Goal: Task Accomplishment & Management: Complete application form

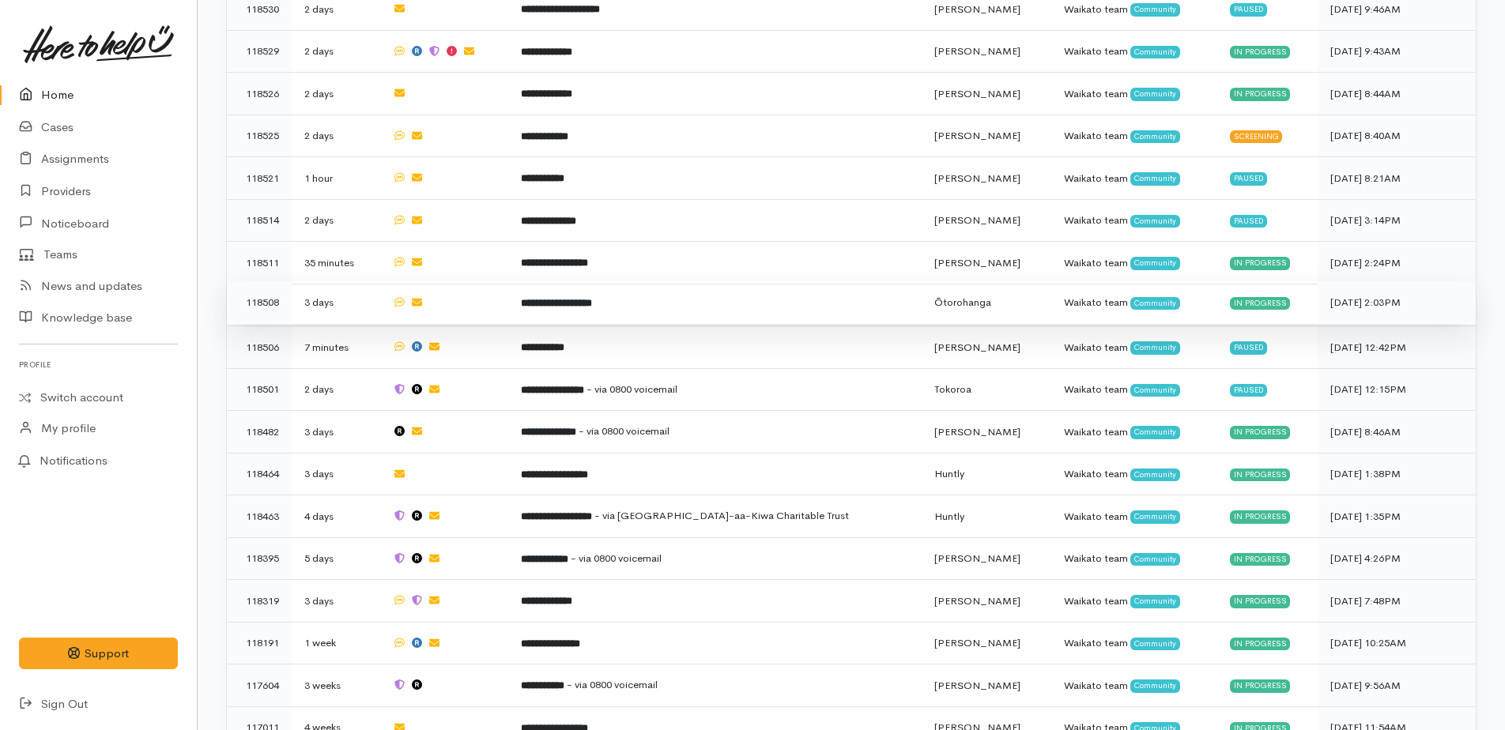
scroll to position [1367, 0]
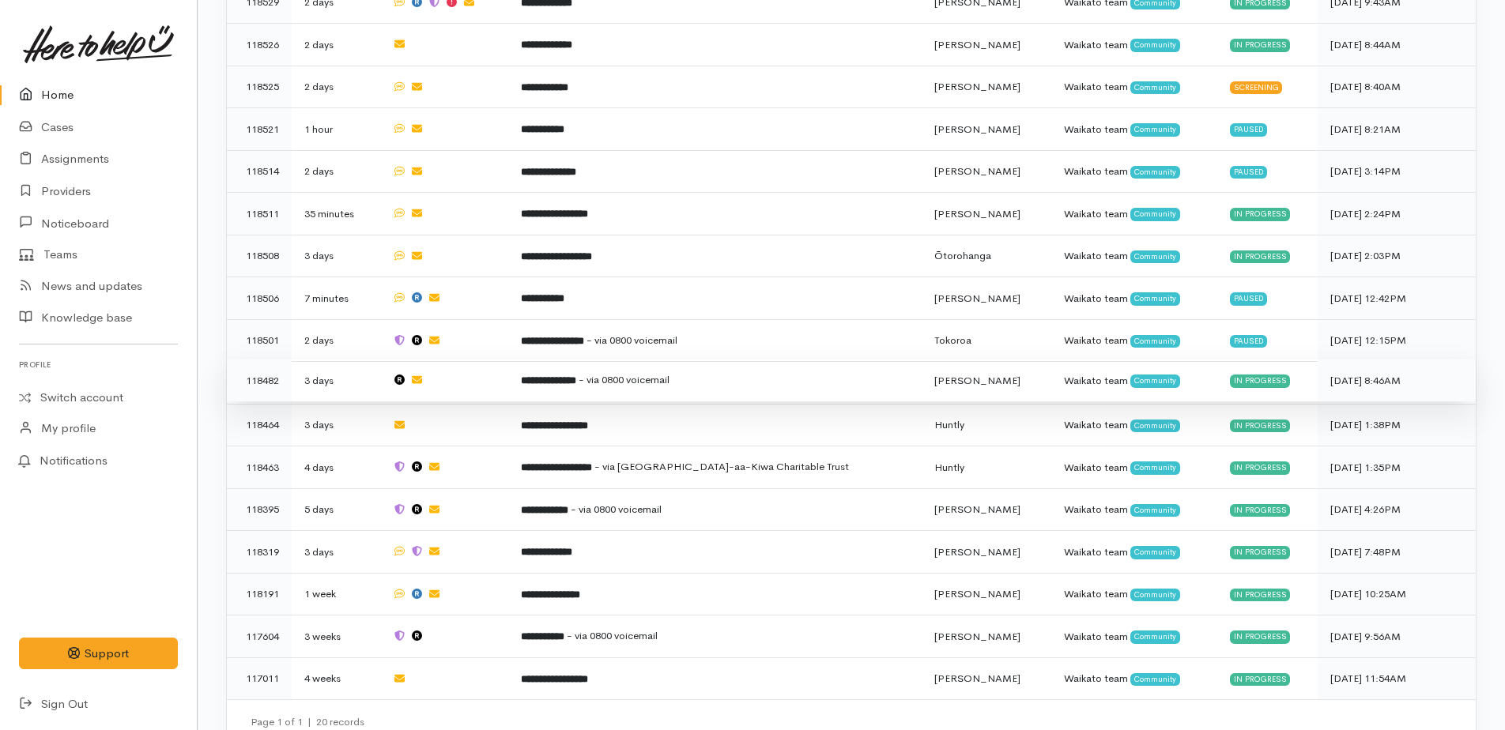
click at [612, 373] on span "- via 0800 voicemail" at bounding box center [623, 379] width 91 height 13
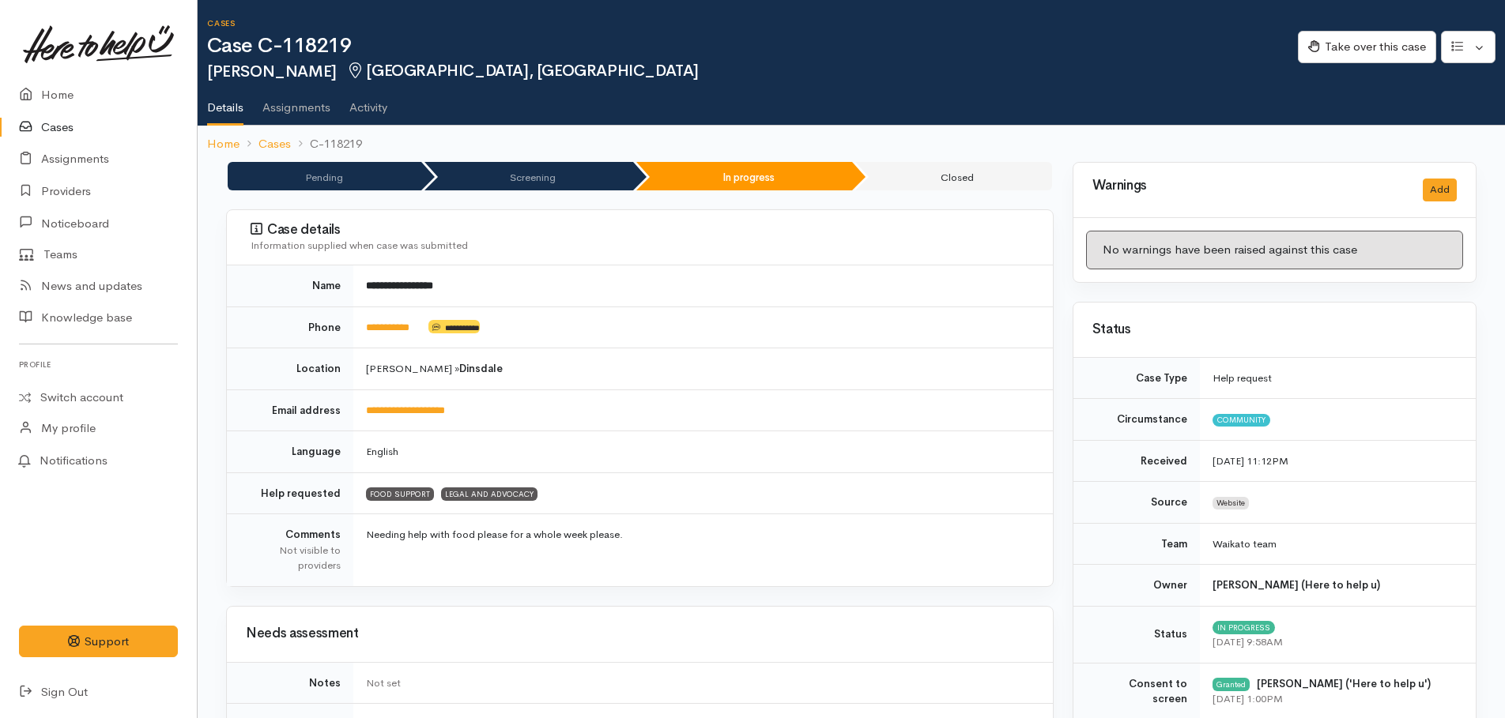
scroll to position [711, 0]
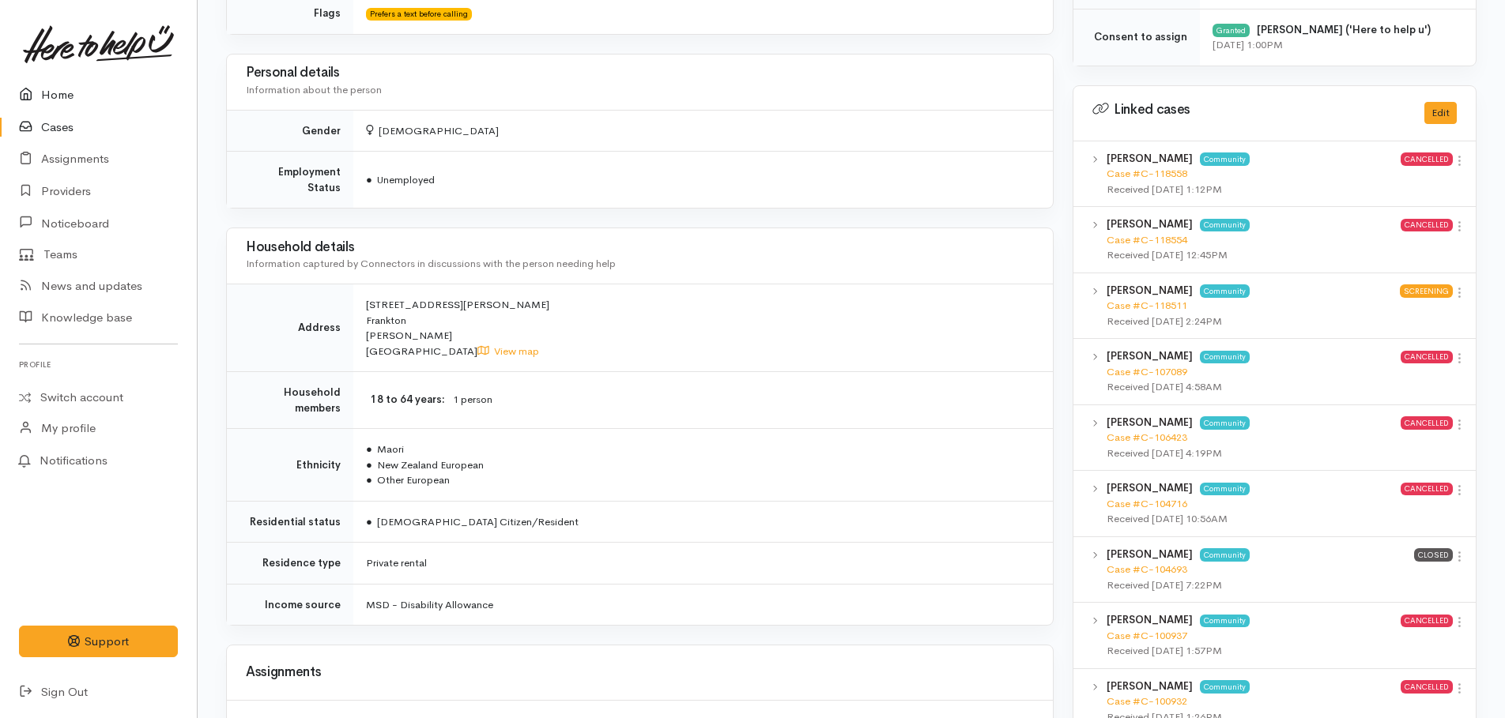
click at [59, 95] on link "Home" at bounding box center [98, 95] width 197 height 32
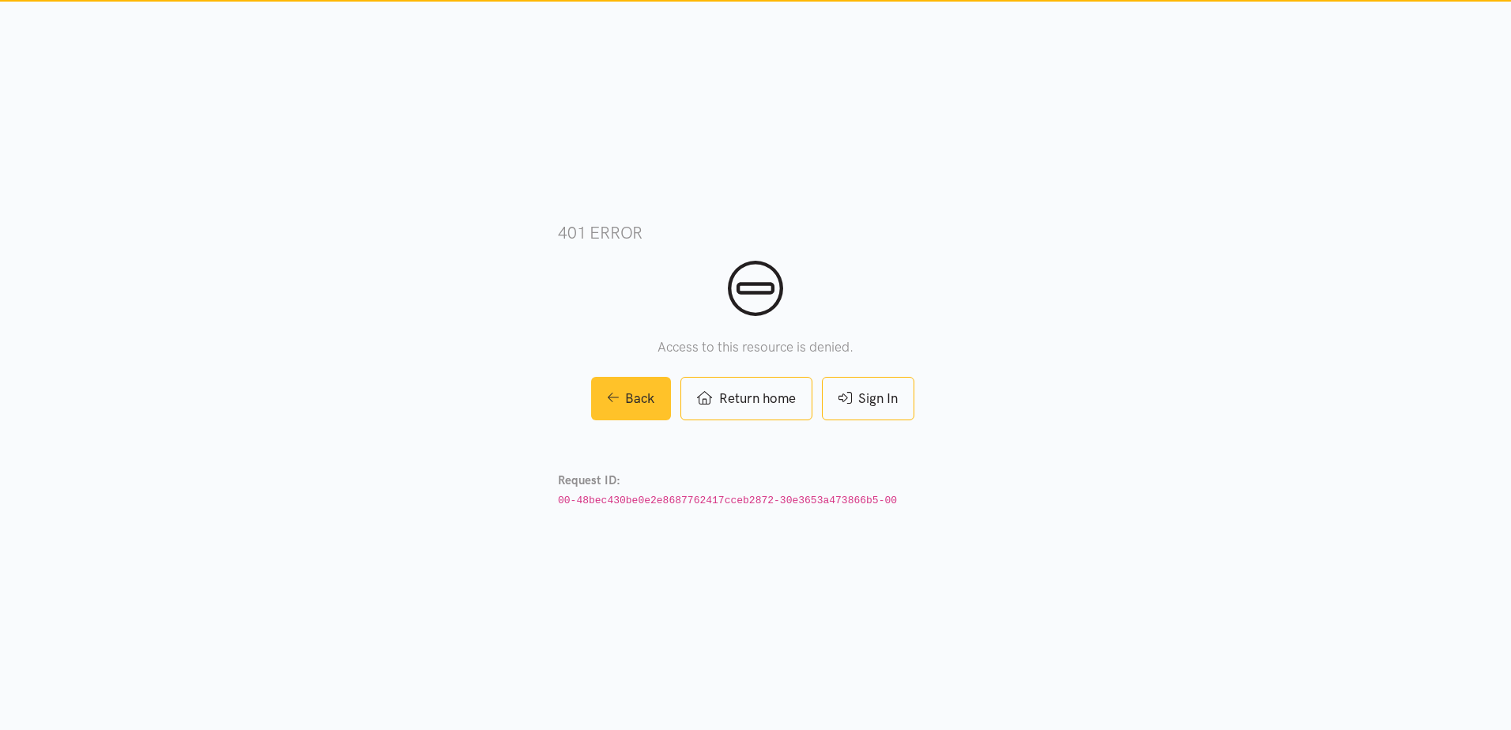
click at [623, 404] on link "Back" at bounding box center [631, 398] width 81 height 43
click at [644, 404] on link "Back" at bounding box center [631, 398] width 81 height 43
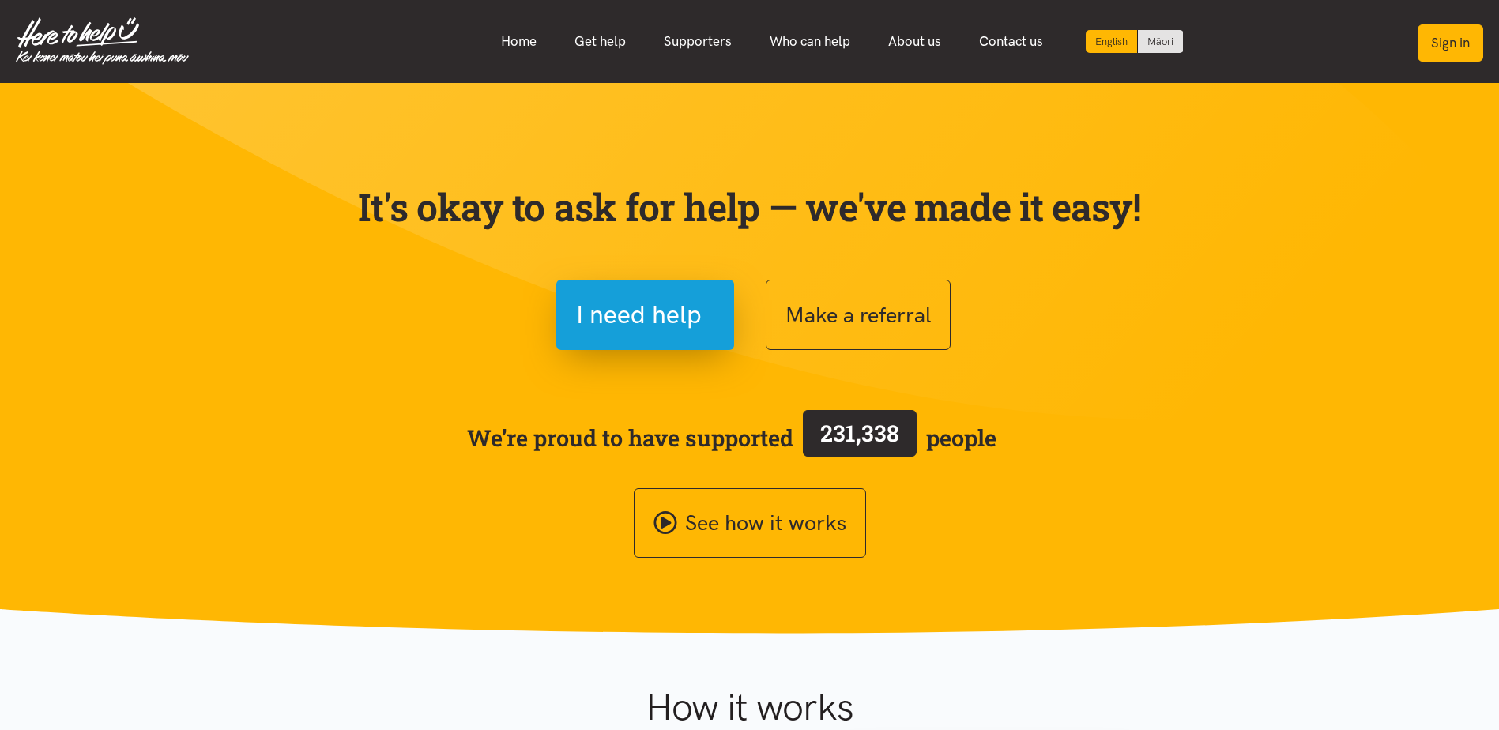
click at [1451, 34] on button "Sign in" at bounding box center [1451, 42] width 66 height 37
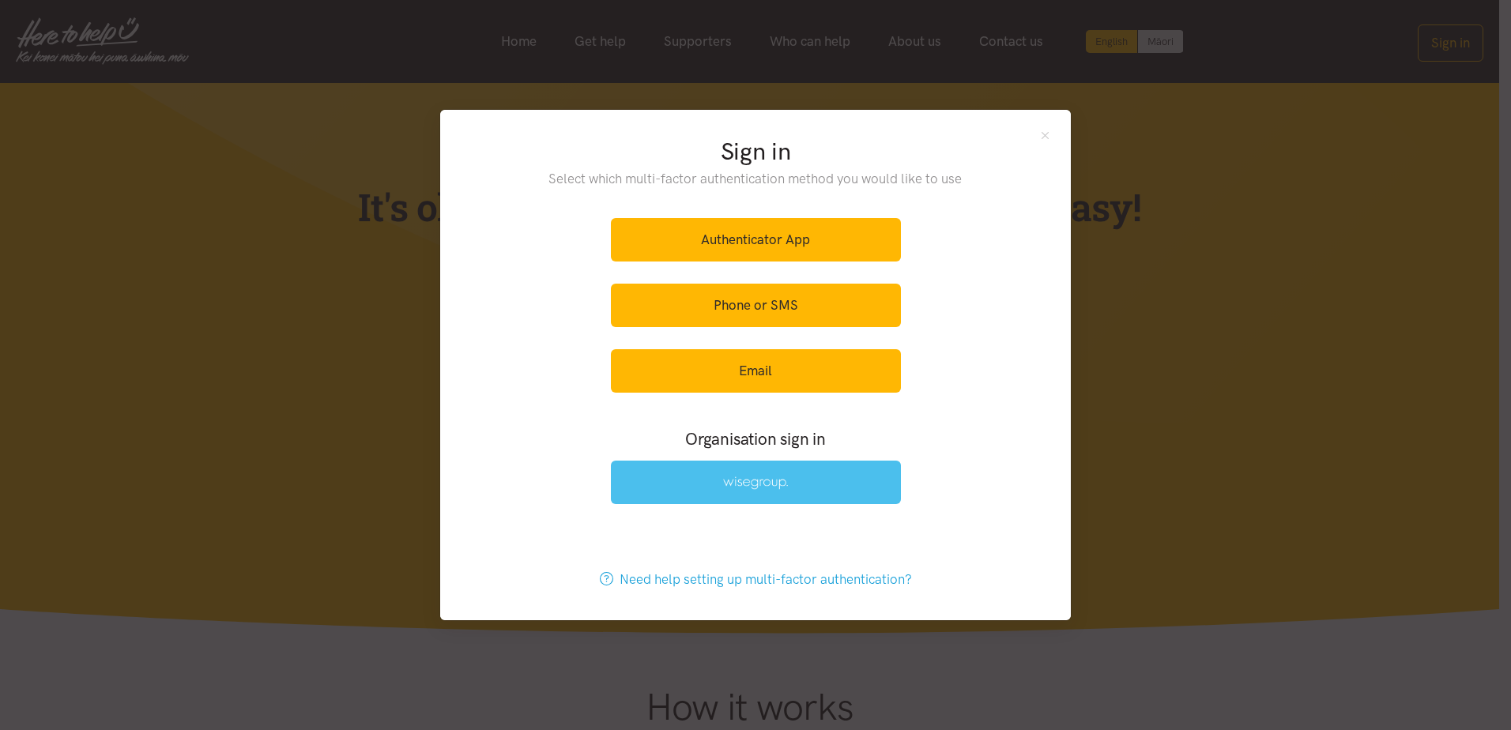
click at [812, 485] on link at bounding box center [756, 482] width 290 height 43
click at [752, 495] on link at bounding box center [756, 482] width 290 height 43
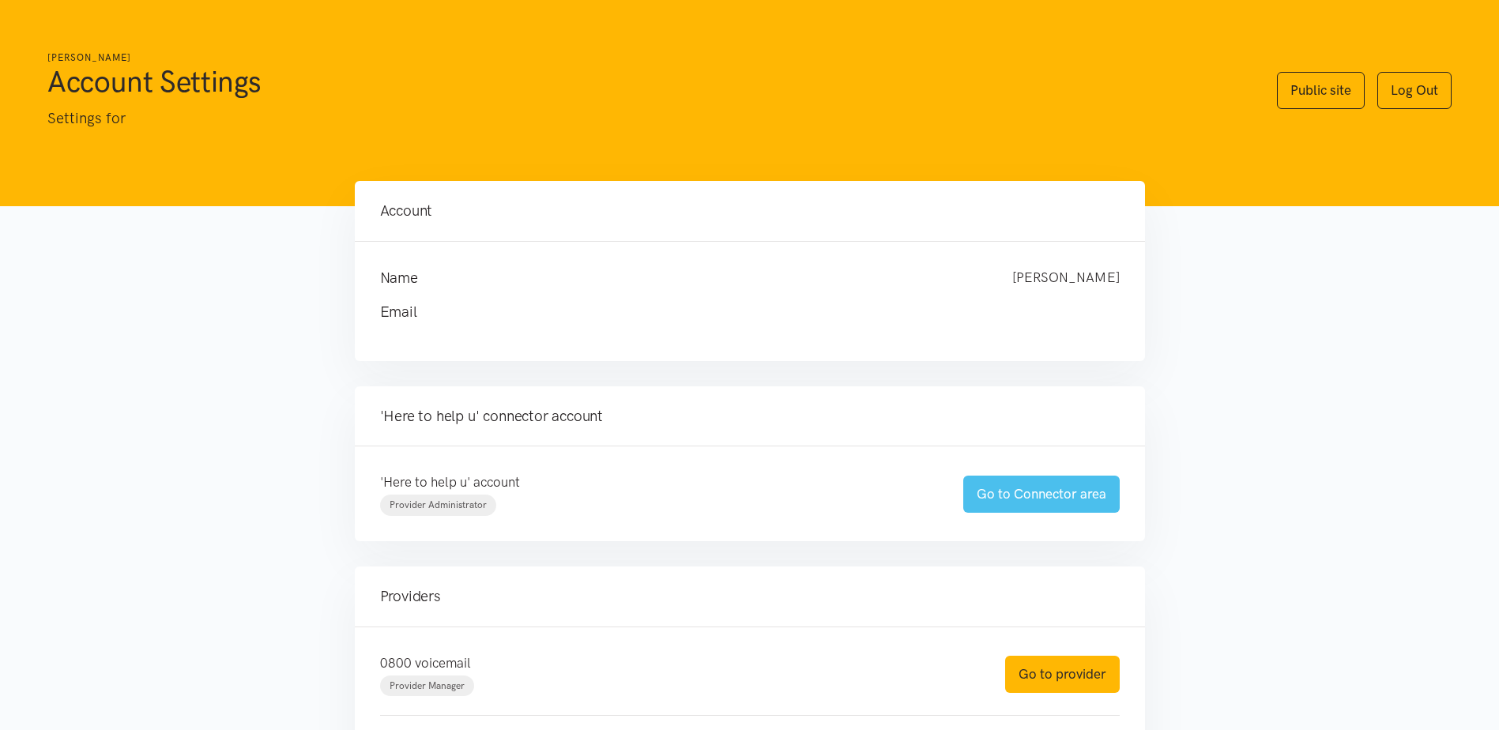
click at [1070, 495] on link "Go to Connector area" at bounding box center [1041, 494] width 156 height 37
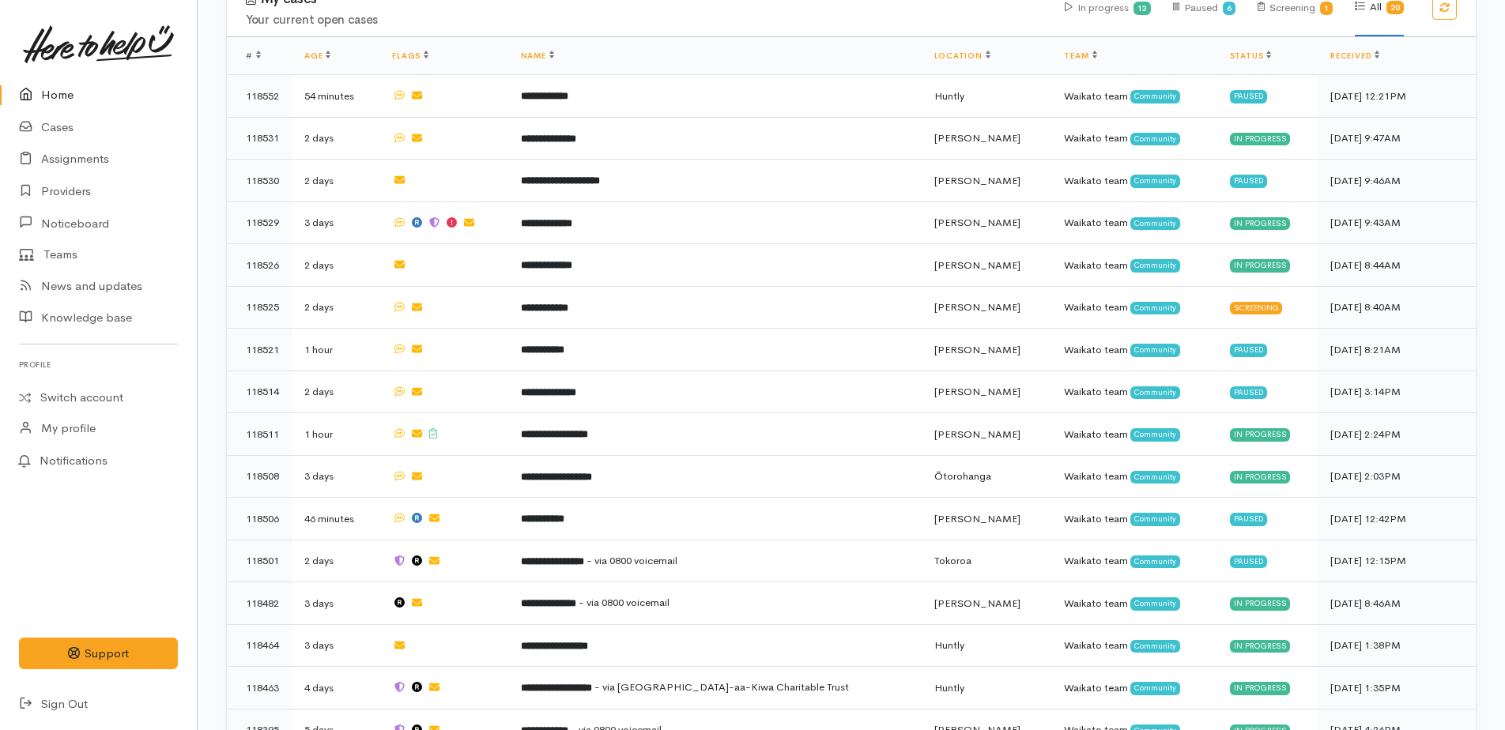
scroll to position [1343, 0]
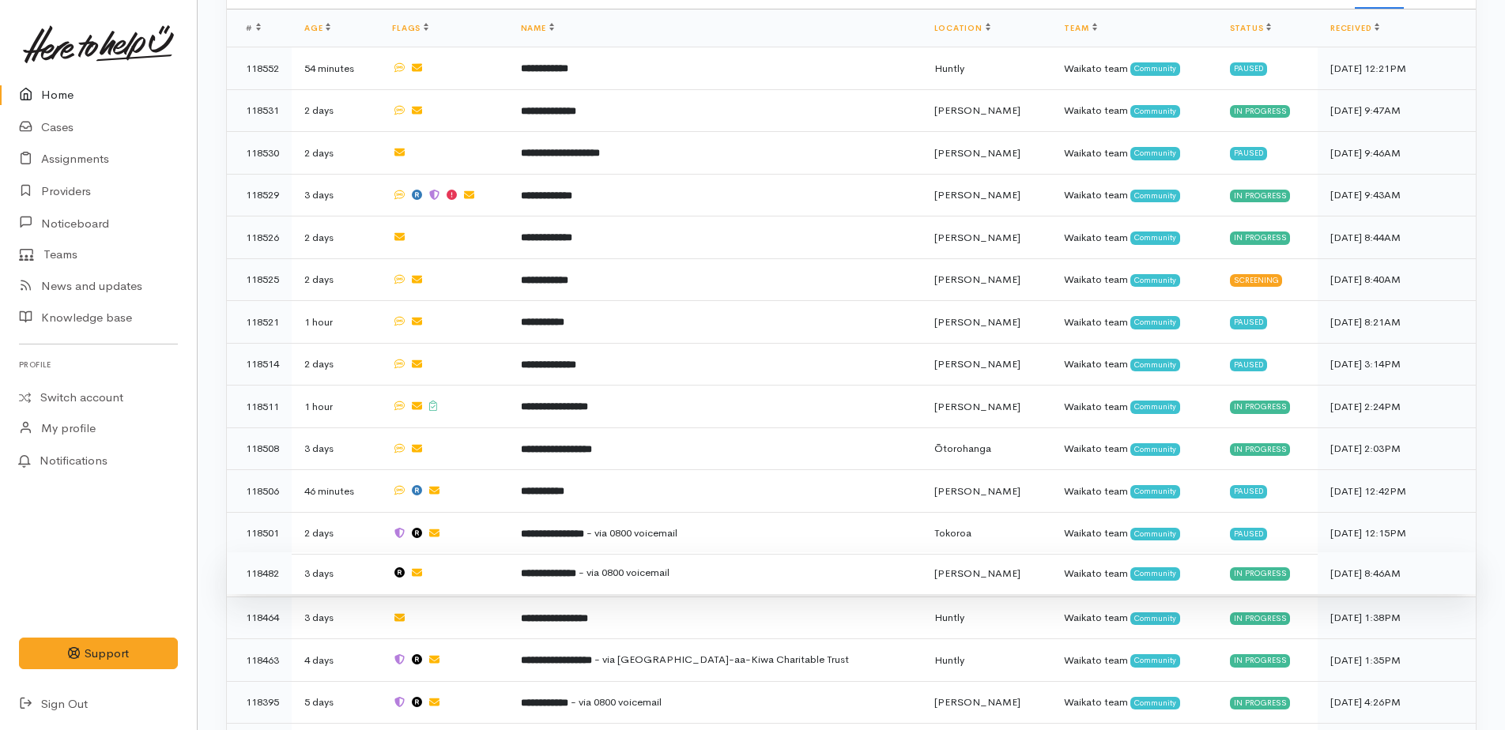
click at [576, 568] on b "**********" at bounding box center [548, 573] width 55 height 10
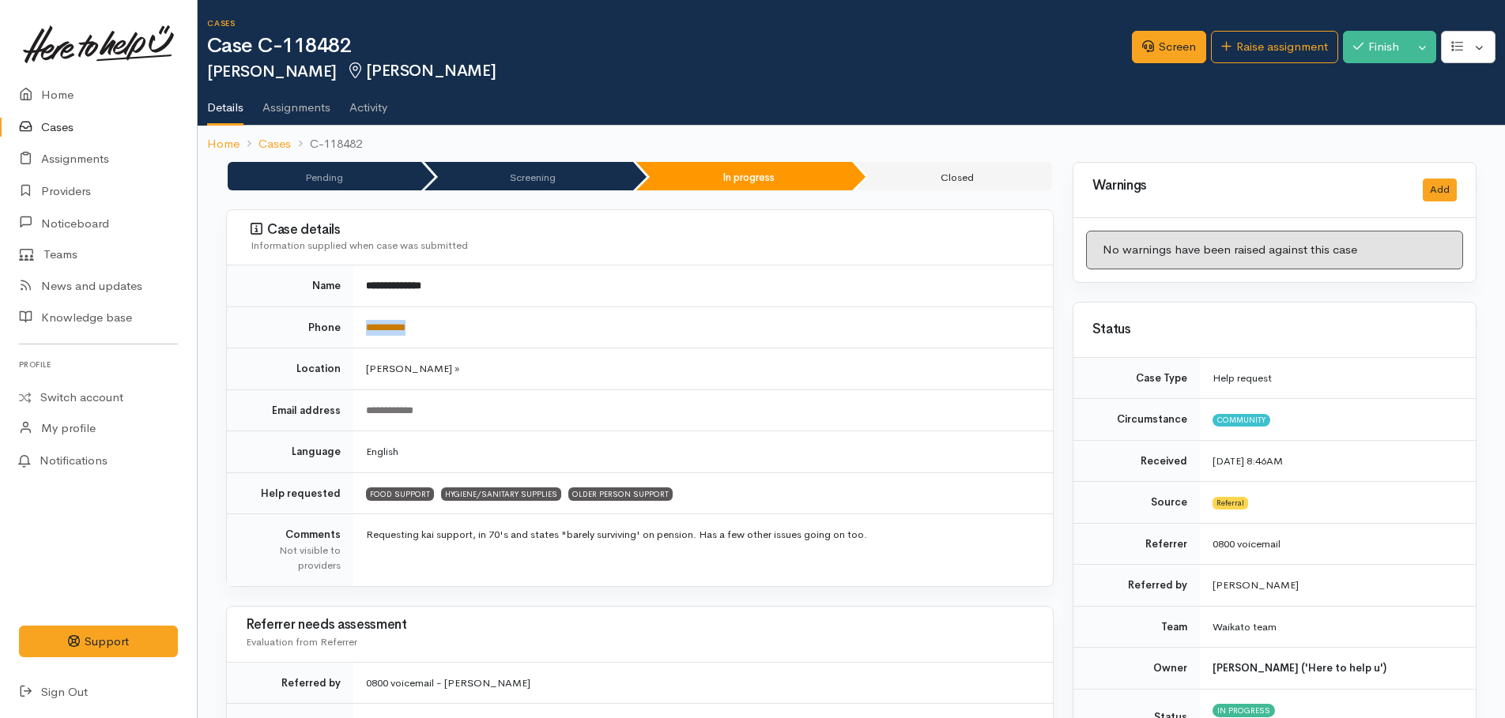
drag, startPoint x: 437, startPoint y: 324, endPoint x: 366, endPoint y: 321, distance: 71.2
click at [366, 321] on td "**********" at bounding box center [702, 328] width 699 height 42
drag, startPoint x: 366, startPoint y: 321, endPoint x: 376, endPoint y: 324, distance: 10.7
copy link "**********"
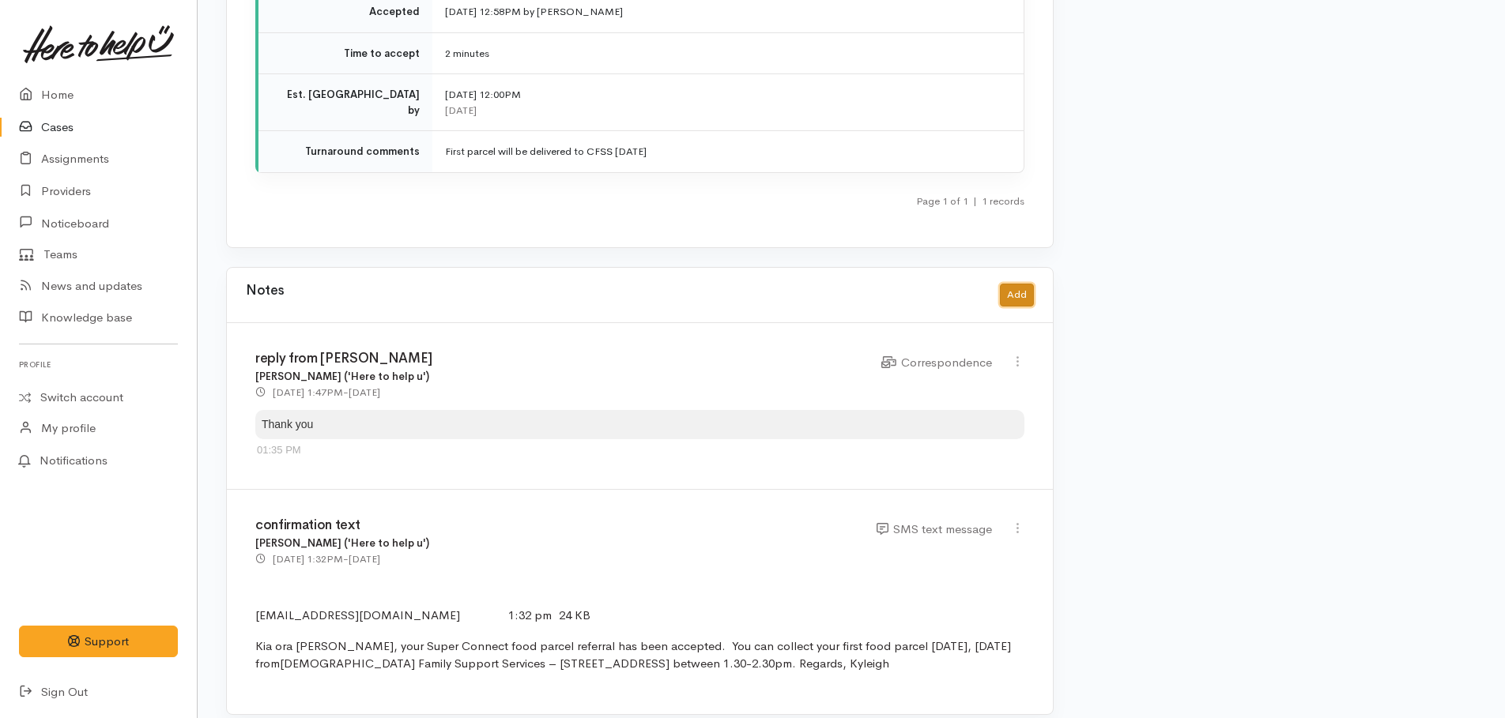
click at [1008, 284] on button "Add" at bounding box center [1017, 295] width 34 height 23
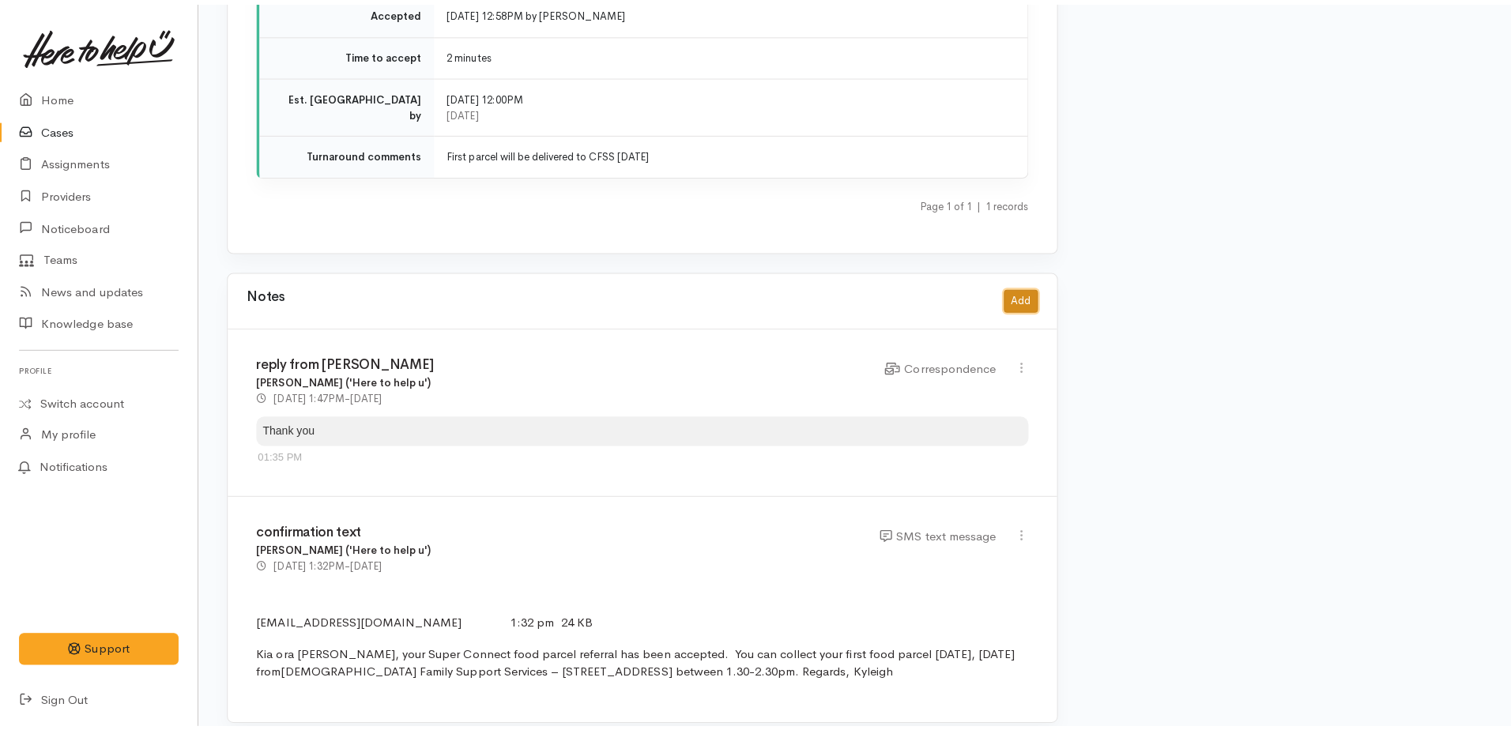
scroll to position [2465, 0]
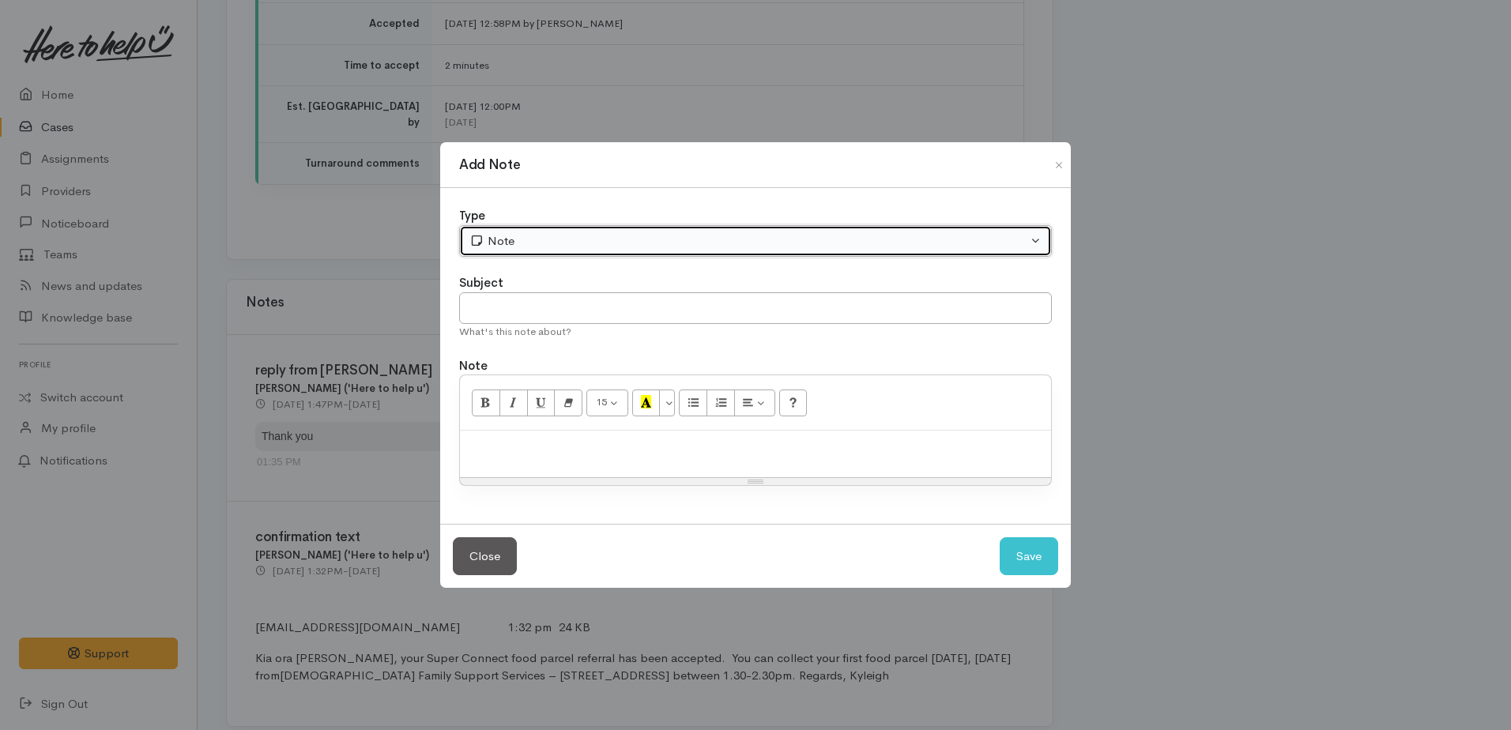
click at [535, 244] on div "Note" at bounding box center [748, 241] width 558 height 18
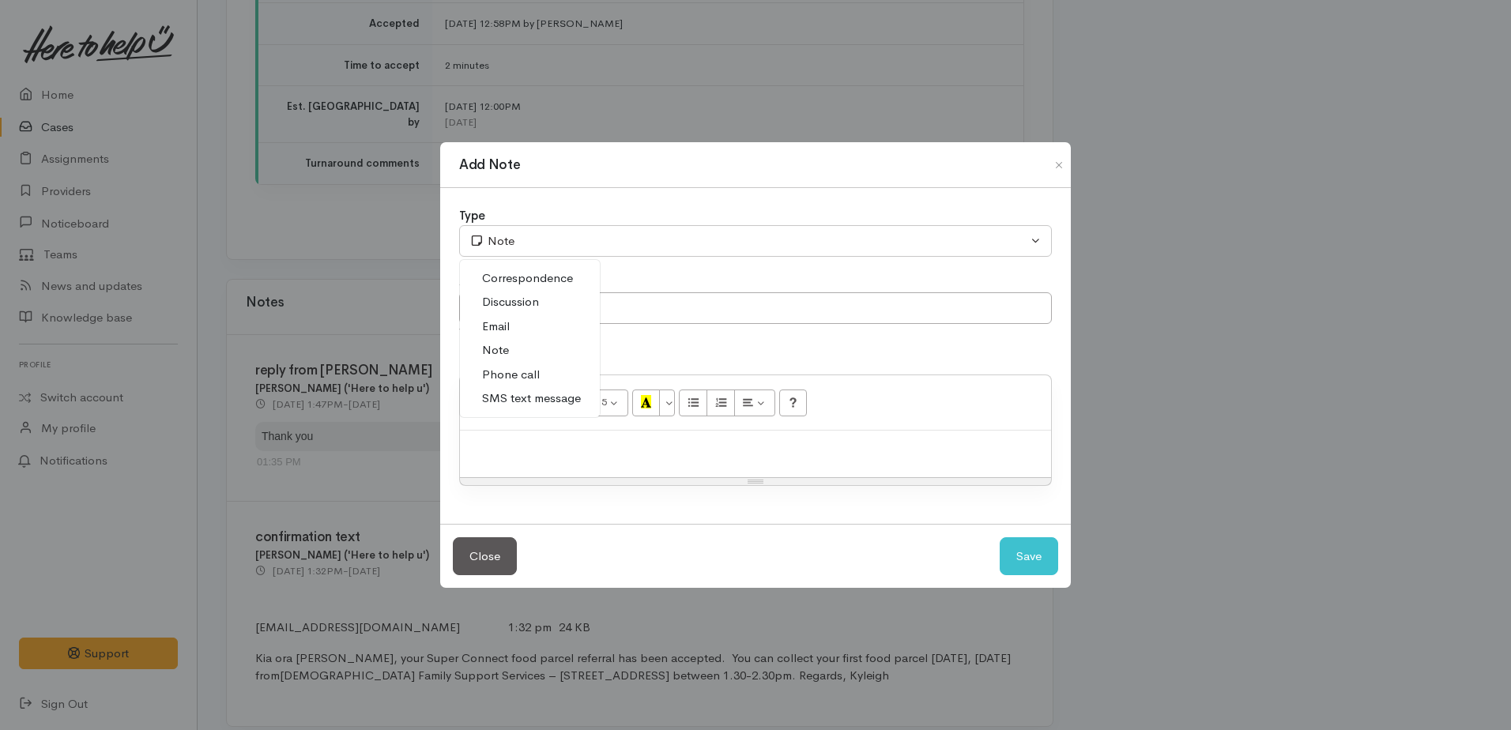
click at [507, 369] on span "Phone call" at bounding box center [511, 375] width 58 height 18
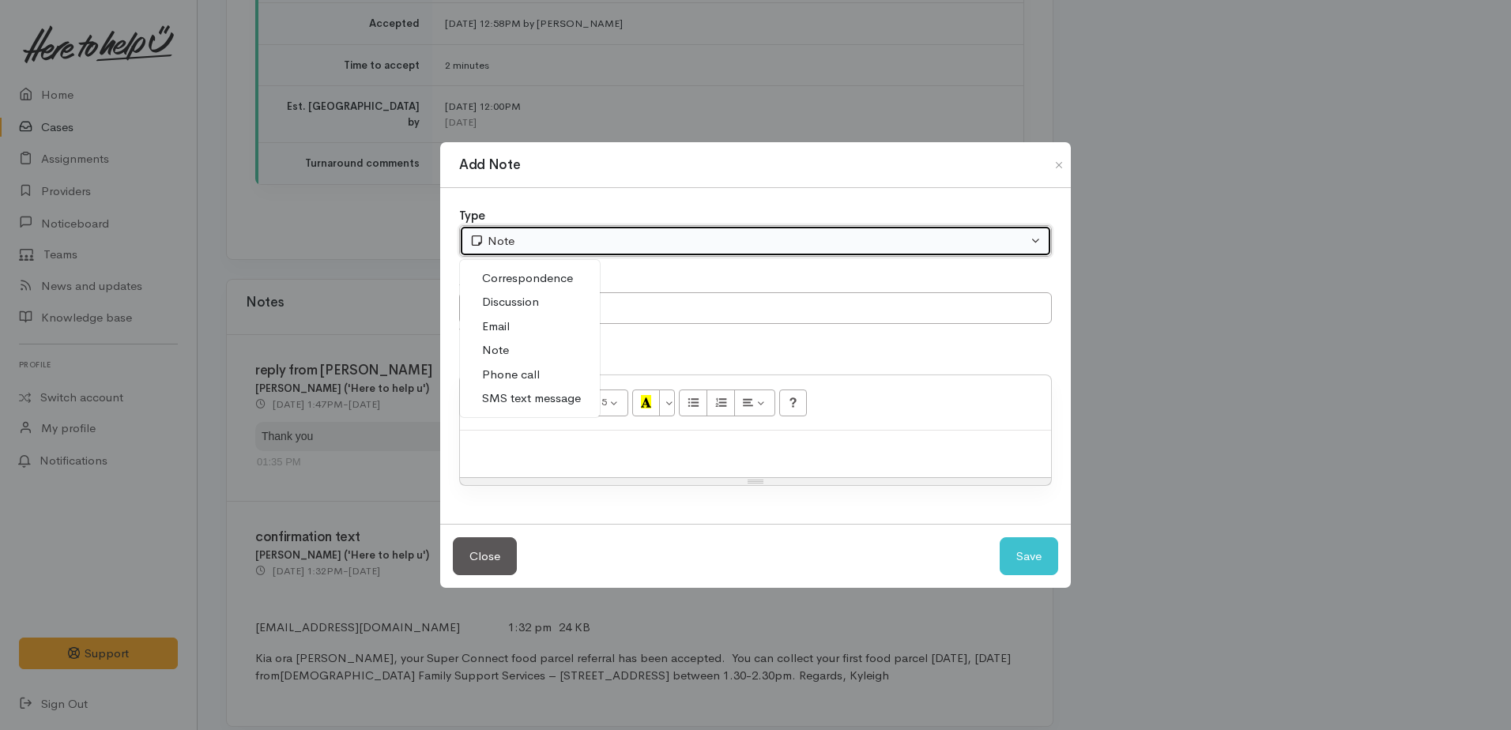
select select "3"
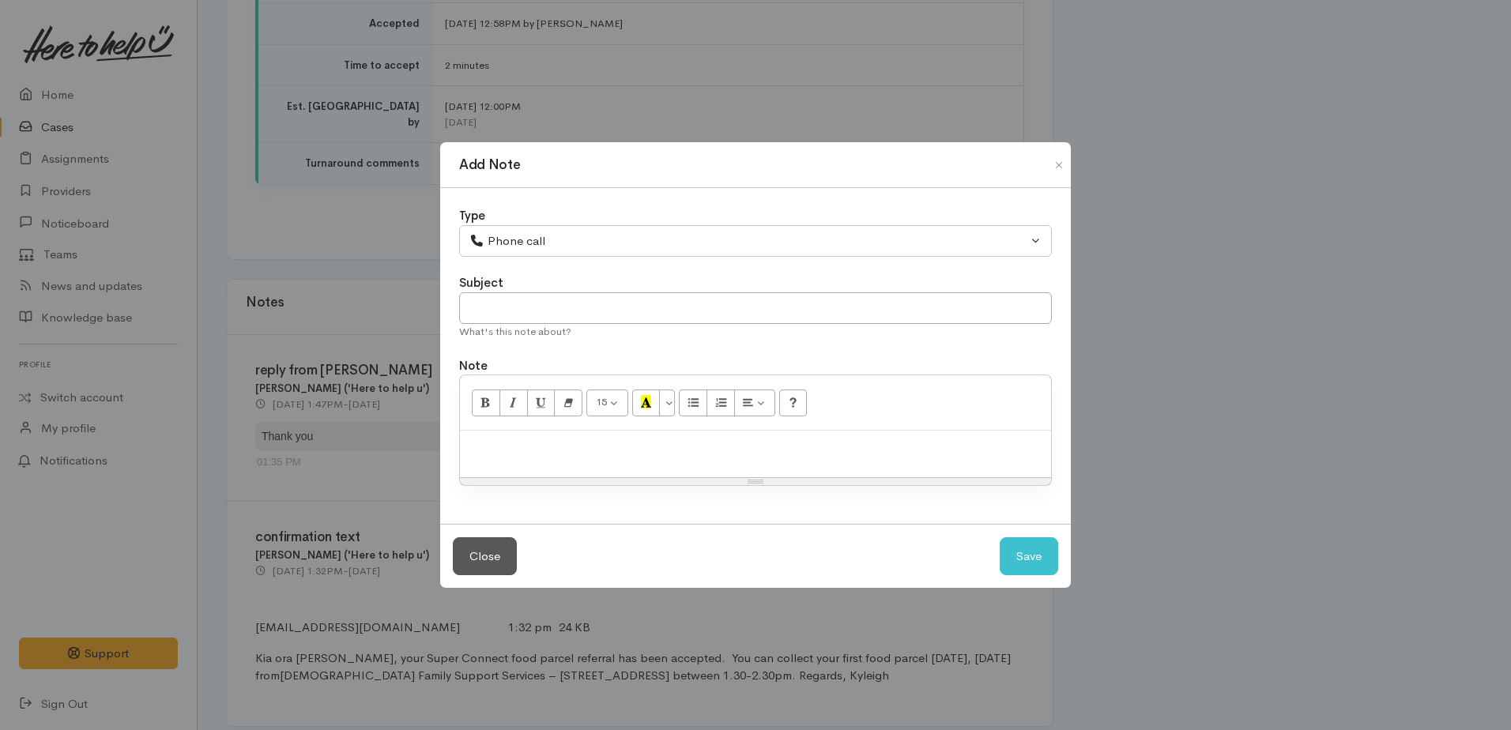
click at [525, 459] on div at bounding box center [755, 454] width 591 height 47
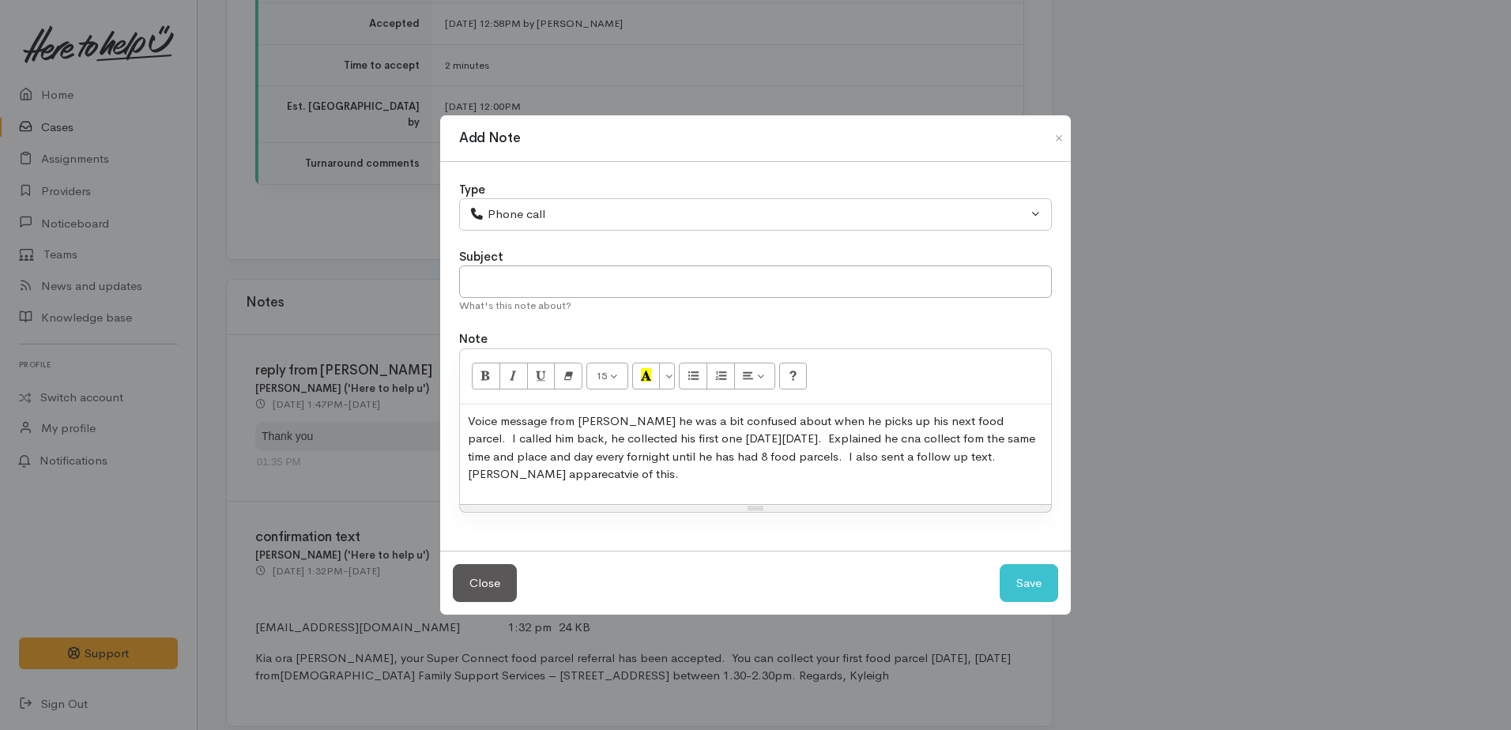
drag, startPoint x: 844, startPoint y: 436, endPoint x: 789, endPoint y: 482, distance: 71.8
click at [789, 482] on p "Voice message from Brian he was a bit confused about when he picks up his next …" at bounding box center [755, 448] width 575 height 71
click at [931, 444] on p "Voice message from Brian he was a bit confused about when he picks up his next …" at bounding box center [755, 448] width 575 height 71
click at [586, 474] on p "Voice message from Brian he was a bit confused about when he picks up his next …" at bounding box center [755, 448] width 575 height 71
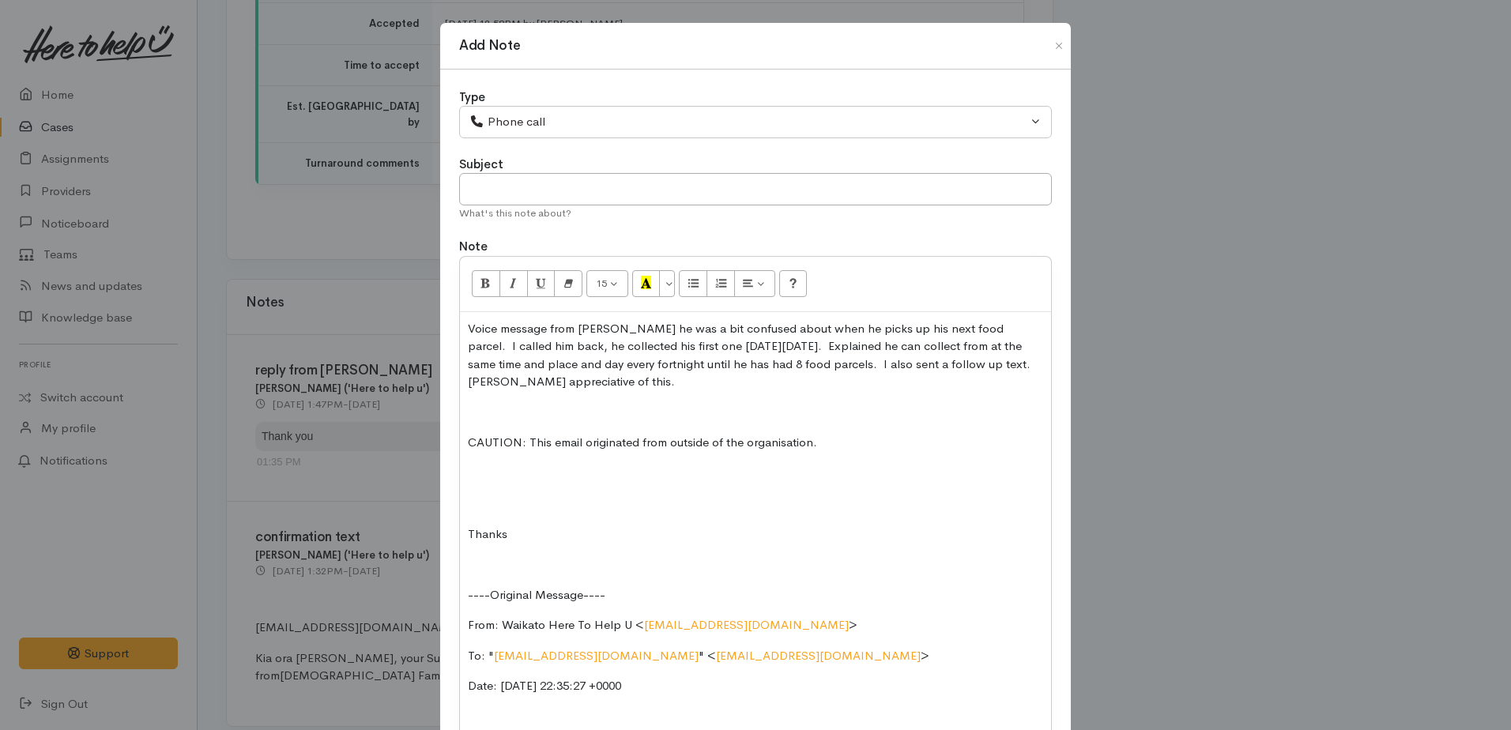
scroll to position [77, 0]
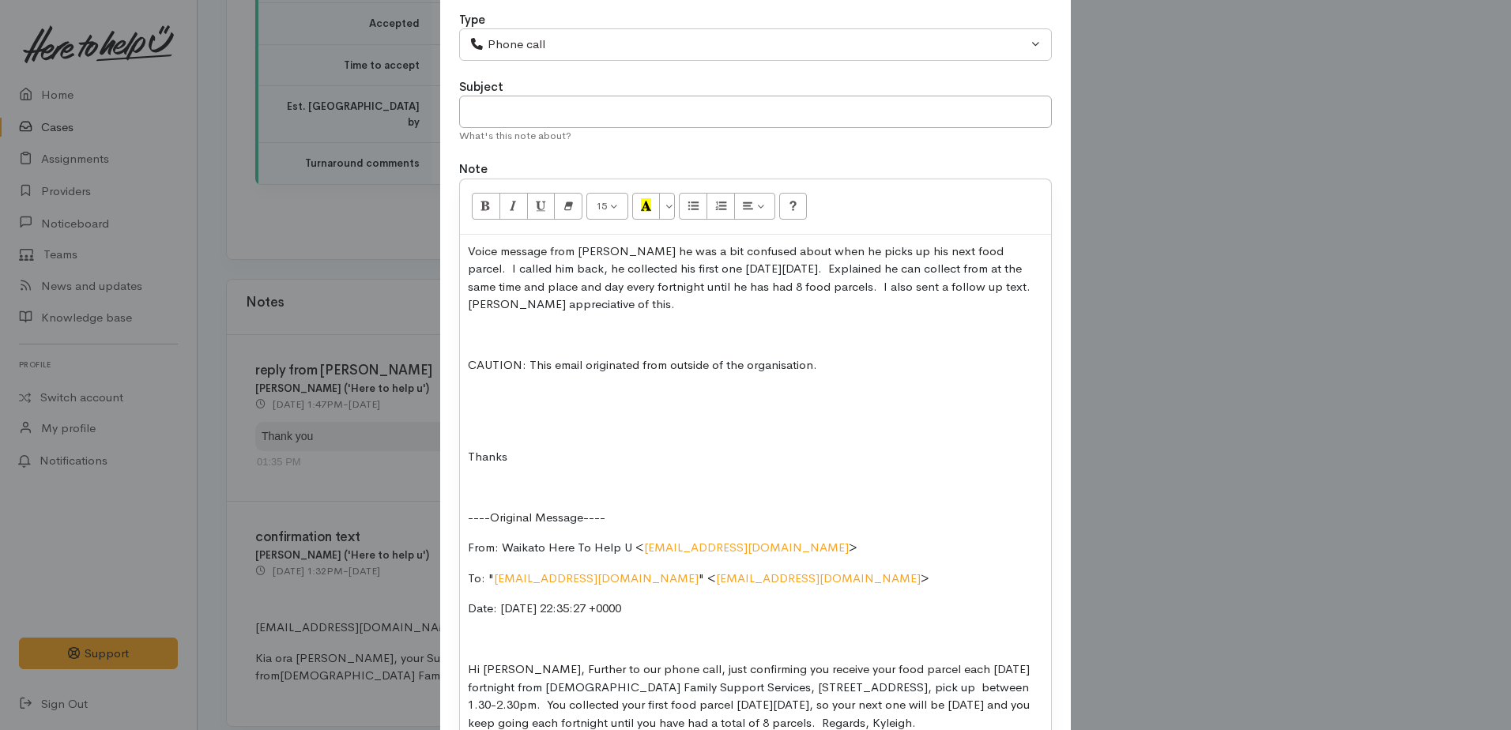
click at [498, 408] on div "Voice message from Brian he was a bit confused about when he picks up his next …" at bounding box center [755, 494] width 591 height 518
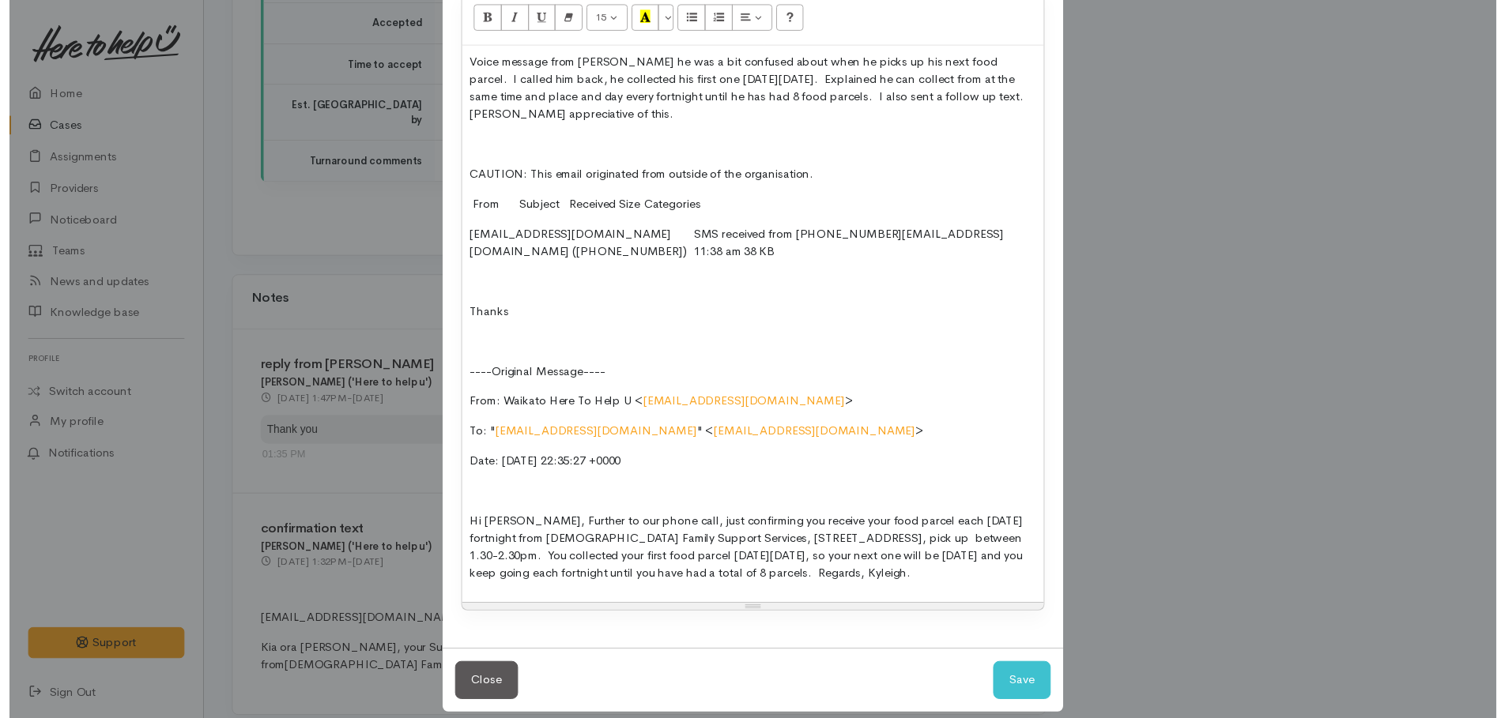
scroll to position [282, 0]
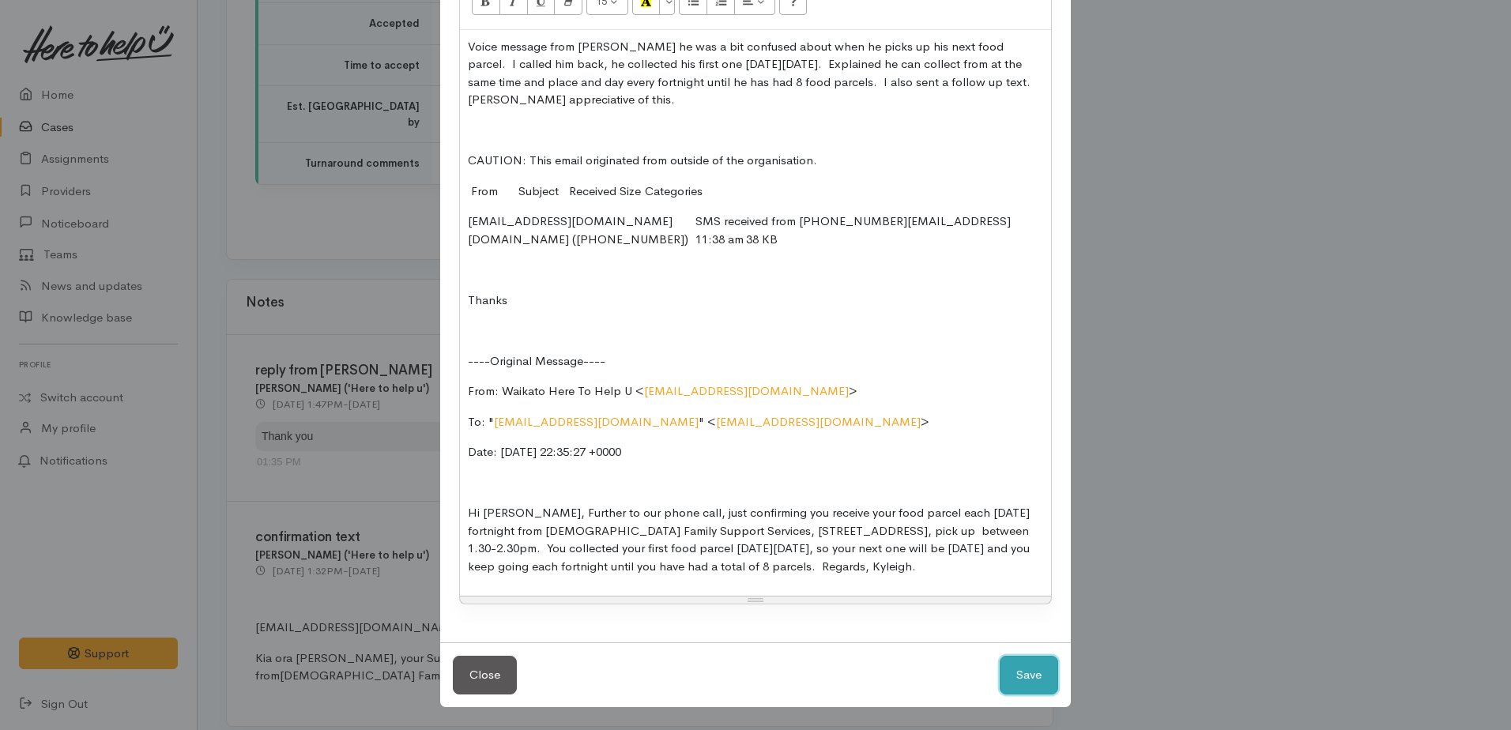
click at [1023, 670] on button "Save" at bounding box center [1029, 675] width 58 height 39
select select "1"
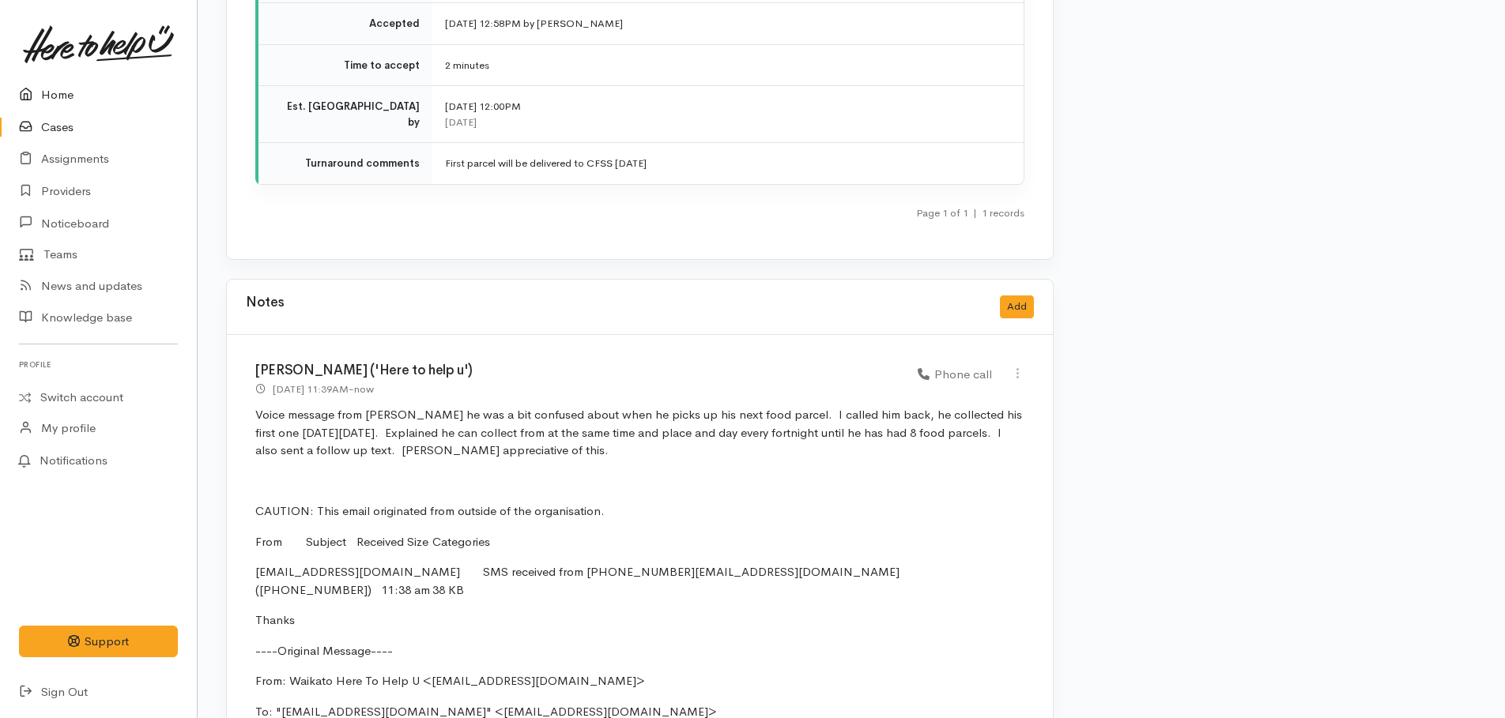
click at [56, 91] on link "Home" at bounding box center [98, 95] width 197 height 32
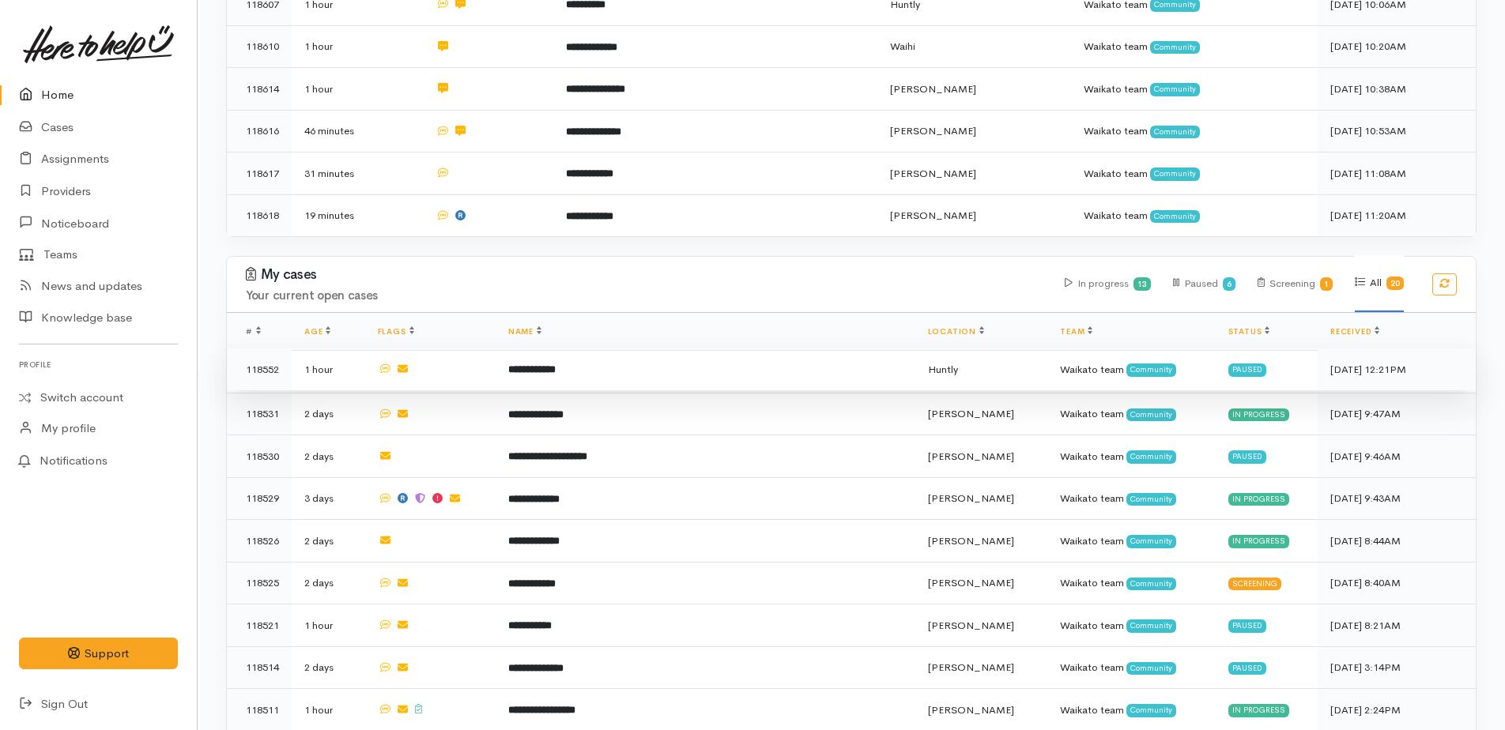
scroll to position [1027, 0]
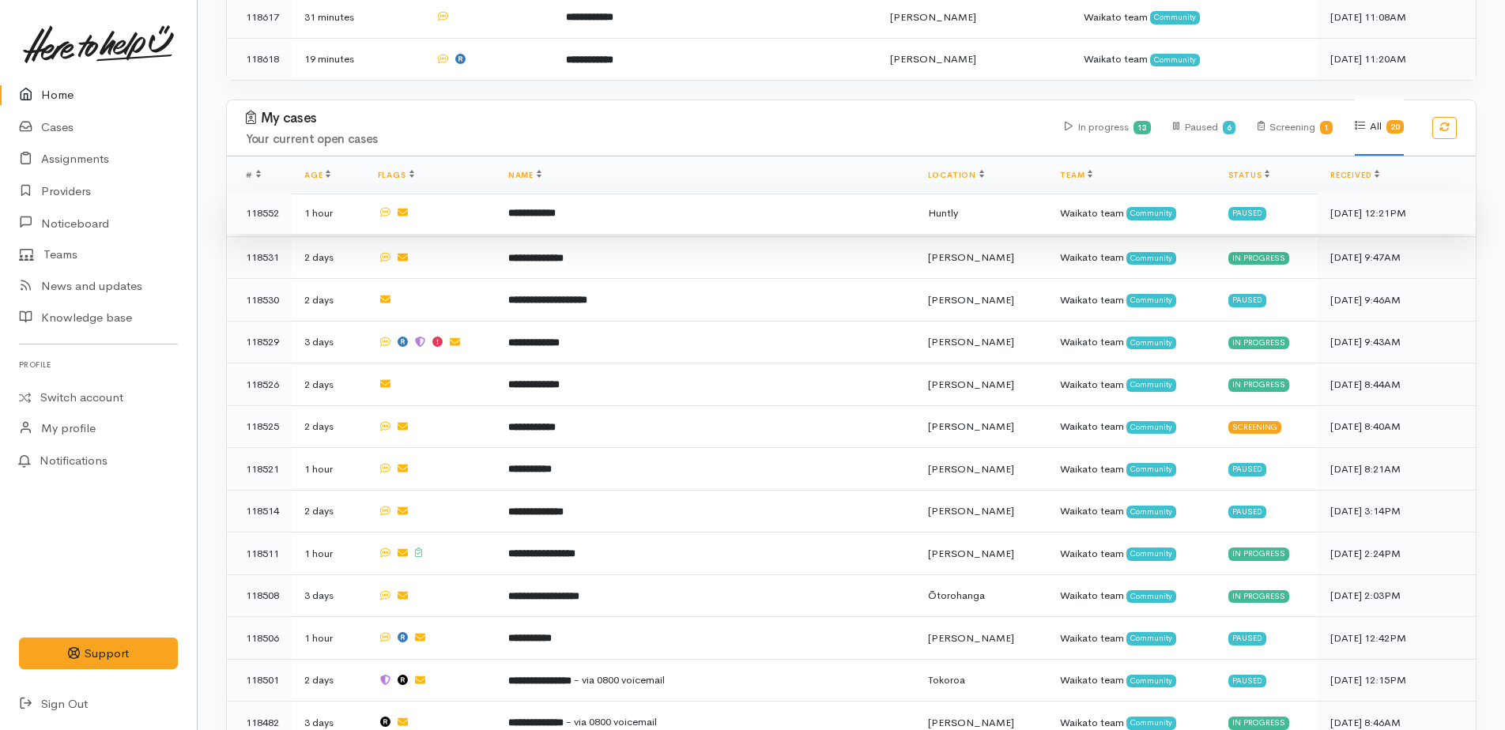
click at [556, 208] on b "**********" at bounding box center [531, 213] width 47 height 10
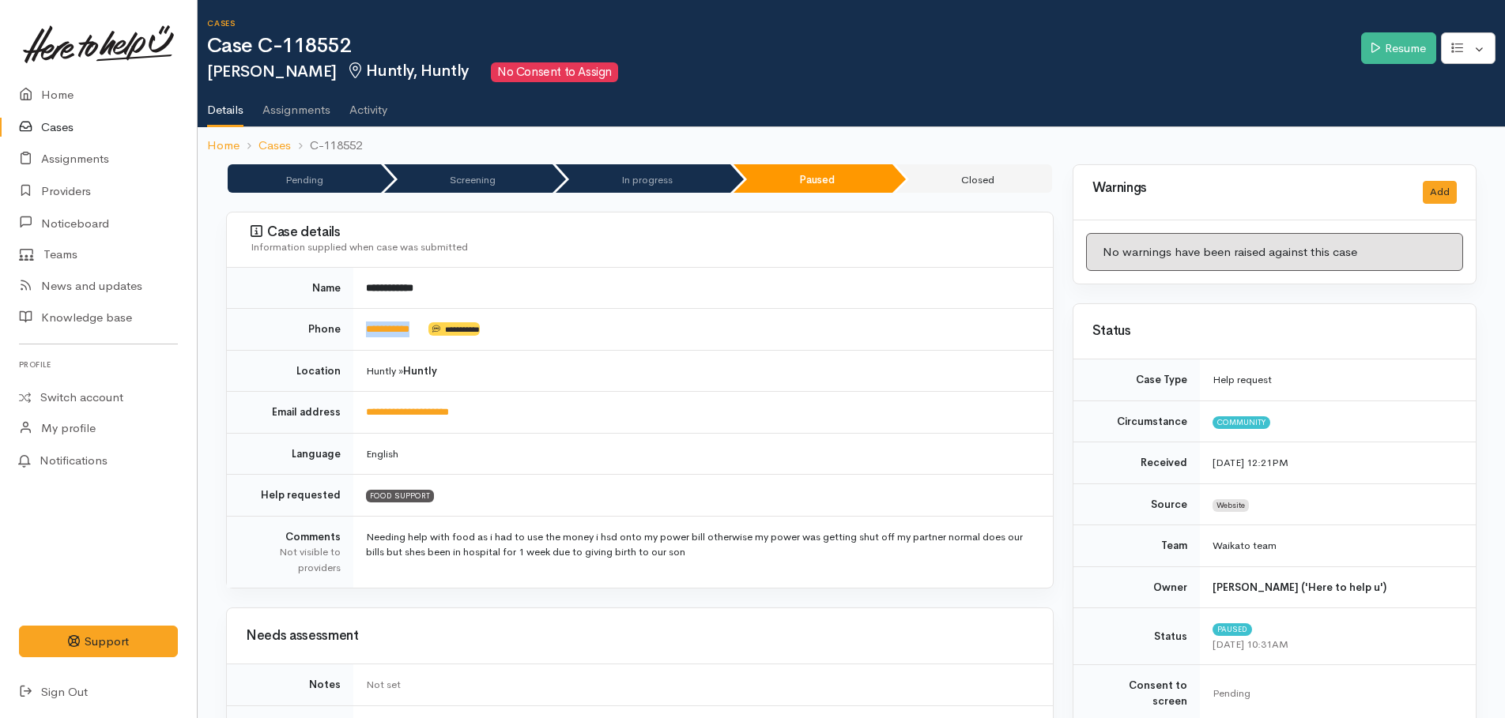
drag, startPoint x: 435, startPoint y: 330, endPoint x: 367, endPoint y: 319, distance: 68.1
click at [367, 319] on td "**********" at bounding box center [702, 330] width 699 height 42
drag, startPoint x: 367, startPoint y: 319, endPoint x: 376, endPoint y: 325, distance: 10.3
copy td "**********"
drag, startPoint x: 1375, startPoint y: 57, endPoint x: 1320, endPoint y: 77, distance: 58.3
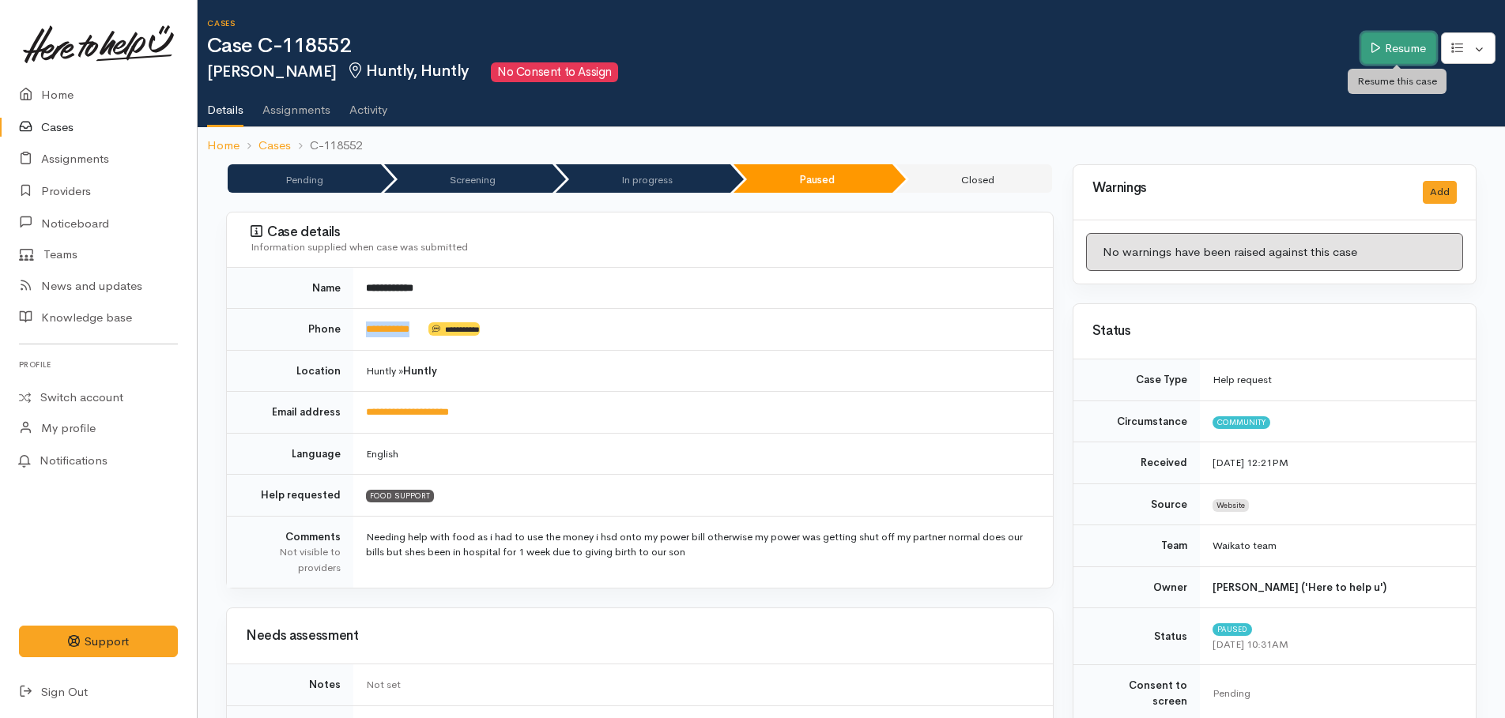
click at [1375, 57] on link "Resume" at bounding box center [1398, 48] width 75 height 32
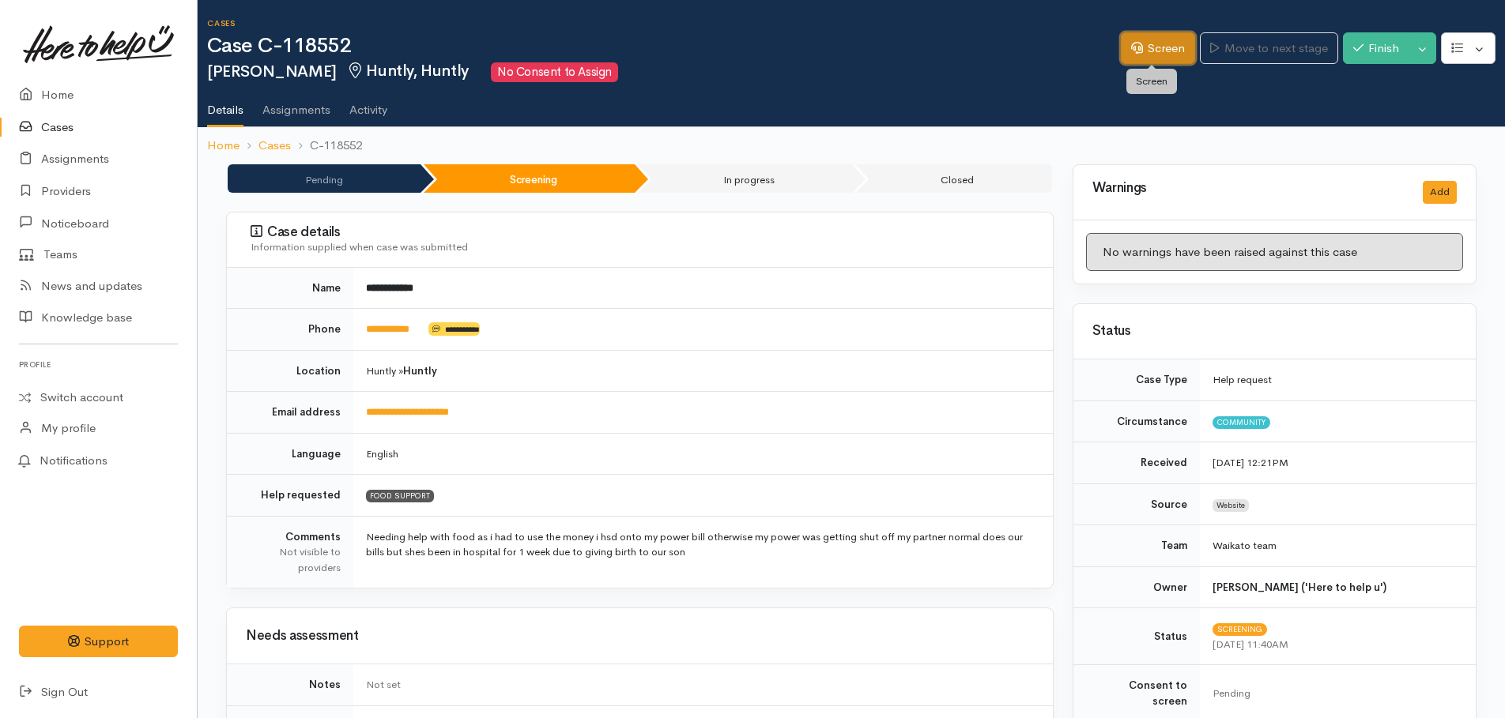
drag, startPoint x: 1177, startPoint y: 42, endPoint x: 1160, endPoint y: 48, distance: 18.5
click at [1177, 42] on link "Screen" at bounding box center [1158, 48] width 74 height 32
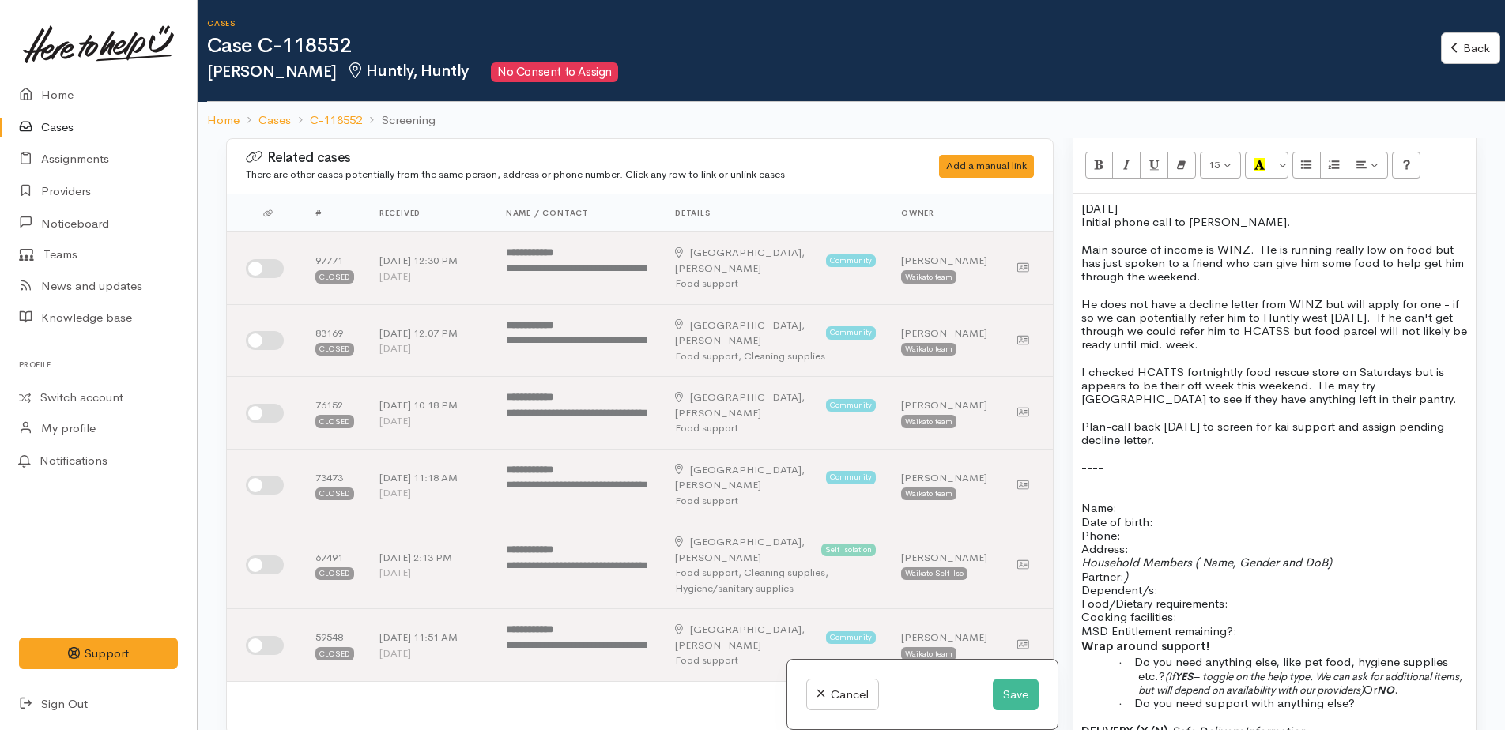
scroll to position [1185, 0]
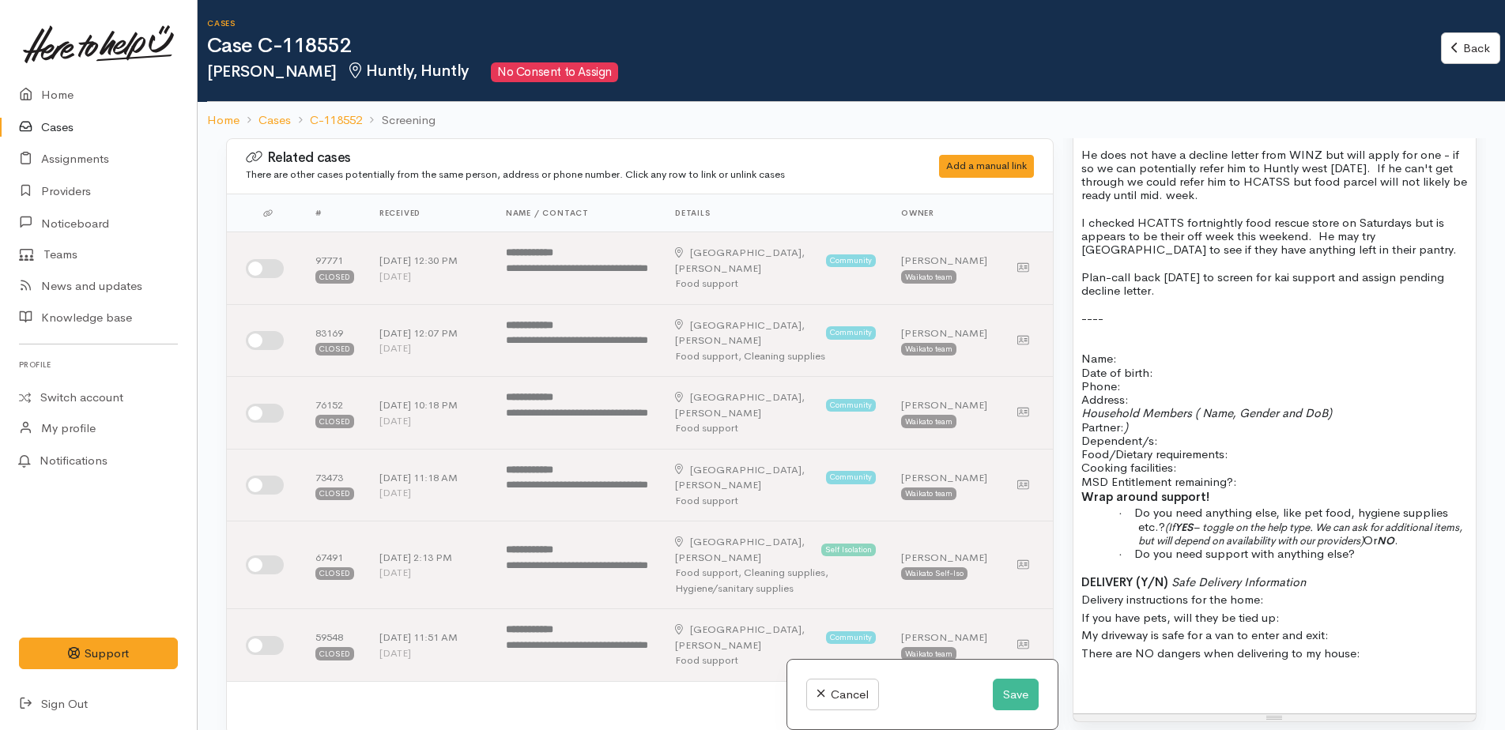
click at [1146, 352] on p "Name: Date of birth: Phone:" at bounding box center [1274, 372] width 386 height 41
click at [1092, 338] on p at bounding box center [1274, 344] width 386 height 13
click at [1128, 365] on span "Date of birth:" at bounding box center [1117, 372] width 72 height 15
click at [1127, 352] on p "Name: Date of birth: Phone:" at bounding box center [1274, 372] width 386 height 41
click at [1097, 656] on div "3/10/25 Initial phone call to Terry. Main source of income is WINZ. He is runni…" at bounding box center [1274, 378] width 402 height 669
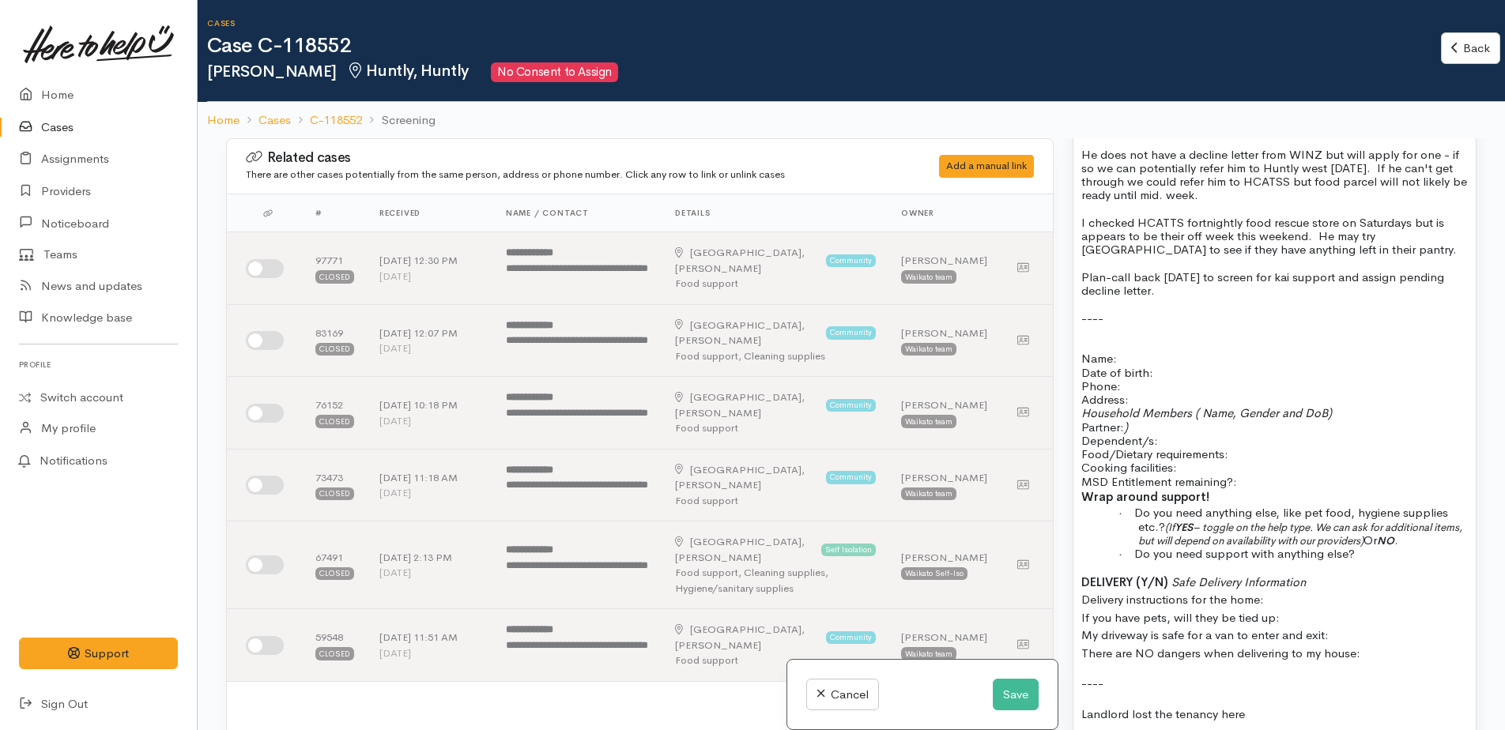
click at [1266, 706] on p "Landlord lost the tenancy here" at bounding box center [1274, 715] width 386 height 18
click at [1132, 706] on span "Landlord lost the tenancy here" at bounding box center [1163, 713] width 164 height 15
click at [1082, 706] on span "Landlord adlost the tenancy here" at bounding box center [1169, 713] width 177 height 15
click at [1346, 706] on p "Advised by Landlord today that the tenancy here" at bounding box center [1274, 715] width 386 height 18
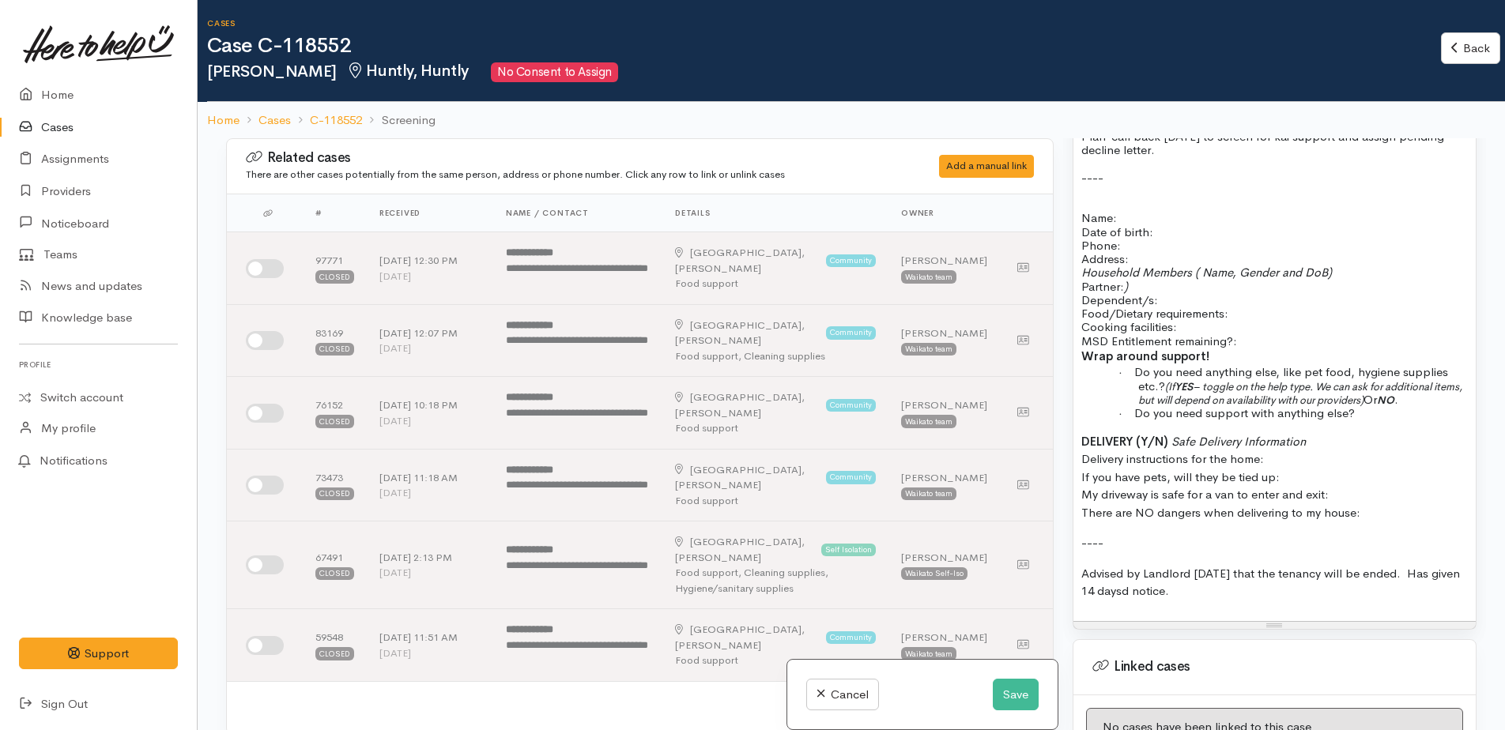
scroll to position [1343, 0]
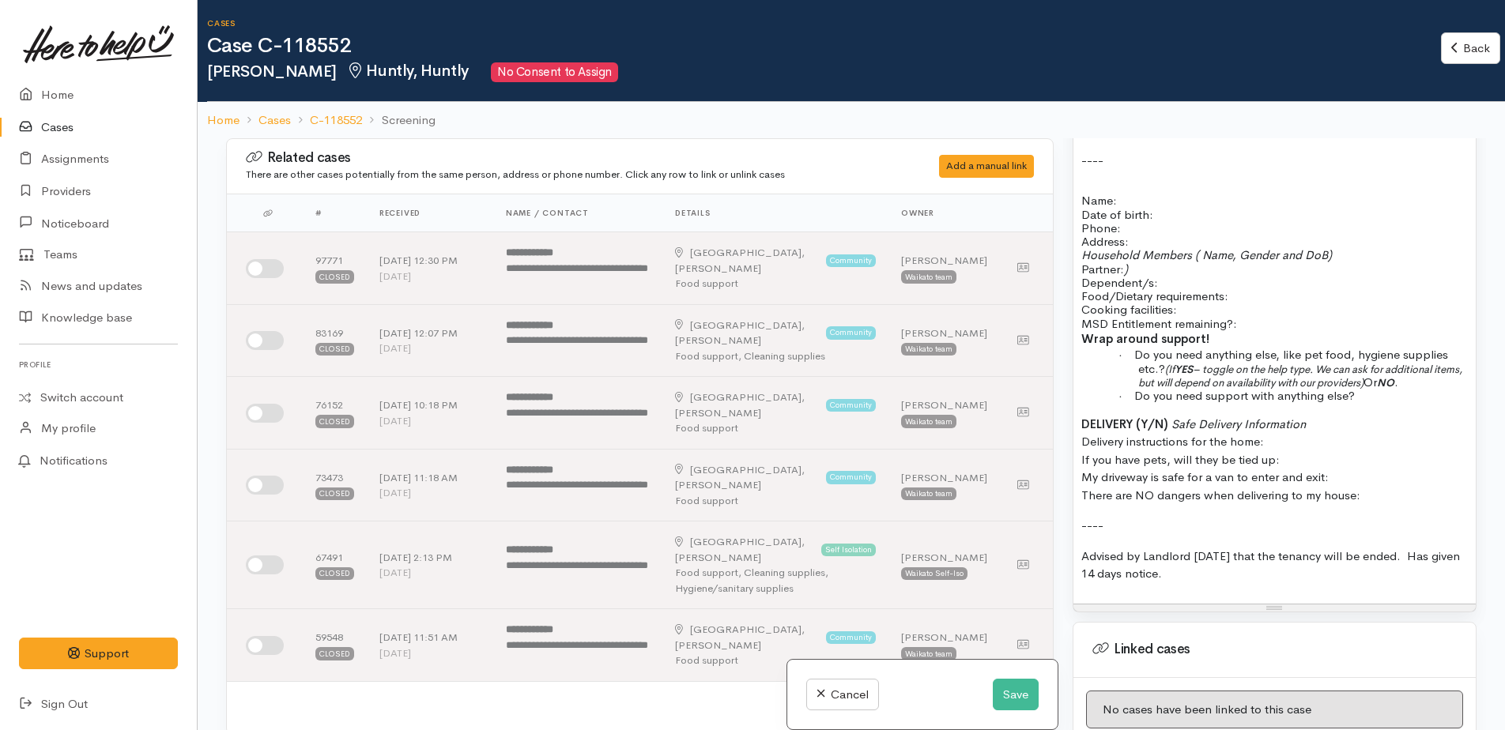
click at [1191, 559] on p "Advised by Landlord today that the tenancy will be ended. Has given 14 days not…" at bounding box center [1274, 566] width 386 height 36
click at [1018, 691] on button "Save" at bounding box center [1016, 695] width 46 height 32
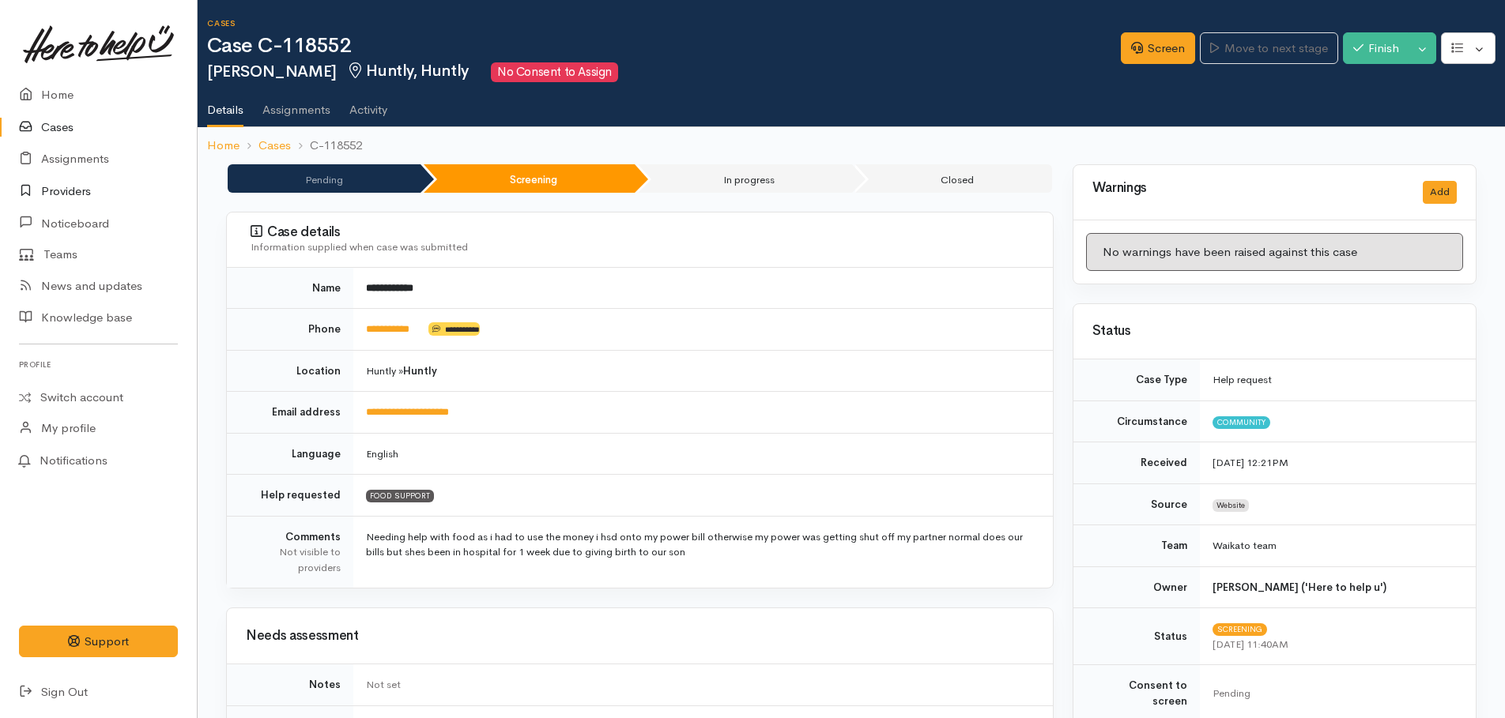
click at [50, 192] on link "Providers" at bounding box center [98, 191] width 197 height 32
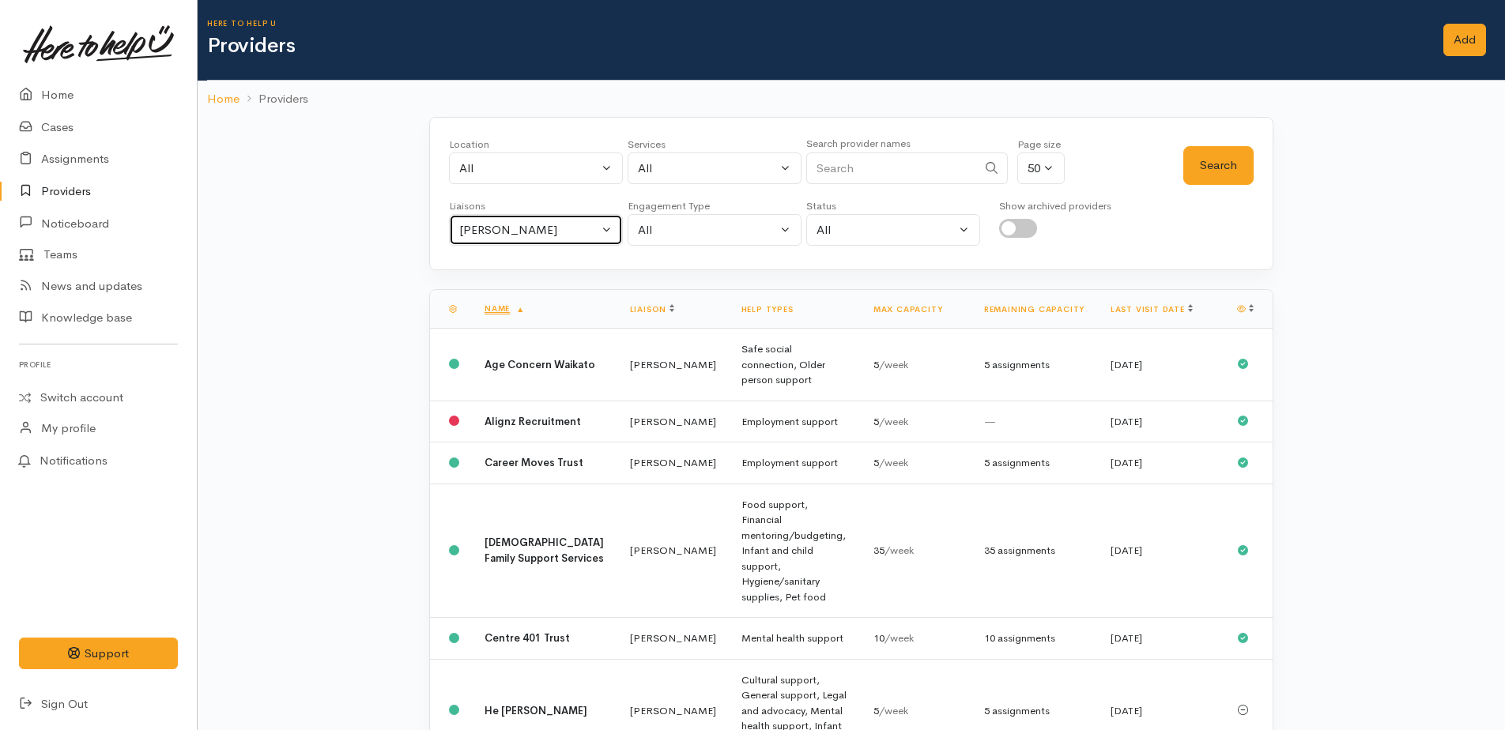
click at [486, 229] on div "[PERSON_NAME]" at bounding box center [528, 230] width 139 height 18
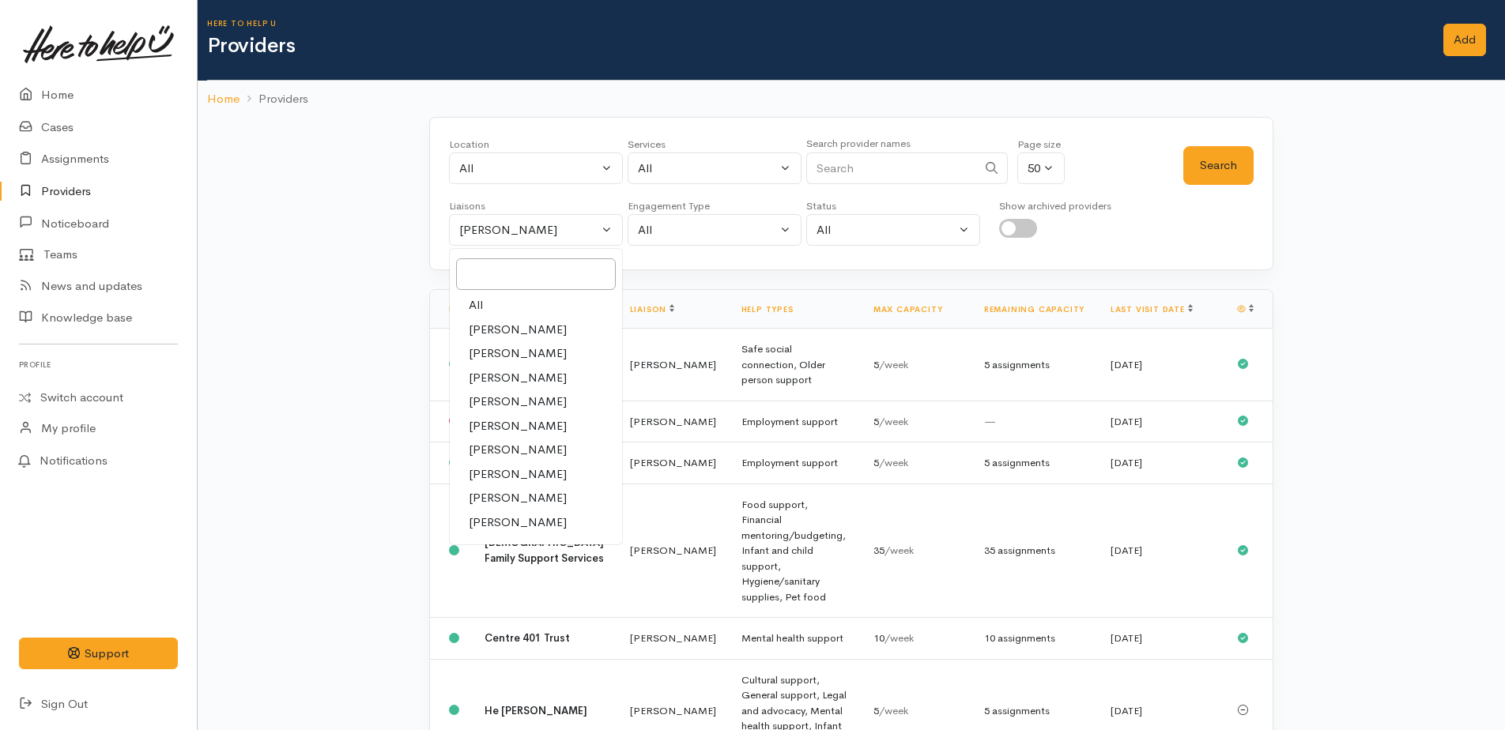
click at [477, 311] on span "All" at bounding box center [476, 305] width 14 height 18
select select "null"
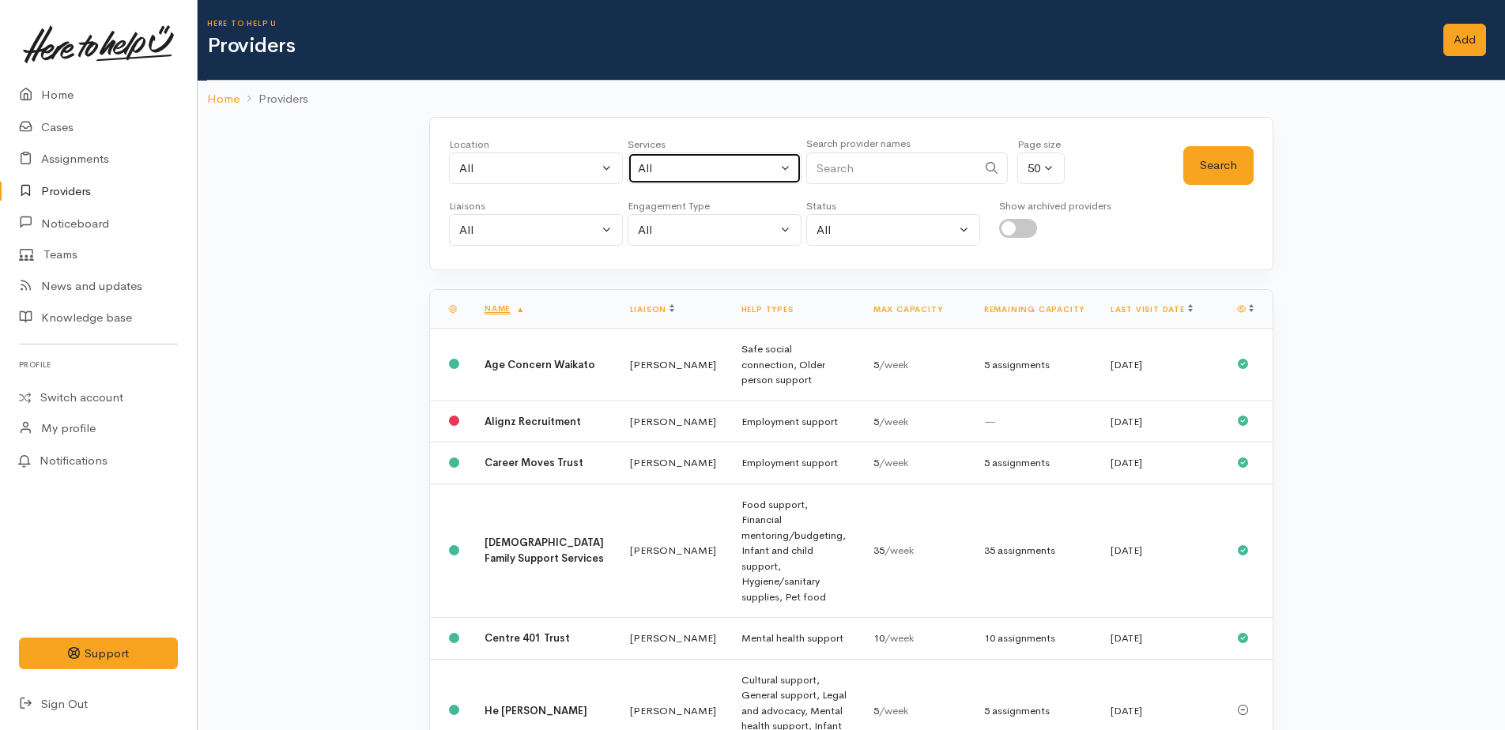
click at [705, 175] on div "All" at bounding box center [707, 169] width 139 height 18
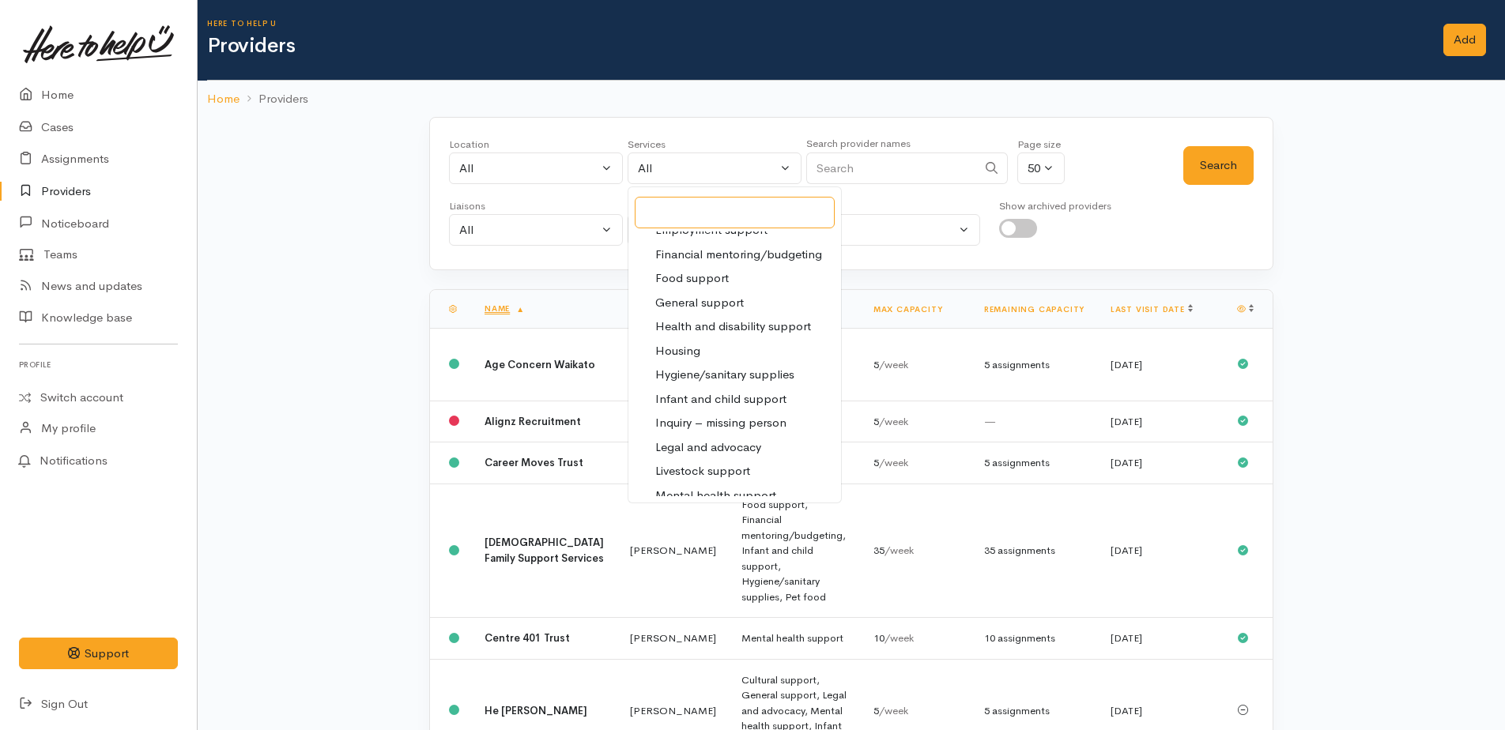
scroll to position [237, 0]
click at [683, 348] on span "Housing" at bounding box center [677, 344] width 45 height 18
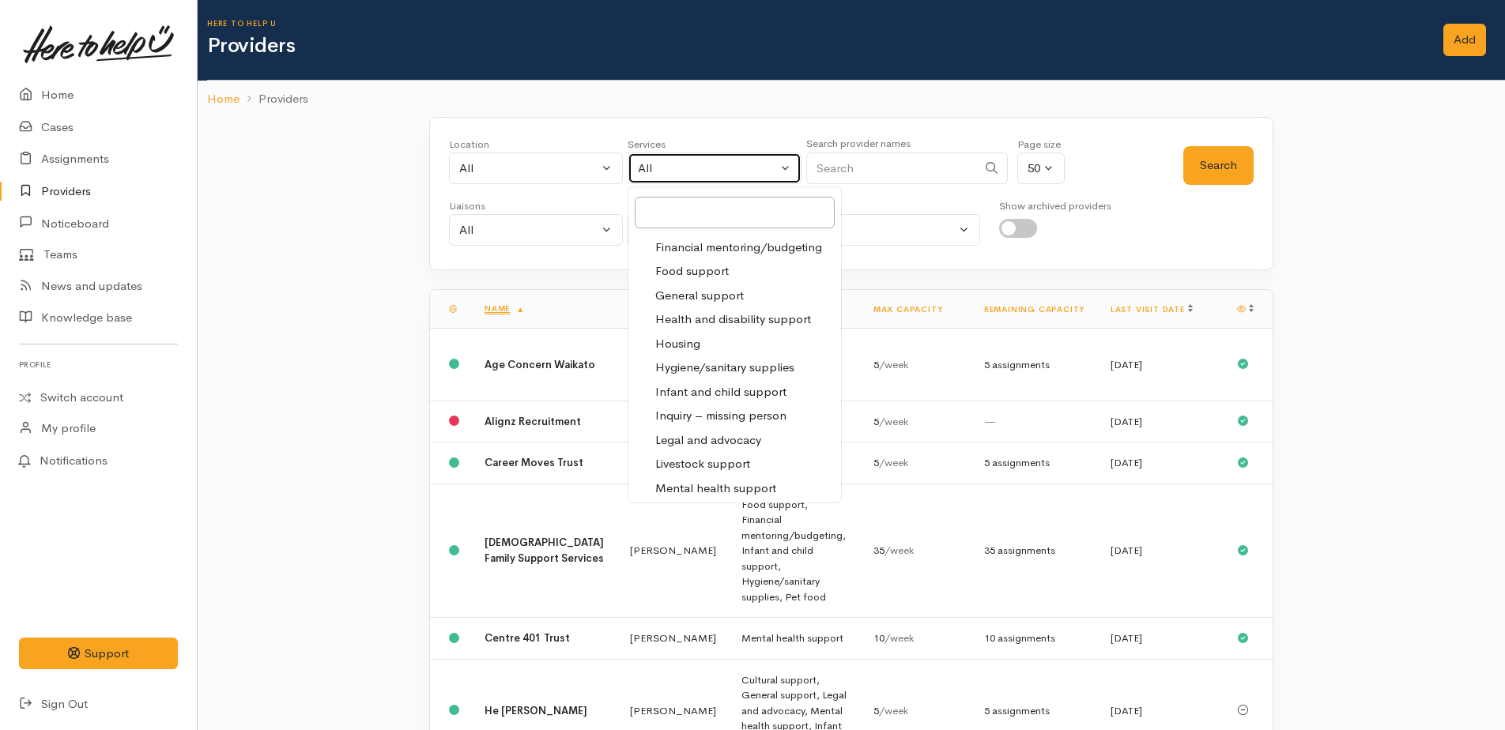
select select "11"
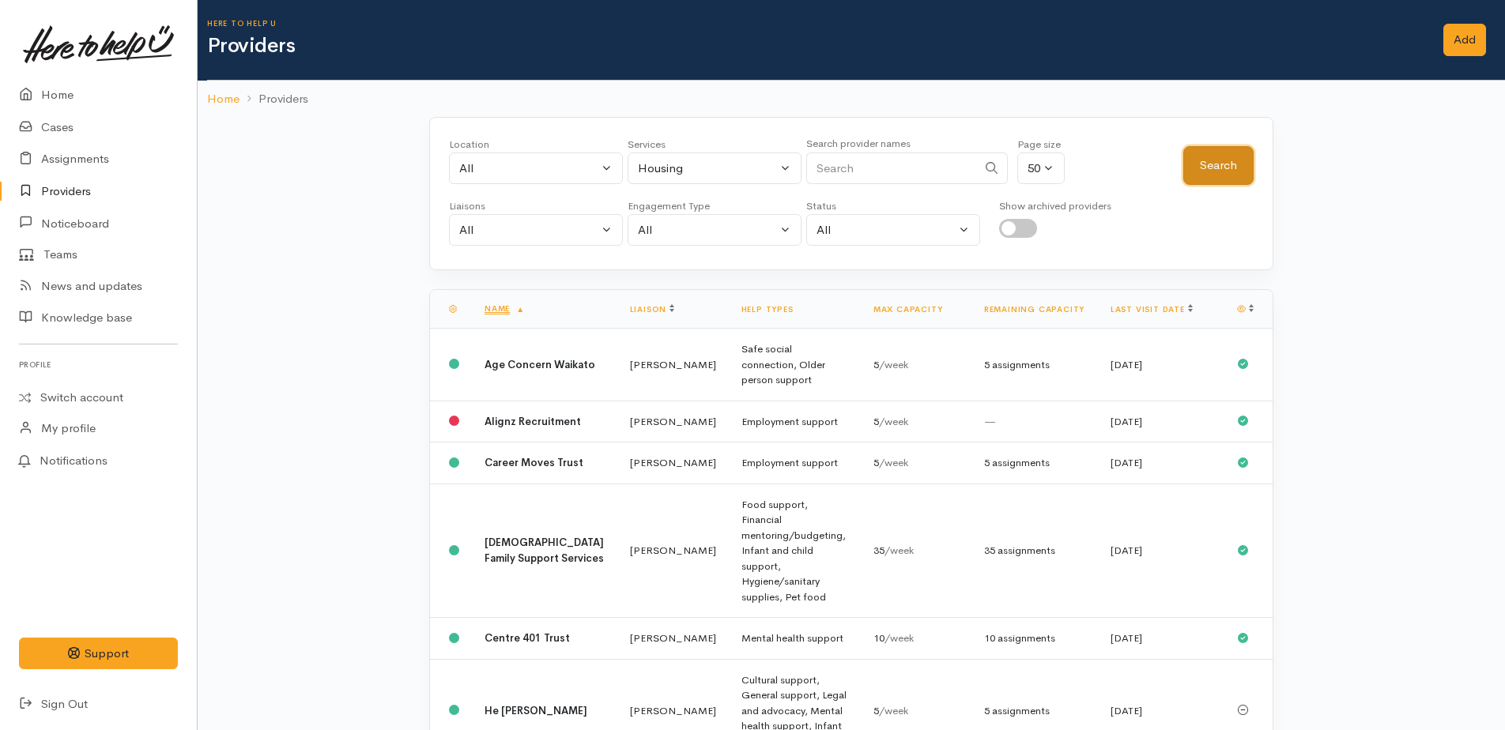
click at [1211, 175] on button "Search" at bounding box center [1218, 165] width 70 height 39
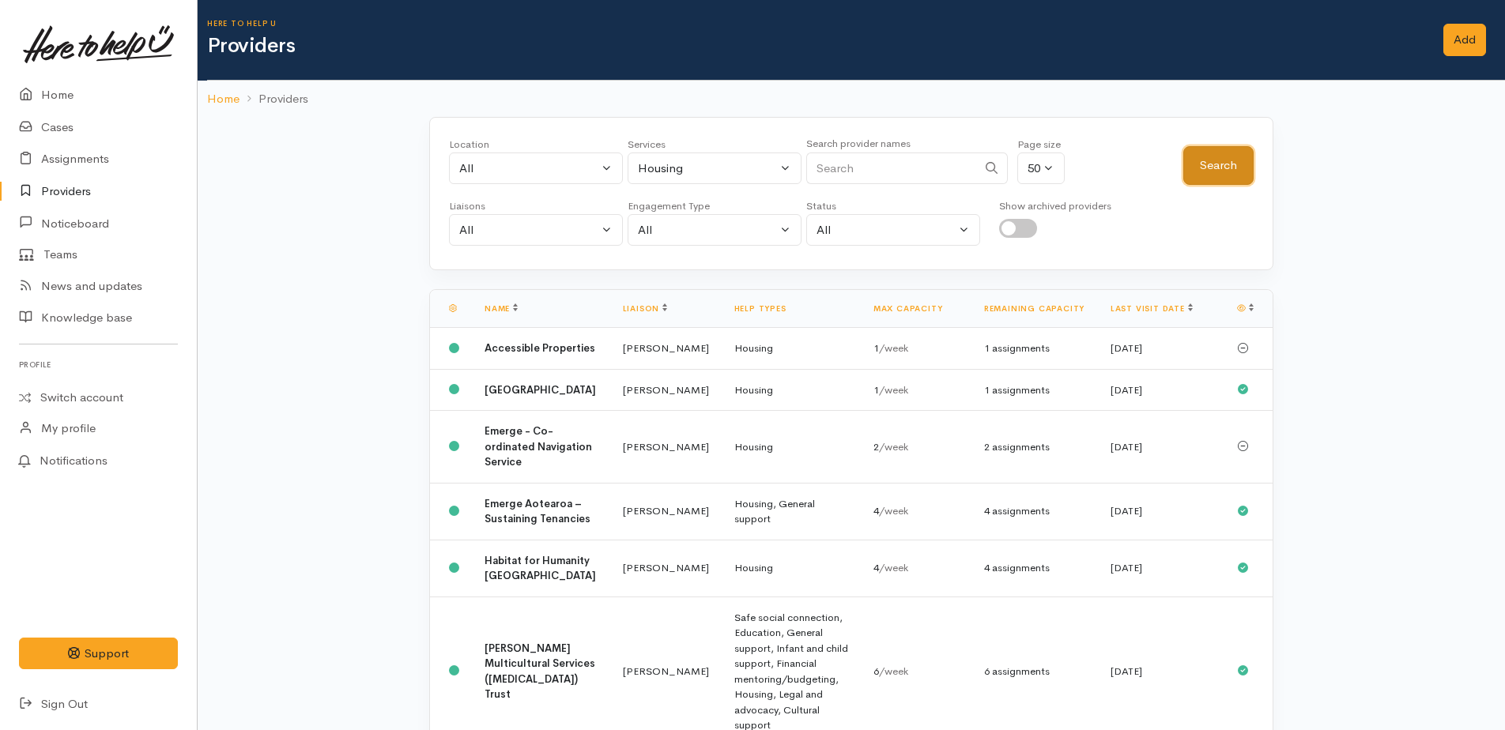
click at [1217, 172] on button "Search" at bounding box center [1218, 165] width 70 height 39
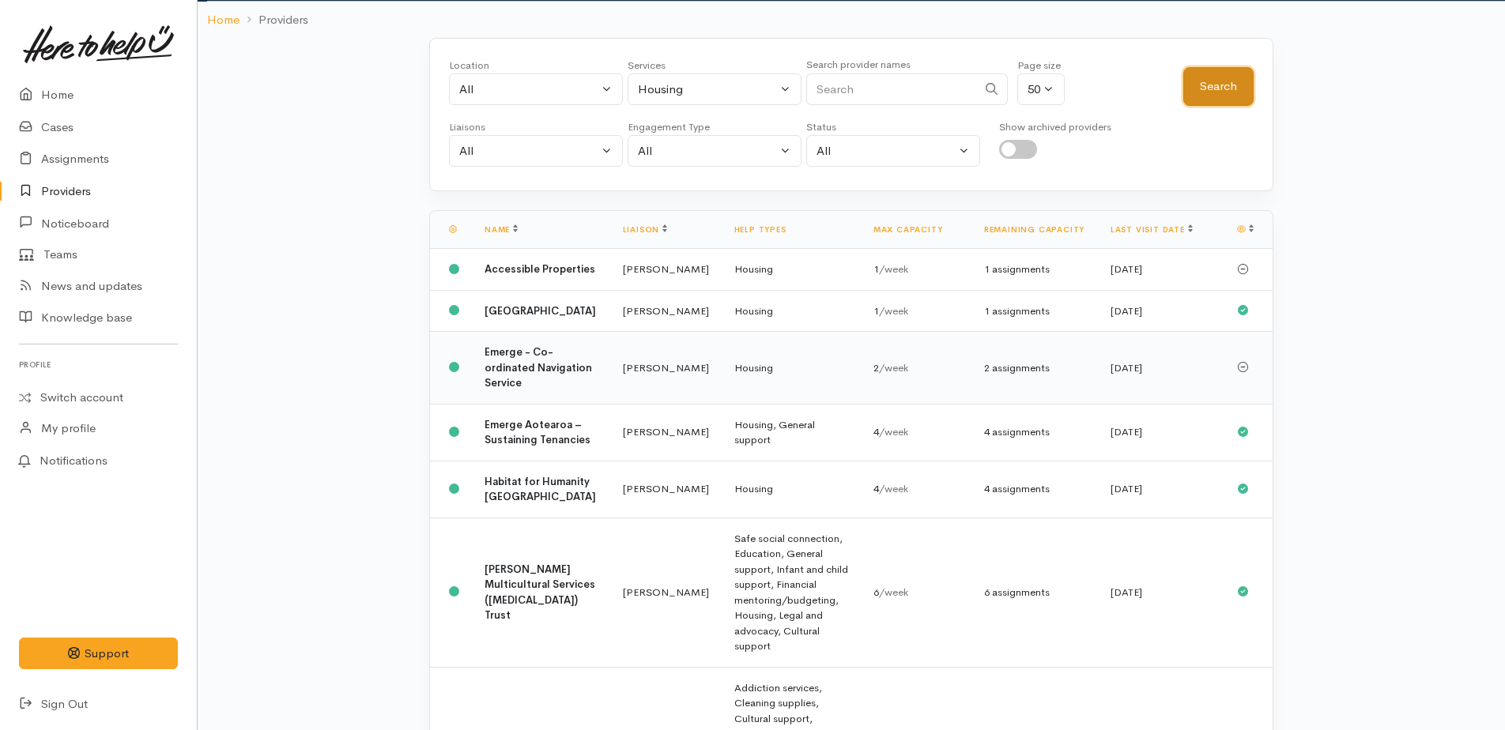
scroll to position [158, 0]
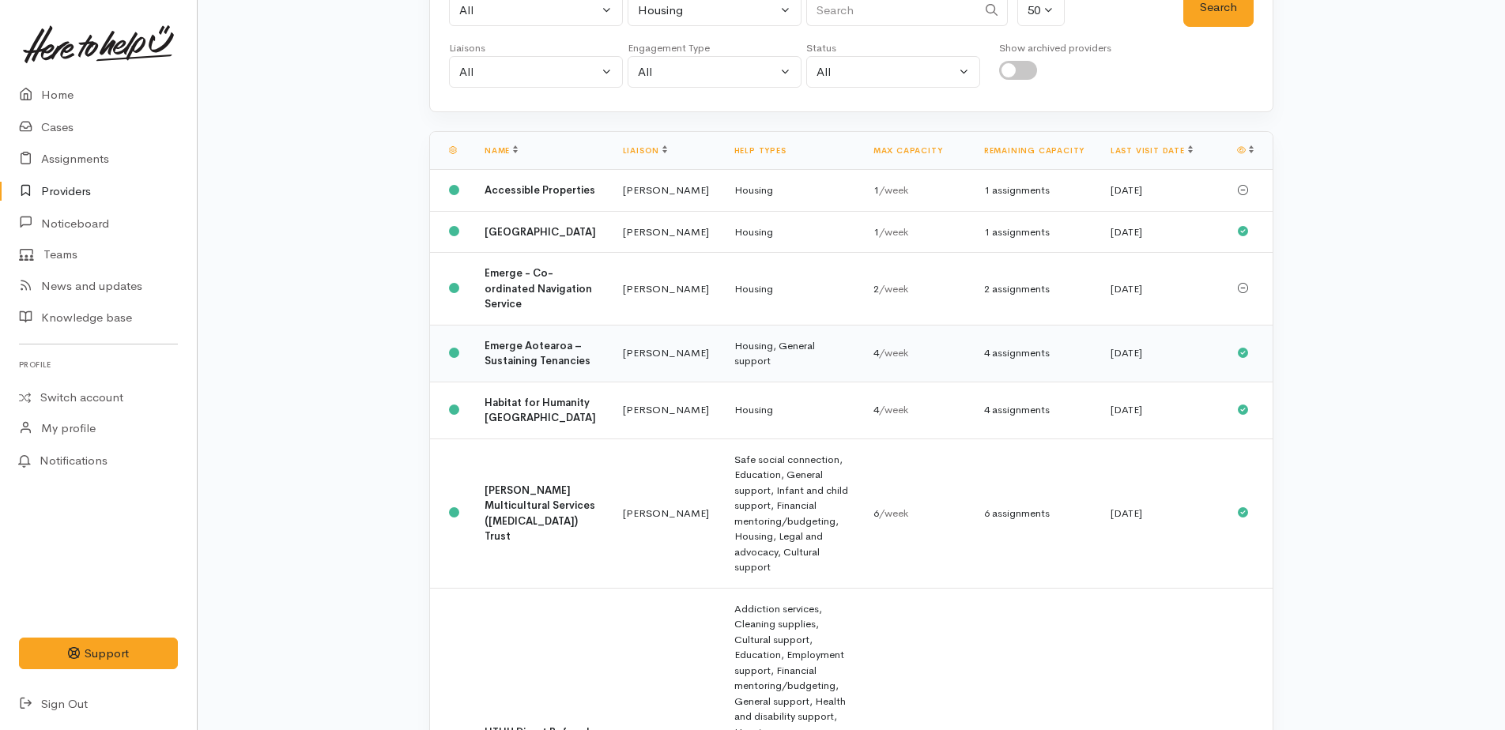
click at [516, 368] on b "Emerge Aotearoa – Sustaining Tenancies" at bounding box center [537, 353] width 106 height 29
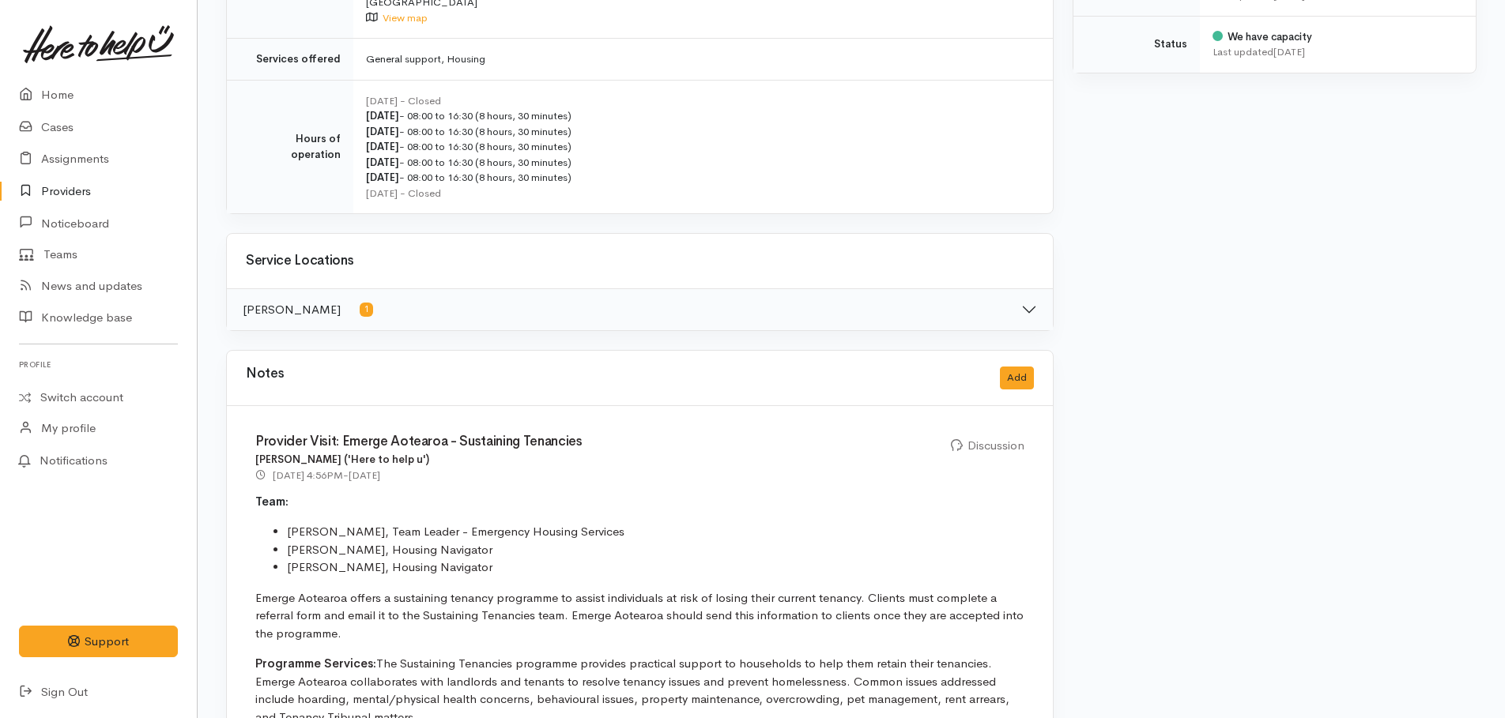
scroll to position [711, 0]
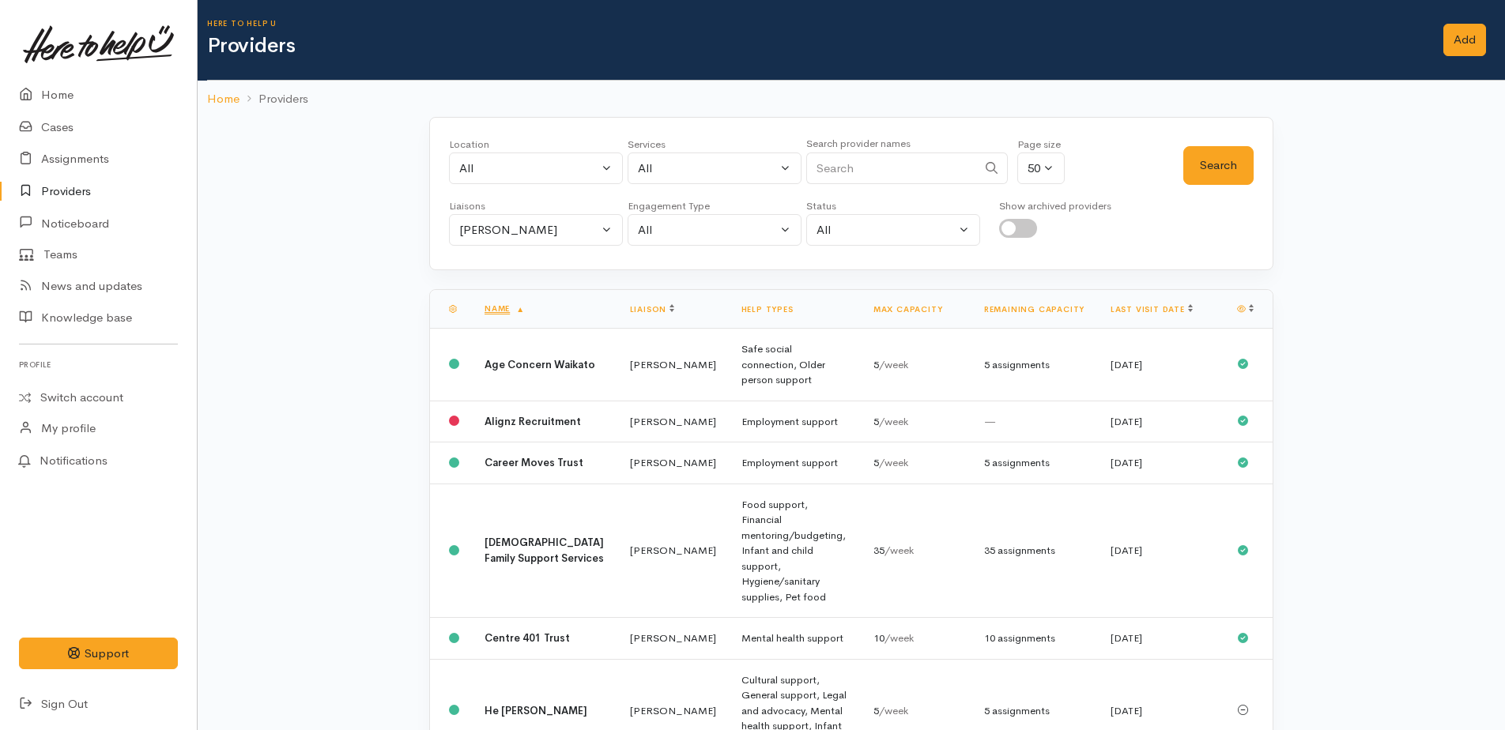
select select "11"
select select "null"
click at [518, 175] on div "All" at bounding box center [528, 169] width 139 height 18
type input "huntly"
drag, startPoint x: 504, startPoint y: 277, endPoint x: 512, endPoint y: 276, distance: 7.9
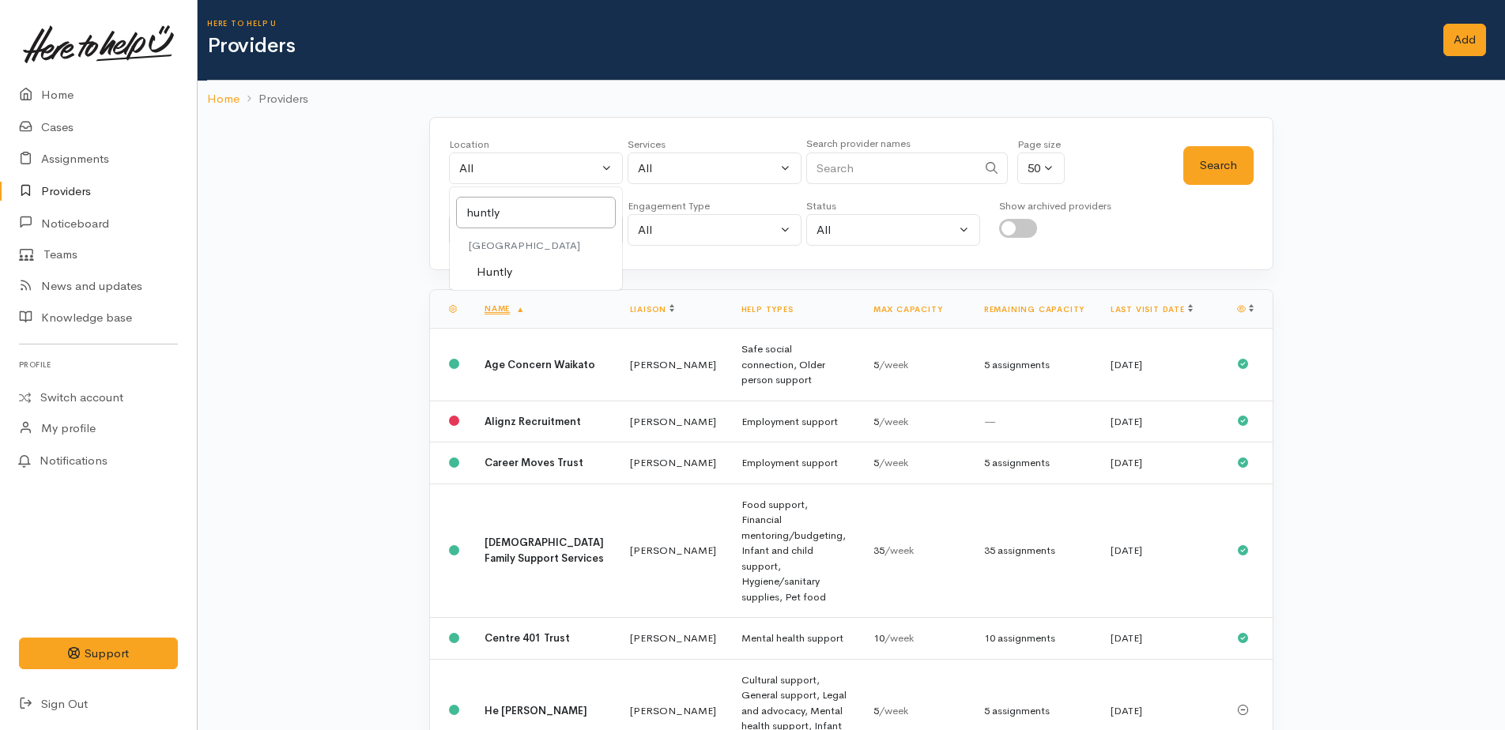
click at [508, 276] on span "Huntly" at bounding box center [495, 272] width 36 height 18
select select "110"
click at [1238, 167] on button "Search" at bounding box center [1218, 165] width 70 height 39
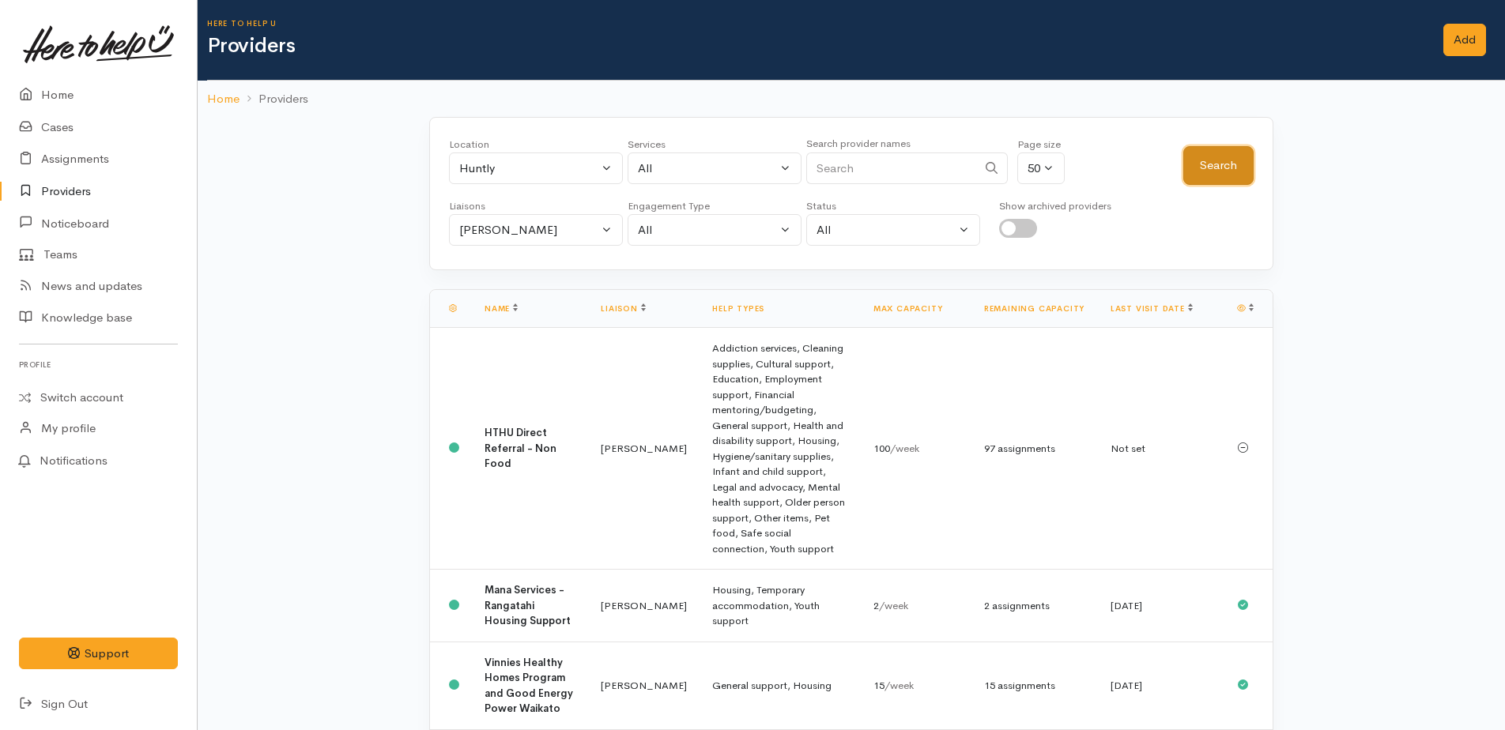
drag, startPoint x: 1215, startPoint y: 156, endPoint x: 1190, endPoint y: 175, distance: 31.0
click at [1214, 156] on button "Search" at bounding box center [1218, 165] width 70 height 39
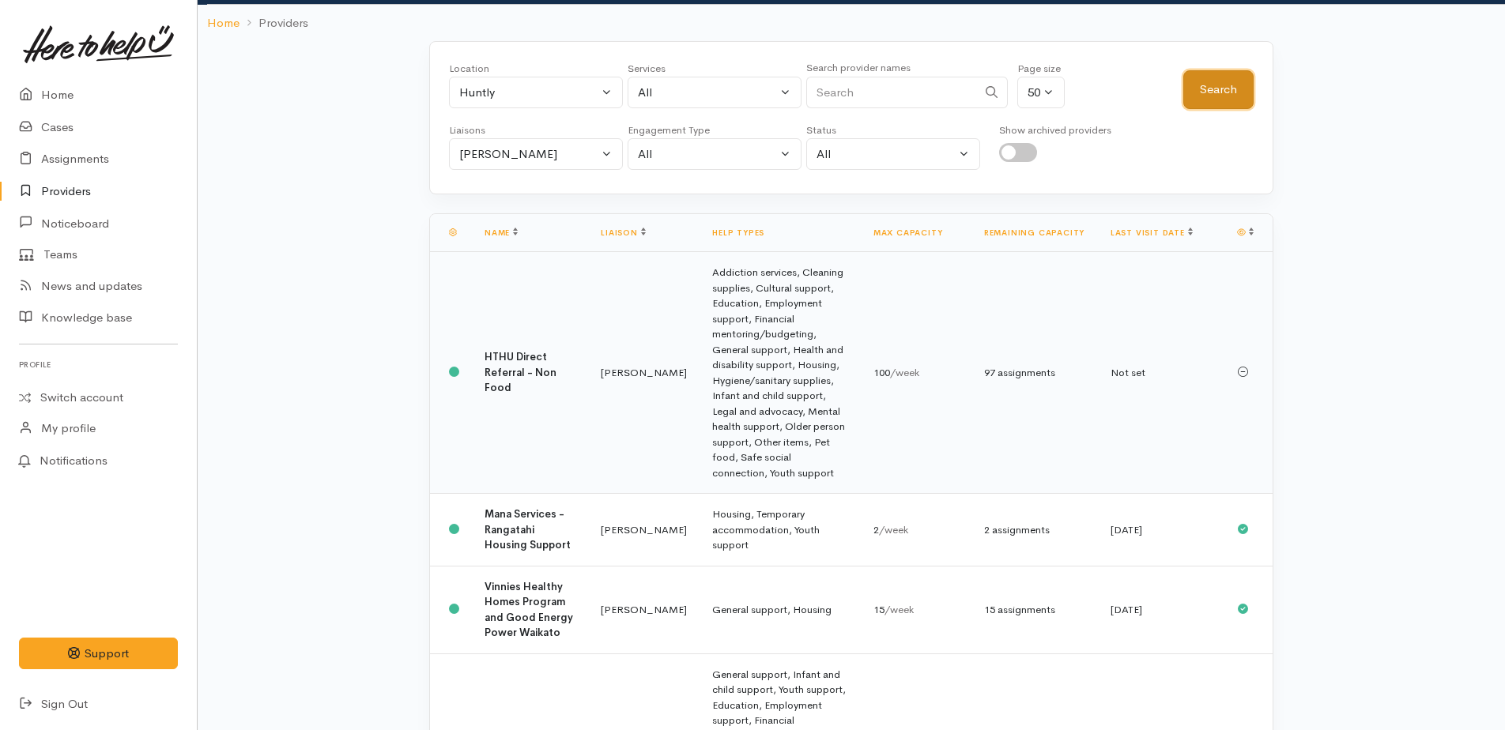
scroll to position [242, 0]
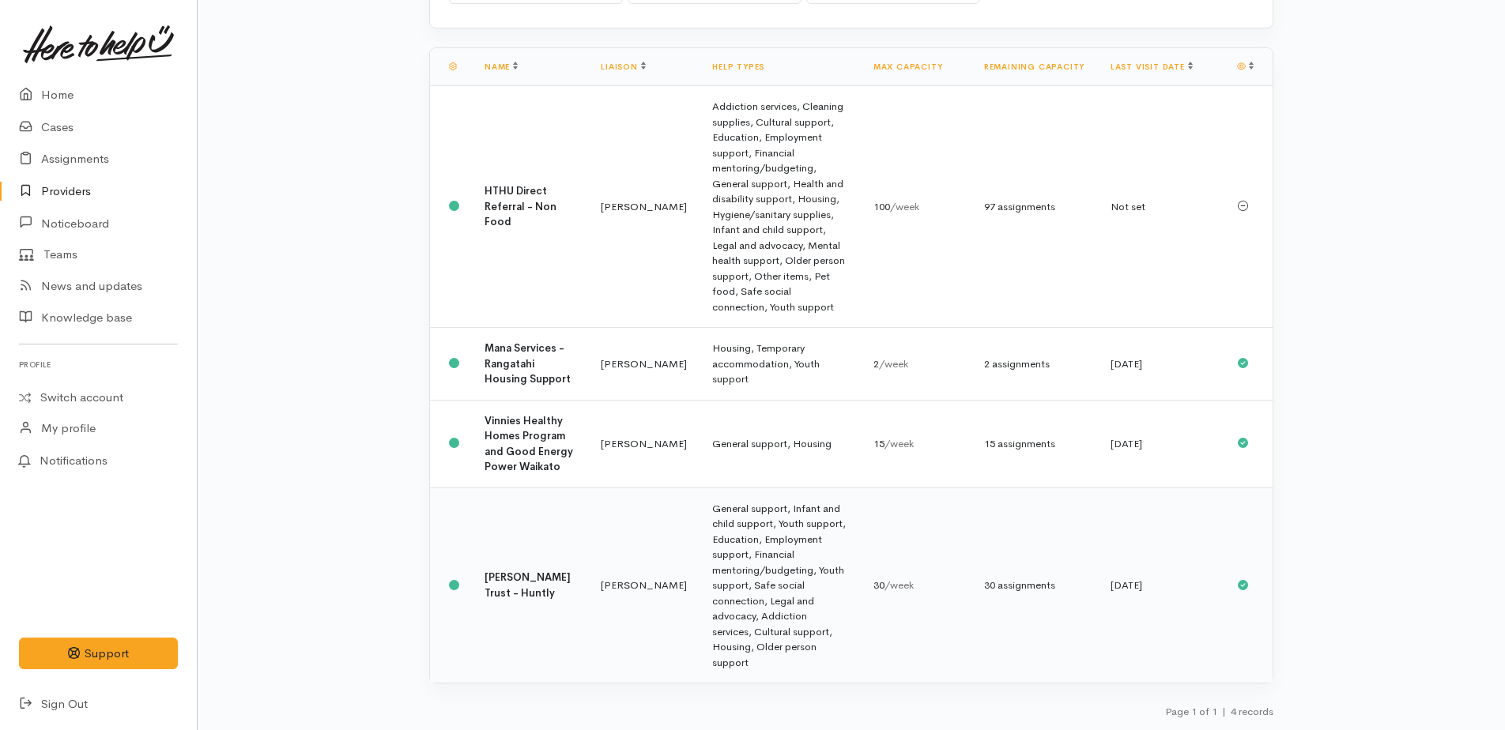
click at [795, 592] on td "General support, Infant and child support, Youth support, Education, Employment…" at bounding box center [779, 585] width 161 height 195
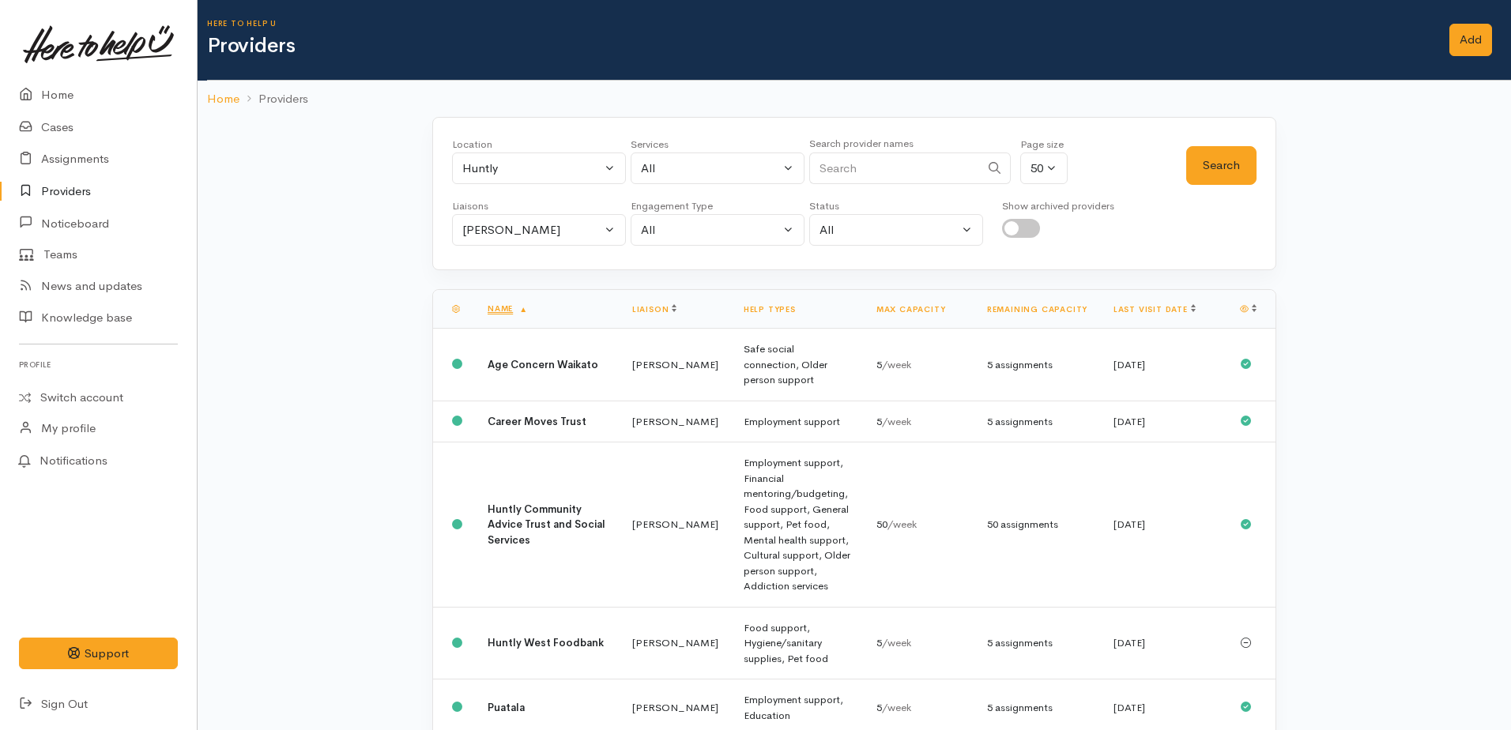
select select "11"
select select "null"
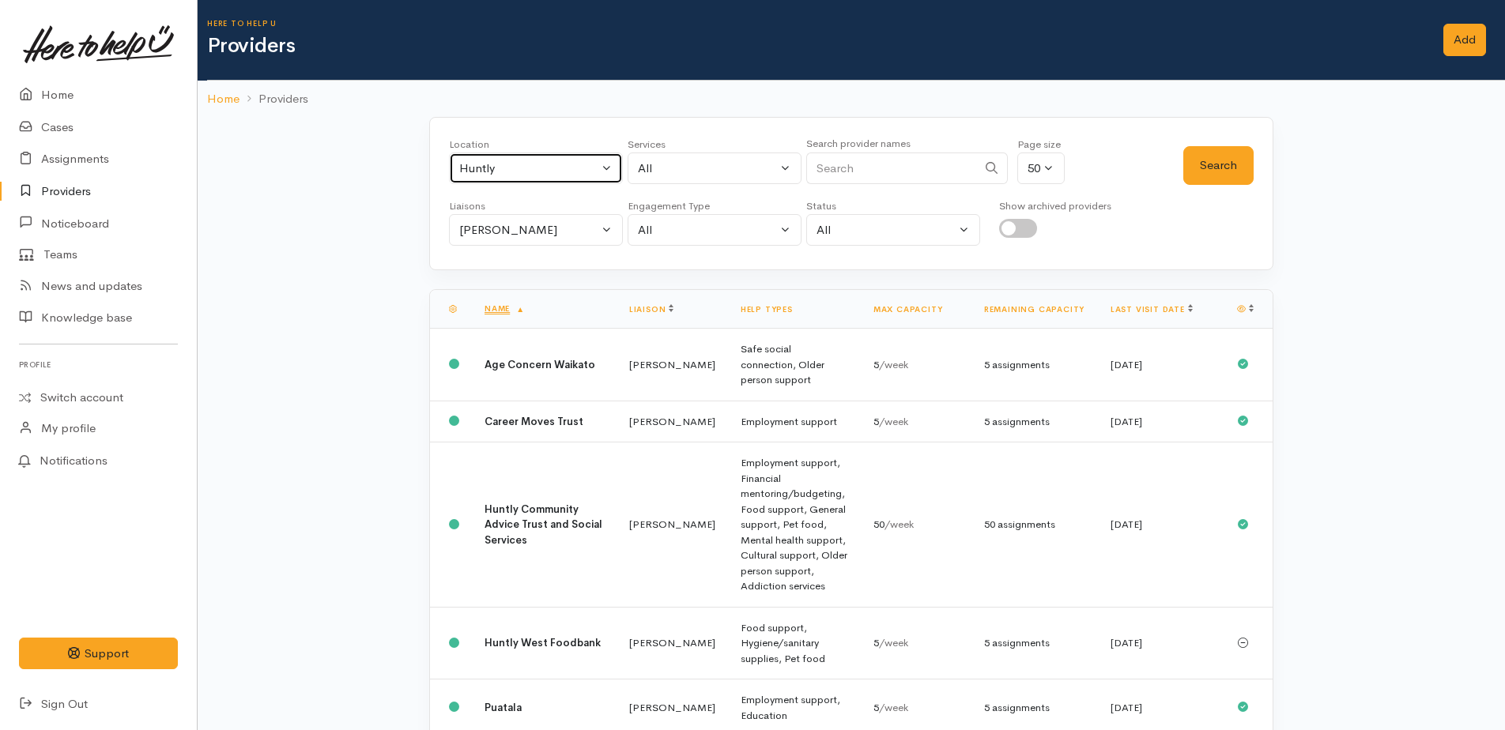
click at [610, 170] on button "Huntly" at bounding box center [536, 169] width 174 height 32
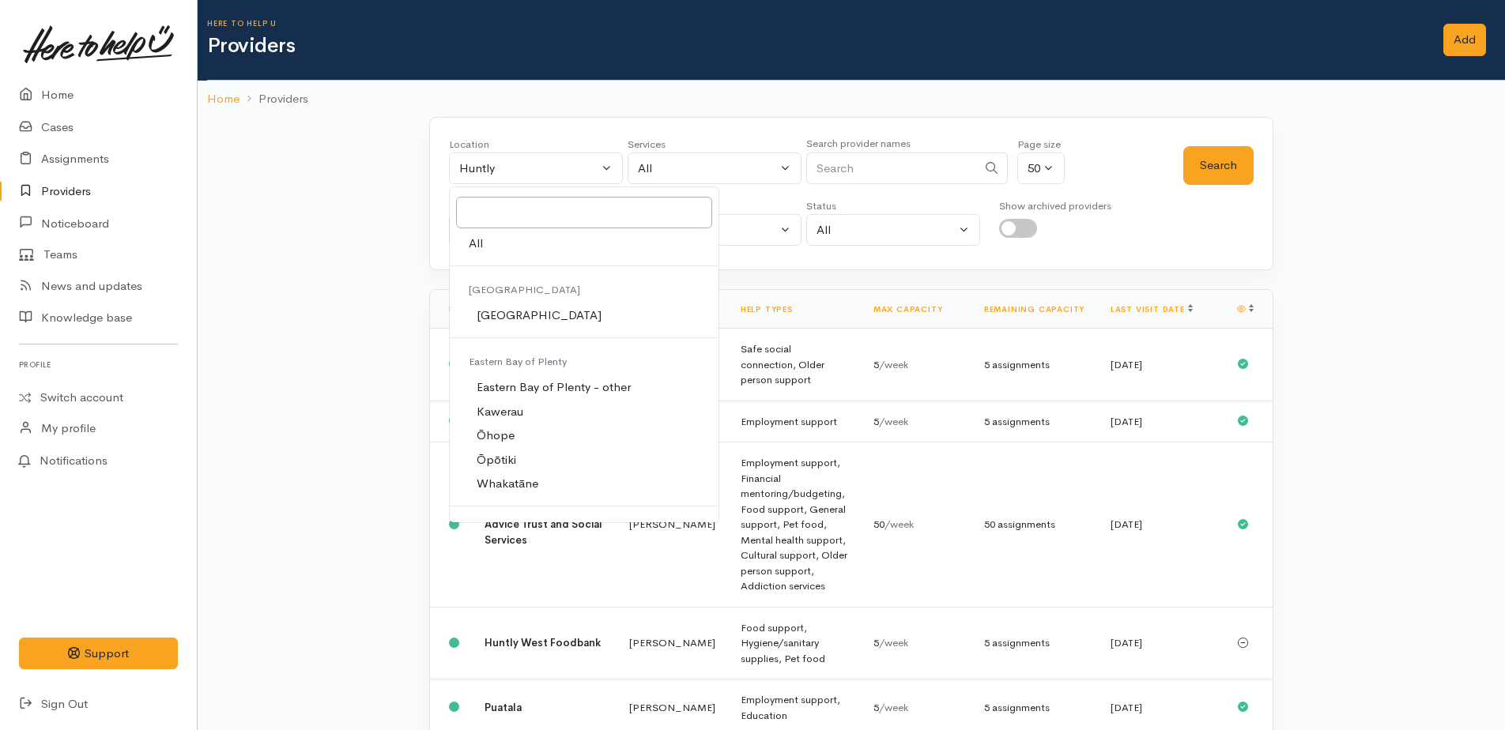
click at [487, 239] on link "All" at bounding box center [584, 244] width 269 height 24
select select "-1"
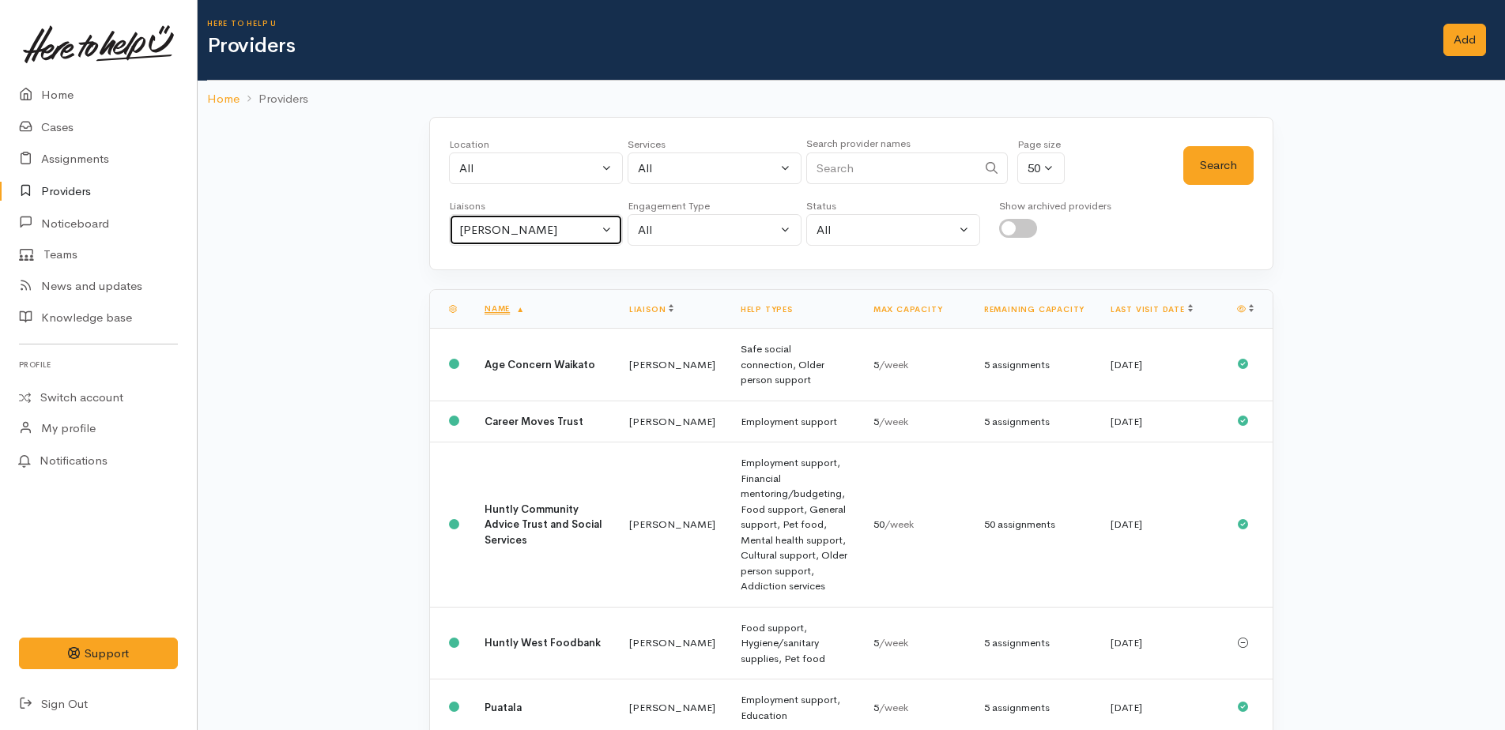
click at [492, 232] on div "[PERSON_NAME]" at bounding box center [528, 230] width 139 height 18
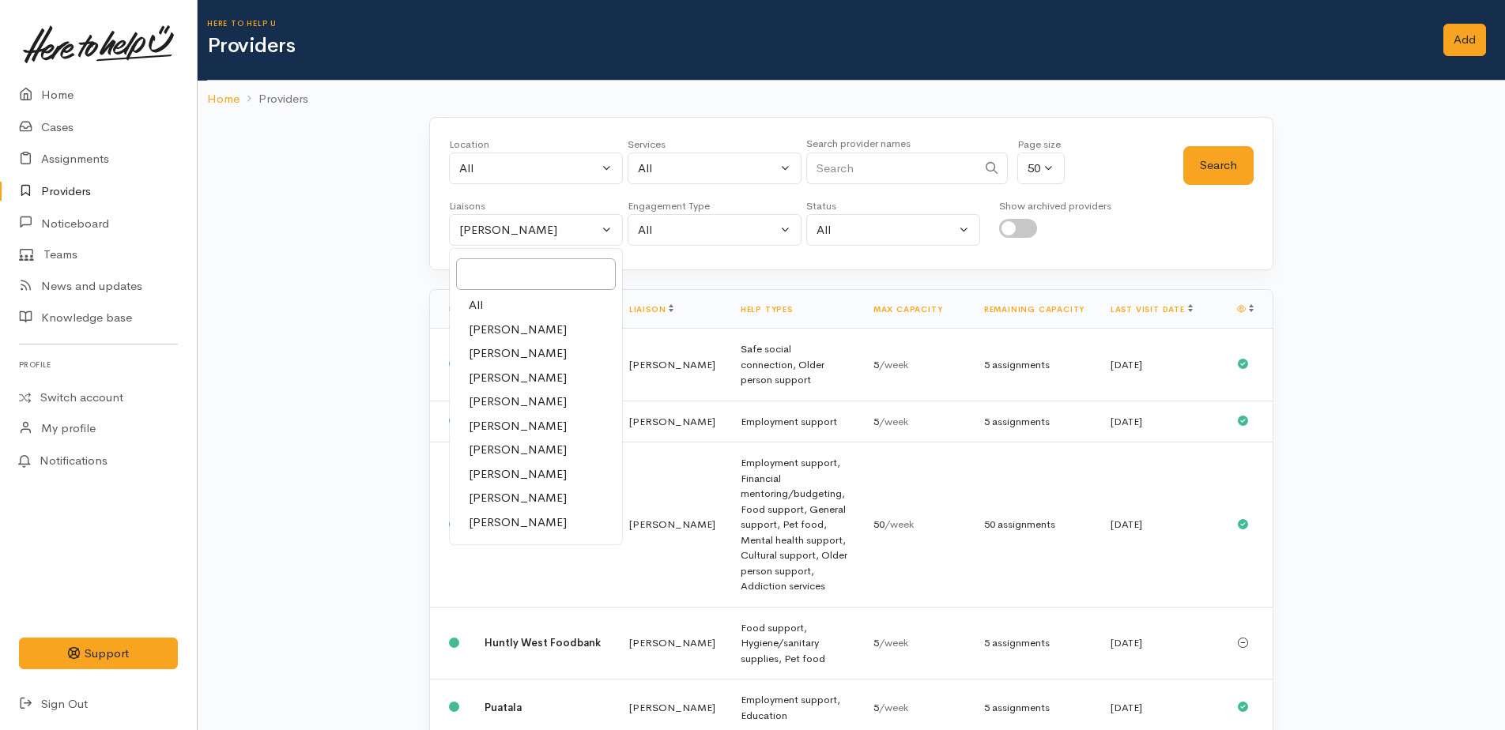
click at [470, 304] on span "All" at bounding box center [476, 305] width 14 height 18
select select "null"
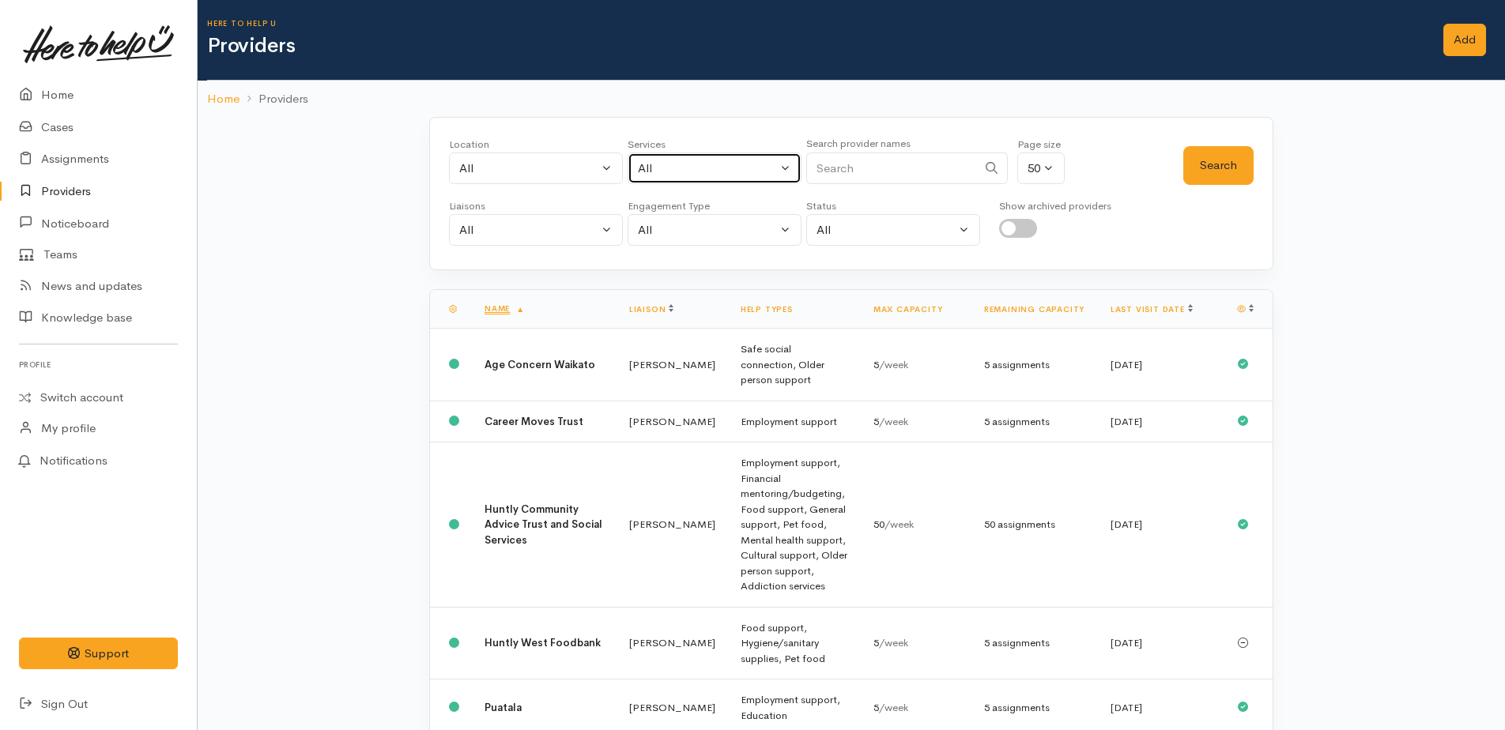
click at [712, 172] on div "All" at bounding box center [707, 169] width 139 height 18
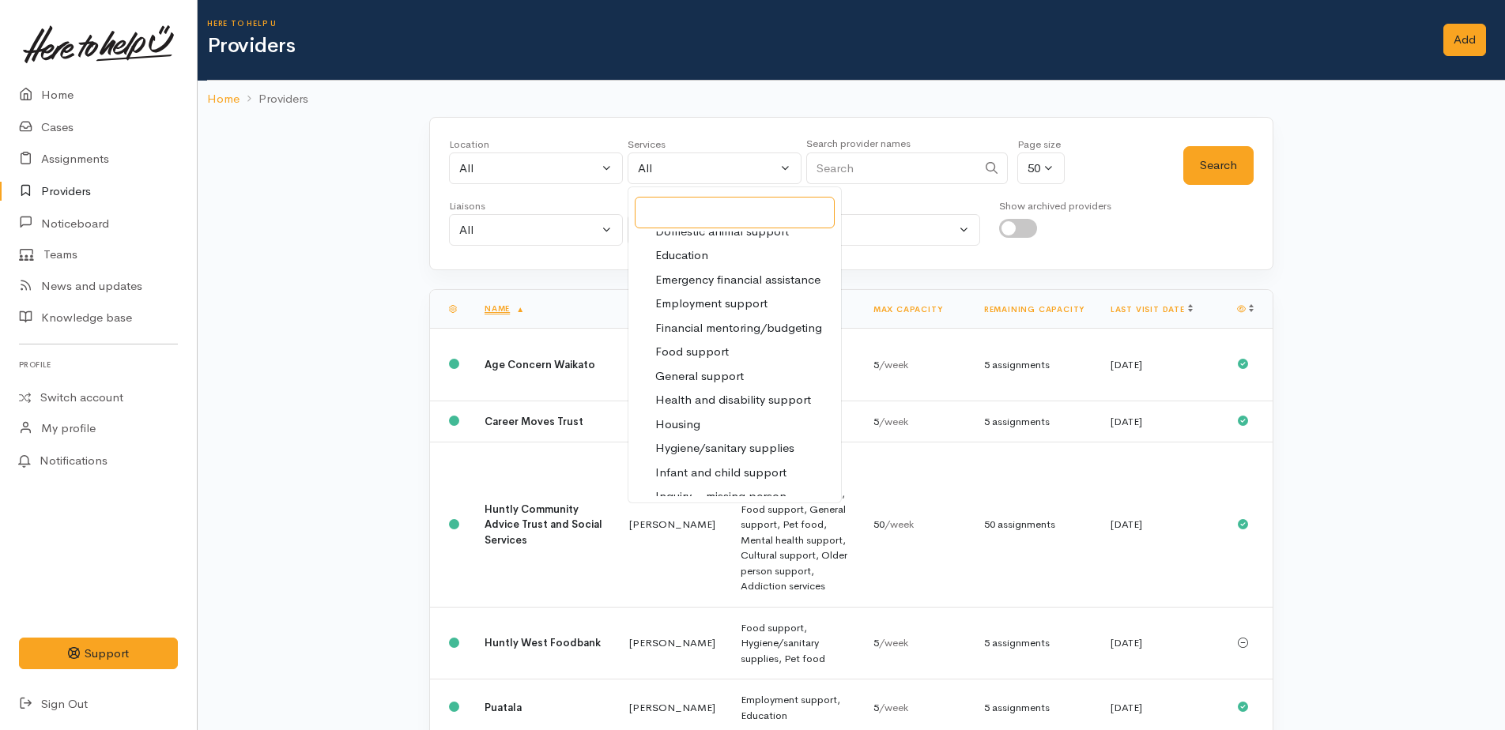
scroll to position [158, 0]
click at [702, 416] on link "Housing" at bounding box center [734, 423] width 213 height 24
select select "11"
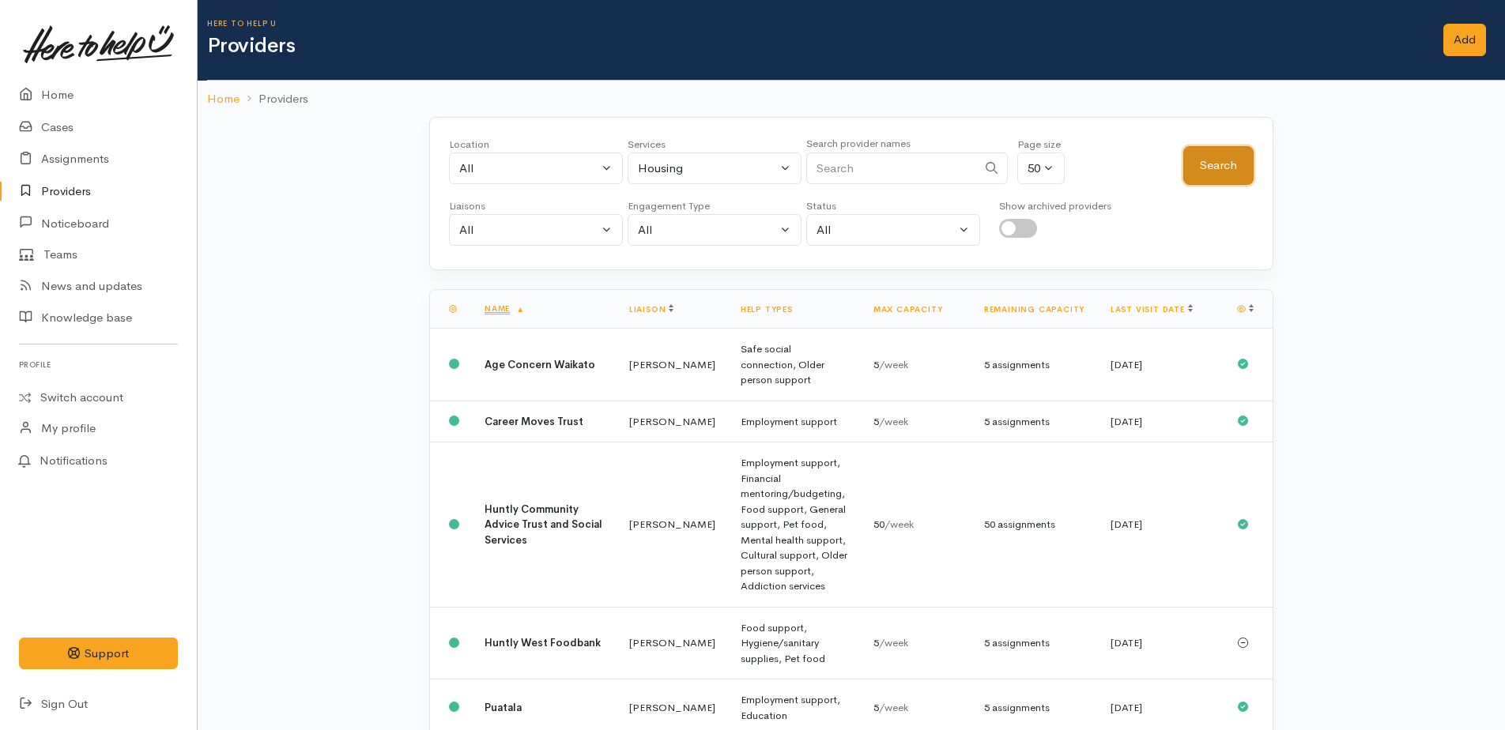
click at [1216, 176] on button "Search" at bounding box center [1218, 165] width 70 height 39
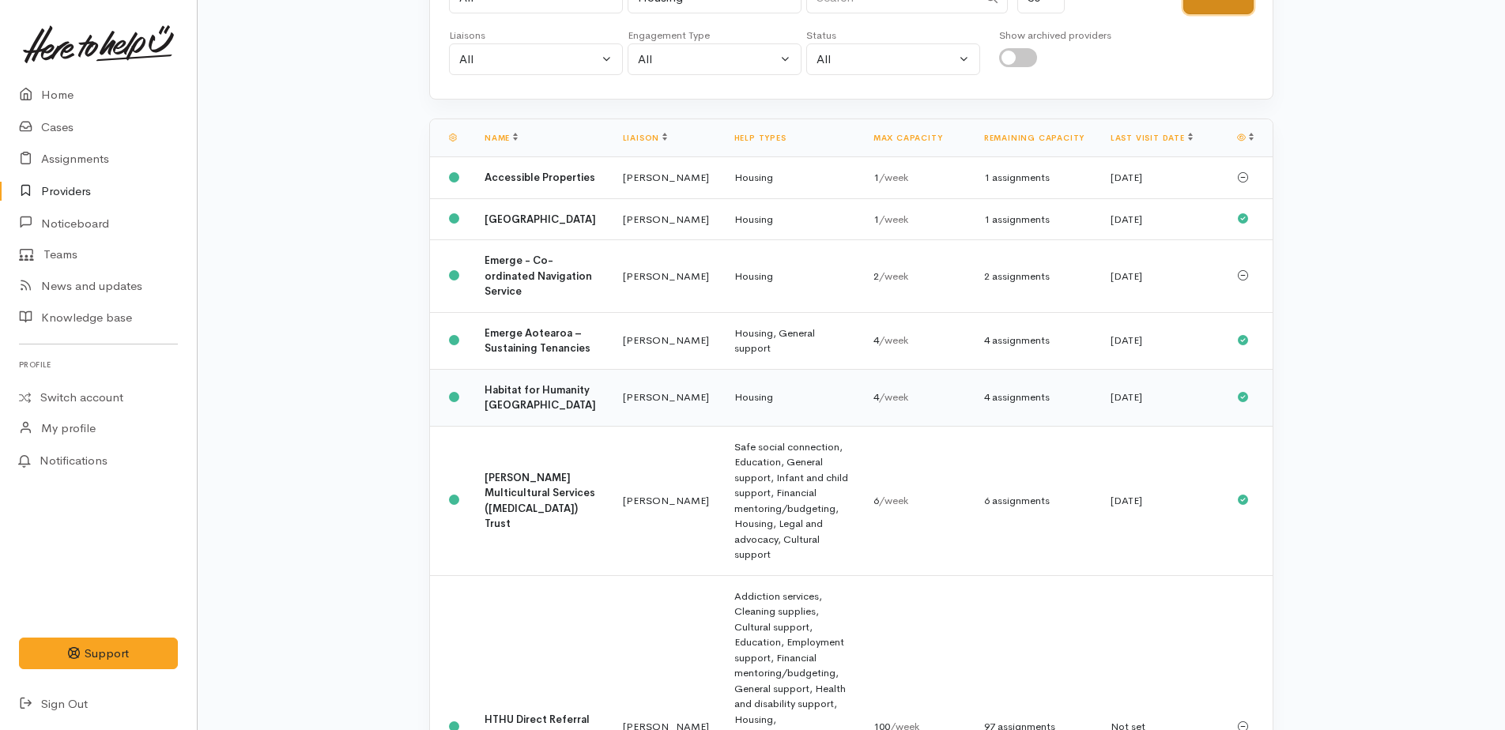
scroll to position [0, 0]
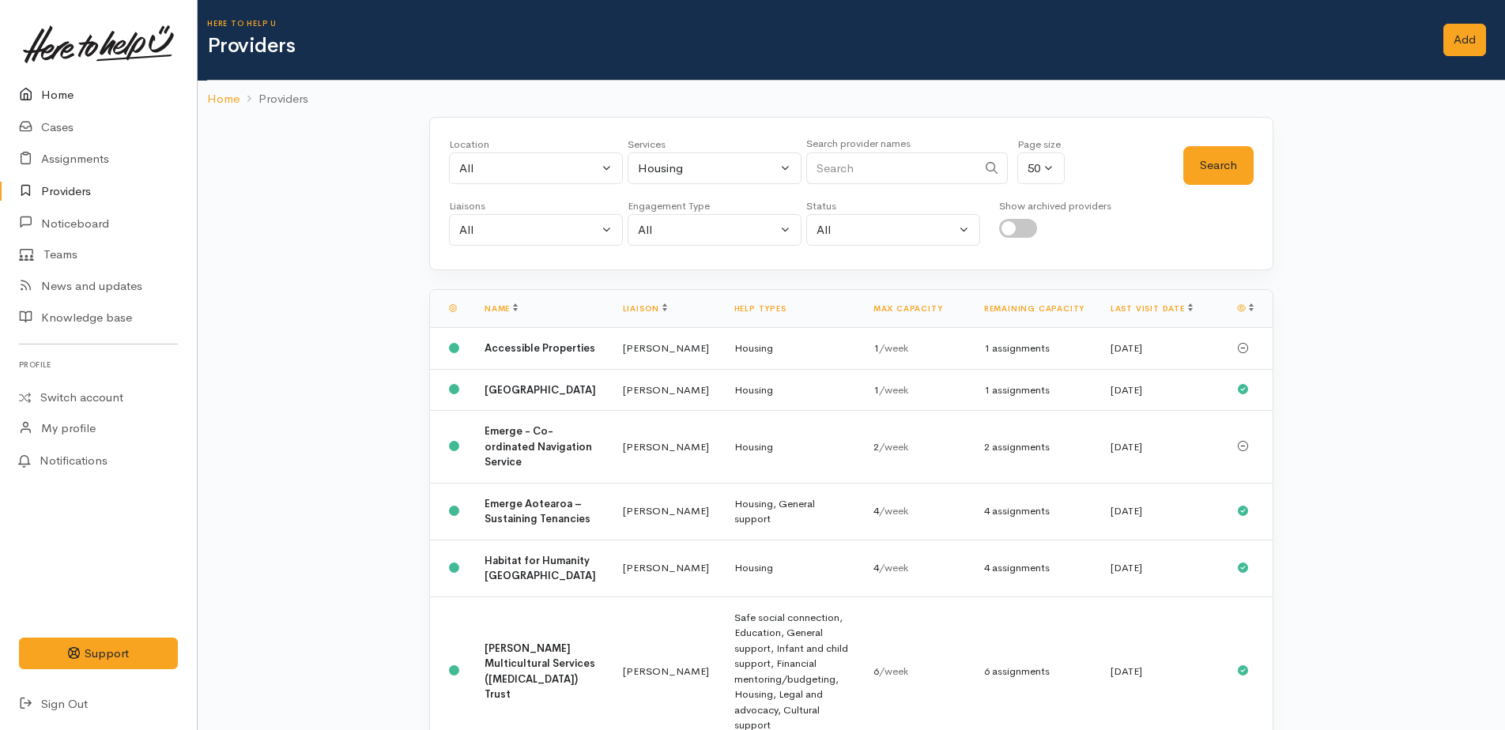
click at [48, 92] on link "Home" at bounding box center [98, 95] width 197 height 32
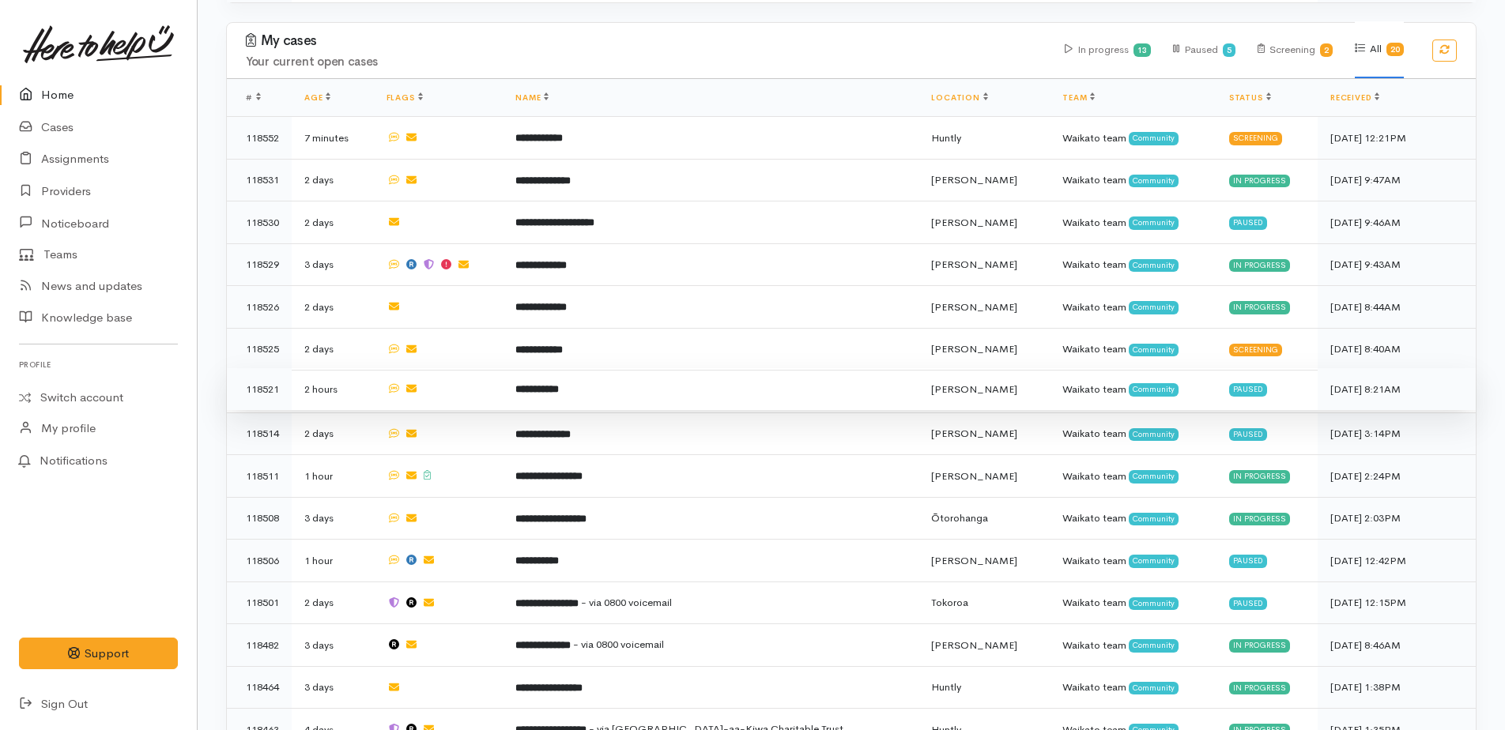
scroll to position [1027, 0]
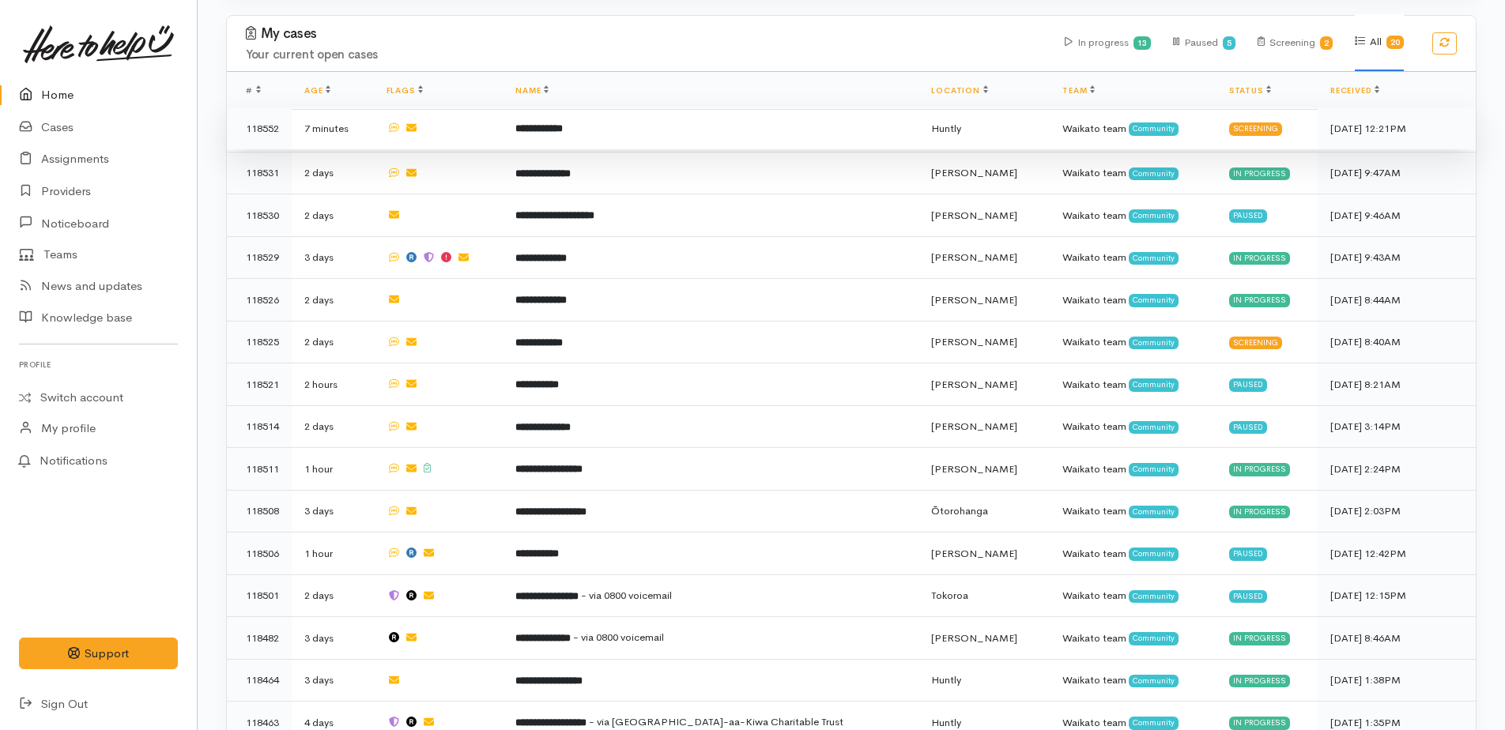
click at [563, 123] on b "**********" at bounding box center [538, 128] width 47 height 10
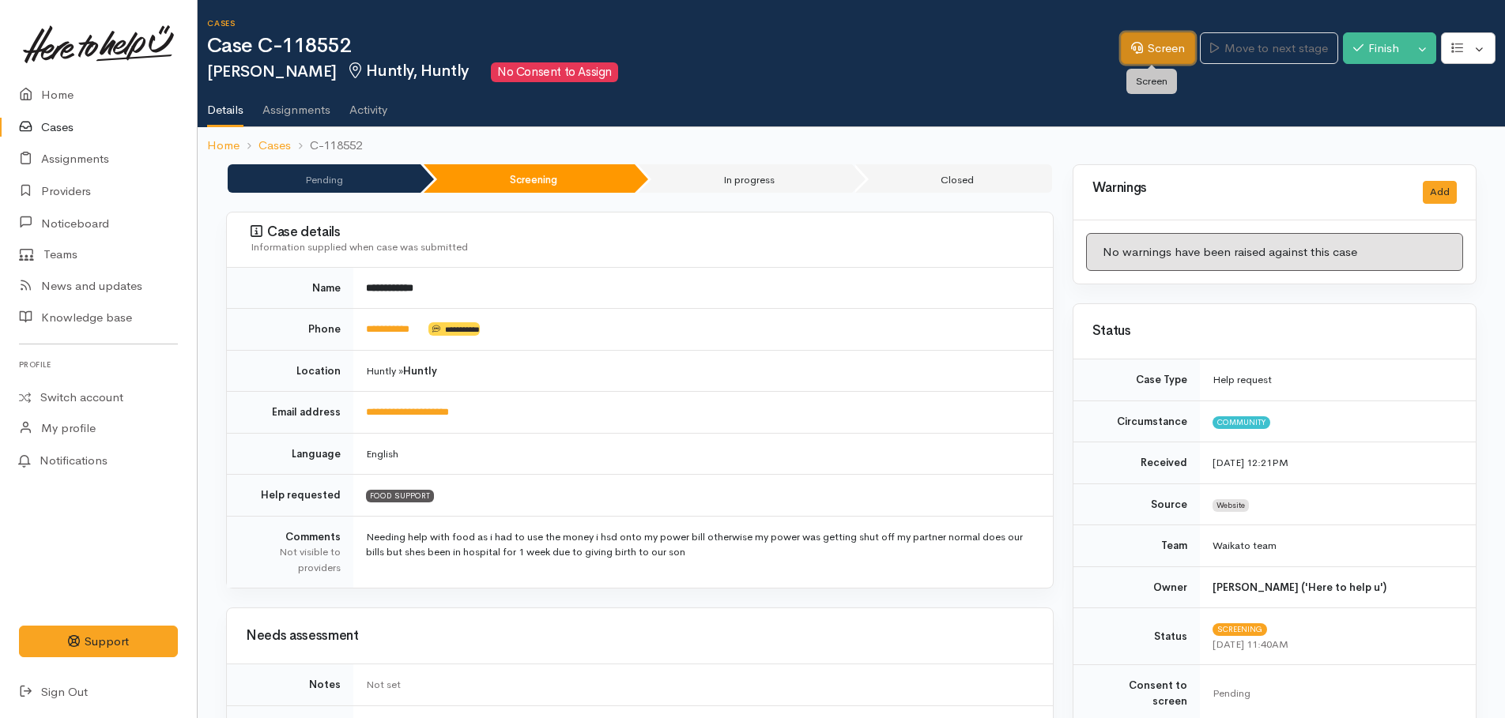
click at [1135, 50] on icon at bounding box center [1137, 48] width 12 height 12
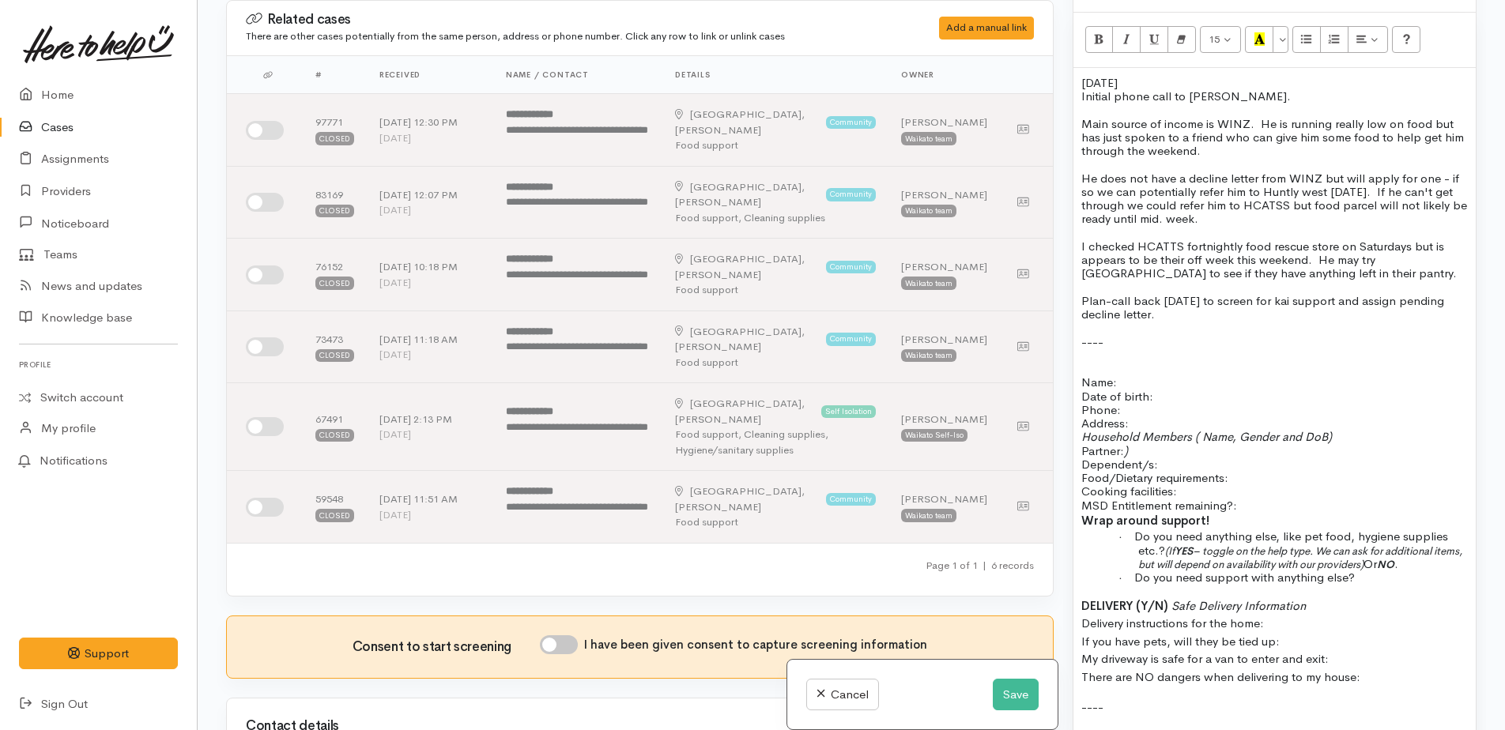
scroll to position [1027, 0]
click at [1155, 371] on p "Name: Date of birth: Phone:" at bounding box center [1274, 391] width 386 height 41
click at [1167, 386] on p "Name: Terry George Date of birth: Phone:" at bounding box center [1274, 391] width 386 height 41
click at [1166, 380] on p "Name: Terry George Date of birth: Phone:" at bounding box center [1274, 391] width 386 height 41
click at [553, 635] on input "I have been given consent to capture screening information" at bounding box center [559, 644] width 38 height 19
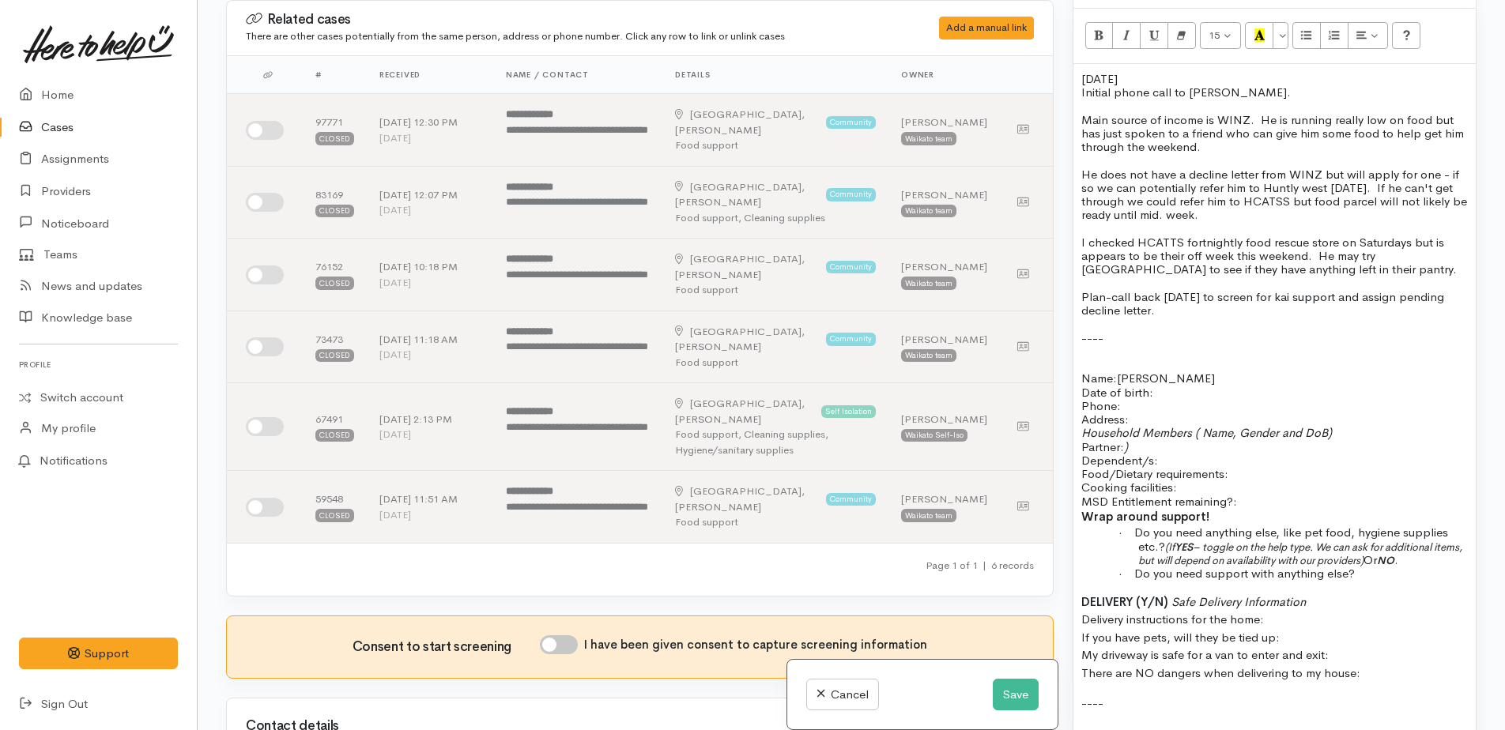
checkbox input "true"
click at [1191, 371] on p "Name: Terry George Date of birth: Phone:" at bounding box center [1274, 391] width 386 height 41
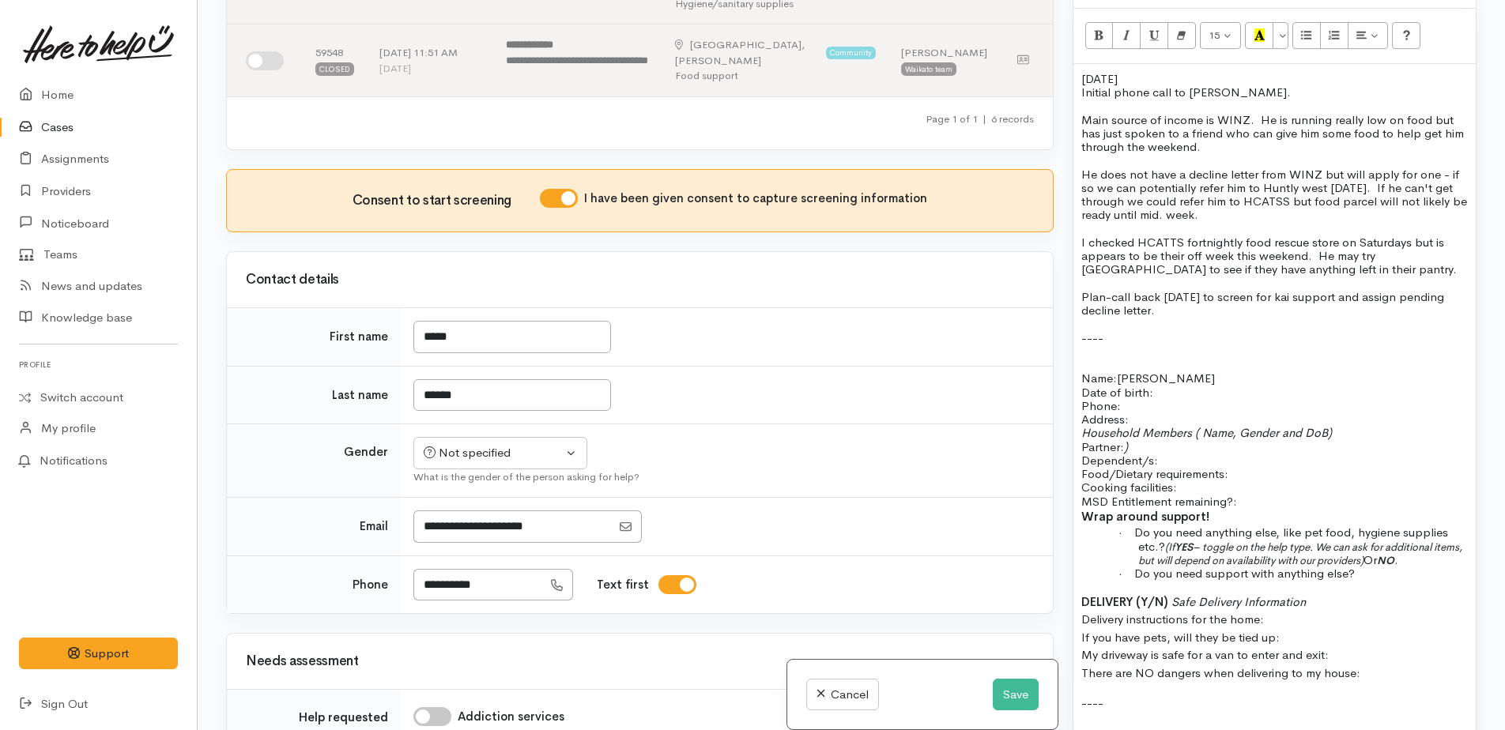
scroll to position [474, 0]
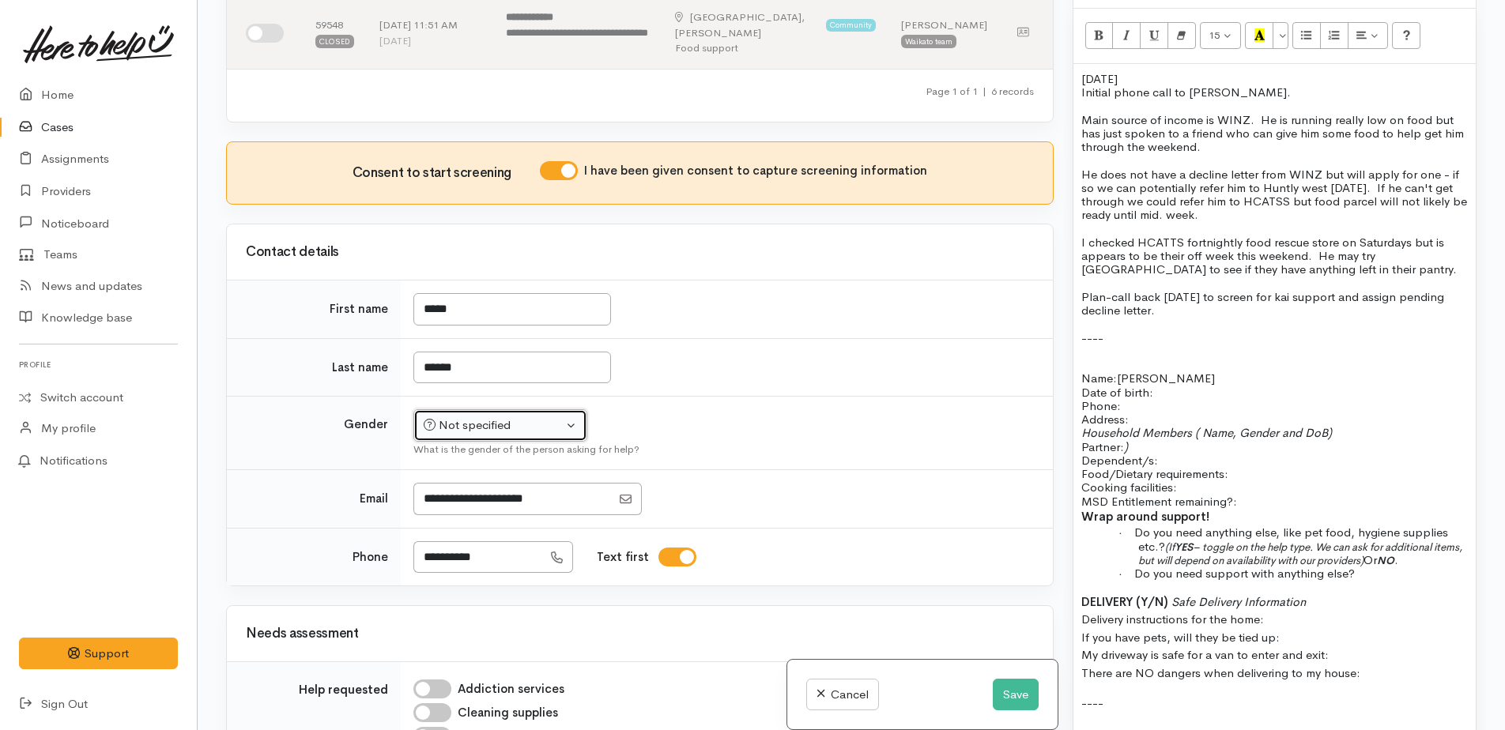
click at [488, 409] on button "Not specified" at bounding box center [500, 425] width 174 height 32
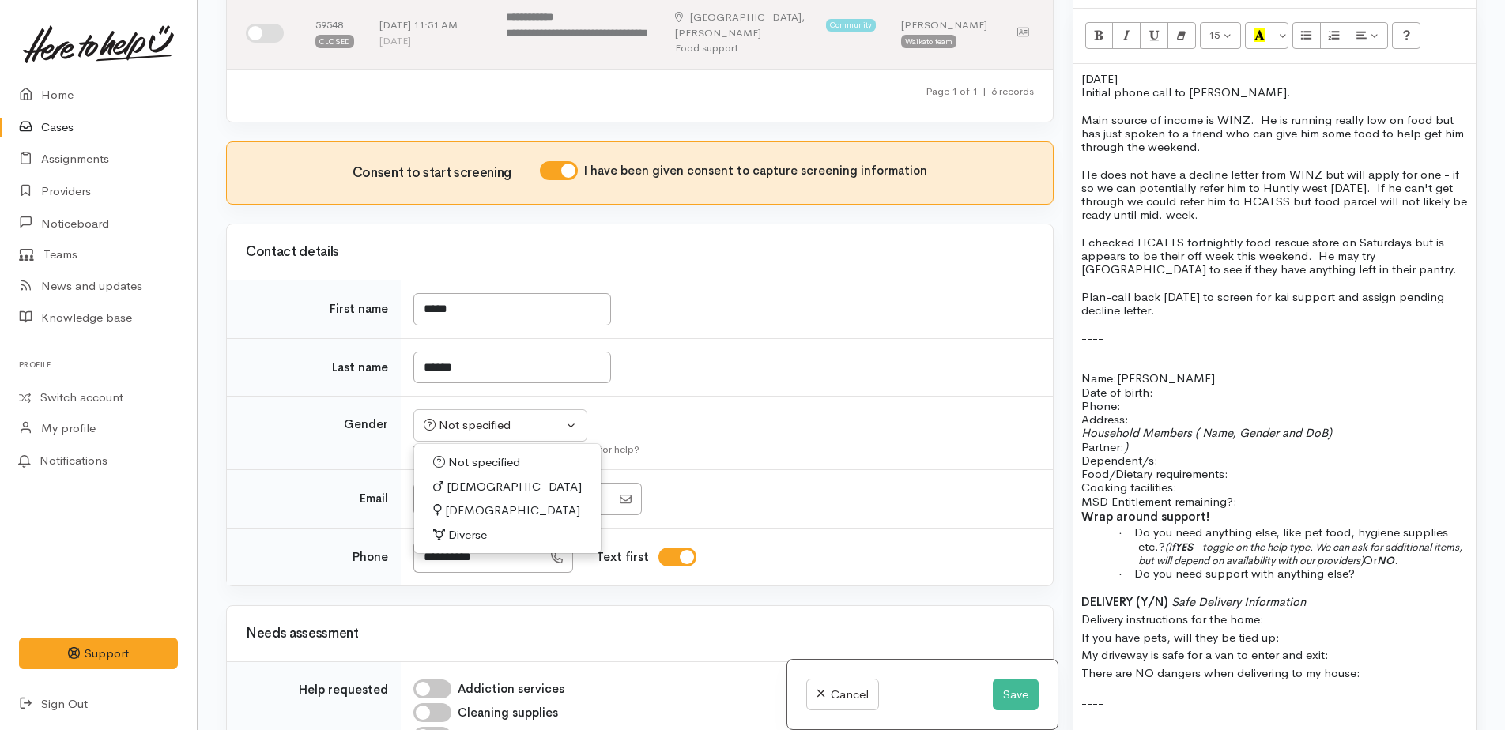
click at [460, 478] on span "[DEMOGRAPHIC_DATA]" at bounding box center [513, 487] width 135 height 18
select select "[DEMOGRAPHIC_DATA]"
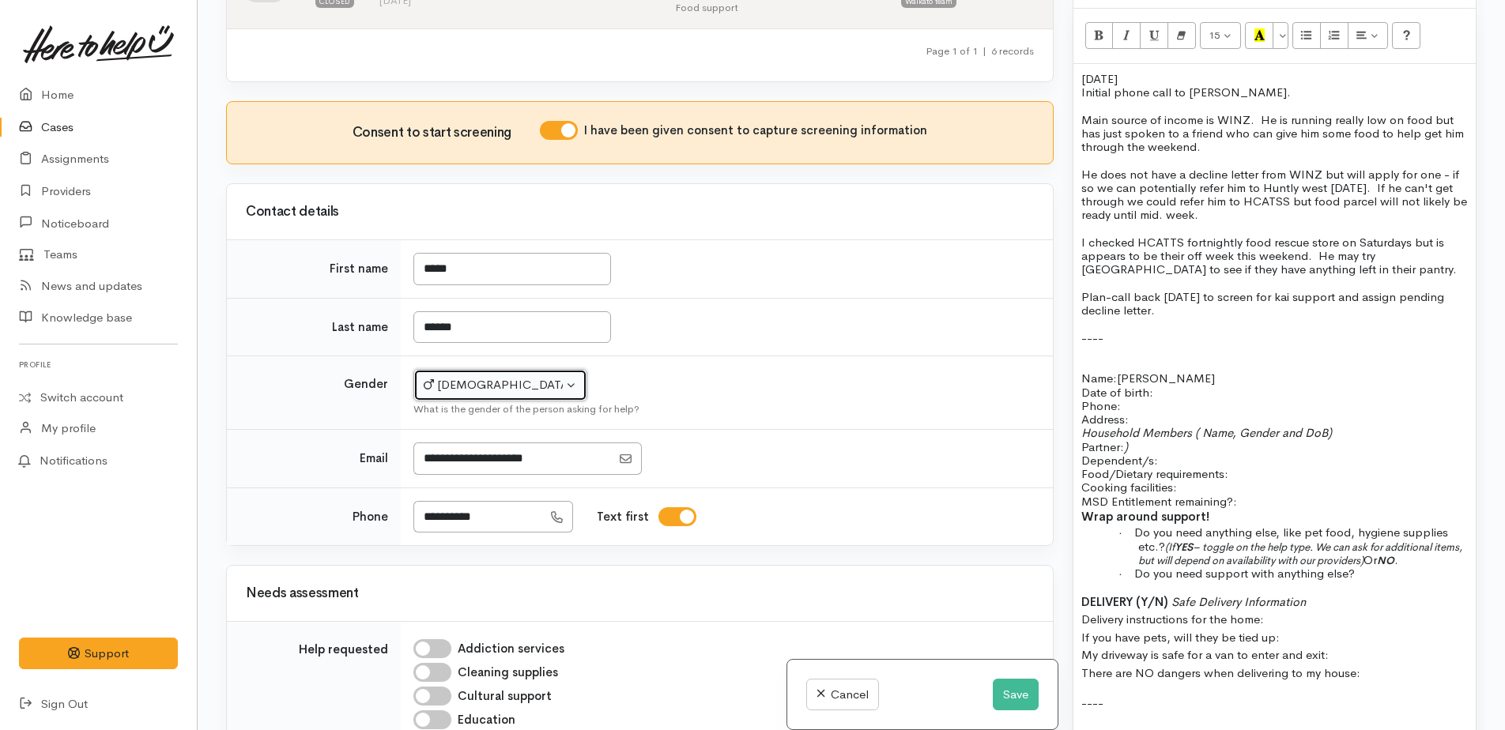
scroll to position [553, 0]
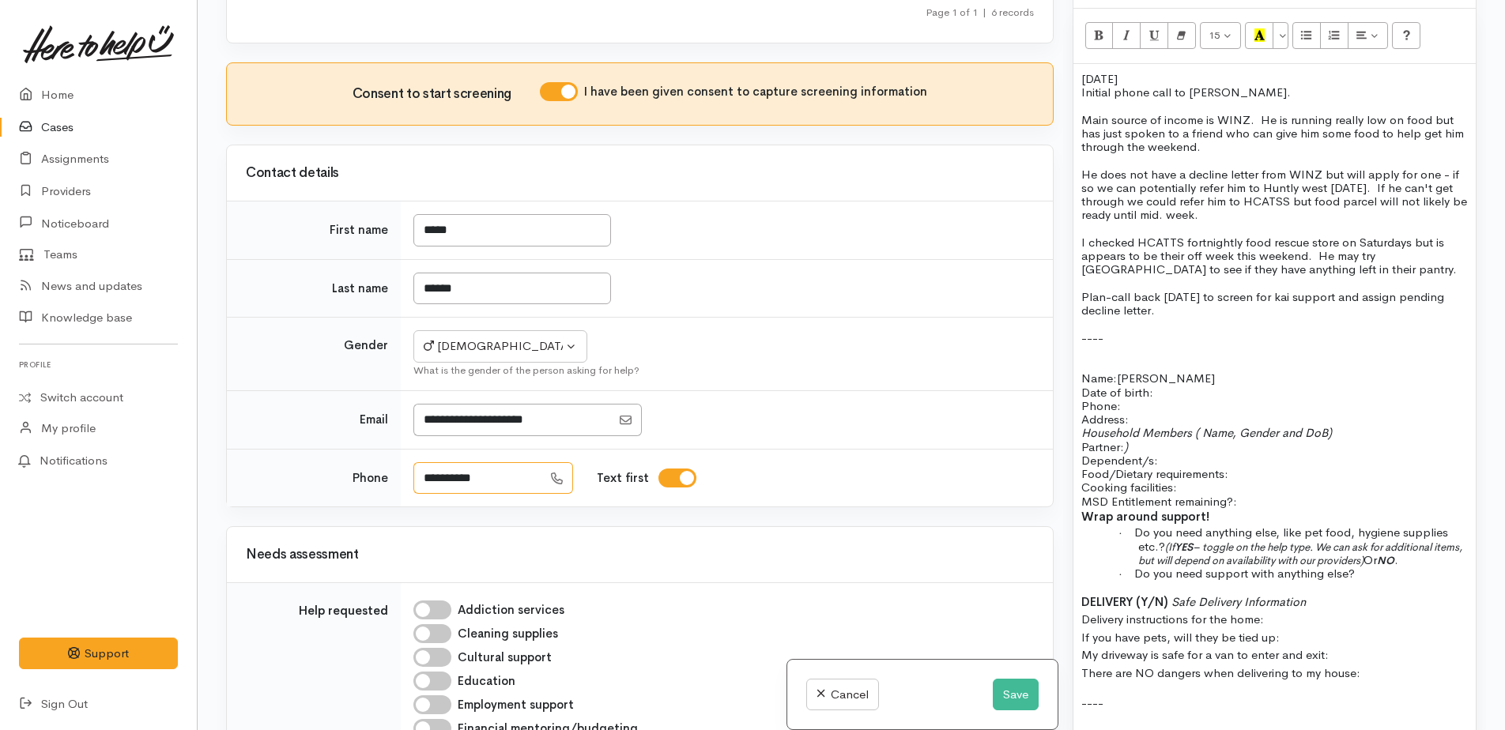
drag, startPoint x: 499, startPoint y: 469, endPoint x: 416, endPoint y: 469, distance: 83.8
click at [416, 469] on input "**********" at bounding box center [477, 478] width 129 height 32
click at [1147, 413] on p "Address:" at bounding box center [1274, 419] width 386 height 13
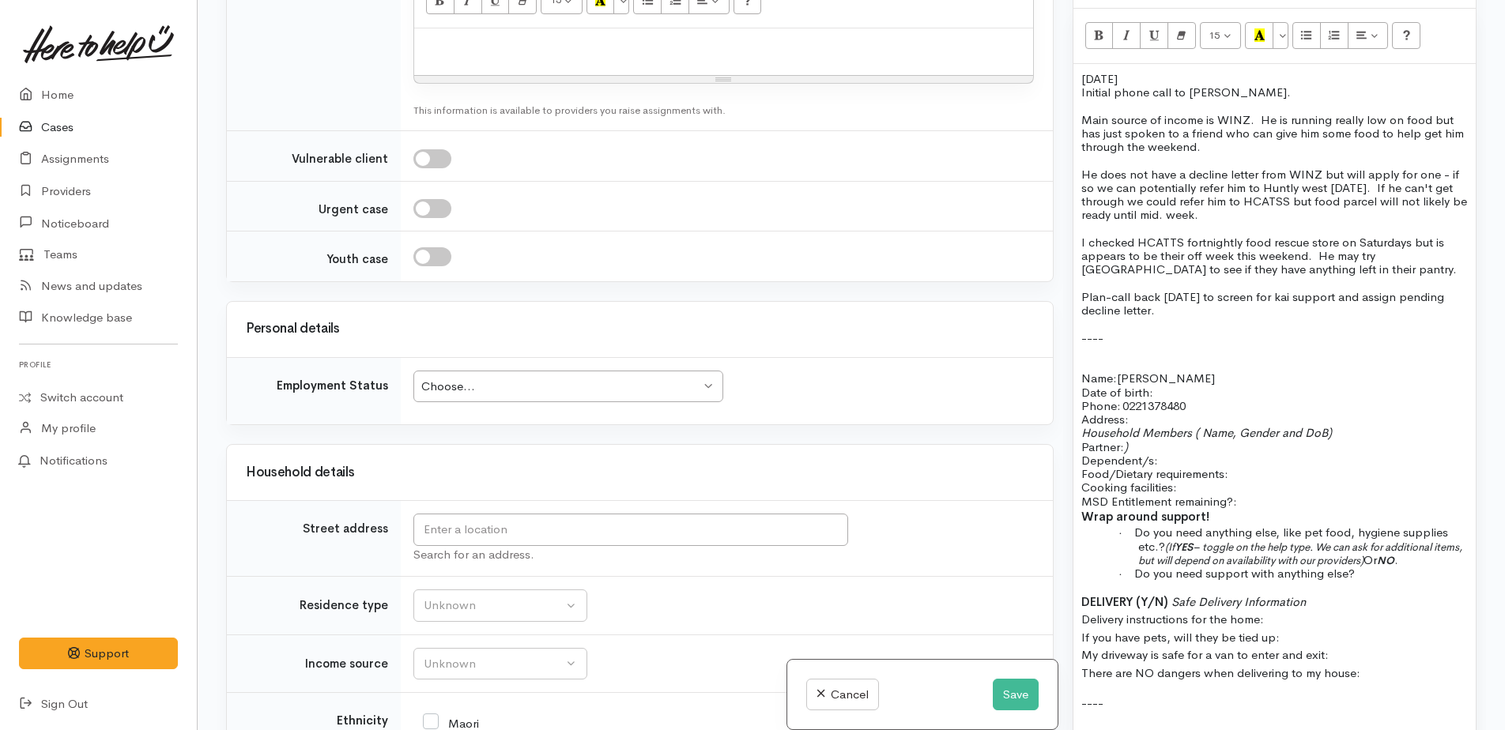
scroll to position [1976, 0]
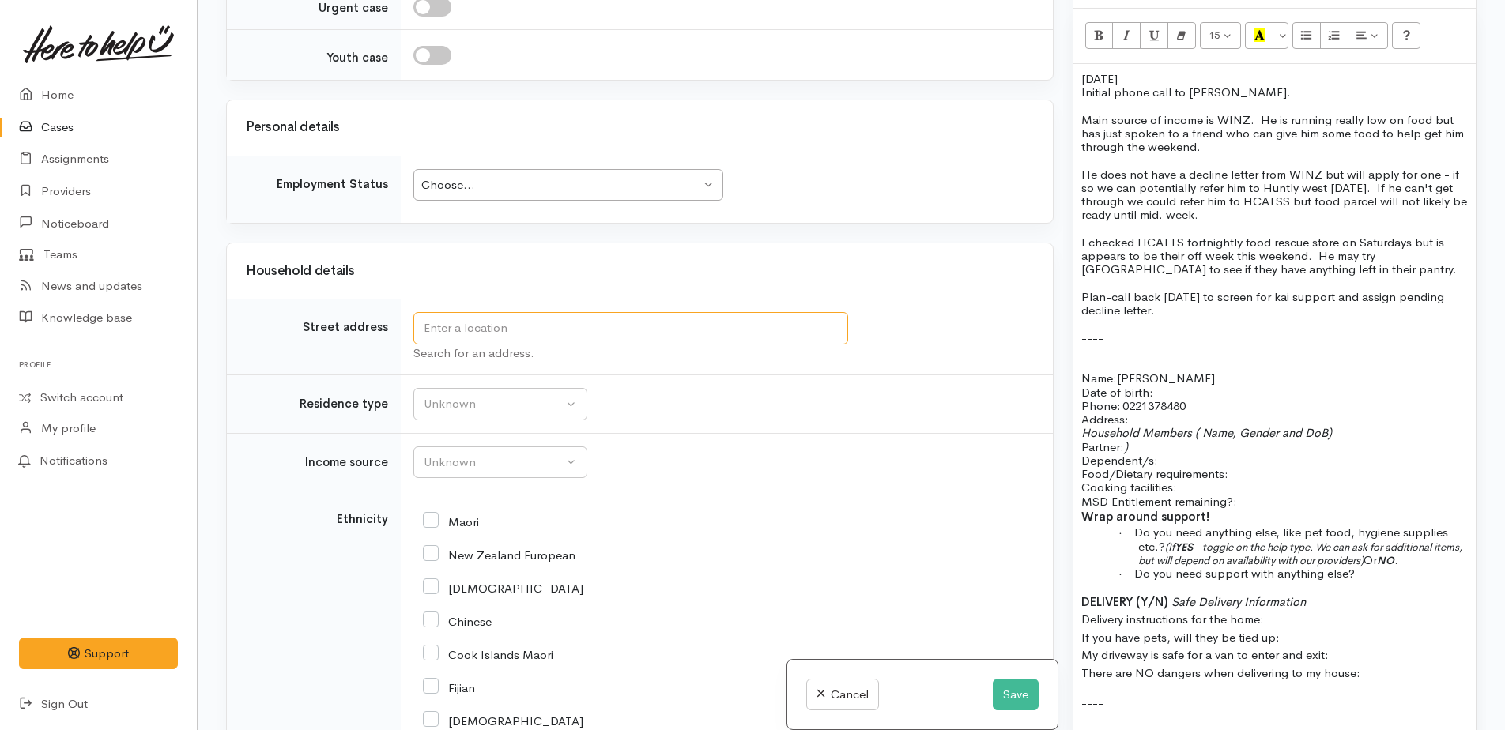
click at [518, 312] on input "text" at bounding box center [630, 328] width 435 height 32
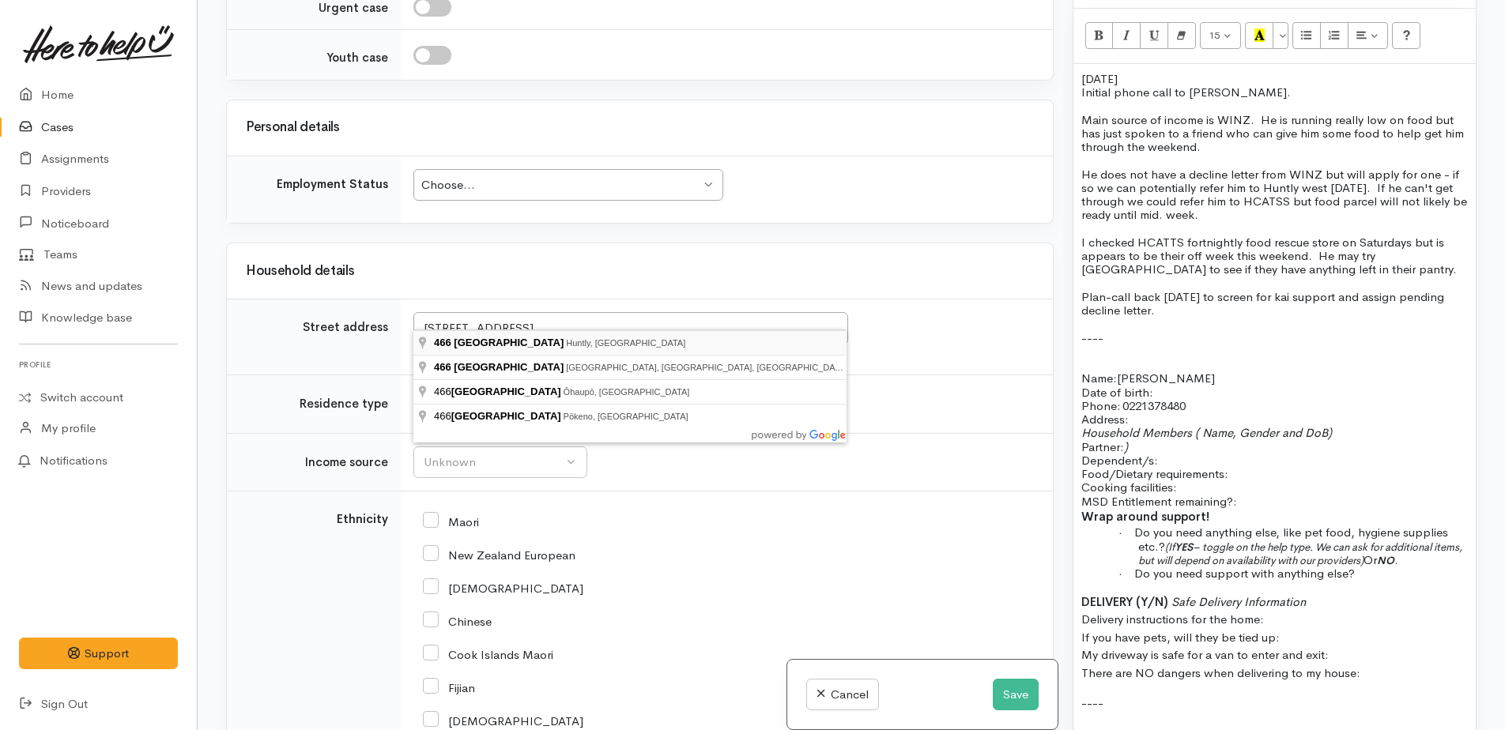
type input "466 Great South Road, Huntly, New Zealand"
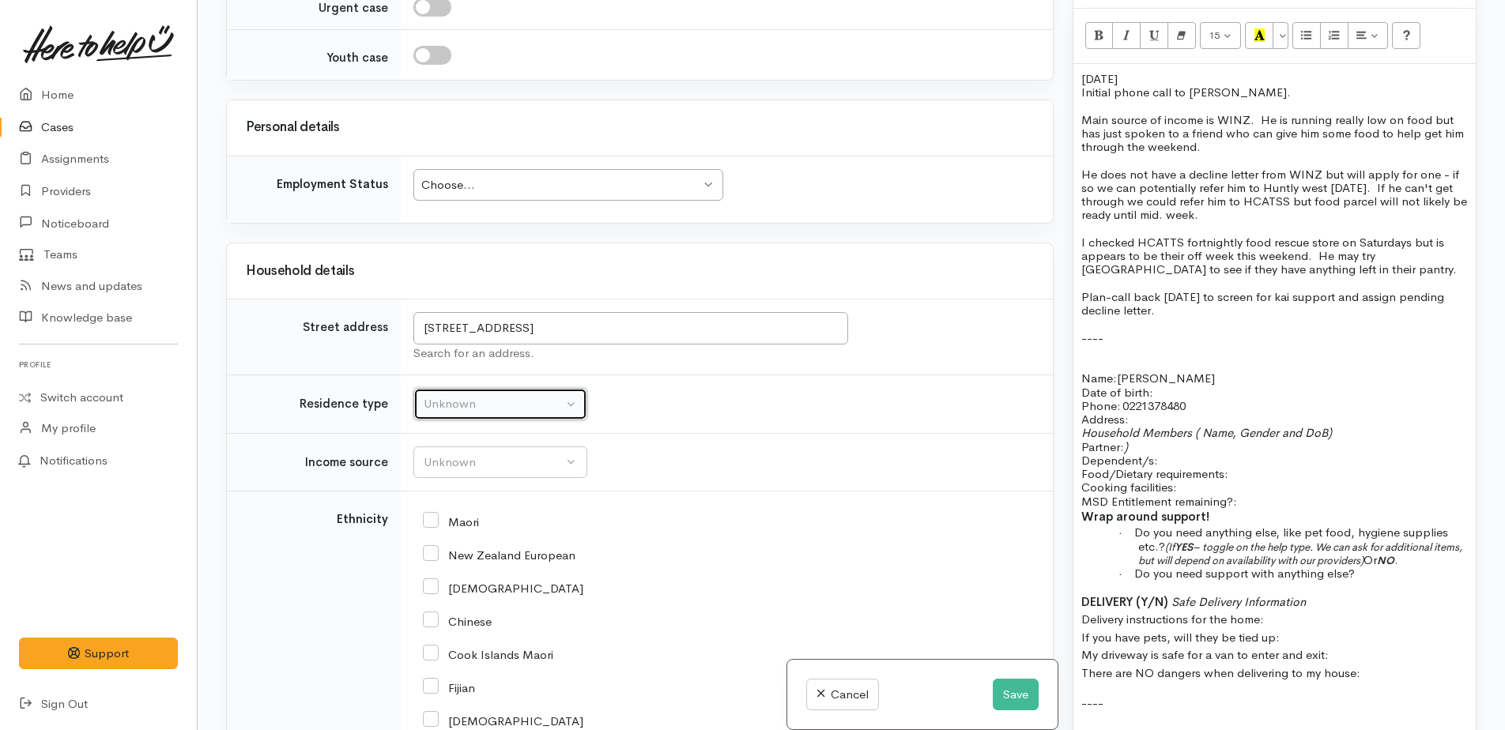
click at [471, 395] on div "Unknown" at bounding box center [493, 404] width 139 height 18
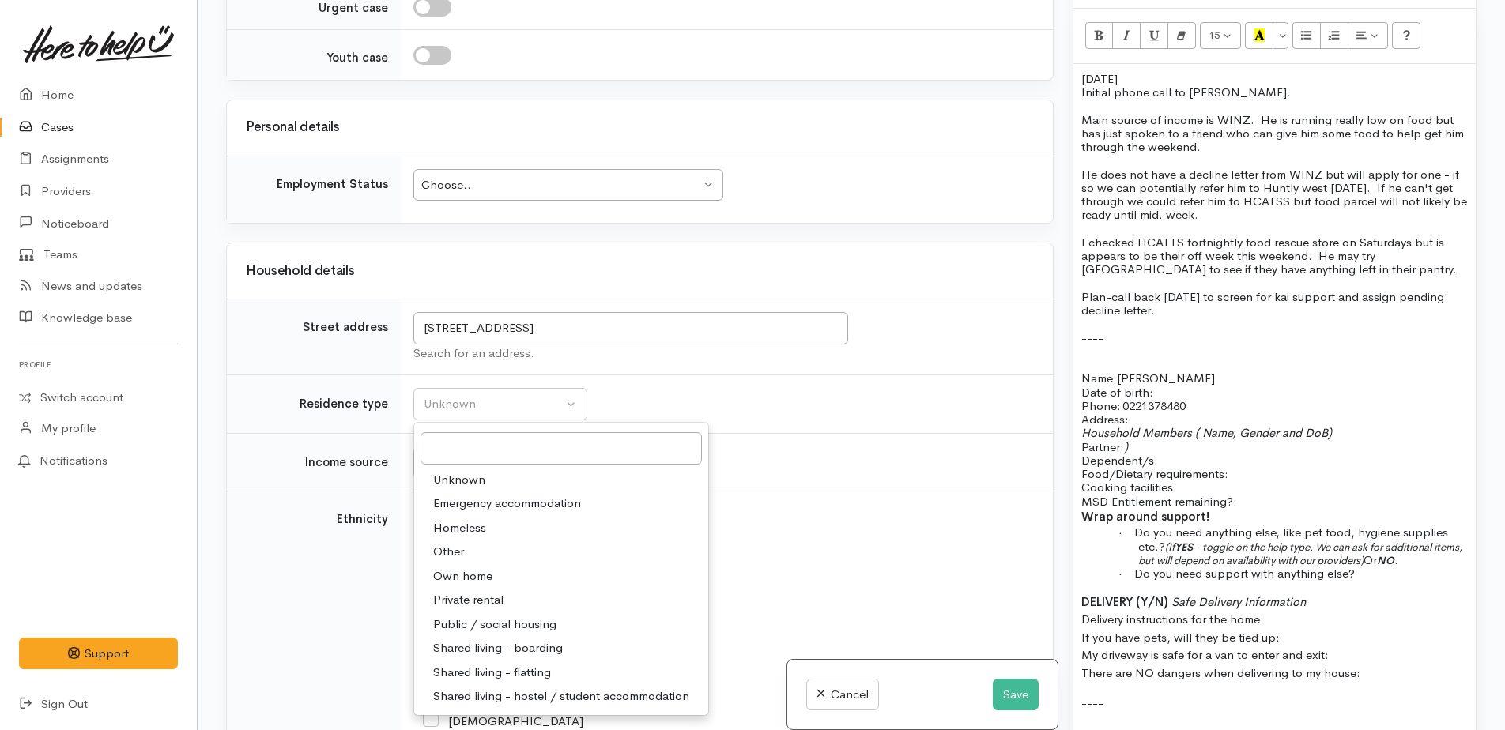
click at [473, 591] on span "Private rental" at bounding box center [468, 600] width 70 height 18
select select "2"
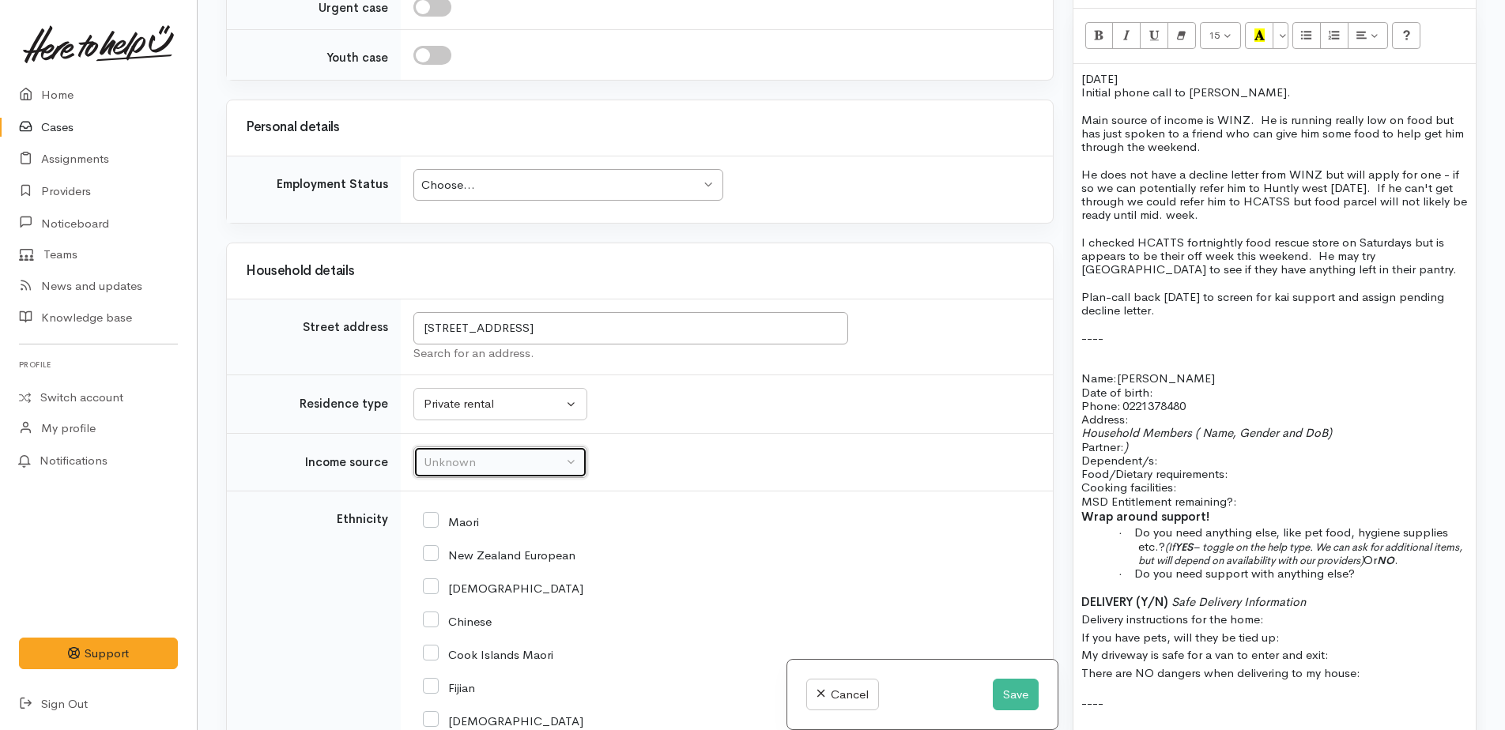
click at [446, 461] on button "Unknown" at bounding box center [500, 462] width 174 height 32
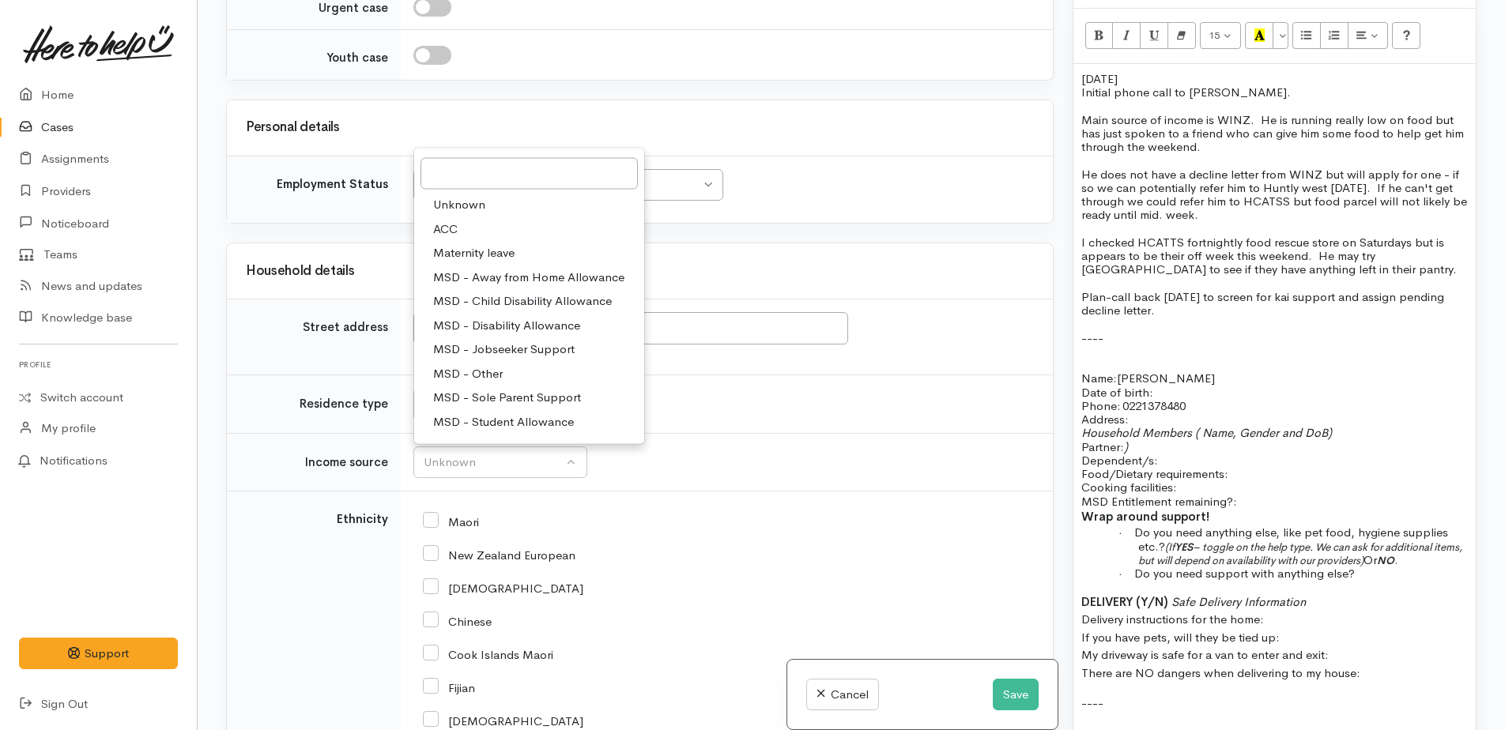
click at [1207, 358] on p at bounding box center [1274, 364] width 386 height 13
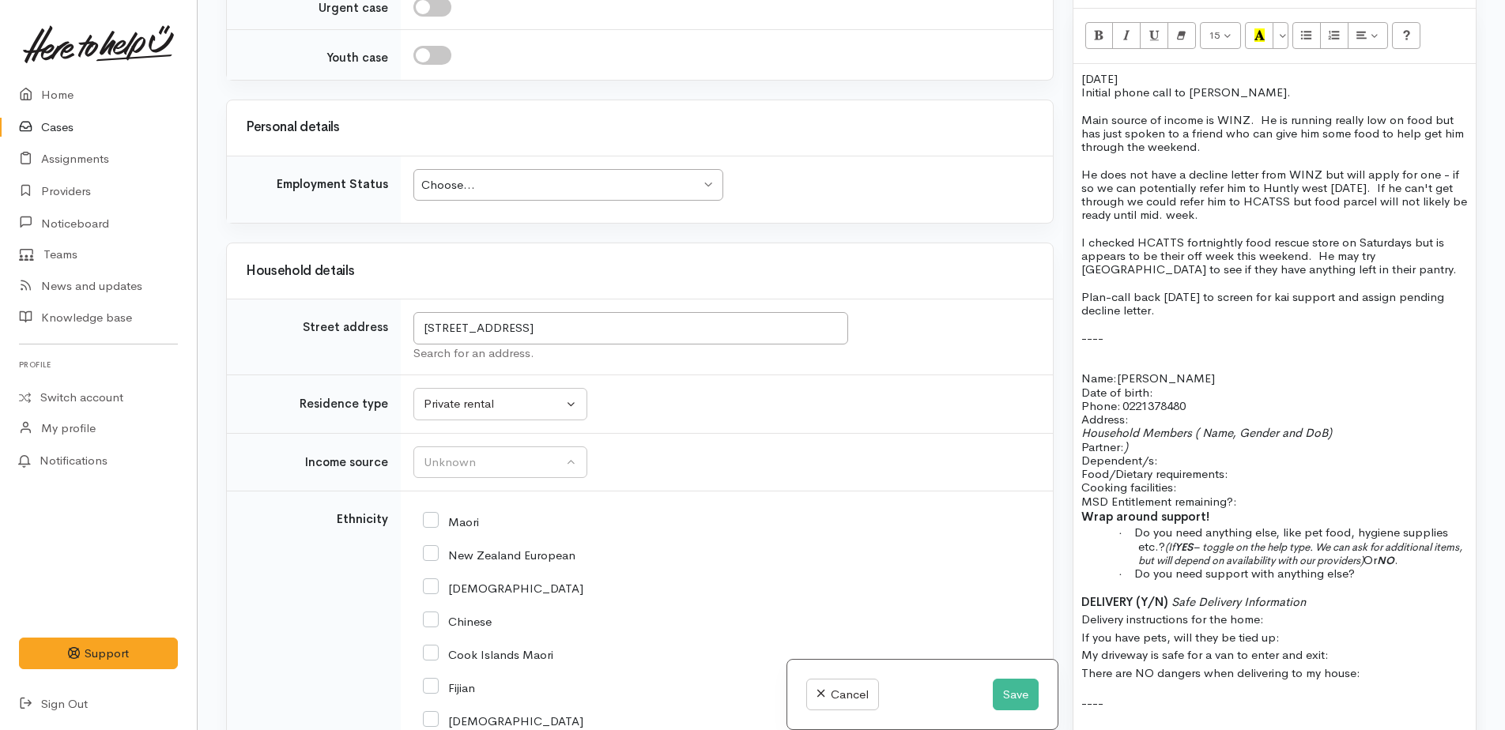
click at [1167, 380] on p "Name: Terry George Date of birth: Phone:   0221378480" at bounding box center [1274, 391] width 386 height 41
click at [1147, 426] on p "Household Members ( Name, Gender and DoB) Partner: ) Dependent/s:" at bounding box center [1274, 446] width 386 height 41
click at [1134, 430] on p "Household Members ( Name, Gender and DoB) Partner: ) Dependent/s:" at bounding box center [1274, 446] width 386 height 41
click at [1175, 446] on p "Household Members ( Name, Gender and DoB) Partner: Dependent/s:" at bounding box center [1274, 446] width 386 height 41
click at [1146, 427] on p "Household Members ( Name, Gender and DoB) Partner: Dependent/s:" at bounding box center [1274, 446] width 386 height 41
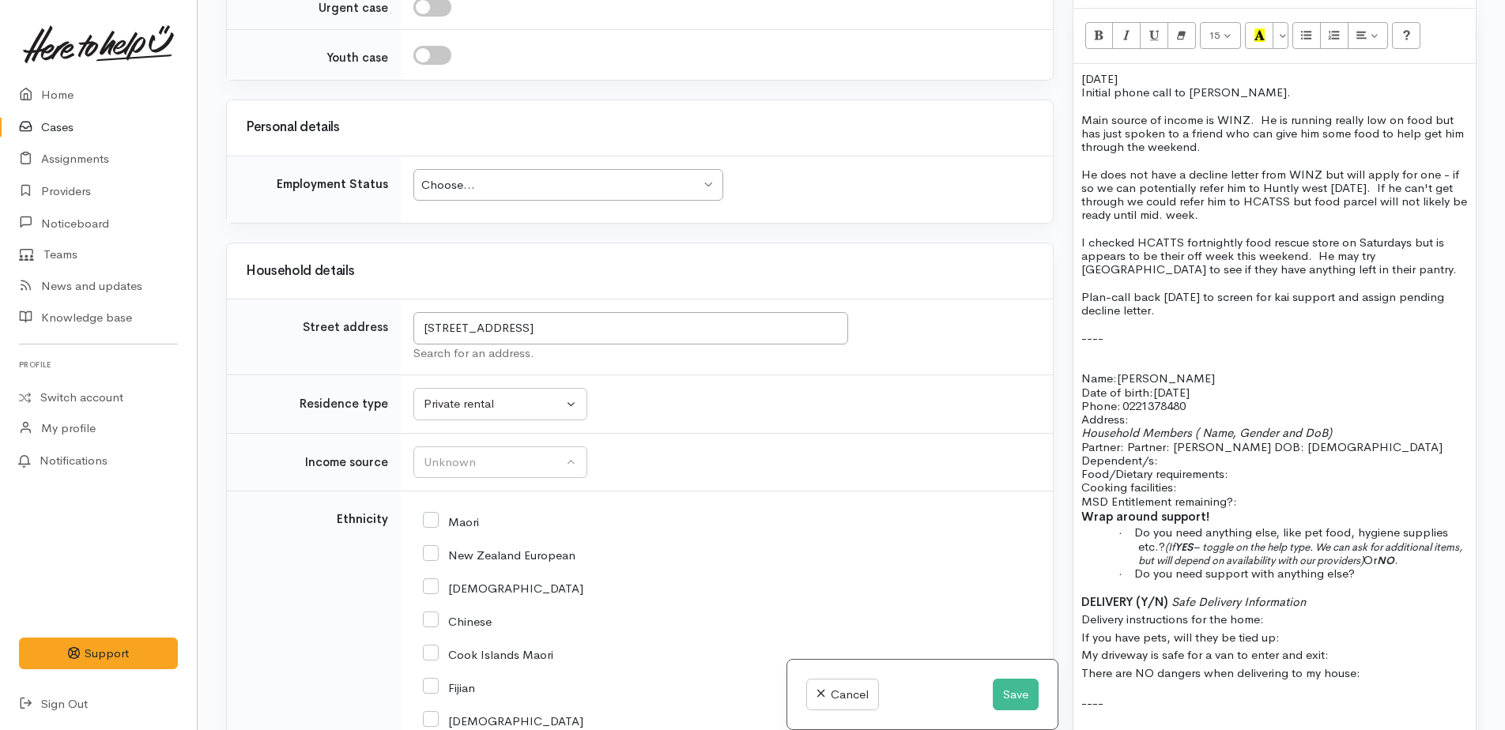
click at [1162, 448] on p "Household Members ( Name, Gender and DoB) Partner: Partner: Bella griffin DOB: …" at bounding box center [1274, 446] width 386 height 41
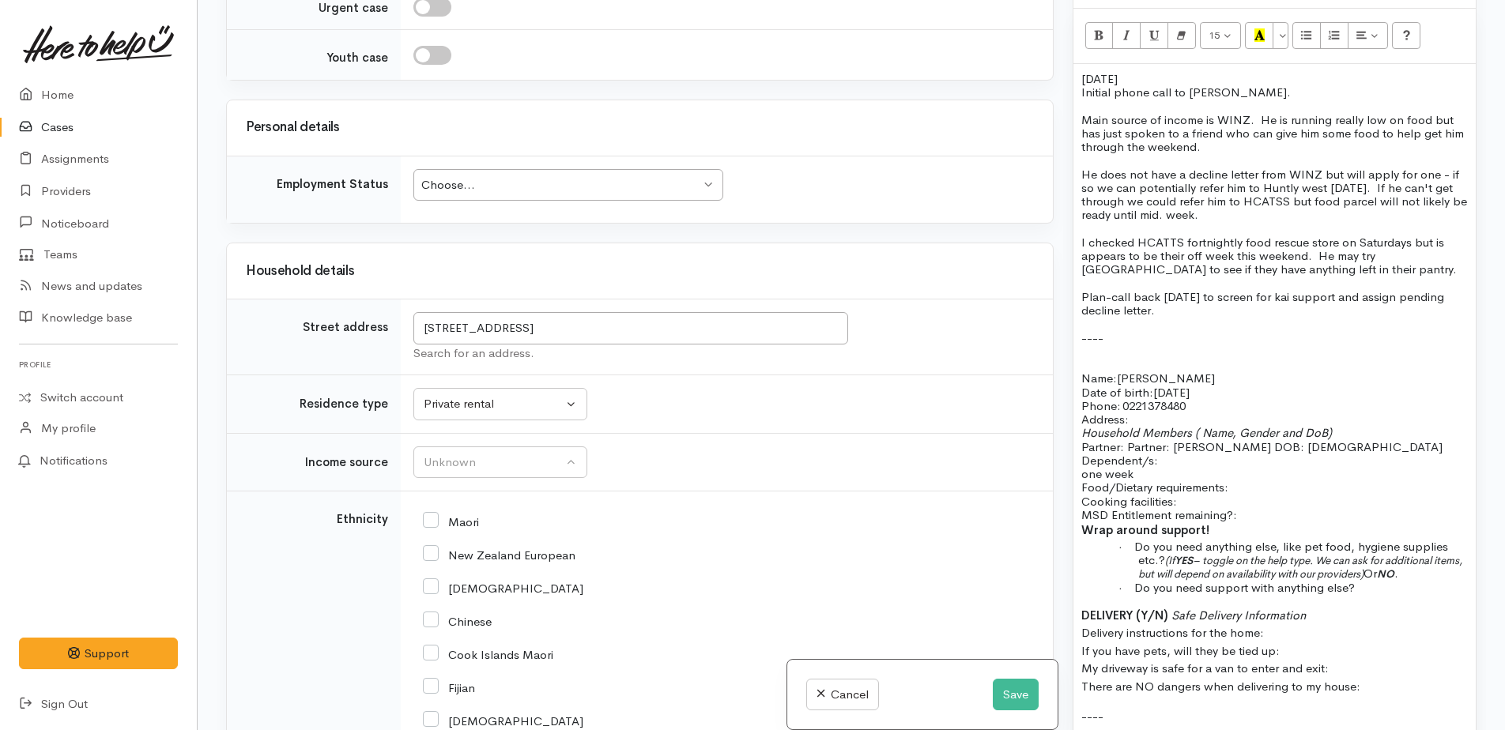
click at [1082, 466] on span "one week" at bounding box center [1107, 473] width 52 height 15
click at [1305, 467] on p "Son: Xavier DOB: 25/09/2025 one week" at bounding box center [1274, 473] width 386 height 13
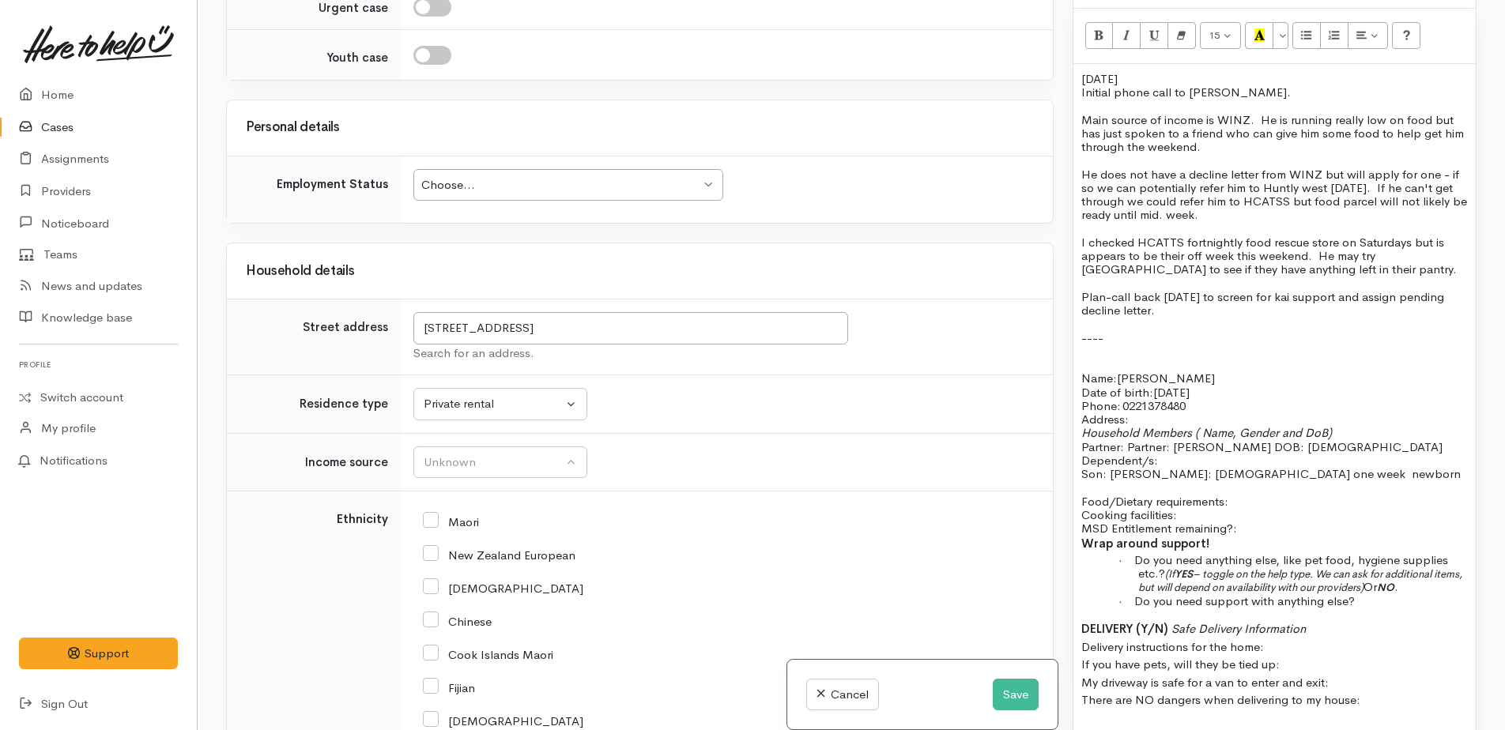
click at [1287, 495] on p "Food/Dietary requirements: Cooking facilities: MSD Entitlement remaining?:" at bounding box center [1274, 515] width 386 height 41
click at [1199, 502] on p "Food/Dietary requirements: no Cooking facilities: MSD Entitlement remaining?:" at bounding box center [1274, 515] width 386 height 41
click at [1267, 535] on p "Wrap around support!" at bounding box center [1274, 544] width 386 height 18
click at [1277, 509] on p "Food/Dietary requirements: no Cooking facilities: yes MSD Entitlement remaining…" at bounding box center [1274, 515] width 386 height 41
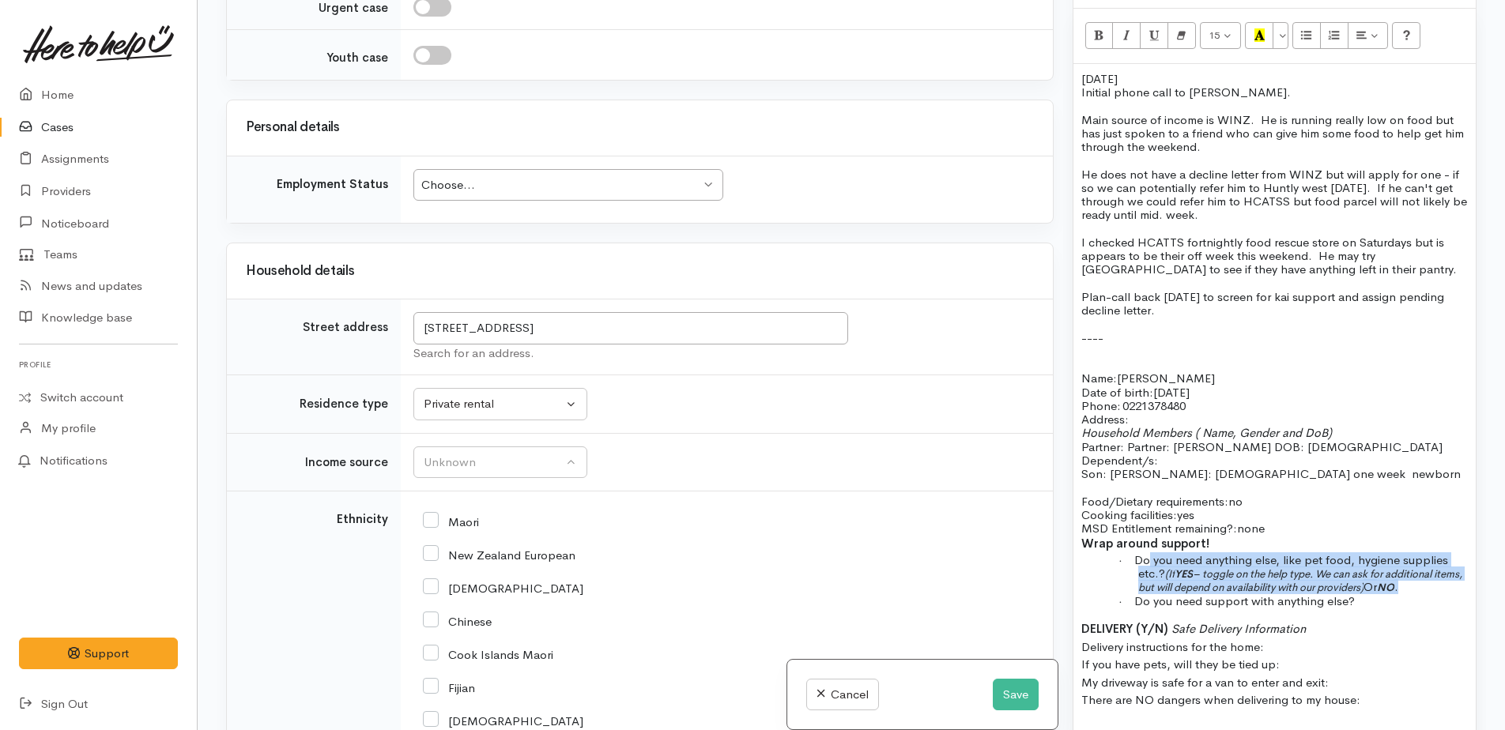
drag, startPoint x: 1153, startPoint y: 543, endPoint x: 1452, endPoint y: 568, distance: 299.8
click at [1451, 568] on p "· Do you need anything else, like pet food, hygiene supplies etc.? (If YES – to…" at bounding box center [1303, 573] width 330 height 41
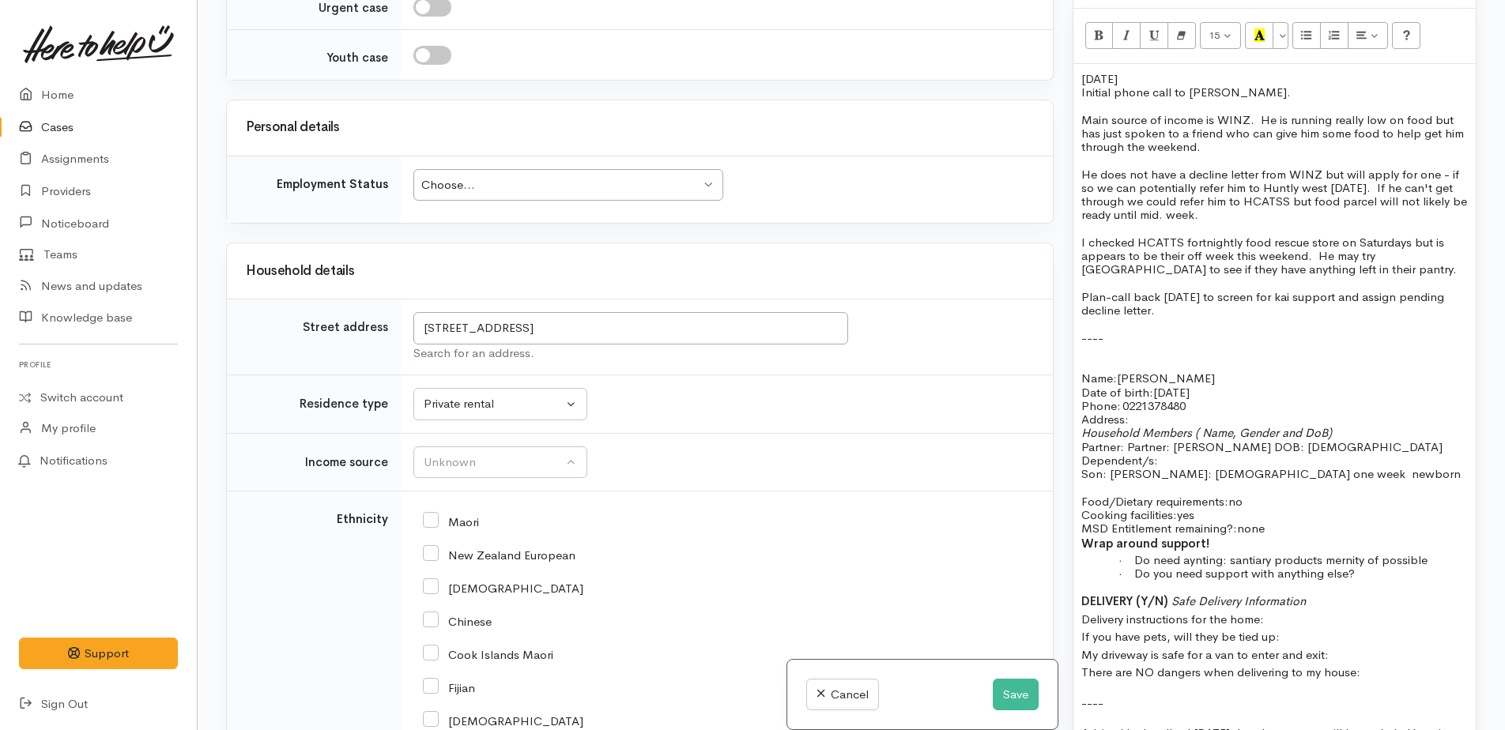
drag, startPoint x: 1341, startPoint y: 547, endPoint x: 1364, endPoint y: 571, distance: 33.0
click at [1366, 593] on p "DELIVERY (Y/N) Safe Delivery Information Delivery instructions for the home: If…" at bounding box center [1274, 637] width 386 height 89
drag, startPoint x: 1250, startPoint y: 550, endPoint x: 1230, endPoint y: 493, distance: 60.2
click at [1228, 494] on span "Food/Dietary requirements:" at bounding box center [1154, 501] width 147 height 15
click at [1391, 552] on span "Do need anything: sanitary products maternity y of possible" at bounding box center [1293, 559] width 319 height 15
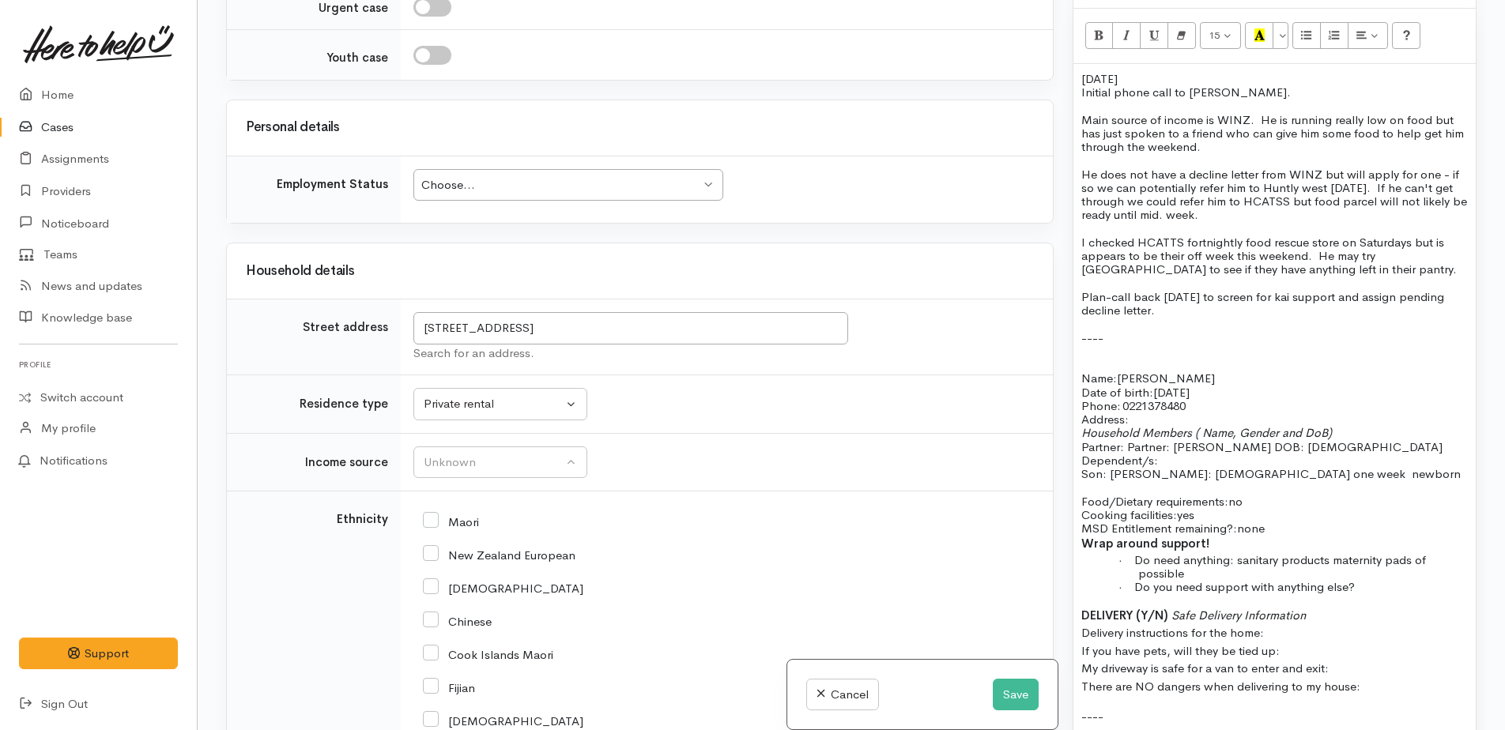
click at [1425, 552] on span "Do need anything: sanitary products maternity pads of possible" at bounding box center [1280, 566] width 292 height 28
click at [1215, 558] on p "· Do need anything: sanitary products maternity pads if possible" at bounding box center [1303, 567] width 330 height 28
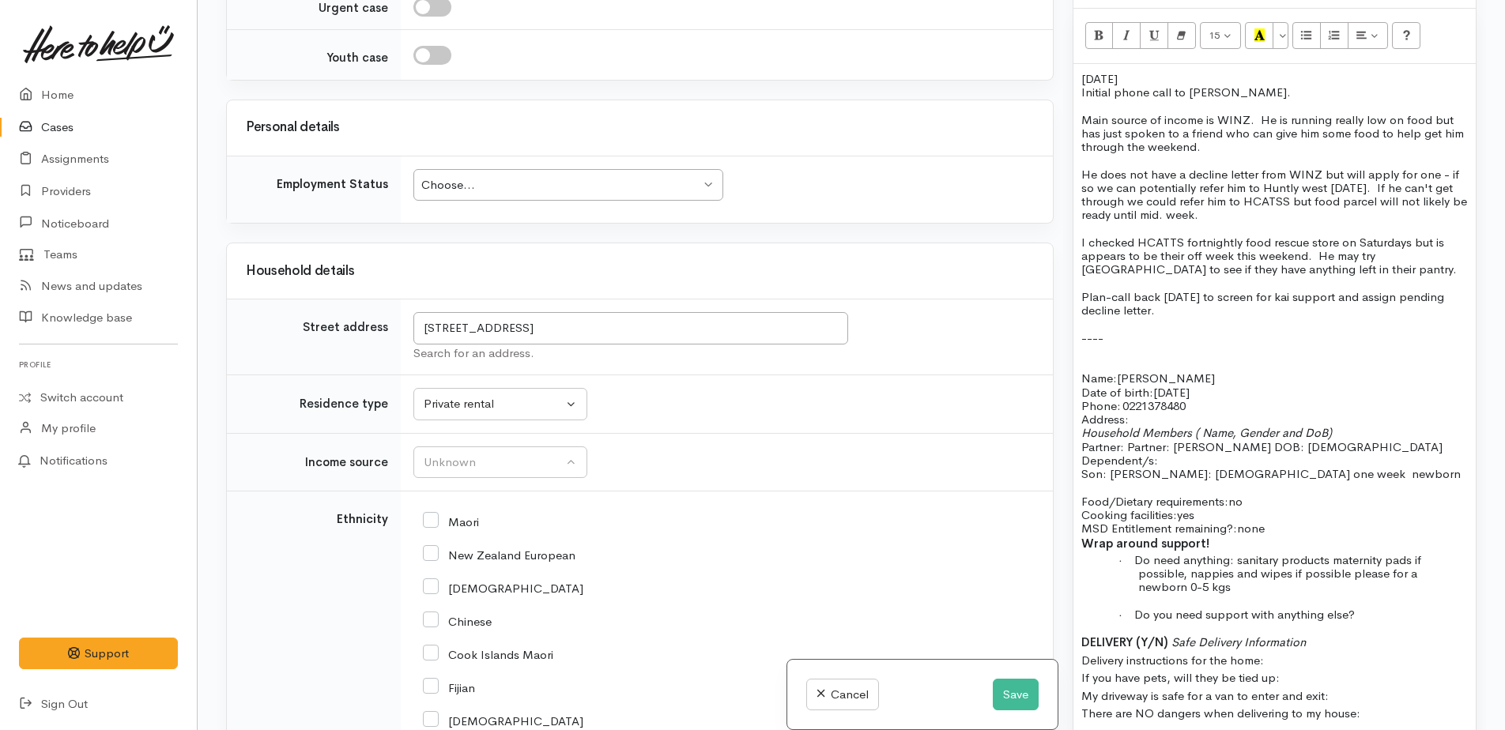
click at [1369, 594] on p at bounding box center [1303, 600] width 330 height 13
click at [1375, 608] on p "· Do you need support with anything else?" at bounding box center [1303, 614] width 330 height 13
click at [1283, 570] on p "· Do need anything: sanitary products maternity pads if possible, nappies and w…" at bounding box center [1303, 573] width 330 height 41
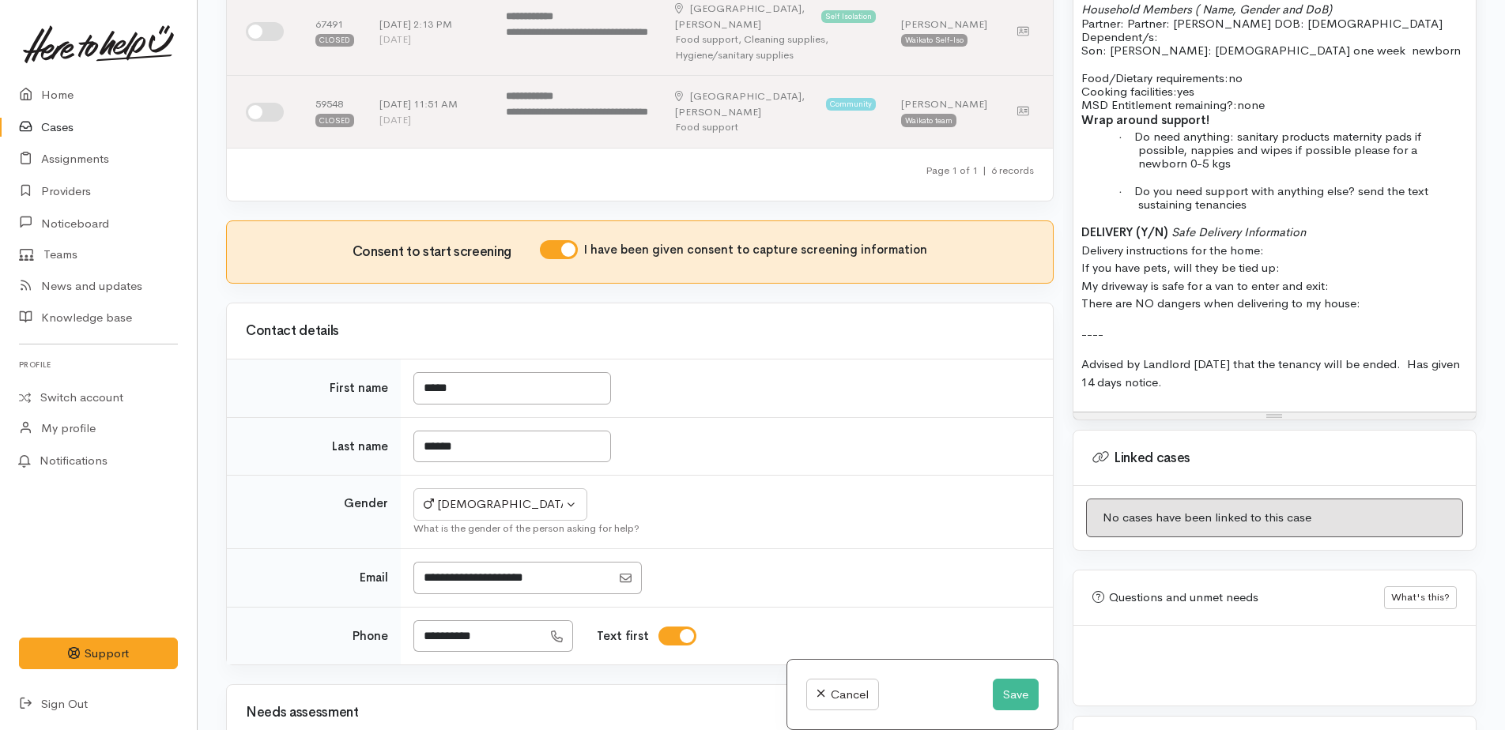
scroll to position [1568, 0]
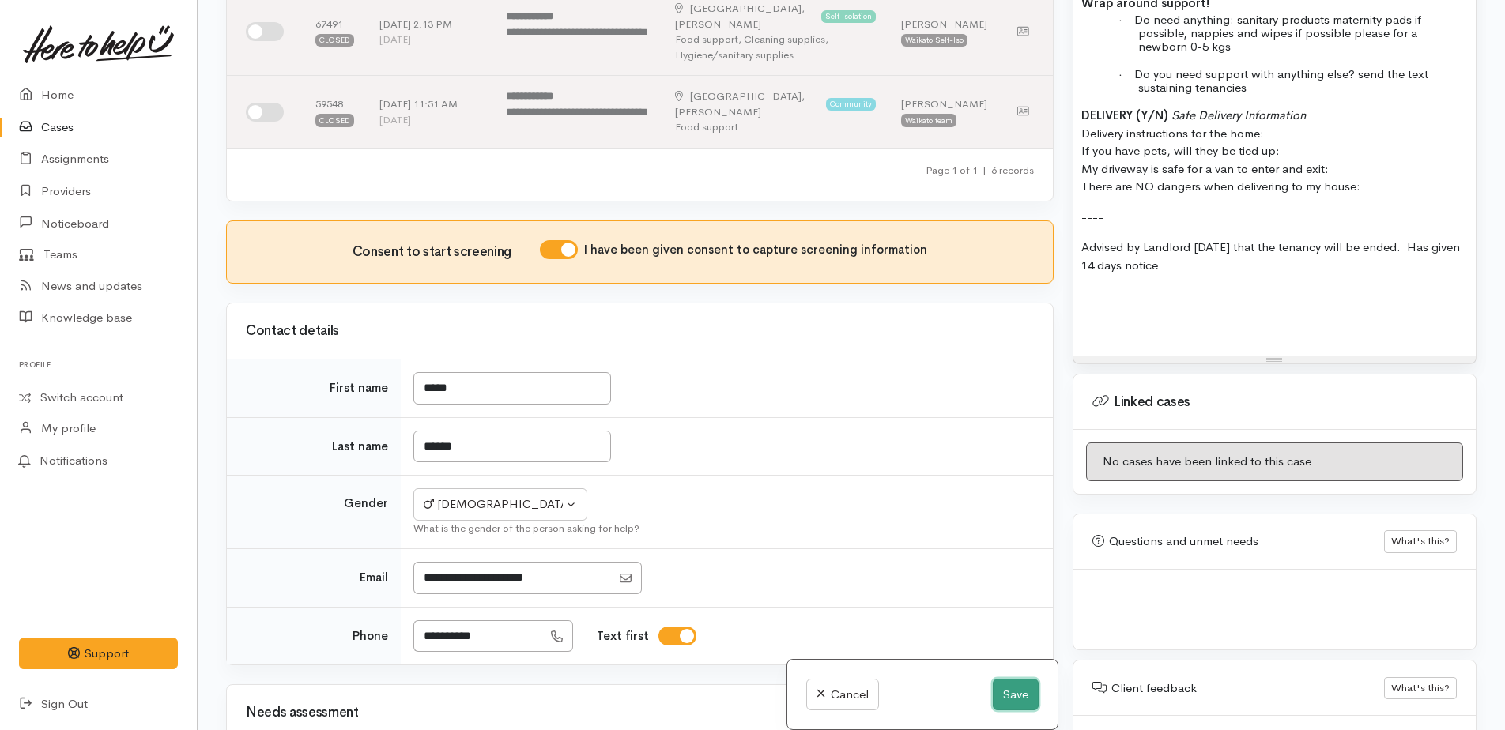
click at [1016, 691] on button "Save" at bounding box center [1016, 695] width 46 height 32
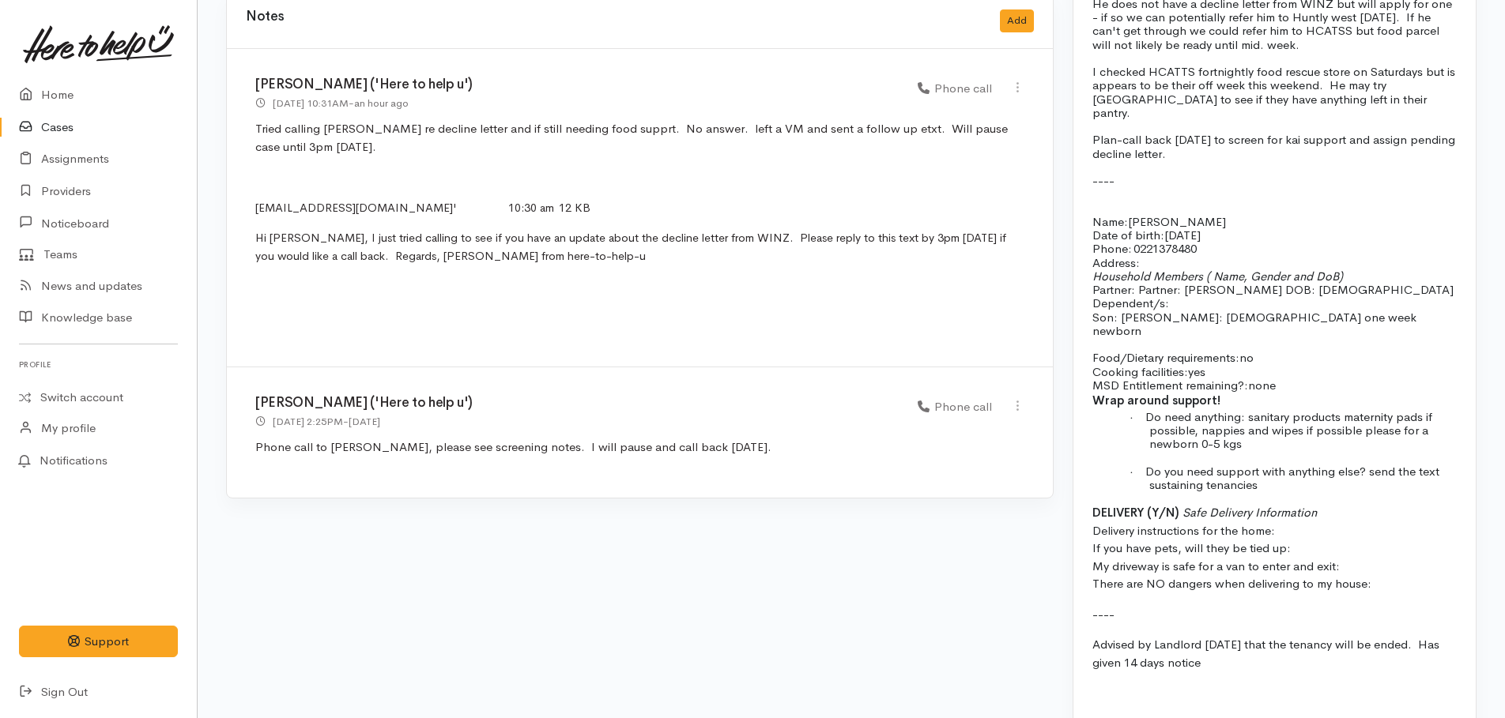
scroll to position [1517, 0]
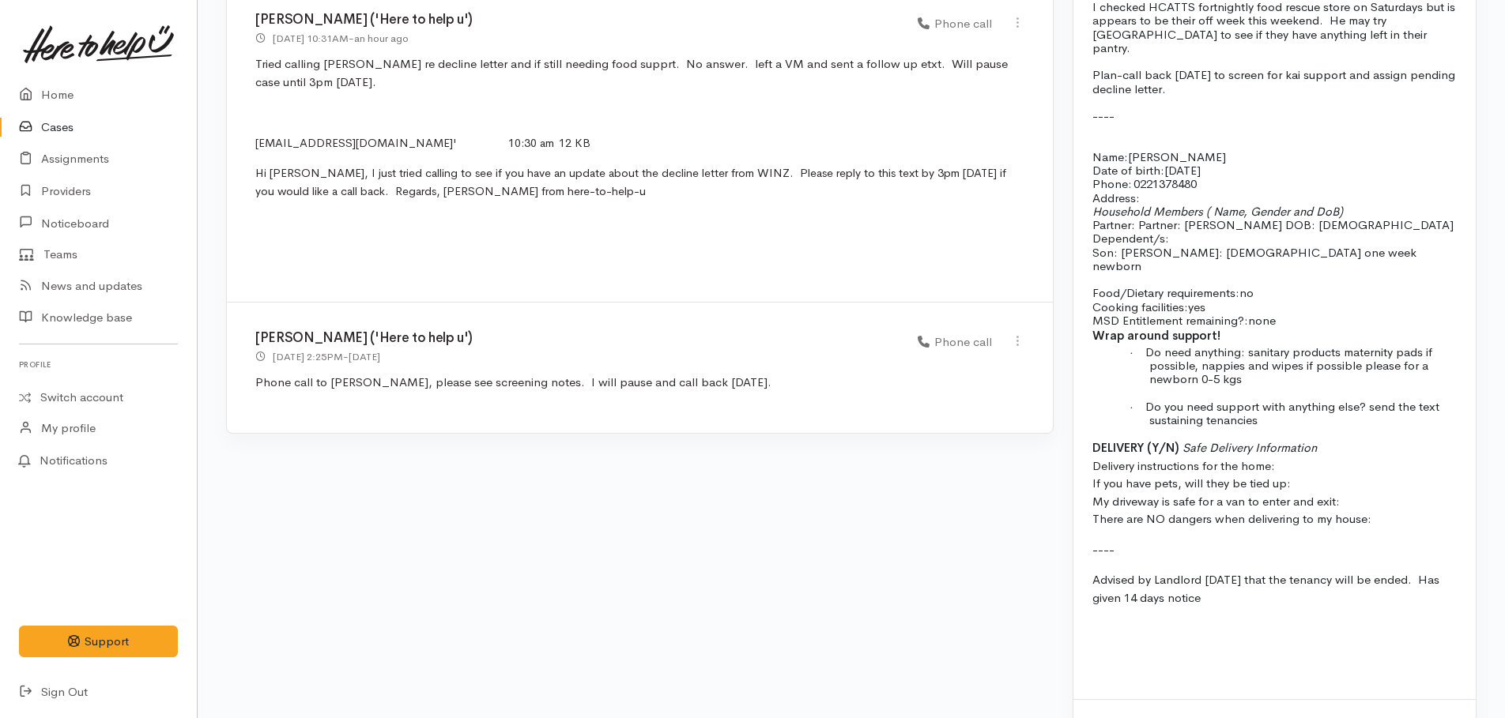
click at [1170, 572] on span "Advised by Landlord [DATE] that the tenancy will be ended. Has given 14 days no…" at bounding box center [1265, 588] width 347 height 33
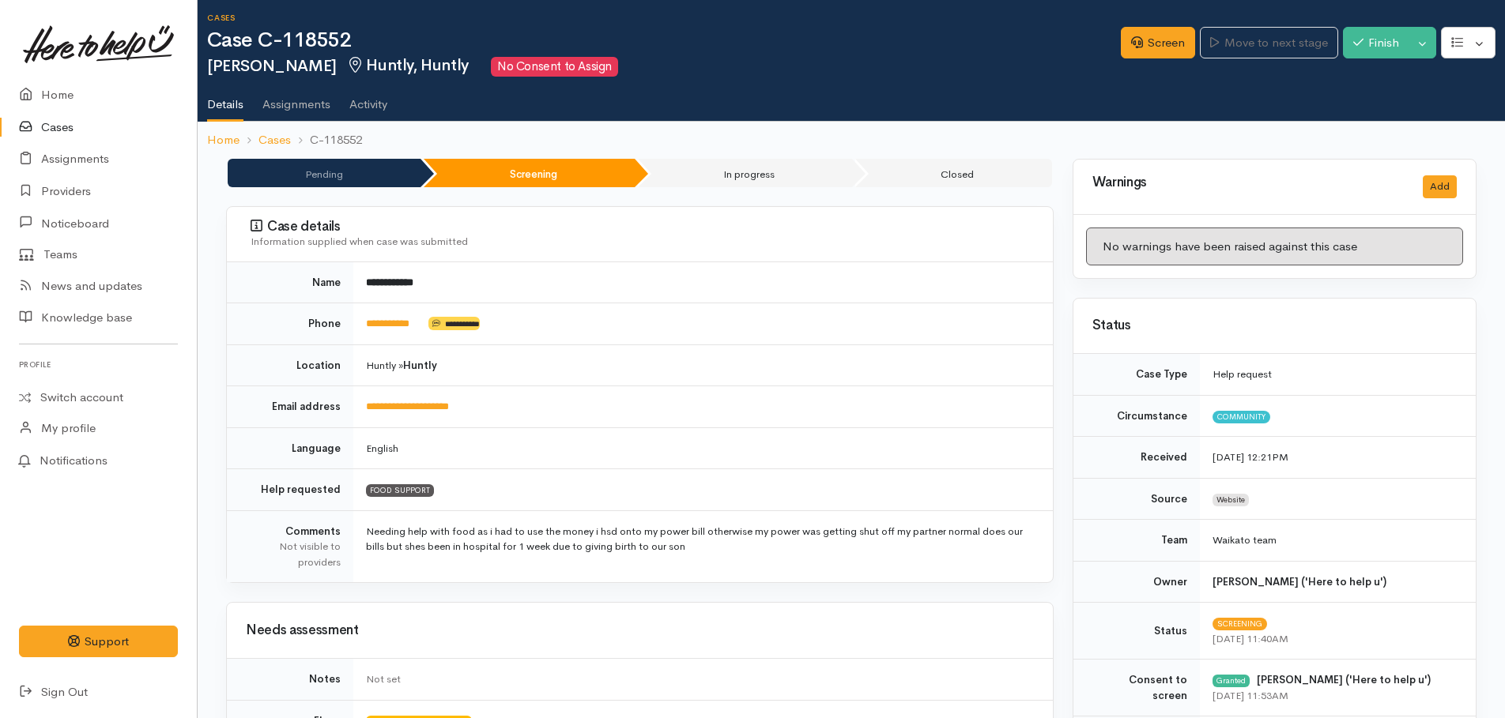
scroll to position [0, 0]
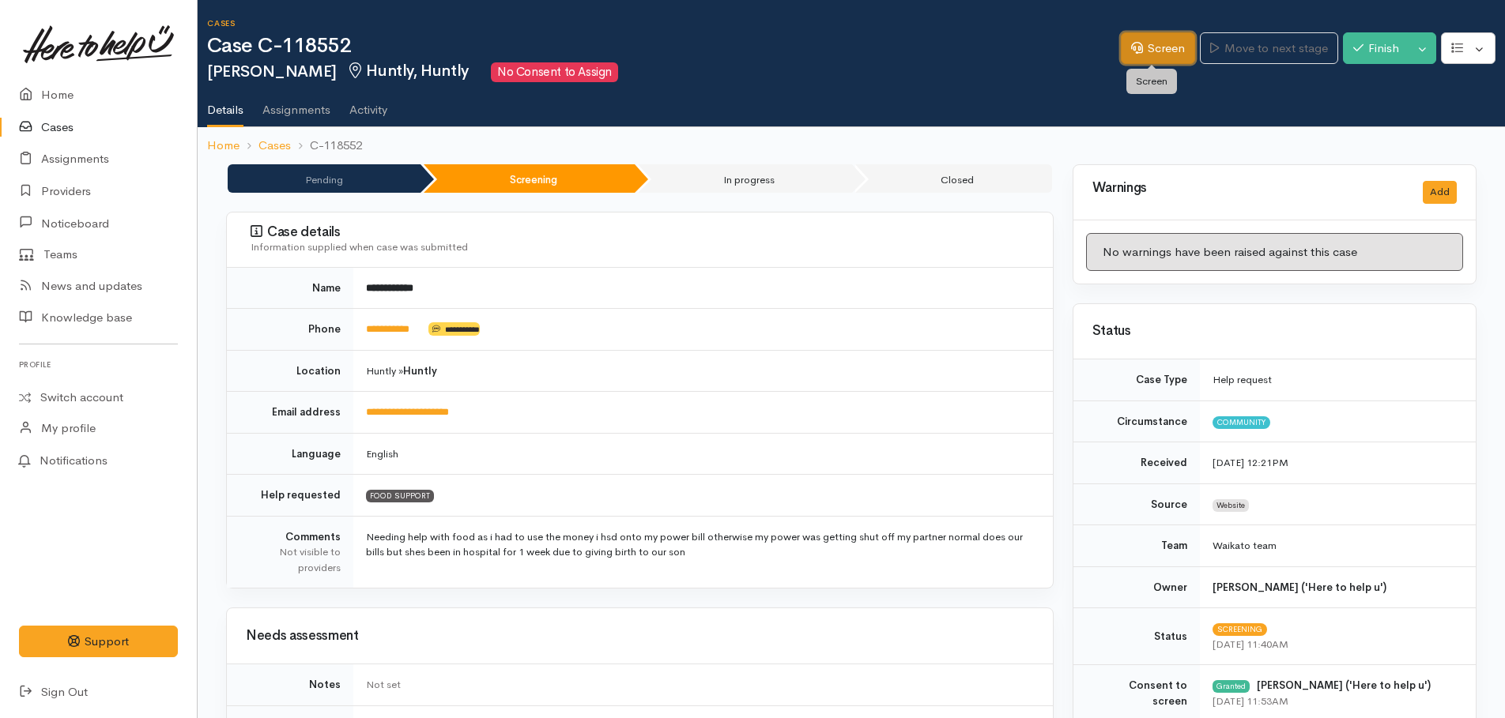
click at [1143, 45] on link "Screen" at bounding box center [1158, 48] width 74 height 32
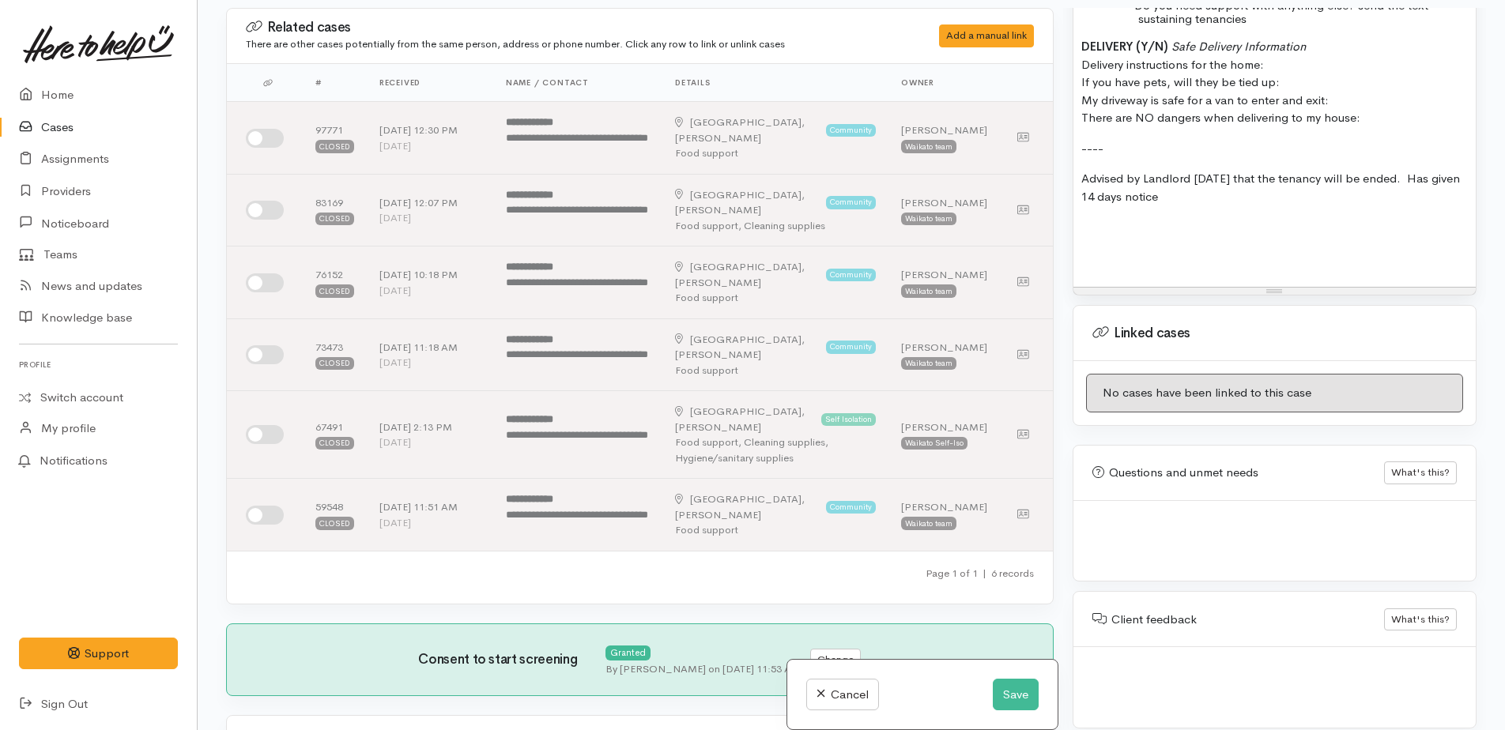
scroll to position [138, 0]
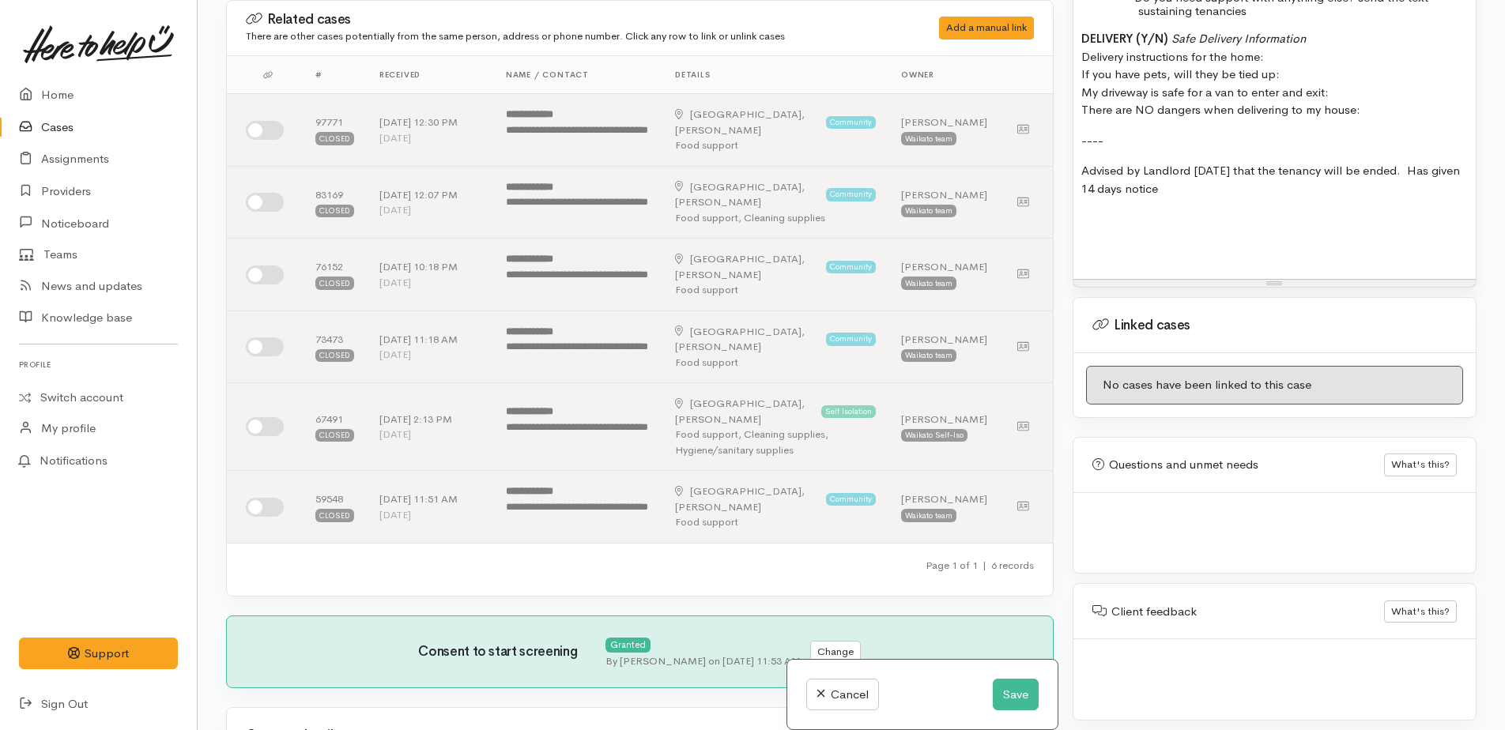
drag, startPoint x: 1132, startPoint y: 245, endPoint x: 1068, endPoint y: 239, distance: 64.3
click at [1130, 243] on p at bounding box center [1274, 250] width 386 height 18
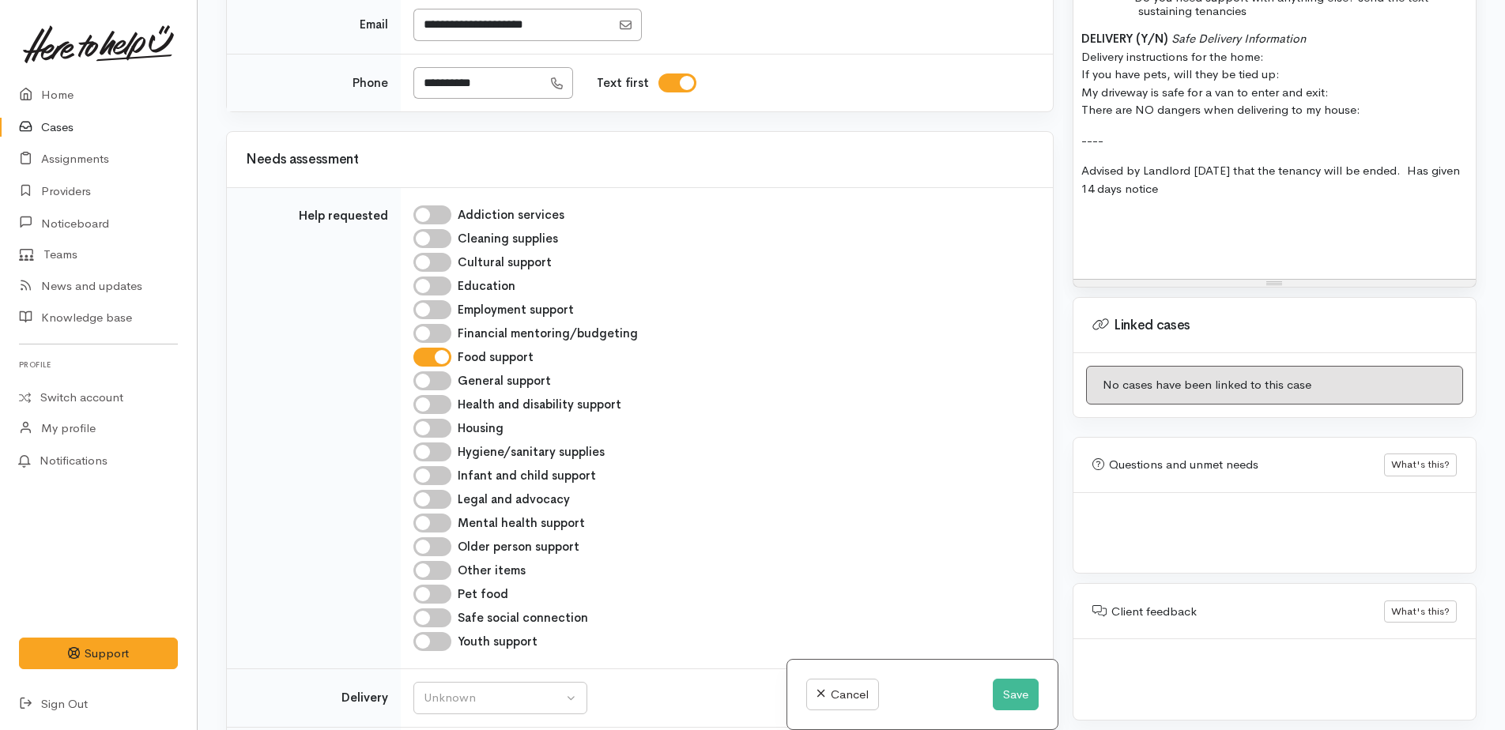
scroll to position [1264, 0]
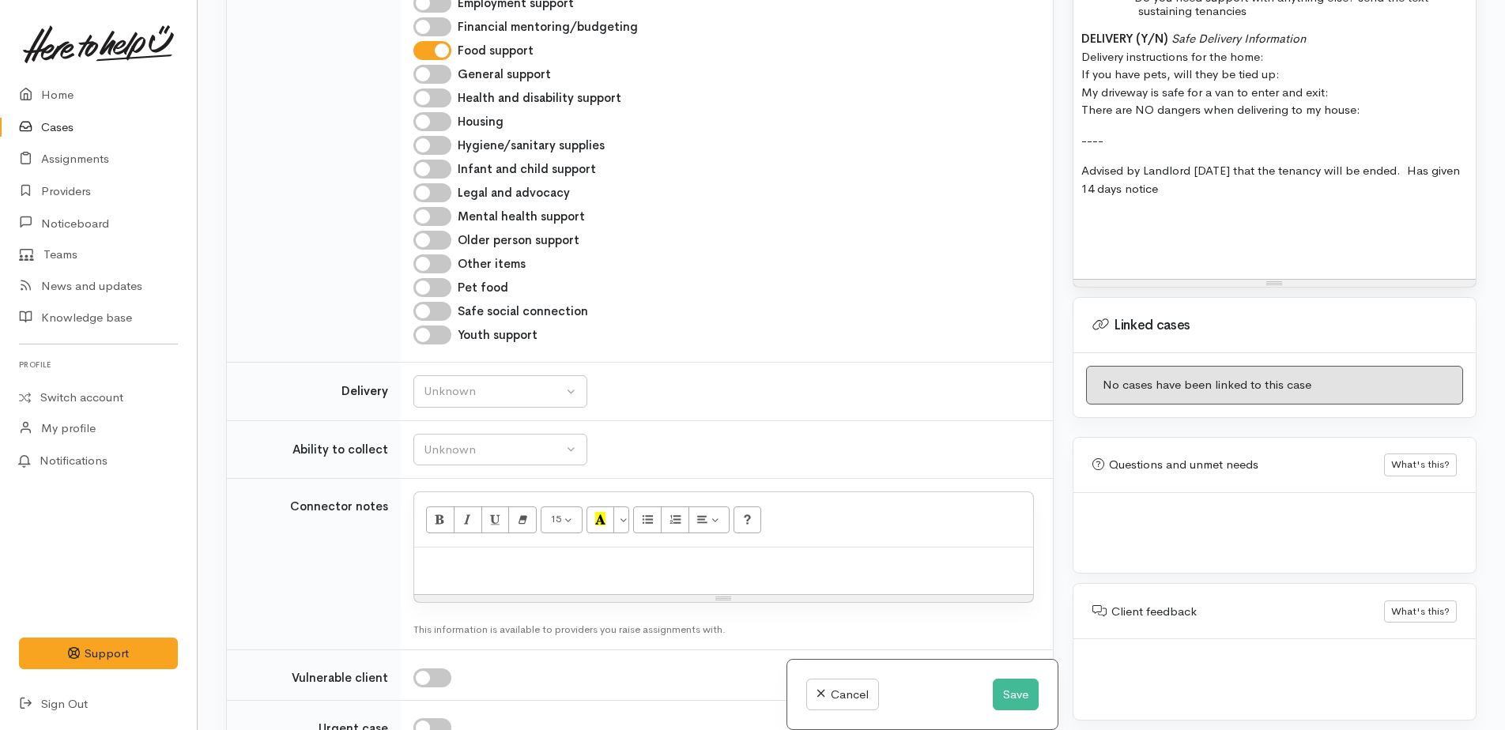
click at [428, 160] on input "Infant and child support" at bounding box center [432, 169] width 38 height 19
checkbox input "true"
click at [428, 136] on input "Hygiene/sanitary supplies" at bounding box center [432, 145] width 38 height 19
checkbox input "true"
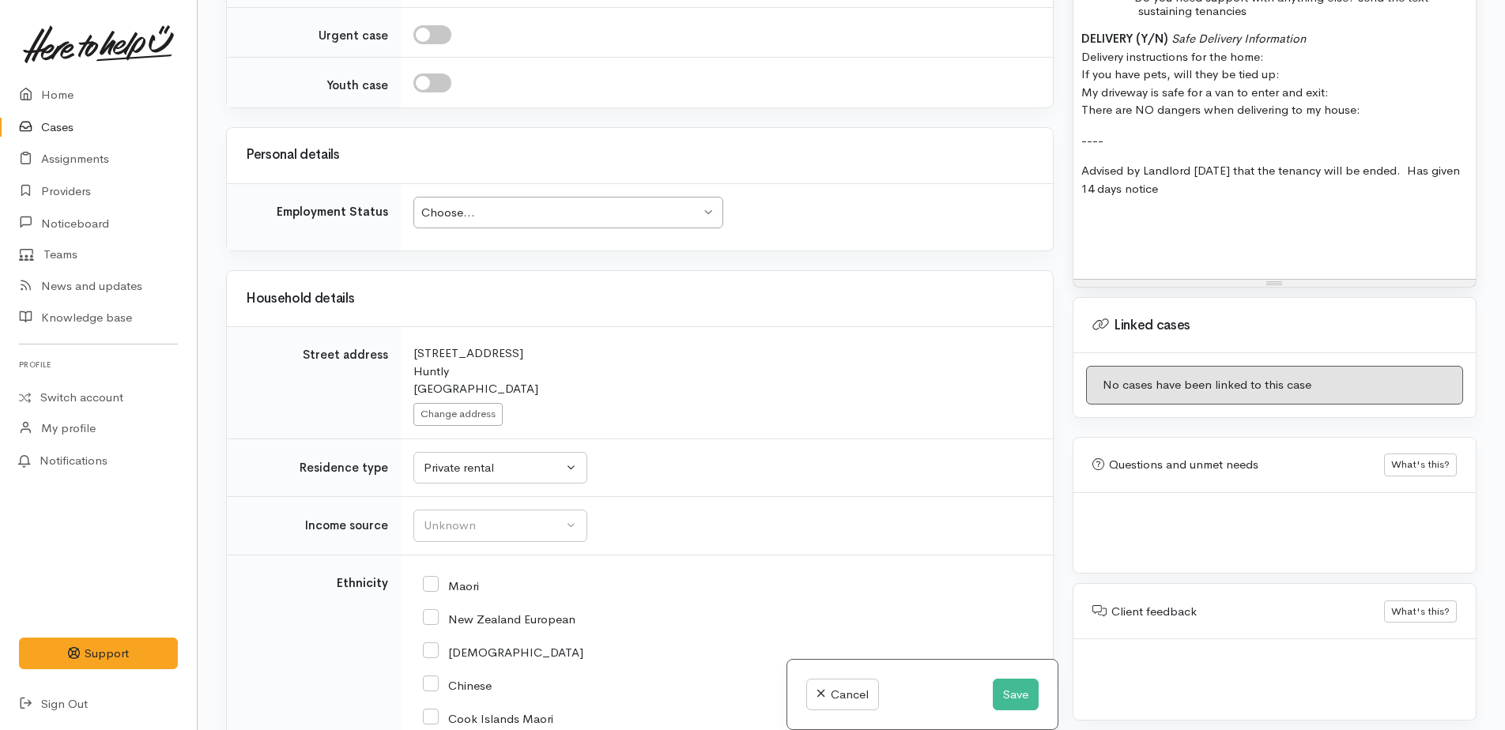
scroll to position [1976, 0]
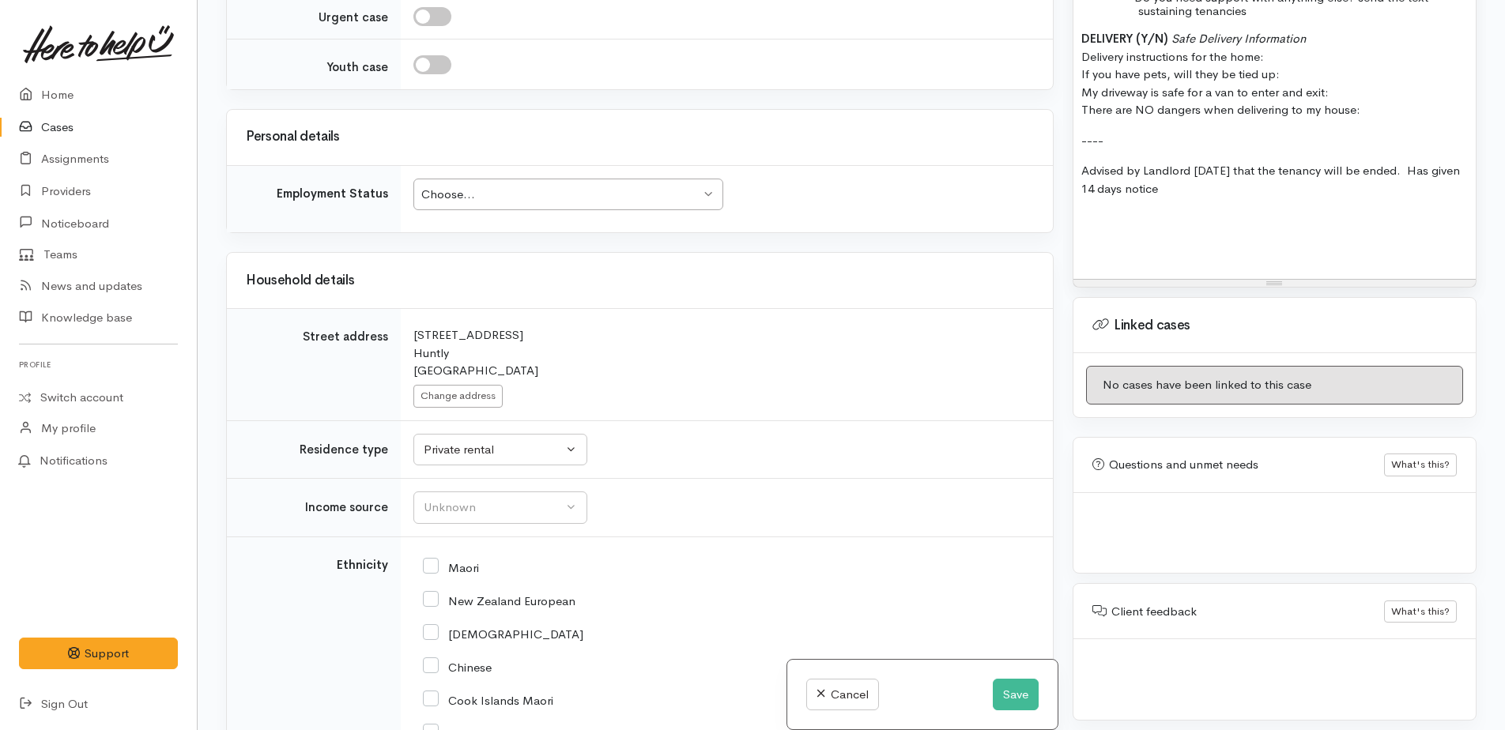
click at [511, 189] on div "Choose... Choose..." at bounding box center [568, 195] width 310 height 32
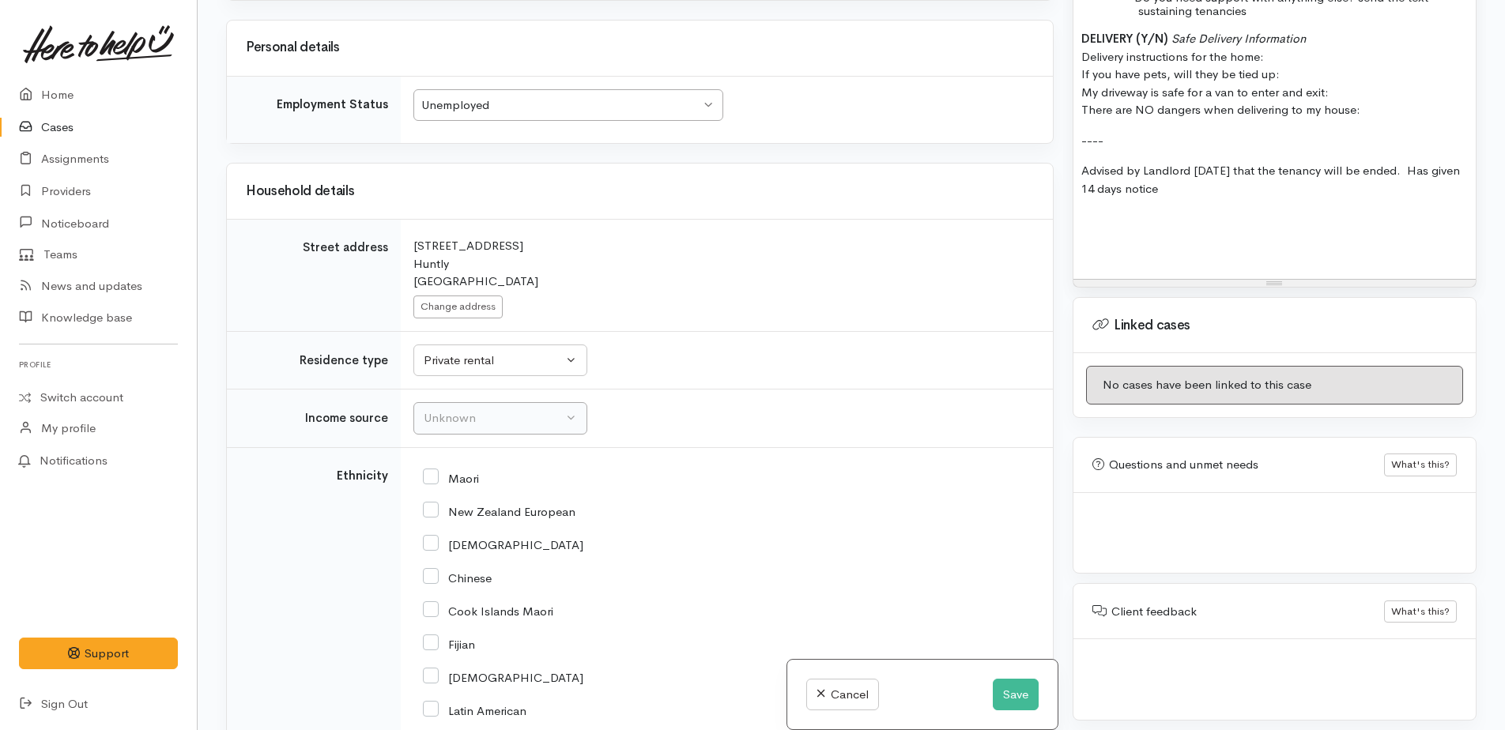
scroll to position [2134, 0]
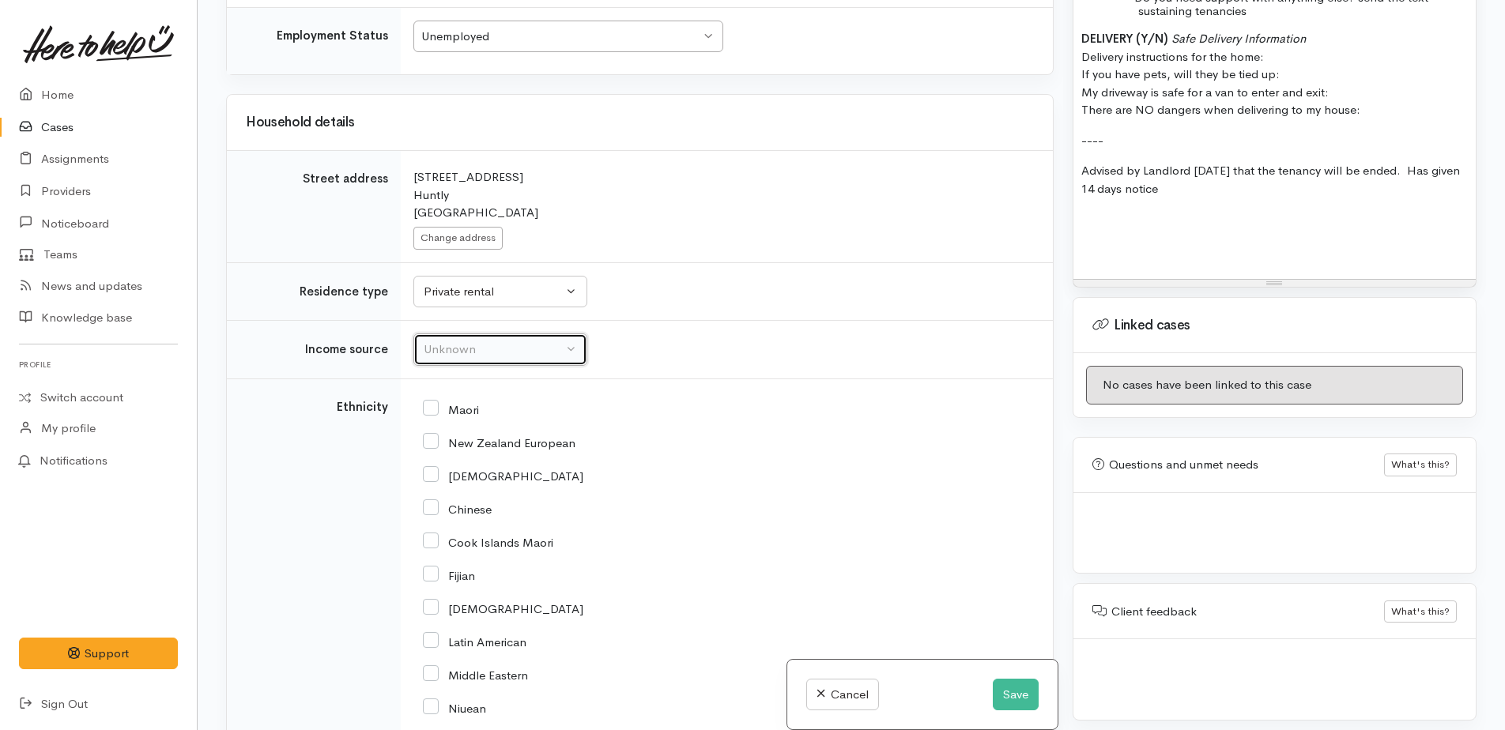
click at [473, 341] on div "Unknown" at bounding box center [493, 350] width 139 height 18
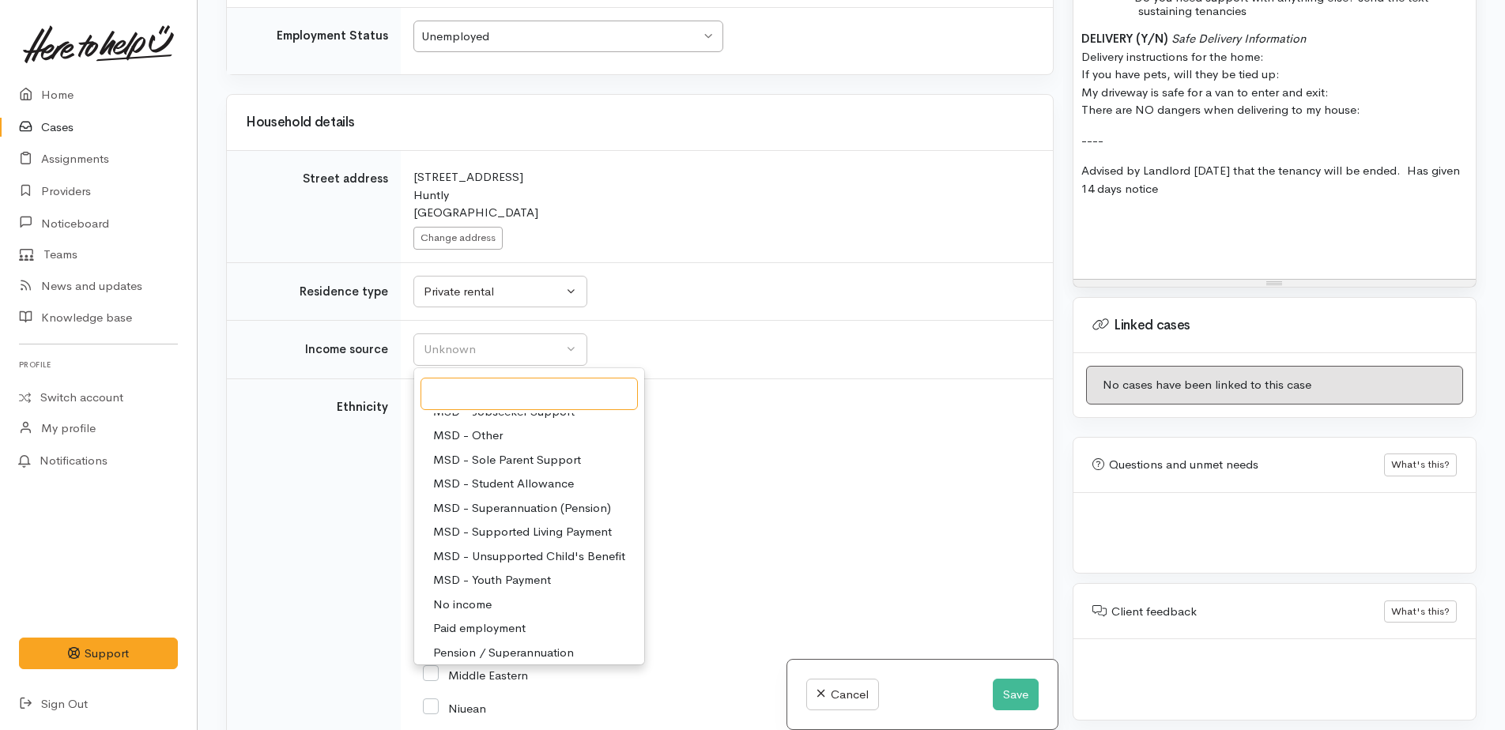
scroll to position [79, 0]
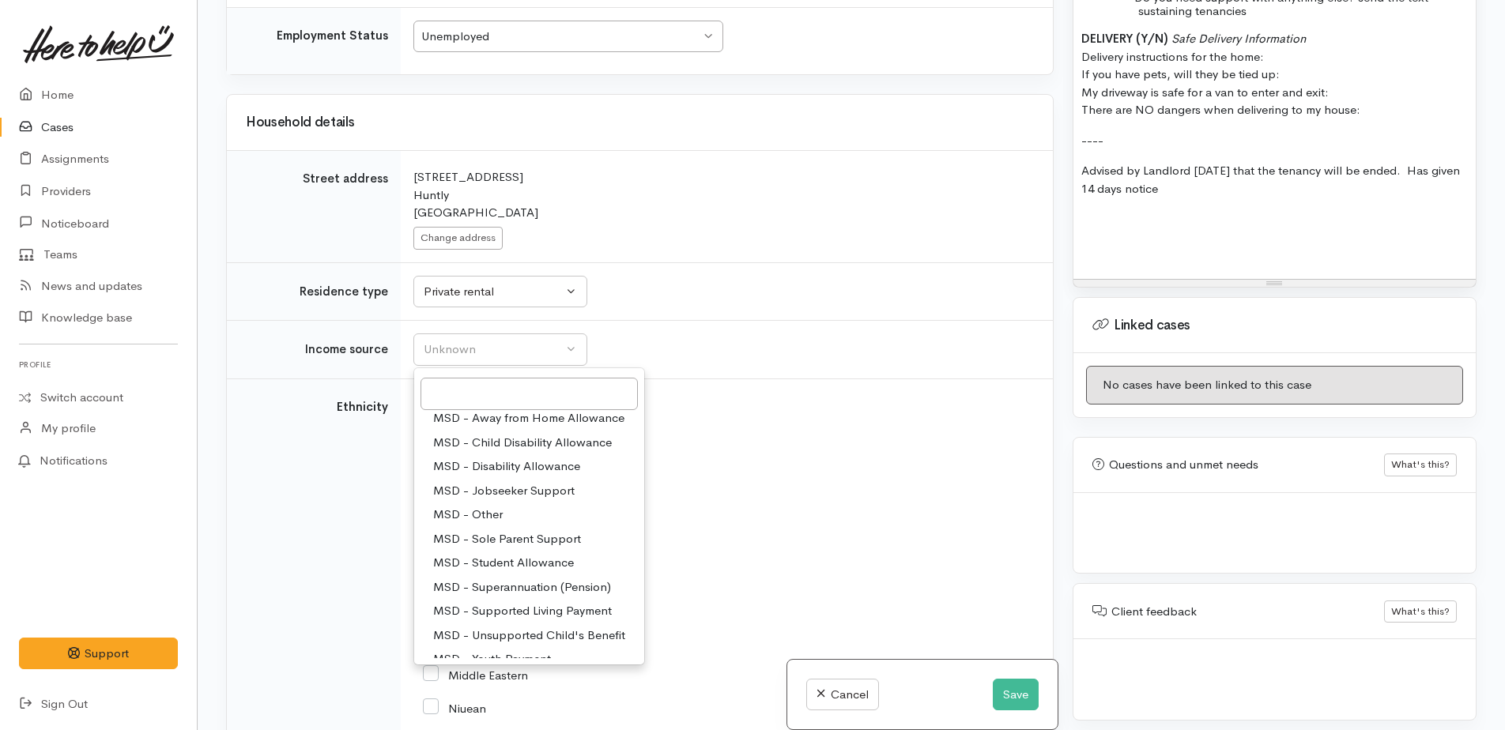
click at [502, 482] on span "MSD - Jobseeker Support" at bounding box center [503, 491] width 141 height 18
select select "4"
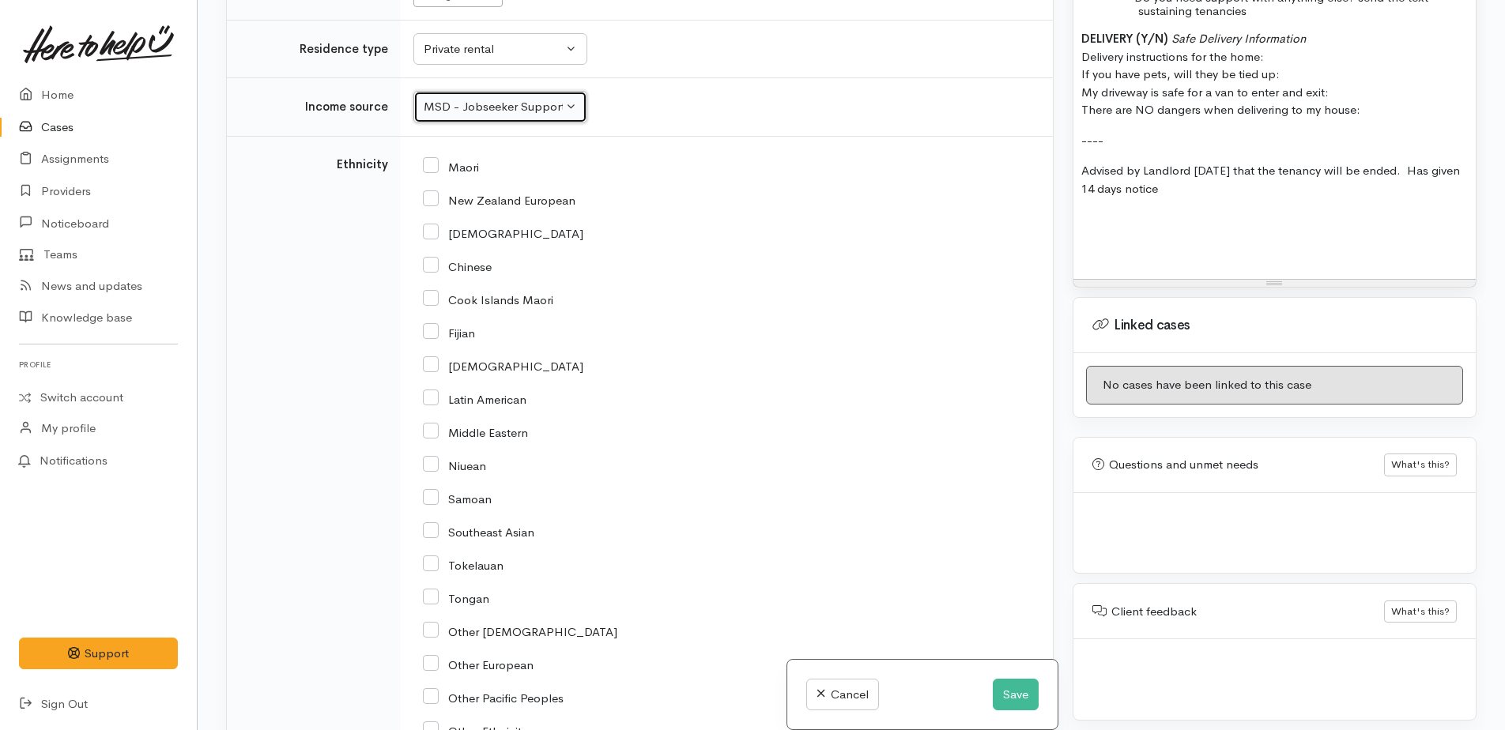
scroll to position [2371, 0]
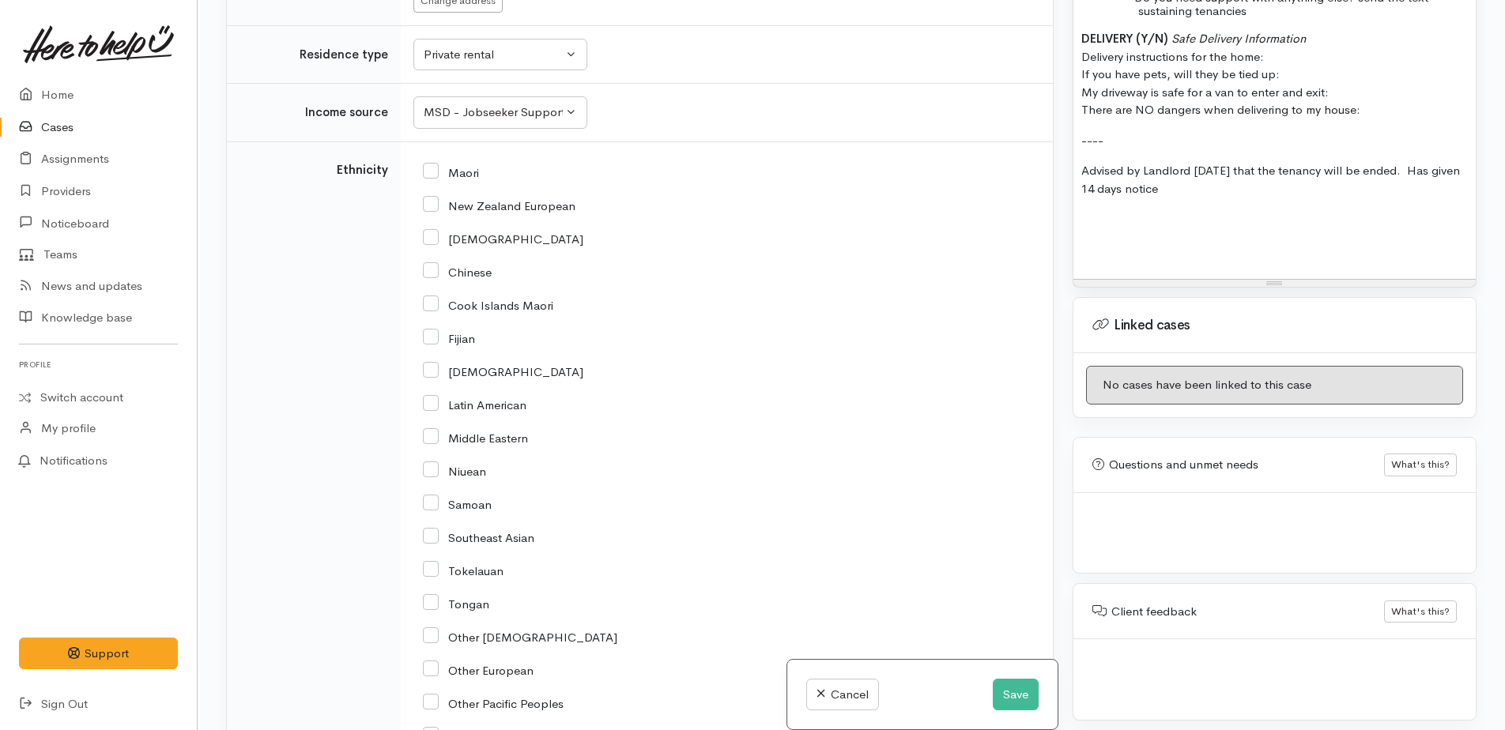
click at [431, 198] on input "New Zealand European" at bounding box center [499, 205] width 153 height 14
checkbox input "true"
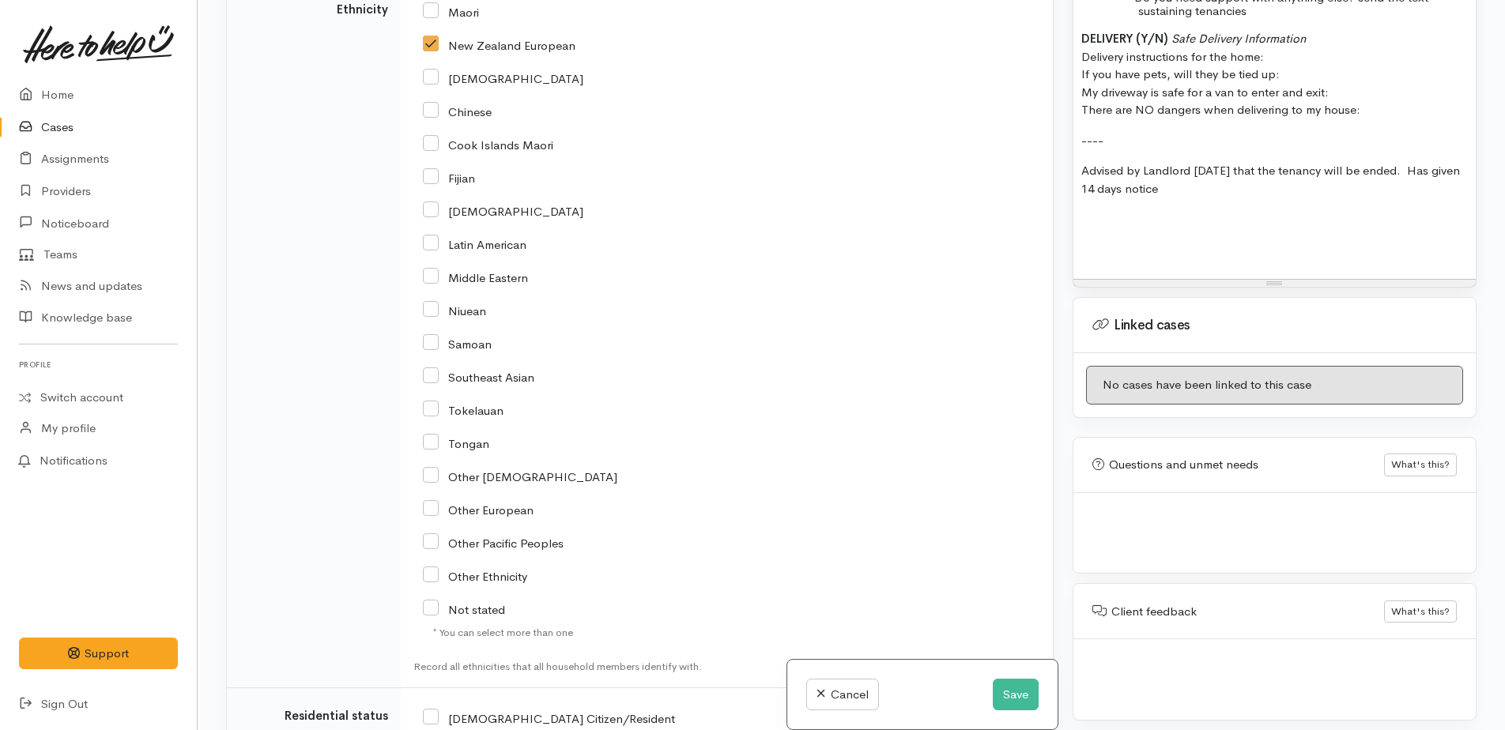
scroll to position [2845, 0]
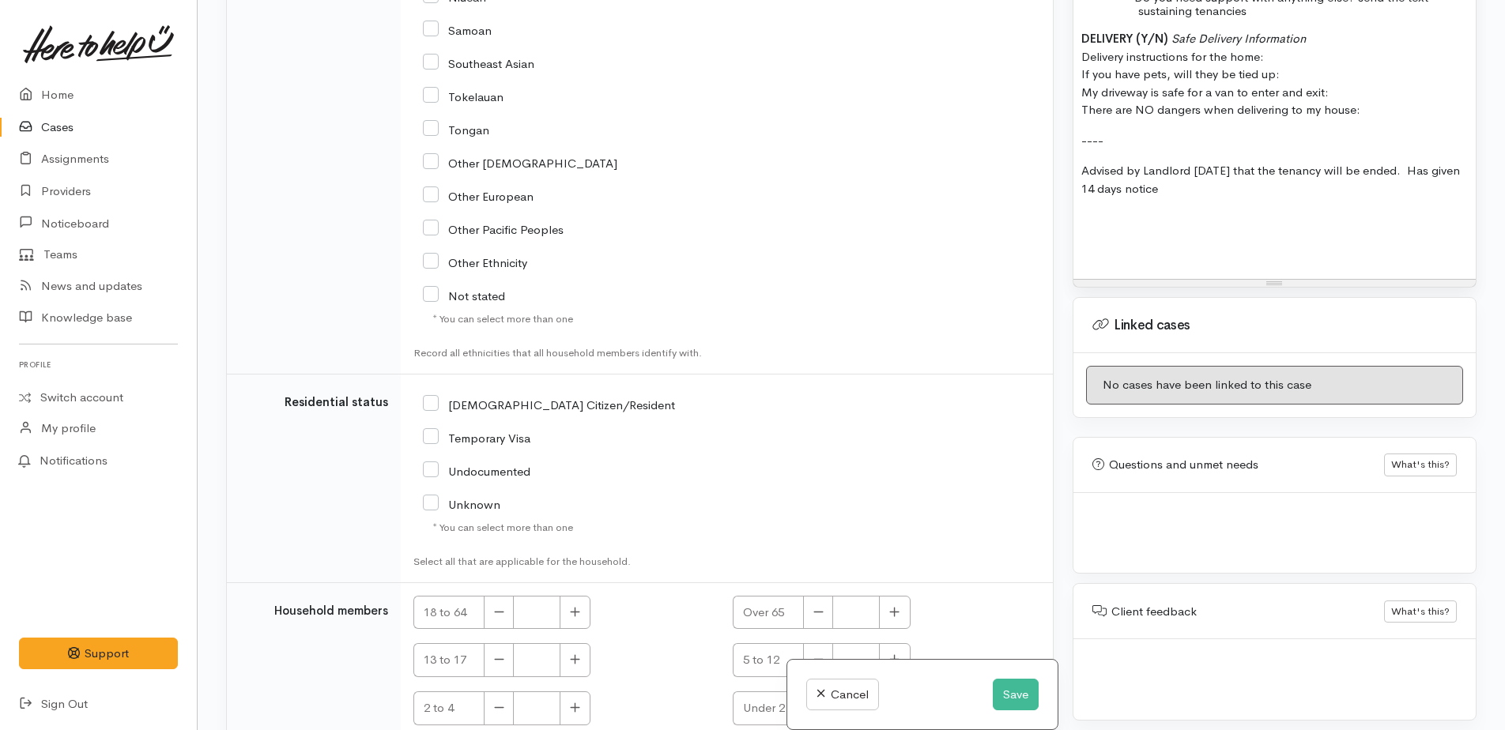
click at [431, 397] on input "[DEMOGRAPHIC_DATA] Citizen/Resident" at bounding box center [549, 404] width 252 height 14
checkbox input "true"
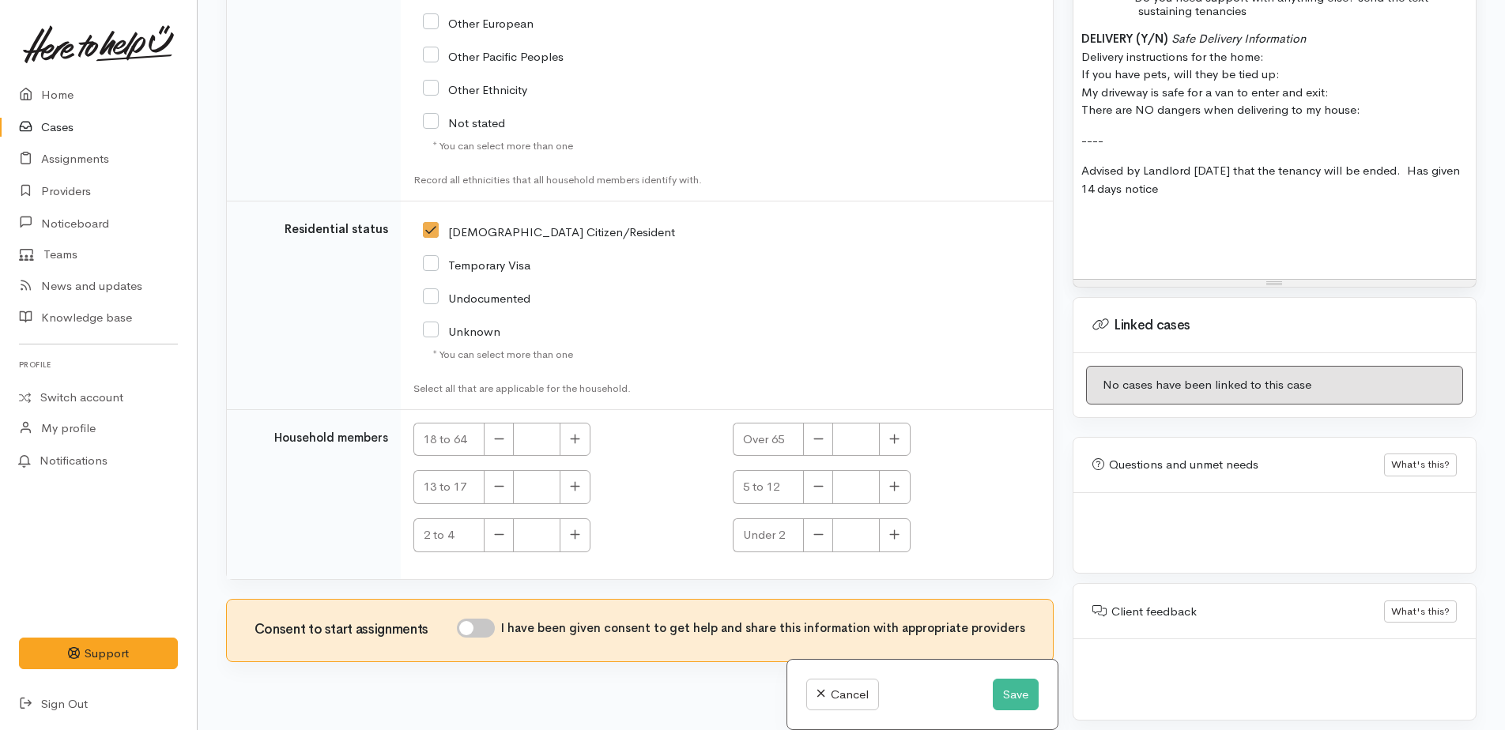
scroll to position [3032, 0]
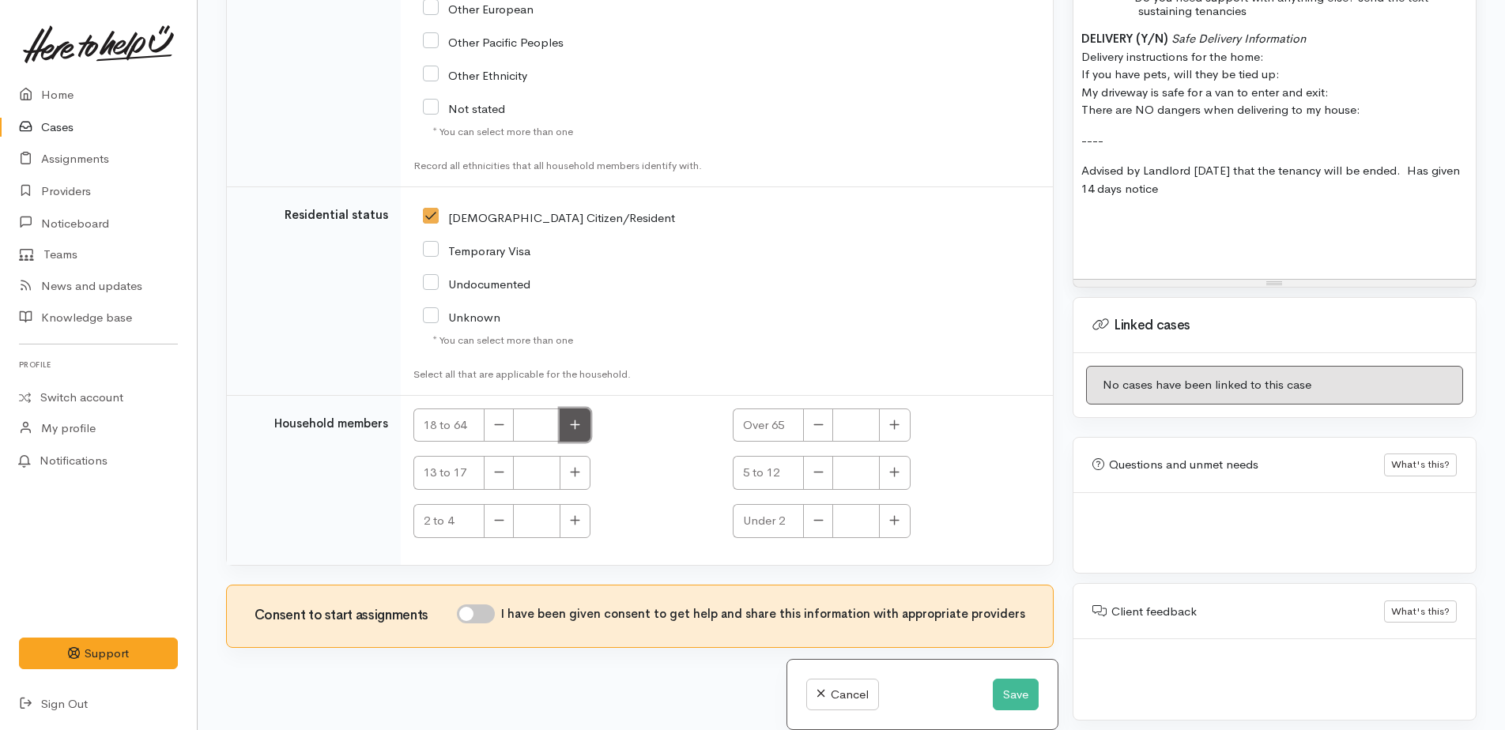
click at [578, 419] on icon "button" at bounding box center [575, 425] width 10 height 12
type input "2"
click at [898, 512] on button "button" at bounding box center [894, 521] width 31 height 34
type input "1"
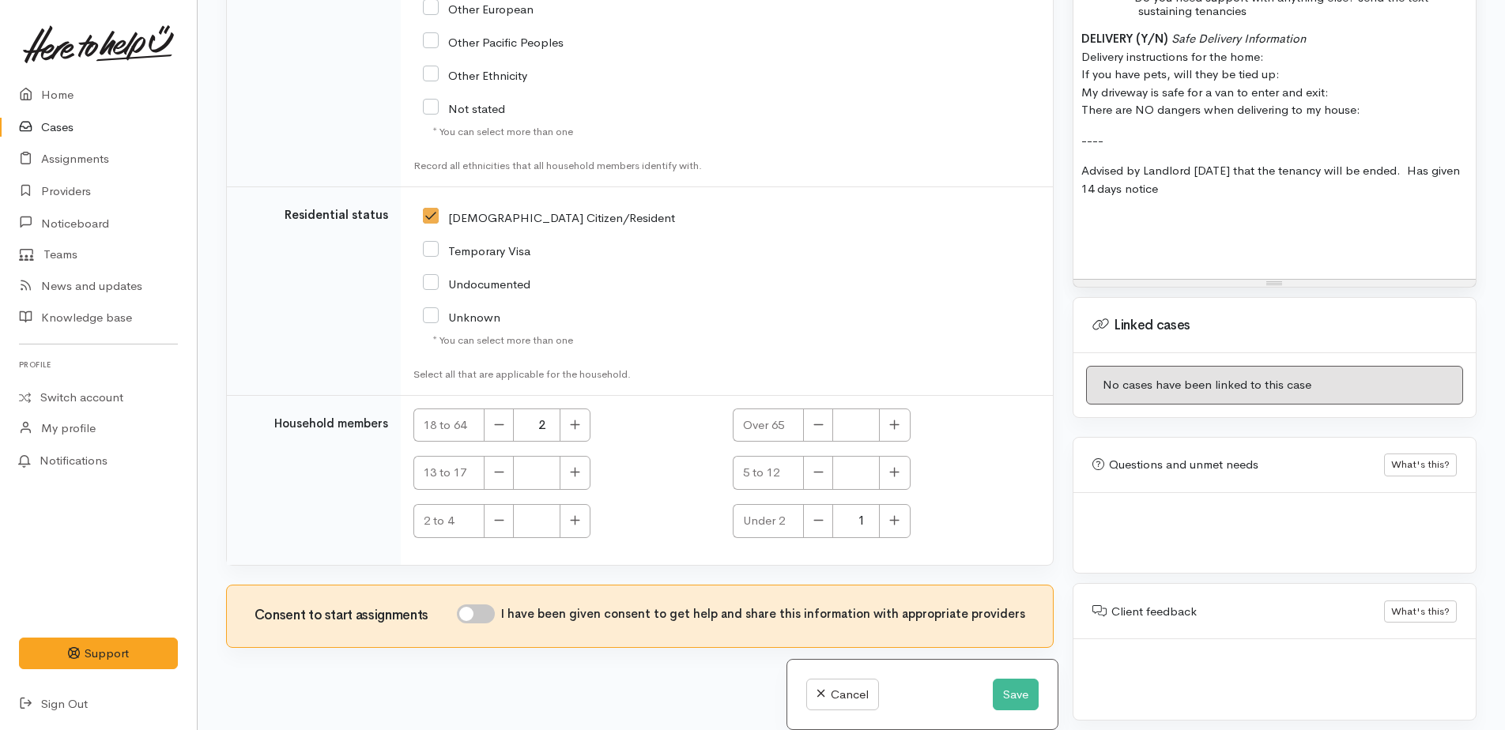
click at [477, 605] on input "I have been given consent to get help and share this information with appropria…" at bounding box center [476, 614] width 38 height 19
checkbox input "true"
click at [999, 703] on button "Save" at bounding box center [1016, 695] width 46 height 32
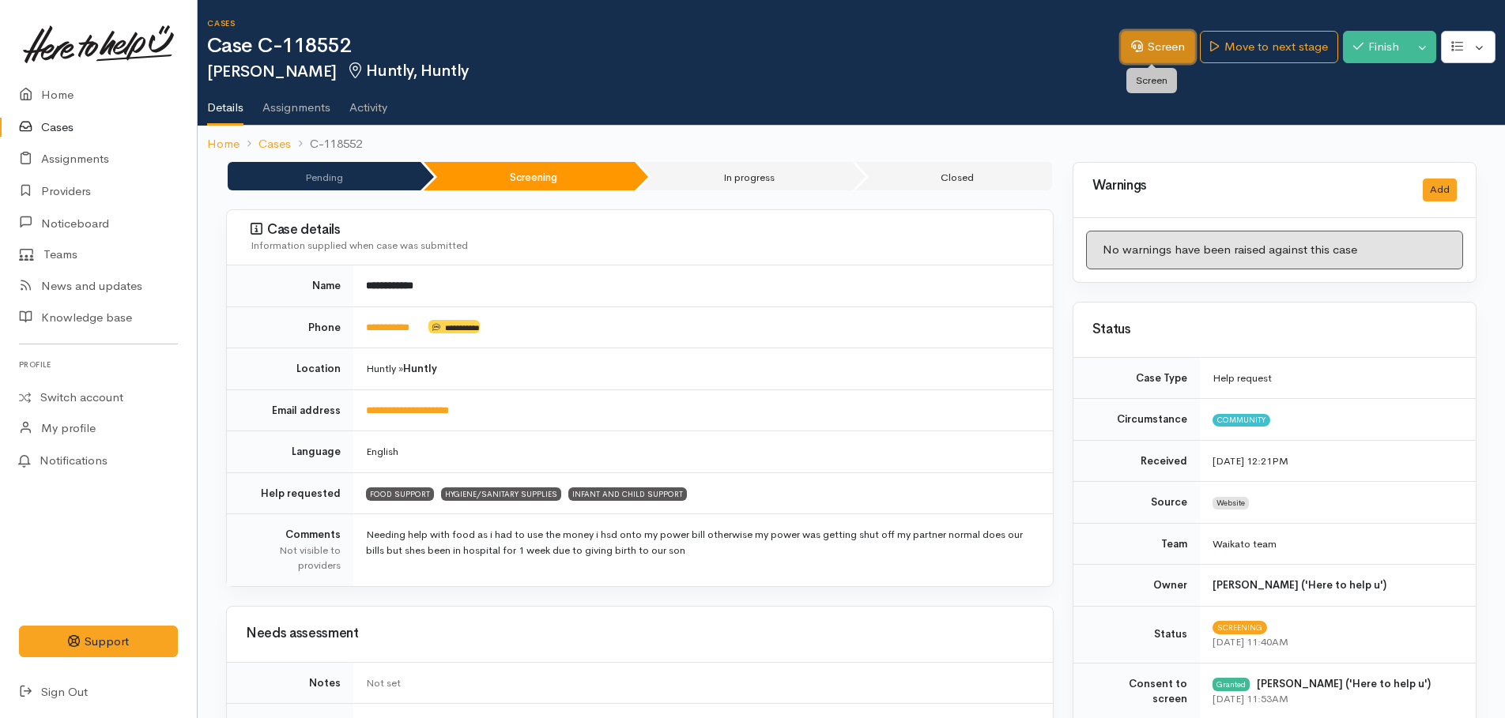
click at [1160, 51] on link "Screen" at bounding box center [1158, 47] width 74 height 32
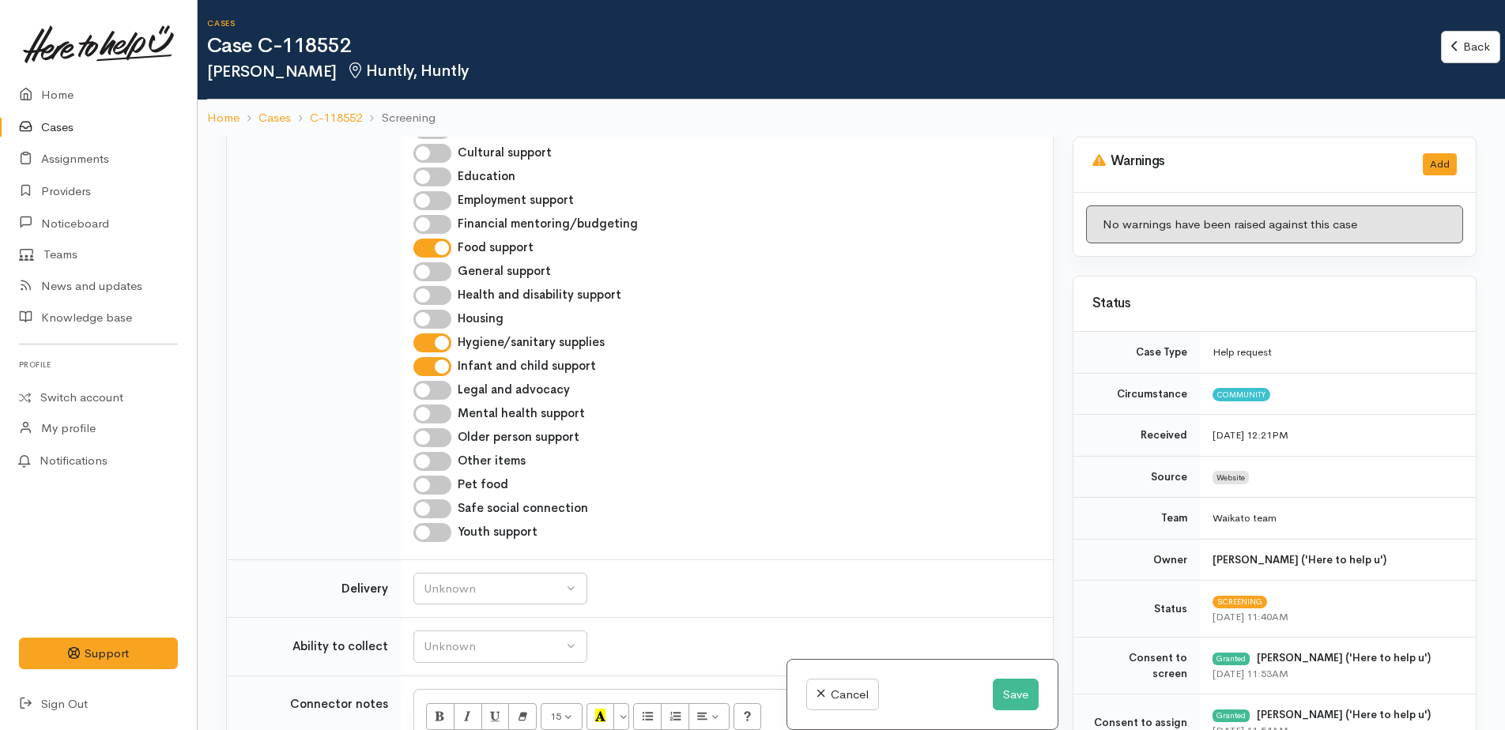
scroll to position [1106, 0]
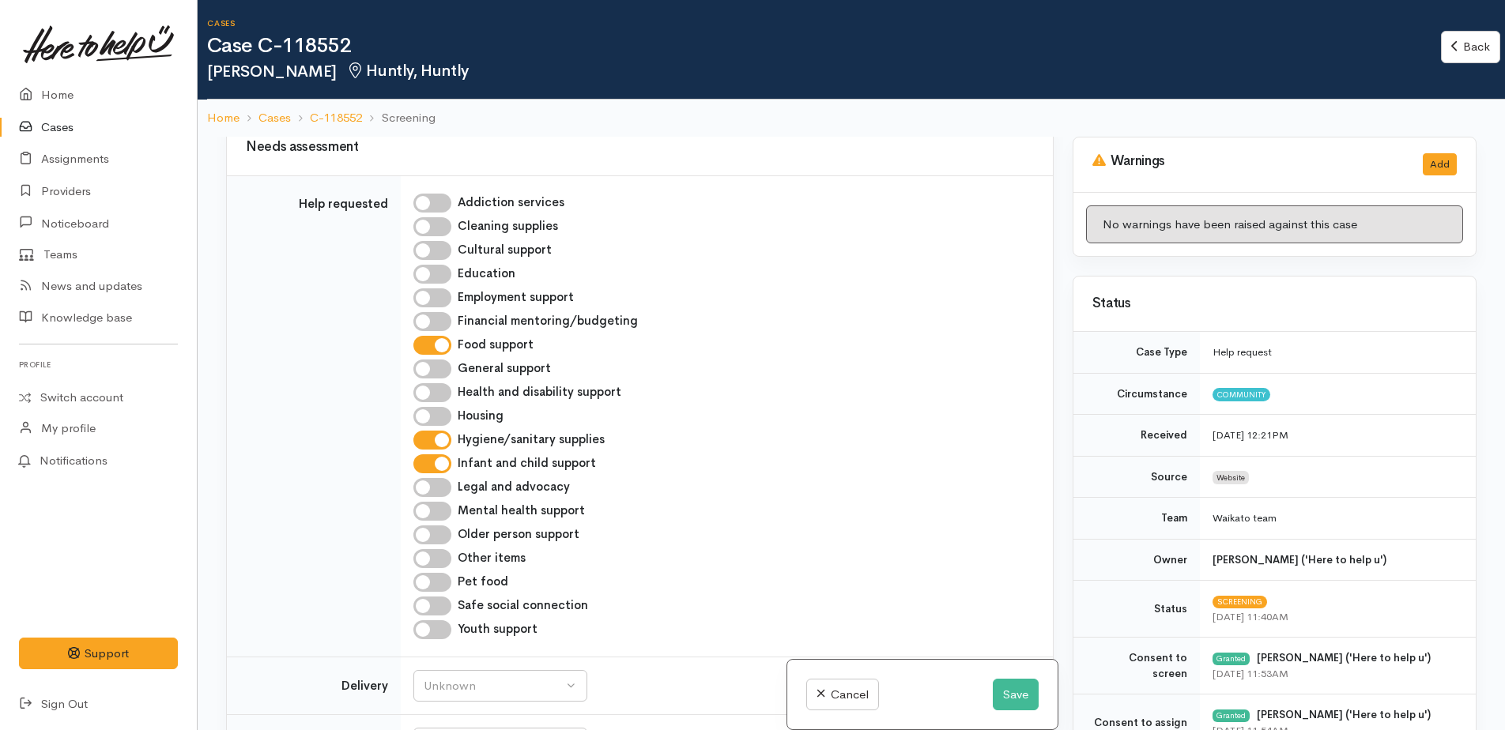
click at [425, 407] on input "Housing" at bounding box center [432, 416] width 38 height 19
checkbox input "true"
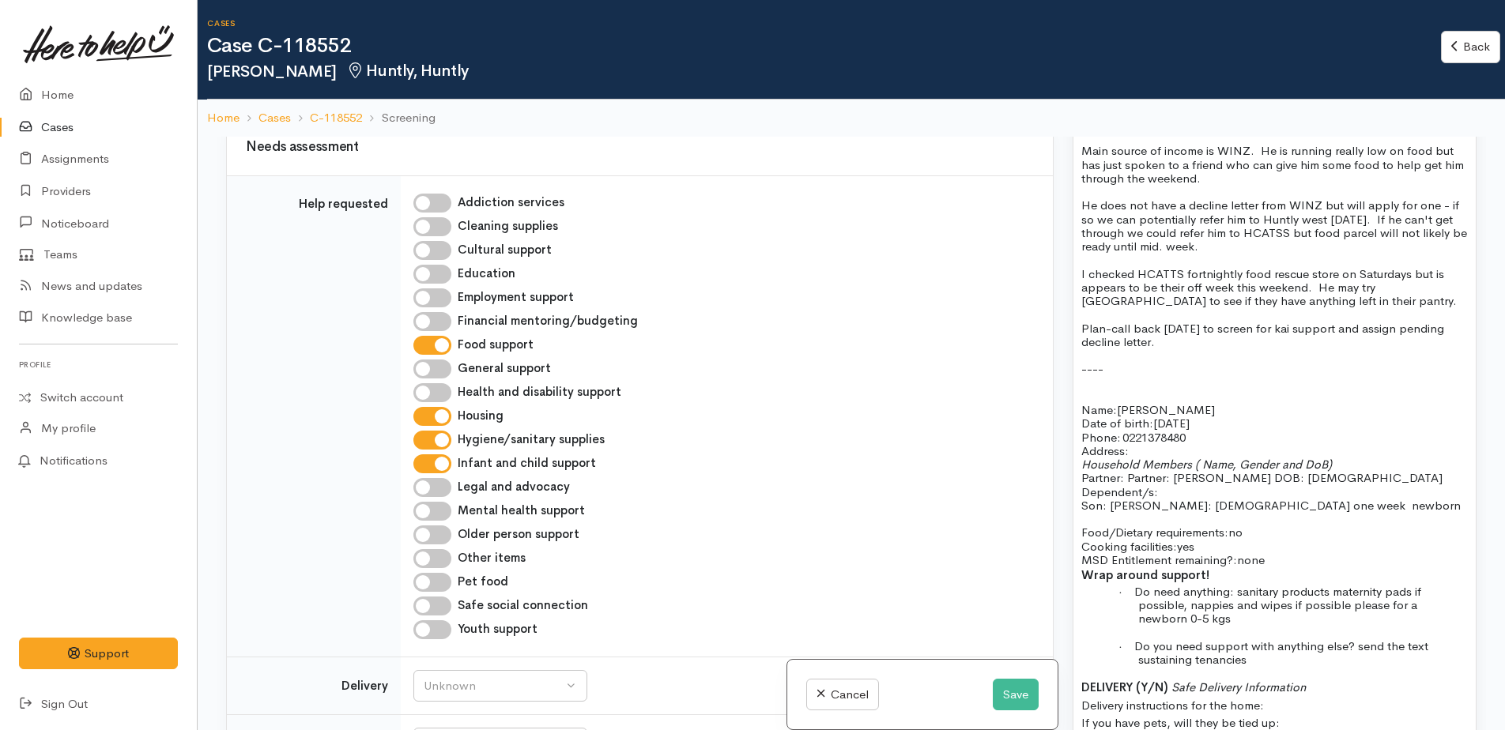
scroll to position [1185, 0]
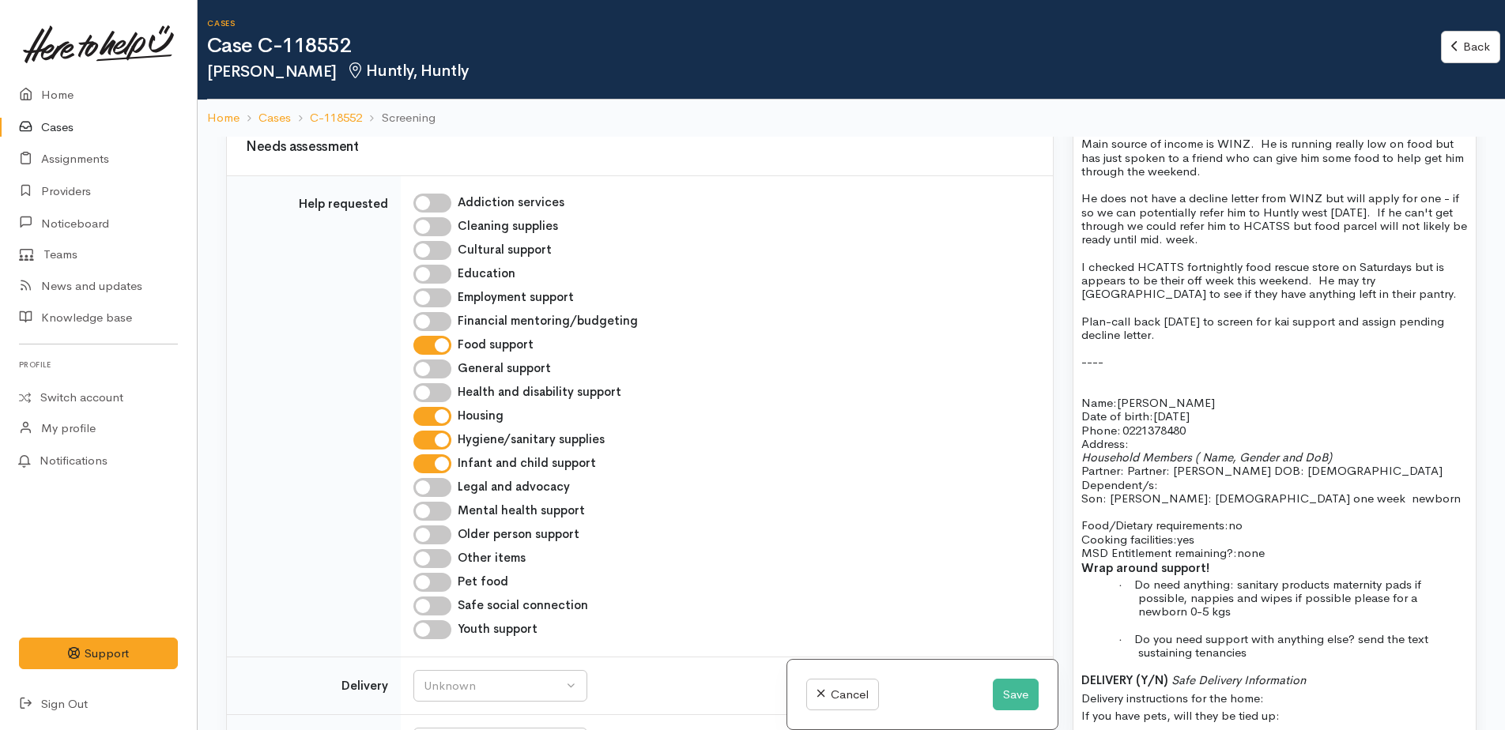
click at [1155, 441] on p "Address:" at bounding box center [1274, 443] width 386 height 13
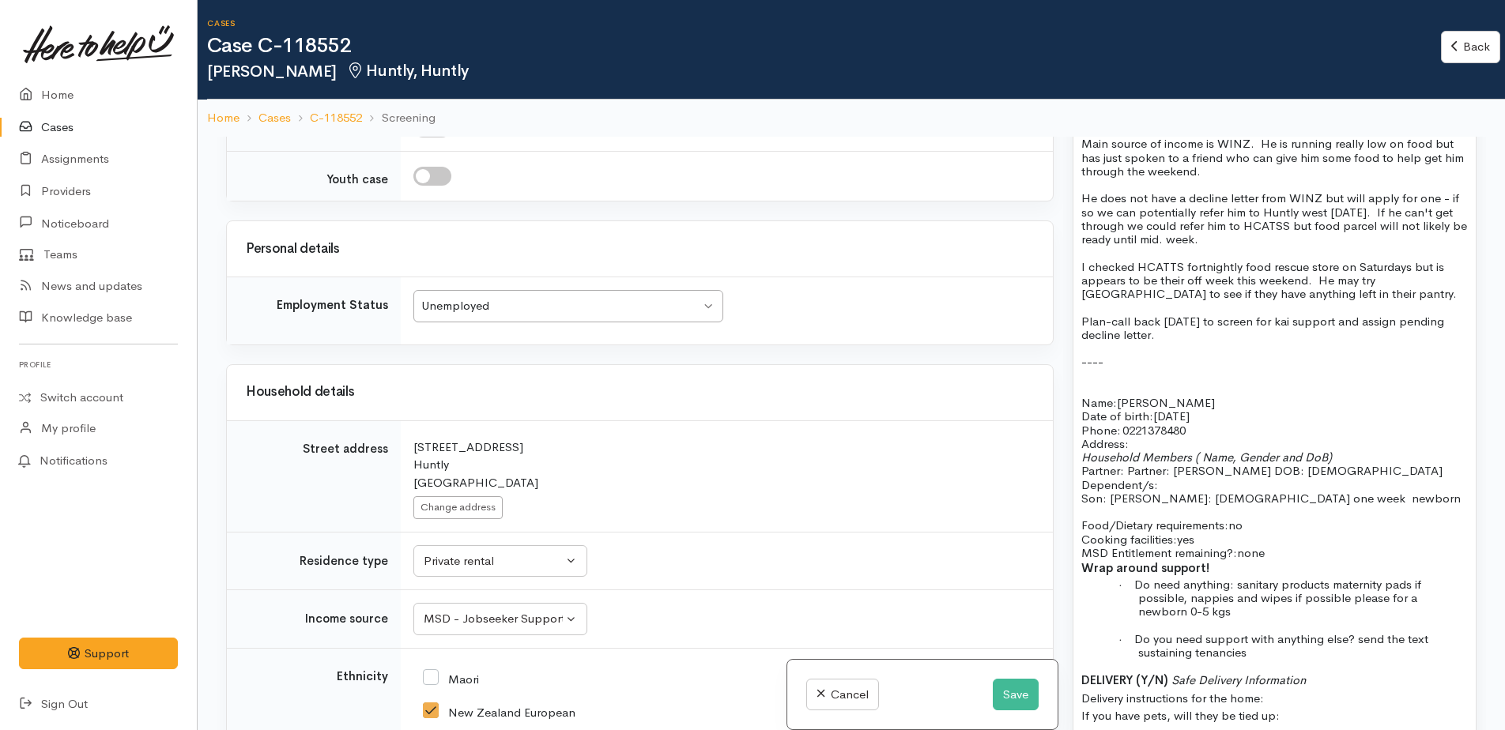
scroll to position [2055, 0]
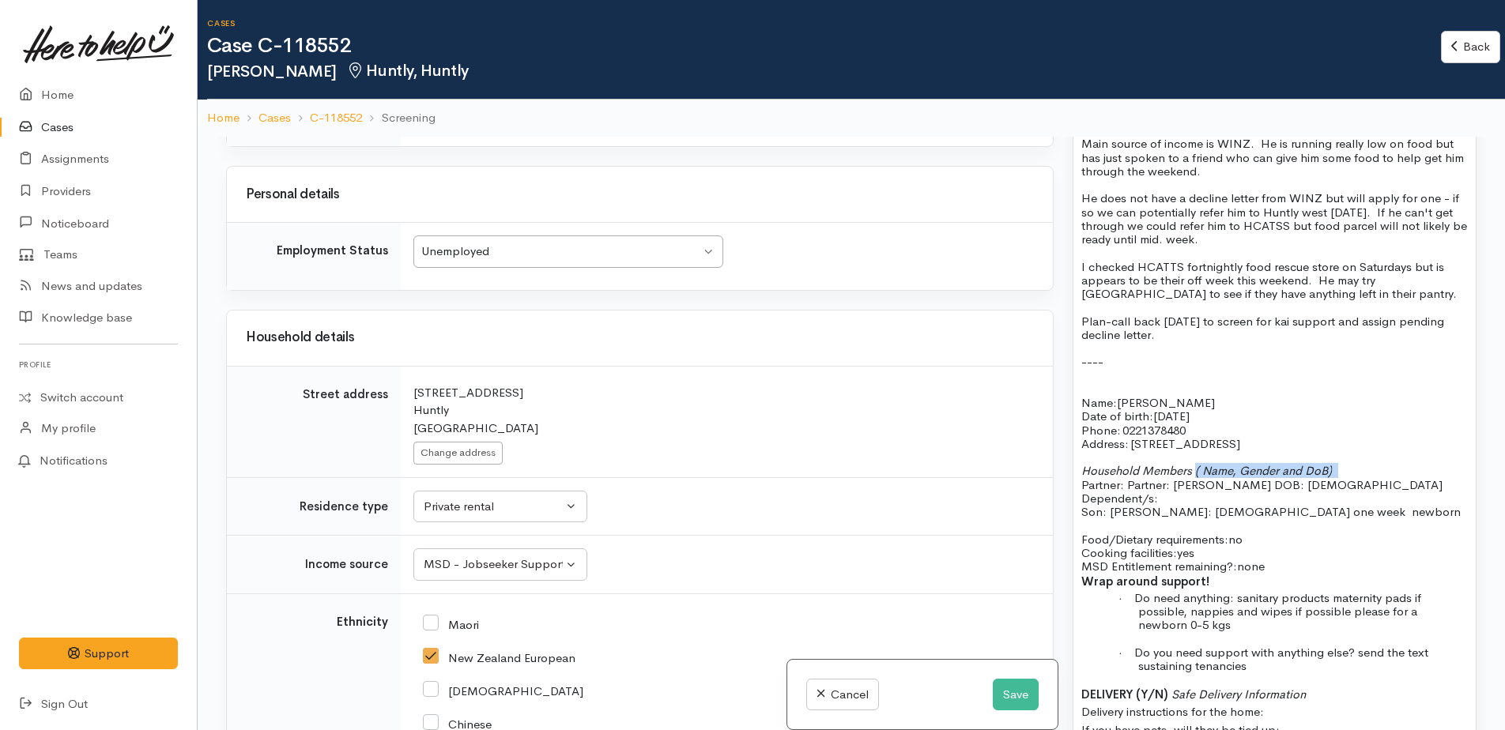
drag, startPoint x: 1196, startPoint y: 467, endPoint x: 1351, endPoint y: 467, distance: 154.1
click at [1351, 467] on p "Household Members ( Name, Gender and DoB) Partner: Partner: Bella griffin DOB: …" at bounding box center [1274, 484] width 386 height 41
click at [1180, 500] on p "Household Members Partner: Partner: Bella griffin DOB: 11/12/2001 Dependent/s:" at bounding box center [1274, 484] width 386 height 41
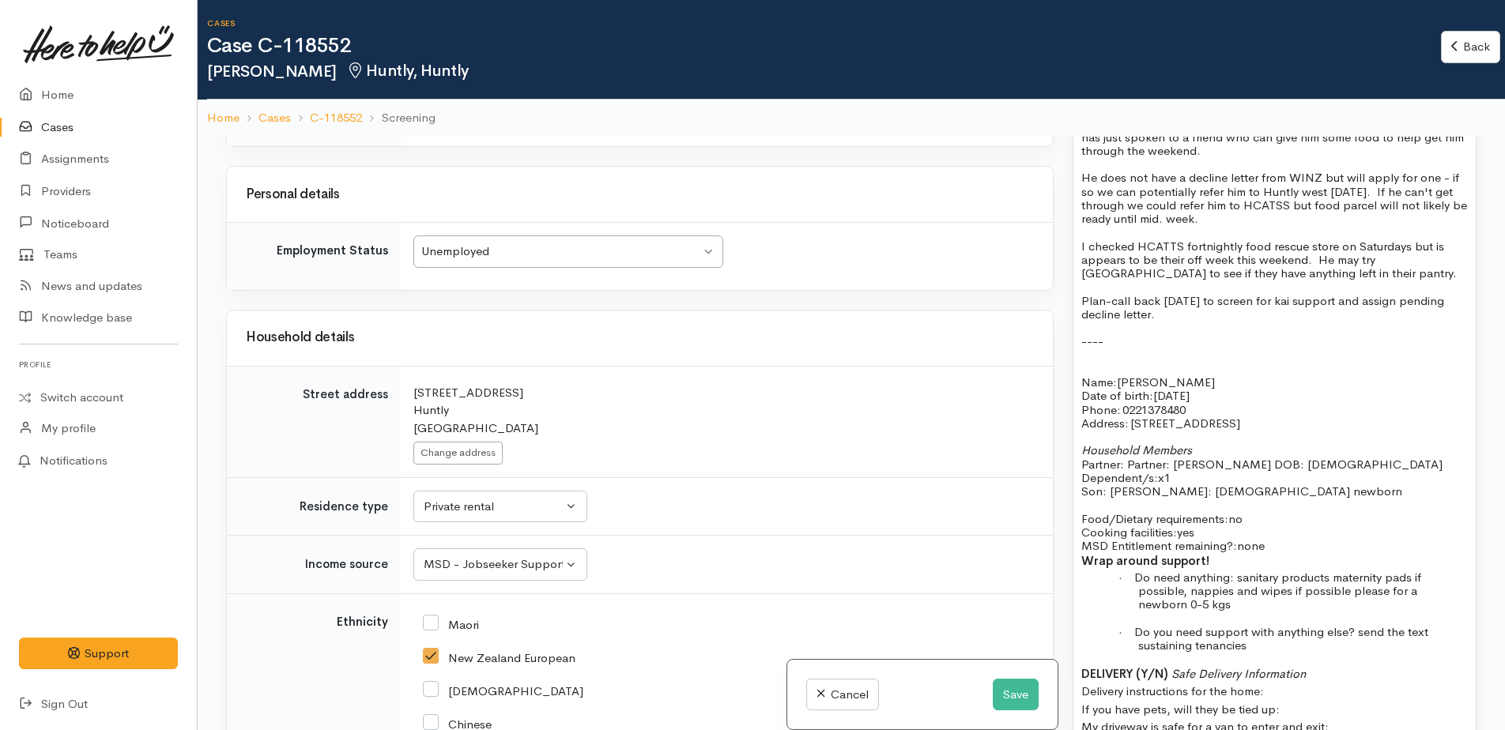
scroll to position [1264, 0]
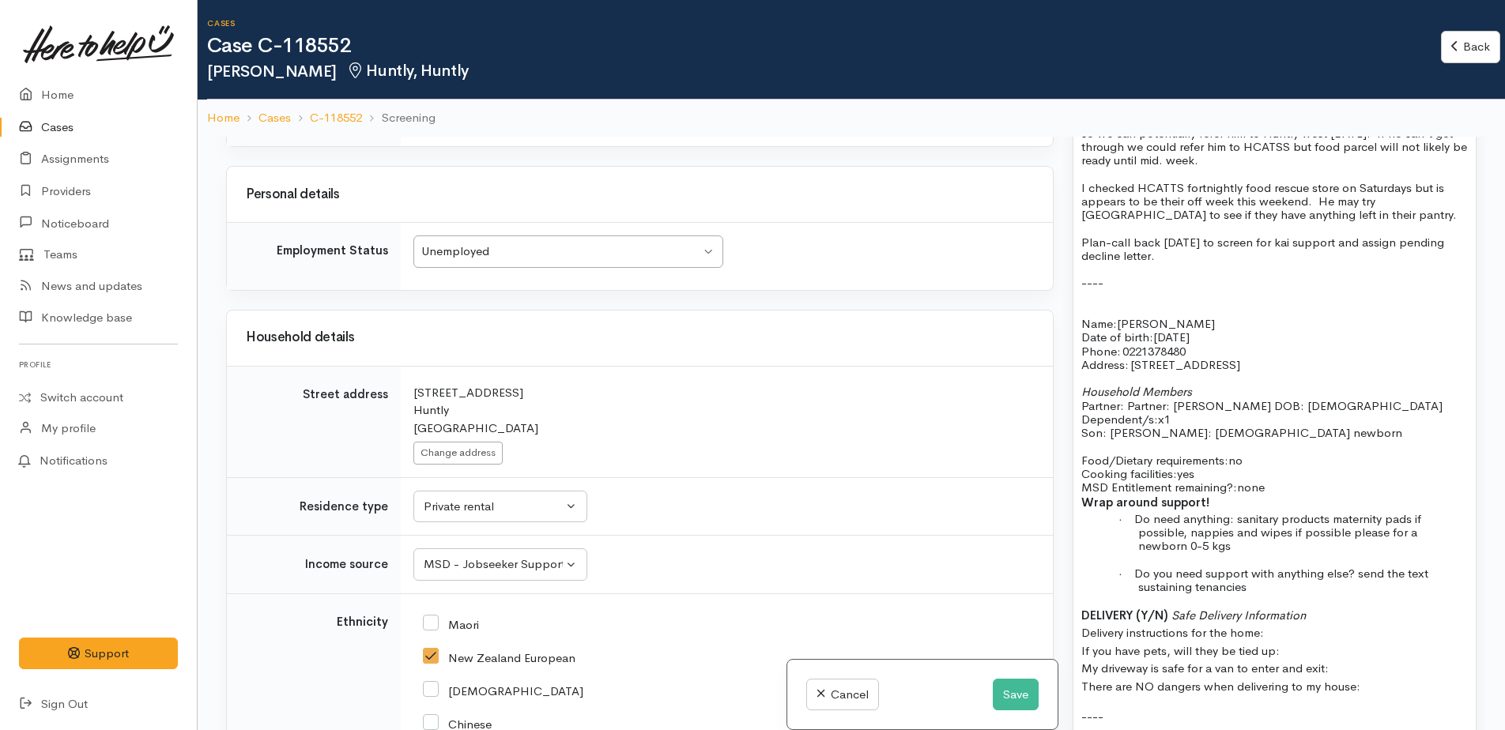
click at [1288, 484] on p "Food/Dietary requirements: no Cooking facilities: yes MSD Entitlement remaining…" at bounding box center [1274, 474] width 386 height 41
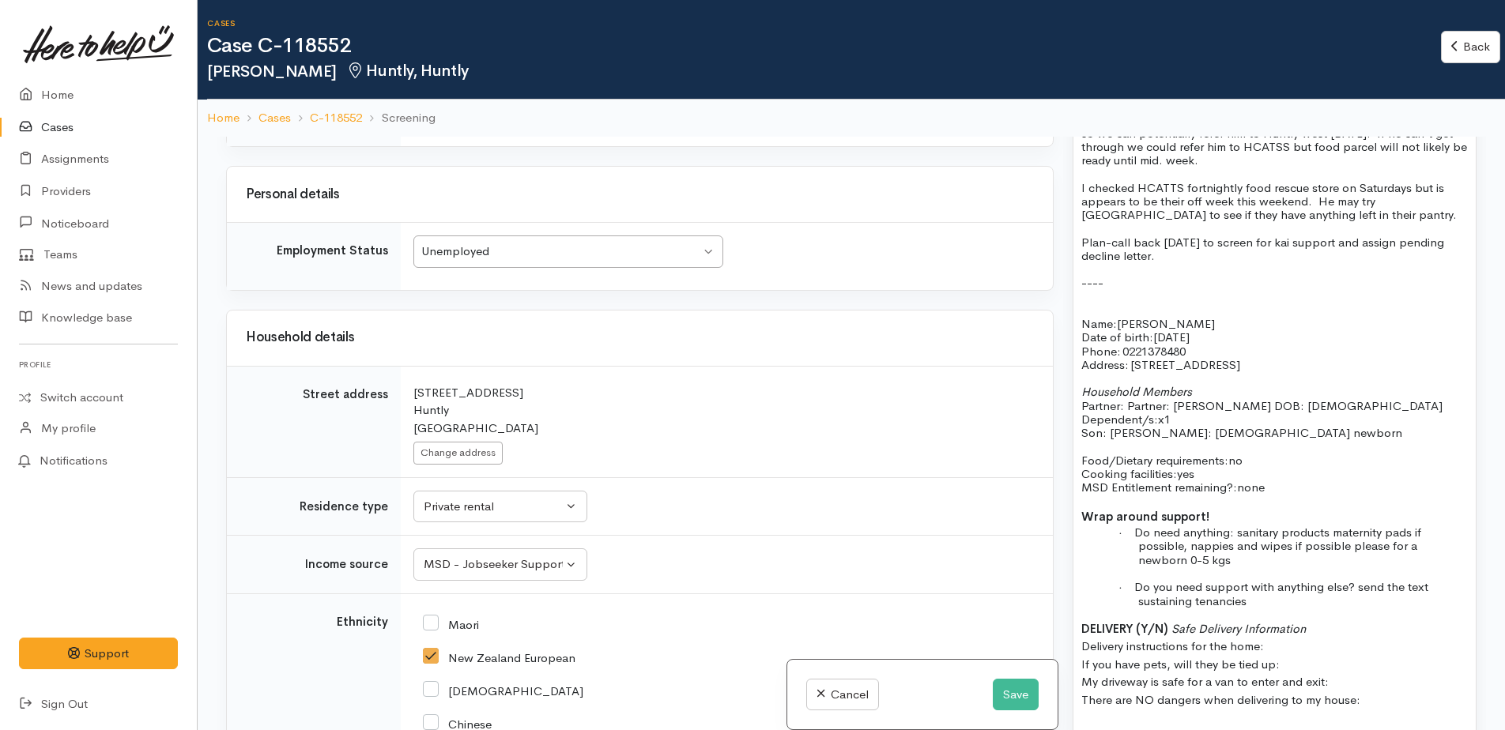
click at [1184, 533] on span "Do need anything: sanitary products maternity pads if possible, nappies and wip…" at bounding box center [1277, 546] width 287 height 43
click at [1219, 544] on span "-sanitary products maternity pads if possible, nappies and wipes if possible pl…" at bounding box center [1292, 552] width 347 height 28
click at [1363, 552] on span "-sanitary products - maternity pads if possible, nappies and wipes if possible …" at bounding box center [1279, 552] width 321 height 28
click at [1460, 559] on p "- nappies and wipes if possible please for a newborn 0-5 kgs" at bounding box center [1303, 559] width 330 height 13
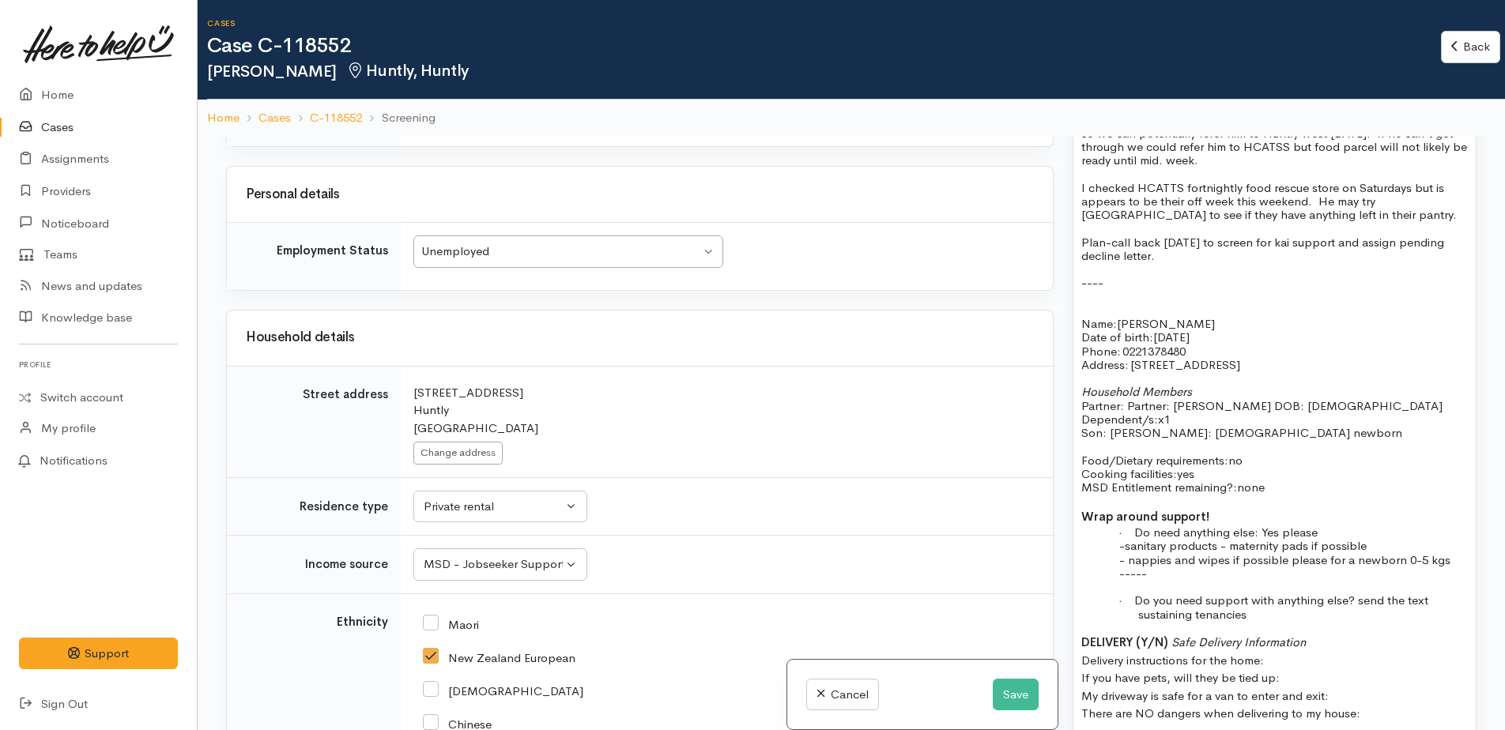
click at [1456, 558] on p "- nappies and wipes if possible please for a newborn 0-5 kgs" at bounding box center [1303, 559] width 330 height 13
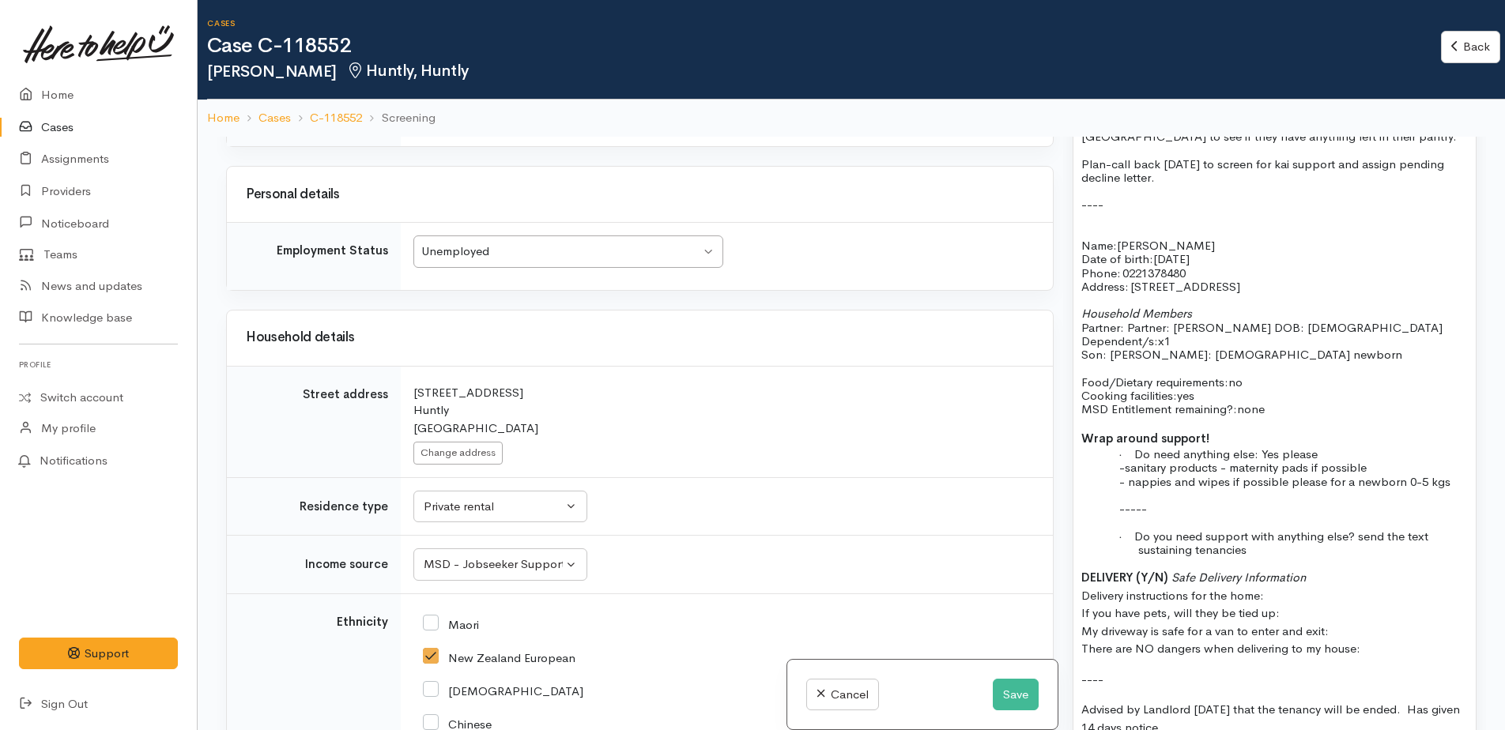
scroll to position [1343, 0]
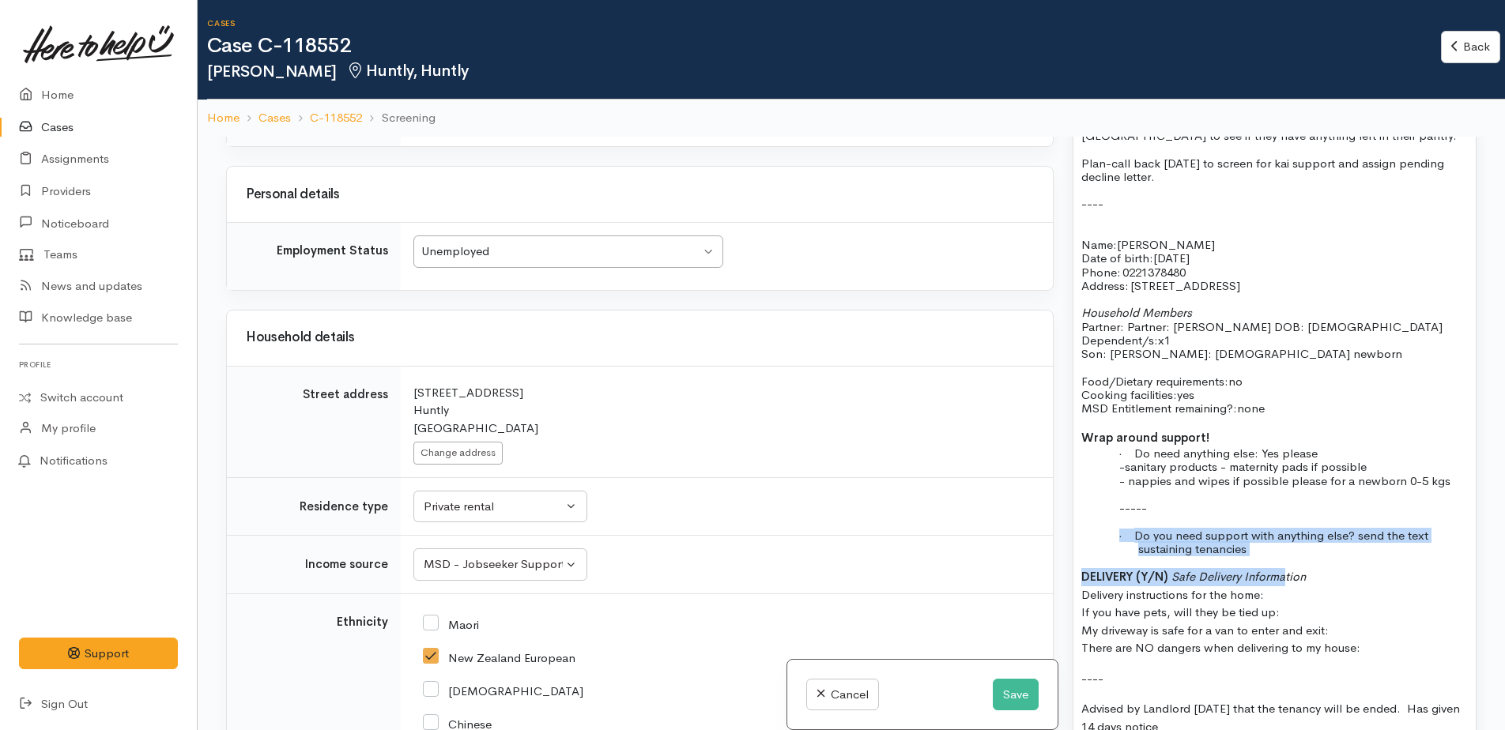
drag, startPoint x: 1119, startPoint y: 536, endPoint x: 1283, endPoint y: 559, distance: 166.0
click at [1283, 559] on div "3/10/25 Initial phone call to Terry. Main source of income is WINZ. He is runni…" at bounding box center [1274, 373] width 402 height 887
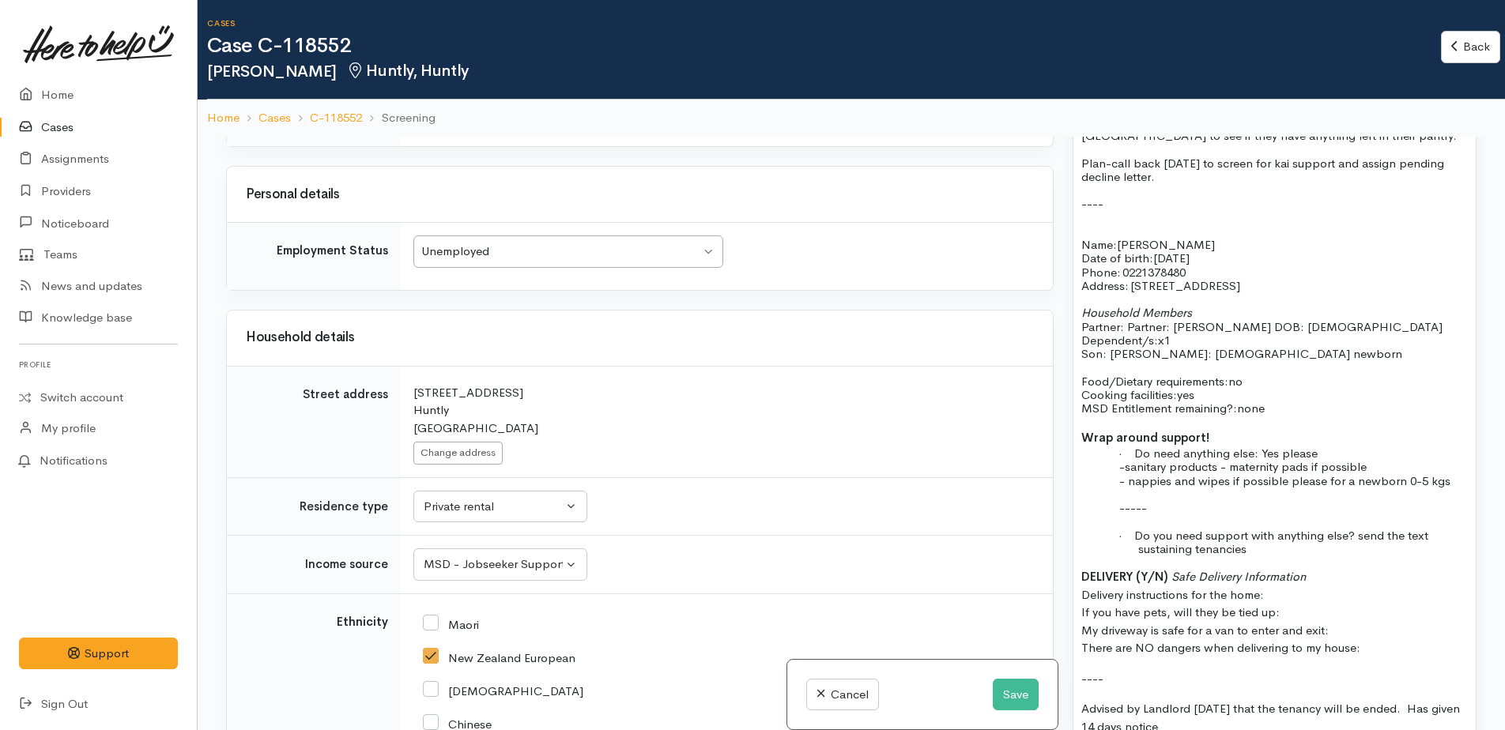
click at [1366, 575] on p "DELIVERY (Y/N) Safe Delivery Information Delivery instructions for the home: If…" at bounding box center [1274, 612] width 386 height 89
drag, startPoint x: 1076, startPoint y: 571, endPoint x: 1334, endPoint y: 665, distance: 274.0
click at [1334, 665] on div "3/10/25 Initial phone call to Terry. Main source of income is WINZ. He is runni…" at bounding box center [1274, 373] width 402 height 887
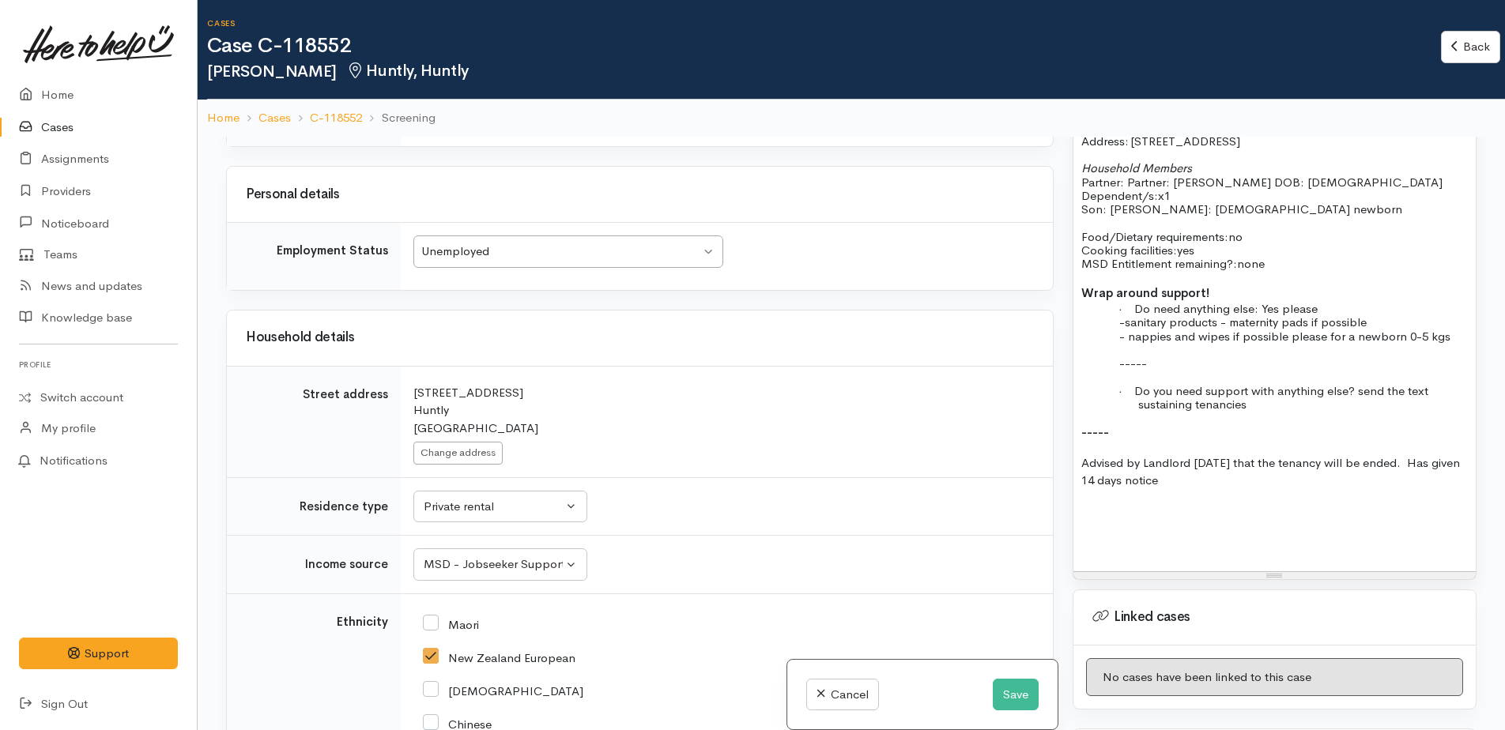
scroll to position [1501, 0]
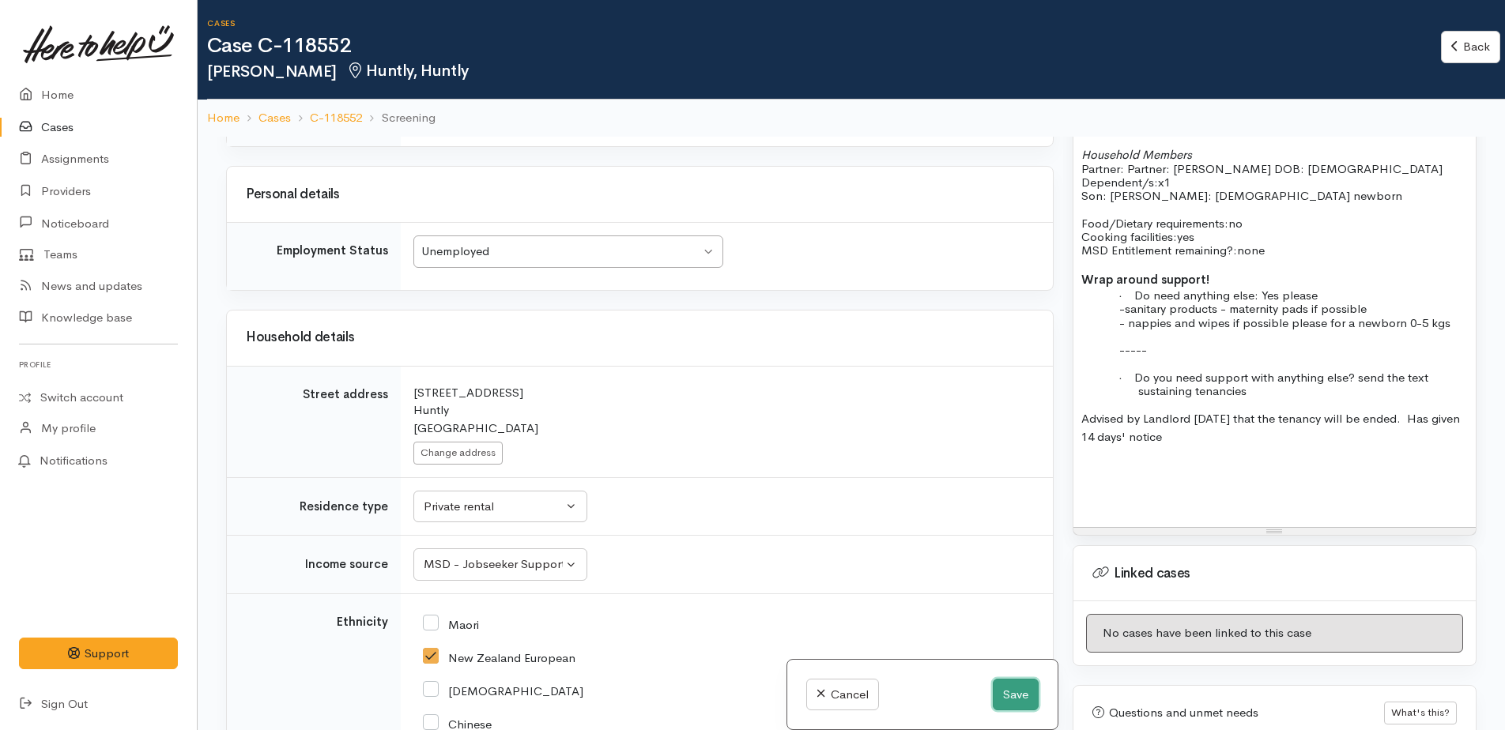
click at [1009, 699] on button "Save" at bounding box center [1016, 695] width 46 height 32
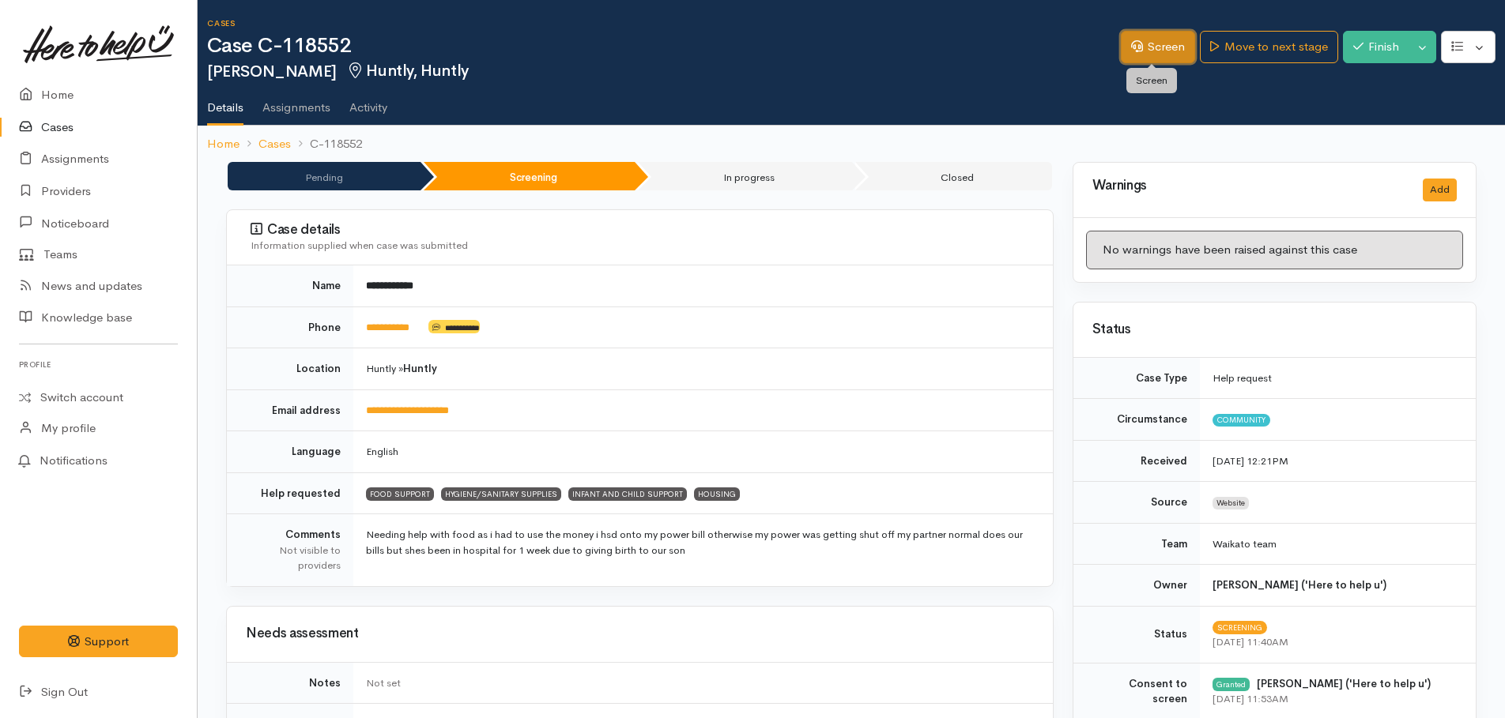
click at [1153, 55] on link "Screen" at bounding box center [1158, 47] width 74 height 32
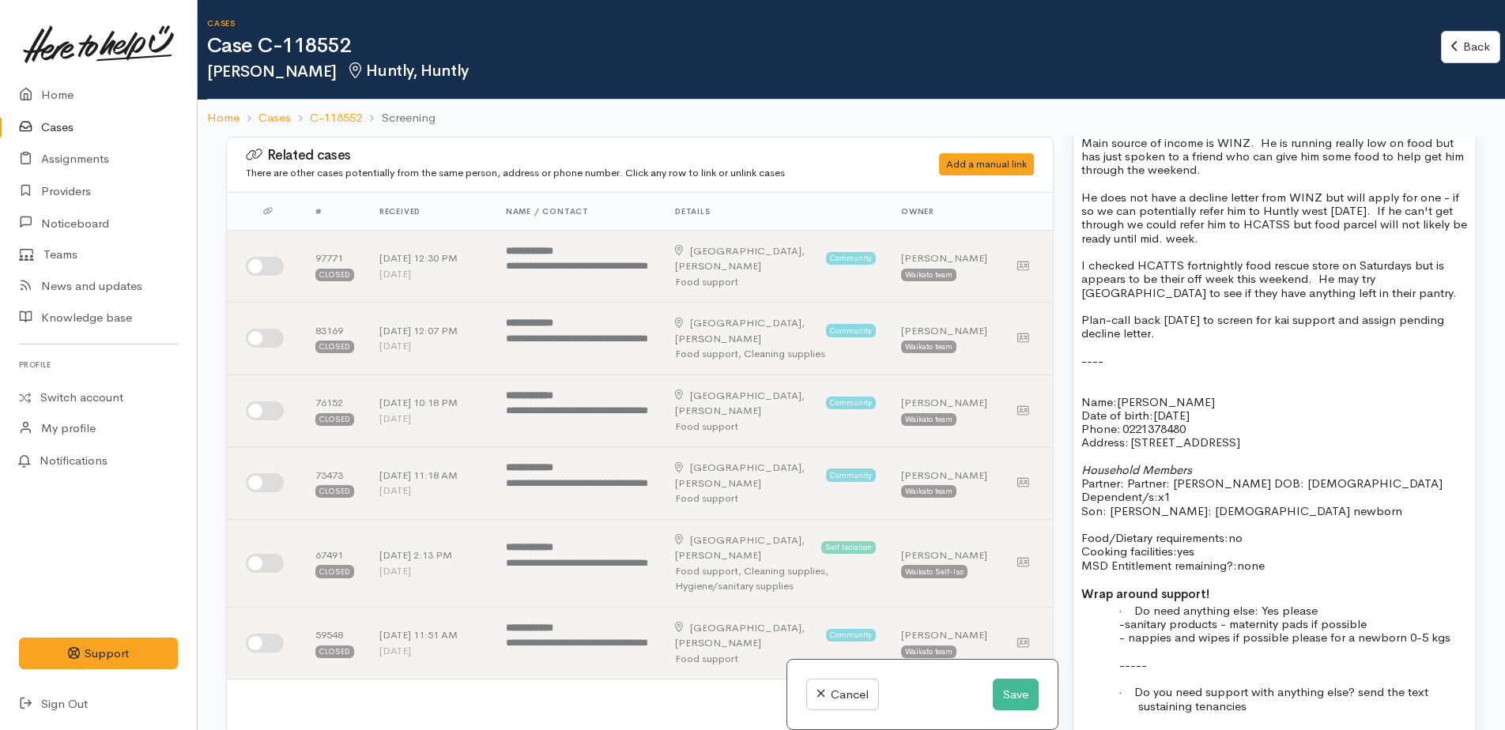
scroll to position [1422, 0]
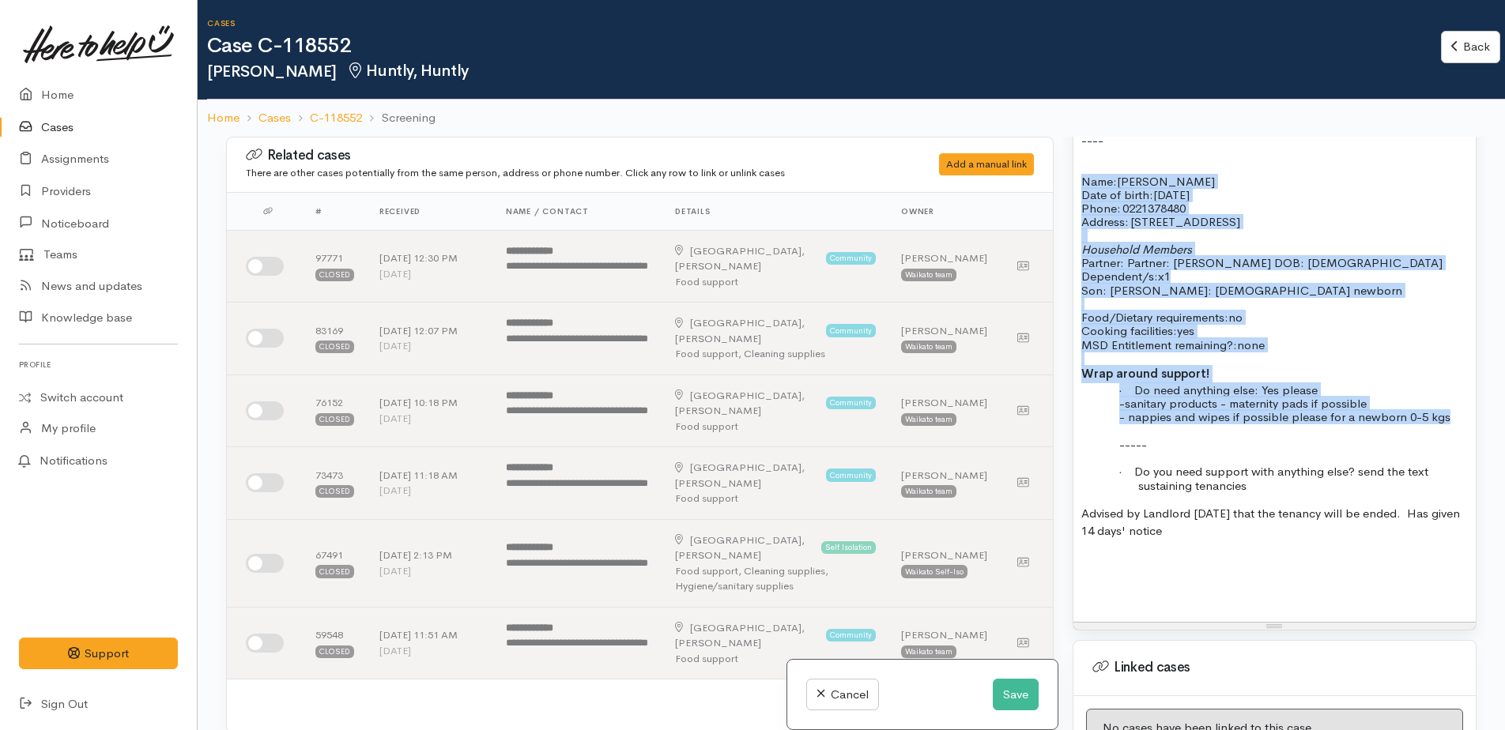
drag, startPoint x: 1082, startPoint y: 175, endPoint x: 1455, endPoint y: 422, distance: 447.1
click at [1455, 422] on div "3/10/25 Initial phone call to Terry. Main source of income is WINZ. He is runni…" at bounding box center [1274, 243] width 402 height 755
copy div "Name: Terry George Date of birth: 28/10/1987 Phone:   0221378480 Address:   466…"
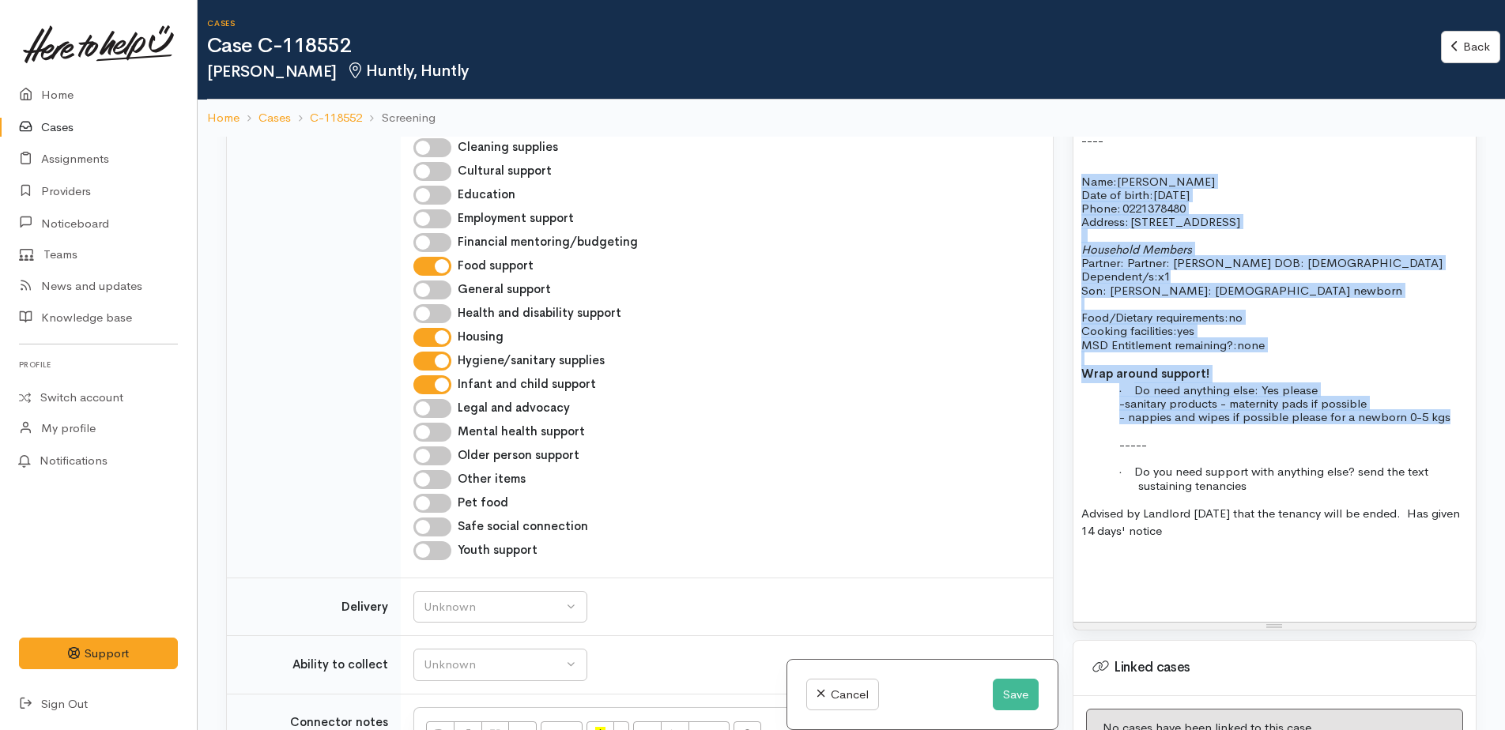
scroll to position [1580, 0]
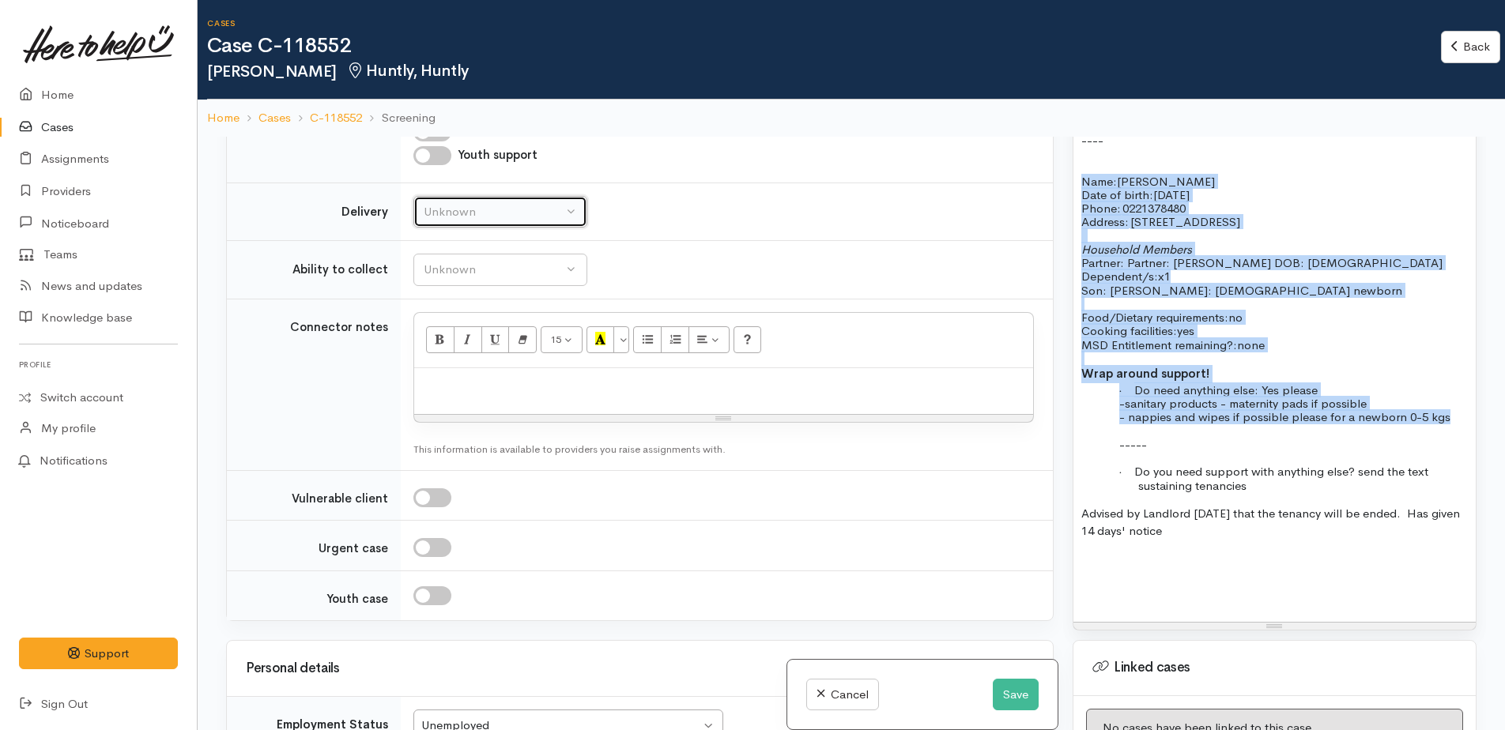
click at [457, 203] on div "Unknown" at bounding box center [493, 212] width 139 height 18
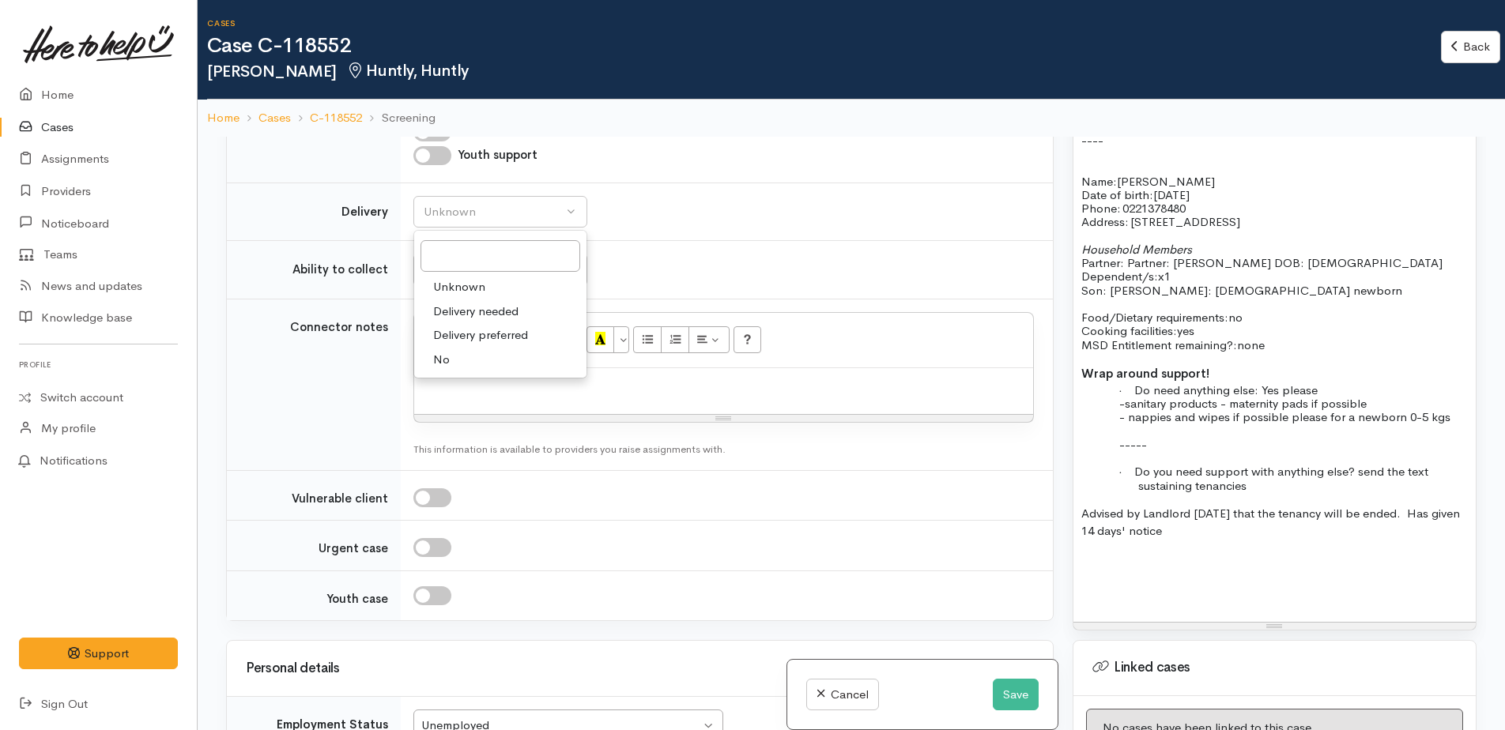
click at [443, 351] on span "No" at bounding box center [441, 360] width 17 height 18
select select "1"
click at [452, 271] on td "Unknown Able to pick up / collect help on my own Able to pick up / collect with…" at bounding box center [727, 270] width 652 height 58
click at [444, 261] on div "Unknown" at bounding box center [493, 270] width 139 height 18
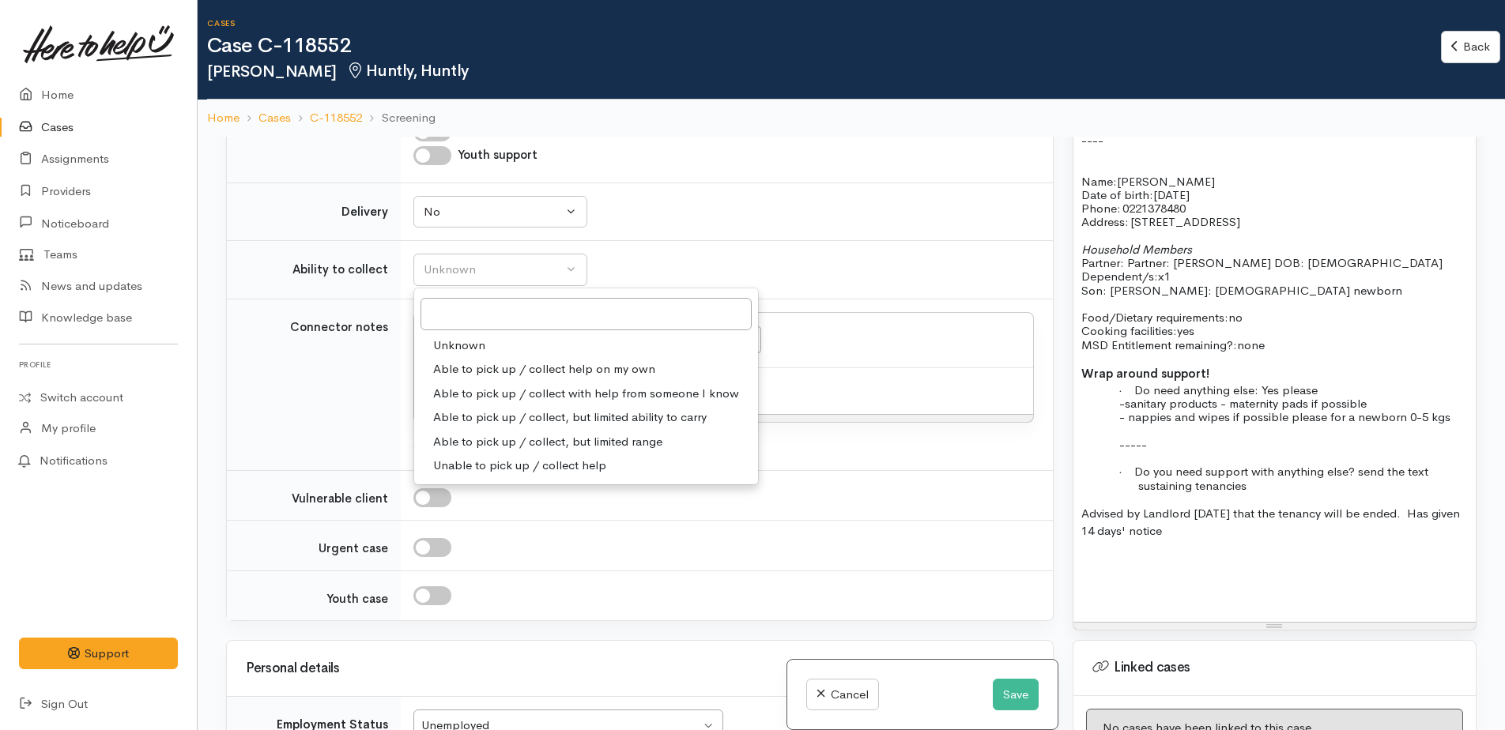
click at [458, 360] on span "Able to pick up / collect help on my own" at bounding box center [544, 369] width 222 height 18
select select "2"
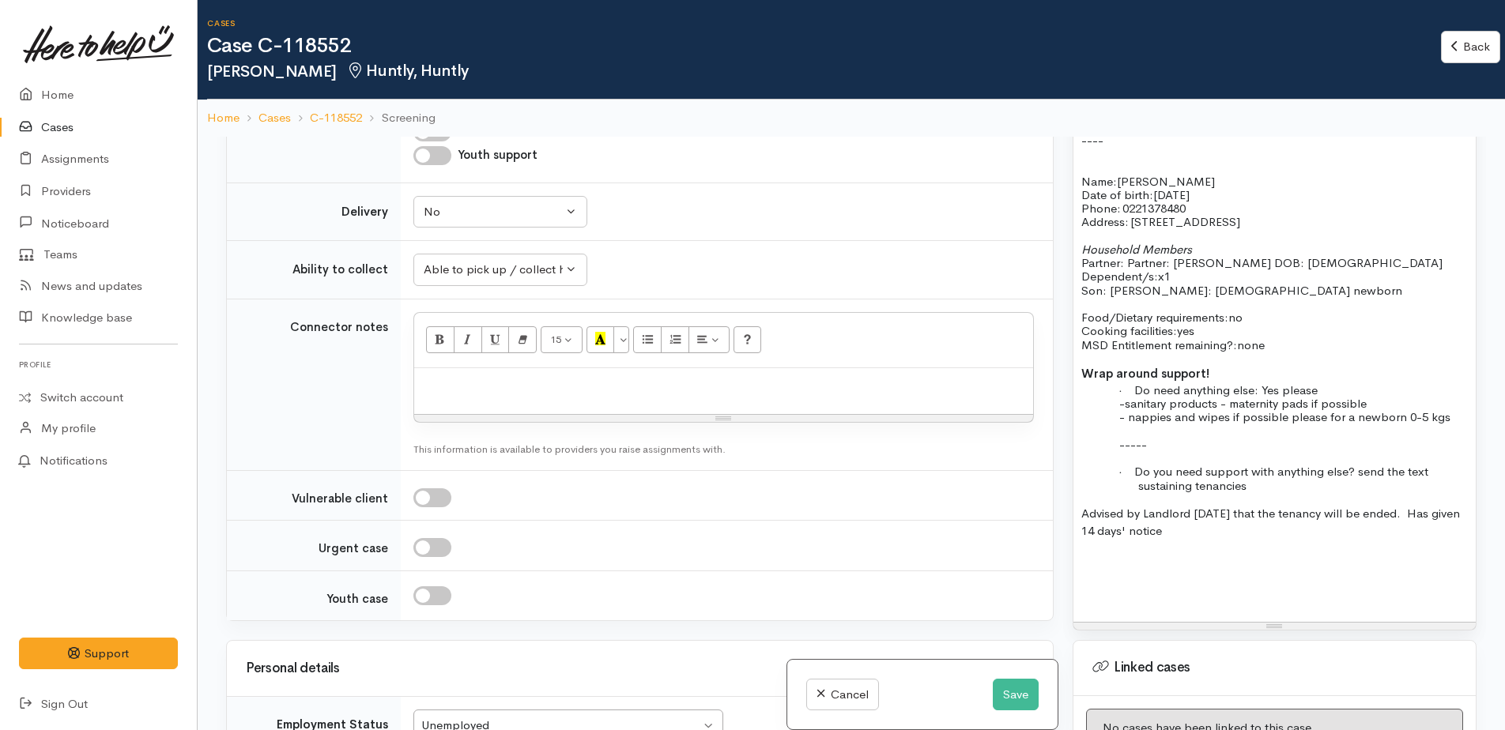
paste div
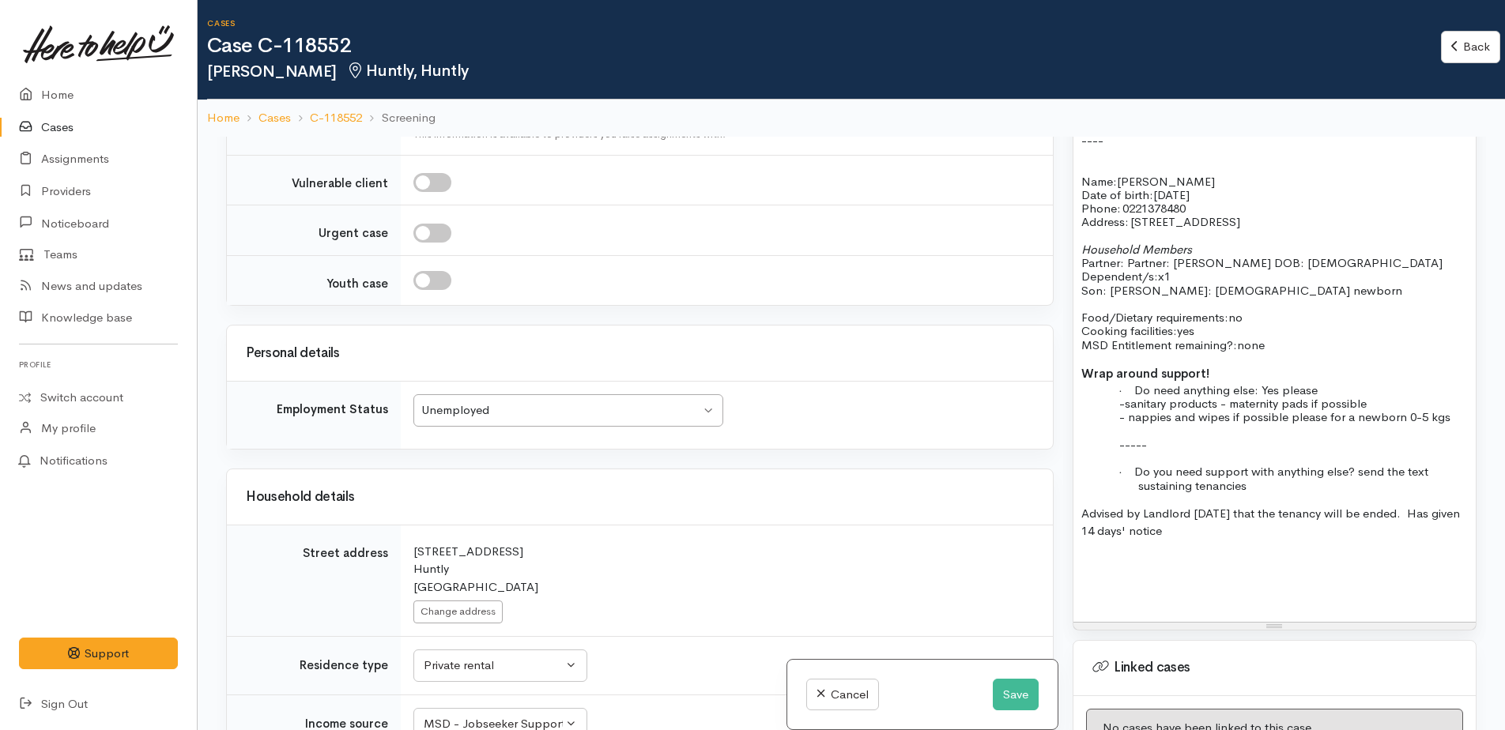
scroll to position [2134, 0]
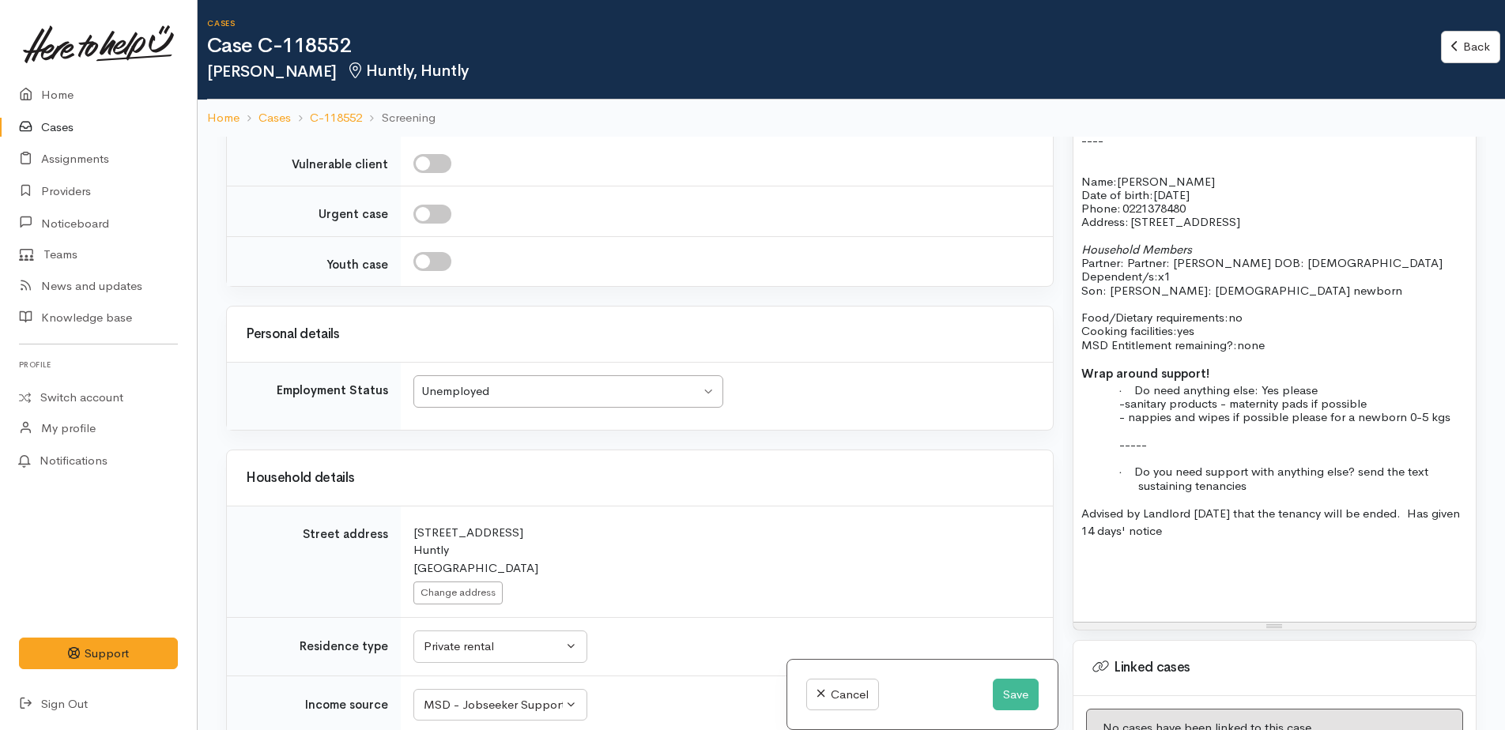
click at [424, 154] on input "checkbox" at bounding box center [432, 163] width 38 height 19
checkbox input "true"
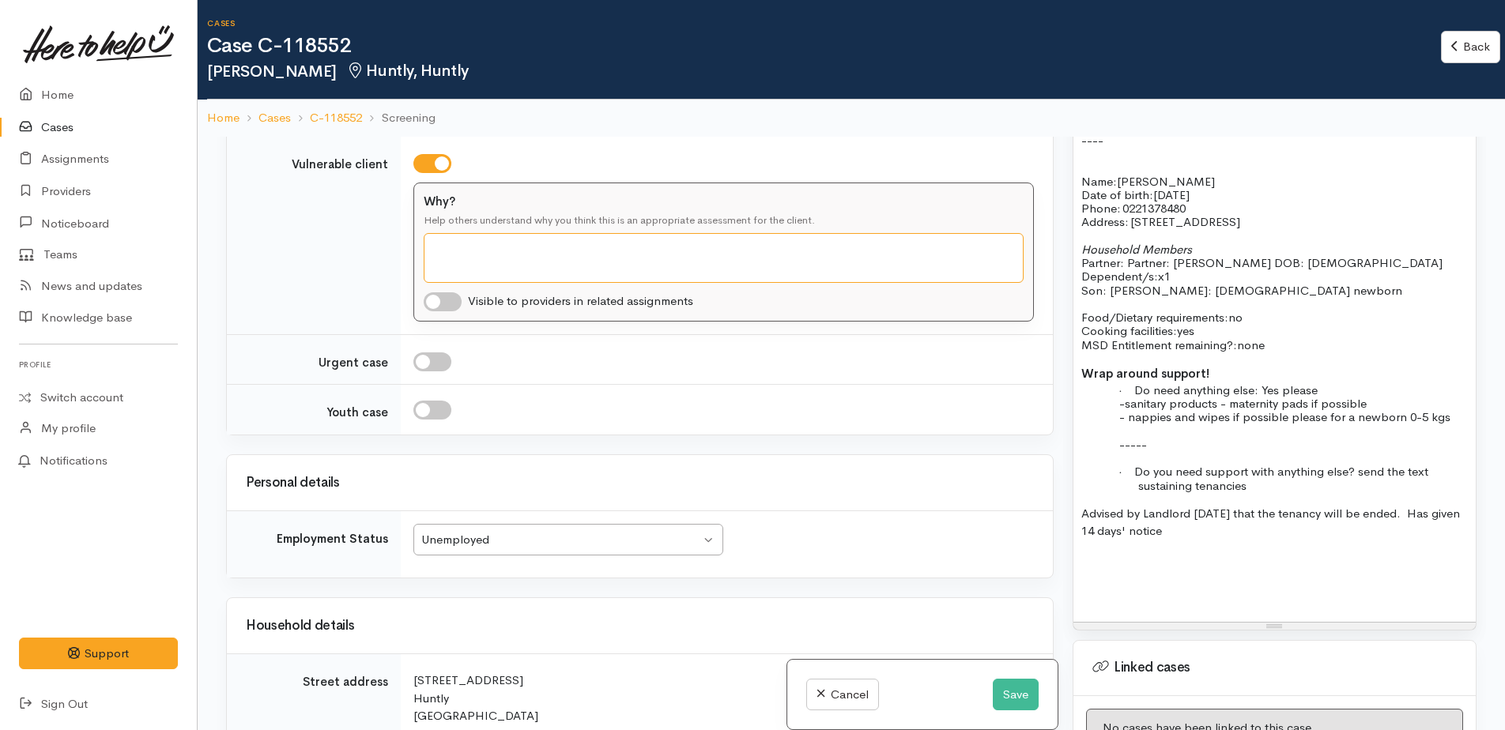
click at [458, 236] on textarea "Why?" at bounding box center [724, 258] width 600 height 50
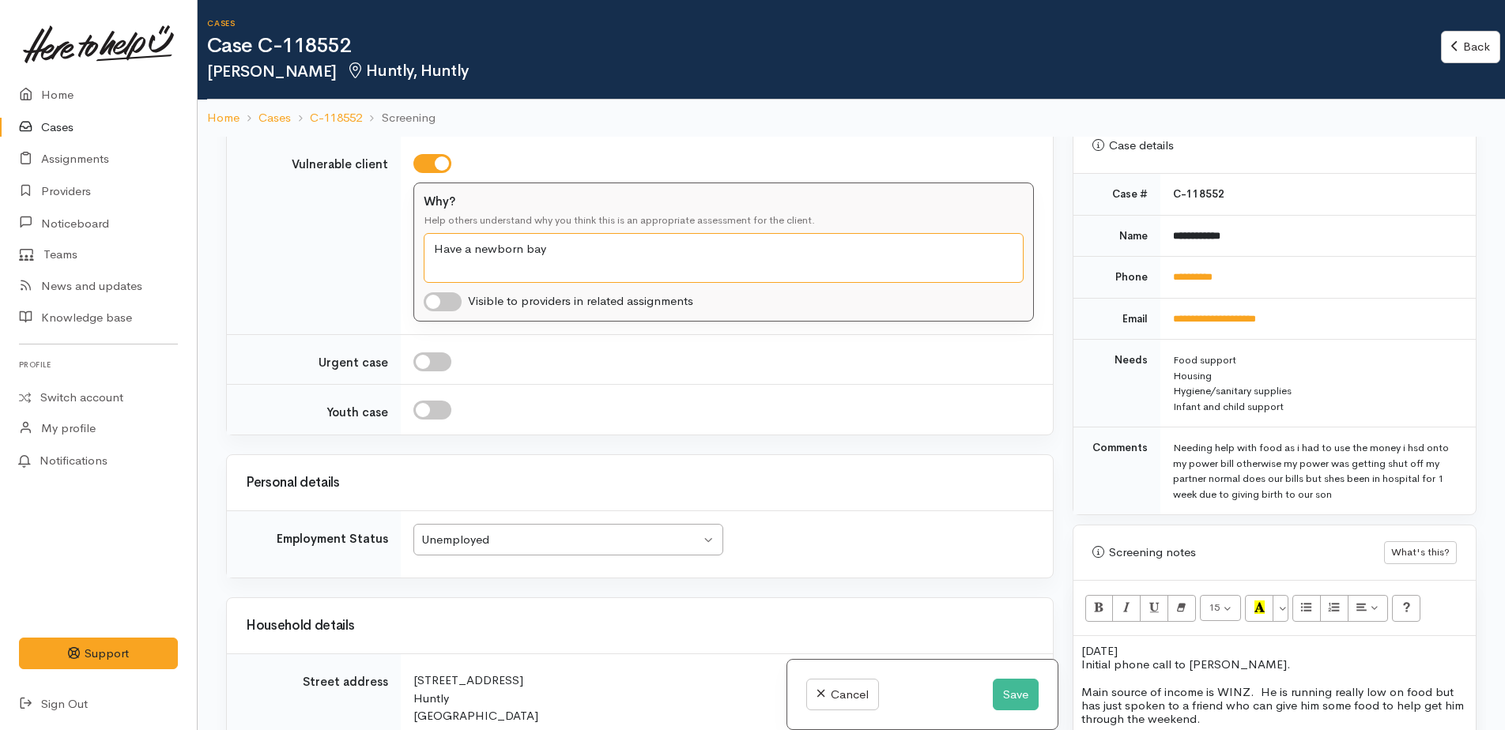
scroll to position [632, 0]
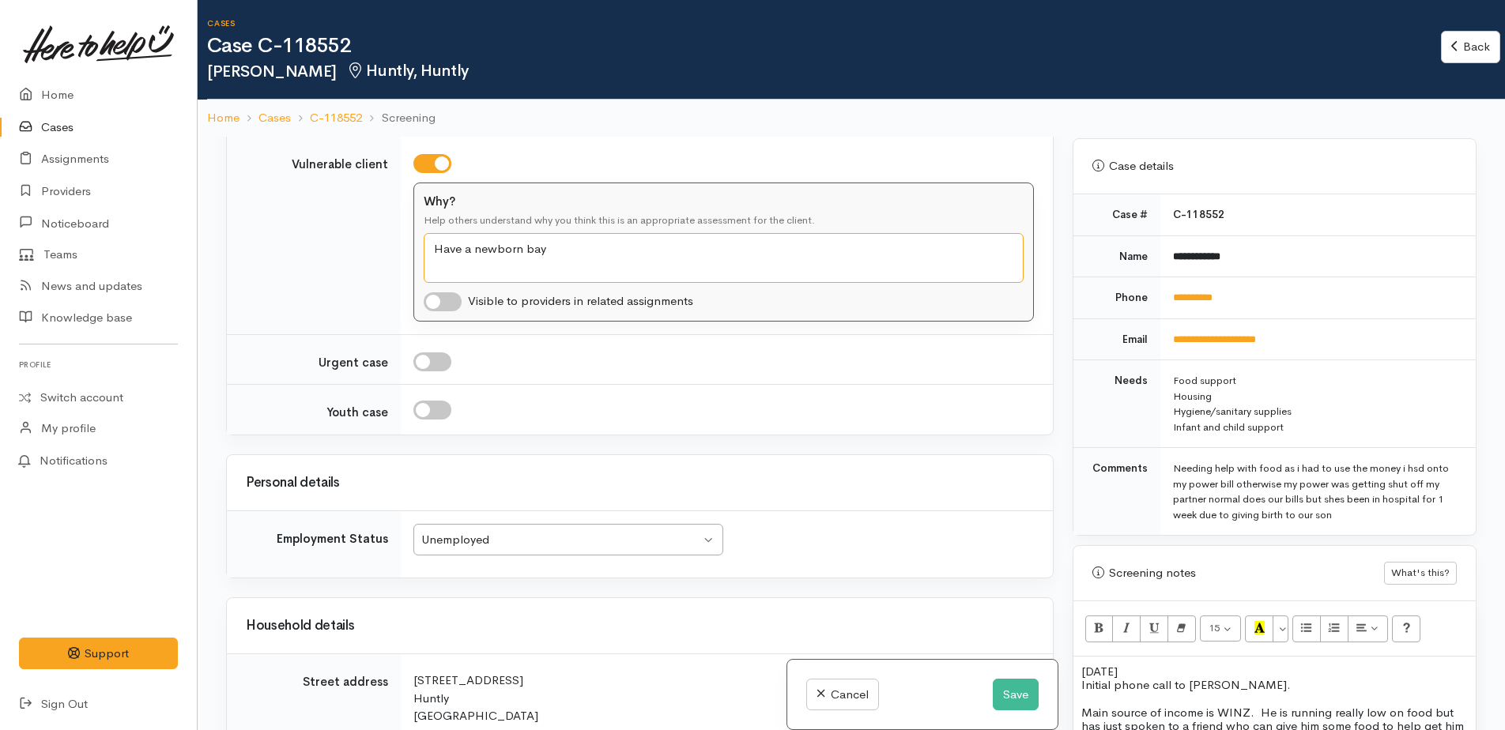
click at [578, 234] on textarea "Have a newborn bay" at bounding box center [724, 258] width 600 height 50
type textarea "Have a newborn bay"
click at [431, 292] on input "checkbox" at bounding box center [443, 301] width 38 height 19
checkbox input "true"
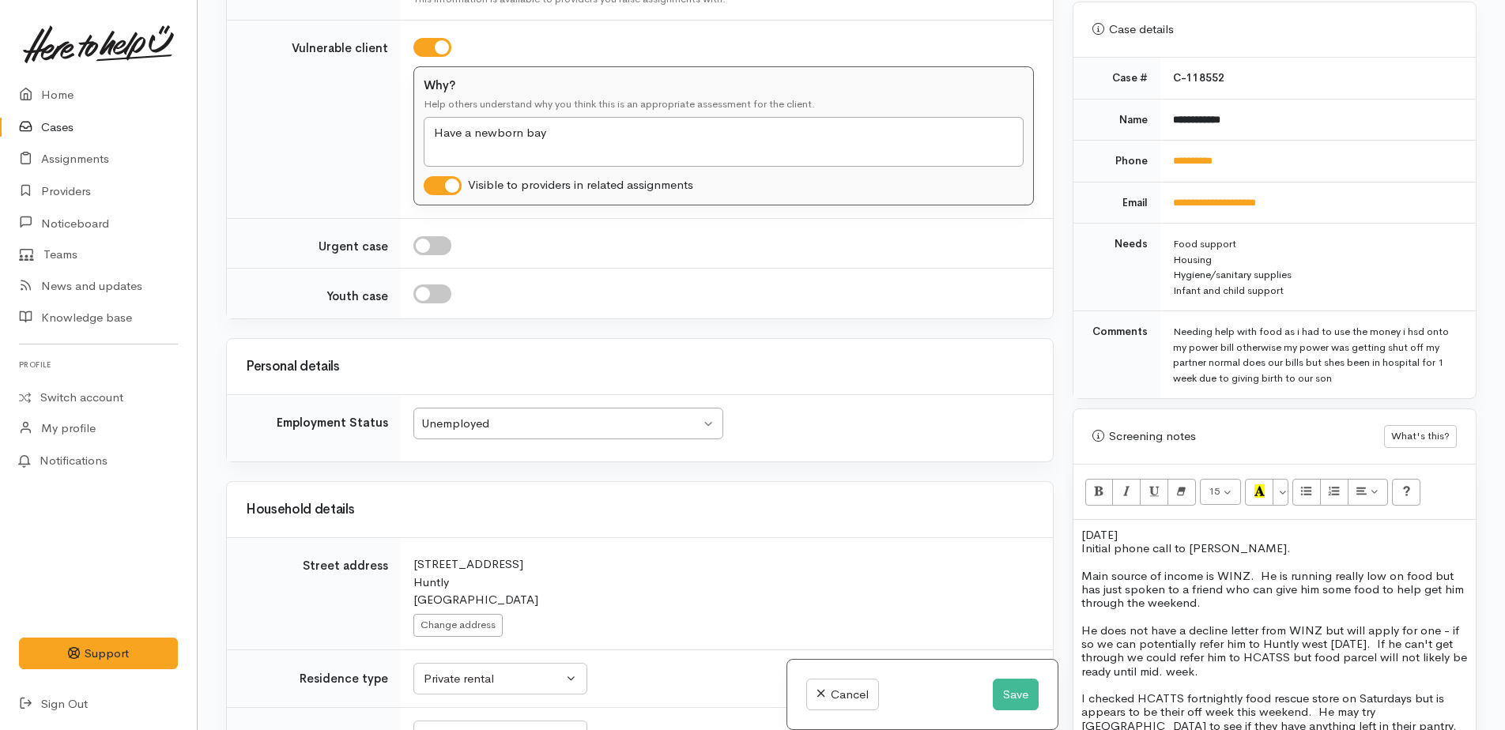
scroll to position [2065, 0]
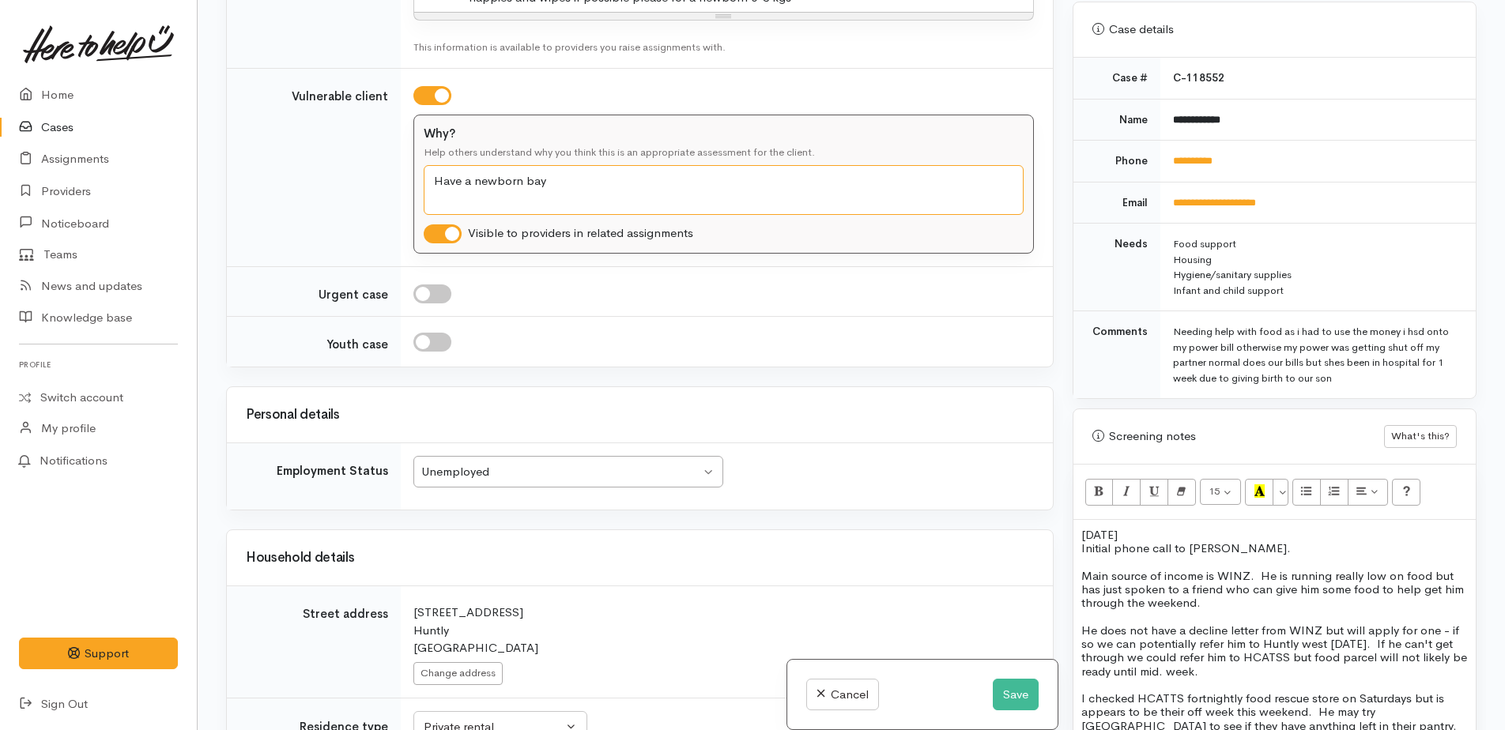
click at [430, 165] on textarea "Have a newborn bay" at bounding box center [724, 190] width 600 height 50
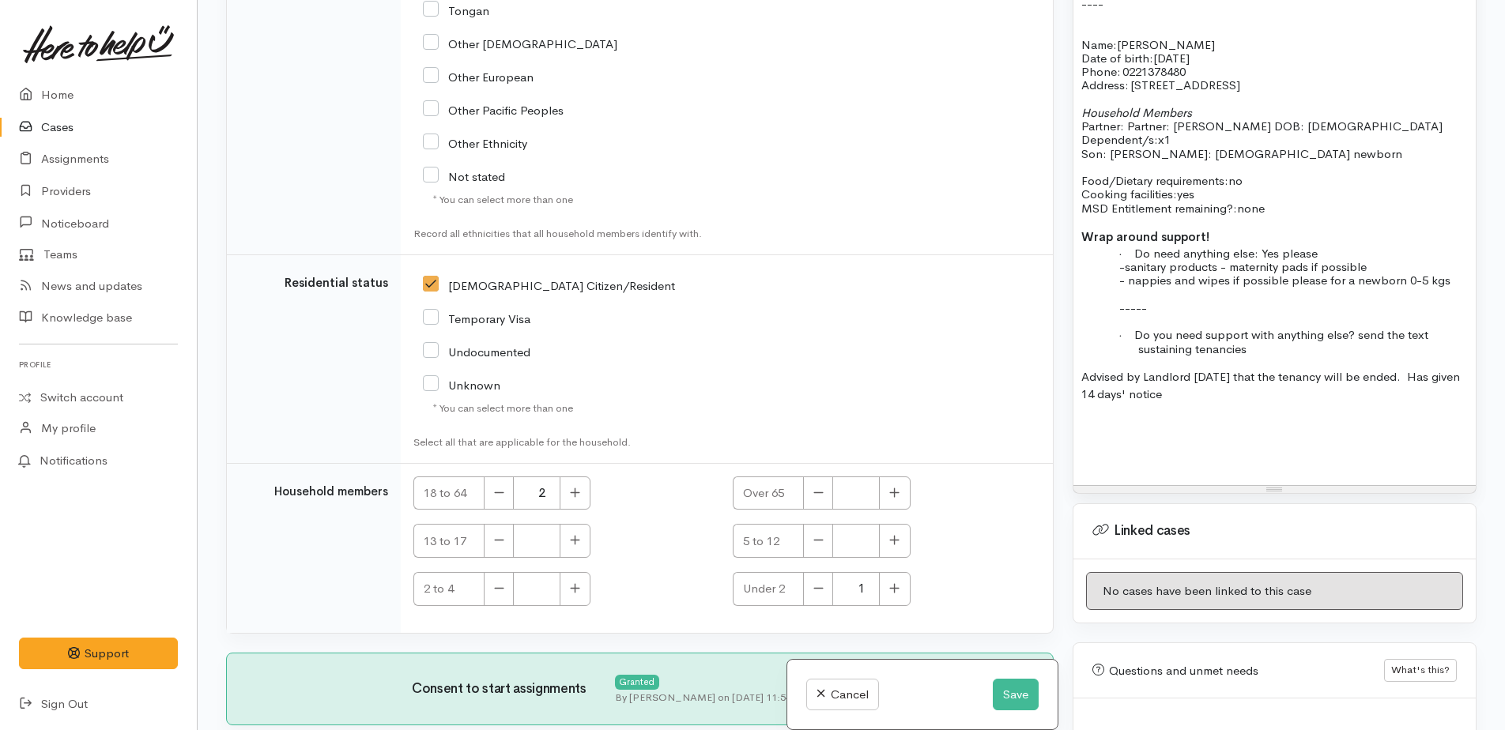
scroll to position [3408, 0]
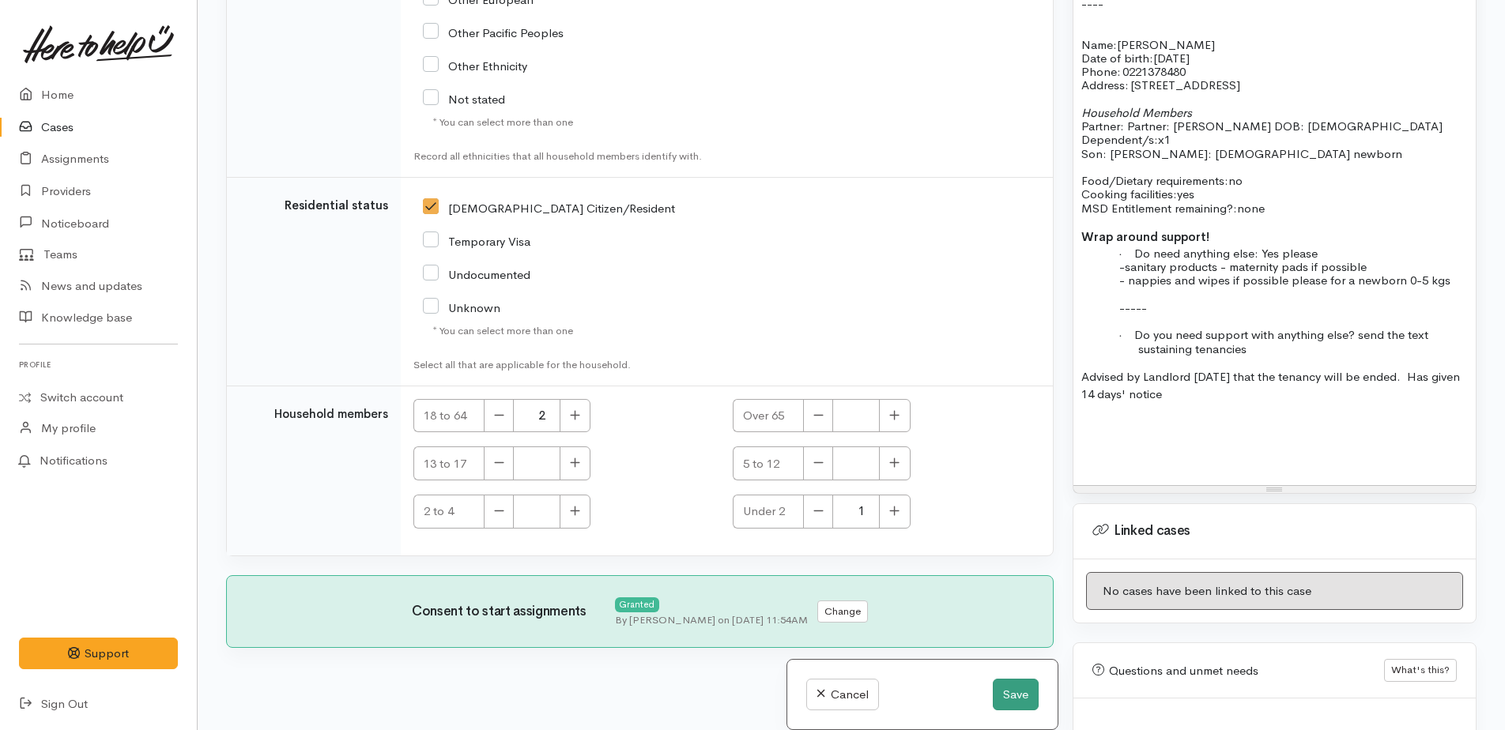
type textarea "They have a newborn bay"
click at [1008, 697] on button "Save" at bounding box center [1016, 695] width 46 height 32
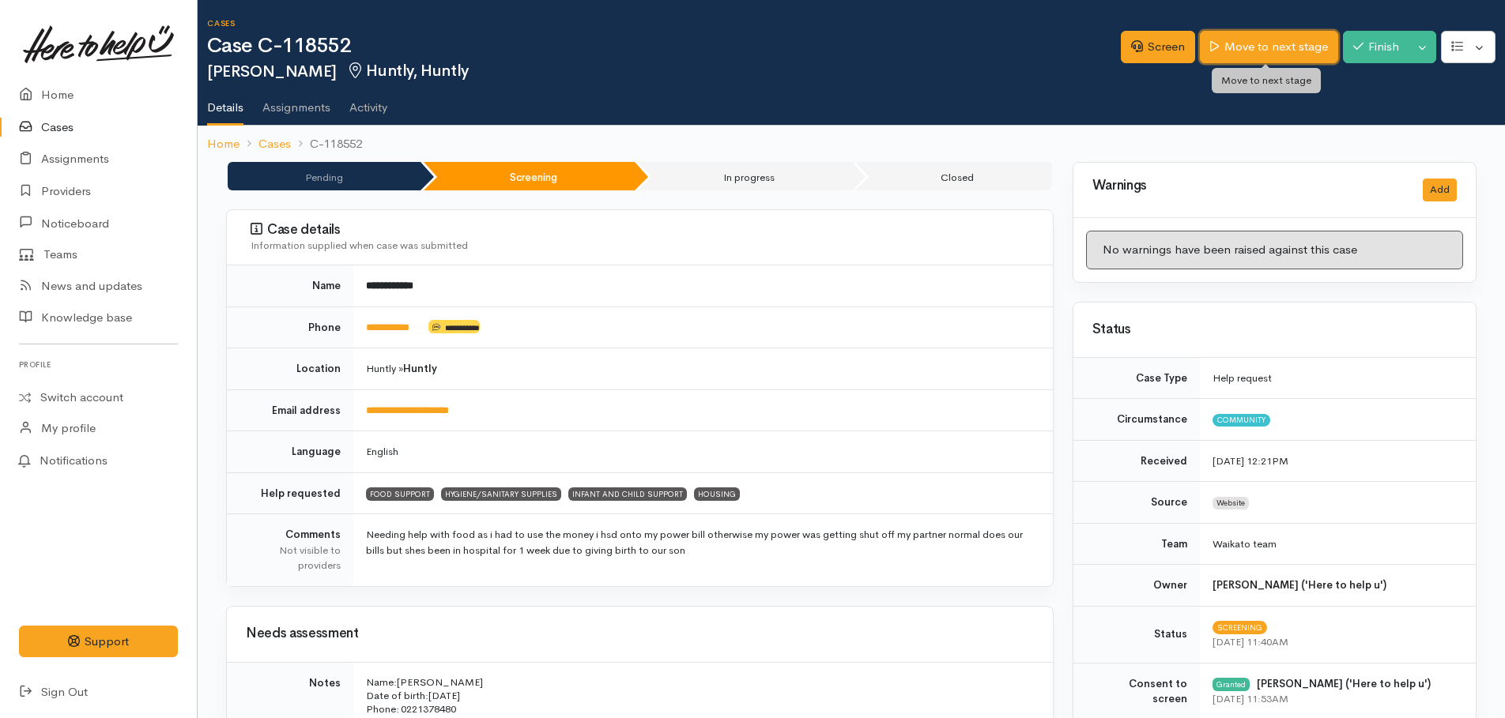
click at [1280, 40] on link "Move to next stage" at bounding box center [1269, 47] width 138 height 32
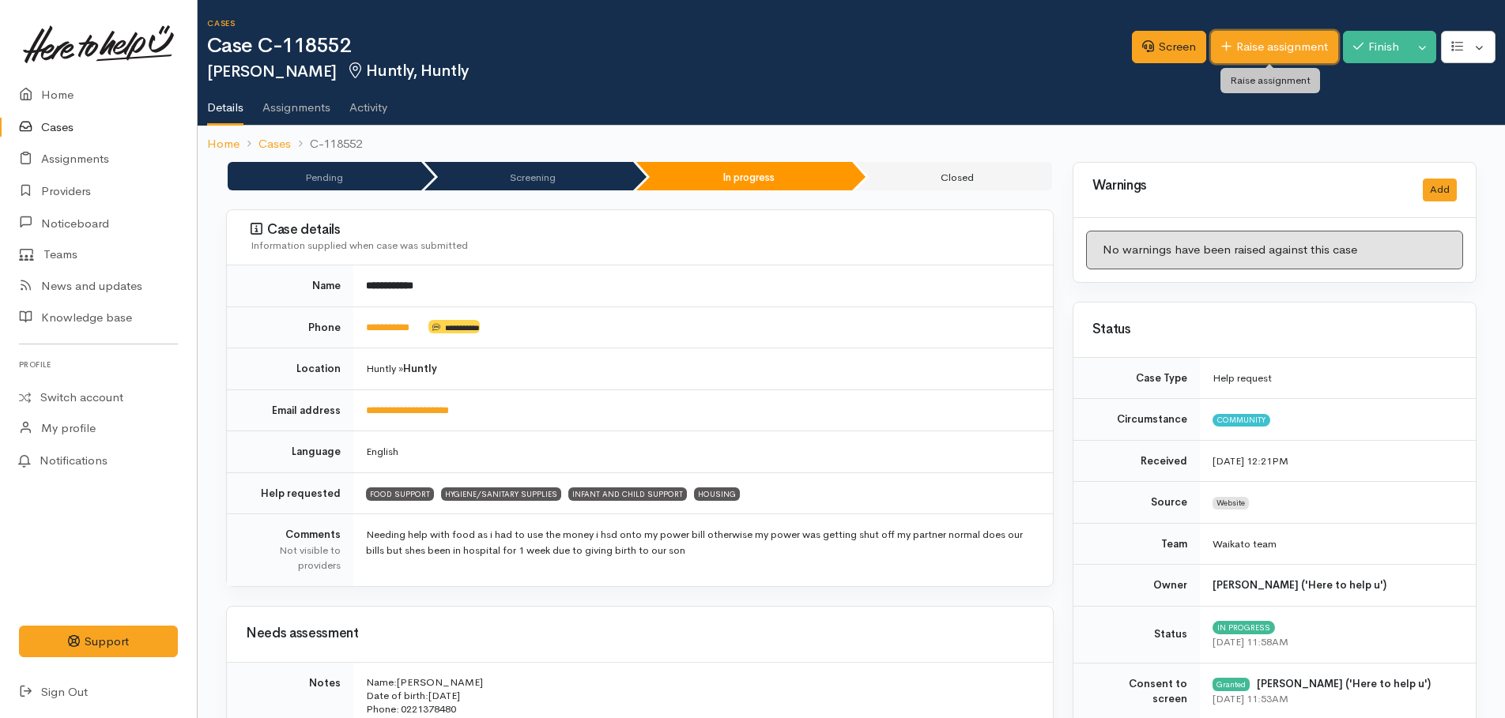
click at [1253, 48] on link "Raise assignment" at bounding box center [1274, 47] width 127 height 32
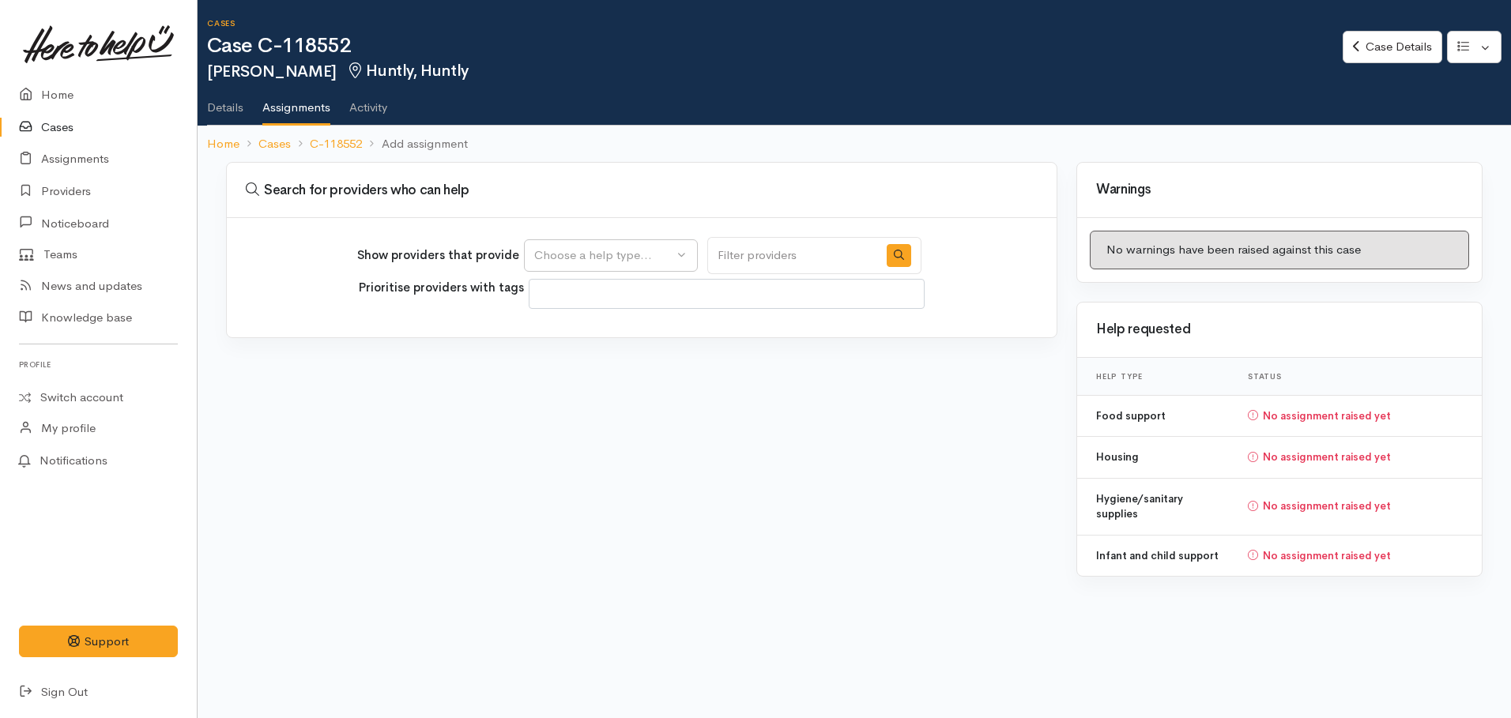
select select
click at [636, 254] on div "Choose a help type..." at bounding box center [603, 256] width 139 height 18
click at [582, 330] on span "Food support" at bounding box center [580, 331] width 73 height 18
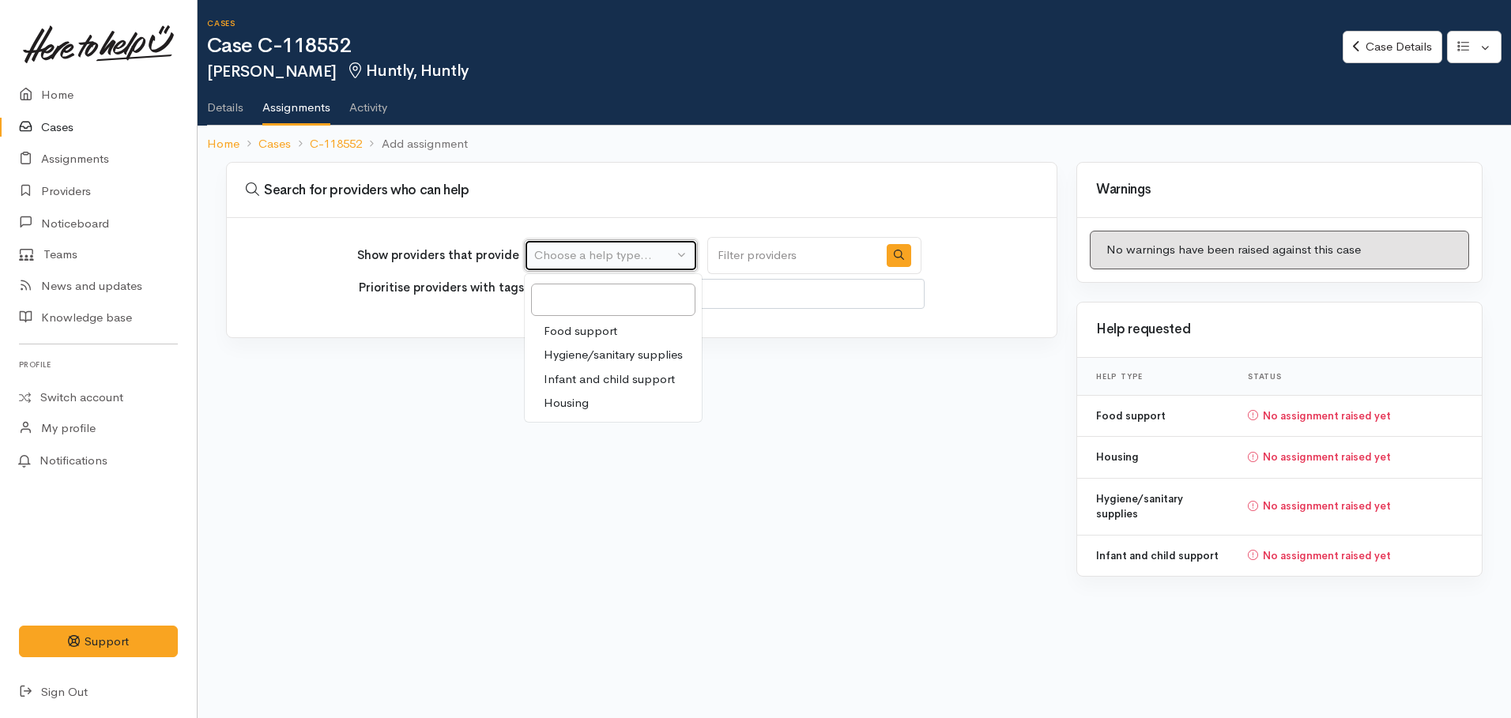
select select "3"
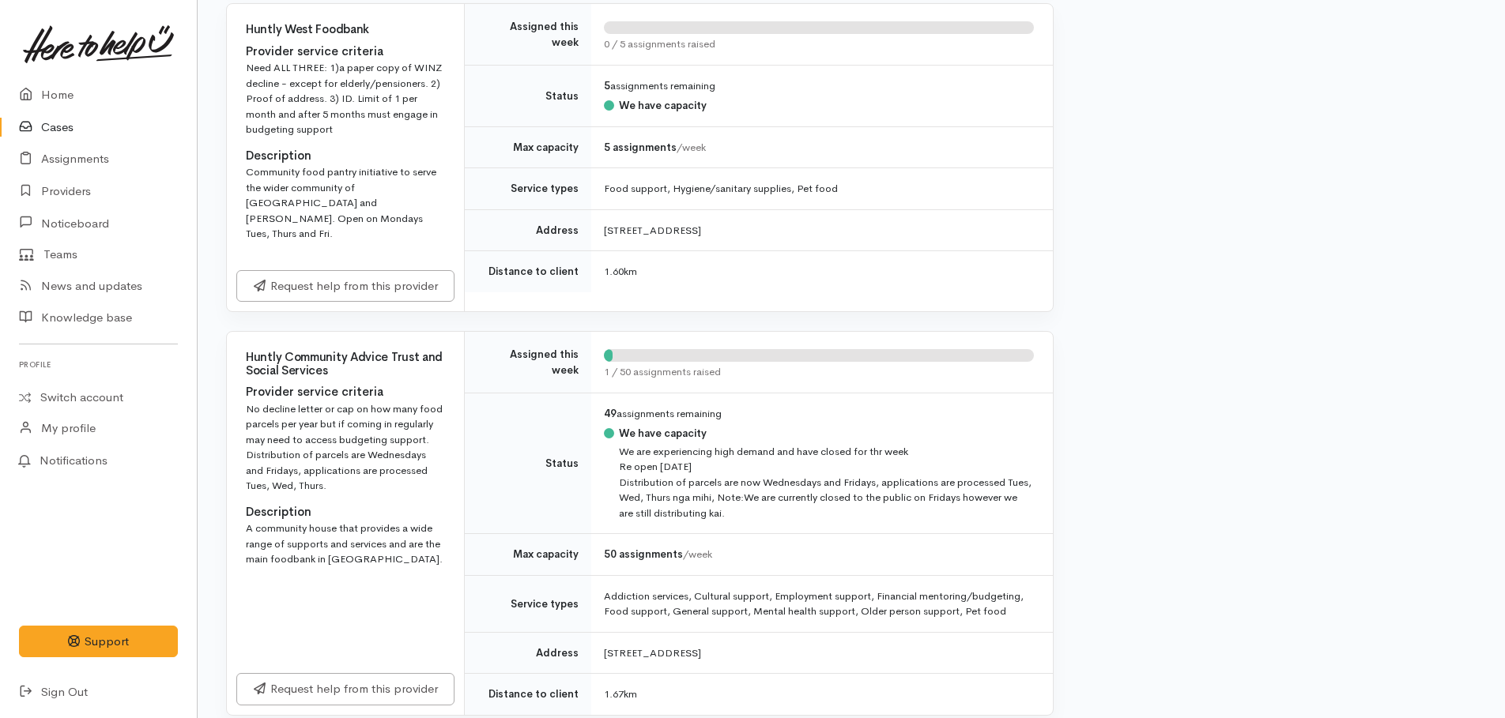
scroll to position [687, 0]
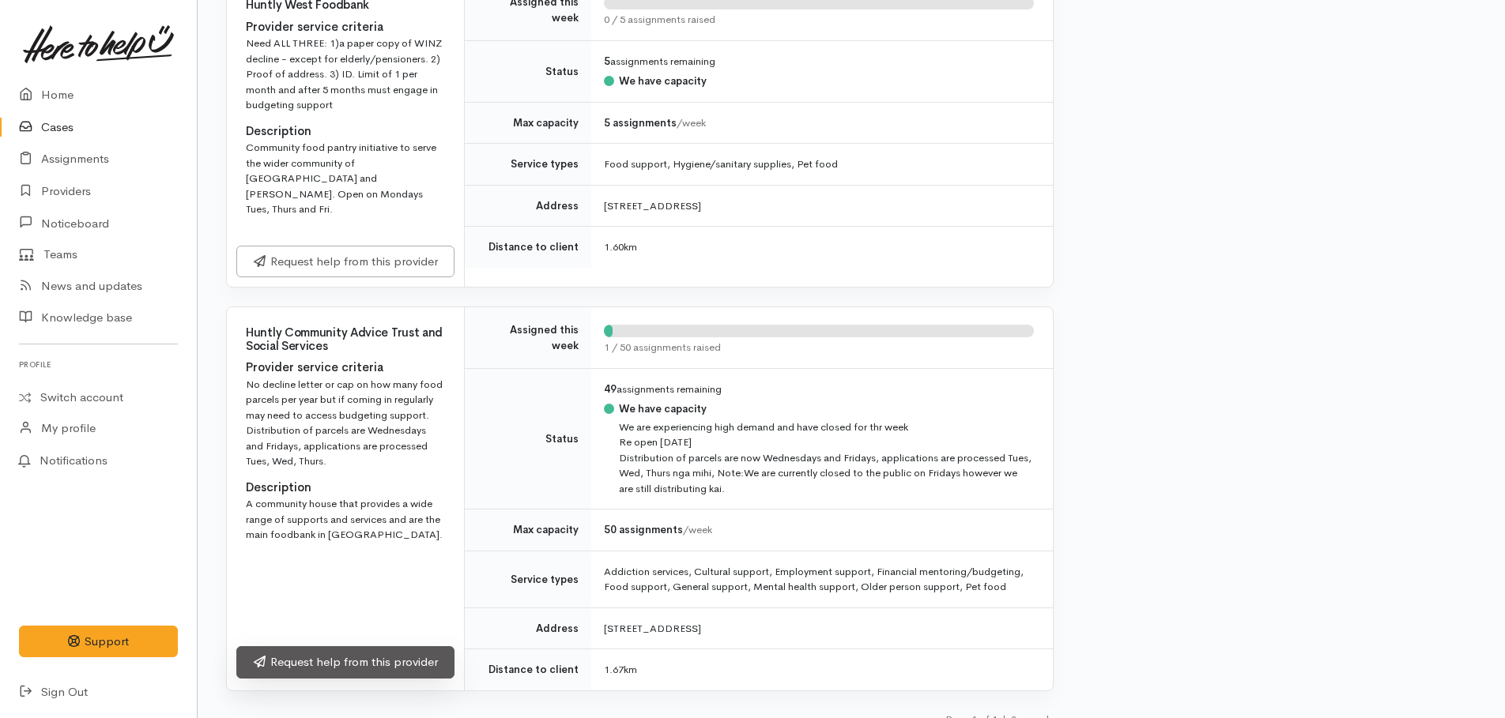
click at [328, 646] on link "Request help from this provider" at bounding box center [345, 662] width 218 height 32
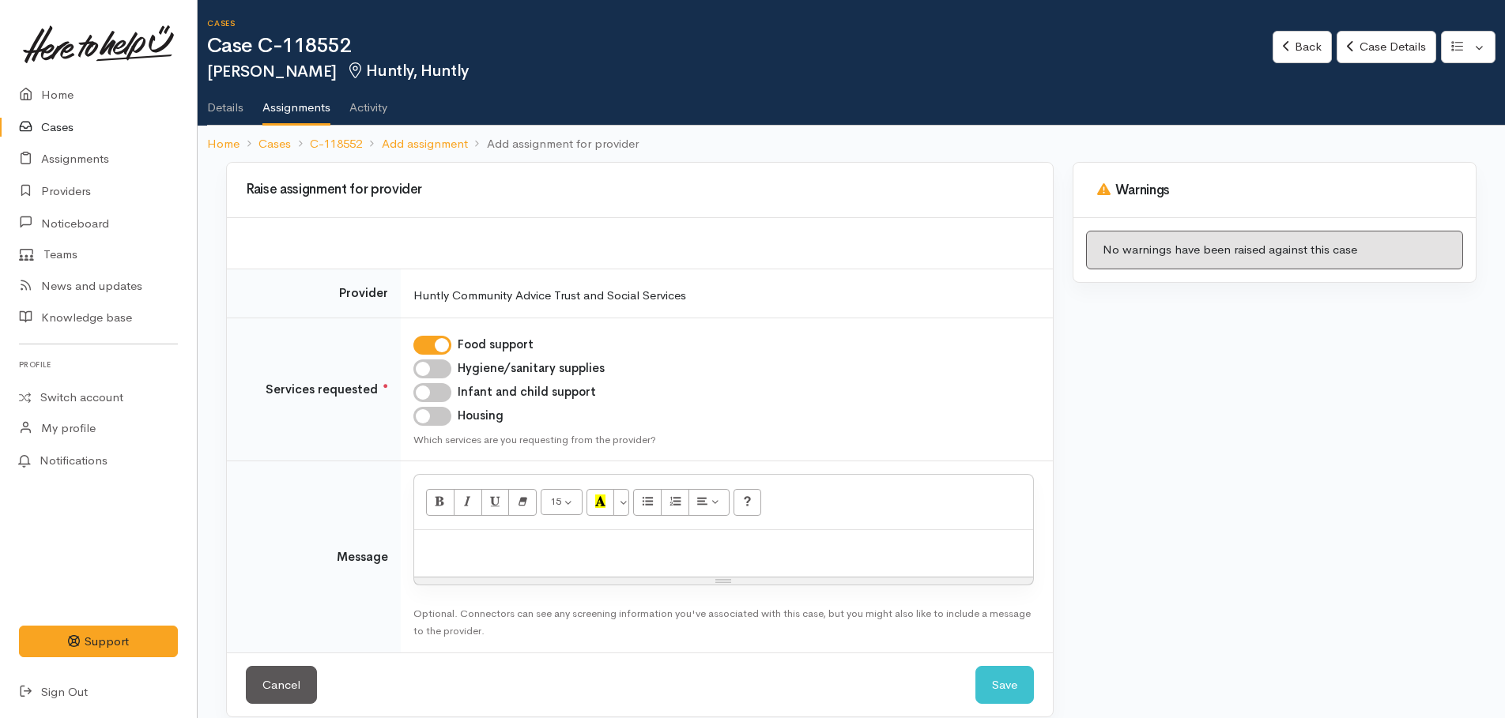
click at [426, 366] on input "Hygiene/sanitary supplies" at bounding box center [432, 369] width 38 height 19
checkbox input "true"
click at [423, 399] on input "Infant and child support" at bounding box center [432, 392] width 38 height 19
checkbox input "true"
click at [461, 536] on div at bounding box center [723, 553] width 619 height 47
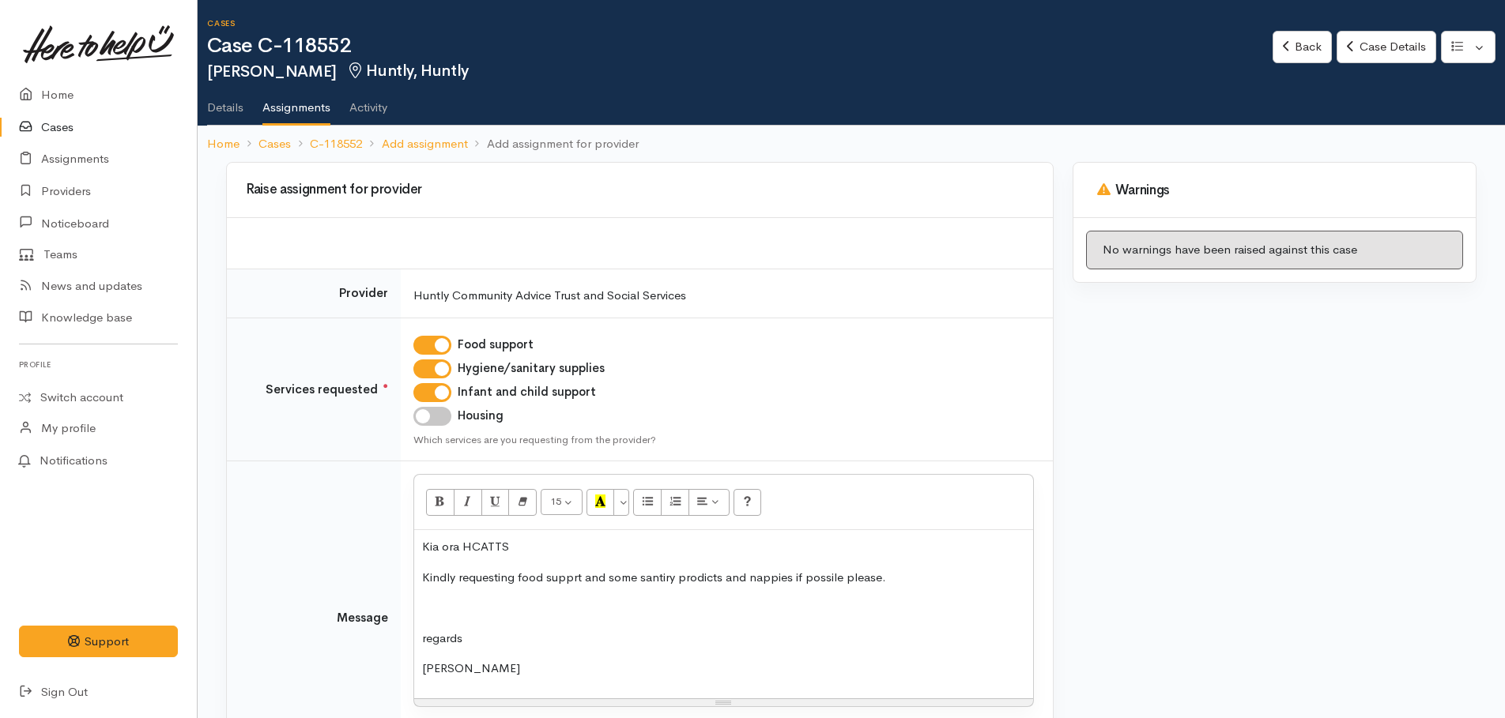
click at [426, 643] on p "regards" at bounding box center [723, 639] width 603 height 18
click at [574, 580] on p "Kindly requesting food supprt and some santiry prodicts and nappies if possile …" at bounding box center [723, 578] width 603 height 18
drag, startPoint x: 702, startPoint y: 588, endPoint x: 695, endPoint y: 627, distance: 39.4
click at [695, 627] on div "Kia ora HCATTS Kindly requesting food support and some sanitary prodicts and na…" at bounding box center [723, 599] width 619 height 138
drag, startPoint x: 785, startPoint y: 580, endPoint x: 817, endPoint y: 548, distance: 45.3
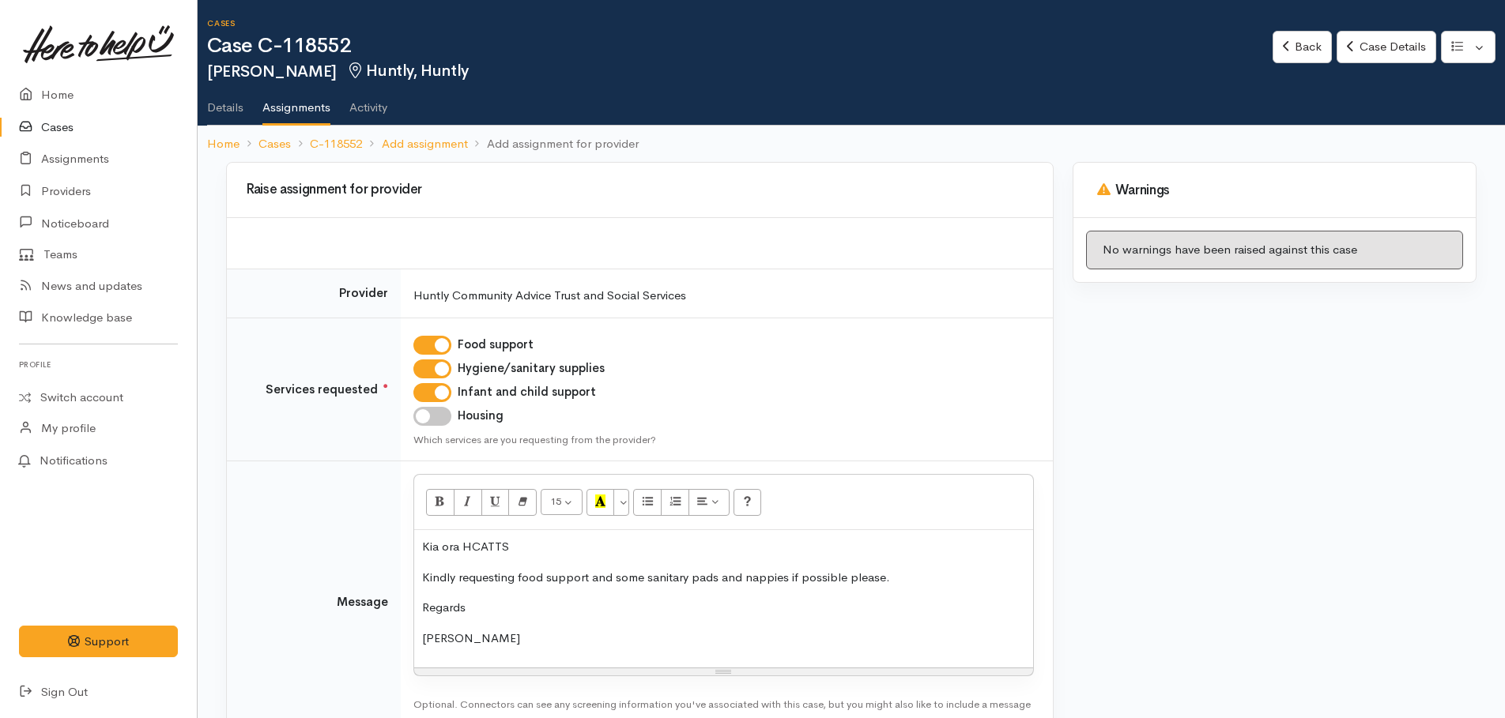
click at [786, 579] on p "Kindly requesting food support and some sanitary pads and nappies if possible p…" at bounding box center [723, 578] width 603 height 18
click at [974, 578] on p "Kindly requesting food support and some sanitary pads and nappies for this whan…" at bounding box center [723, 578] width 603 height 18
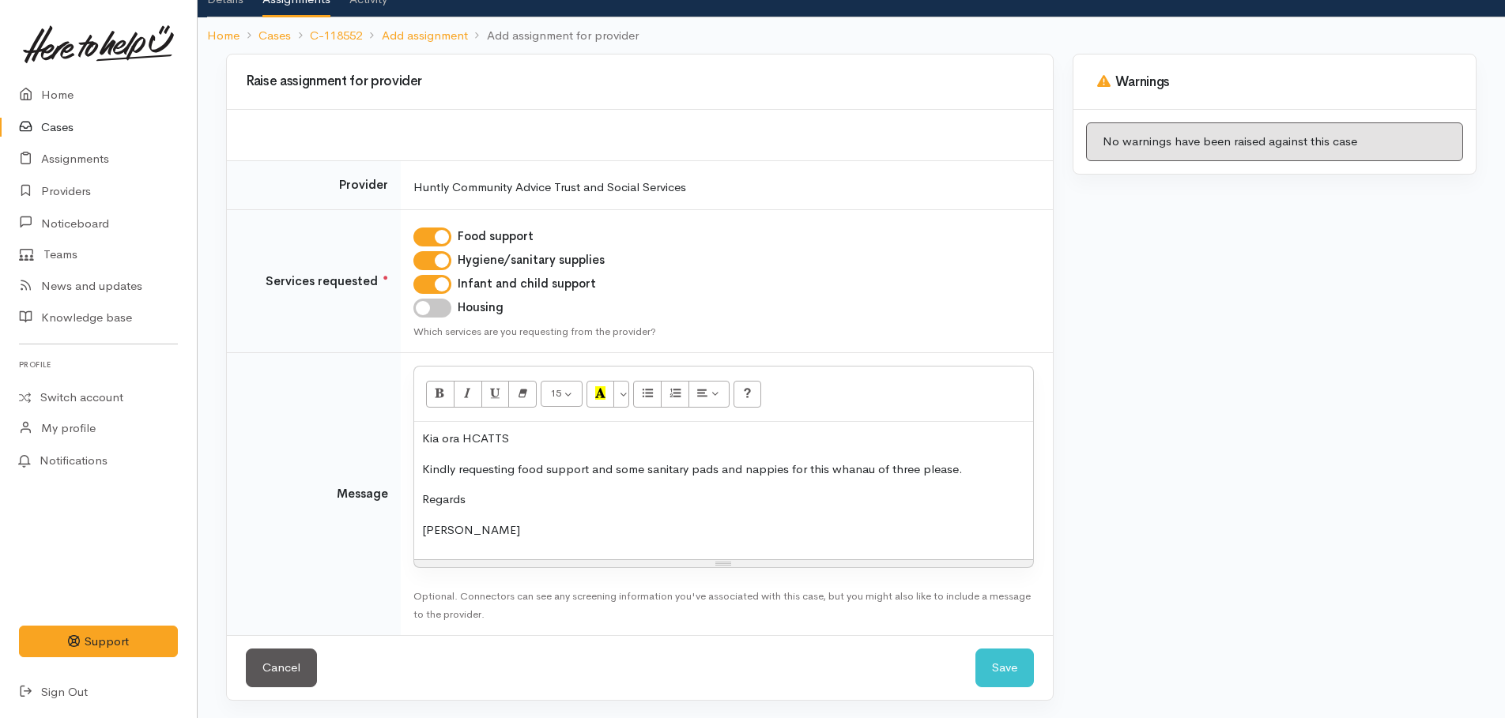
scroll to position [110, 0]
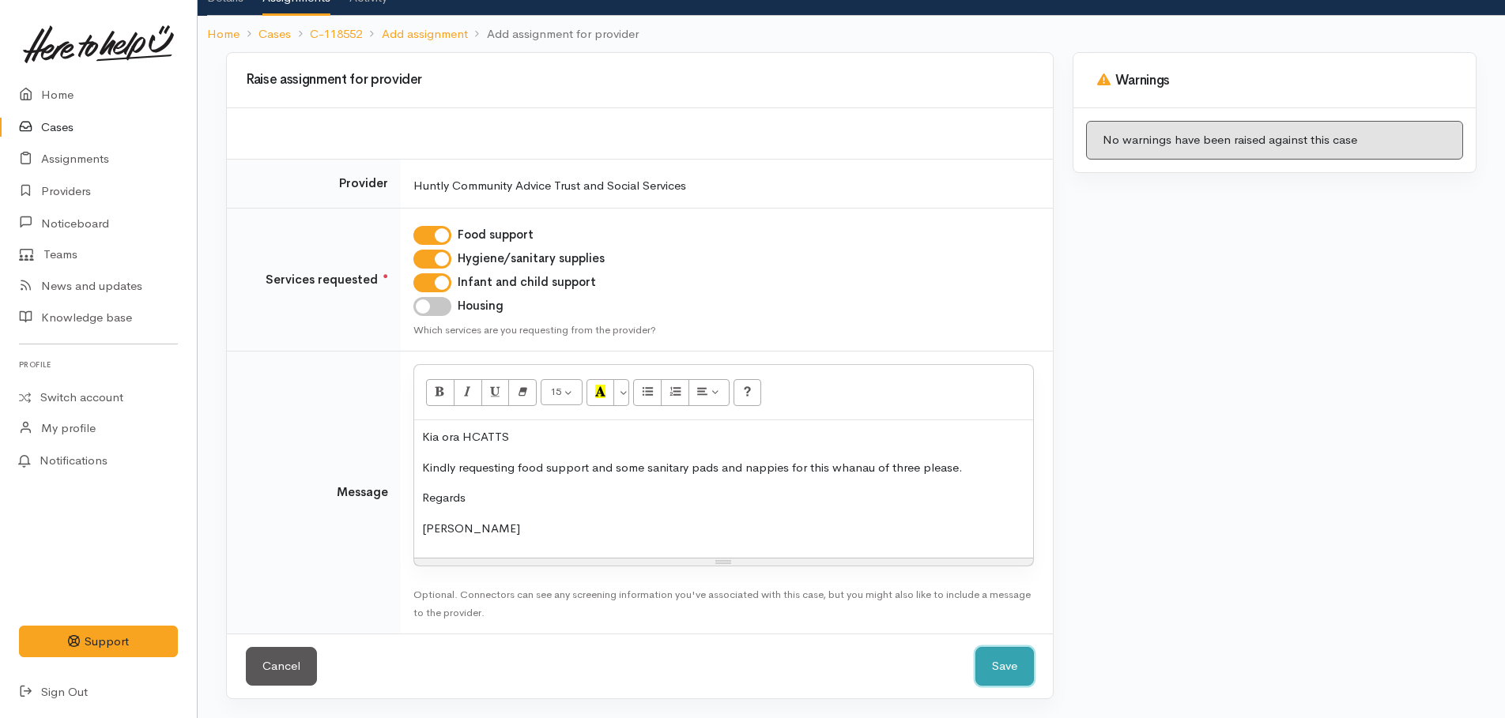
click at [995, 671] on button "Save" at bounding box center [1004, 666] width 58 height 39
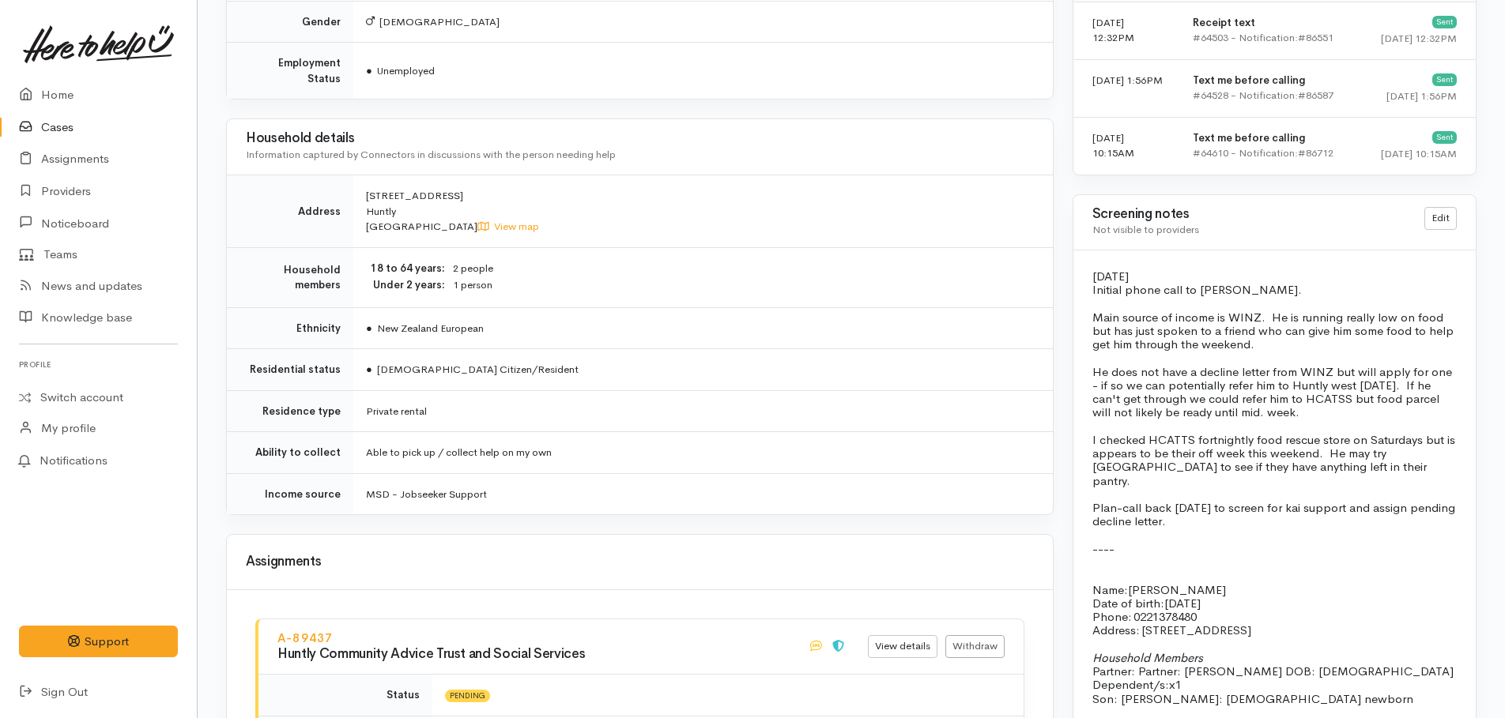
scroll to position [1106, 0]
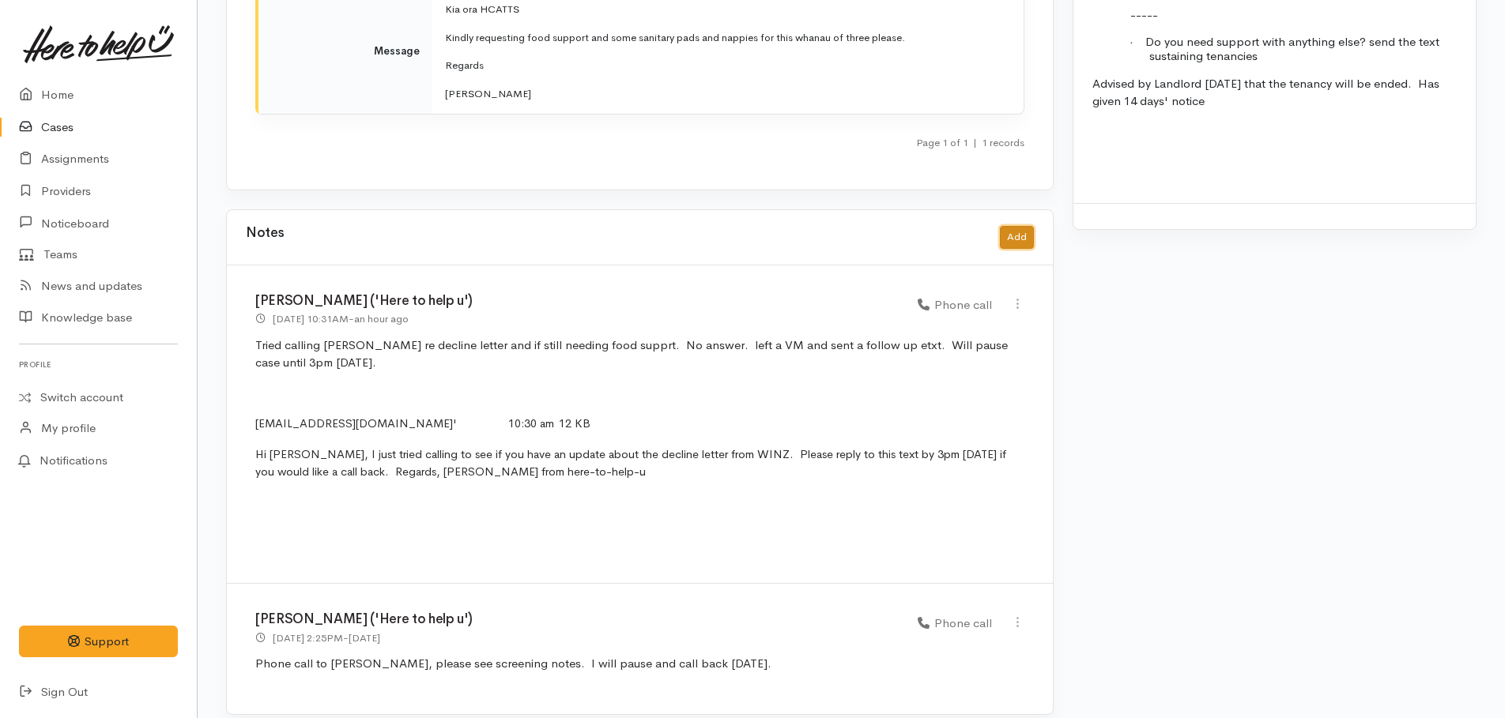
click at [1011, 226] on button "Add" at bounding box center [1017, 237] width 34 height 23
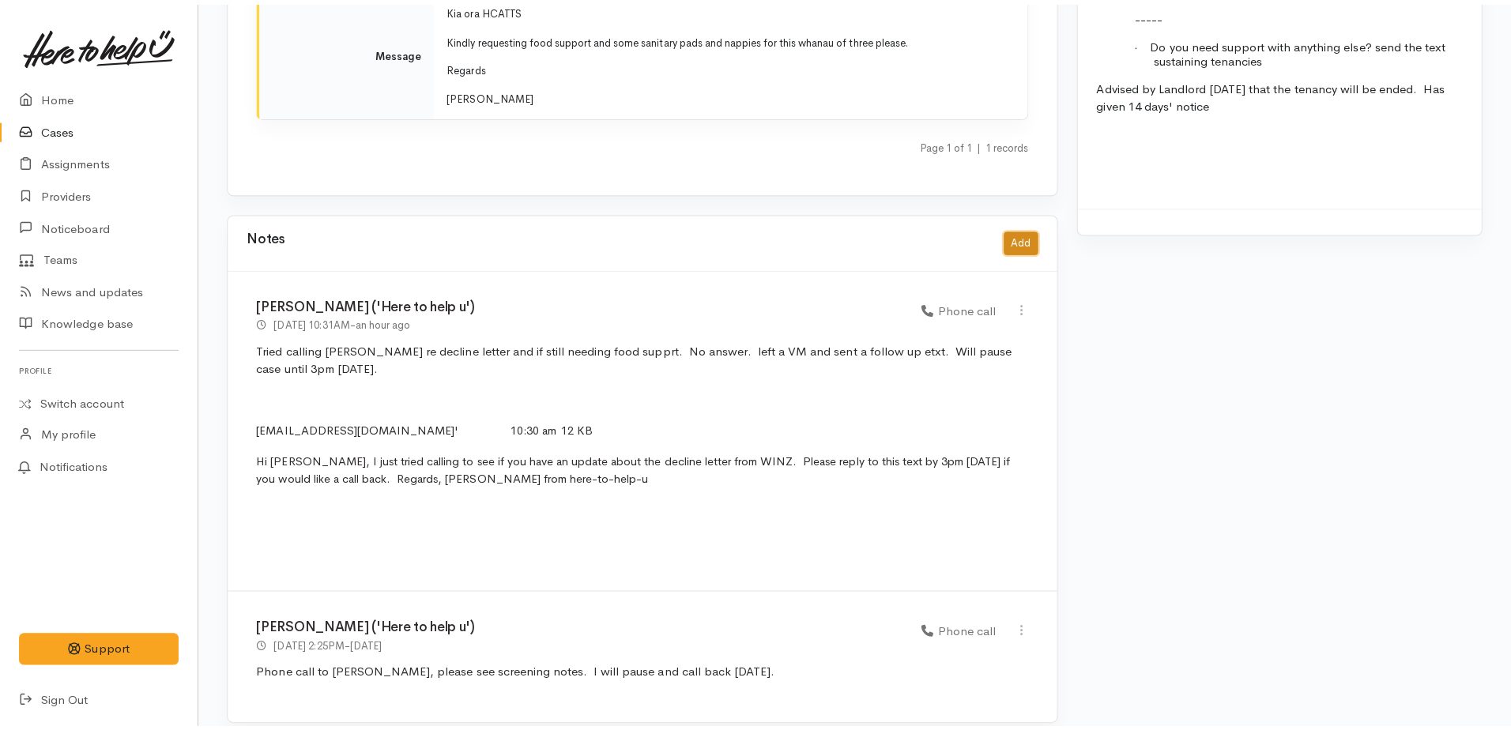
scroll to position [1938, 0]
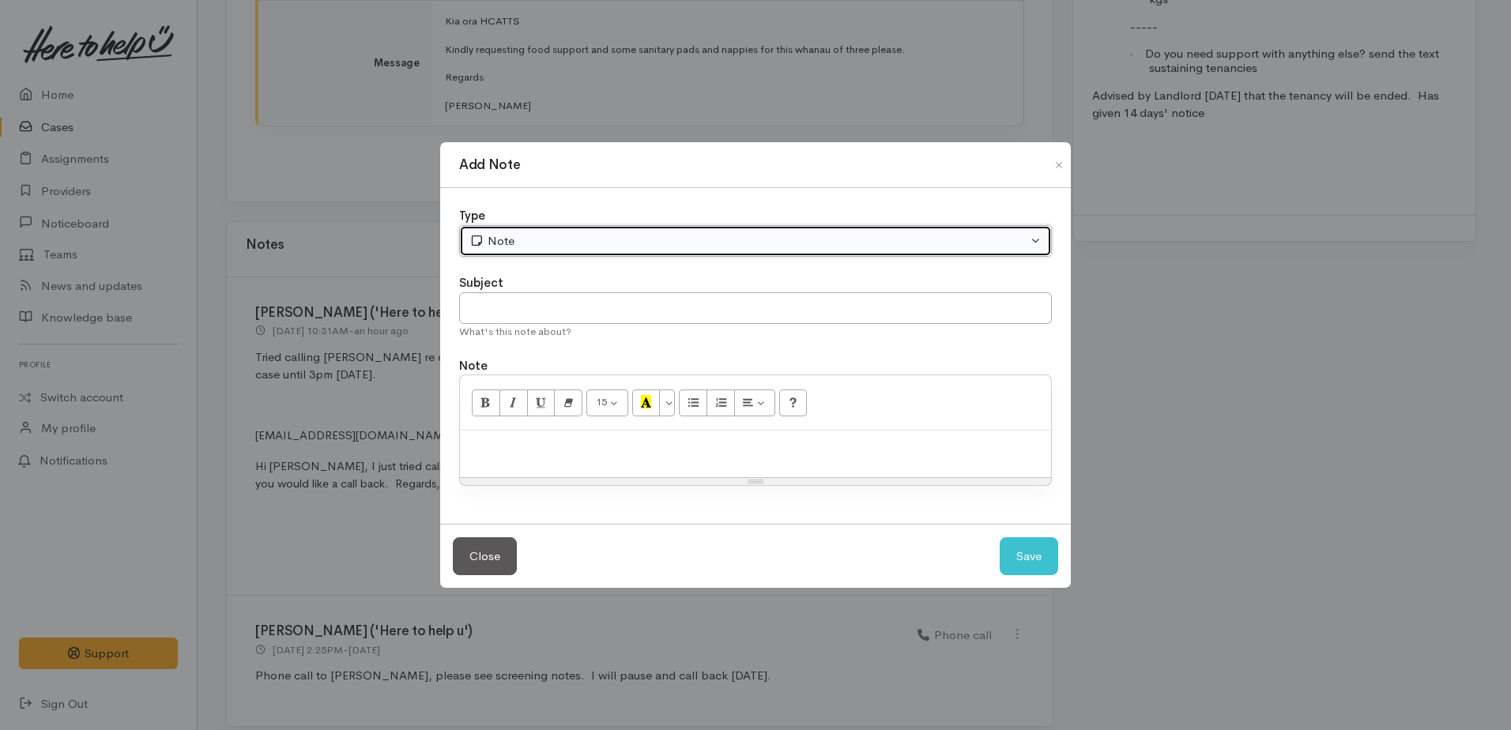
click at [647, 240] on div "Note" at bounding box center [748, 241] width 558 height 18
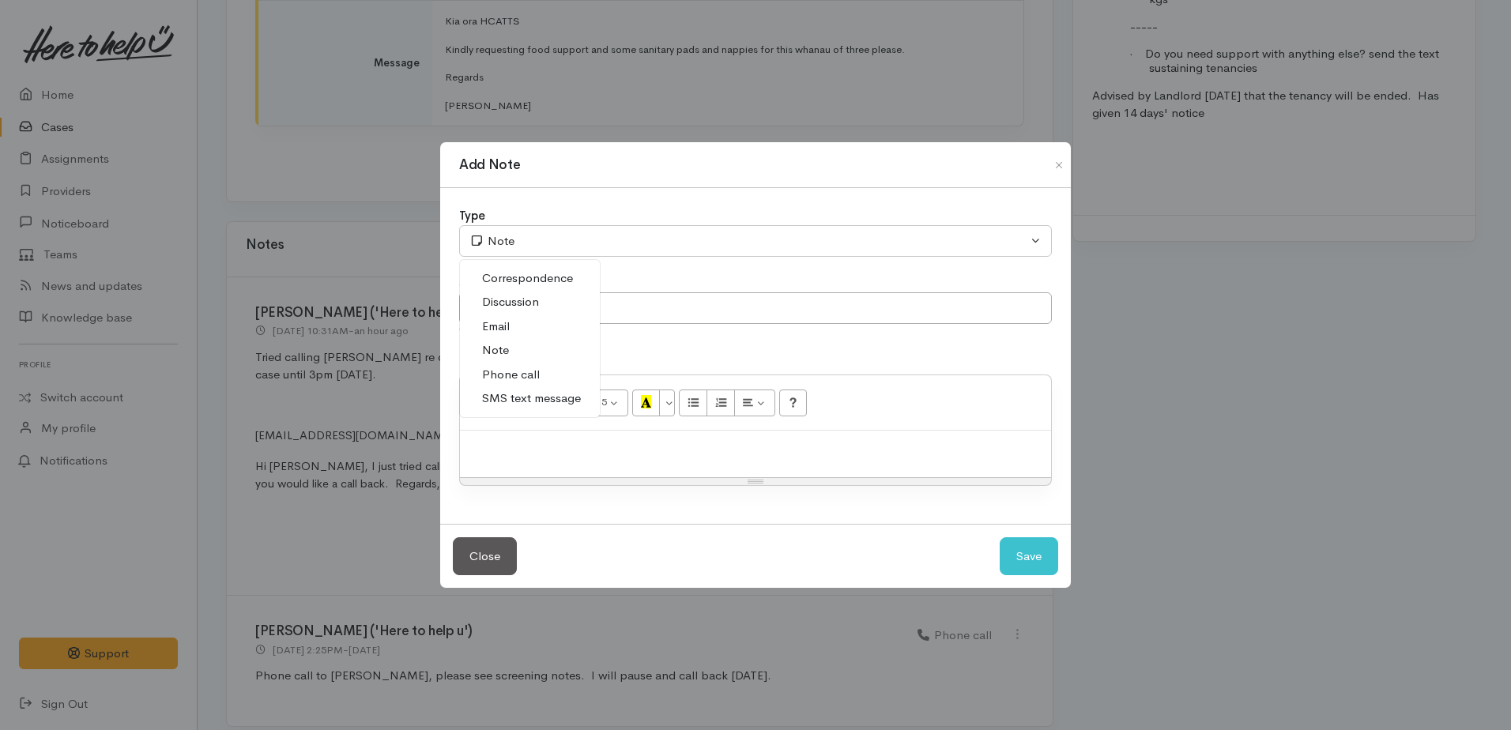
click at [510, 374] on span "Phone call" at bounding box center [511, 375] width 58 height 18
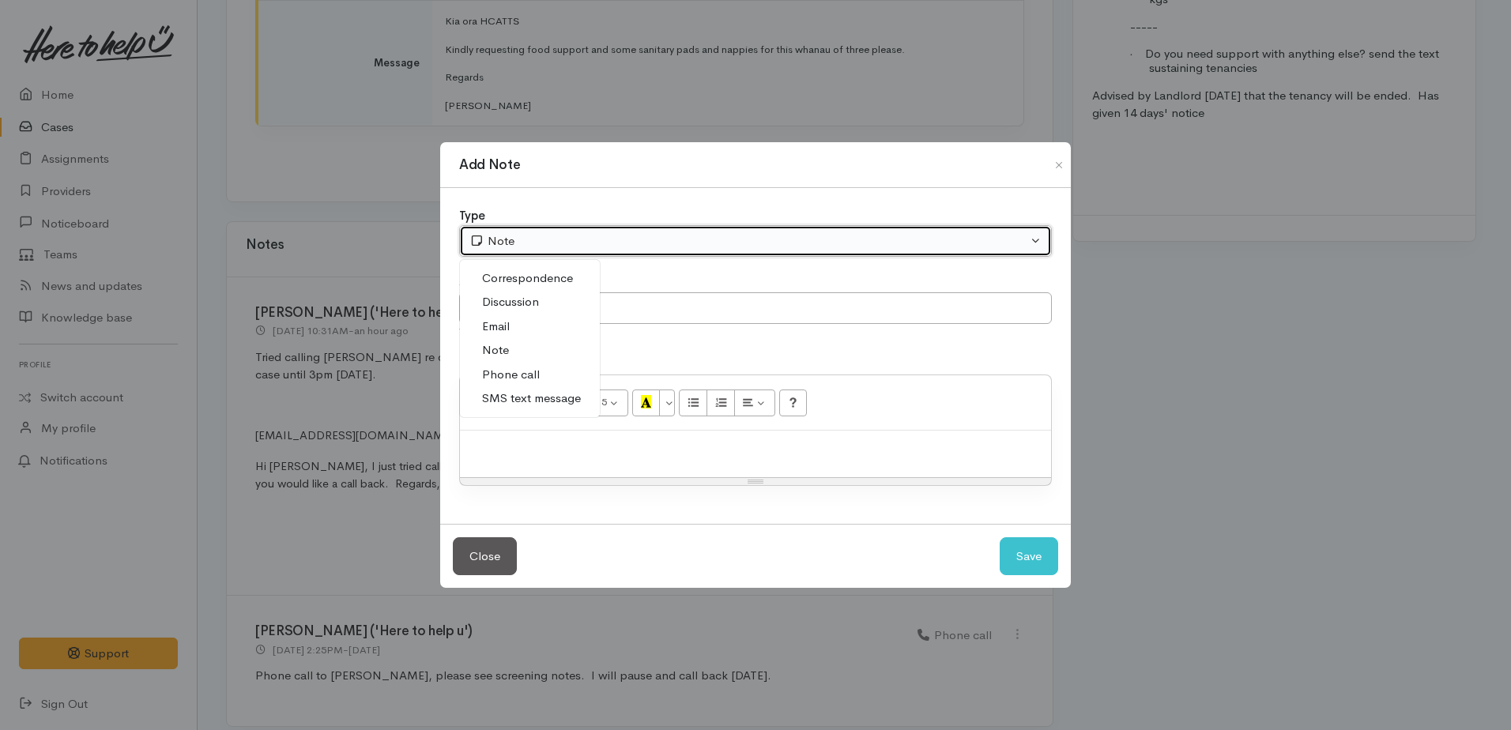
select select "3"
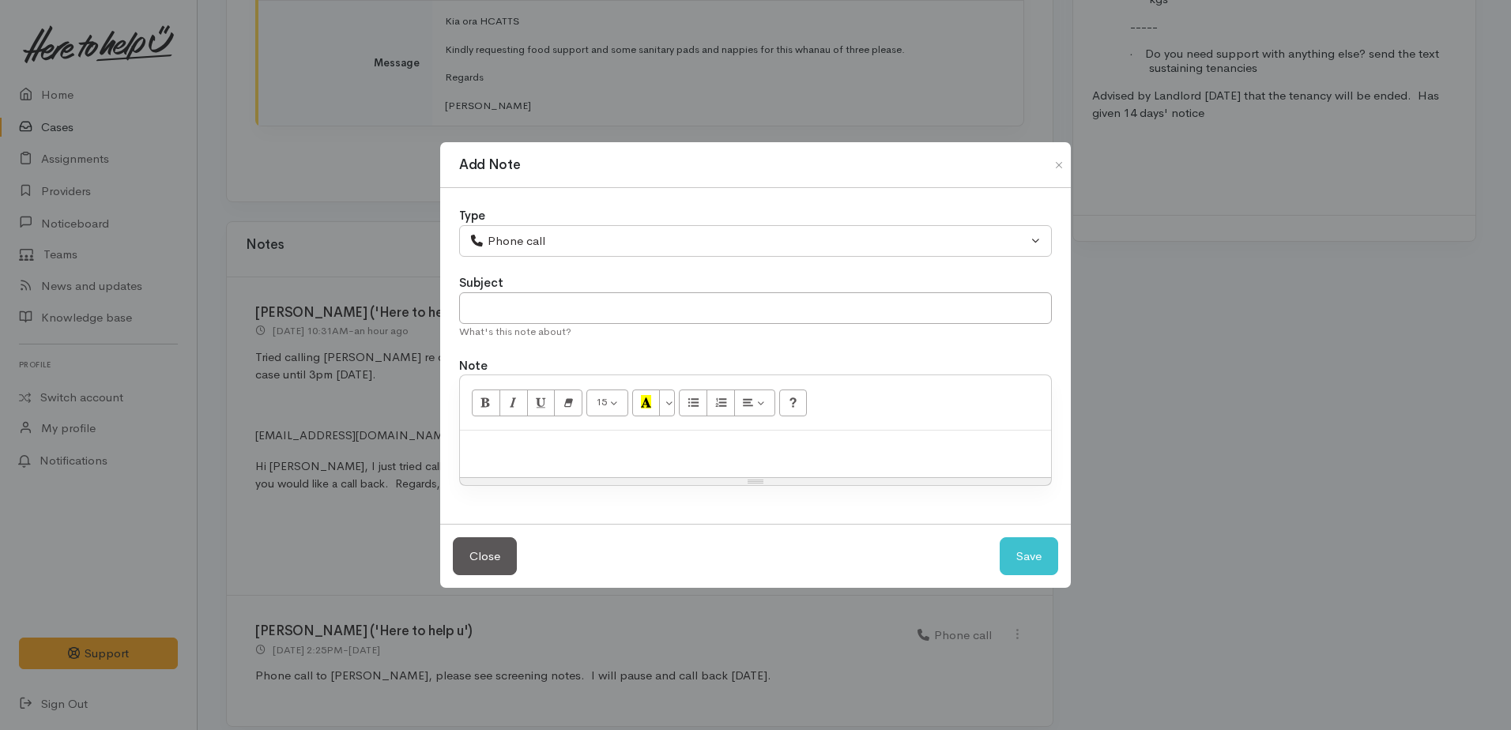
paste div
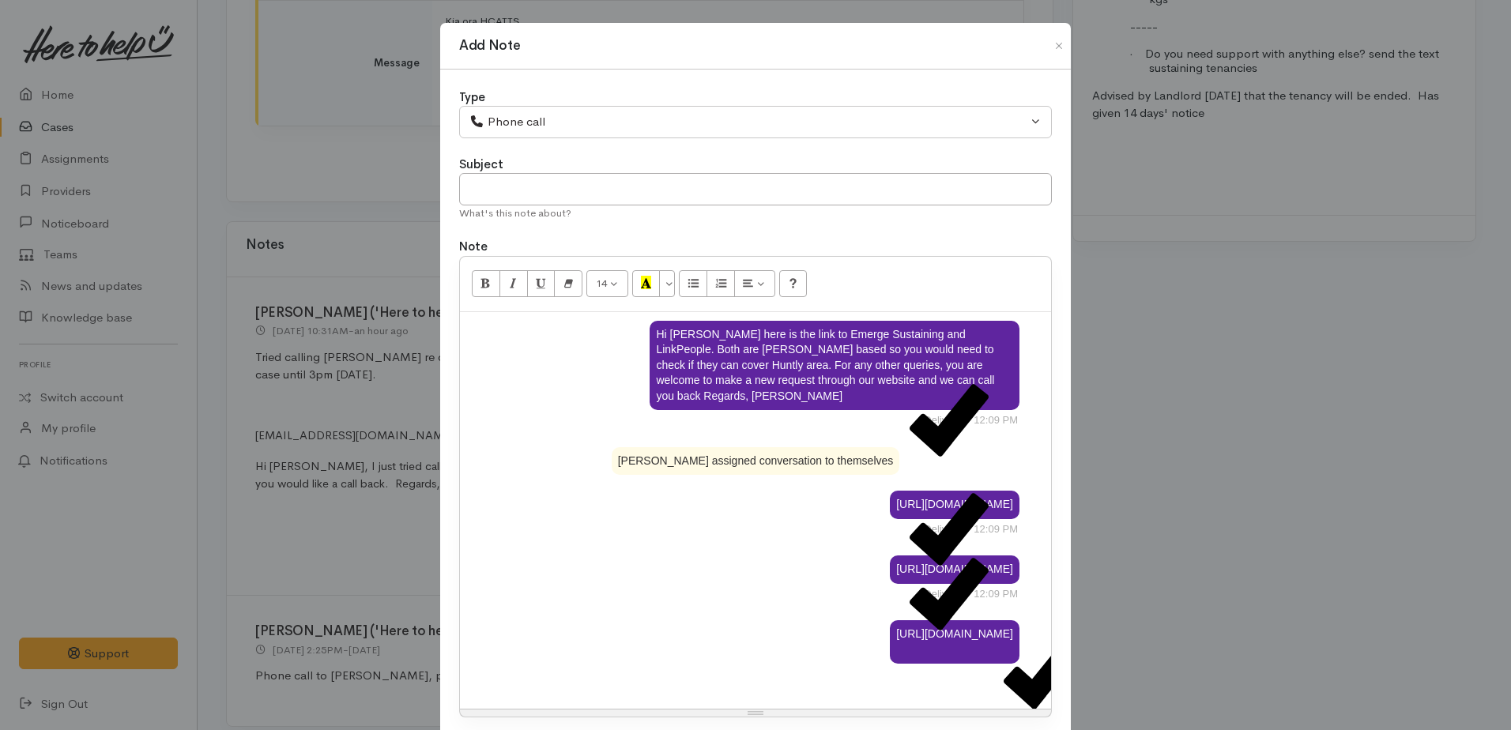
scroll to position [19, 0]
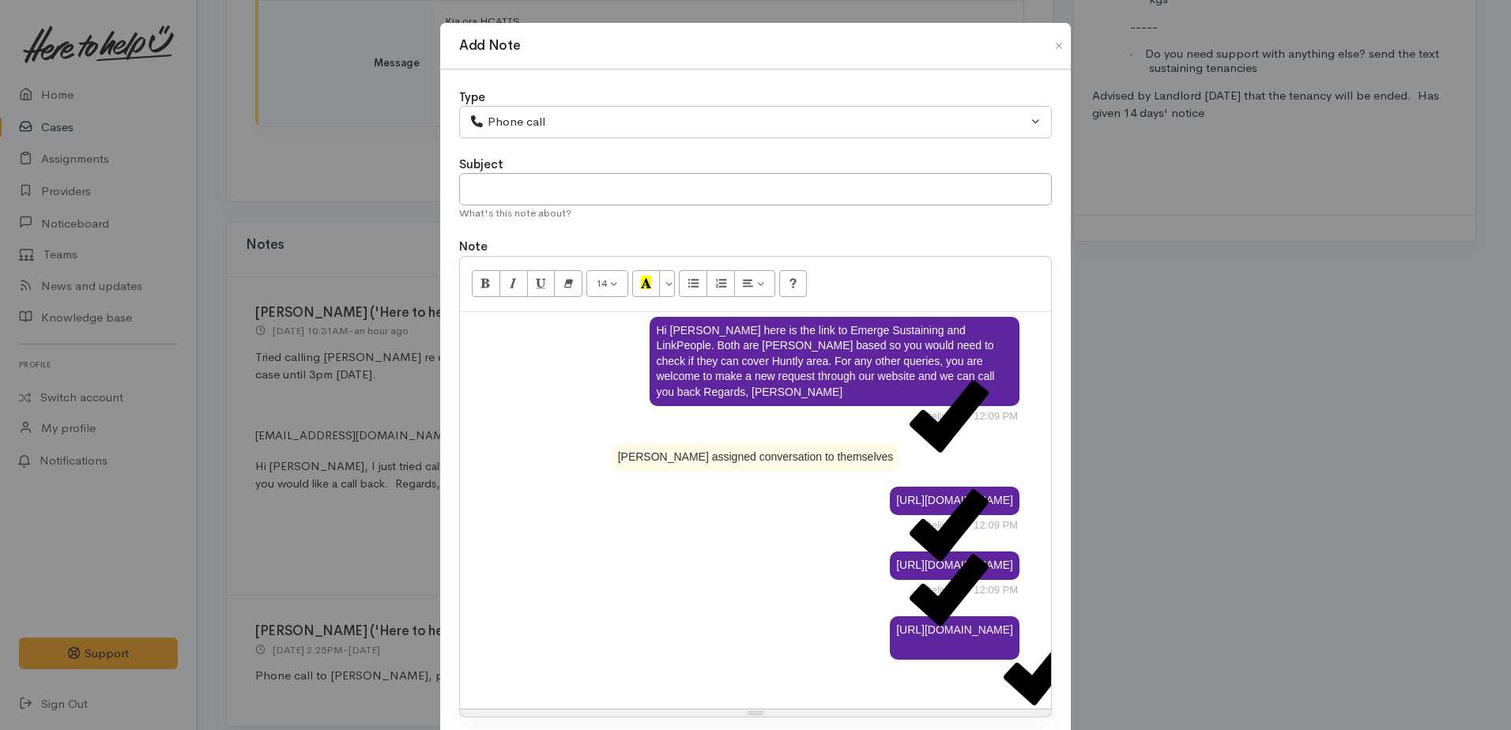
click at [735, 646] on div "[URL][DOMAIN_NAME]" at bounding box center [756, 641] width 528 height 50
drag, startPoint x: 821, startPoint y: 469, endPoint x: 856, endPoint y: 505, distance: 49.7
click at [820, 470] on div "Hi [PERSON_NAME] here is the link to Emerge Sustaining and LinkPeople. Both are…" at bounding box center [755, 510] width 591 height 397
click at [948, 487] on icon at bounding box center [949, 525] width 79 height 79
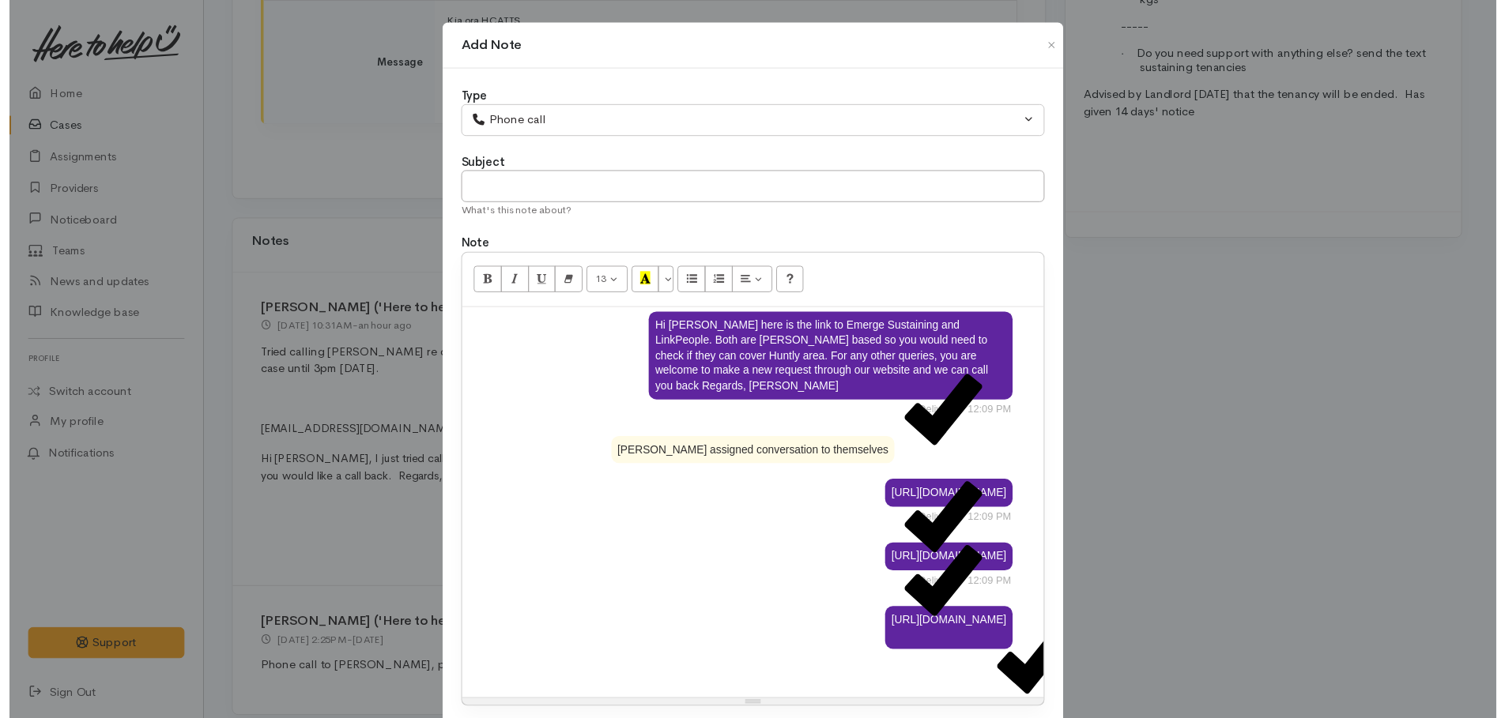
scroll to position [125, 0]
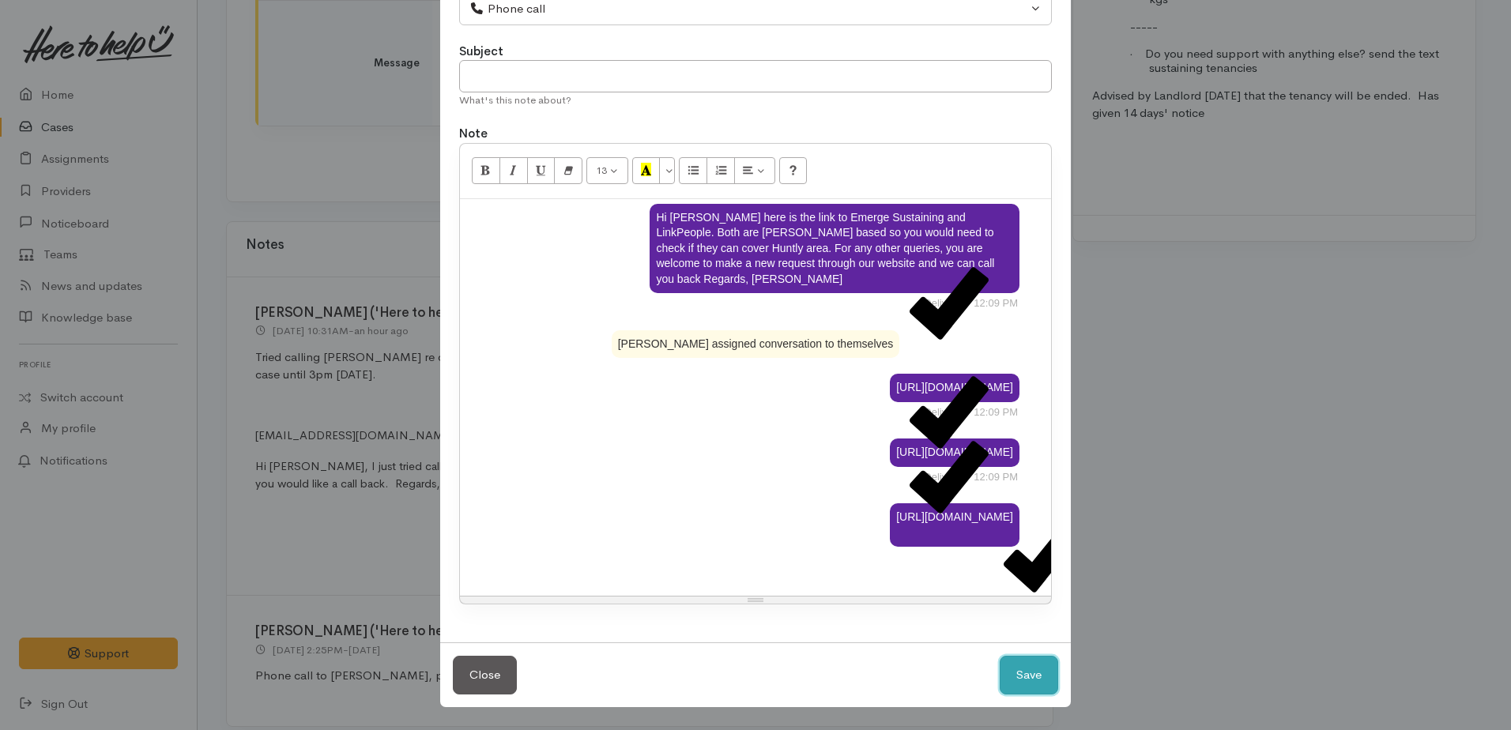
click at [1028, 675] on button "Save" at bounding box center [1029, 675] width 58 height 39
select select "1"
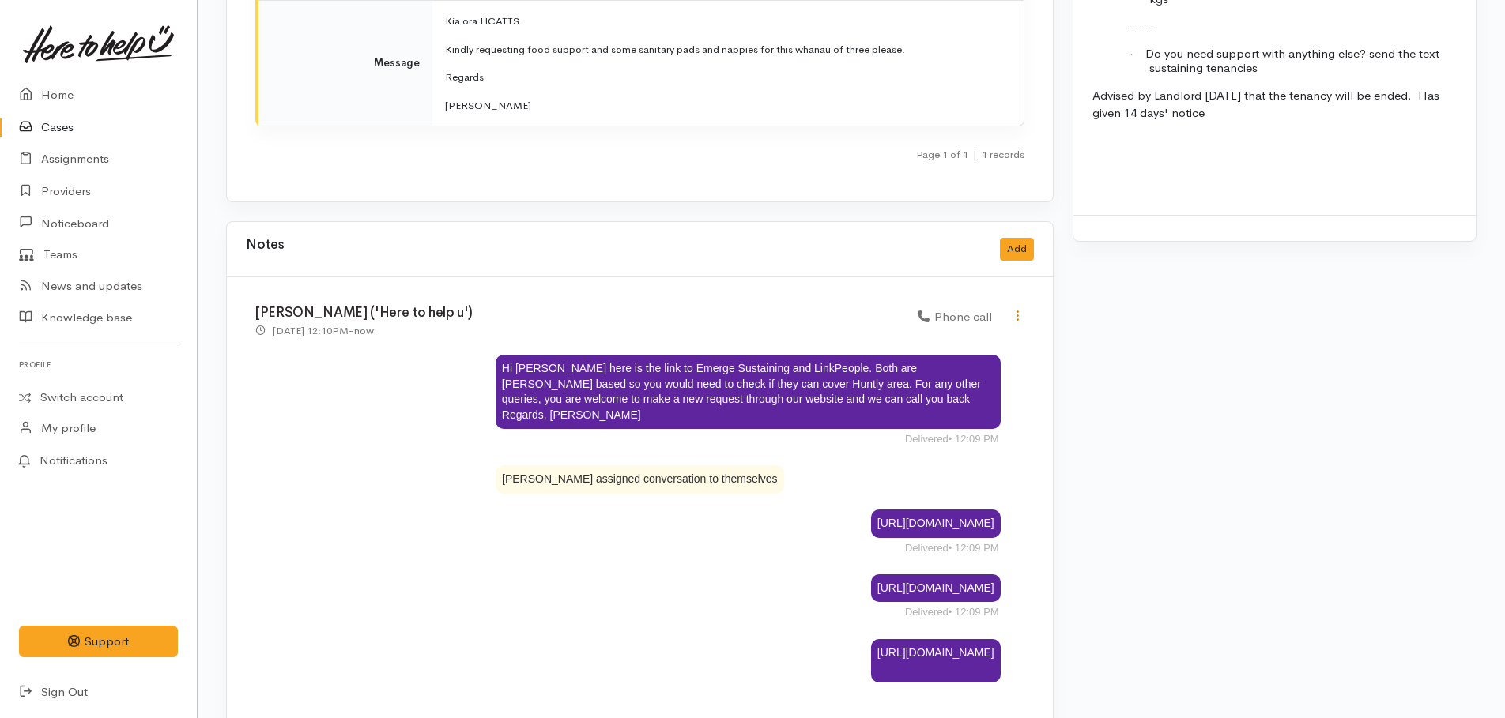
click at [1017, 309] on icon at bounding box center [1017, 315] width 13 height 13
click at [927, 334] on link "Edit" at bounding box center [960, 346] width 125 height 24
select select "3"
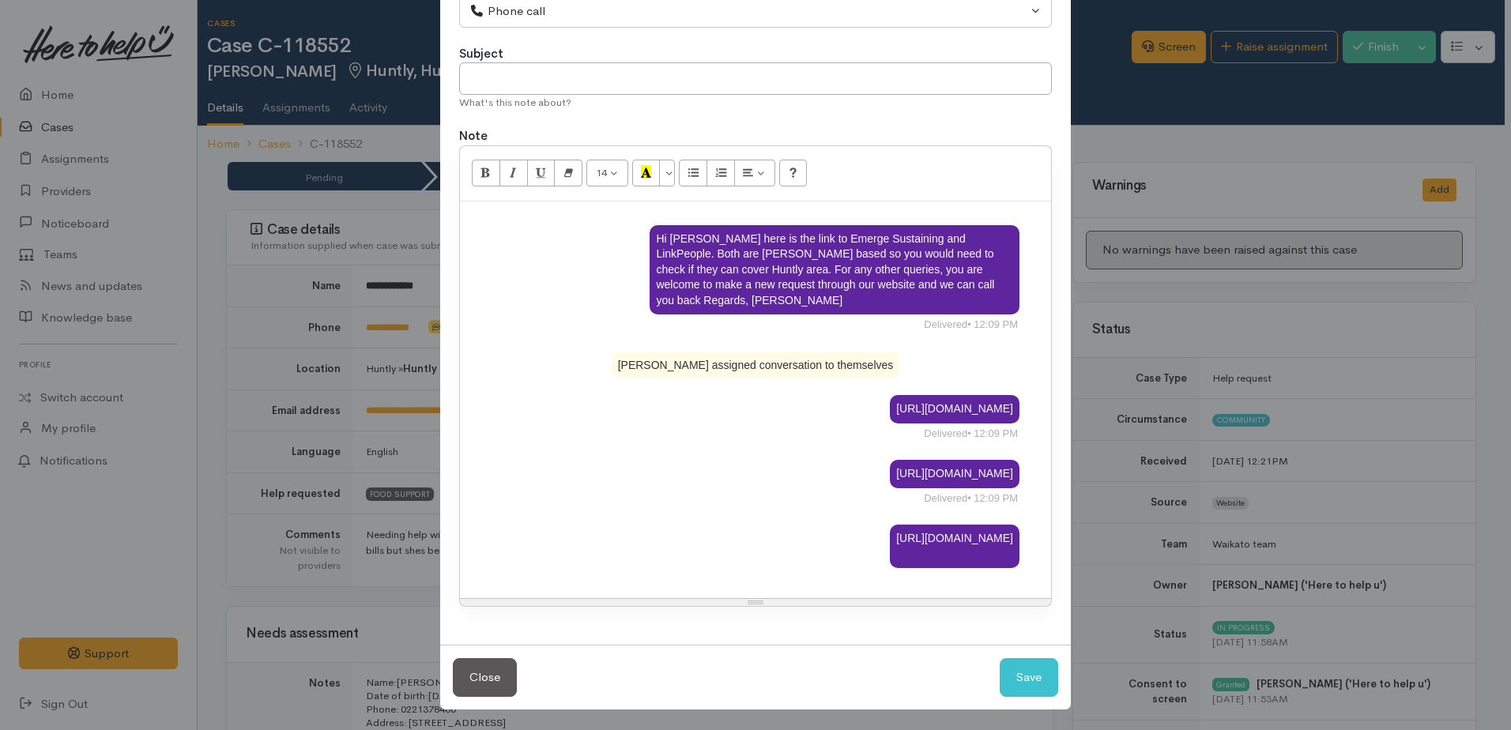
scroll to position [113, 0]
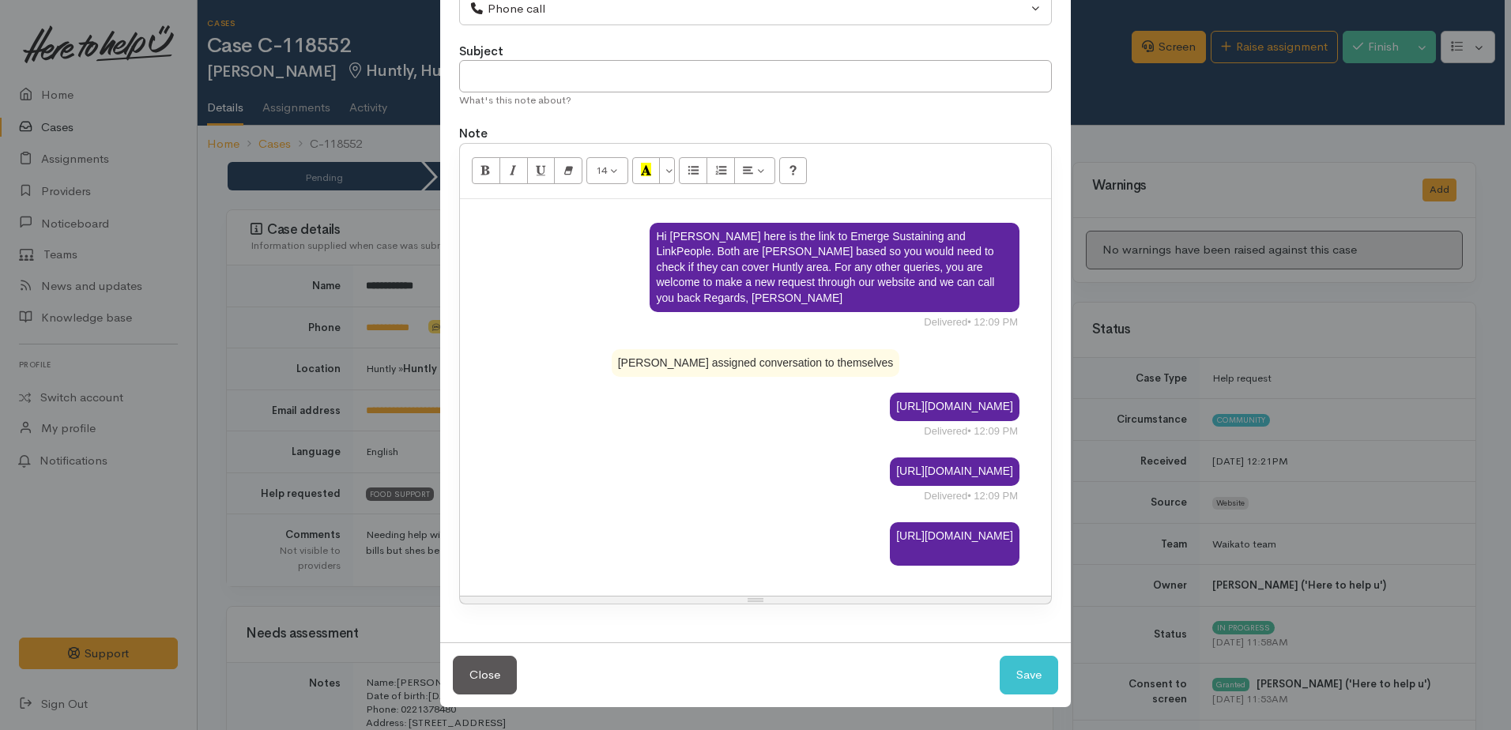
drag, startPoint x: 1019, startPoint y: 394, endPoint x: 896, endPoint y: 388, distance: 122.6
click at [896, 388] on div "Hi [PERSON_NAME] here is the link to Emerge Sustaining and LinkPeople. Both are…" at bounding box center [755, 397] width 591 height 397
drag, startPoint x: 1020, startPoint y: 413, endPoint x: 898, endPoint y: 390, distance: 123.8
click at [898, 390] on div "Hi [PERSON_NAME] here is the link to Emerge Sustaining and LinkPeople. Both are…" at bounding box center [755, 397] width 591 height 397
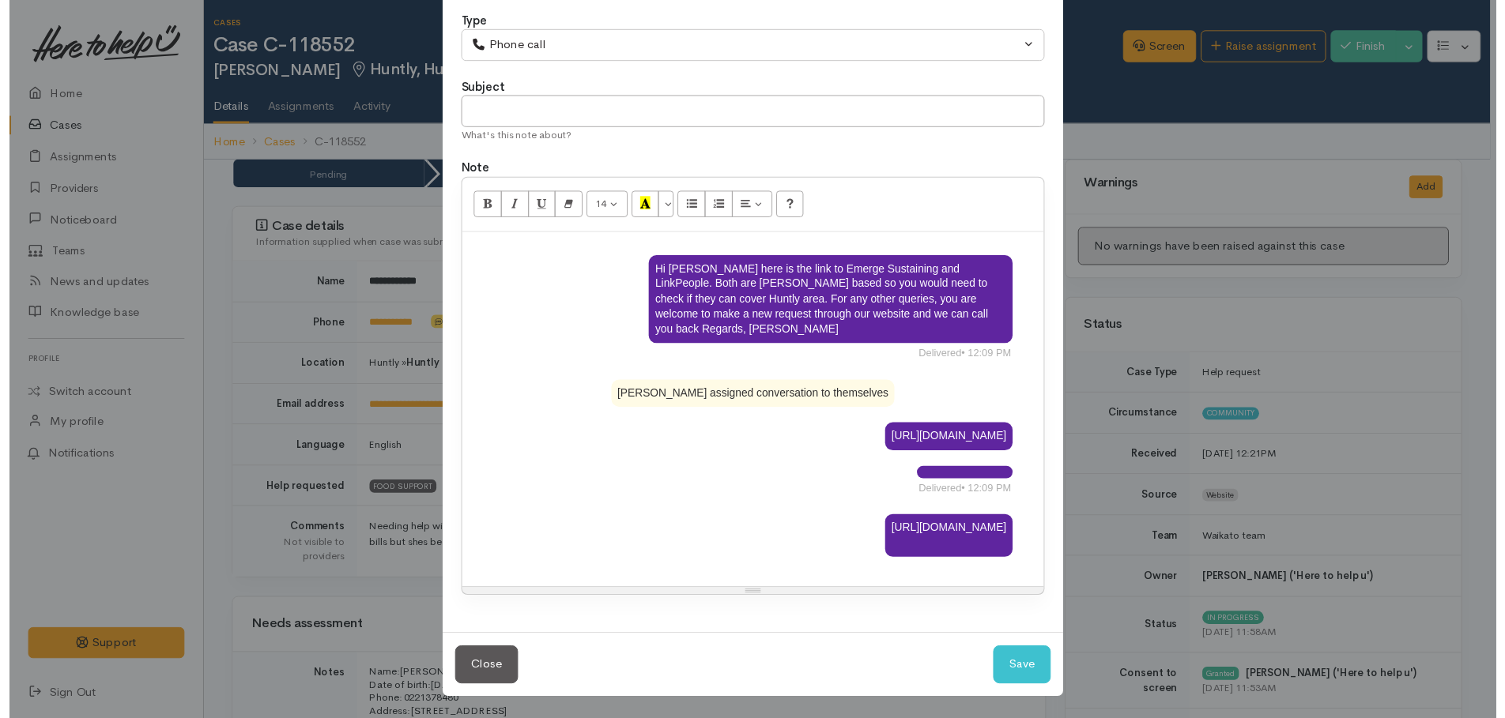
scroll to position [77, 0]
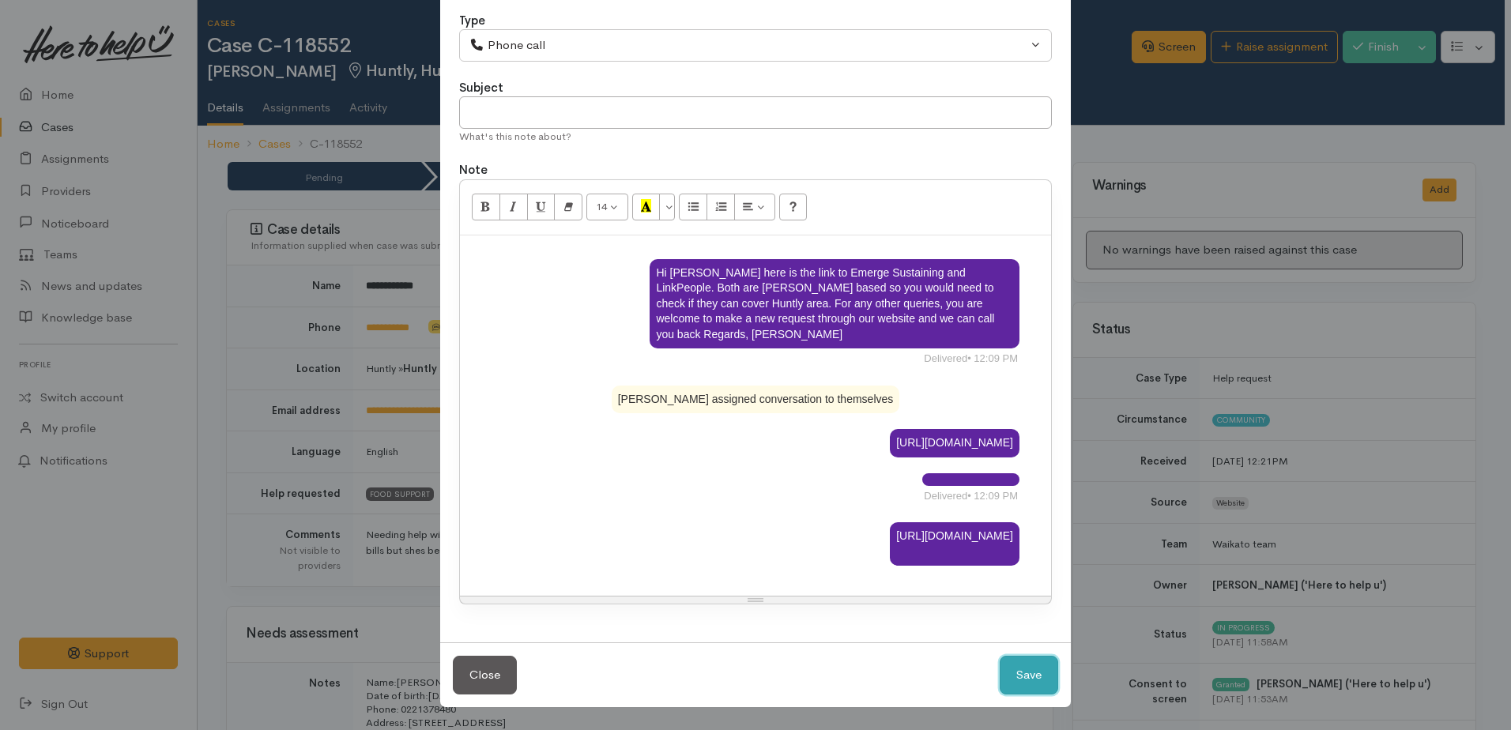
click at [1038, 680] on button "Save" at bounding box center [1029, 675] width 58 height 39
select select "1"
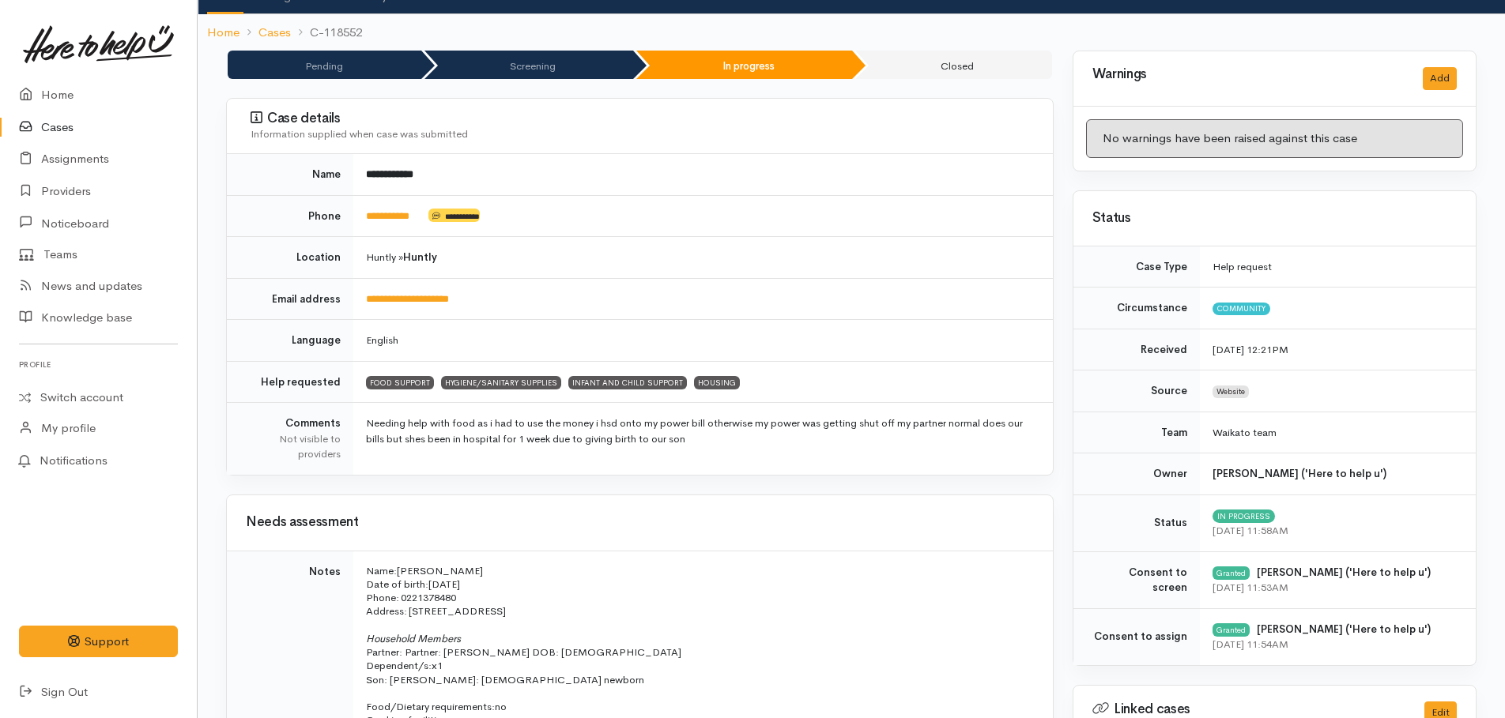
scroll to position [0, 0]
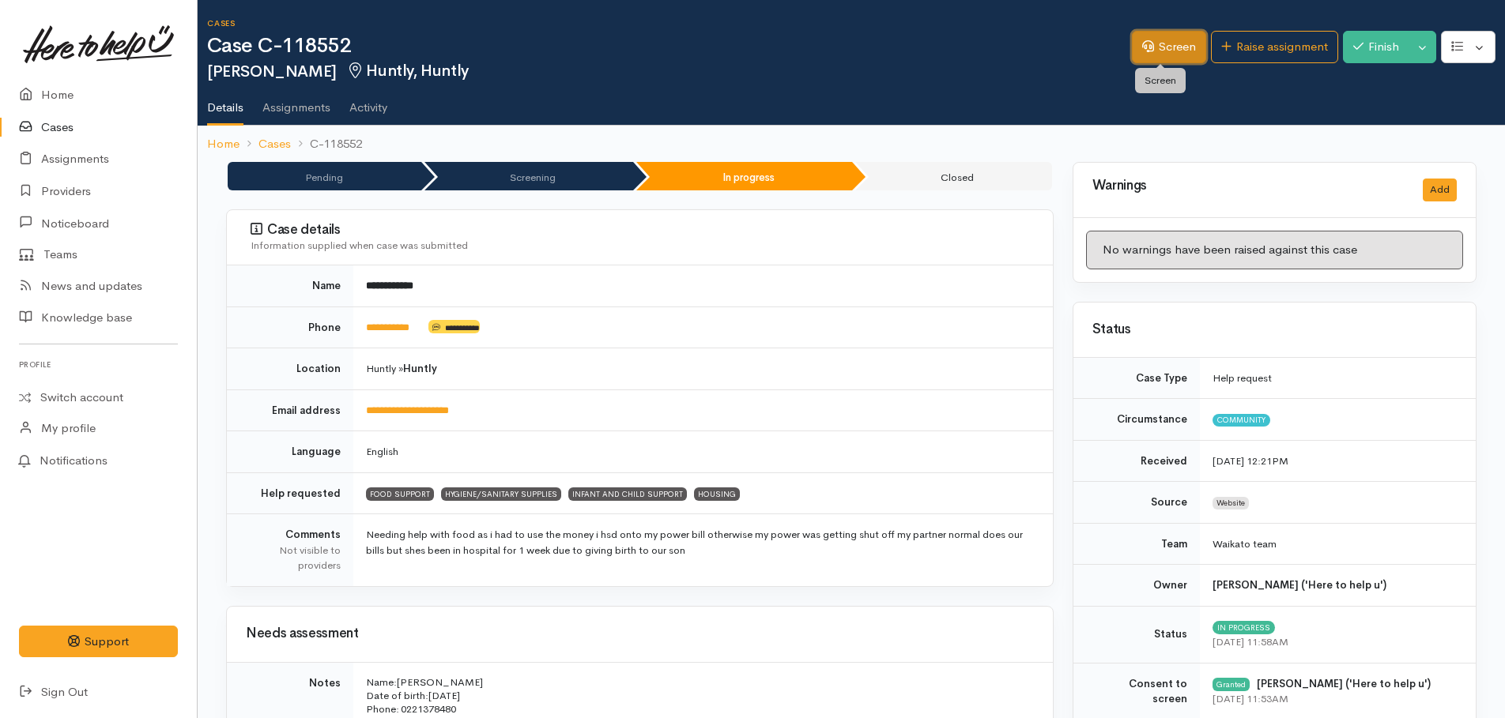
click at [1151, 49] on link "Screen" at bounding box center [1169, 47] width 74 height 32
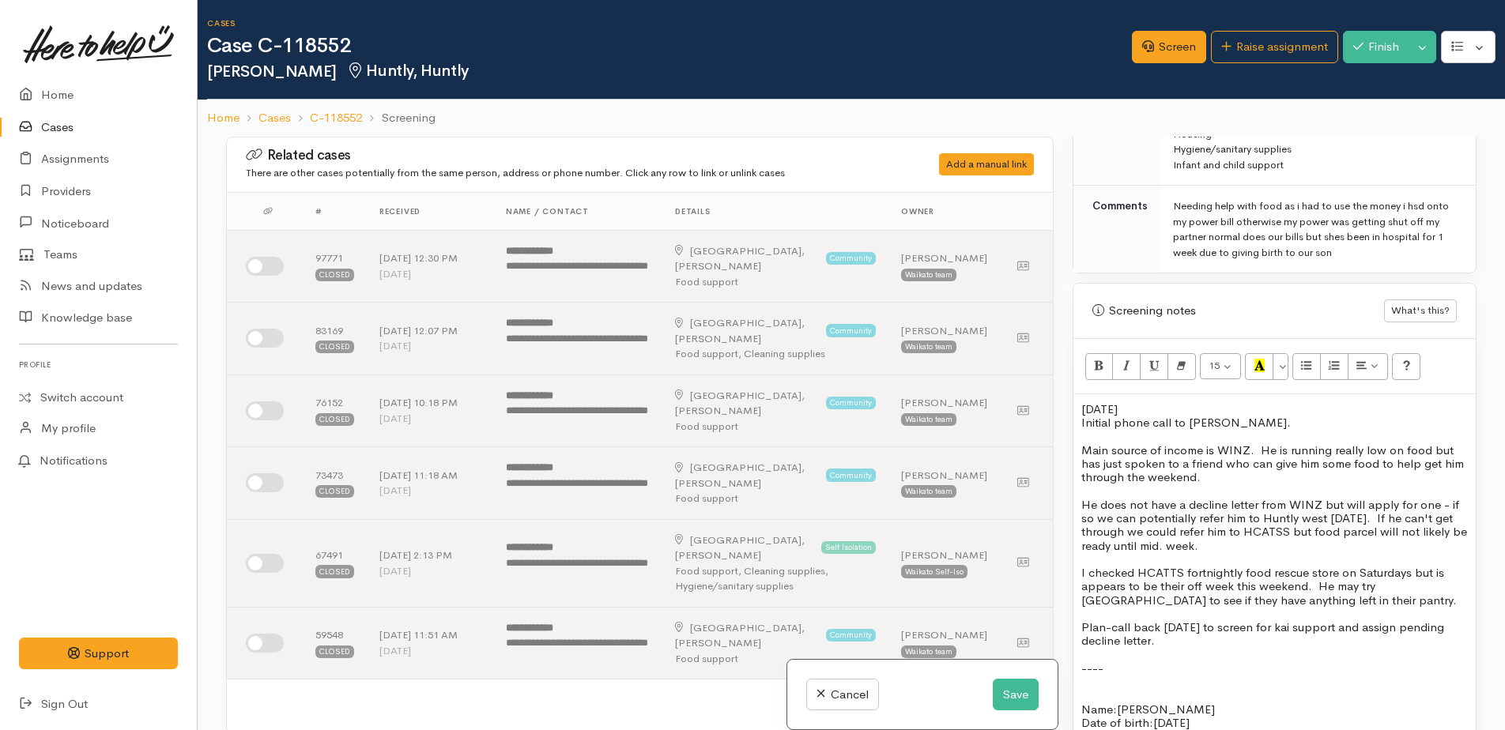
scroll to position [1106, 0]
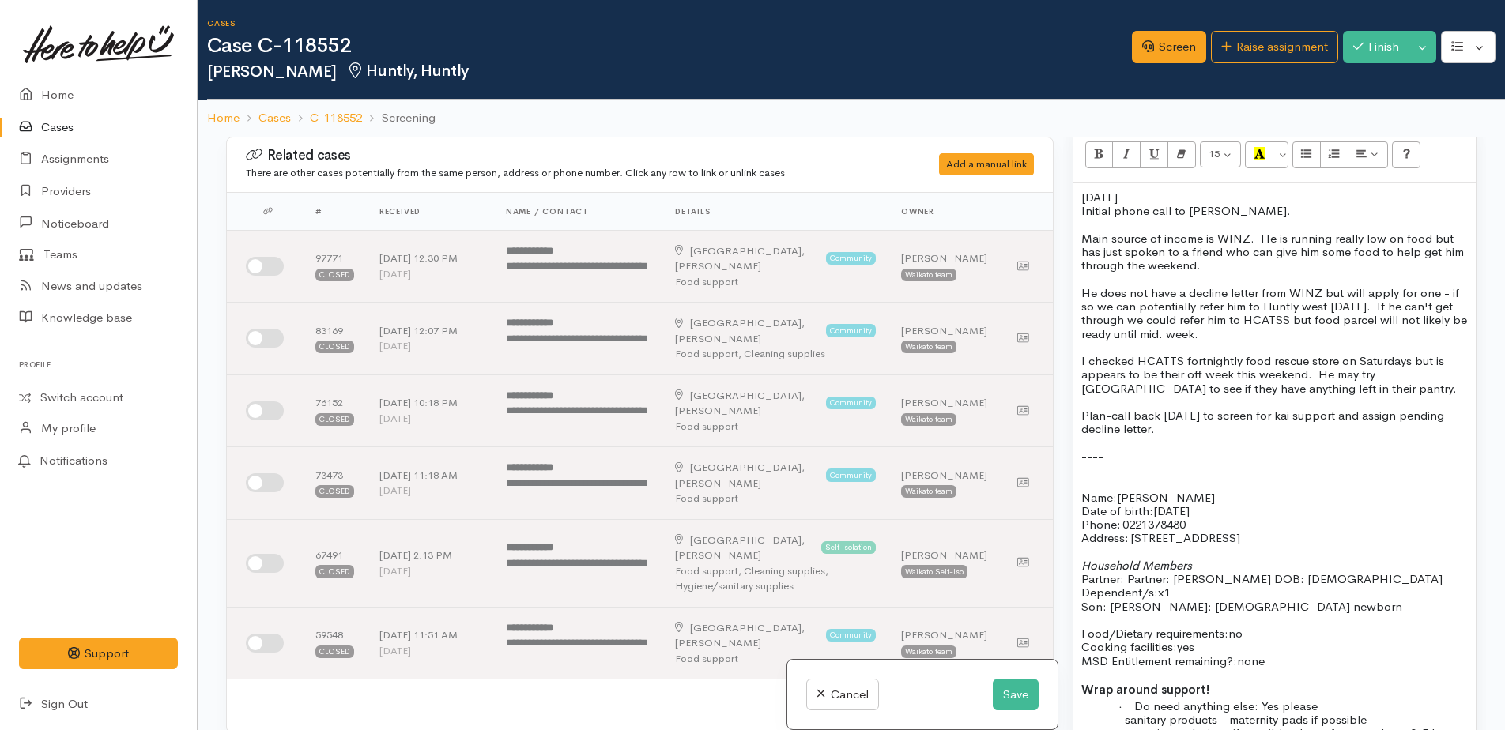
click at [1173, 464] on p at bounding box center [1274, 469] width 386 height 13
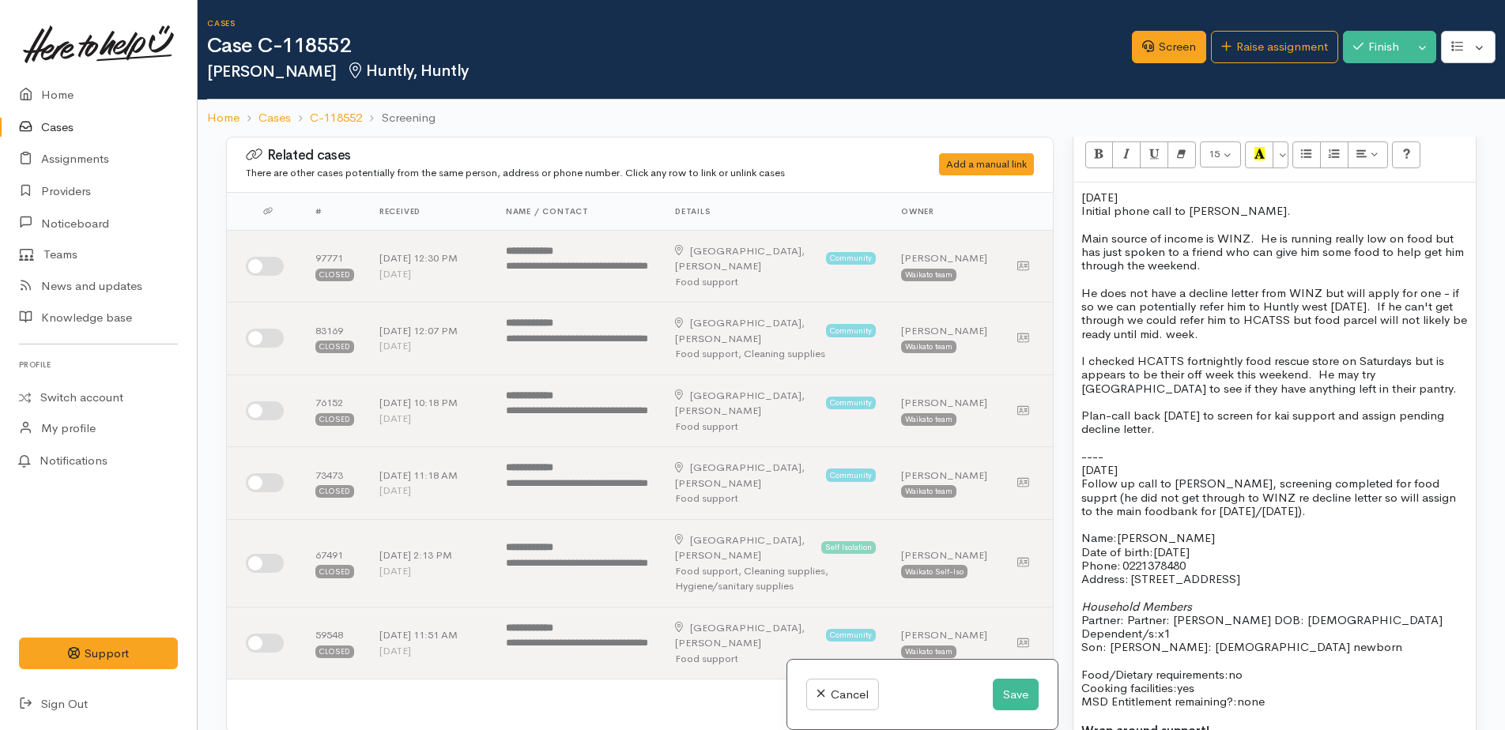
click at [1153, 509] on span "Follow up call to [PERSON_NAME], screening completed for food supprt (he did no…" at bounding box center [1268, 497] width 375 height 43
click at [1290, 510] on p "Follow up call to [PERSON_NAME], screening completed for food supprt (he did no…" at bounding box center [1274, 497] width 386 height 41
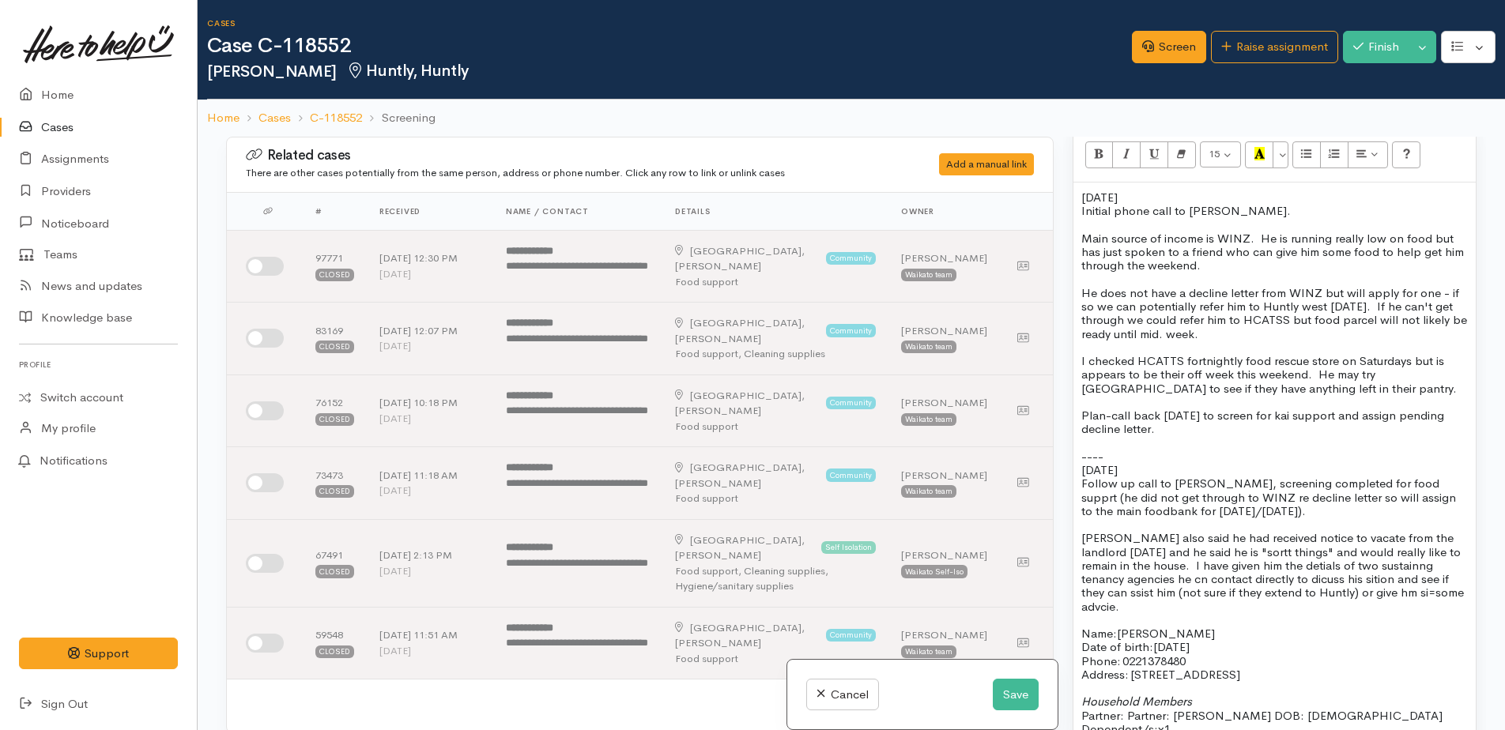
drag, startPoint x: 1192, startPoint y: 552, endPoint x: 1223, endPoint y: 573, distance: 38.1
drag, startPoint x: 1251, startPoint y: 559, endPoint x: 1246, endPoint y: 567, distance: 9.9
drag, startPoint x: 1293, startPoint y: 582, endPoint x: 1307, endPoint y: 621, distance: 42.0
click at [1307, 627] on p "Name: Terry George Date of birth: 28/10/1987 Phone:   0221378480" at bounding box center [1274, 647] width 386 height 41
click at [1438, 590] on p "Terry also said he had received notice to vacate from the landlord today and he…" at bounding box center [1274, 572] width 386 height 82
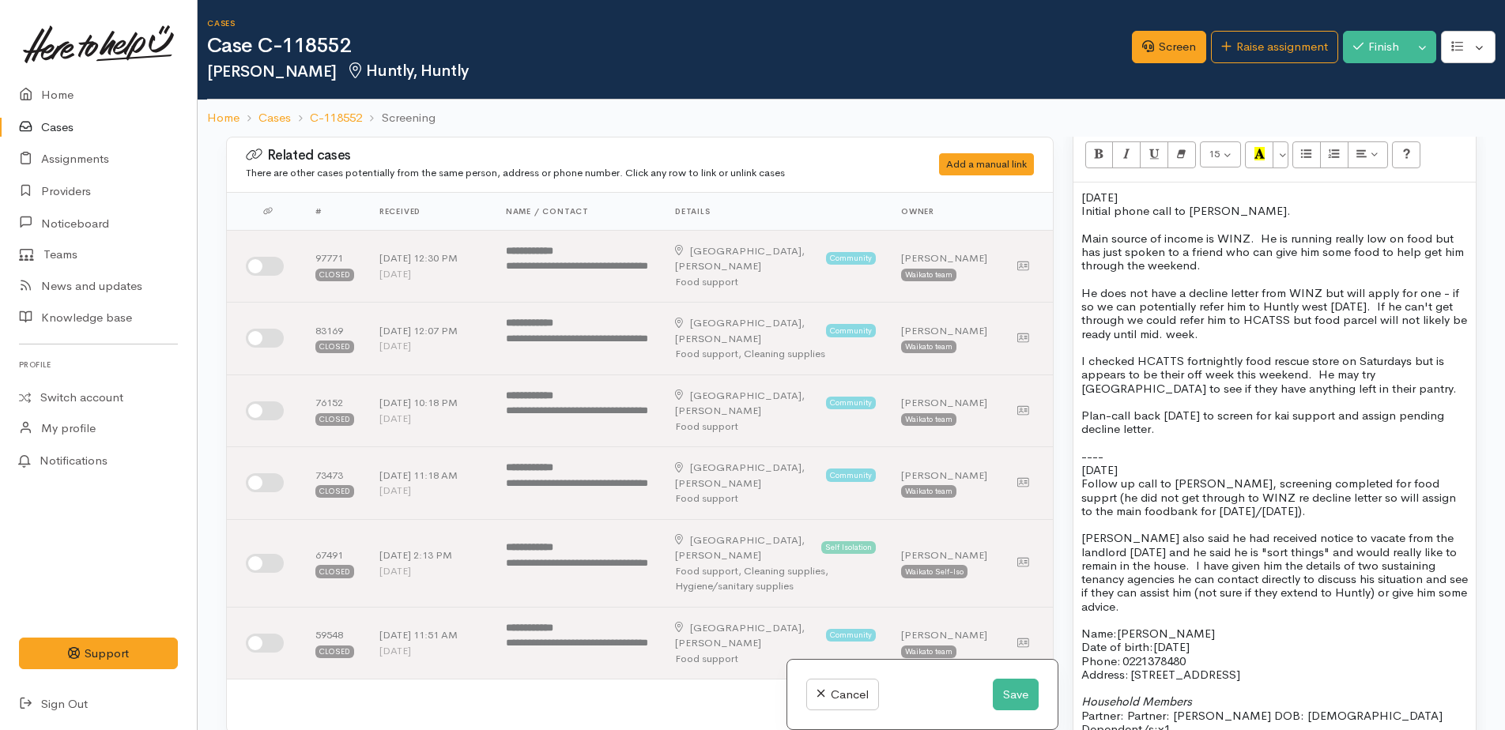
click at [1460, 593] on p "[PERSON_NAME] also said he had received notice to vacate from the landlord [DAT…" at bounding box center [1274, 572] width 386 height 82
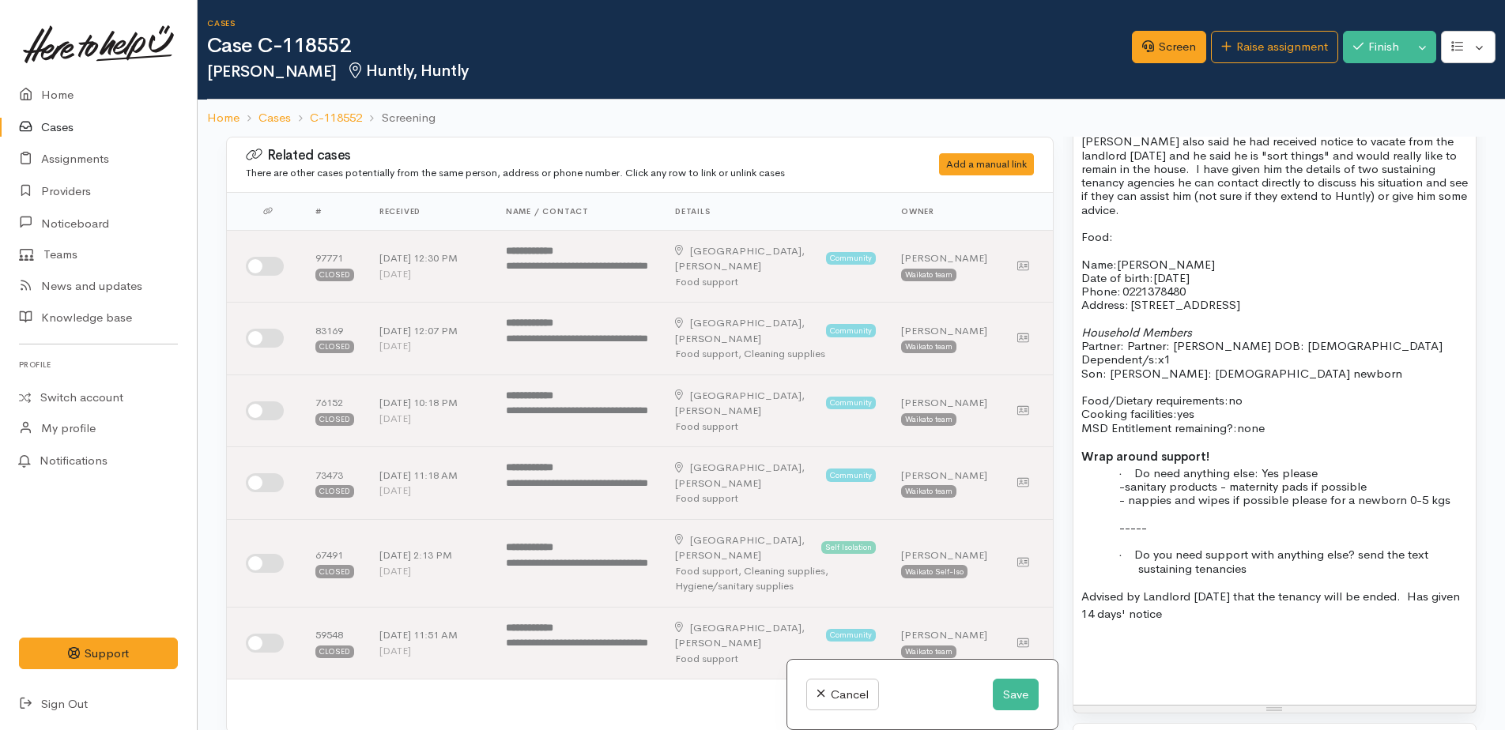
scroll to position [1501, 0]
click at [1405, 548] on span "Do you need support with anything else? send the text sustaining tenancies" at bounding box center [1281, 562] width 294 height 28
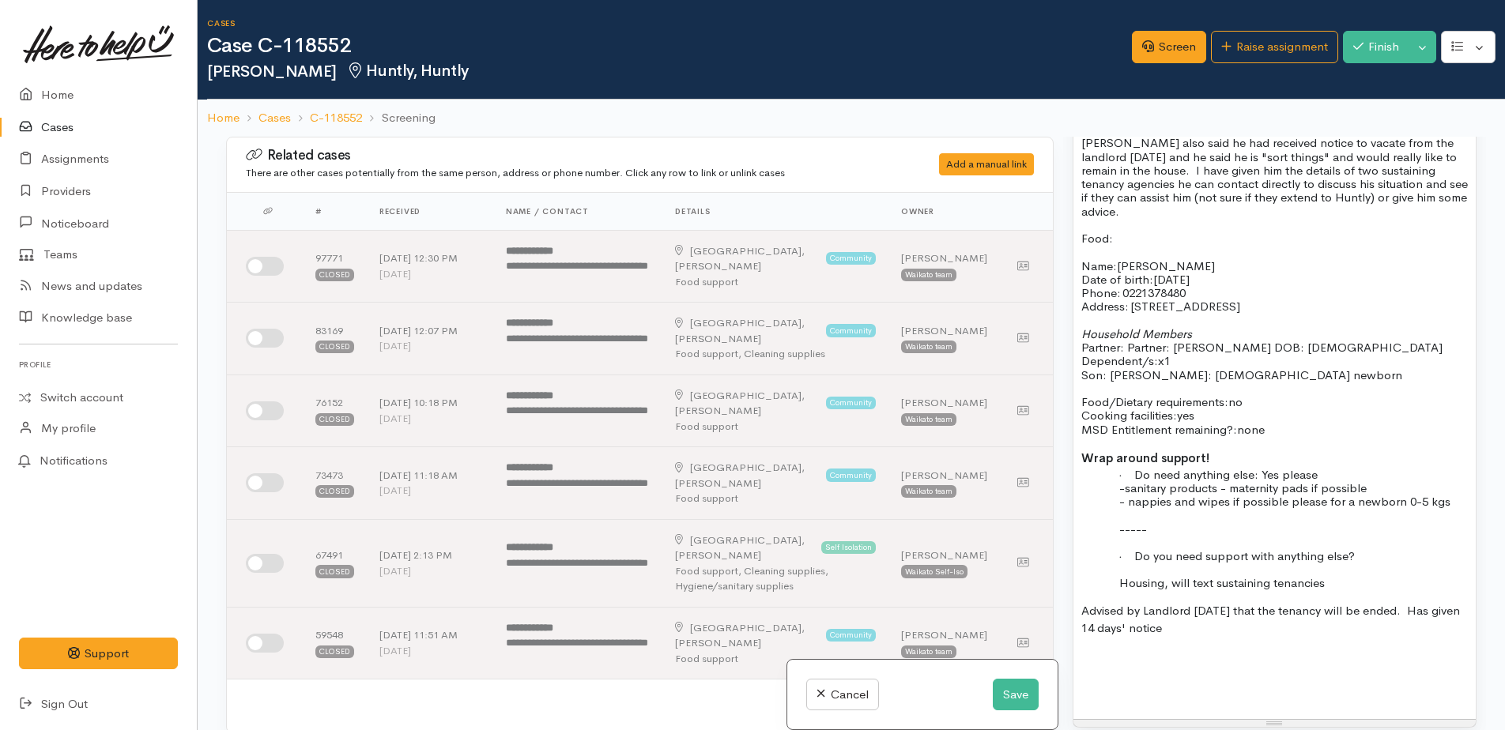
click at [1373, 576] on div "3/10/25 Initial phone call to Terry. Main source of income is WINZ. He is runni…" at bounding box center [1274, 253] width 402 height 932
click at [1340, 576] on p "Housing, will text sustaining tenancies" at bounding box center [1303, 582] width 330 height 13
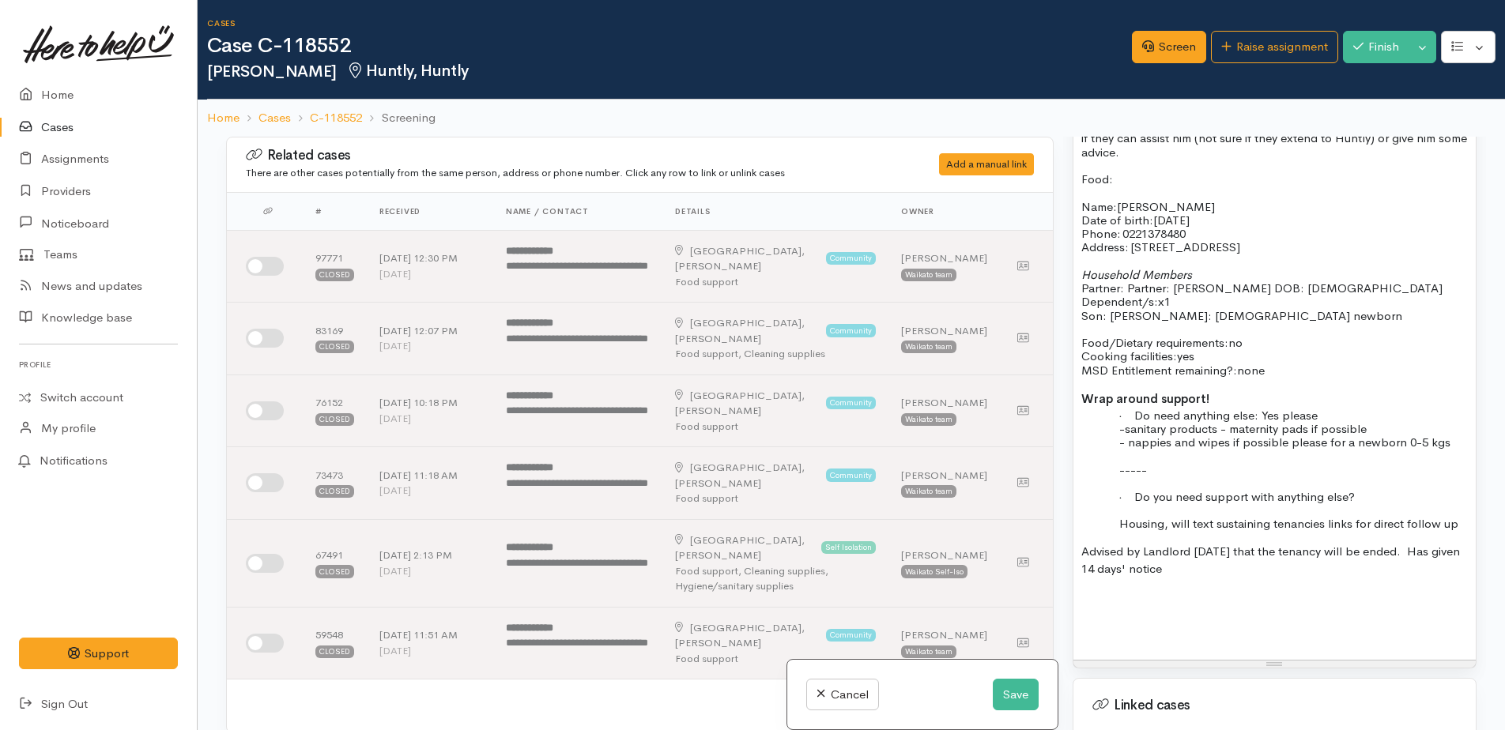
scroll to position [1659, 0]
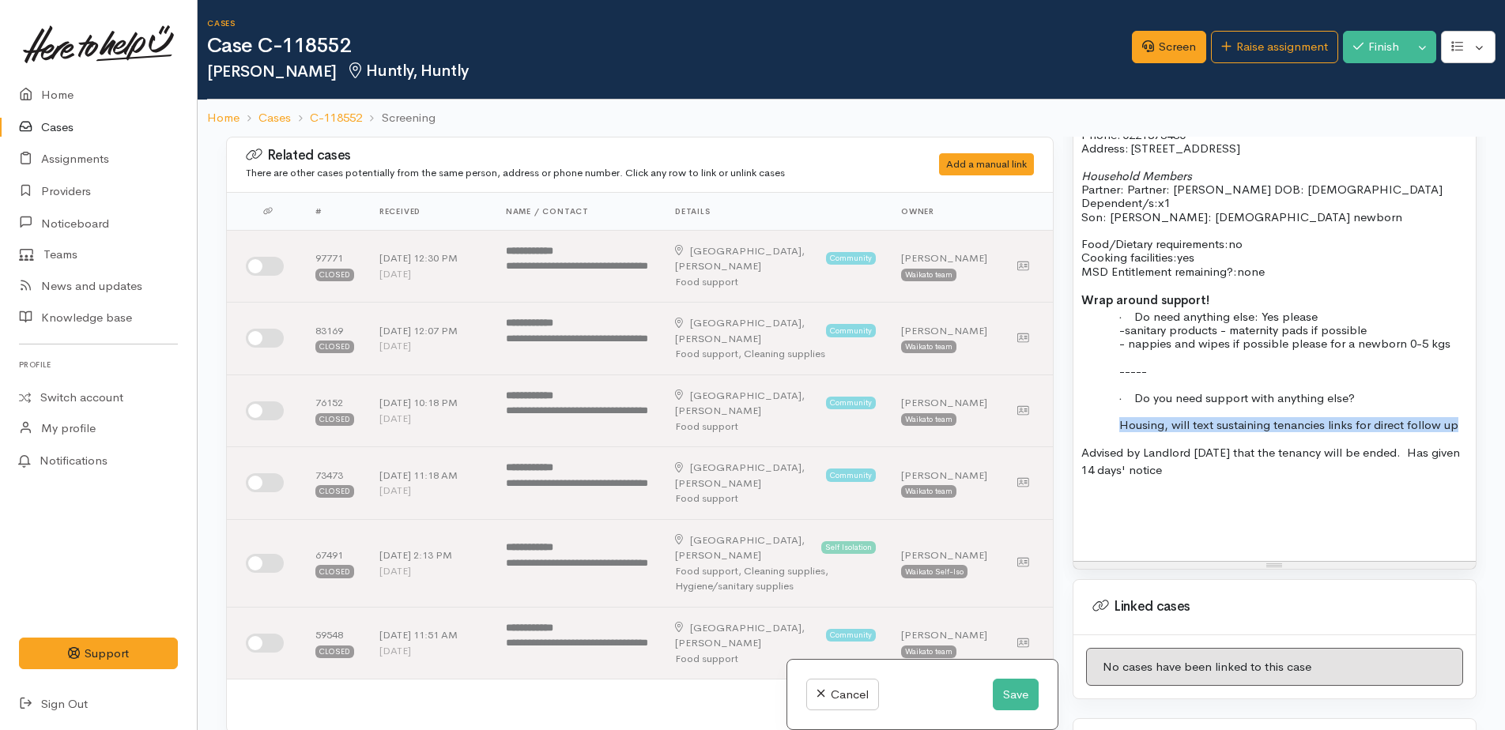
drag, startPoint x: 1114, startPoint y: 410, endPoint x: 1407, endPoint y: 418, distance: 293.3
click at [1466, 416] on div "3/10/25 Initial phone call to Terry. Main source of income is WINZ. He is runni…" at bounding box center [1274, 95] width 402 height 932
click at [1185, 458] on p "Advised by Landlord today that the tenancy will be ended. Has given 14 days' no…" at bounding box center [1274, 462] width 386 height 36
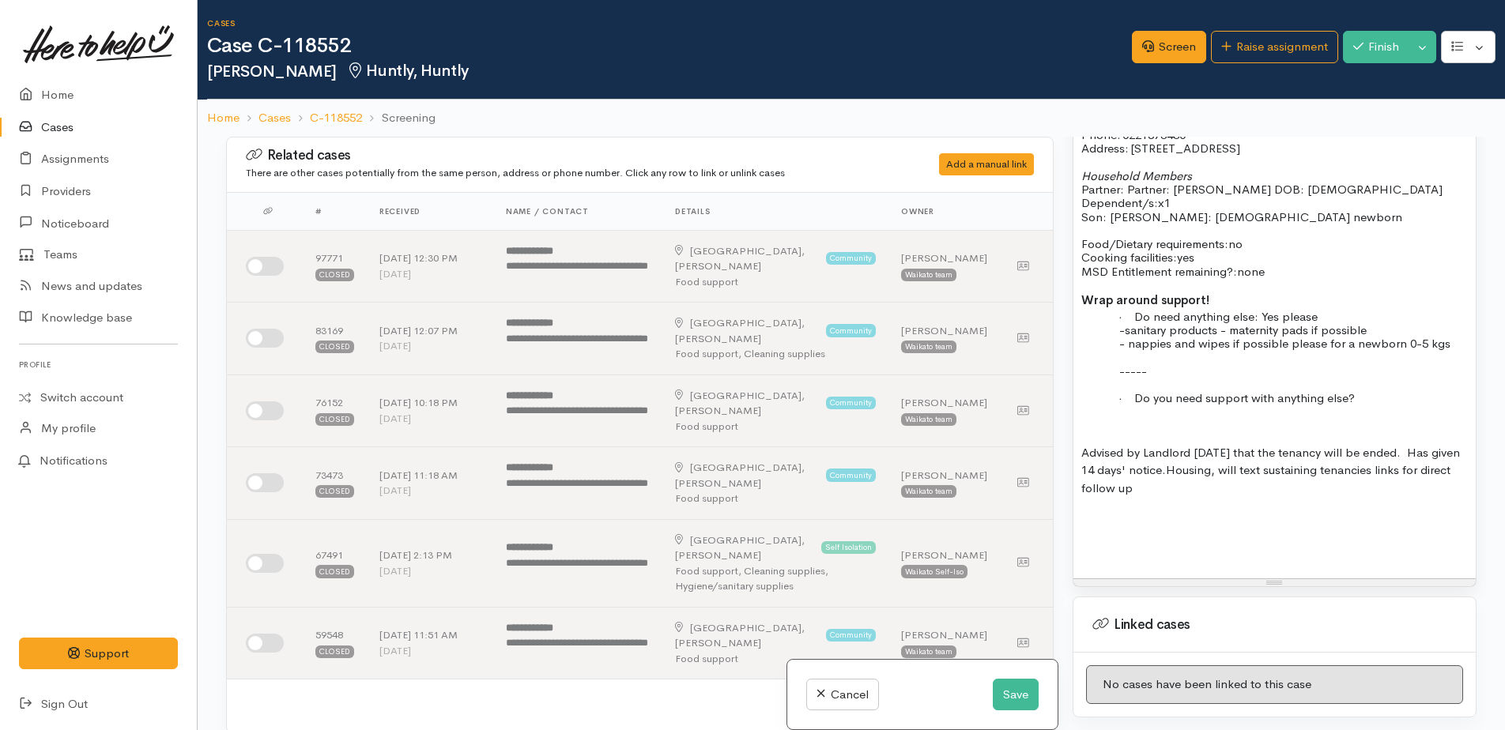
click at [1227, 462] on span "Housing, will text sustaining tenancies links for direct follow up" at bounding box center [1265, 478] width 369 height 33
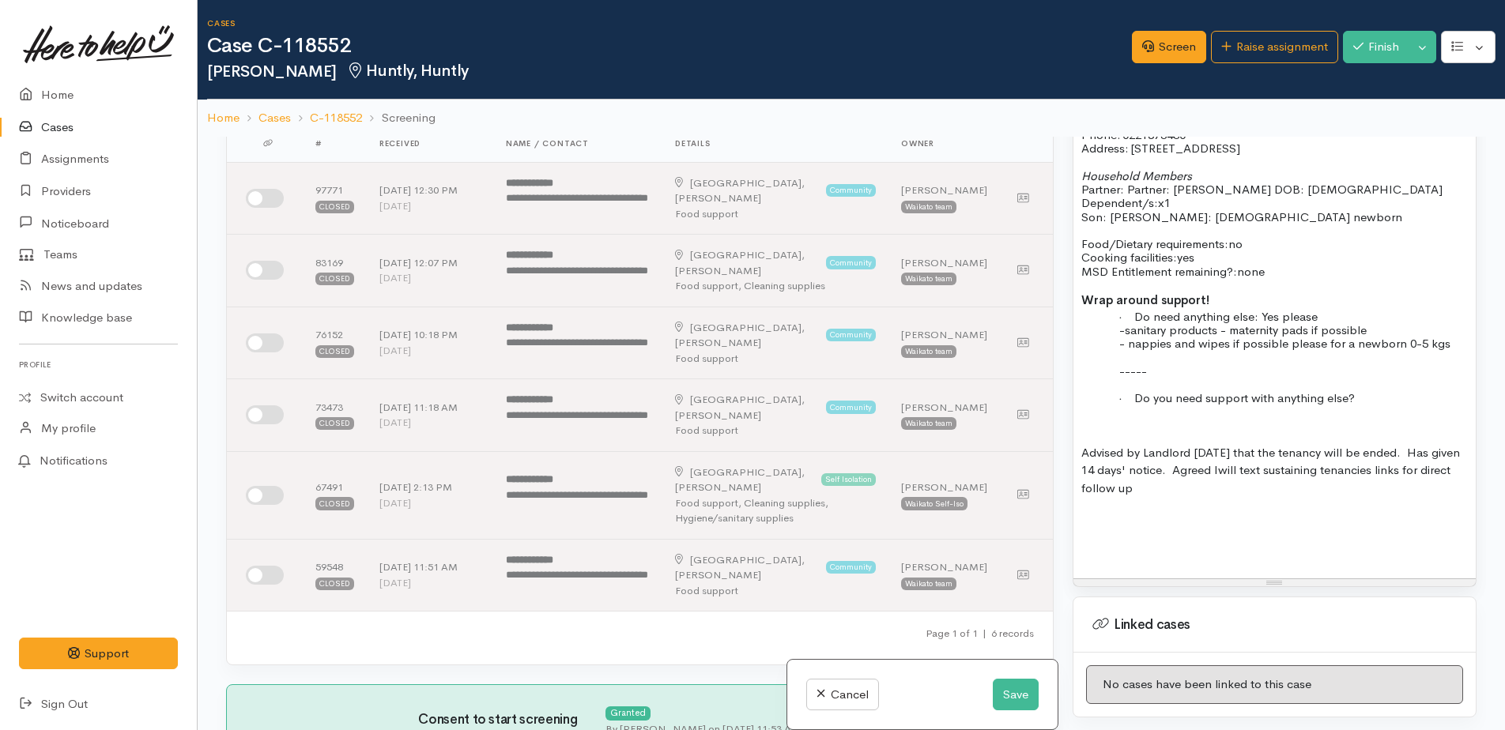
scroll to position [158, 0]
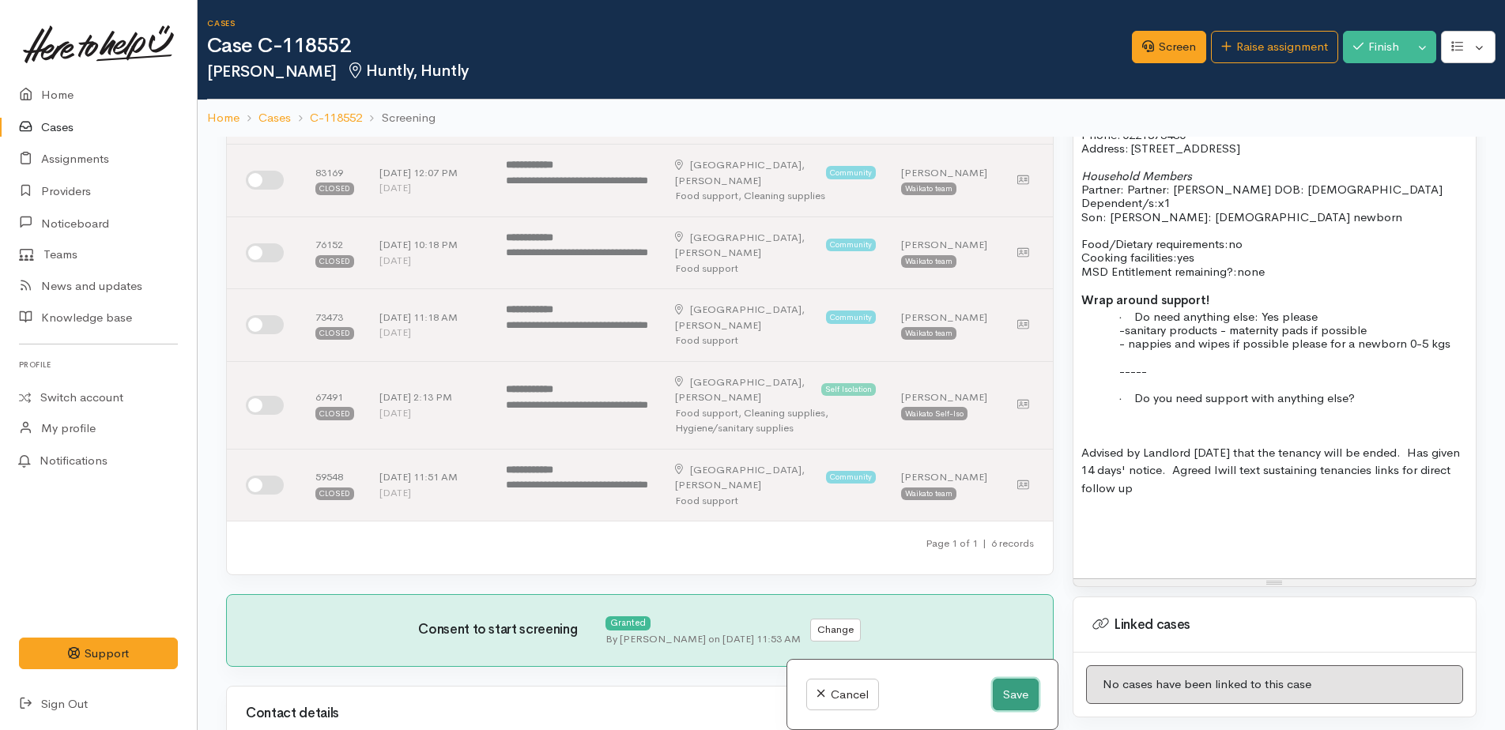
click at [1008, 691] on button "Save" at bounding box center [1016, 695] width 46 height 32
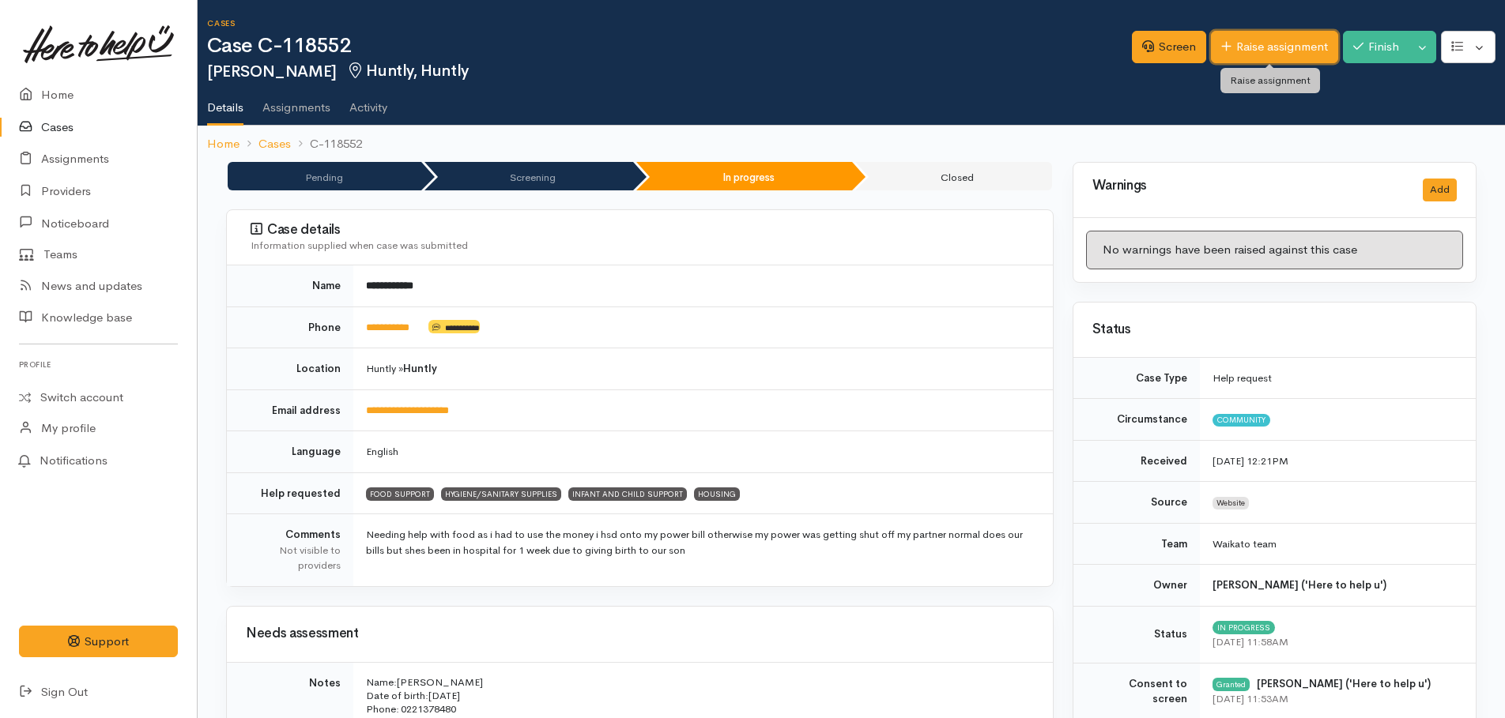
click at [1241, 48] on link "Raise assignment" at bounding box center [1274, 47] width 127 height 32
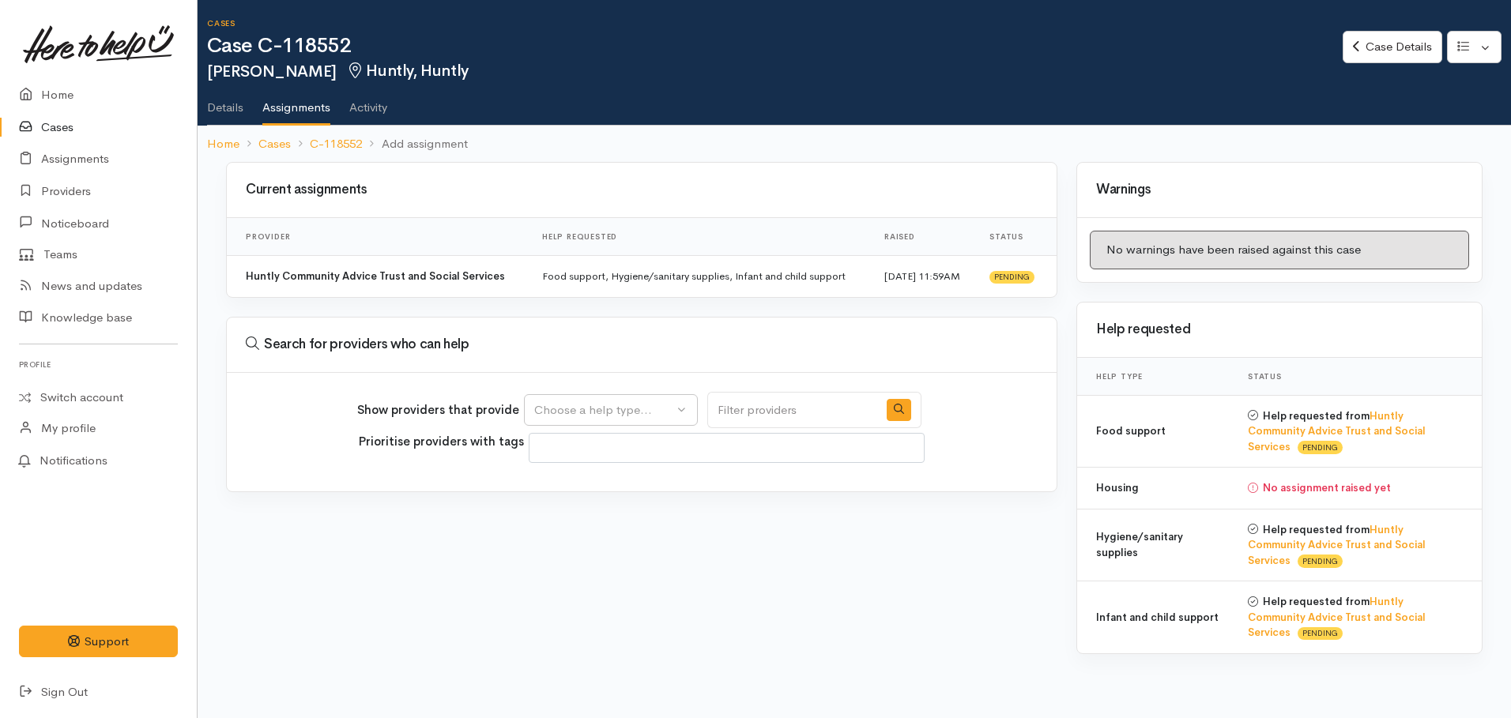
select select
drag, startPoint x: 642, startPoint y: 412, endPoint x: 626, endPoint y: 424, distance: 20.4
click at [642, 413] on div "Choose a help type..." at bounding box center [603, 410] width 139 height 18
click at [569, 554] on span "Housing" at bounding box center [566, 558] width 45 height 18
select select "11"
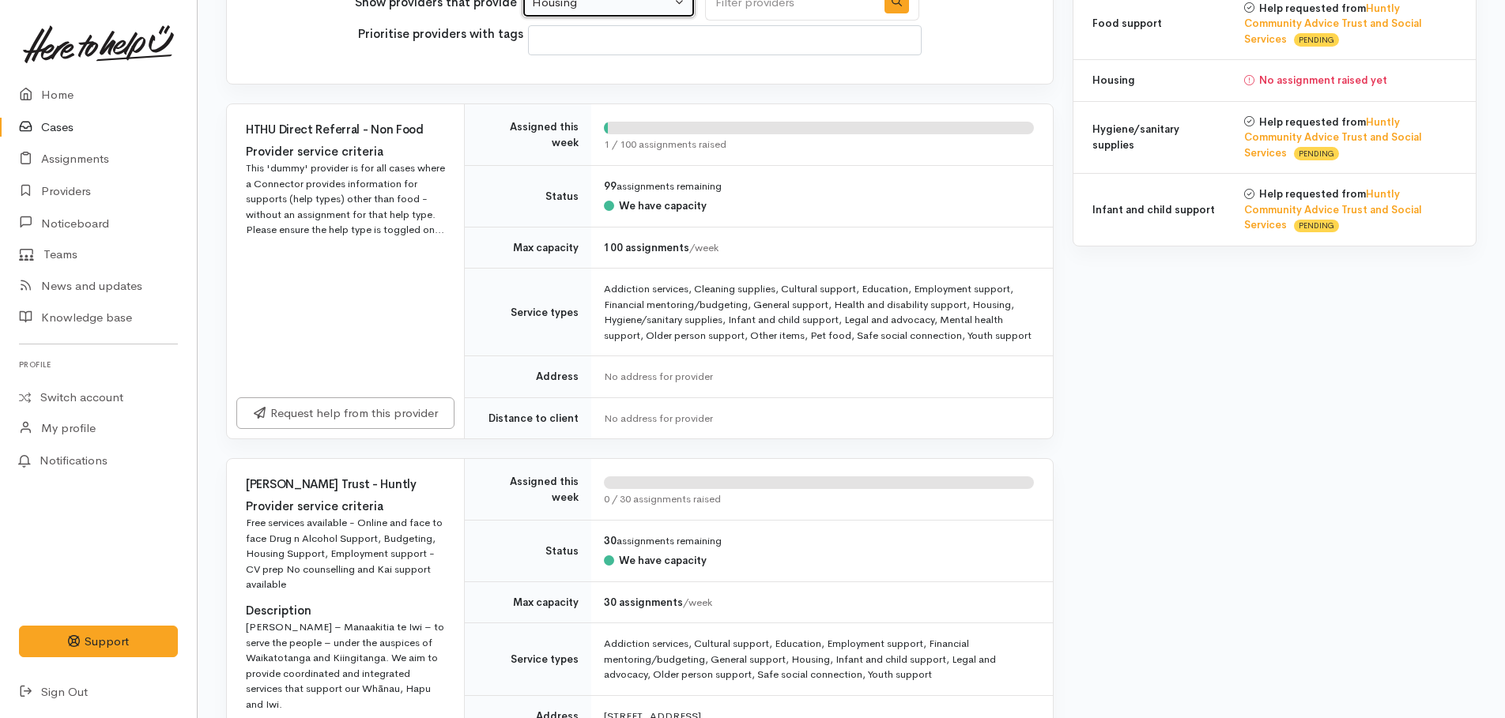
scroll to position [474, 0]
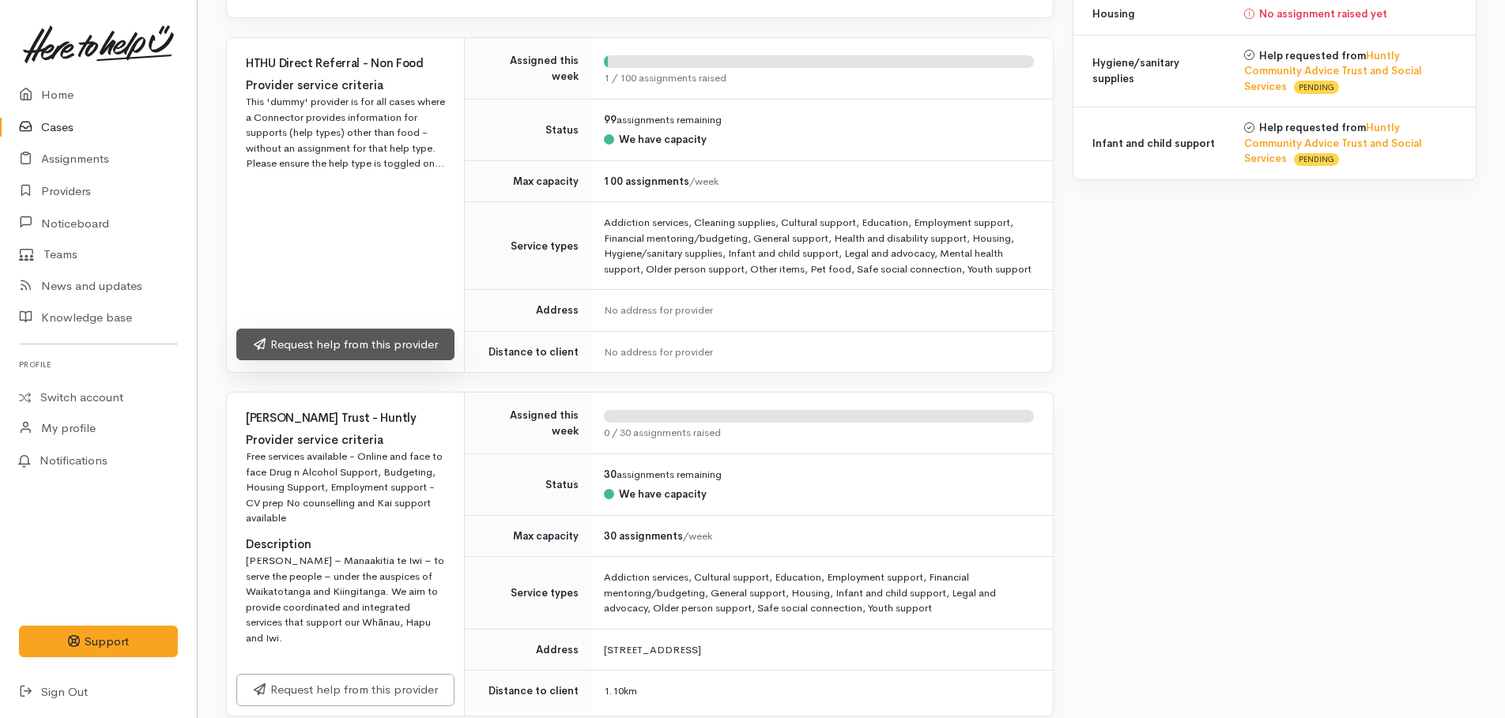
click at [374, 354] on link "Request help from this provider" at bounding box center [345, 345] width 218 height 32
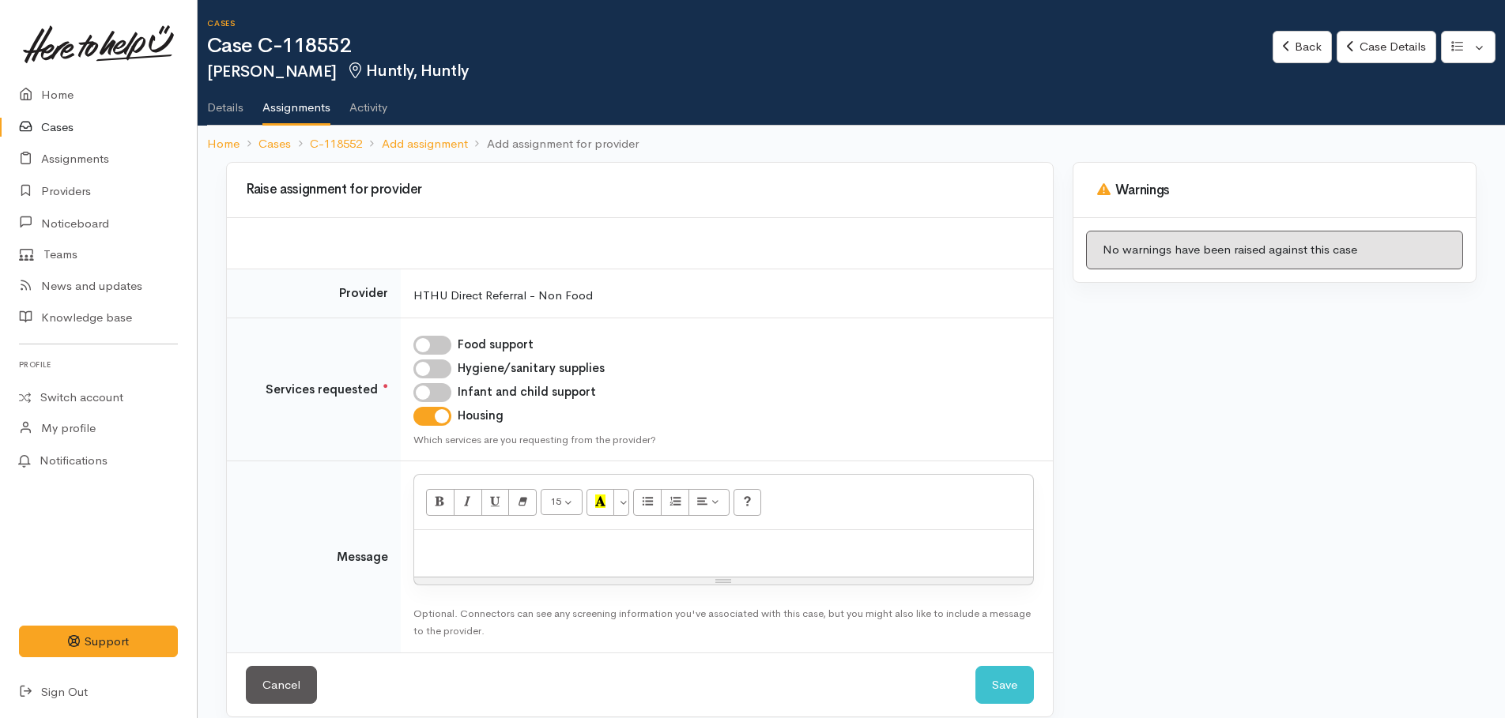
click at [488, 529] on div "15 8 9 10 11 12 14 18 24 36 Background Color Transparent Select #ffff00 Text Co…" at bounding box center [723, 502] width 619 height 55
click at [480, 541] on p at bounding box center [723, 547] width 603 height 18
click at [725, 552] on p "provided contacts for sustaining tenancies agencies for terry to contact" at bounding box center [723, 547] width 603 height 18
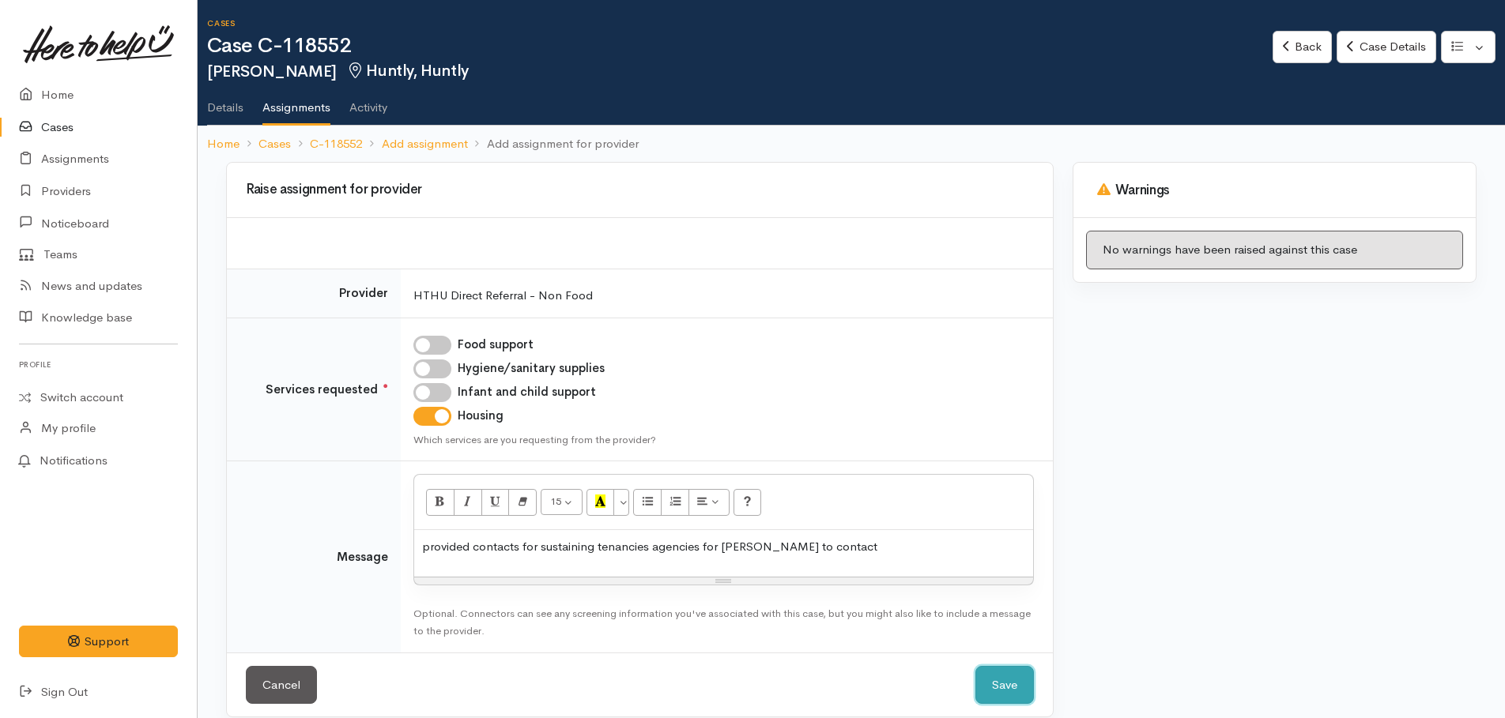
click at [1010, 678] on button "Save" at bounding box center [1004, 685] width 58 height 39
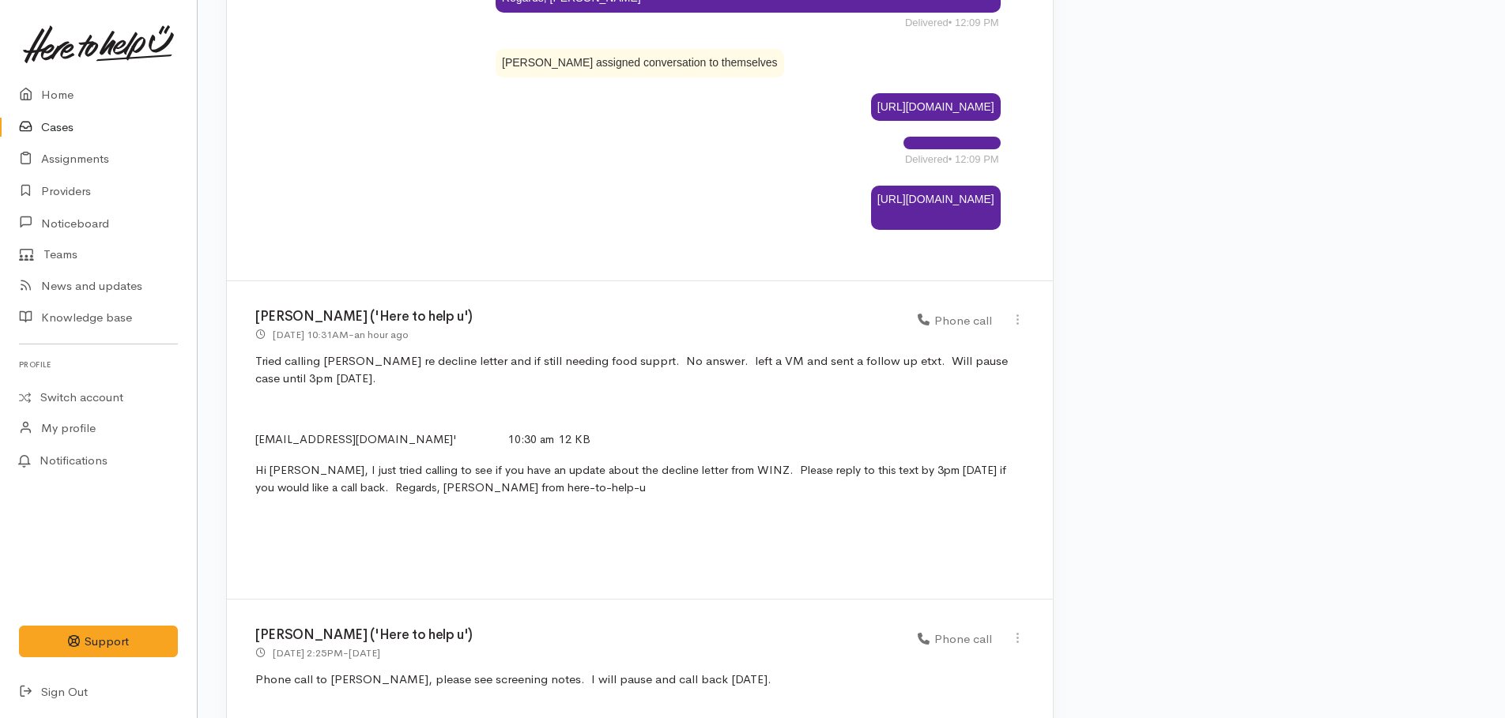
scroll to position [2163, 0]
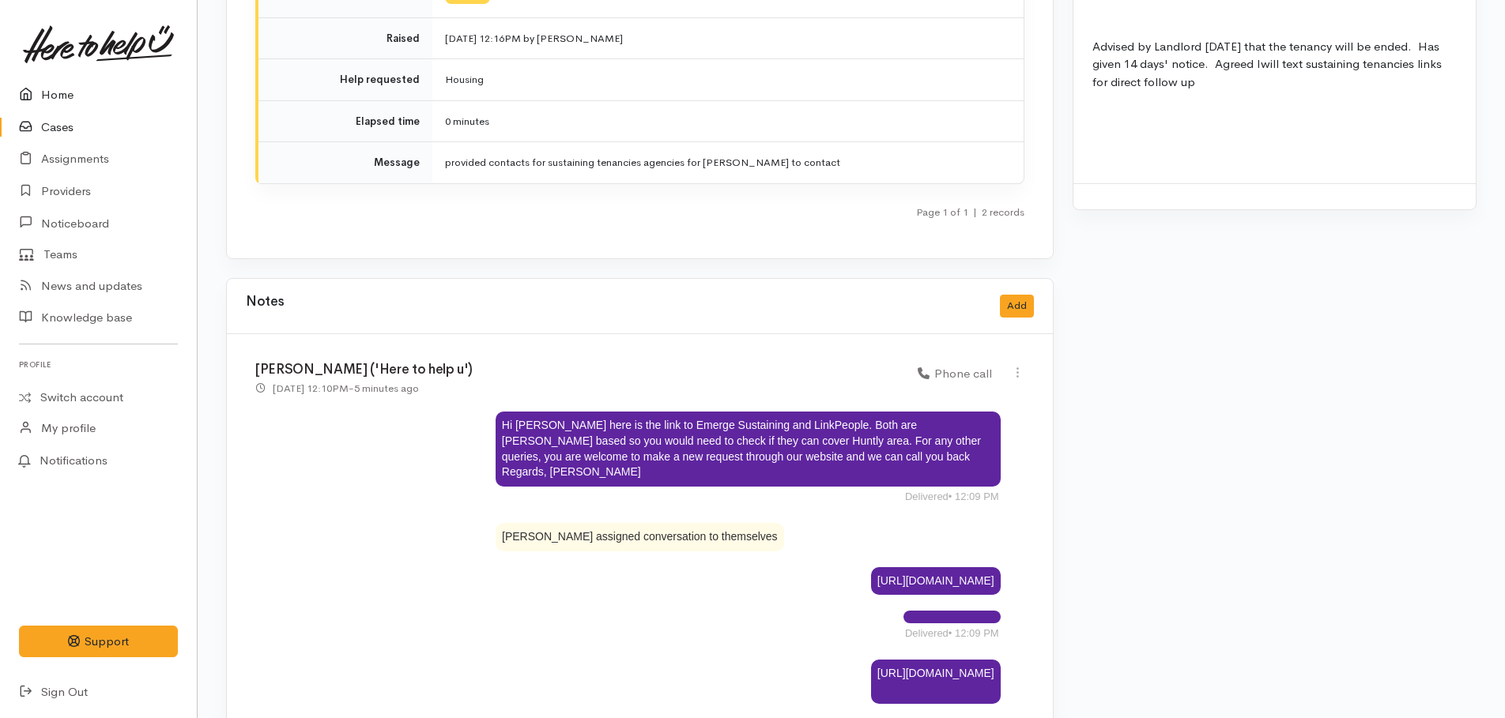
drag, startPoint x: 51, startPoint y: 94, endPoint x: 36, endPoint y: 99, distance: 16.5
click at [51, 94] on link "Home" at bounding box center [98, 95] width 197 height 32
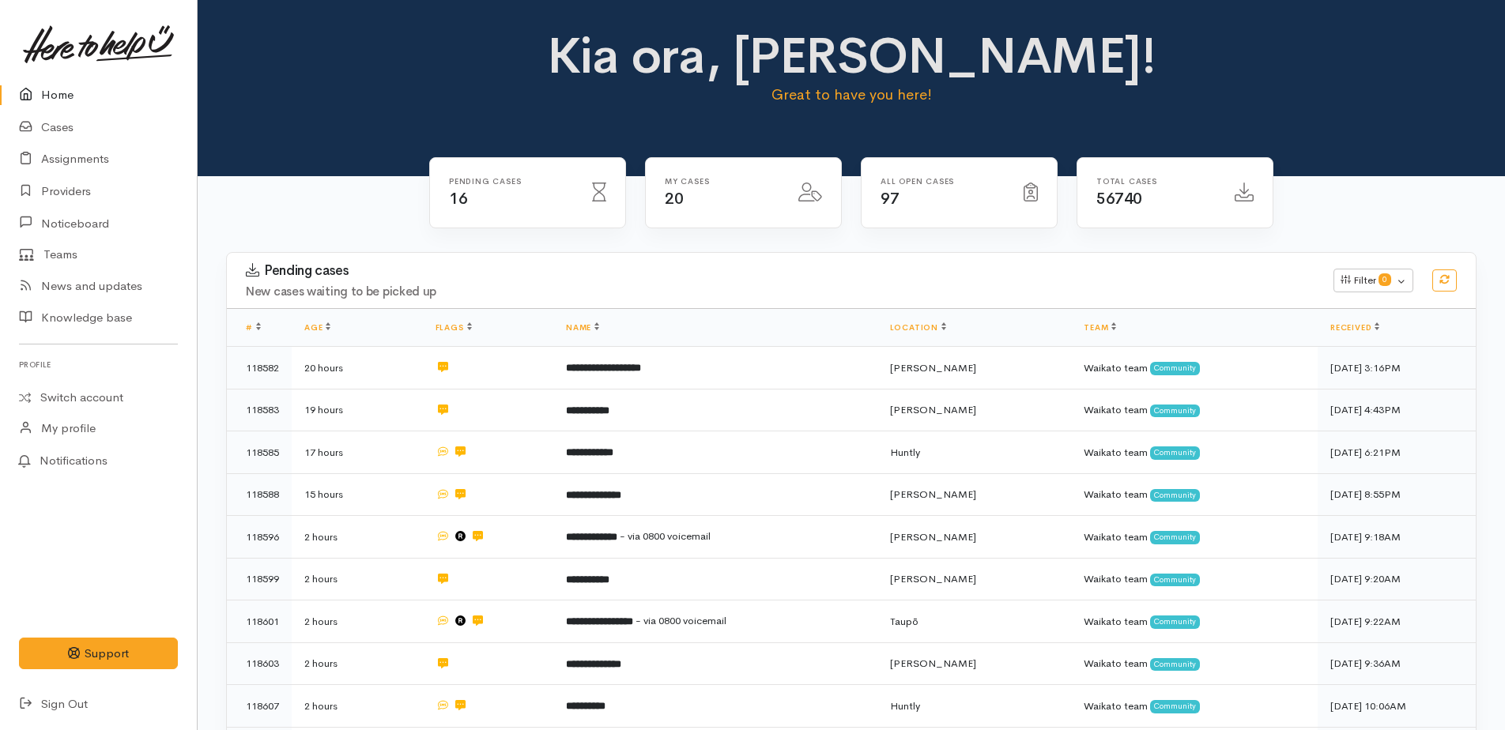
click at [47, 92] on link "Home" at bounding box center [98, 95] width 197 height 32
click at [58, 88] on link "Home" at bounding box center [98, 95] width 197 height 32
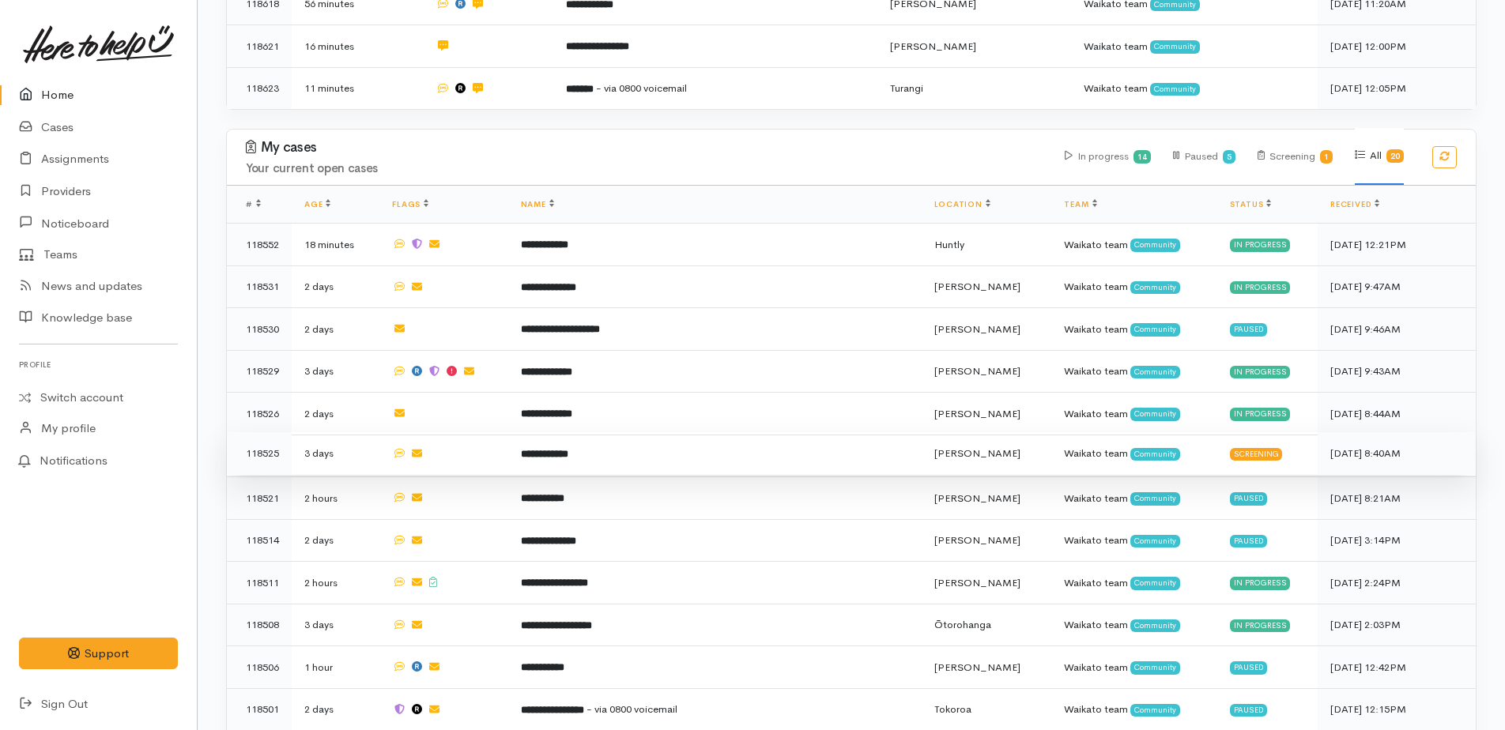
scroll to position [948, 0]
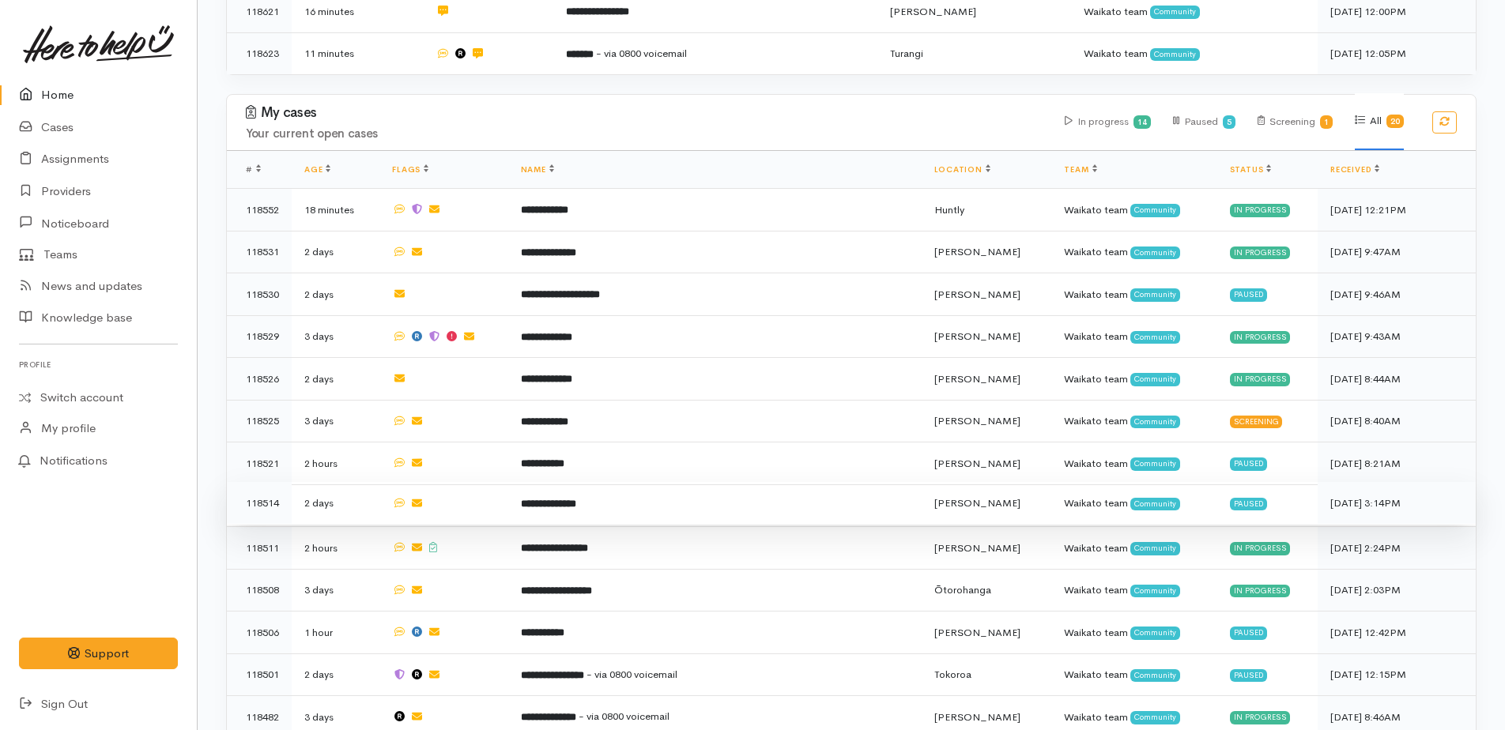
click at [575, 499] on b "**********" at bounding box center [548, 504] width 55 height 10
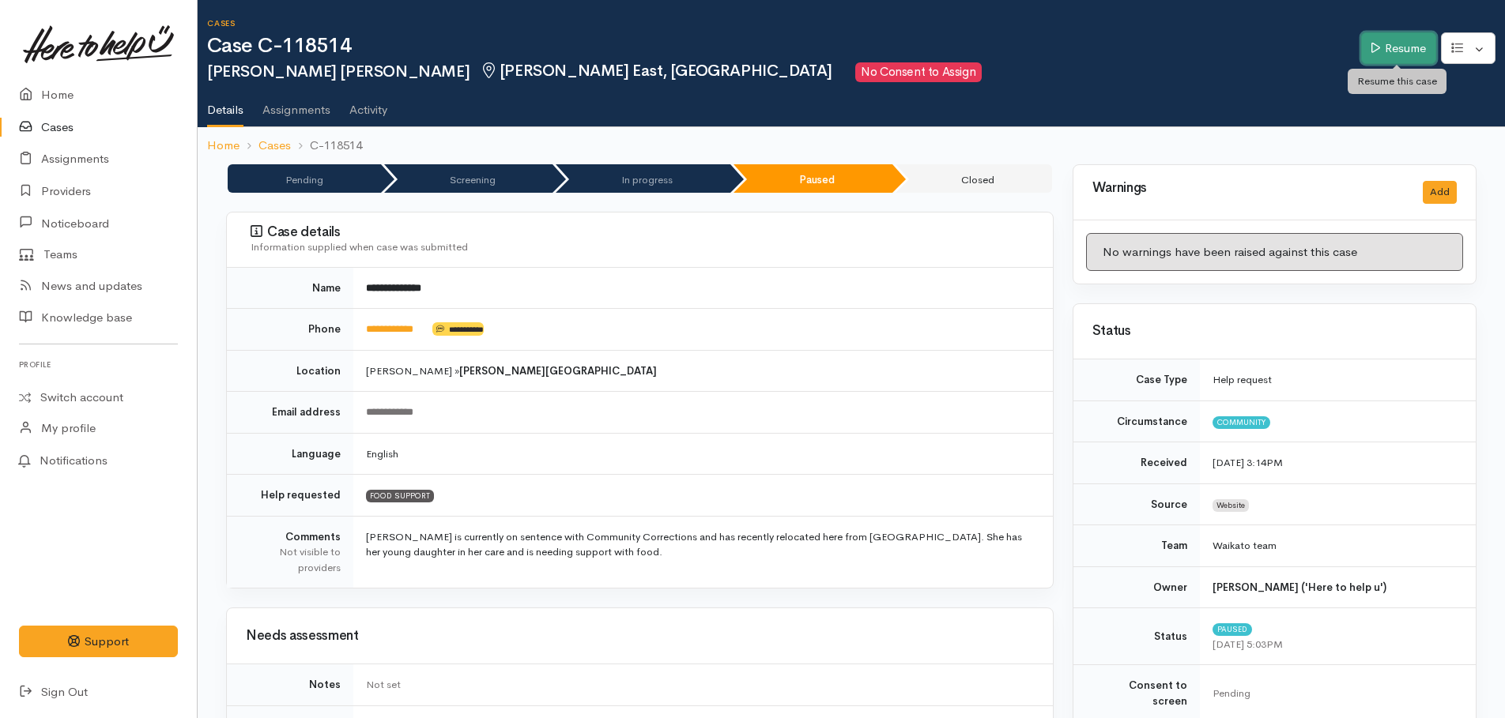
click at [1407, 47] on link "Resume" at bounding box center [1398, 48] width 75 height 32
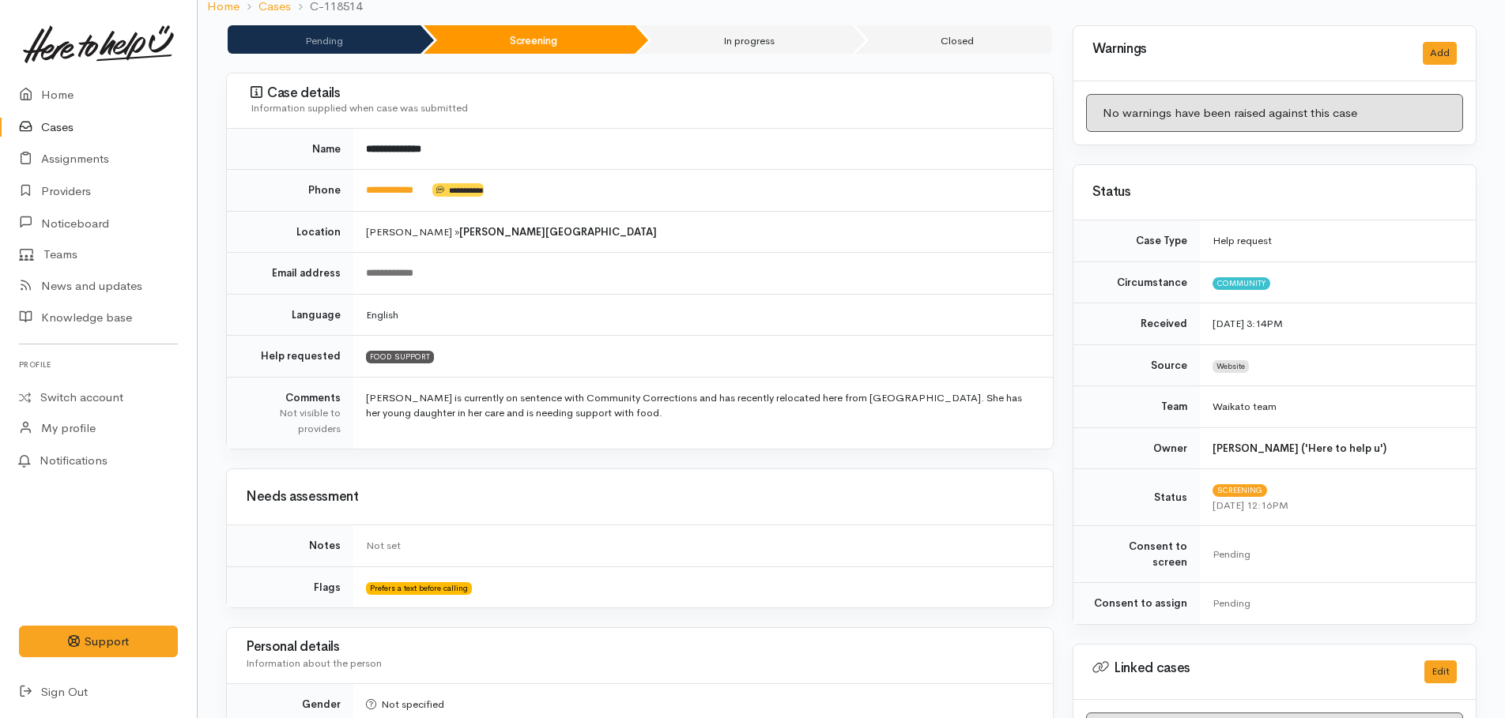
scroll to position [474, 0]
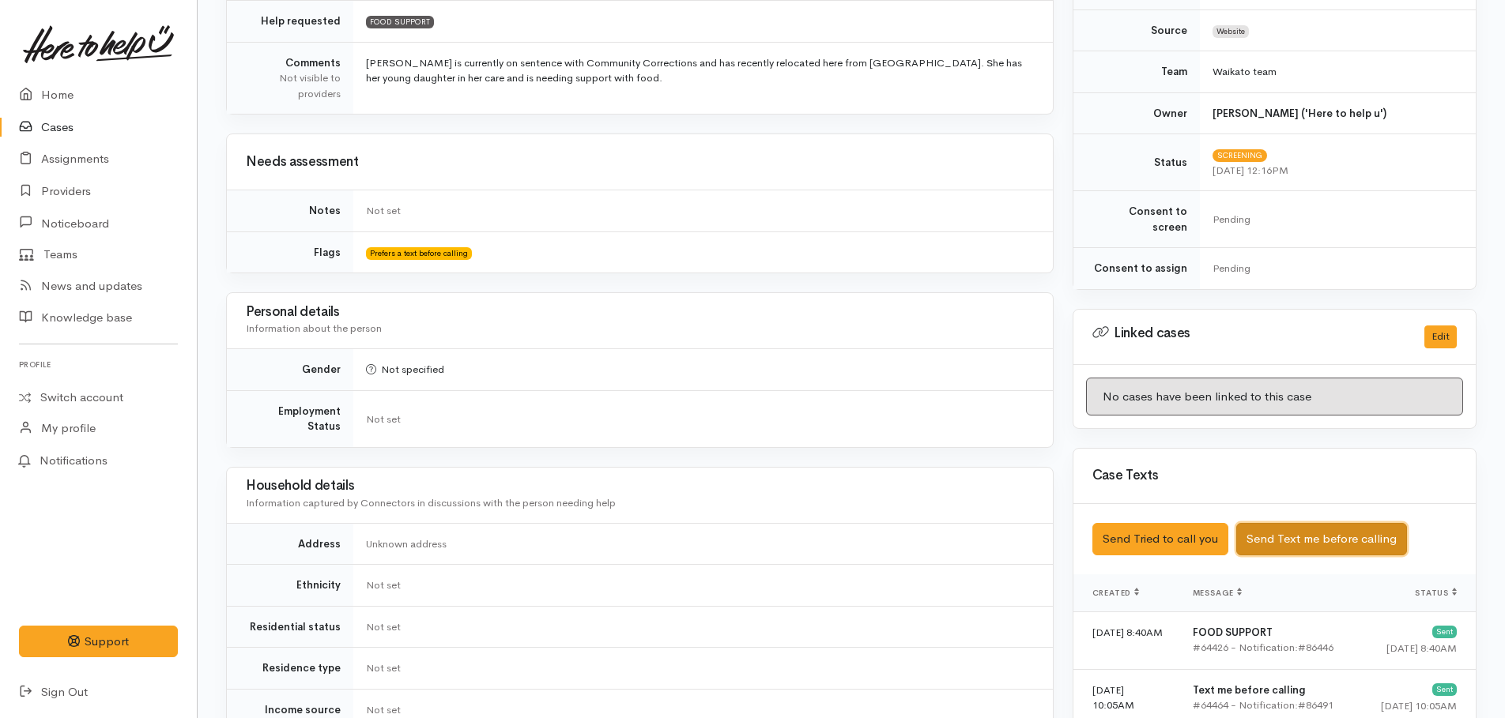
click at [1290, 523] on button "Send Text me before calling" at bounding box center [1321, 539] width 171 height 32
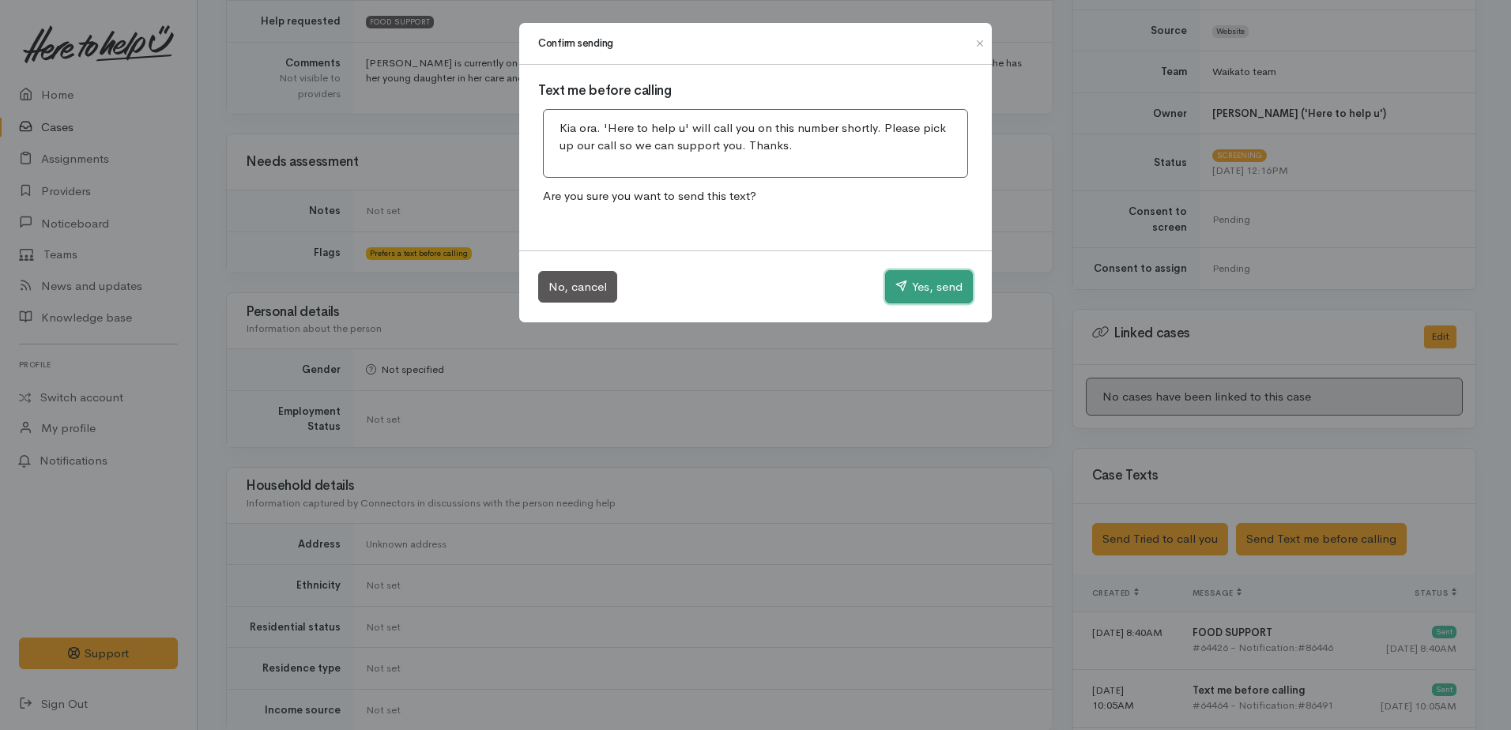
click at [917, 284] on button "Yes, send" at bounding box center [929, 286] width 88 height 33
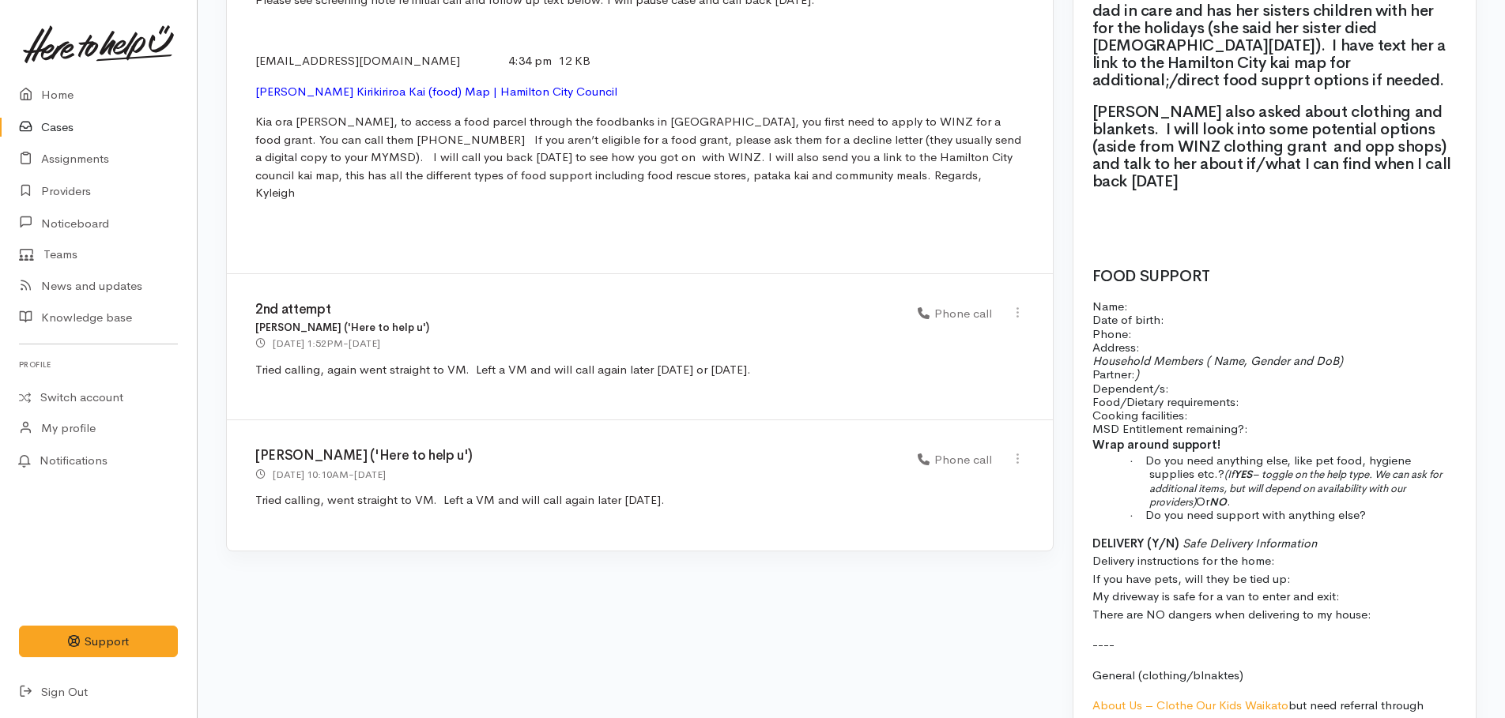
scroll to position [1580, 0]
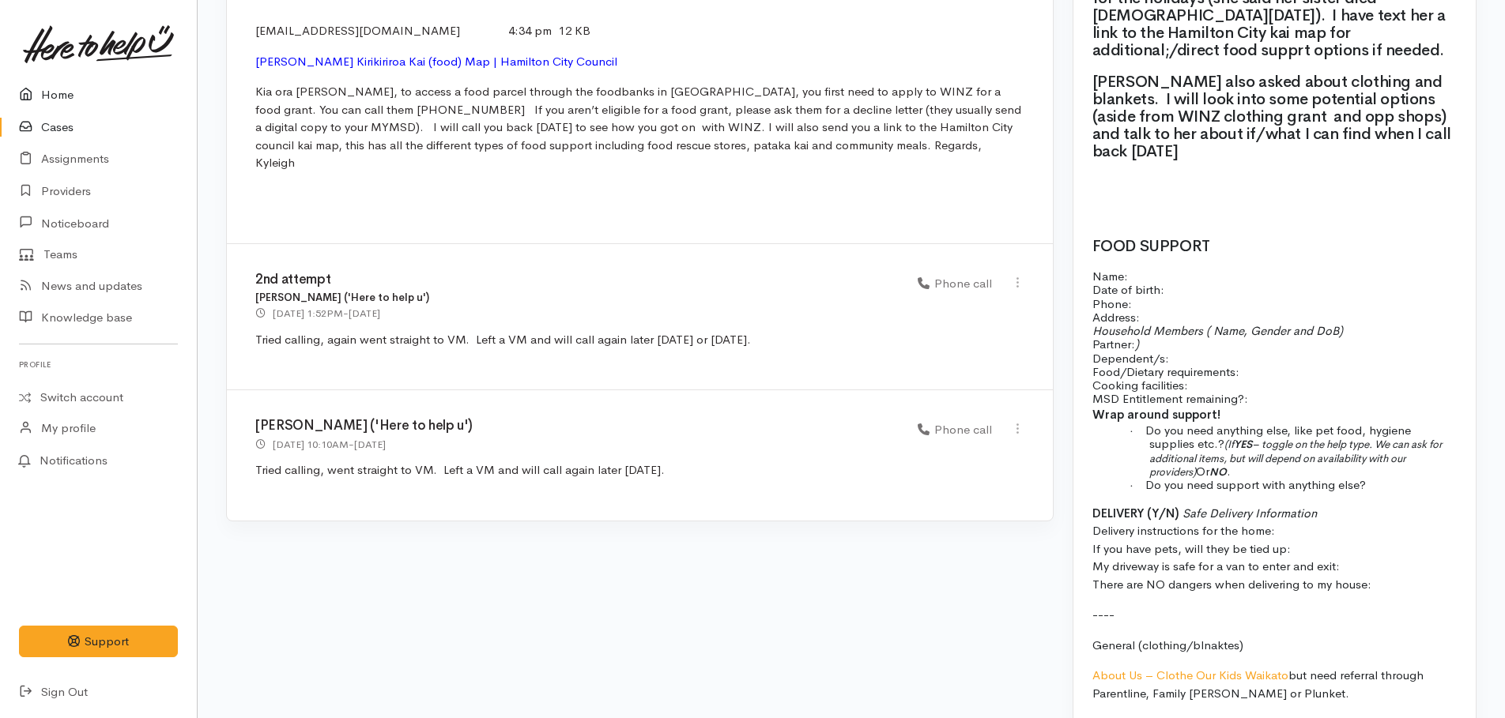
click at [58, 95] on link "Home" at bounding box center [98, 95] width 197 height 32
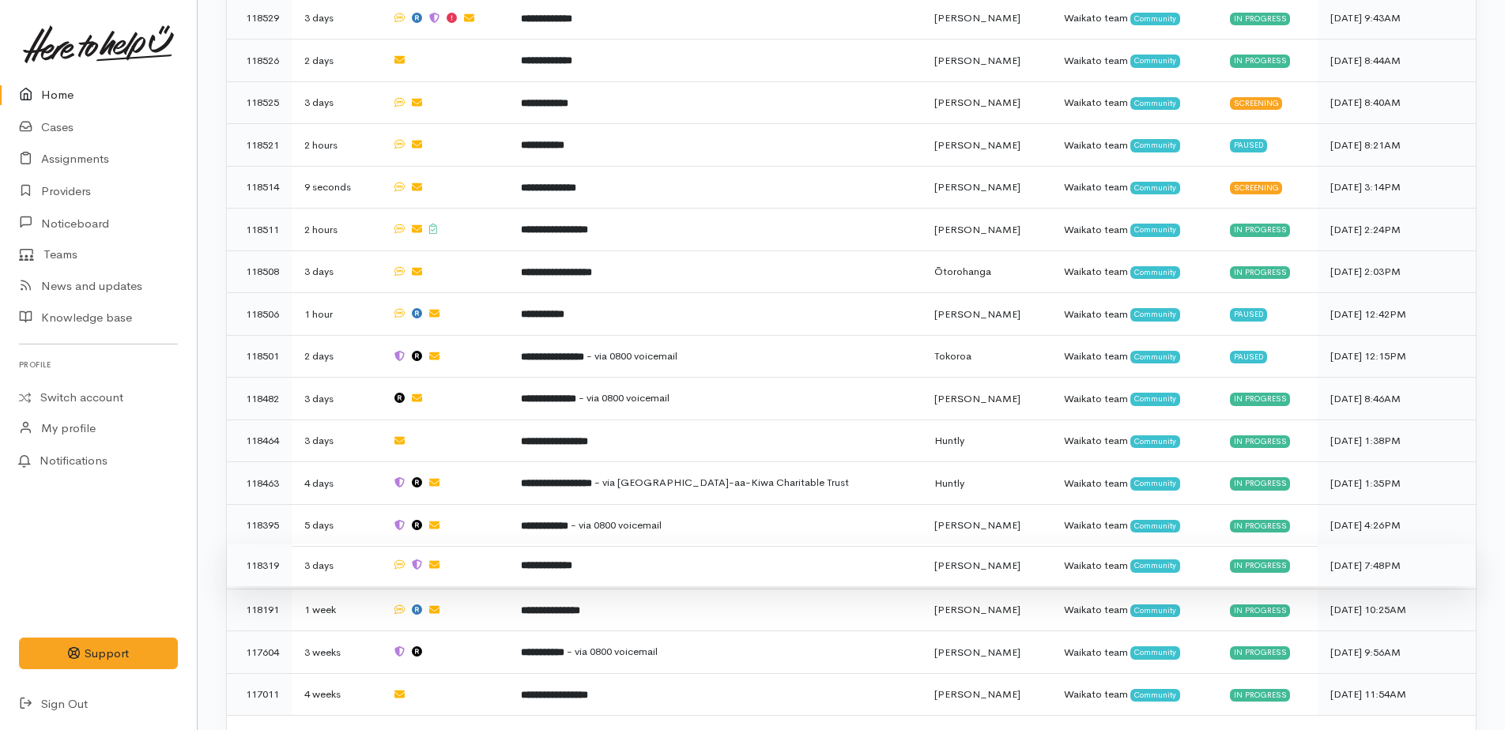
scroll to position [1284, 0]
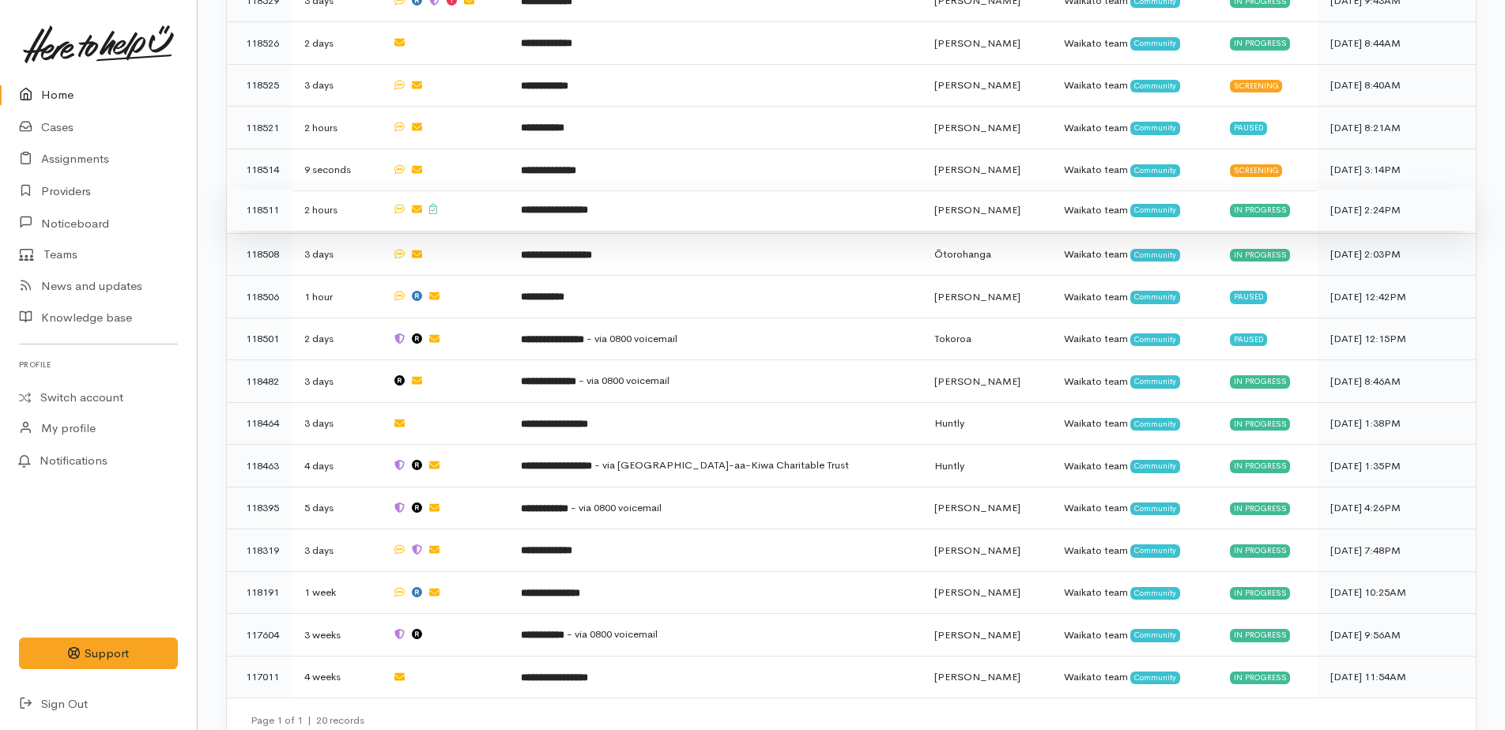
click at [568, 205] on b "**********" at bounding box center [554, 210] width 67 height 10
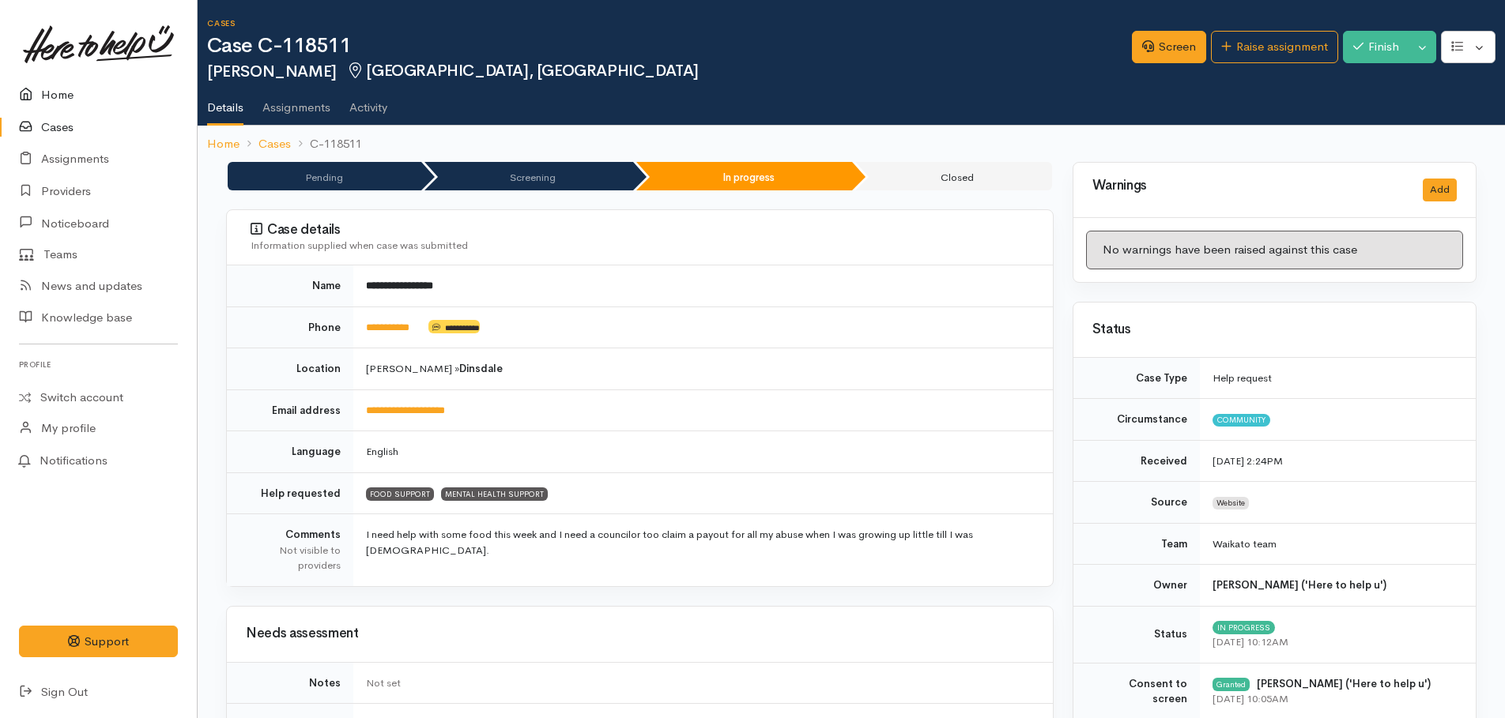
click at [59, 91] on link "Home" at bounding box center [98, 95] width 197 height 32
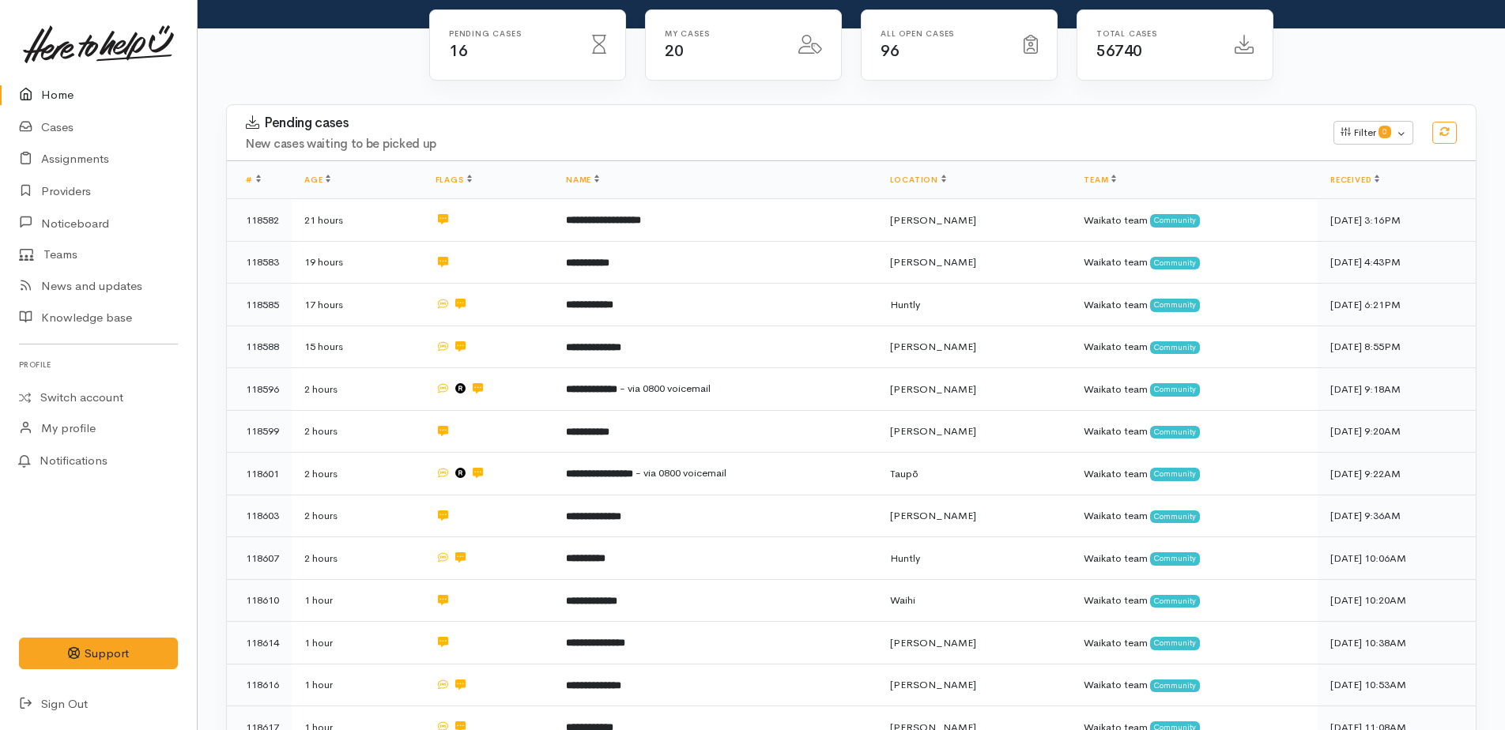
scroll to position [237, 0]
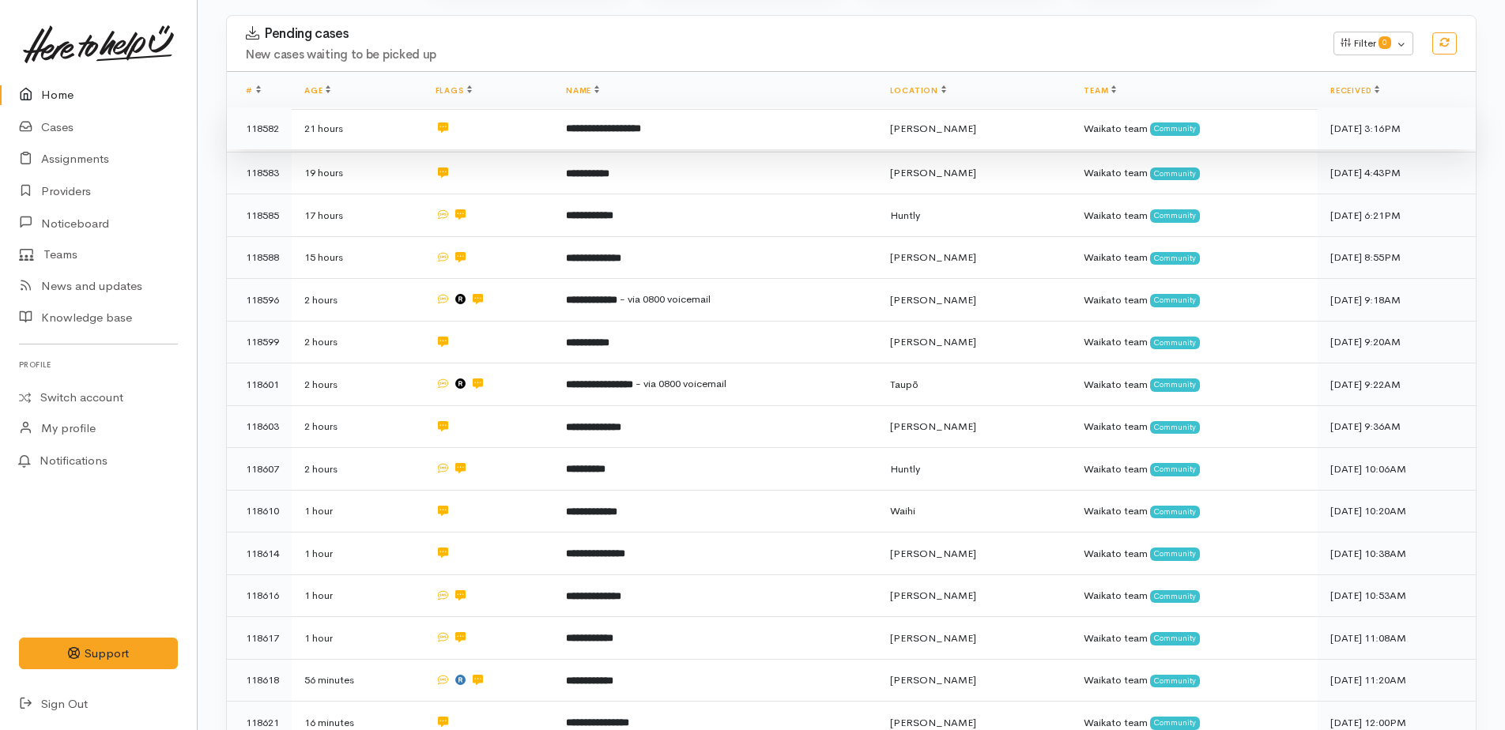
click at [641, 123] on b "**********" at bounding box center [603, 128] width 75 height 10
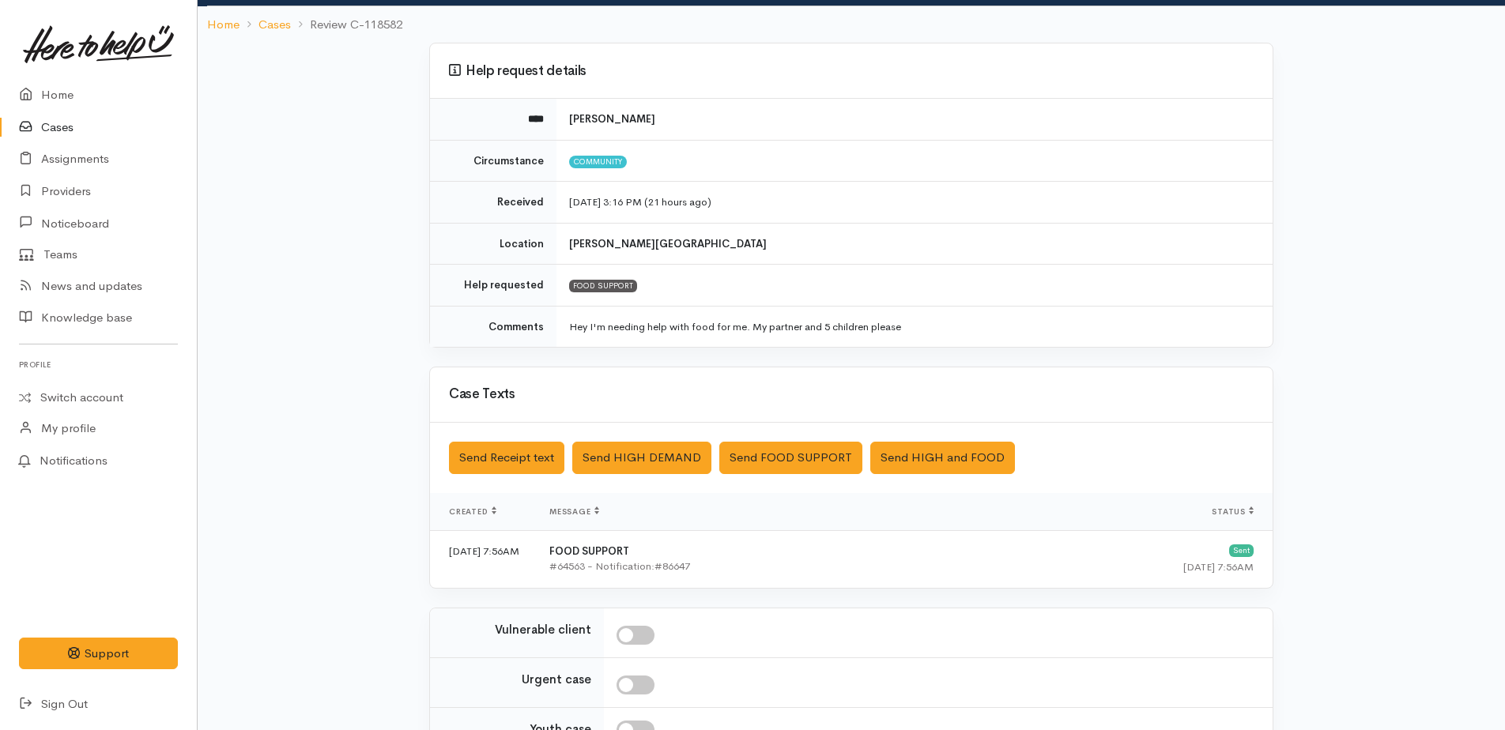
scroll to position [262, 0]
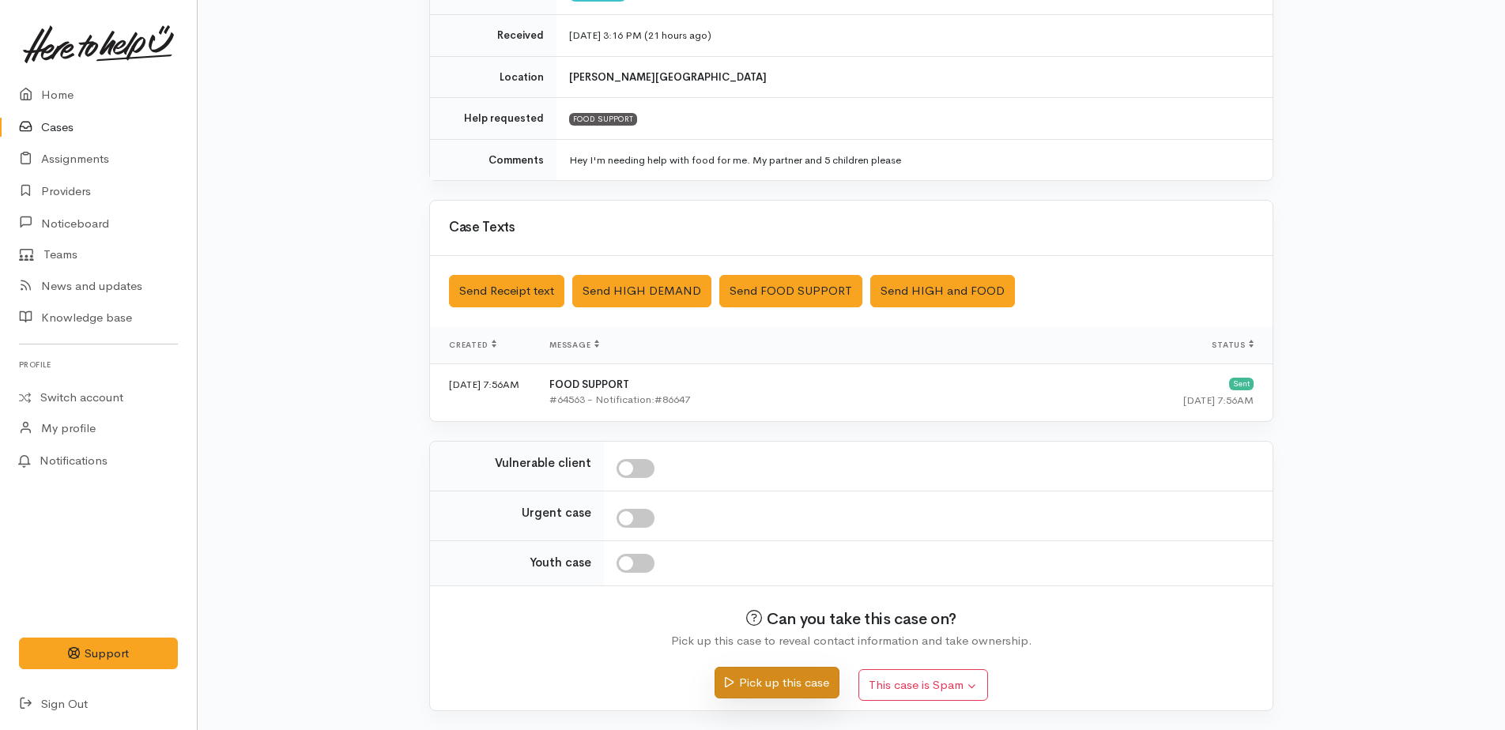
click at [780, 680] on button "Pick up this case" at bounding box center [776, 683] width 124 height 32
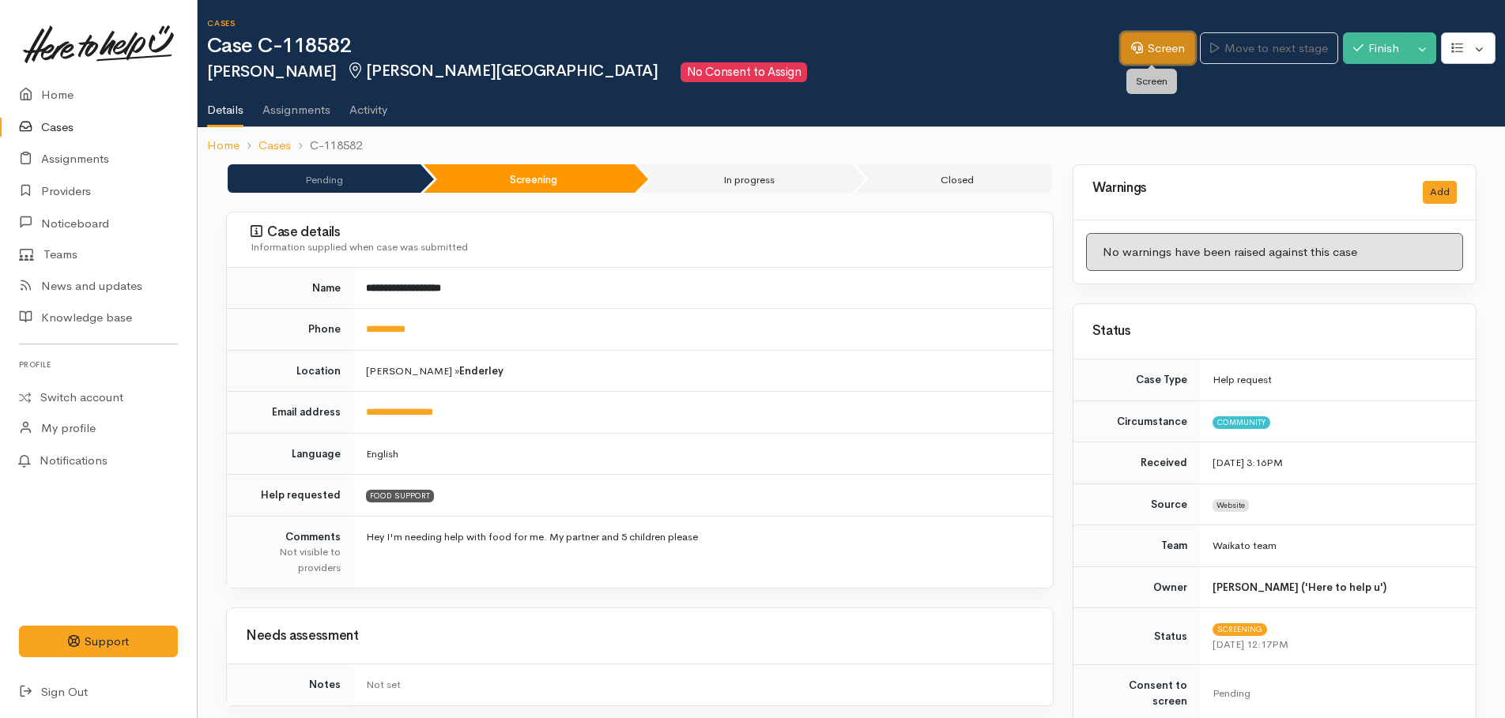
click at [1147, 46] on link "Screen" at bounding box center [1158, 48] width 74 height 32
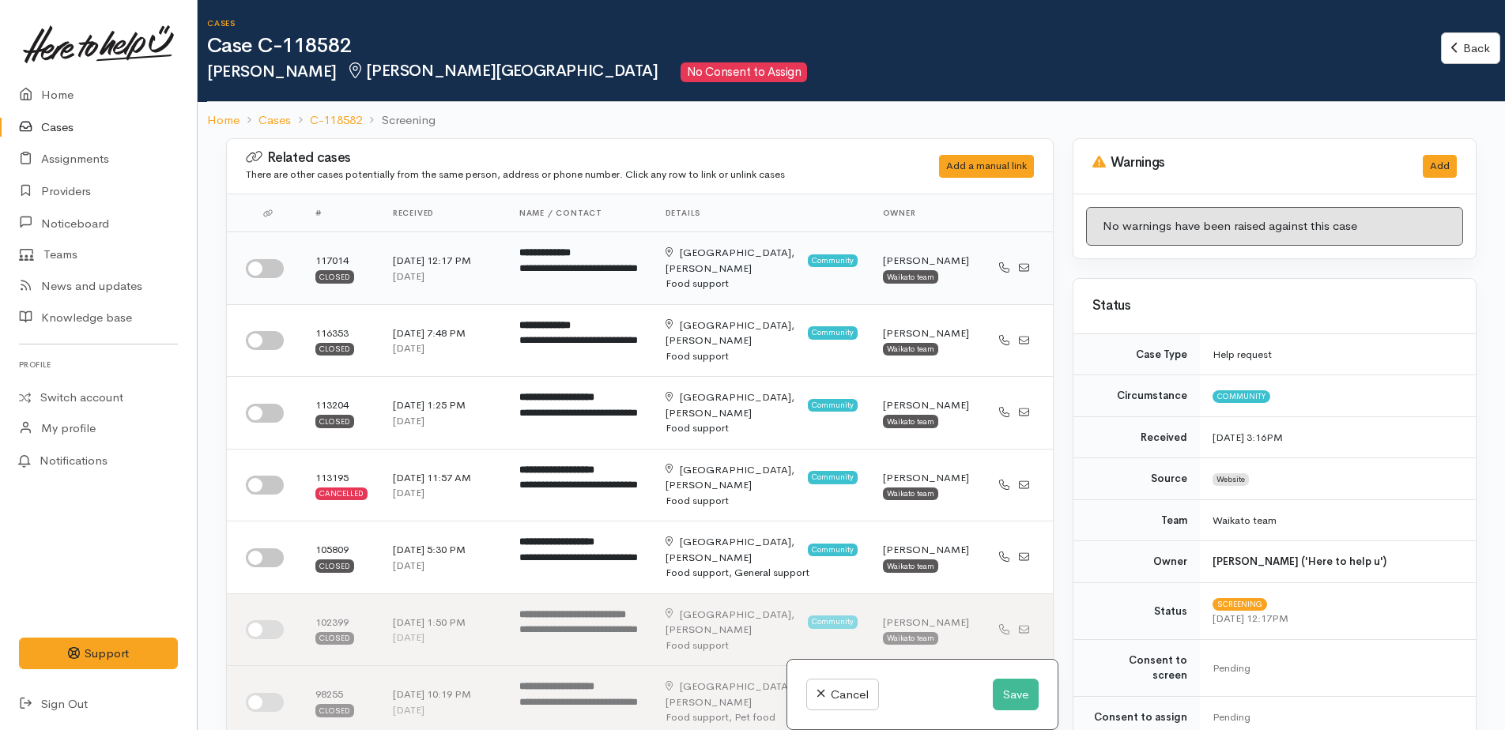
click at [254, 266] on input "checkbox" at bounding box center [265, 268] width 38 height 19
checkbox input "true"
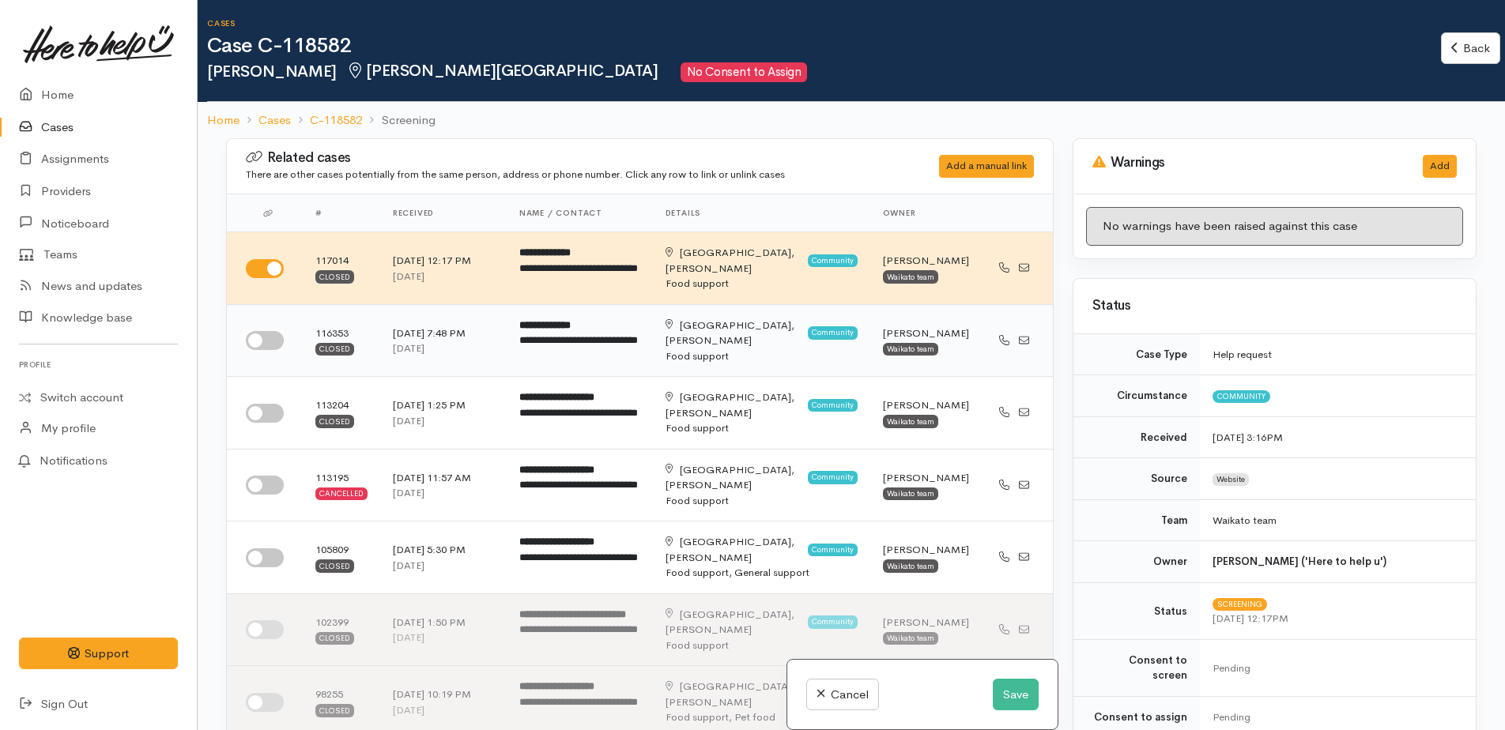
click at [266, 339] on input "checkbox" at bounding box center [265, 340] width 38 height 19
checkbox input "true"
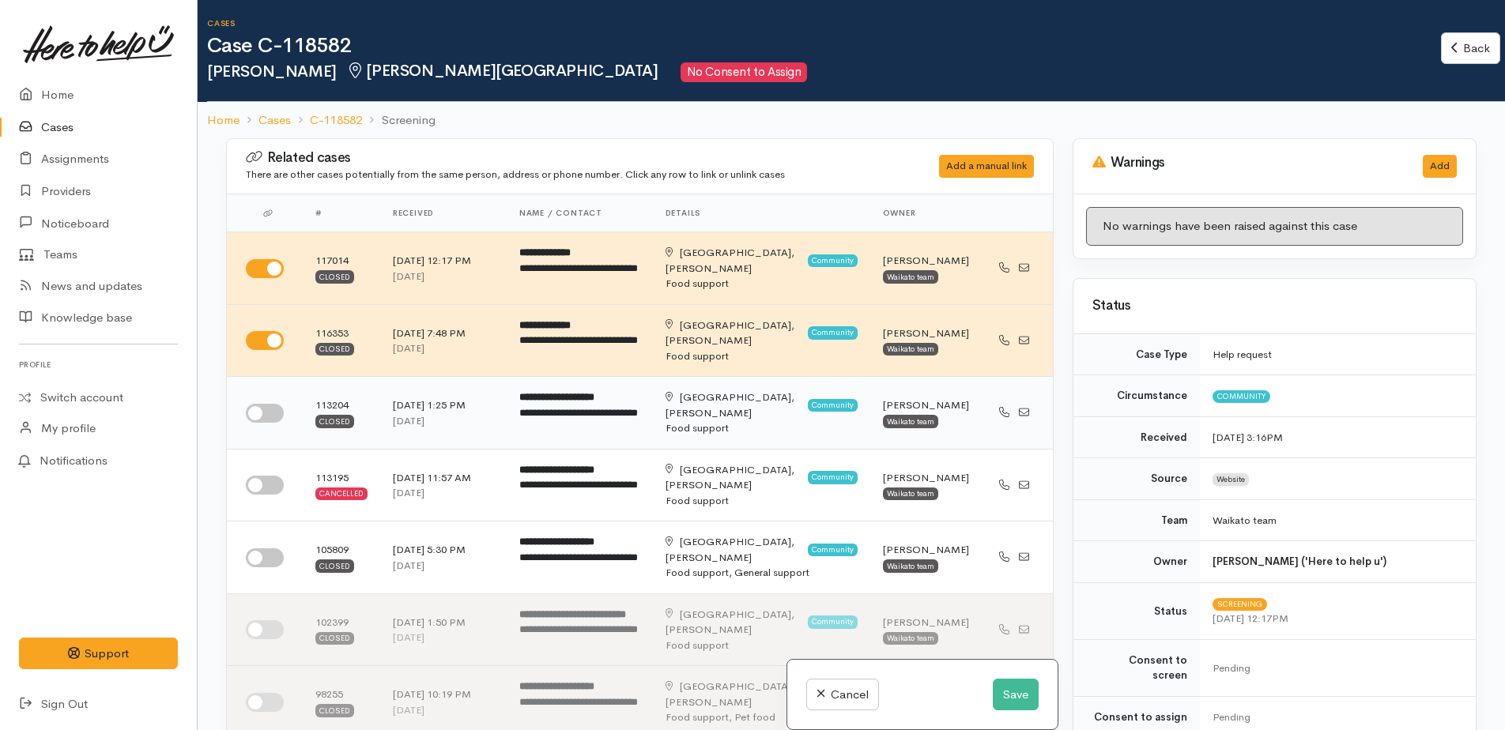
click at [248, 415] on input "checkbox" at bounding box center [265, 413] width 38 height 19
checkbox input "true"
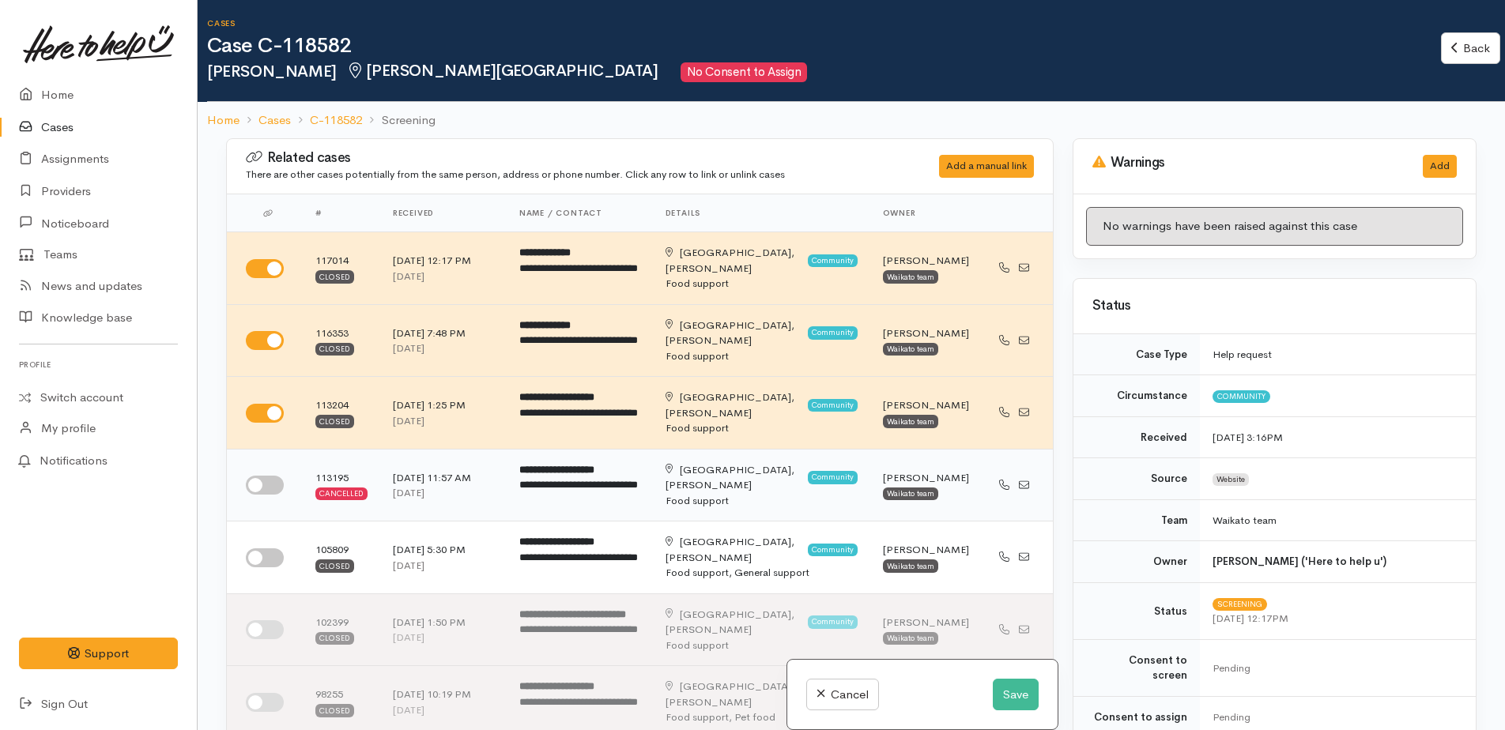
click at [256, 492] on input "checkbox" at bounding box center [265, 485] width 38 height 19
checkbox input "true"
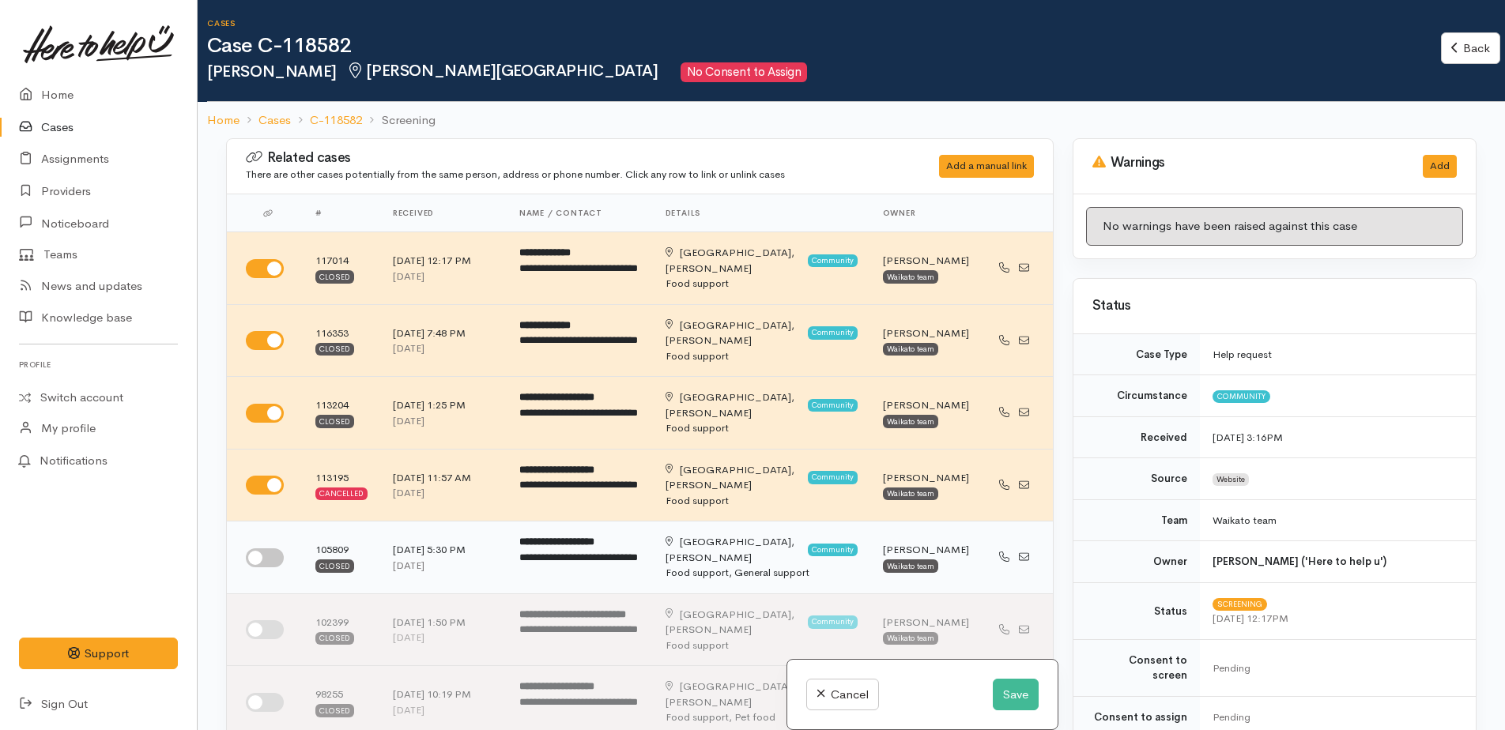
click at [262, 553] on input "checkbox" at bounding box center [265, 557] width 38 height 19
checkbox input "true"
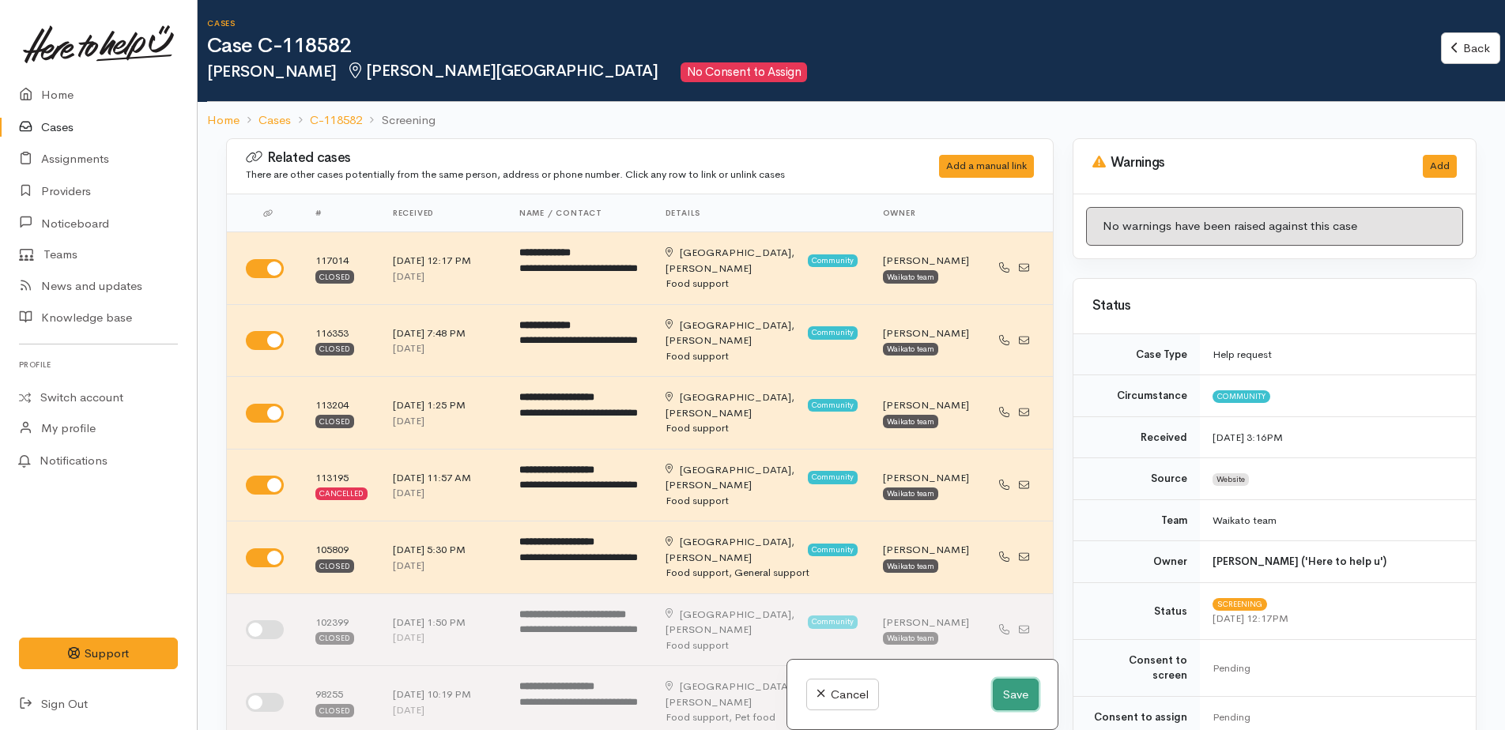
click at [1011, 680] on button "Save" at bounding box center [1016, 695] width 46 height 32
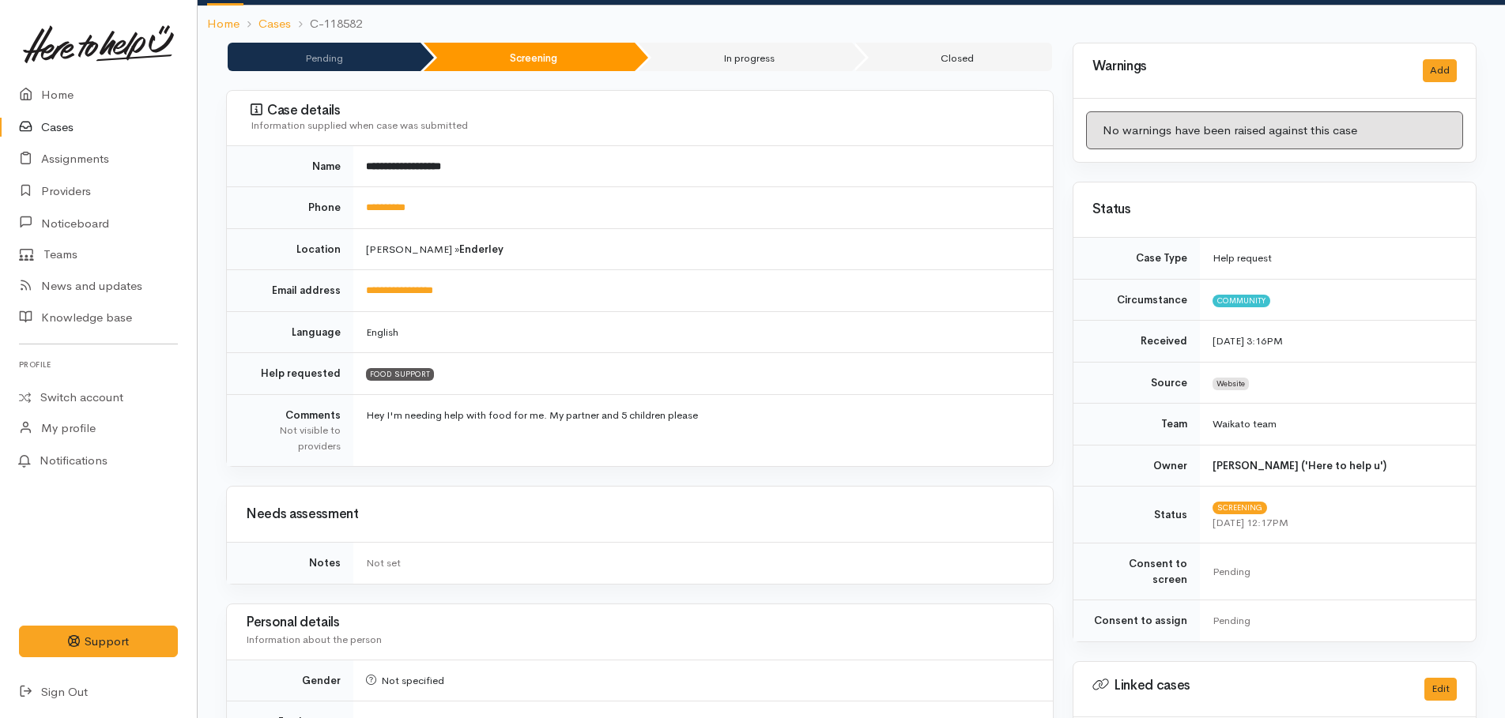
scroll to position [395, 0]
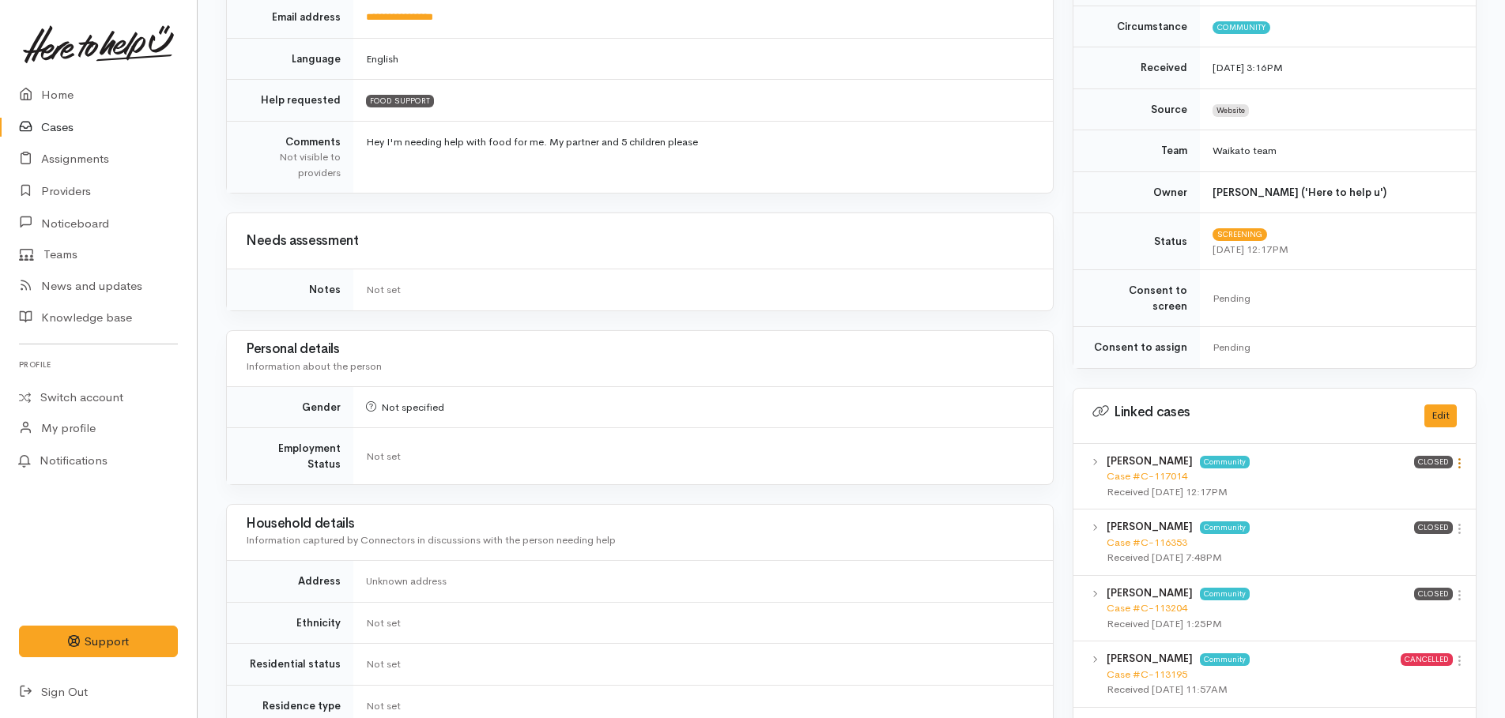
click at [1460, 457] on icon at bounding box center [1458, 463] width 13 height 13
click at [1386, 482] on link "View case" at bounding box center [1402, 494] width 125 height 24
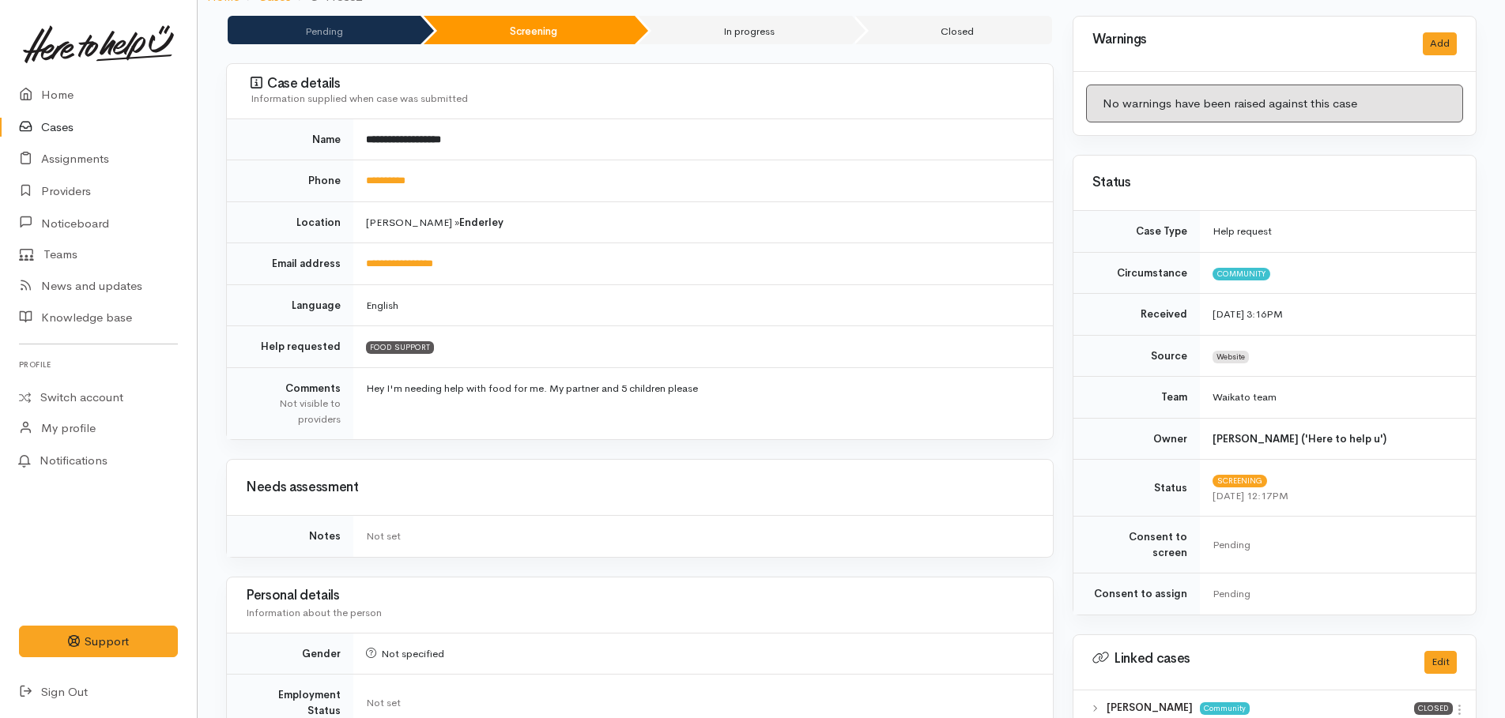
scroll to position [0, 0]
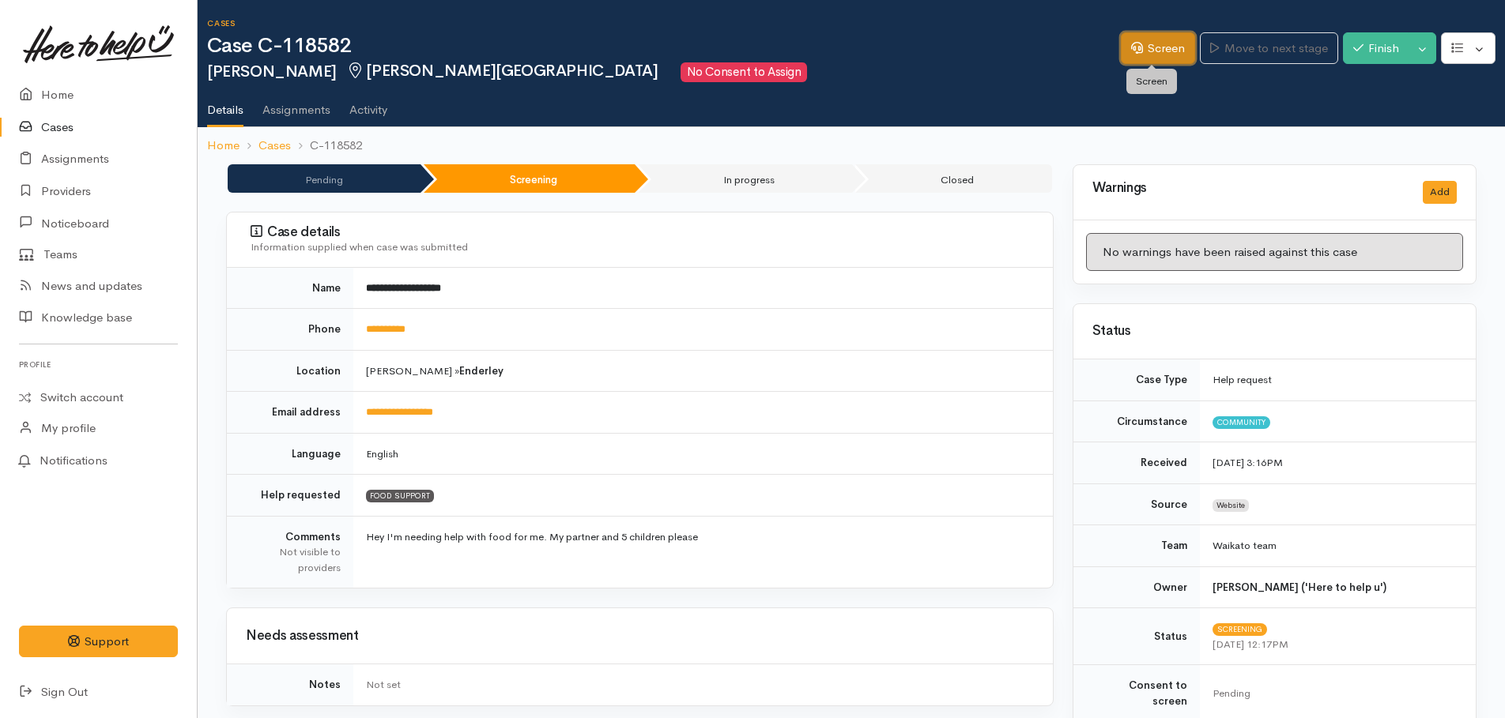
drag, startPoint x: 1132, startPoint y: 58, endPoint x: 1118, endPoint y: 55, distance: 14.6
click at [1132, 58] on link "Screen" at bounding box center [1158, 48] width 74 height 32
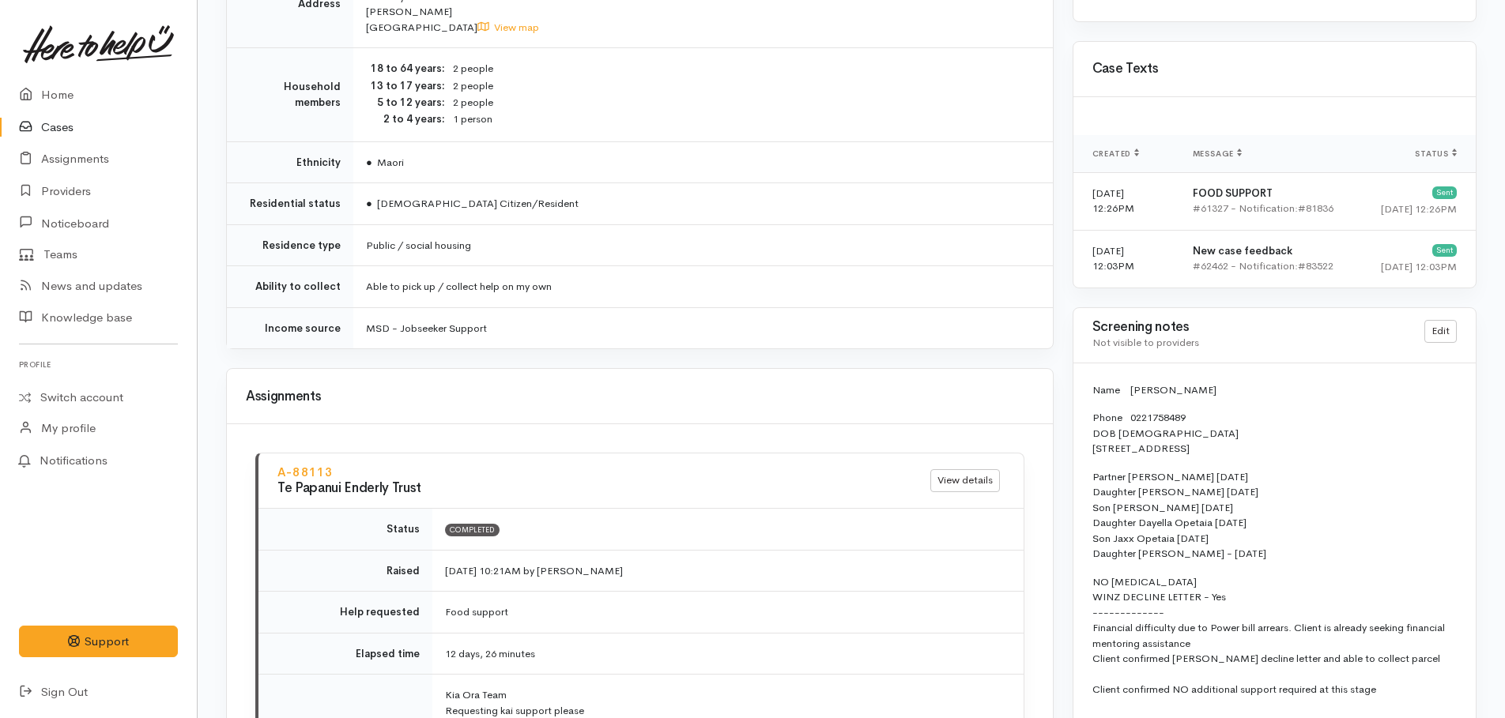
scroll to position [1343, 0]
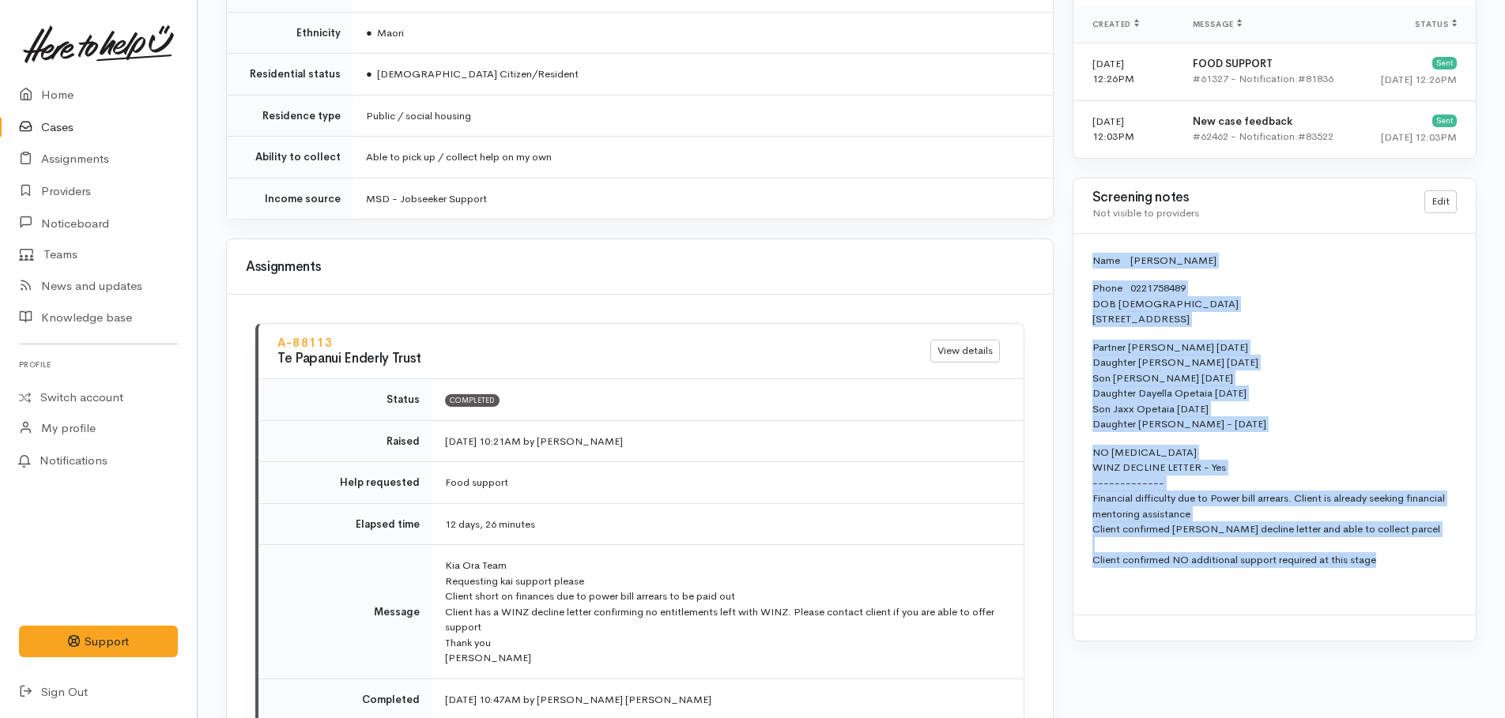
drag, startPoint x: 1091, startPoint y: 254, endPoint x: 1423, endPoint y: 566, distance: 455.6
click at [1423, 566] on div "Name [PERSON_NAME] Phone [PHONE_NUMBER] DOB [DEMOGRAPHIC_DATA] [STREET_ADDRESS]…" at bounding box center [1274, 425] width 402 height 382
copy div "Name [PERSON_NAME] Phone [PHONE_NUMBER] DOB [DEMOGRAPHIC_DATA] [STREET_ADDRESS]…"
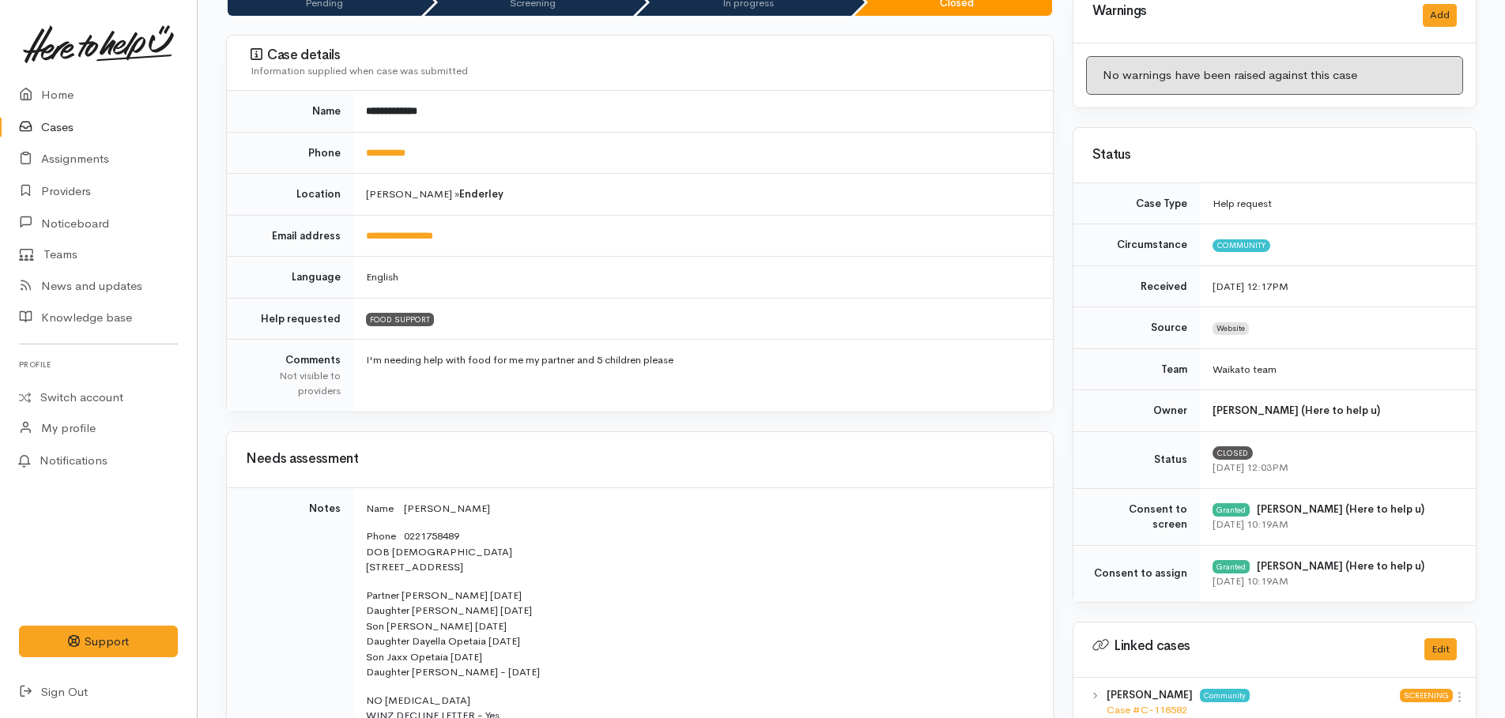
scroll to position [0, 0]
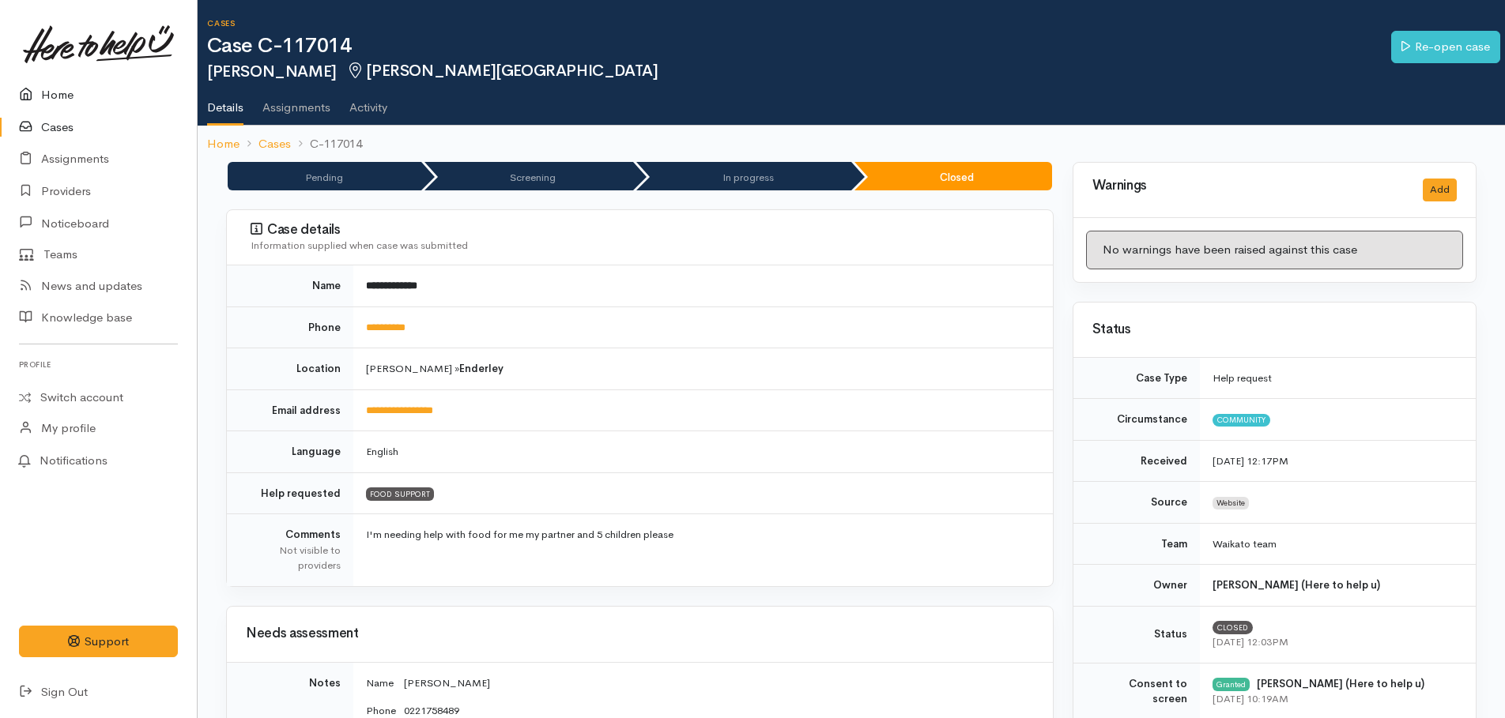
click at [58, 92] on link "Home" at bounding box center [98, 95] width 197 height 32
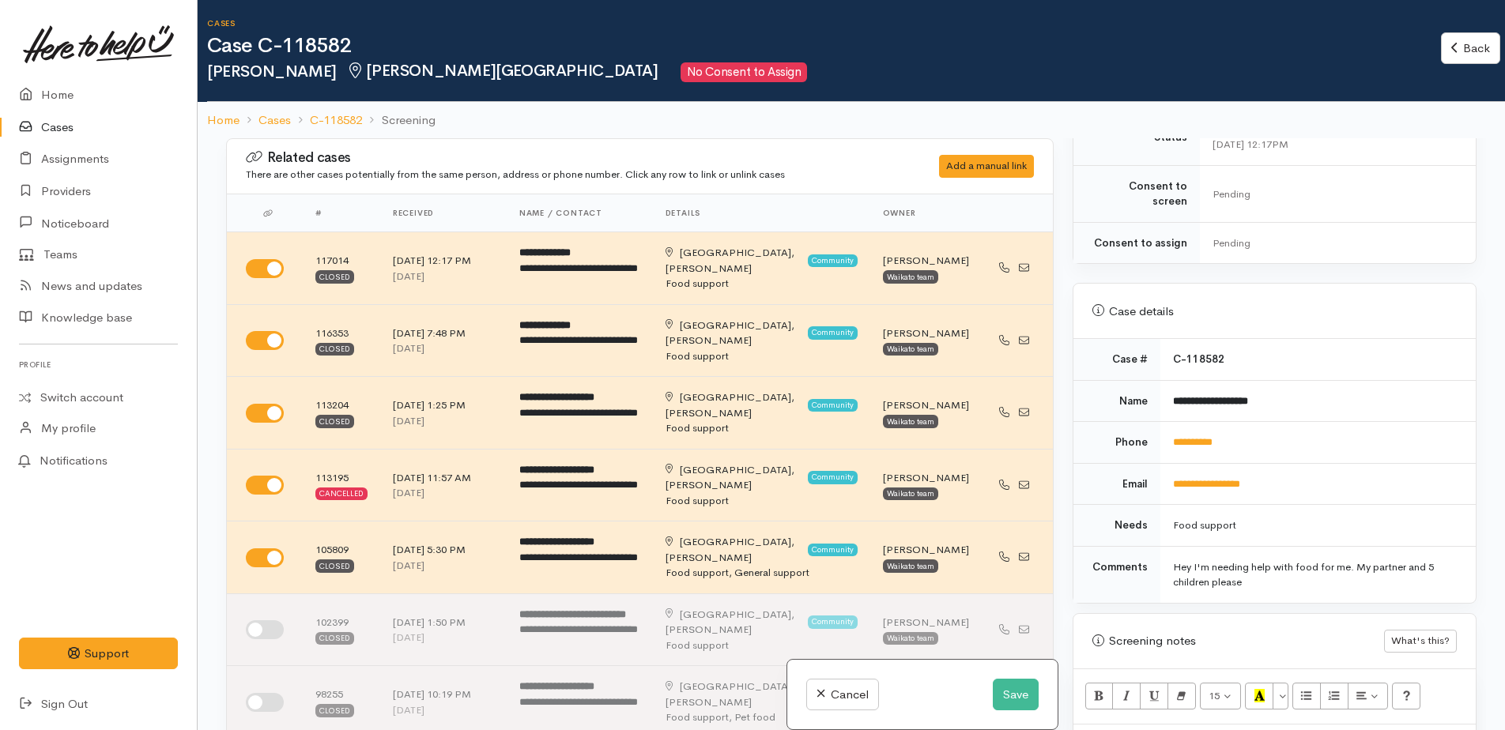
scroll to position [948, 0]
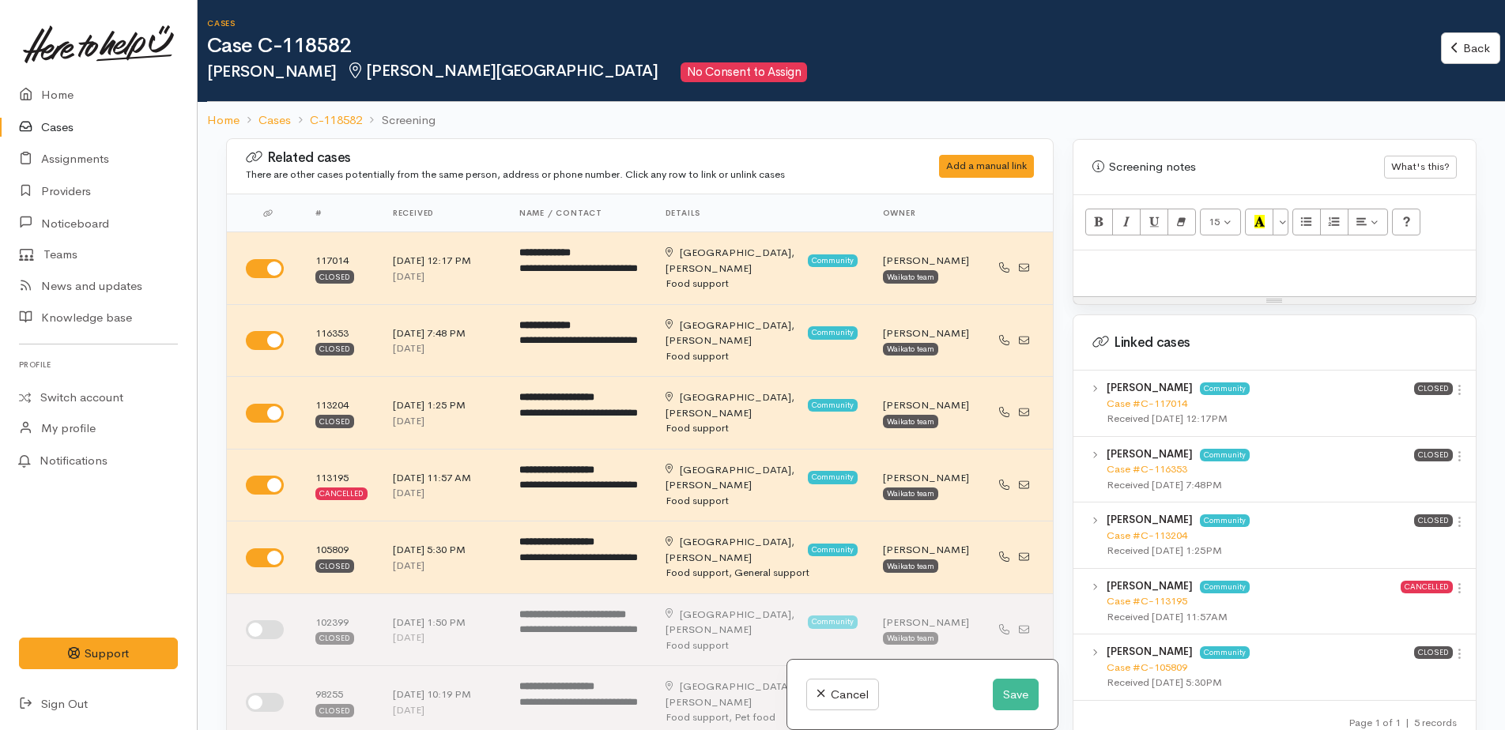
paste div
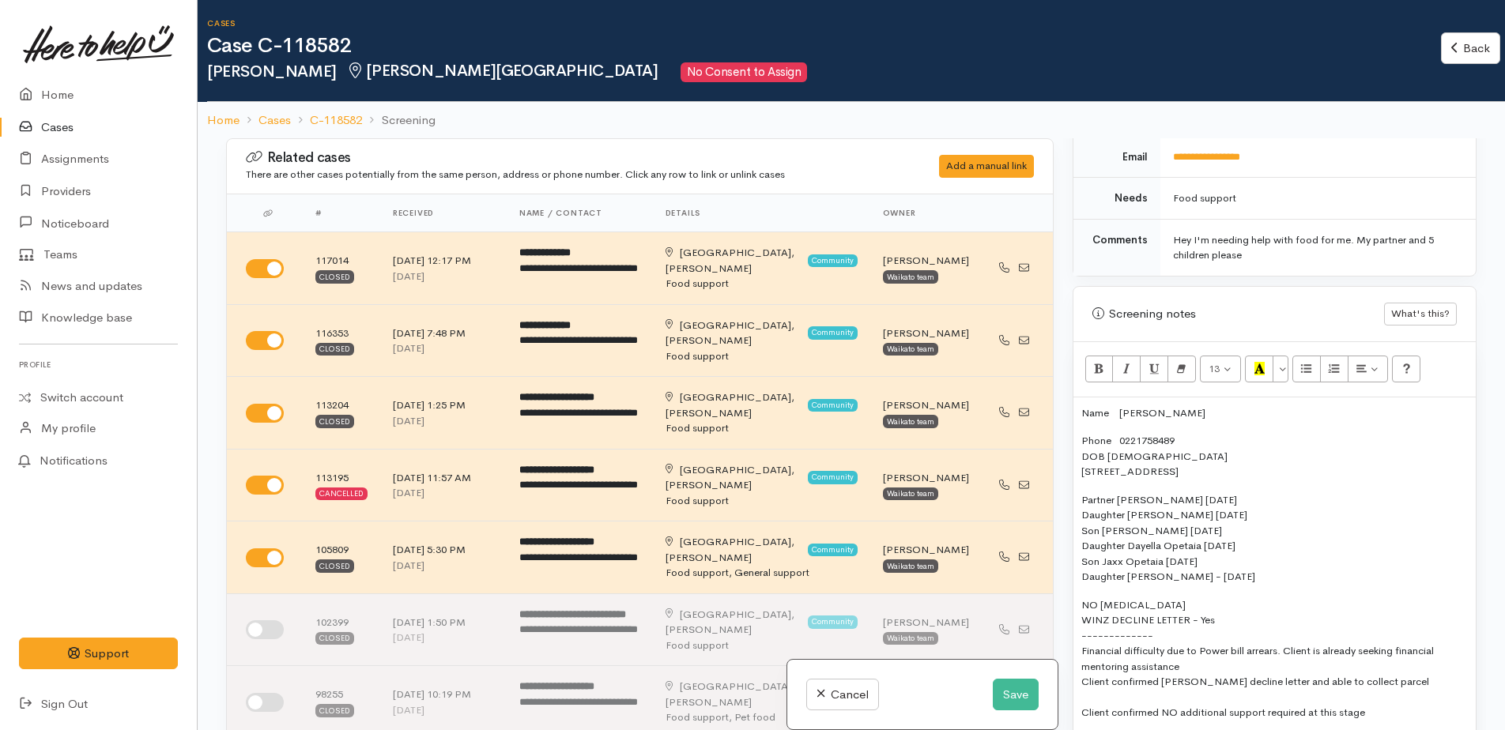
scroll to position [632, 0]
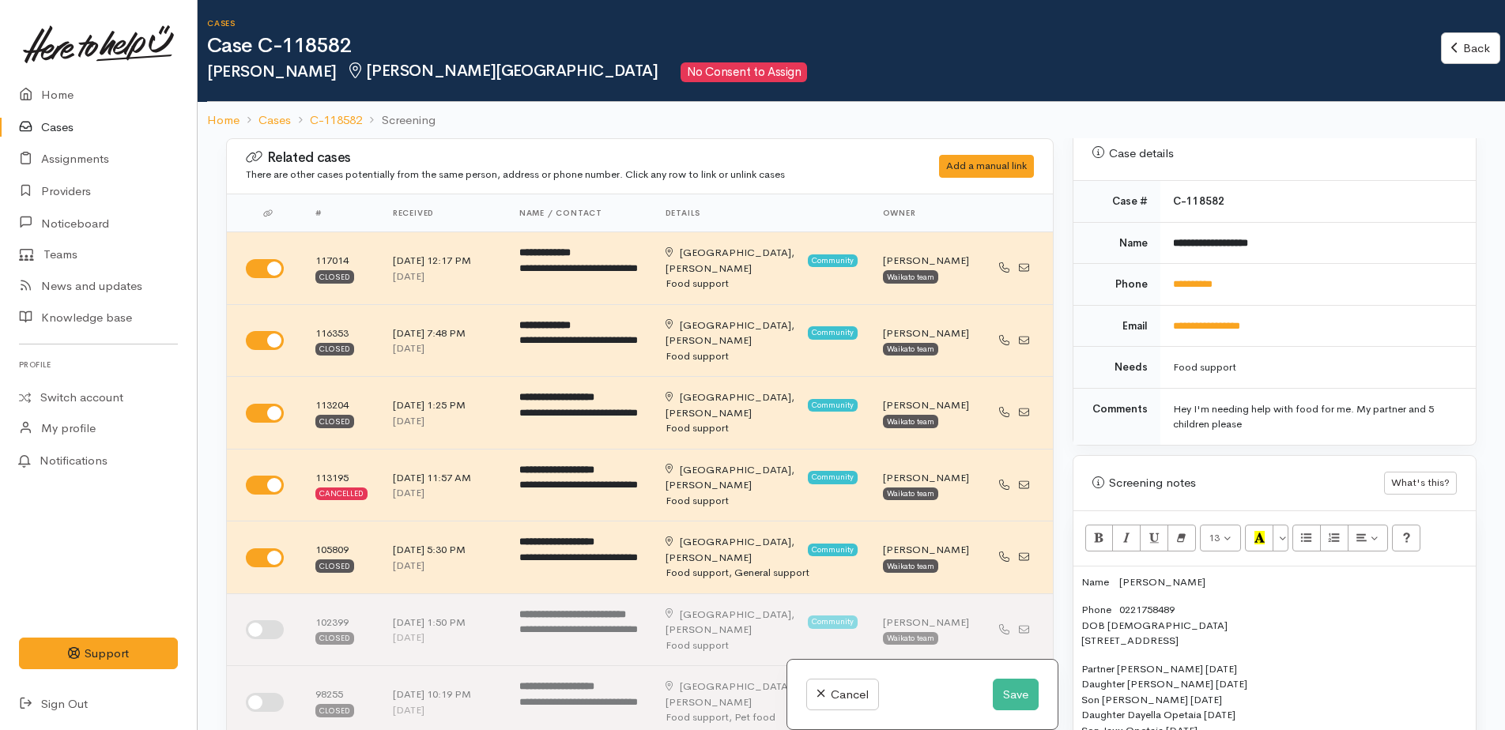
click at [1081, 575] on p "Name Della Opetaia" at bounding box center [1274, 583] width 386 height 16
click at [1081, 575] on p at bounding box center [1274, 583] width 386 height 16
click at [1015, 700] on button "Save" at bounding box center [1016, 695] width 46 height 32
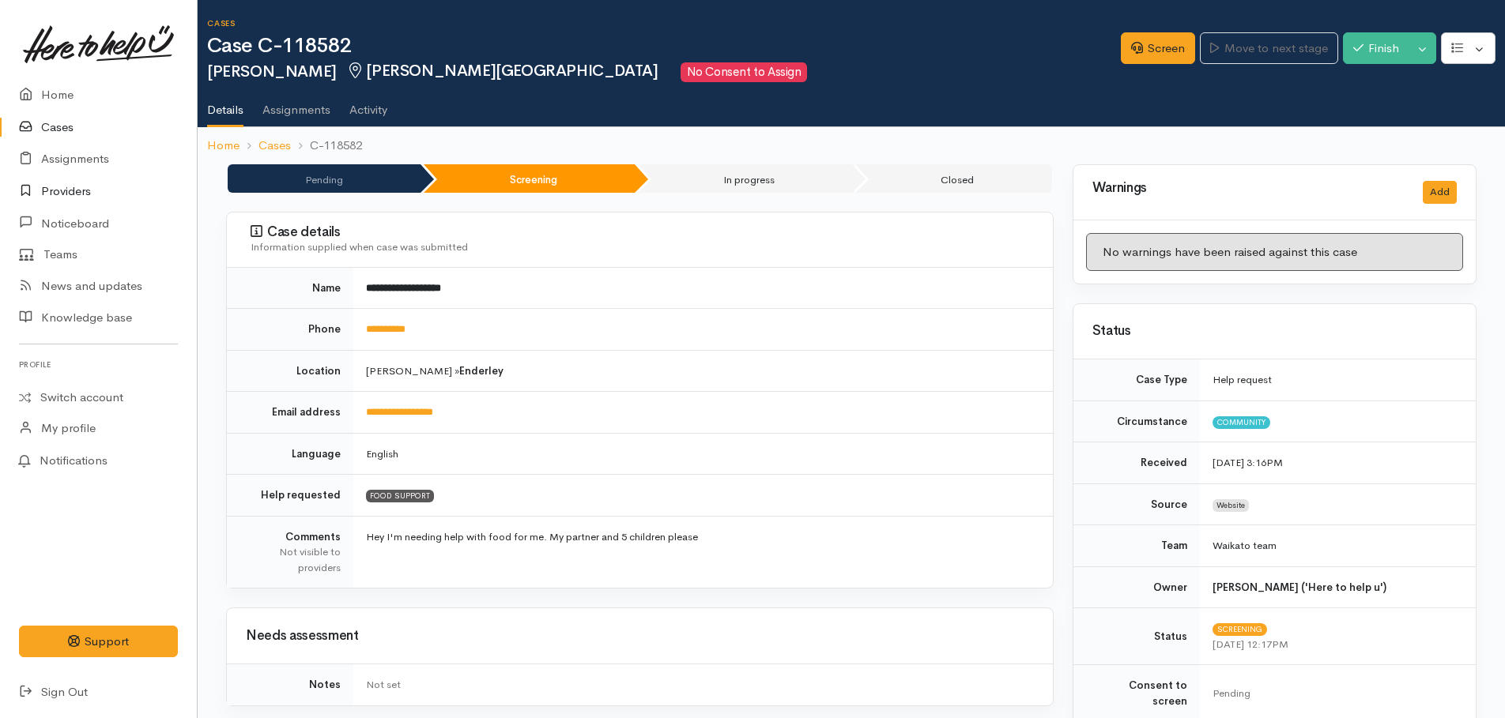
click at [58, 190] on link "Providers" at bounding box center [98, 191] width 197 height 32
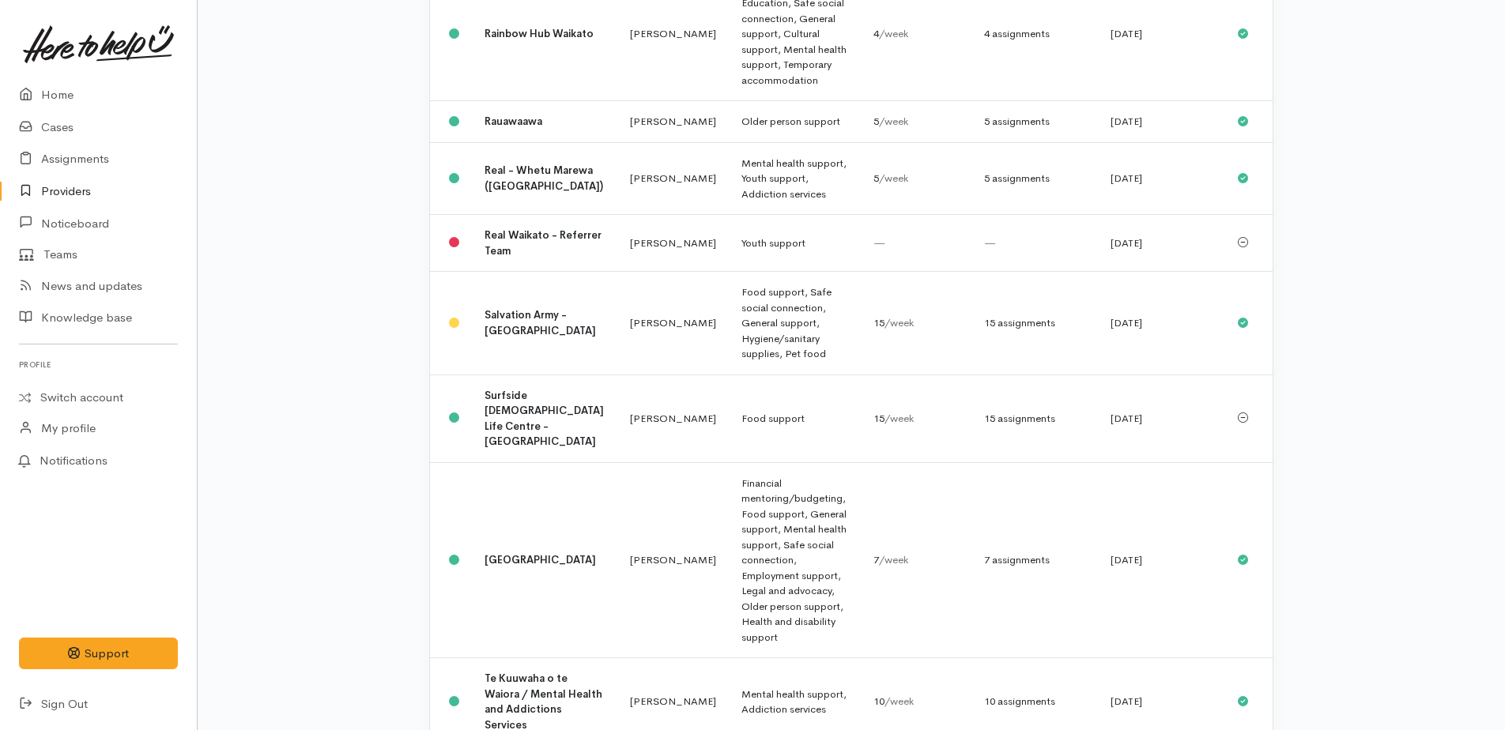
scroll to position [1580, 0]
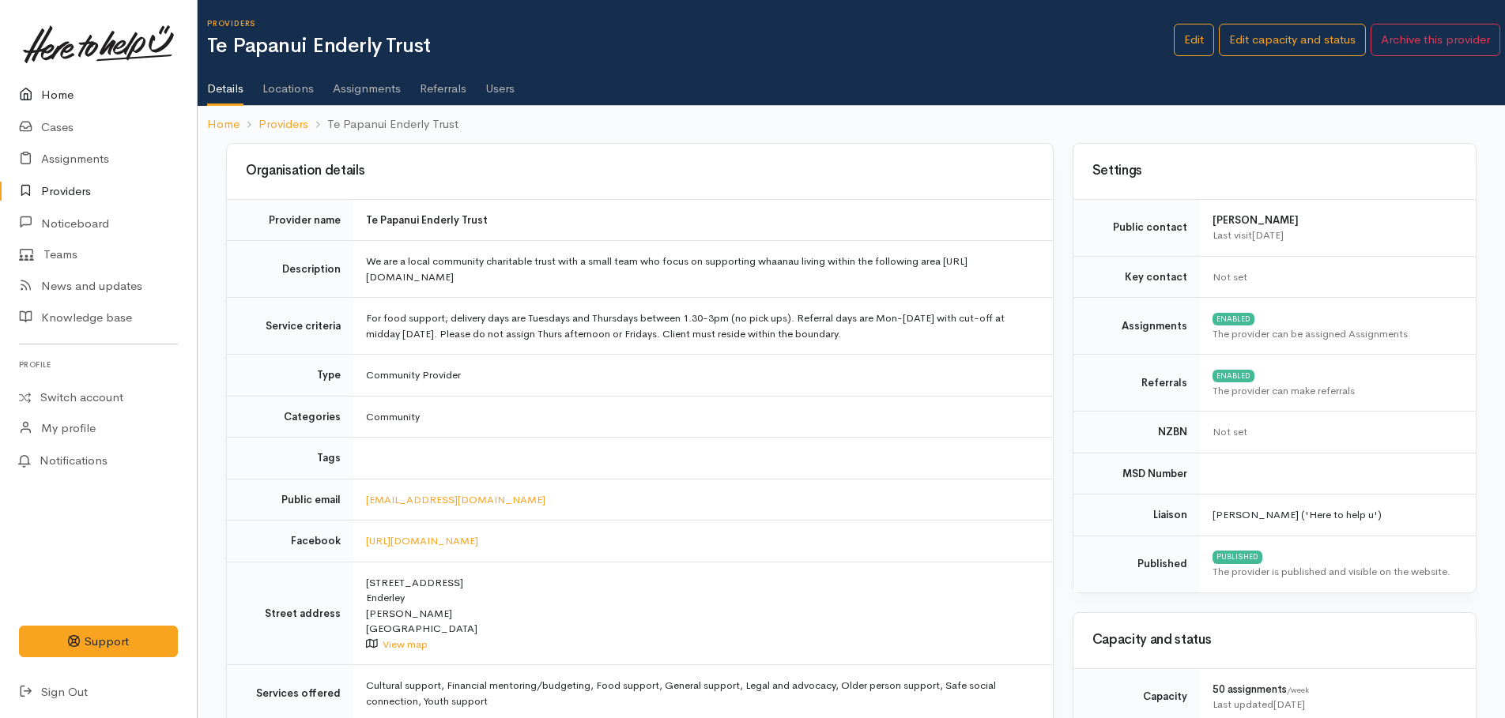
click at [51, 89] on link "Home" at bounding box center [98, 95] width 197 height 32
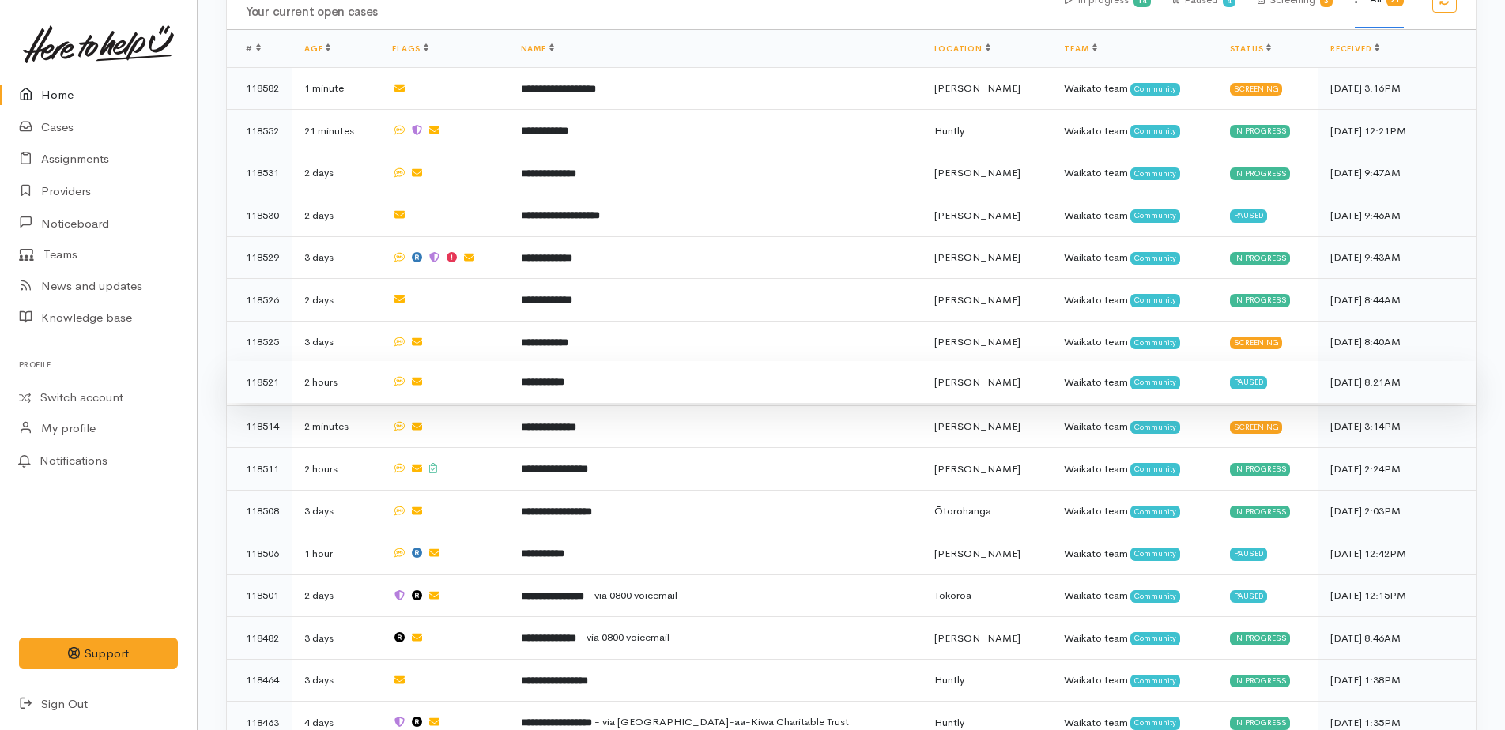
scroll to position [1106, 0]
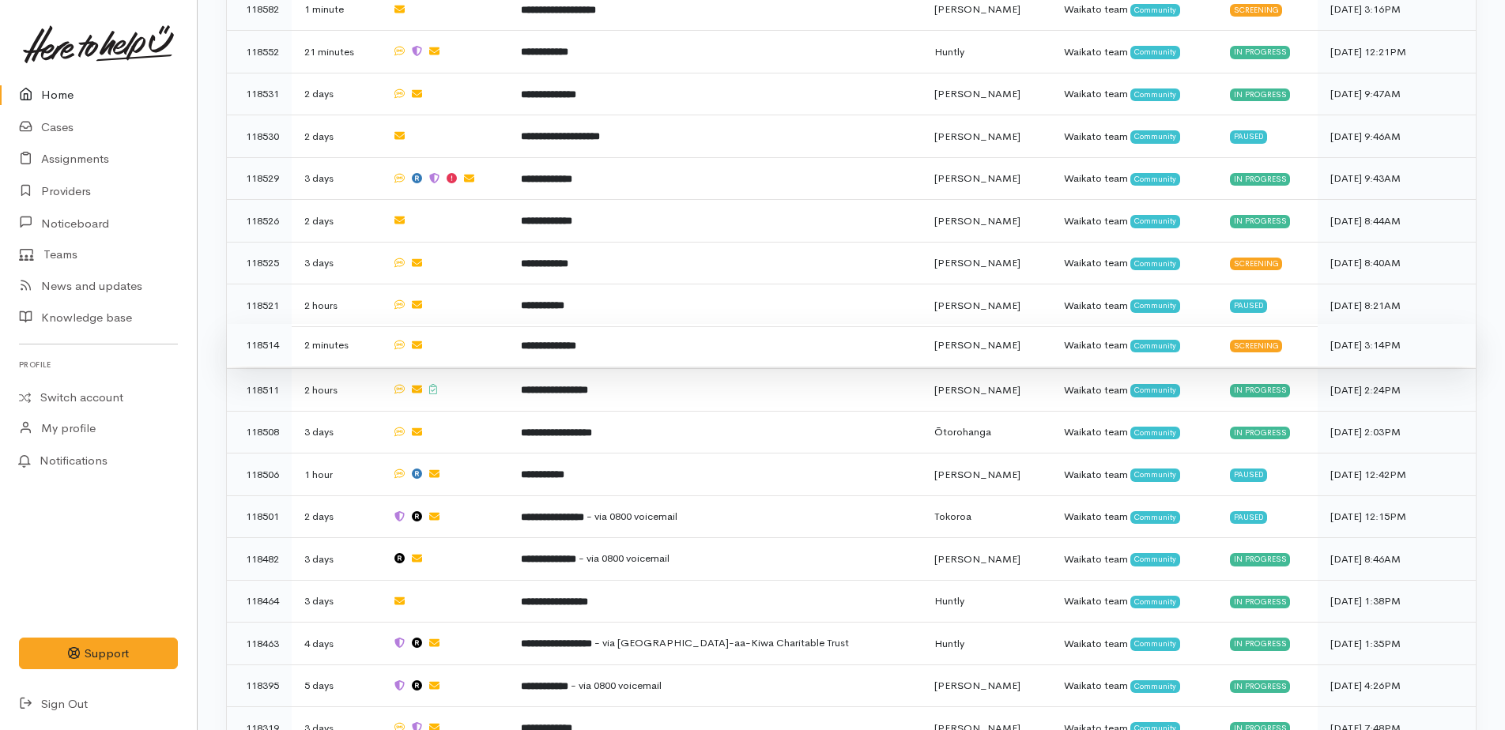
click at [576, 341] on b "**********" at bounding box center [548, 346] width 55 height 10
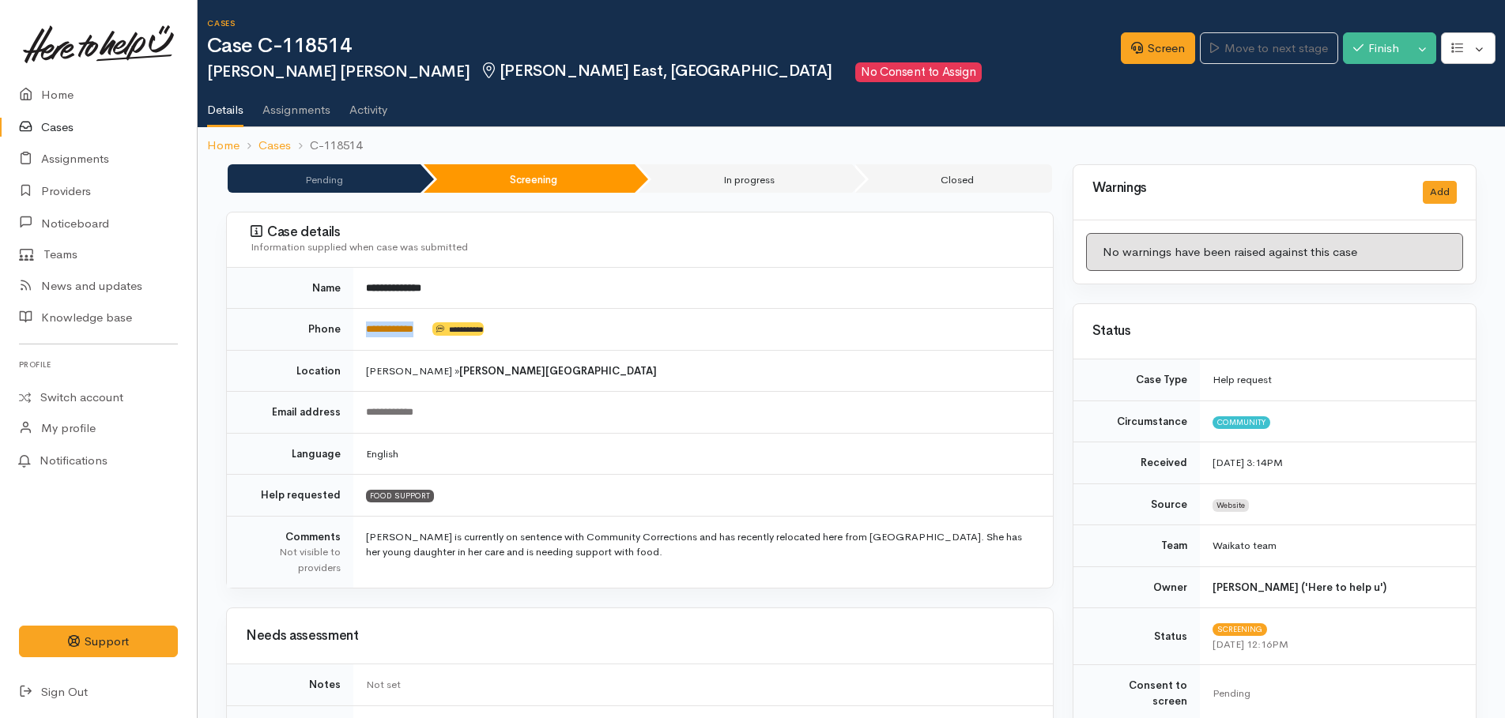
drag, startPoint x: 433, startPoint y: 324, endPoint x: 366, endPoint y: 328, distance: 67.3
click at [366, 328] on td "**********" at bounding box center [702, 330] width 699 height 42
copy td "**********"
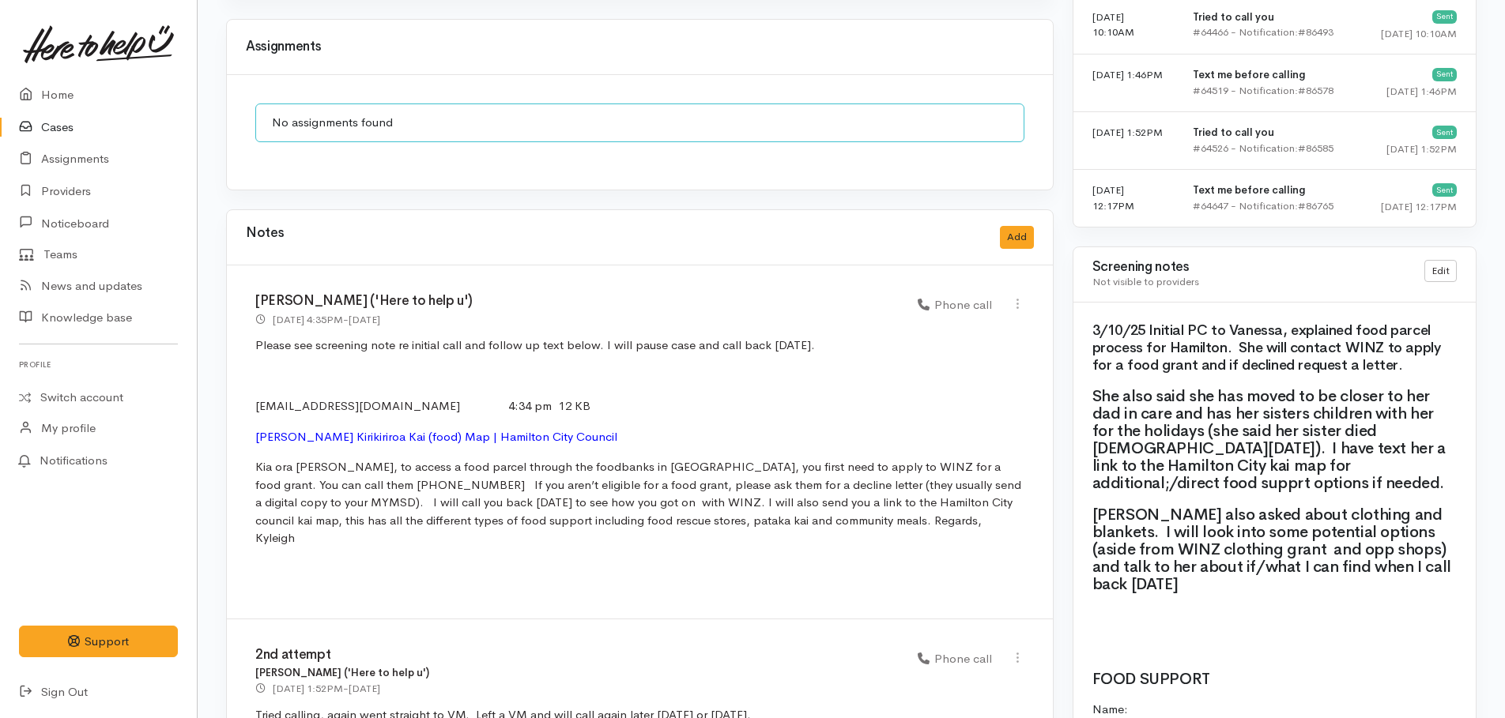
scroll to position [1185, 0]
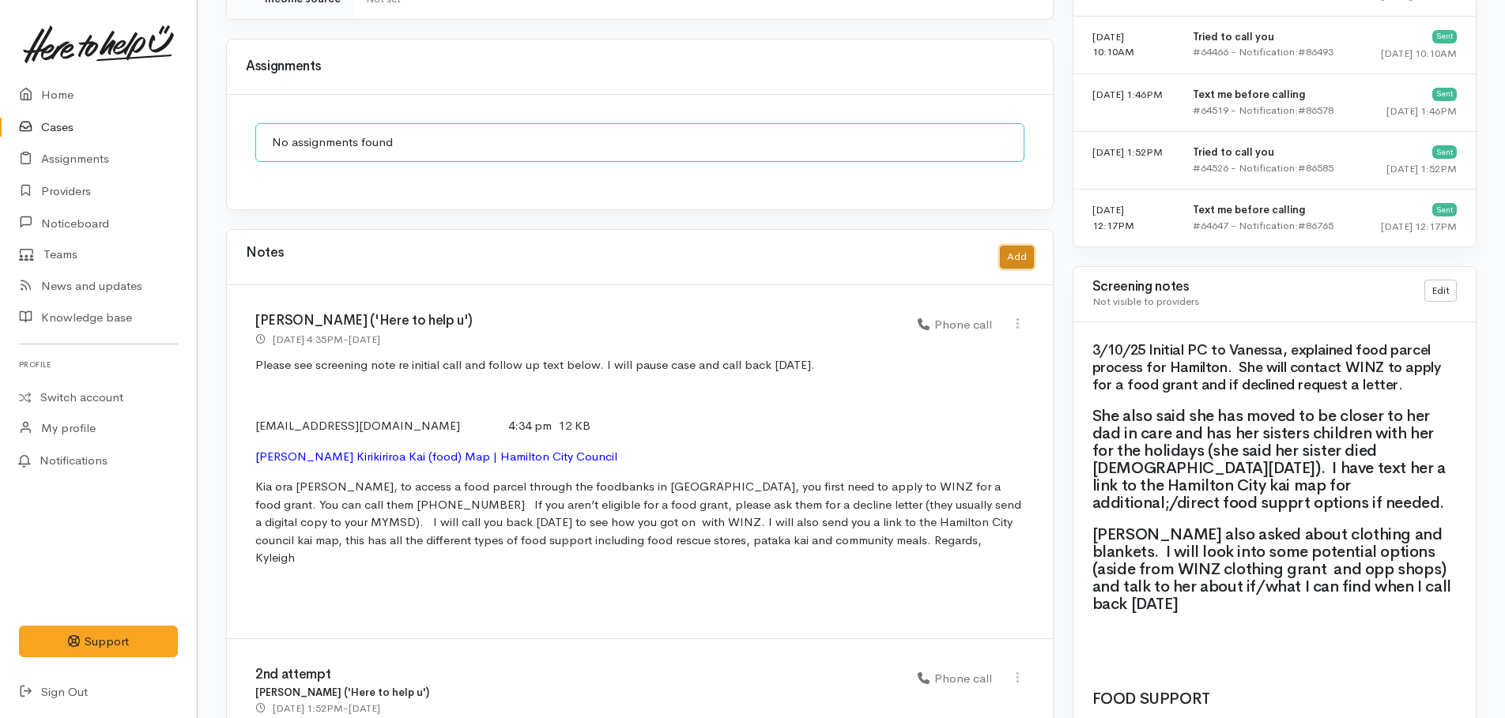
click at [1021, 246] on button "Add" at bounding box center [1017, 257] width 34 height 23
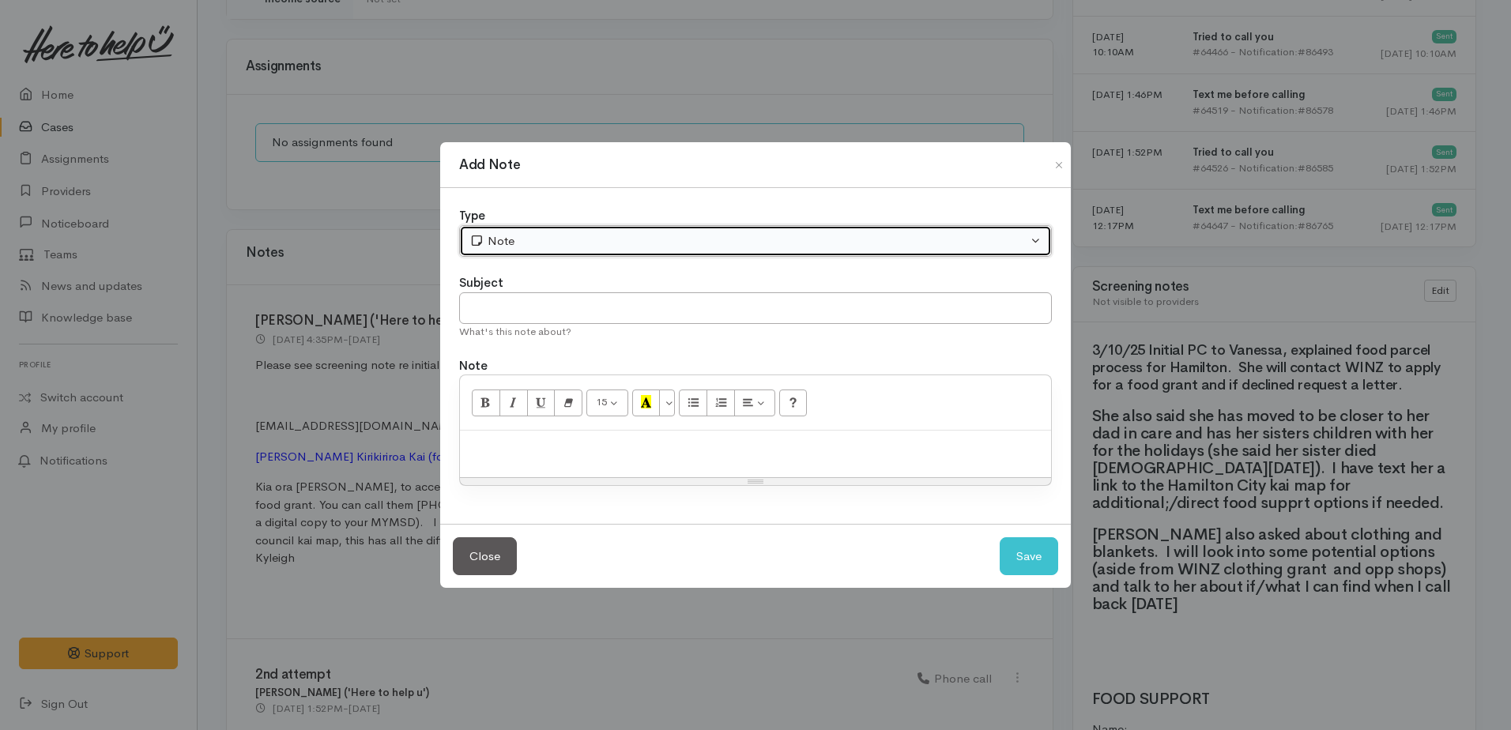
click at [629, 228] on button "Note" at bounding box center [755, 241] width 593 height 32
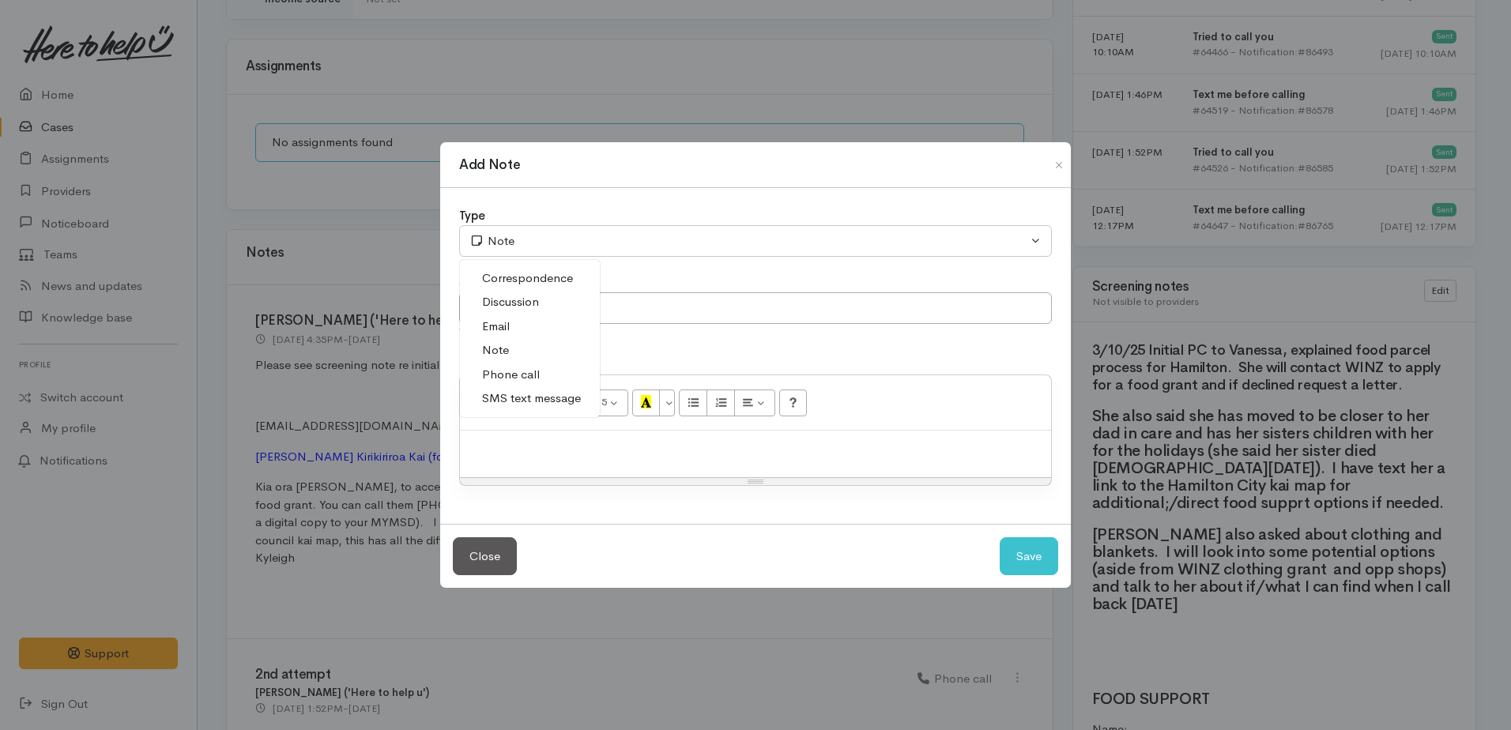
click at [530, 369] on span "Phone call" at bounding box center [511, 375] width 58 height 18
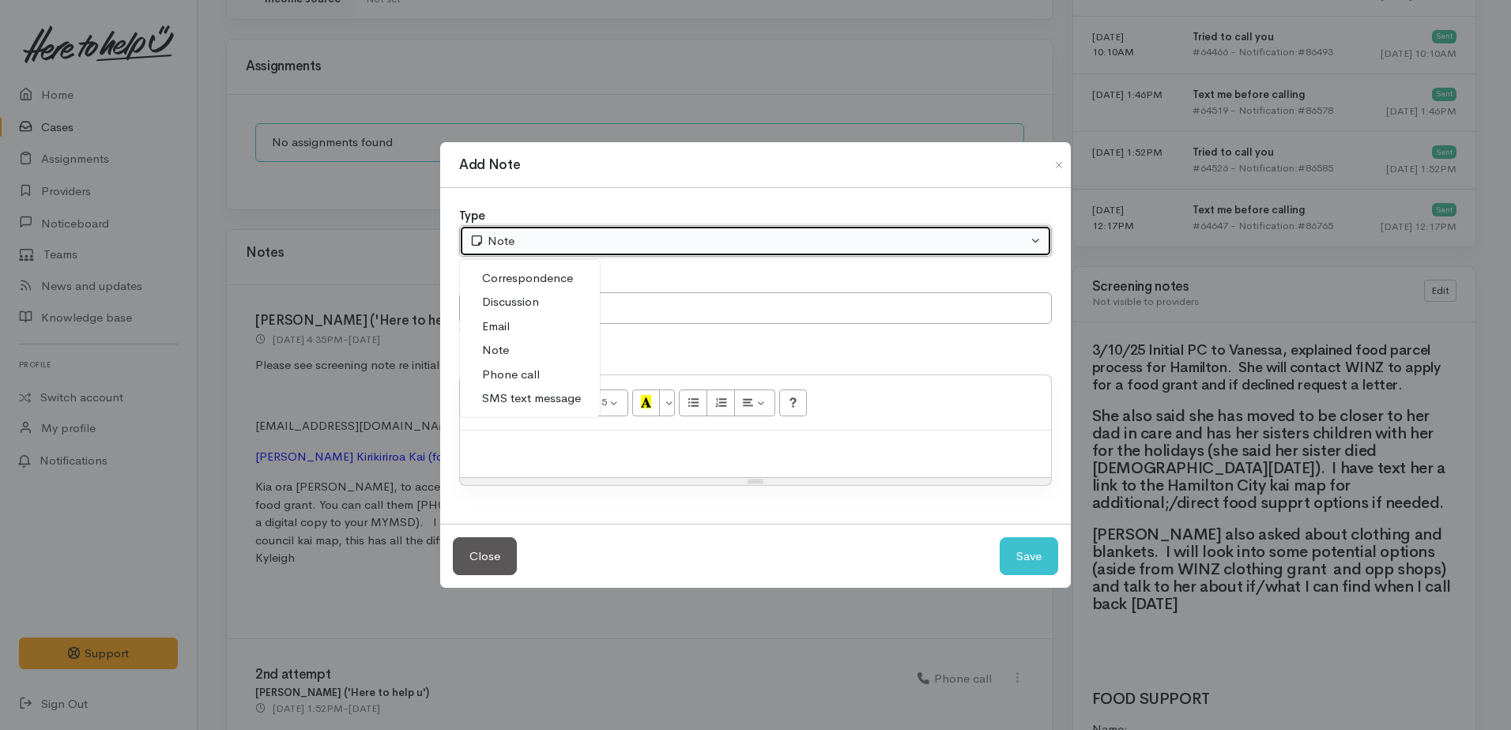
select select "3"
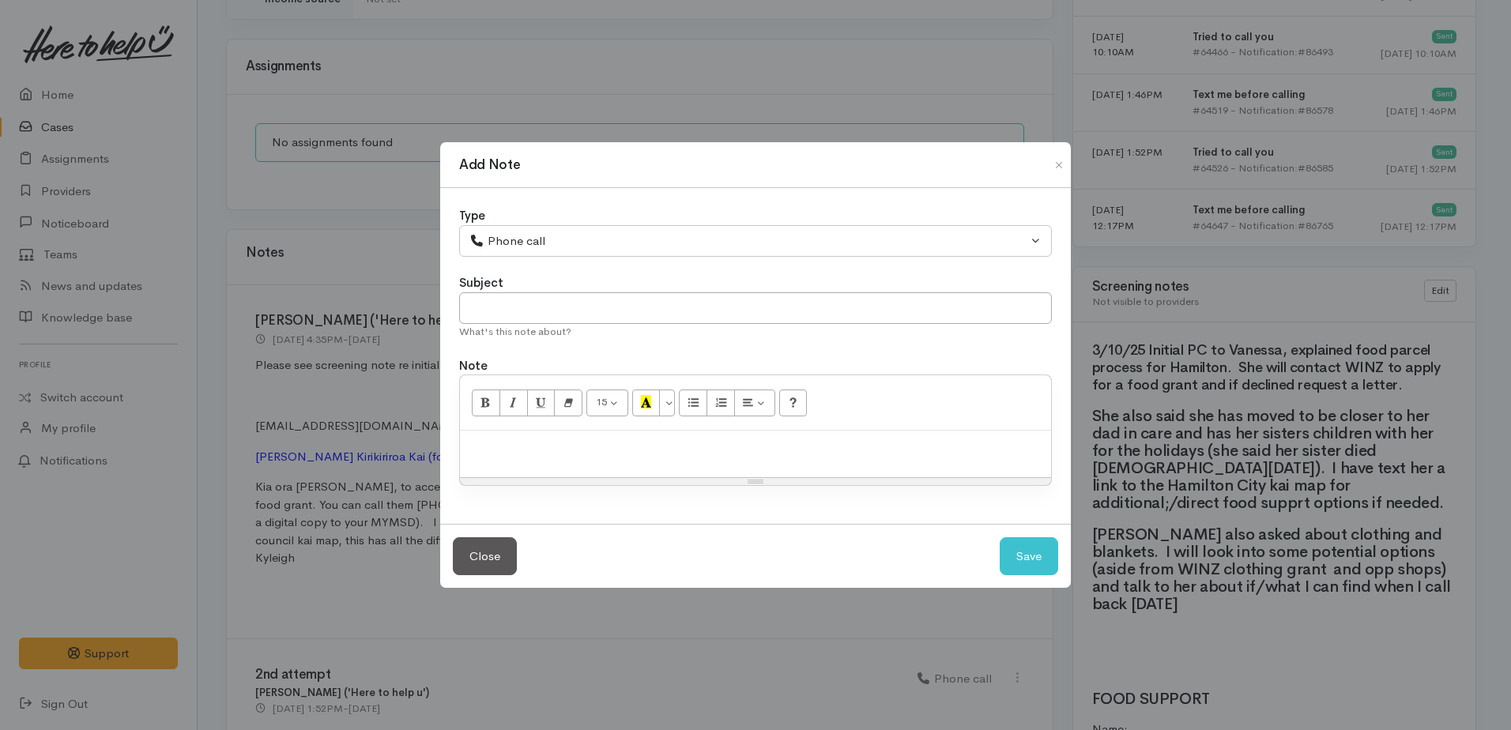
click at [517, 467] on div at bounding box center [755, 454] width 591 height 47
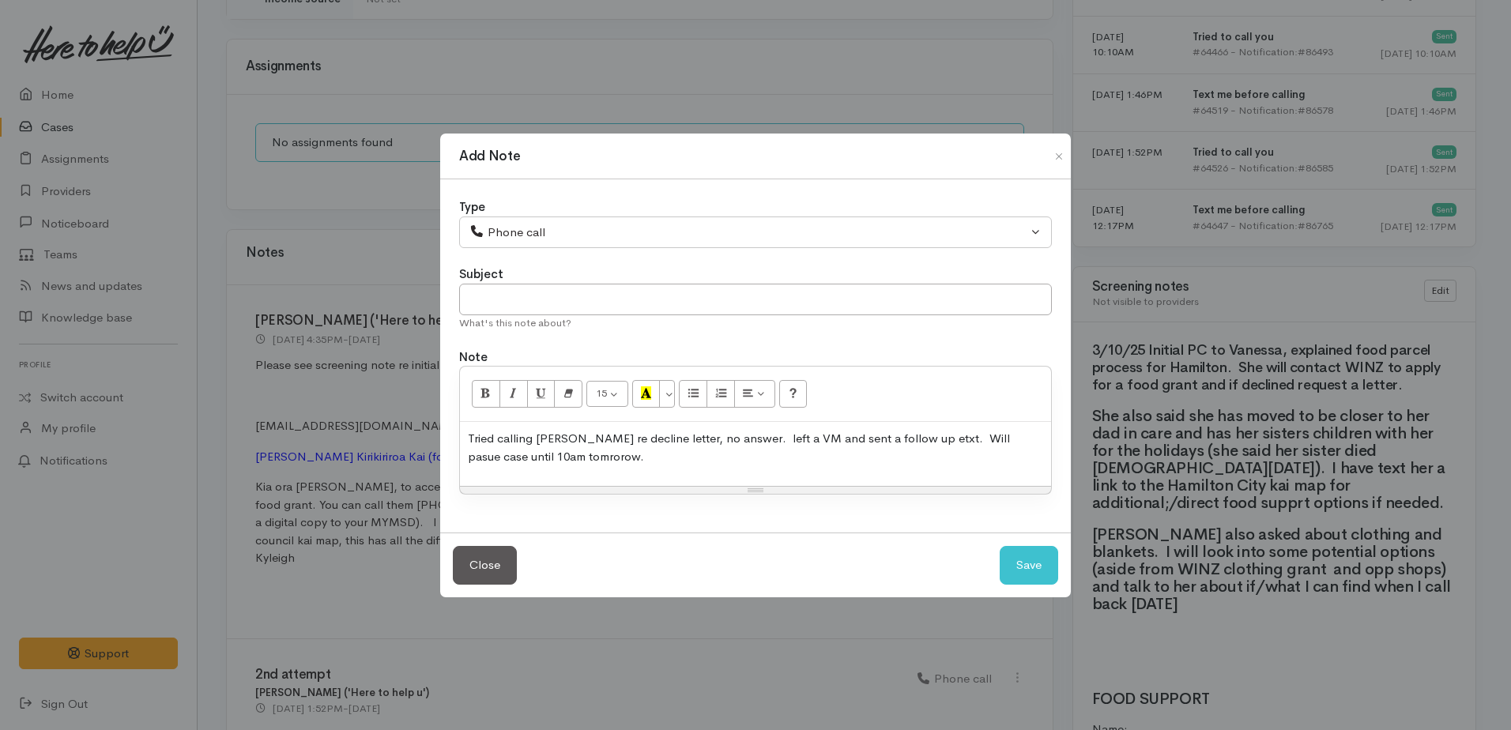
click at [740, 439] on p "Tried calling vanessa re decline letter, no answer. left a VM and sent a follow…" at bounding box center [755, 448] width 575 height 36
click at [544, 435] on p "Tried calling vanessa re decline letter, no answer. Left a VM and sent a follow…" at bounding box center [755, 448] width 575 height 36
click at [582, 458] on p "Tried calling Vanessa re decline letter, no answer. Left a VM and sent a follow…" at bounding box center [755, 448] width 575 height 36
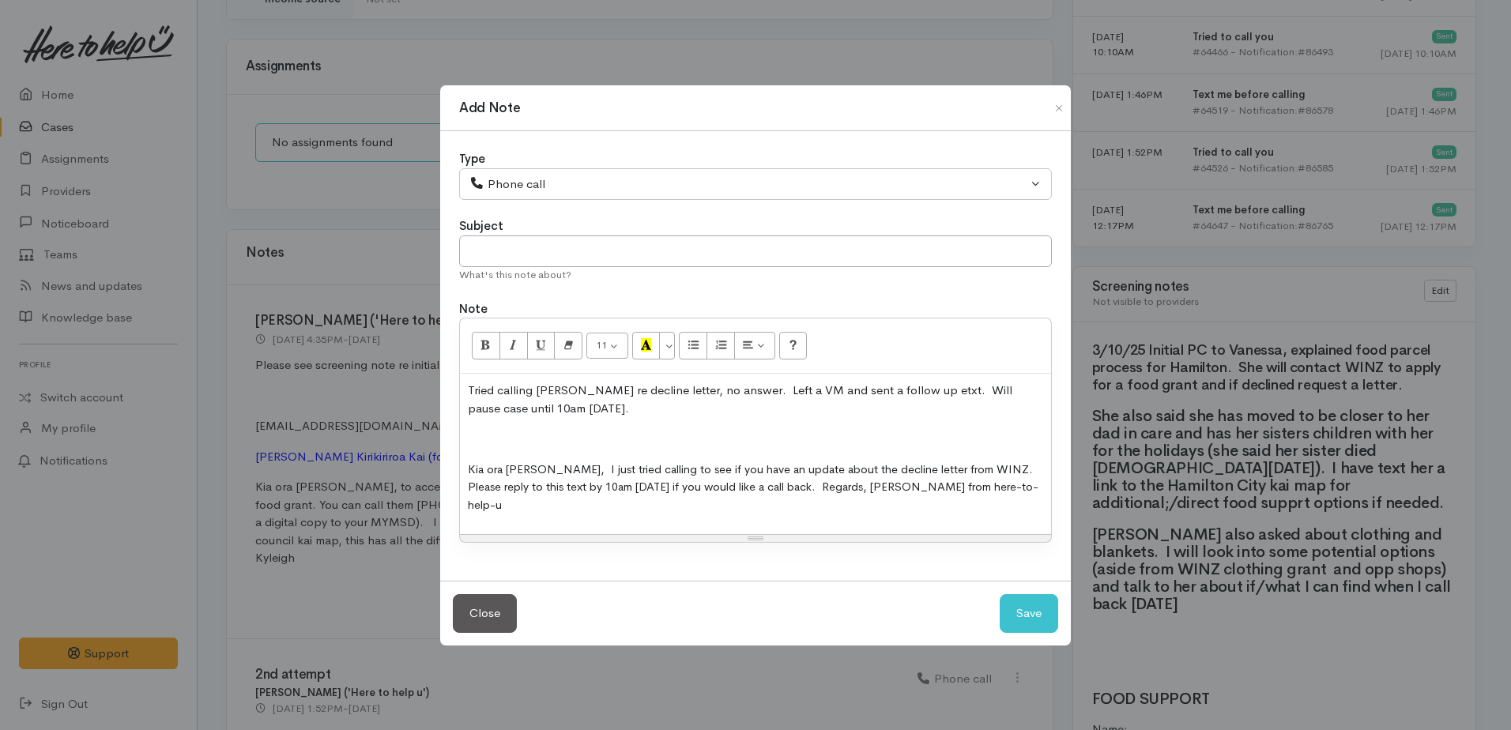
click at [477, 440] on p at bounding box center [755, 439] width 575 height 18
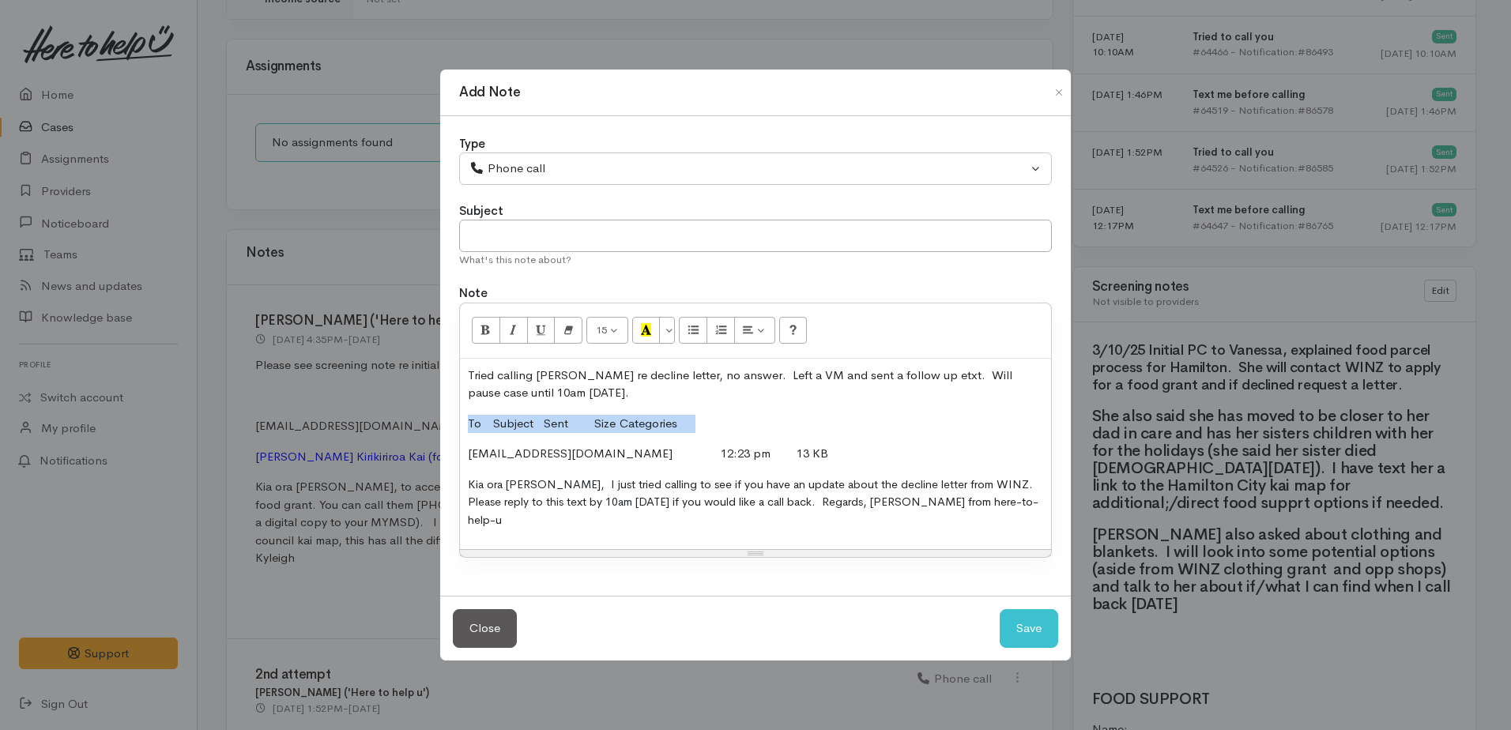
drag, startPoint x: 467, startPoint y: 426, endPoint x: 741, endPoint y: 431, distance: 274.3
click at [741, 431] on div "Tried calling Vanessa re decline letter, no answer. Left a VM and sent a follow…" at bounding box center [755, 454] width 591 height 191
click at [1041, 630] on button "Save" at bounding box center [1029, 628] width 58 height 39
select select "1"
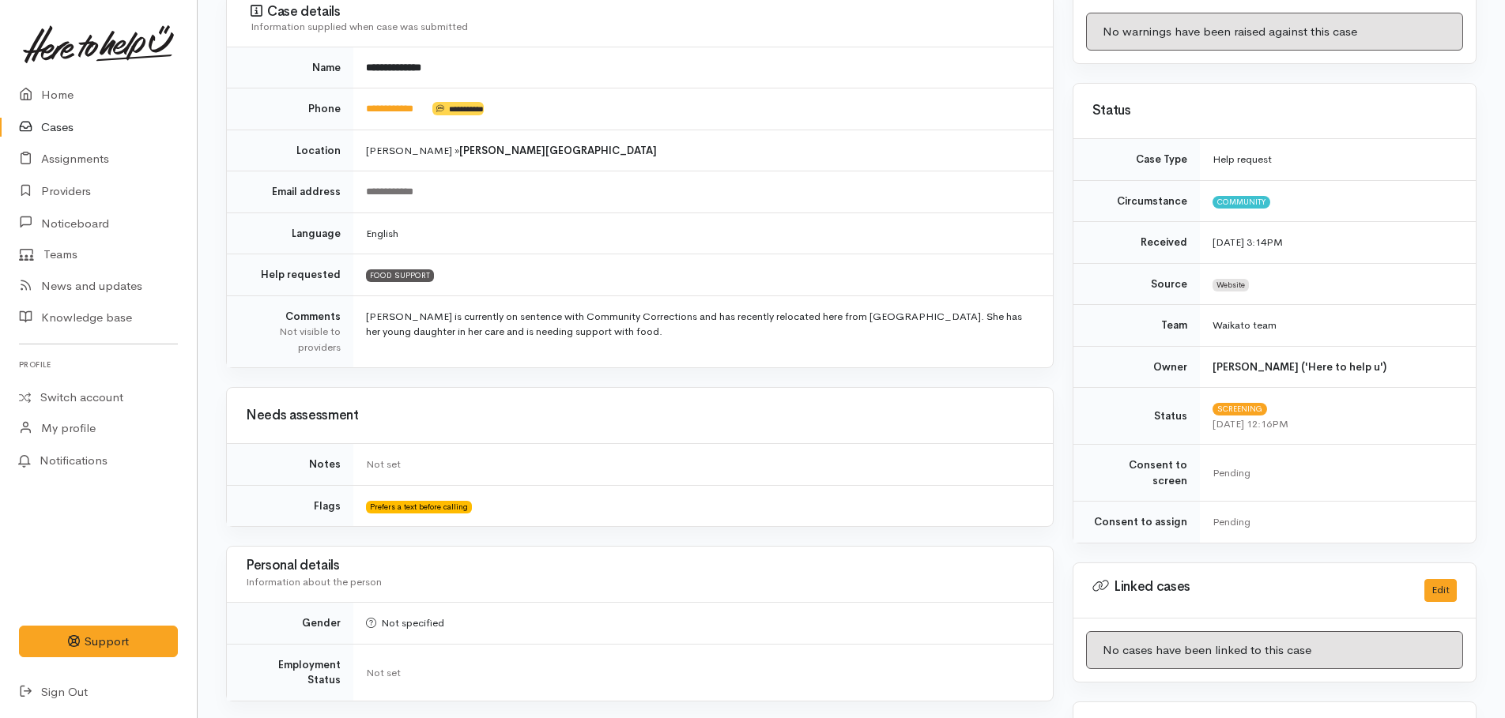
scroll to position [0, 0]
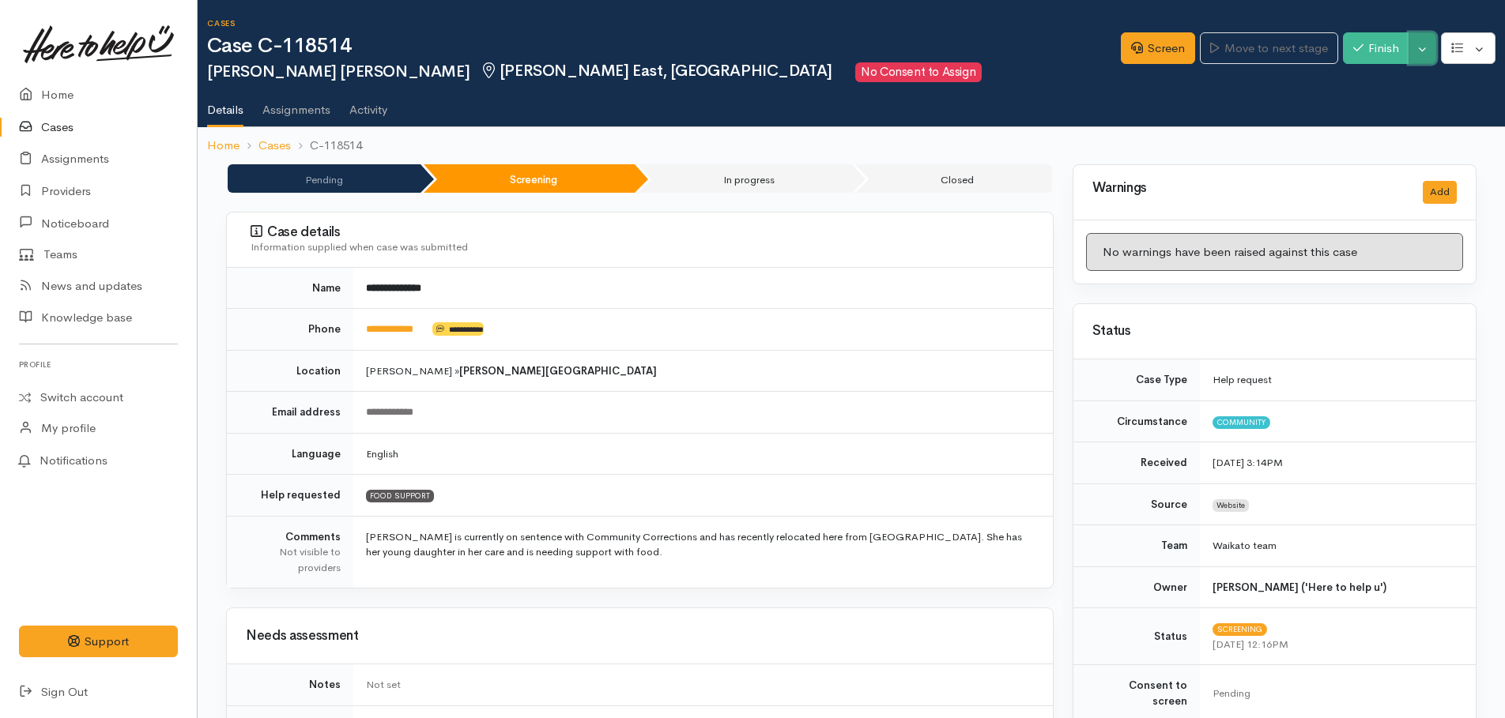
click at [1417, 57] on button "Toggle Dropdown" at bounding box center [1422, 48] width 28 height 32
click at [1369, 86] on link "Pause" at bounding box center [1372, 85] width 125 height 24
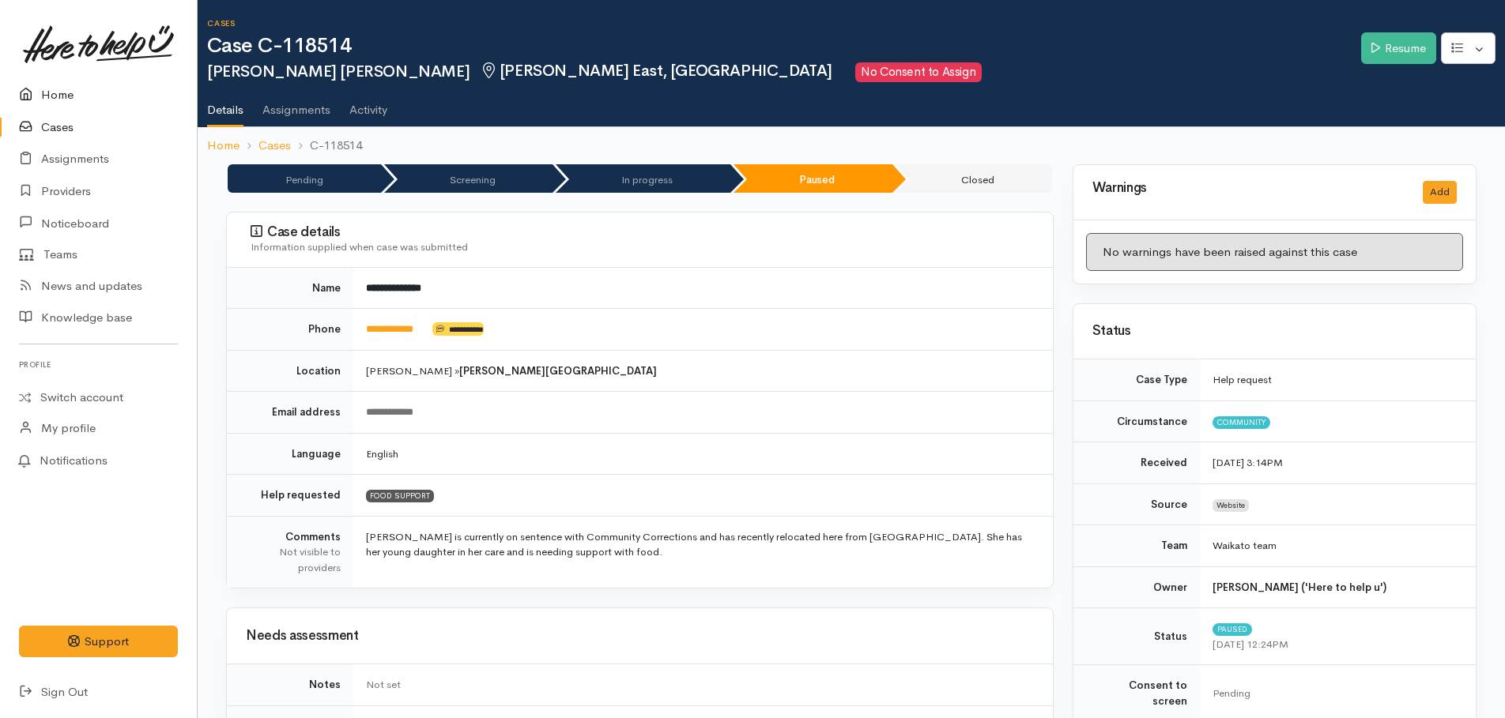
click at [67, 95] on link "Home" at bounding box center [98, 95] width 197 height 32
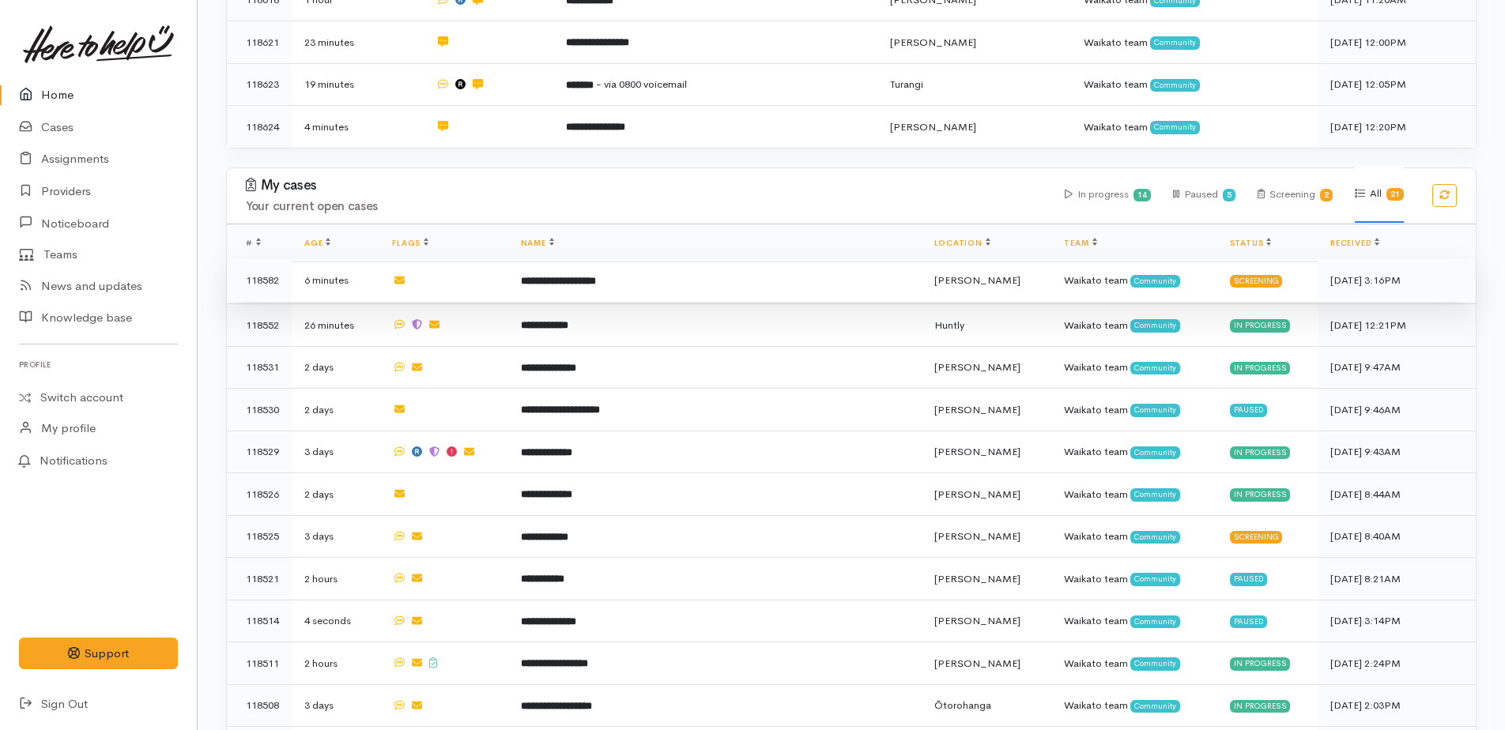
scroll to position [869, 0]
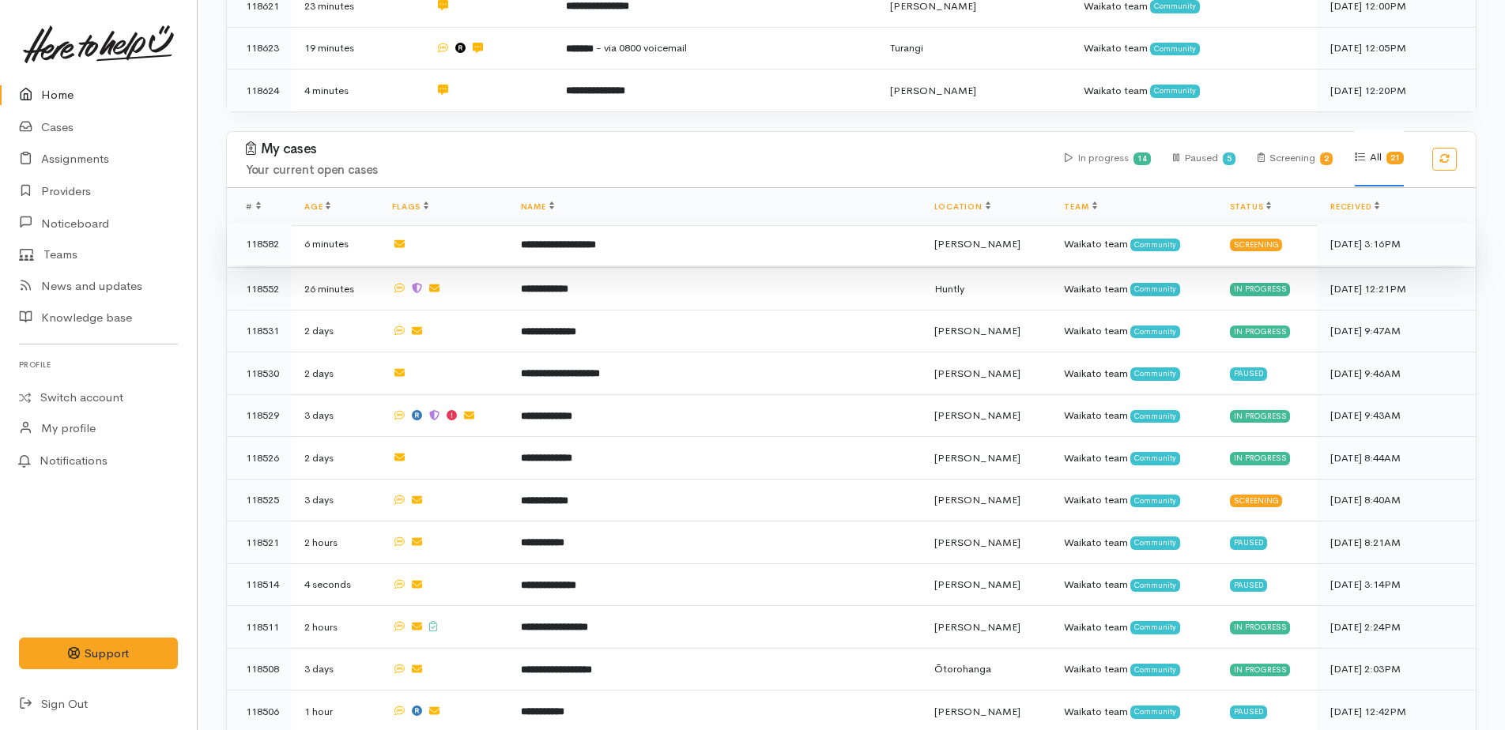
click at [588, 239] on b "**********" at bounding box center [558, 244] width 75 height 10
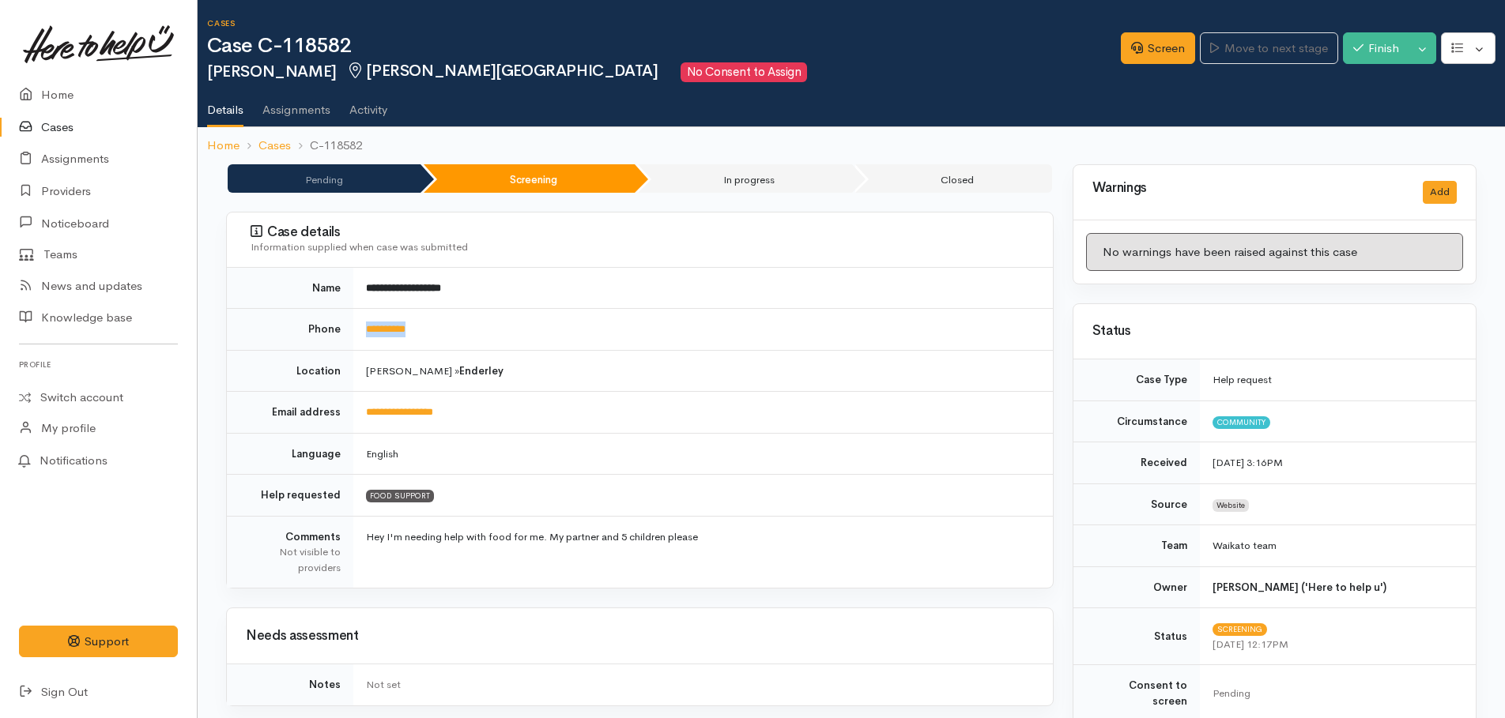
drag, startPoint x: 439, startPoint y: 332, endPoint x: 342, endPoint y: 324, distance: 97.5
click at [342, 324] on tr "**********" at bounding box center [640, 330] width 826 height 42
drag, startPoint x: 342, startPoint y: 324, endPoint x: 400, endPoint y: 328, distance: 57.8
copy tr "**********"
drag, startPoint x: 1165, startPoint y: 39, endPoint x: 1170, endPoint y: 57, distance: 19.0
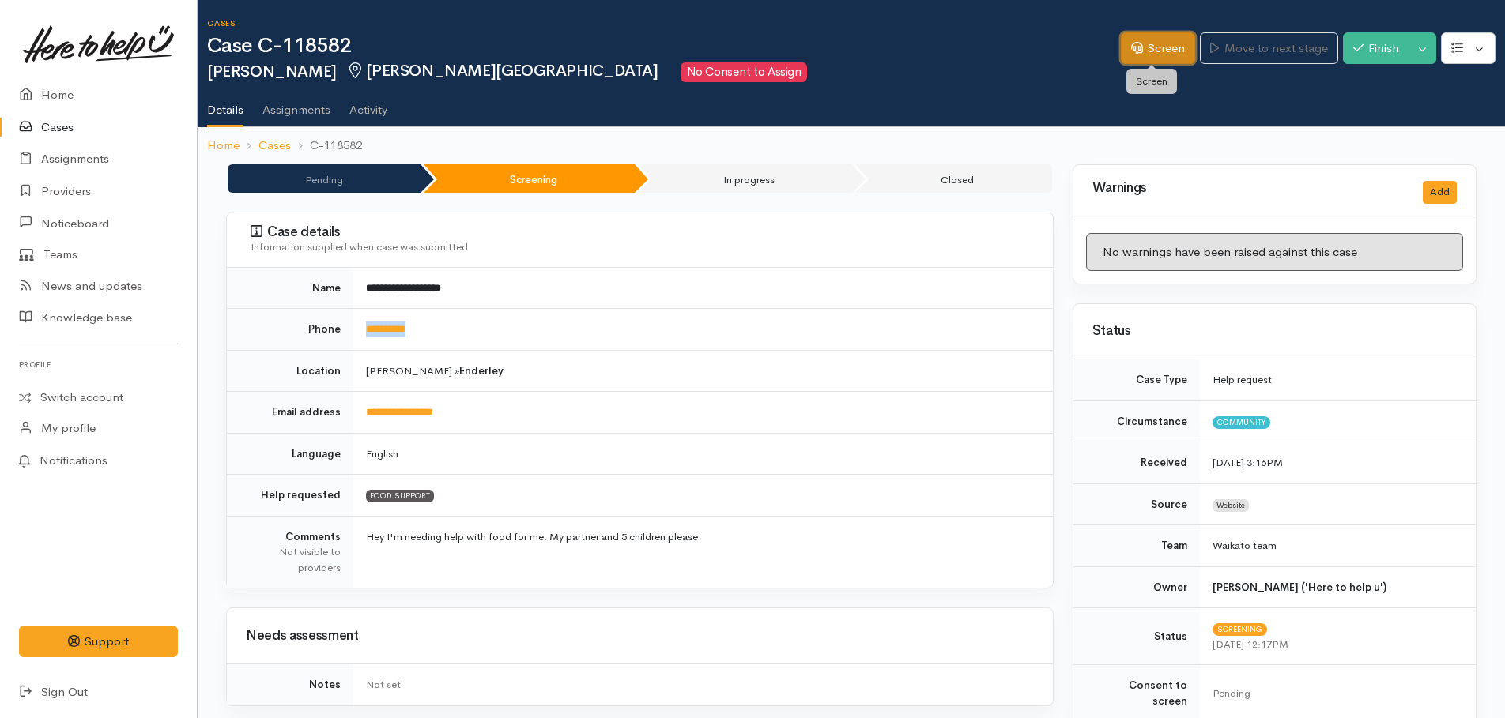
click at [1165, 39] on link "Screen" at bounding box center [1158, 48] width 74 height 32
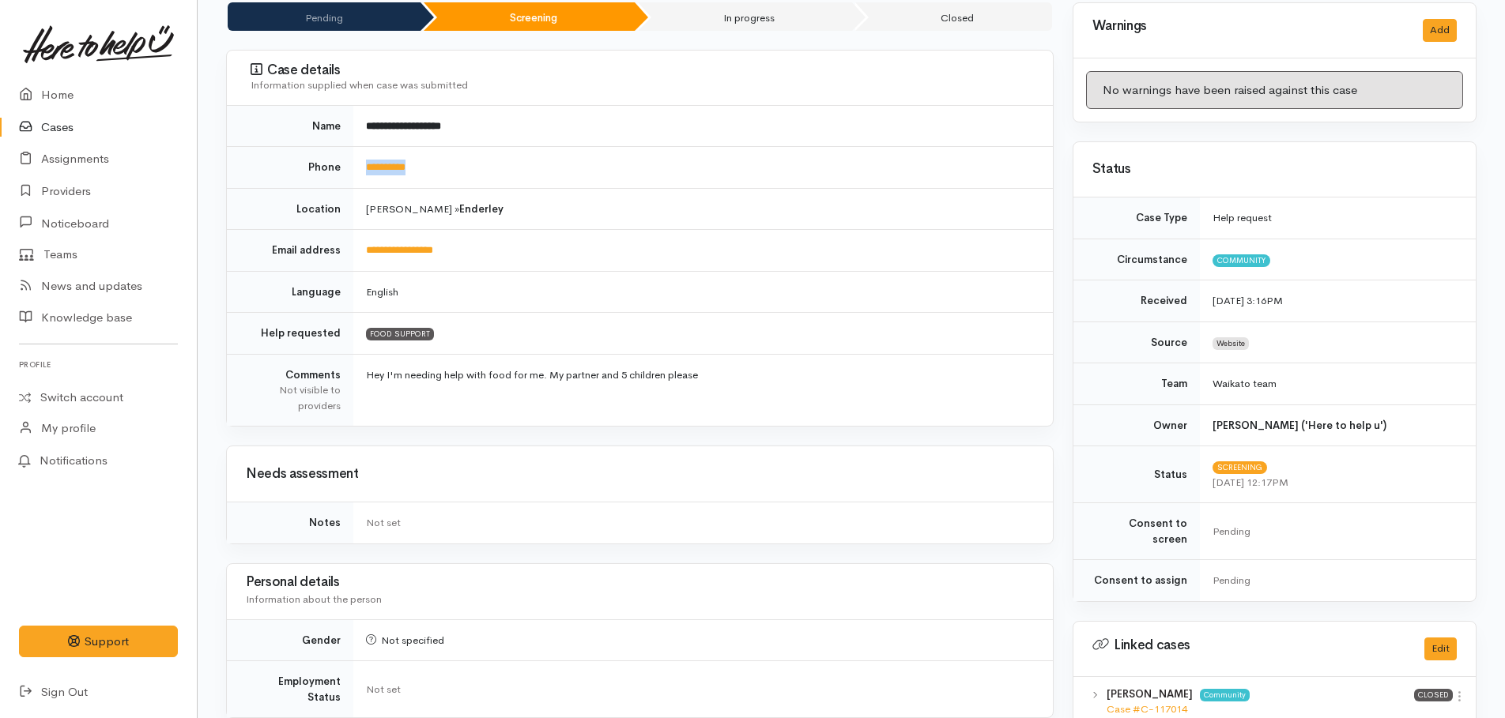
scroll to position [237, 0]
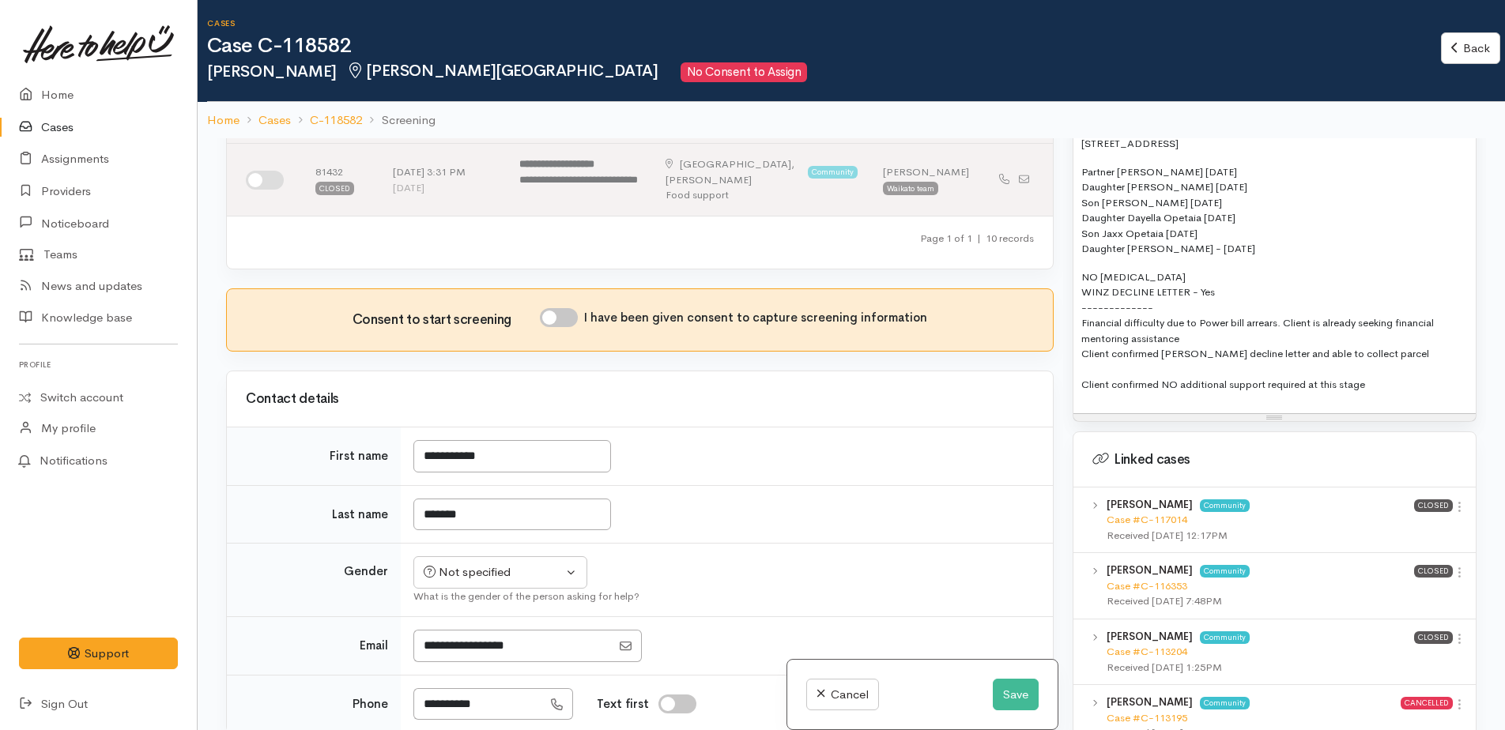
scroll to position [790, 0]
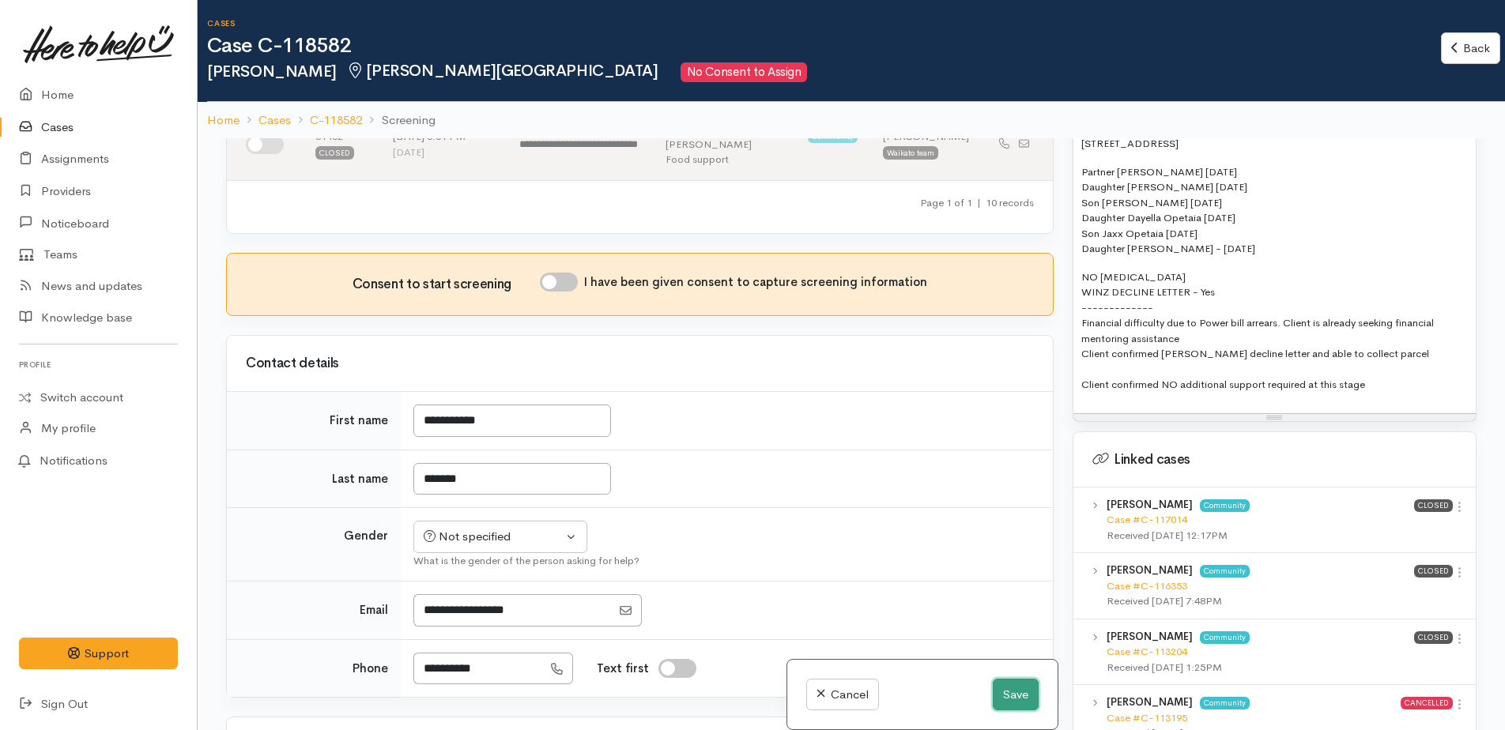
click at [1000, 695] on button "Save" at bounding box center [1016, 695] width 46 height 32
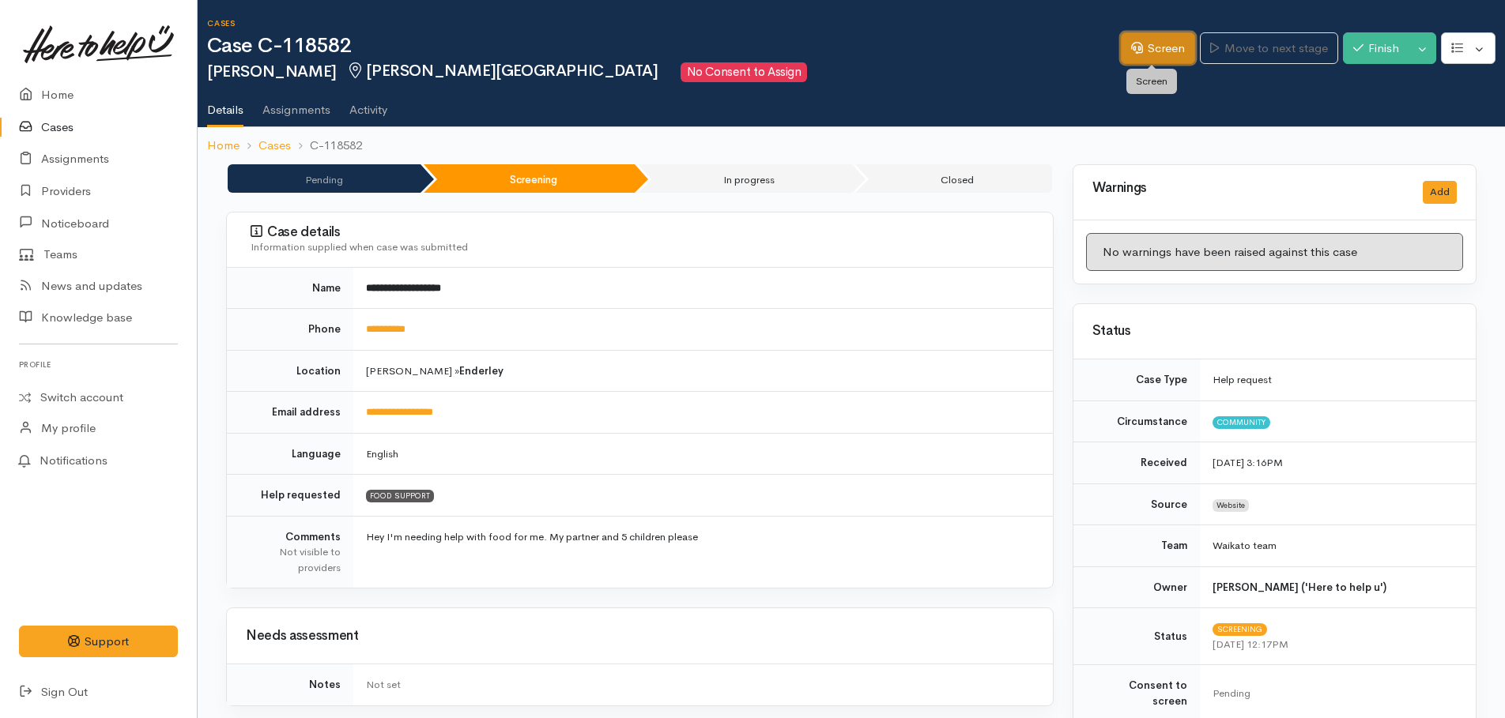
click at [1159, 49] on link "Screen" at bounding box center [1158, 48] width 74 height 32
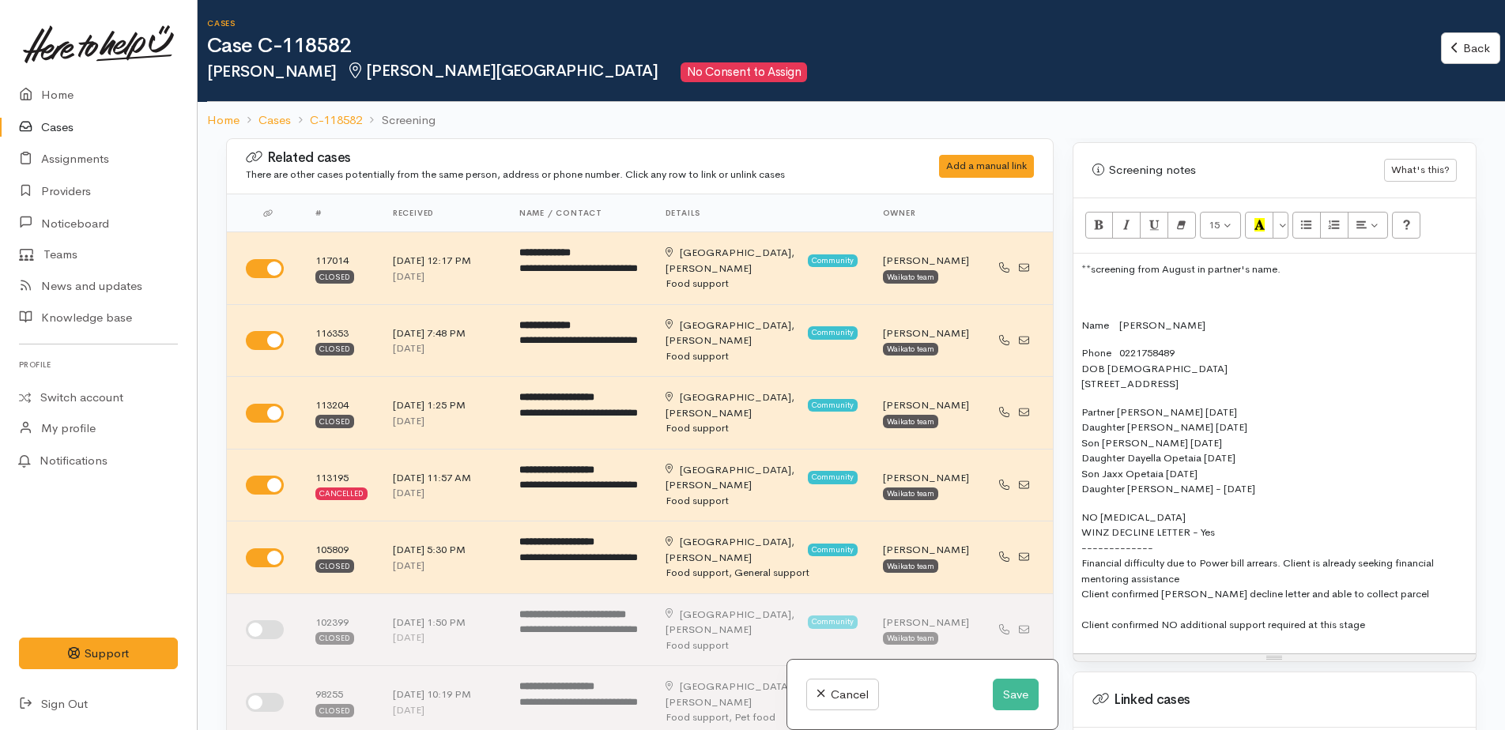
scroll to position [948, 0]
drag, startPoint x: 1117, startPoint y: 302, endPoint x: 1199, endPoint y: 302, distance: 82.2
click at [1199, 315] on p "Name [PERSON_NAME]" at bounding box center [1274, 323] width 386 height 16
click at [1118, 401] on p "Partner [PERSON_NAME] [DATE] Daughter [PERSON_NAME] [DATE] Son [PERSON_NAME] [D…" at bounding box center [1274, 447] width 386 height 92
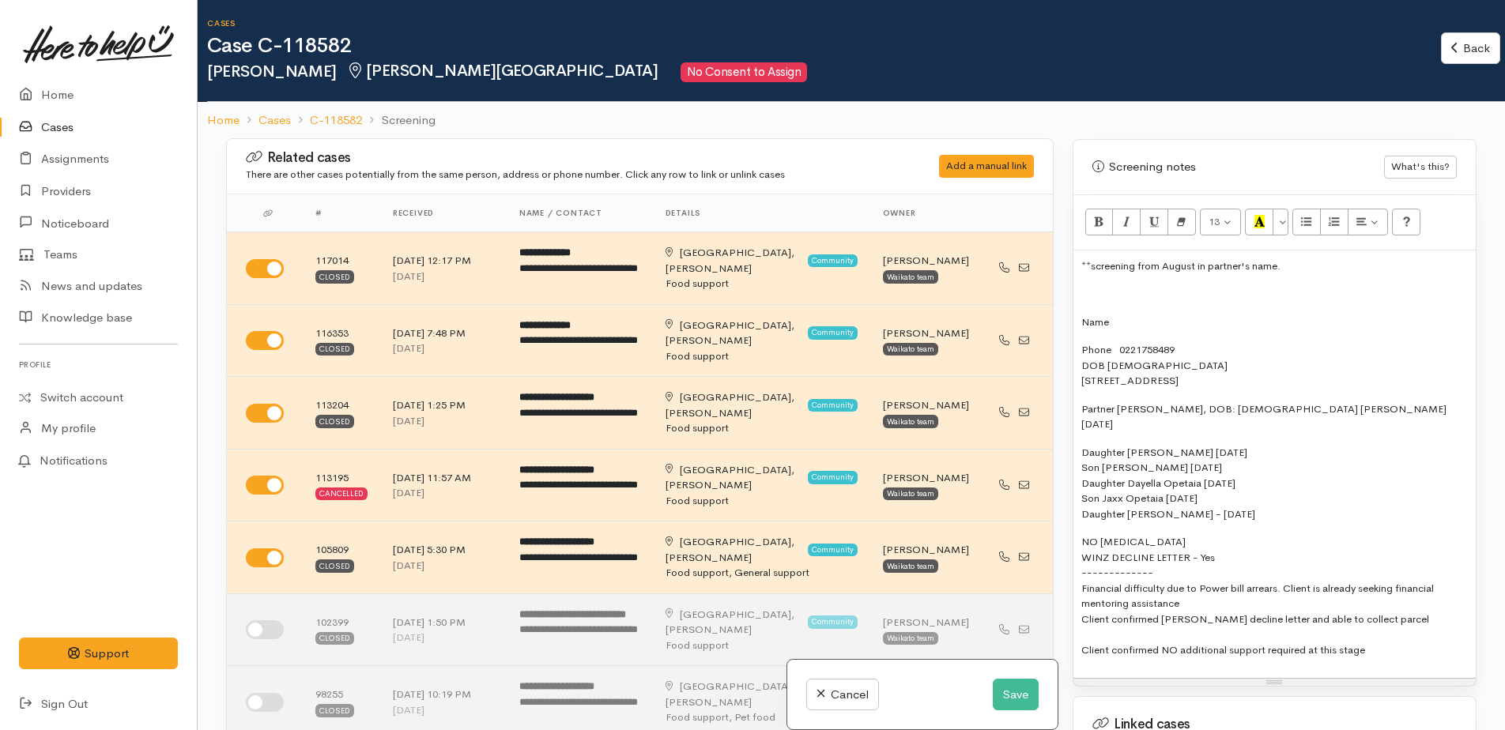
click at [1113, 297] on div "**screening from August in partner's name. Name Phone [PHONE_NUMBER] DOB [DEMOG…" at bounding box center [1274, 465] width 402 height 428
click at [1172, 349] on p "Phone [PHONE_NUMBER] DOB [DEMOGRAPHIC_DATA] [STREET_ADDRESS]" at bounding box center [1274, 365] width 386 height 47
click at [1087, 318] on div "**screening from August in partner's name. NameJacky Melrose Phone [PHONE_NUMBE…" at bounding box center [1274, 465] width 402 height 428
click at [1176, 315] on span at bounding box center [1175, 321] width 2 height 13
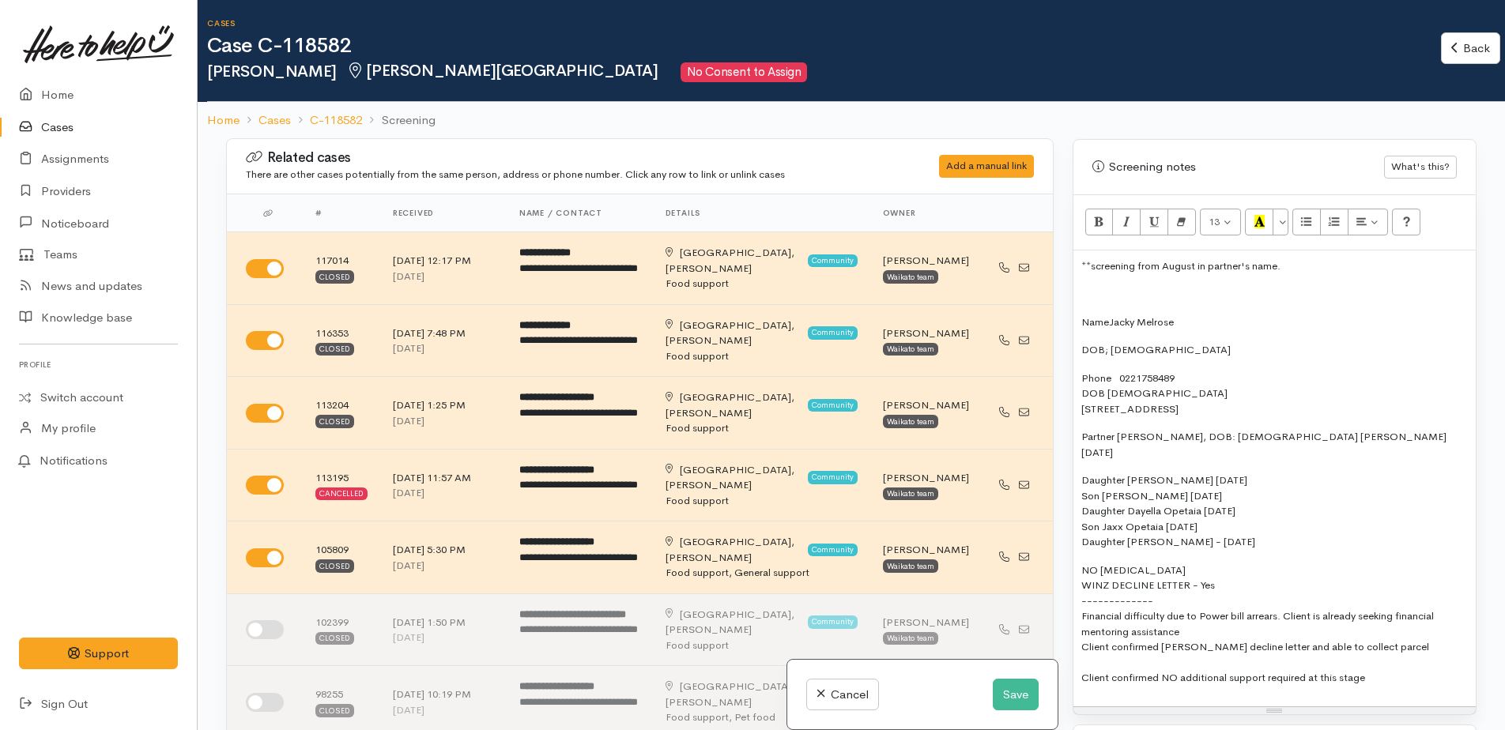
click at [1105, 343] on span "DOB; [DEMOGRAPHIC_DATA]" at bounding box center [1155, 349] width 149 height 13
drag, startPoint x: 1083, startPoint y: 377, endPoint x: 1179, endPoint y: 376, distance: 96.4
click at [1179, 376] on p "Phone [PHONE_NUMBER] DOB [DEMOGRAPHIC_DATA] [STREET_ADDRESS]" at bounding box center [1274, 394] width 386 height 47
click at [1082, 389] on p "Phone 0221758489 [STREET_ADDRESS]" at bounding box center [1274, 394] width 386 height 47
click at [1082, 429] on p "Partner [PERSON_NAME], DOB: [DEMOGRAPHIC_DATA] [PERSON_NAME] [DATE]" at bounding box center [1274, 444] width 386 height 31
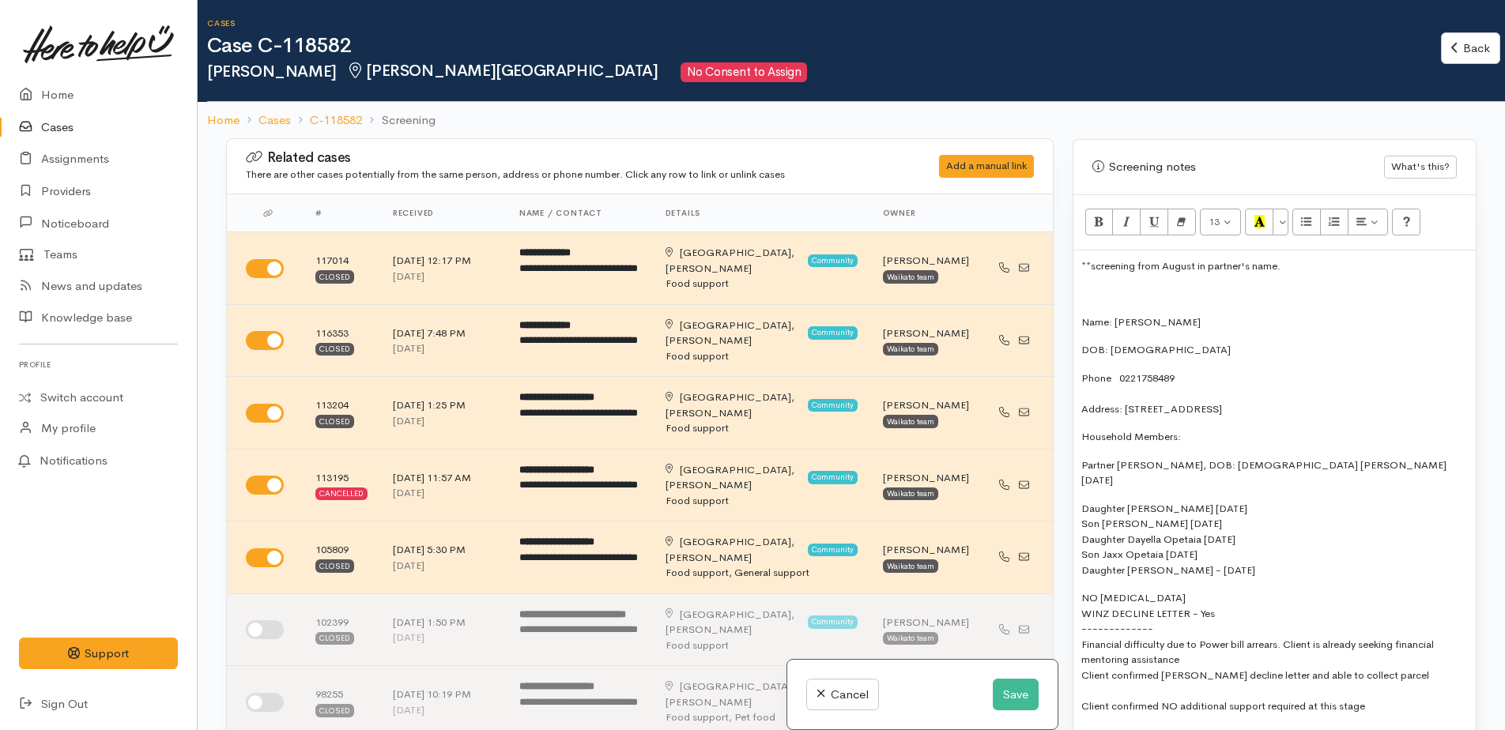
click at [1423, 458] on p "Partner [PERSON_NAME], DOB: [DEMOGRAPHIC_DATA] [PERSON_NAME] [DATE]" at bounding box center [1274, 473] width 386 height 31
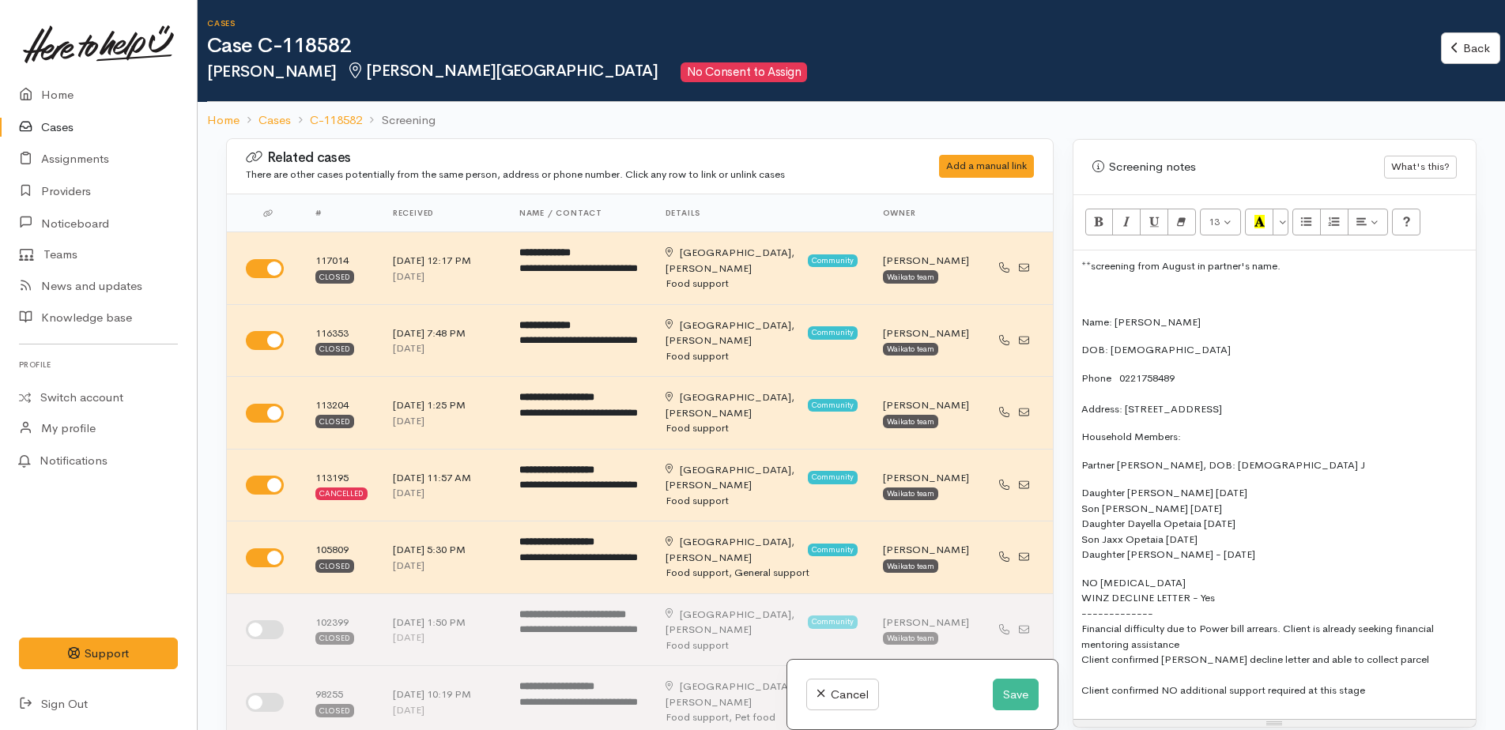
click at [1079, 476] on div "**screening from August in partner's name. Name: [PERSON_NAME] DOB: [DEMOGRAPHI…" at bounding box center [1274, 485] width 402 height 469
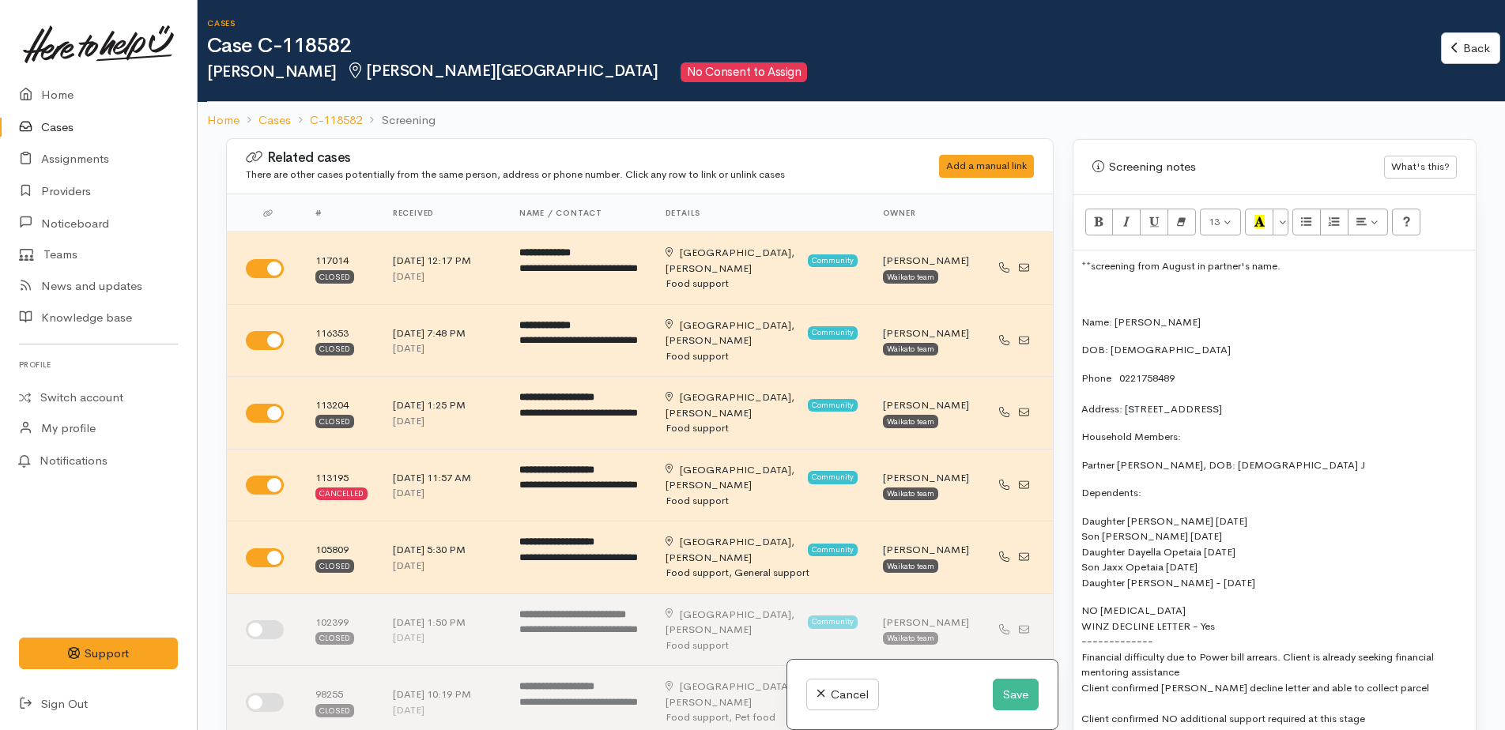
drag, startPoint x: 1120, startPoint y: 484, endPoint x: 1381, endPoint y: 484, distance: 260.8
click at [1381, 485] on p "Dependents:" at bounding box center [1274, 493] width 386 height 16
click at [1135, 485] on p "Dependents:" at bounding box center [1274, 493] width 386 height 16
drag, startPoint x: 1116, startPoint y: 479, endPoint x: 1335, endPoint y: 501, distance: 220.0
click at [1345, 514] on p "Daughter [PERSON_NAME] [DATE] Son [PERSON_NAME] [DATE] Daughter Dayella Opetaia…" at bounding box center [1274, 552] width 386 height 77
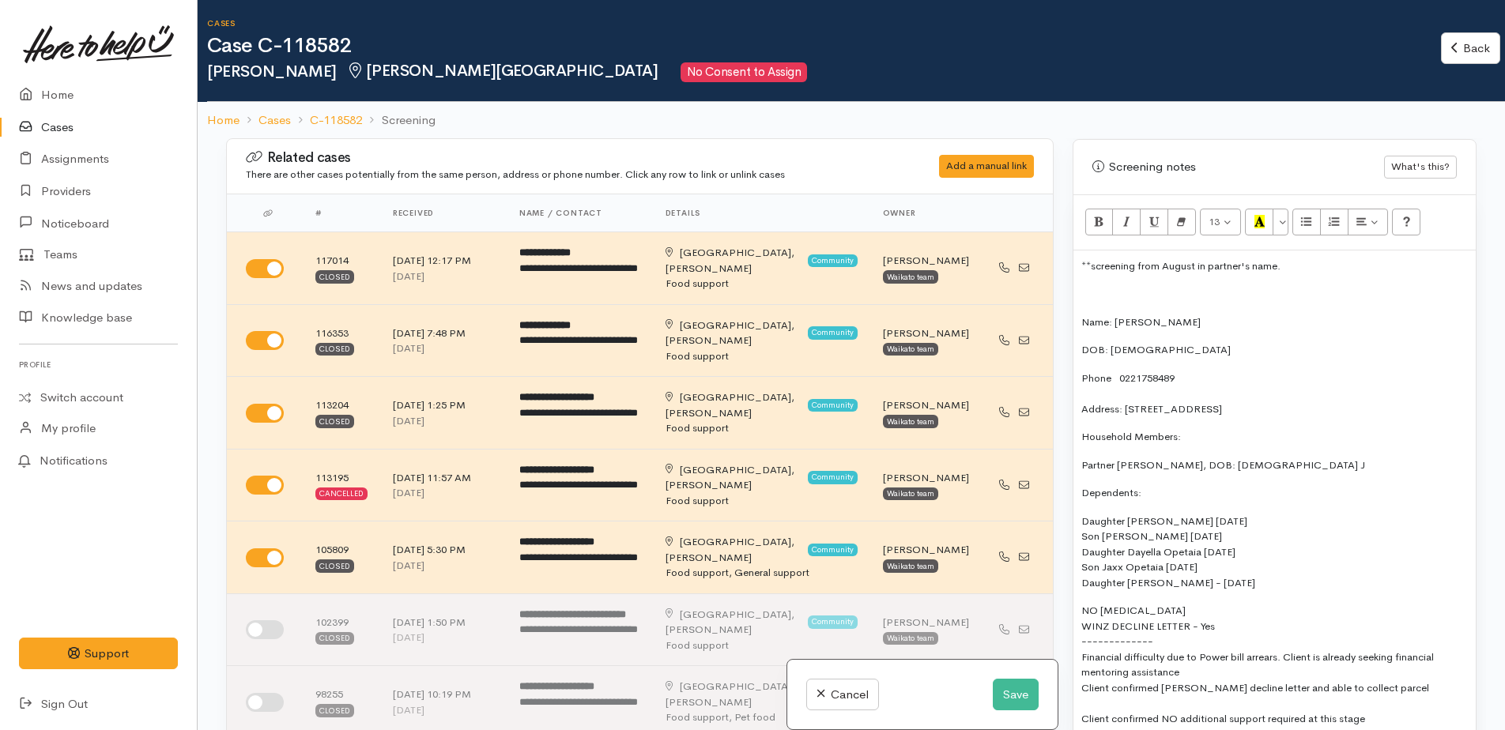
click at [1121, 485] on p "Dependents:" at bounding box center [1274, 493] width 386 height 16
click at [1153, 485] on p "Dependents:" at bounding box center [1274, 493] width 386 height 16
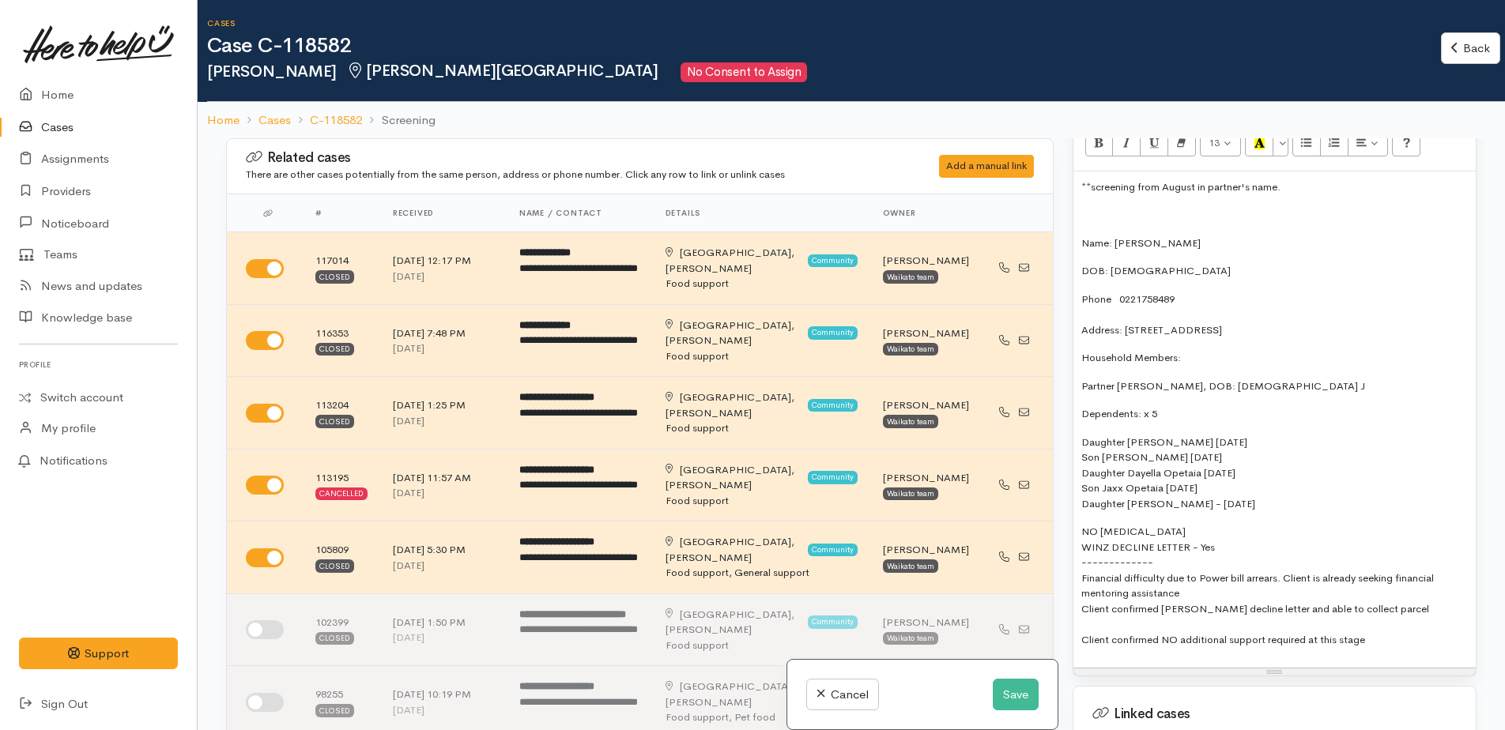
scroll to position [1106, 0]
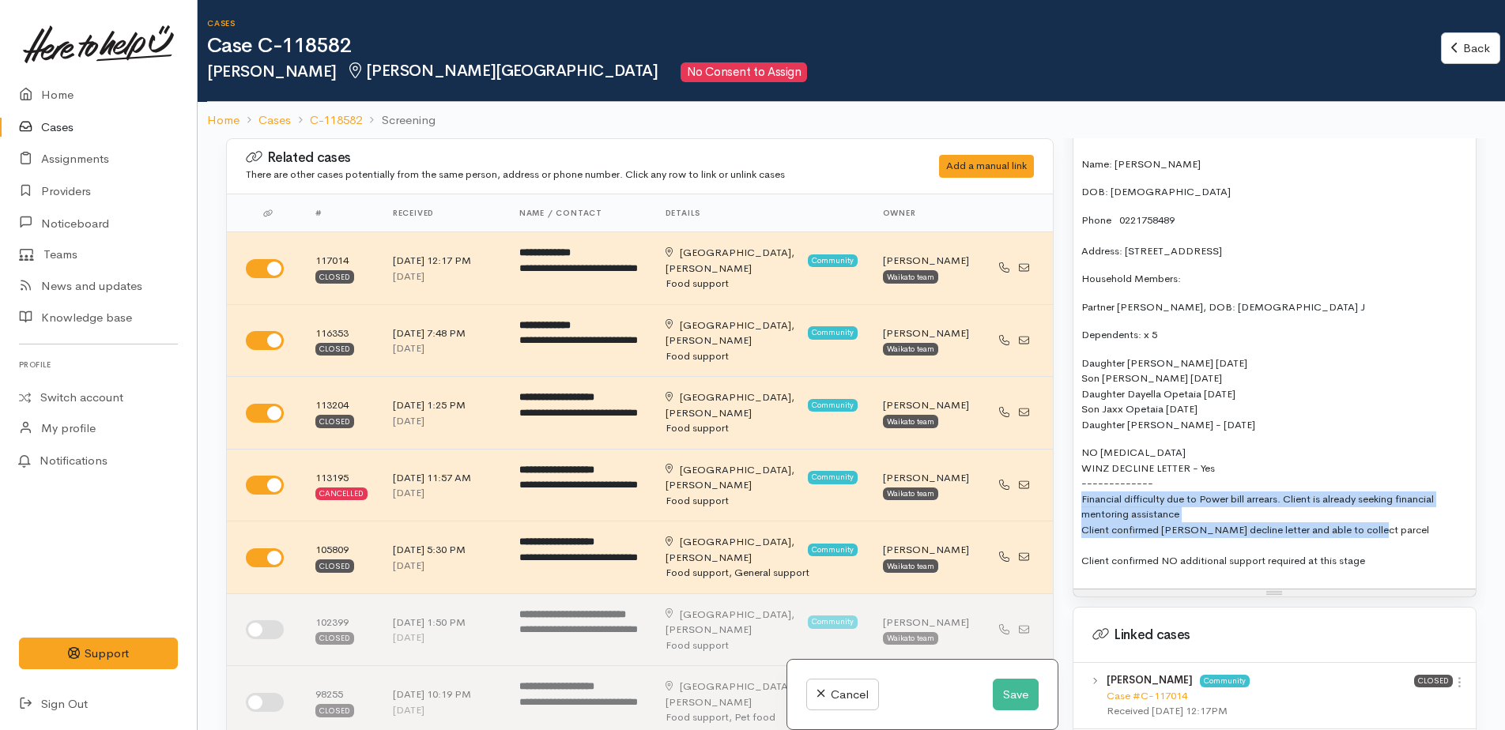
drag, startPoint x: 1077, startPoint y: 483, endPoint x: 1390, endPoint y: 509, distance: 314.0
click at [1390, 509] on div "**screening from August in partner's name. Name: Jacky Melrose DOB: 05/09/1985 …" at bounding box center [1274, 340] width 402 height 497
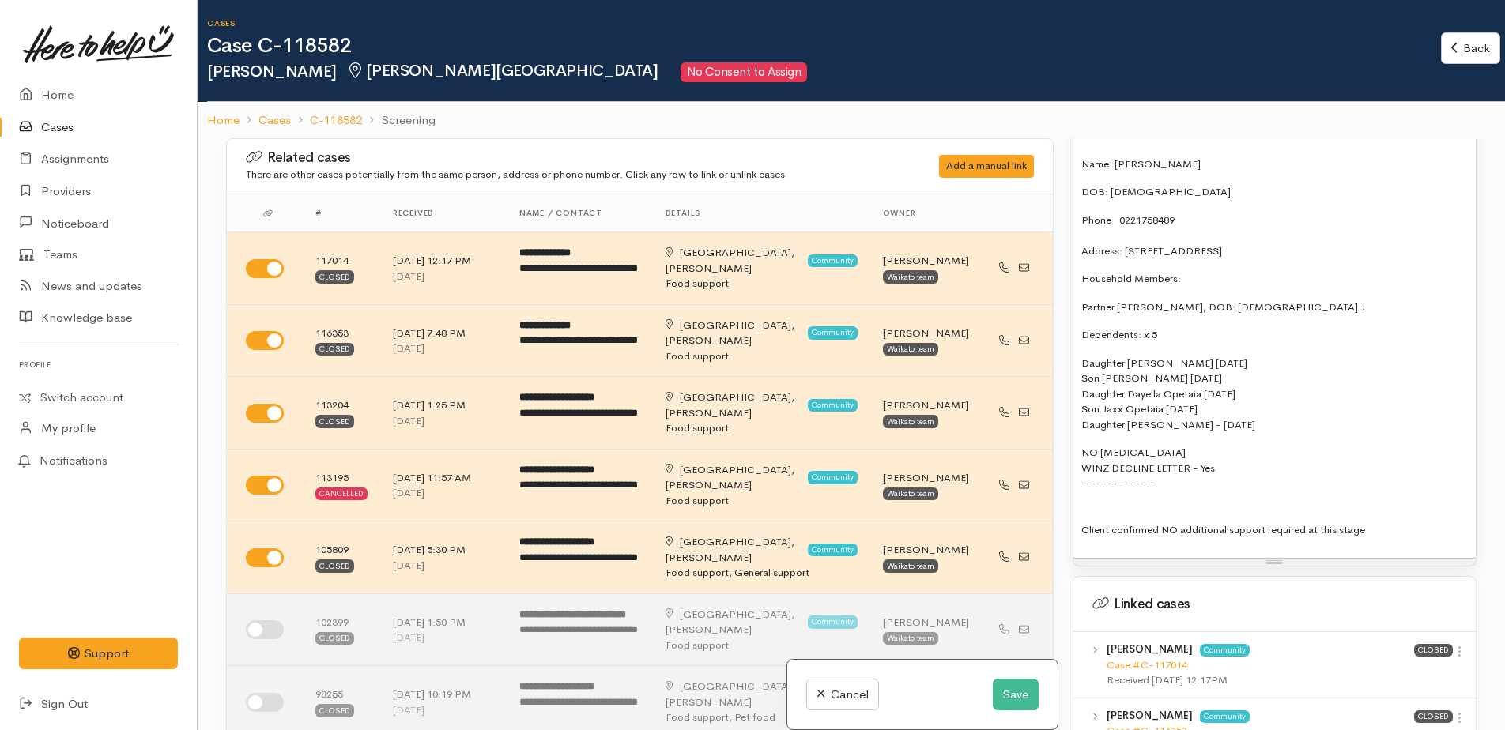
click at [1221, 454] on p "NO FOOD ALLERGIES WINZ DECLINE LETTER - Yes ------------- Client confirmed NO a…" at bounding box center [1274, 491] width 386 height 92
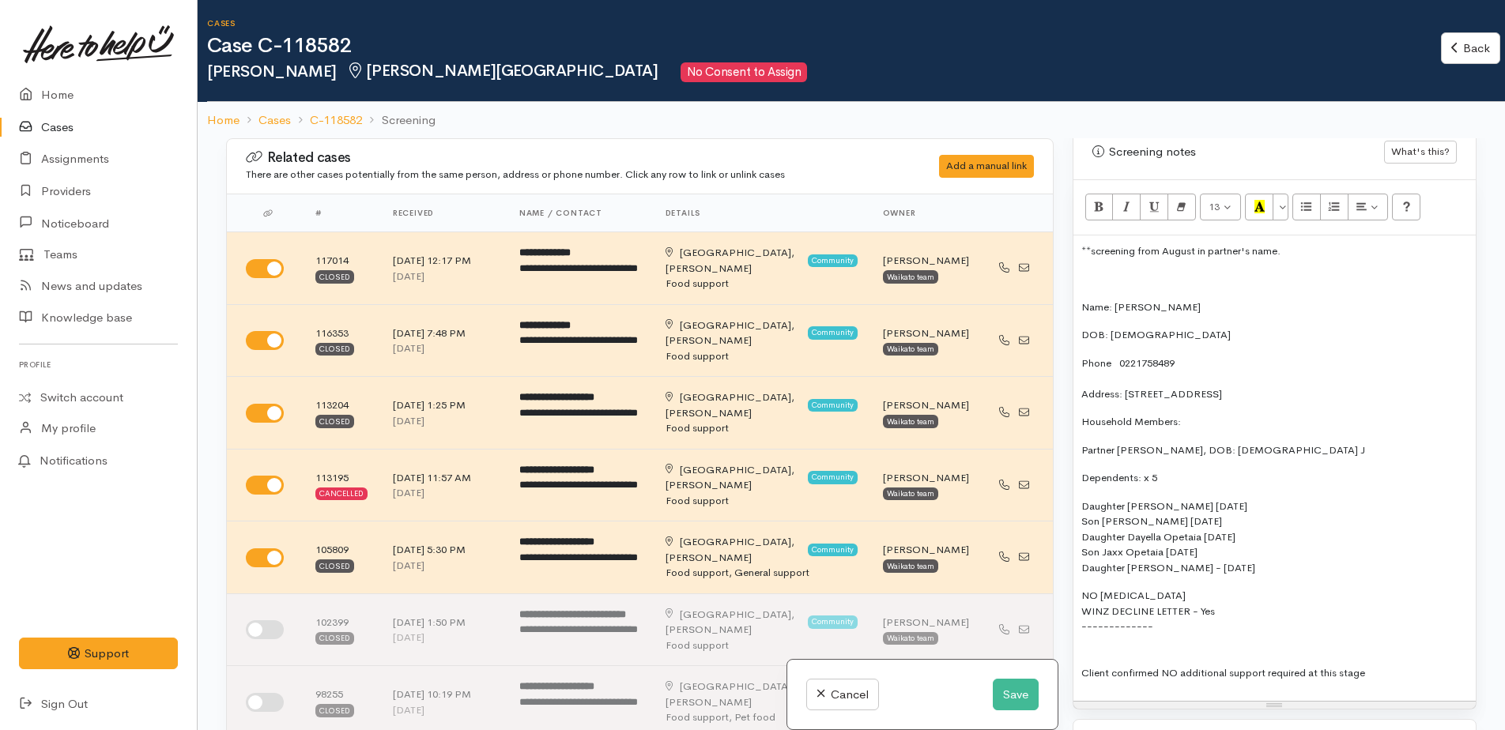
scroll to position [948, 0]
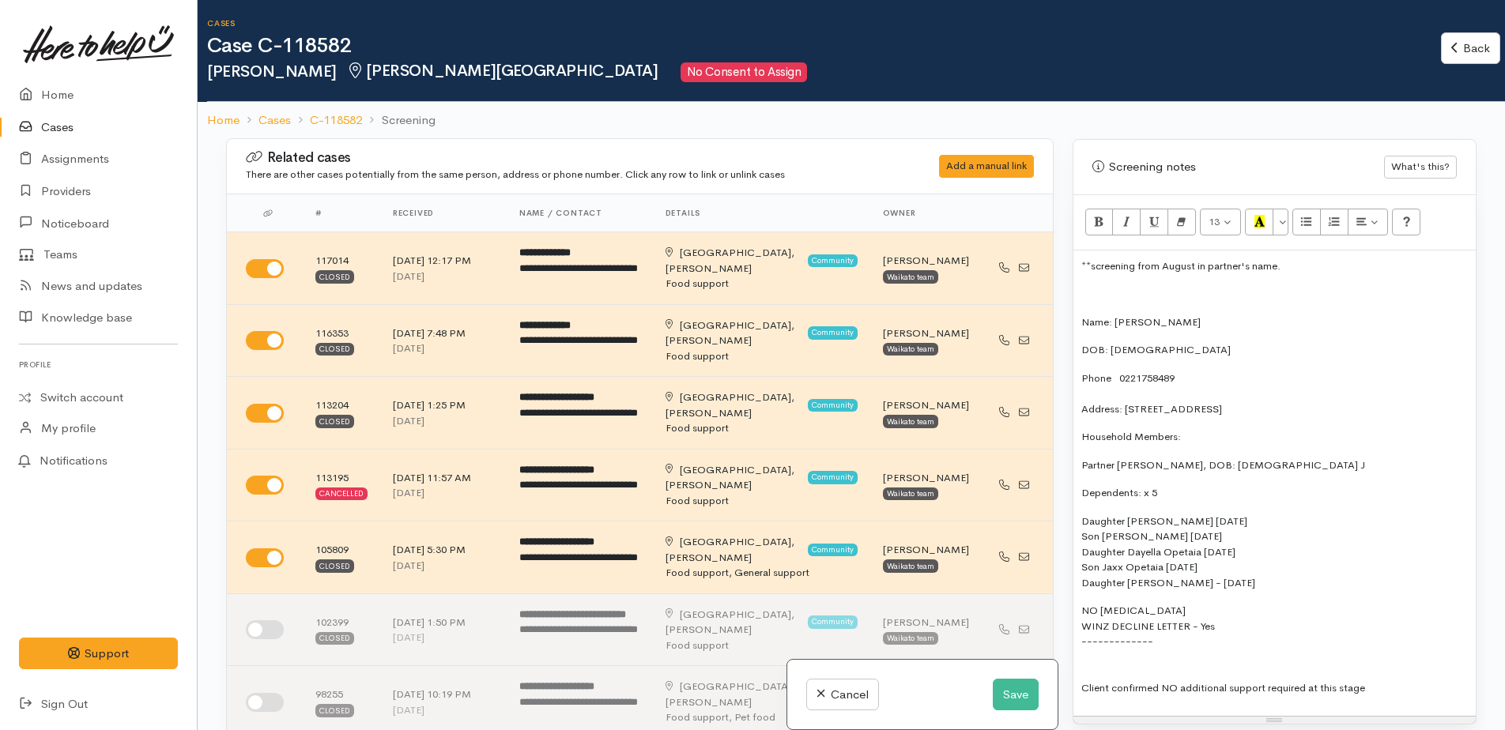
drag, startPoint x: 1079, startPoint y: 246, endPoint x: 1310, endPoint y: 242, distance: 230.8
click at [1310, 251] on div "**screening from August in partner's name. Name: Jacky Melrose DOB: 05/09/1985 …" at bounding box center [1274, 484] width 402 height 466
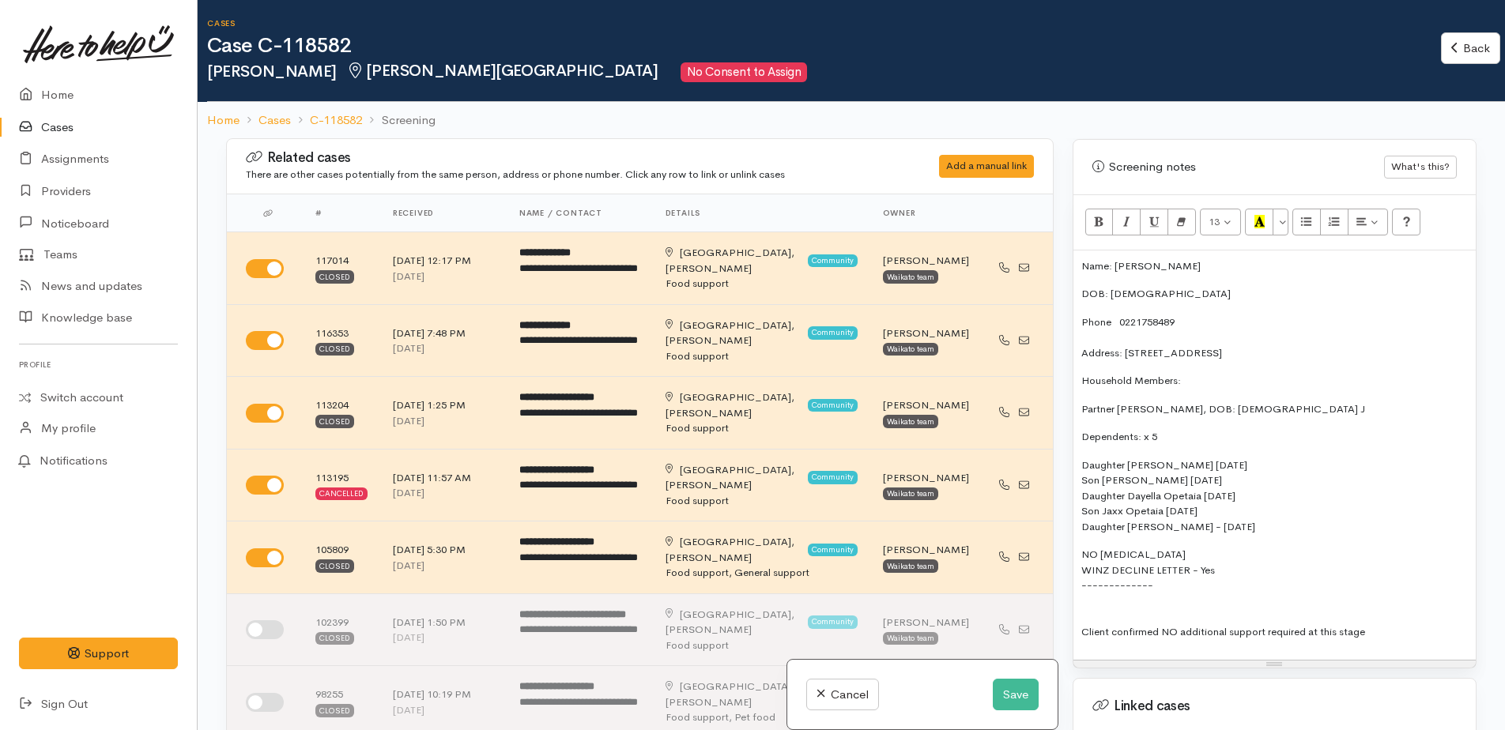
drag, startPoint x: 1076, startPoint y: 243, endPoint x: 1269, endPoint y: 550, distance: 362.6
click at [1269, 550] on div "Name: Jacky Melrose DOB: 05/09/1985 Phone 0221758489 Address: 77 Mardon Road, E…" at bounding box center [1274, 456] width 402 height 410
copy div "Name: Jacky Melrose DOB: 05/09/1985 Phone 0221758489 Address: 77 Mardon Road, E…"
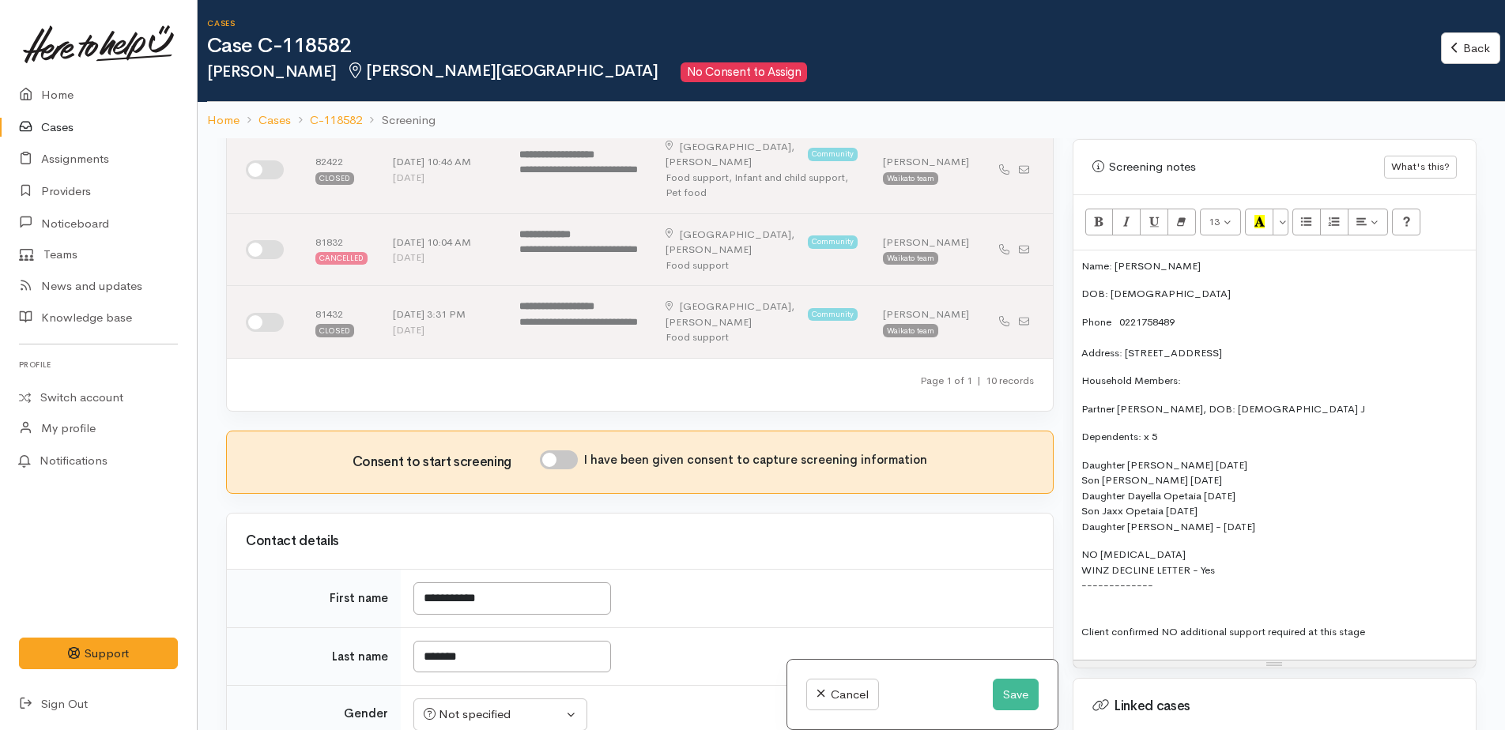
scroll to position [632, 0]
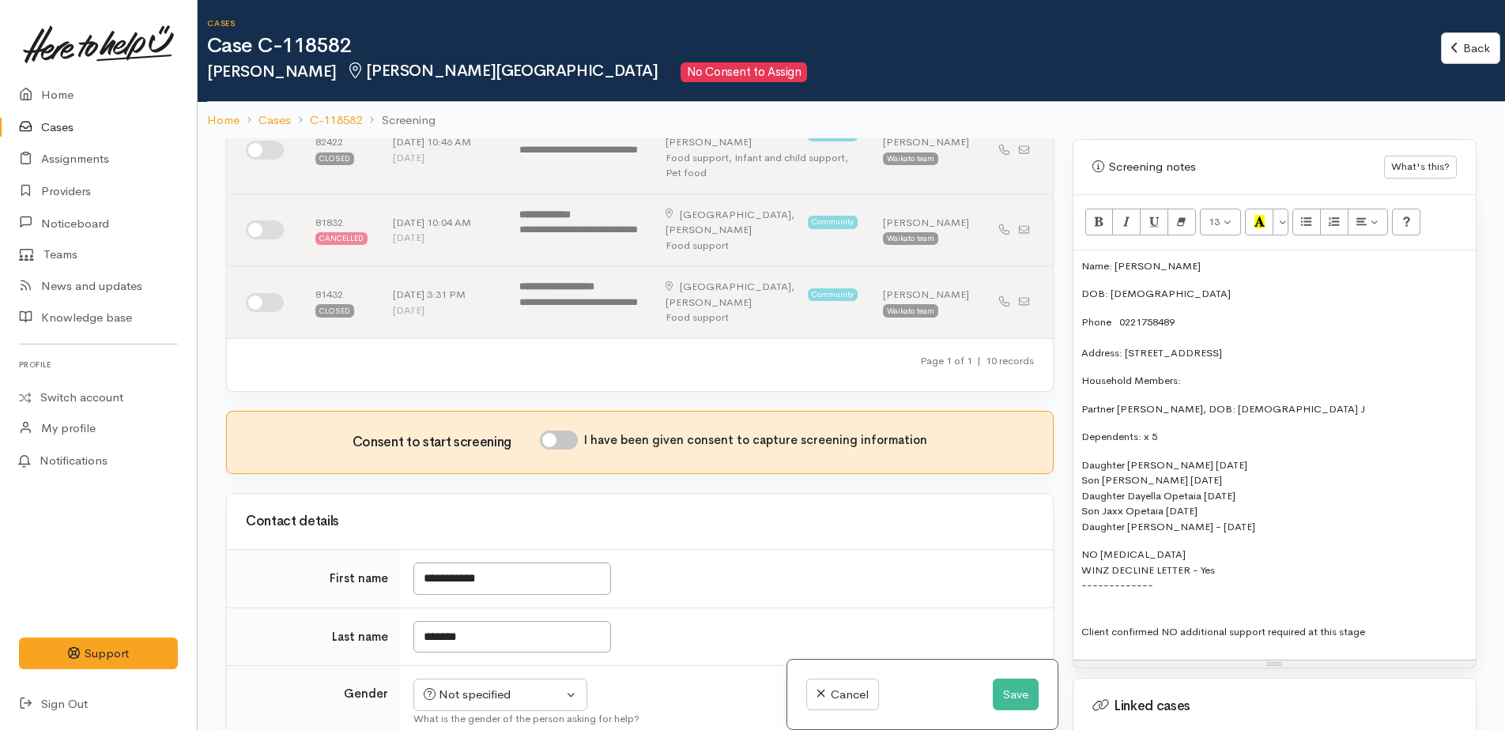
click at [553, 443] on input "I have been given consent to capture screening information" at bounding box center [559, 440] width 38 height 19
checkbox input "true"
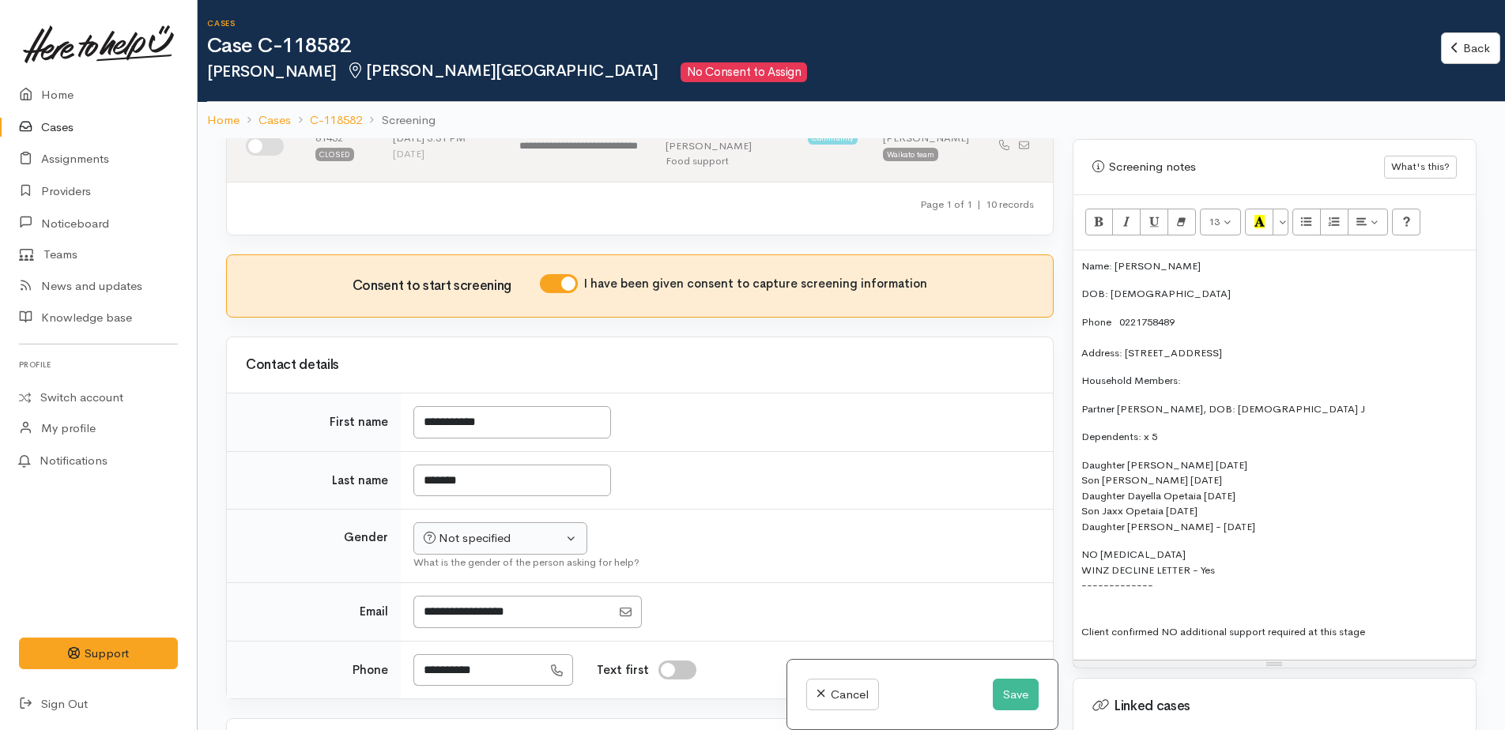
scroll to position [790, 0]
drag, startPoint x: 465, startPoint y: 534, endPoint x: 469, endPoint y: 541, distance: 8.1
click at [466, 535] on div "Not specified" at bounding box center [493, 537] width 139 height 18
click at [454, 597] on span "Male" at bounding box center [513, 599] width 135 height 18
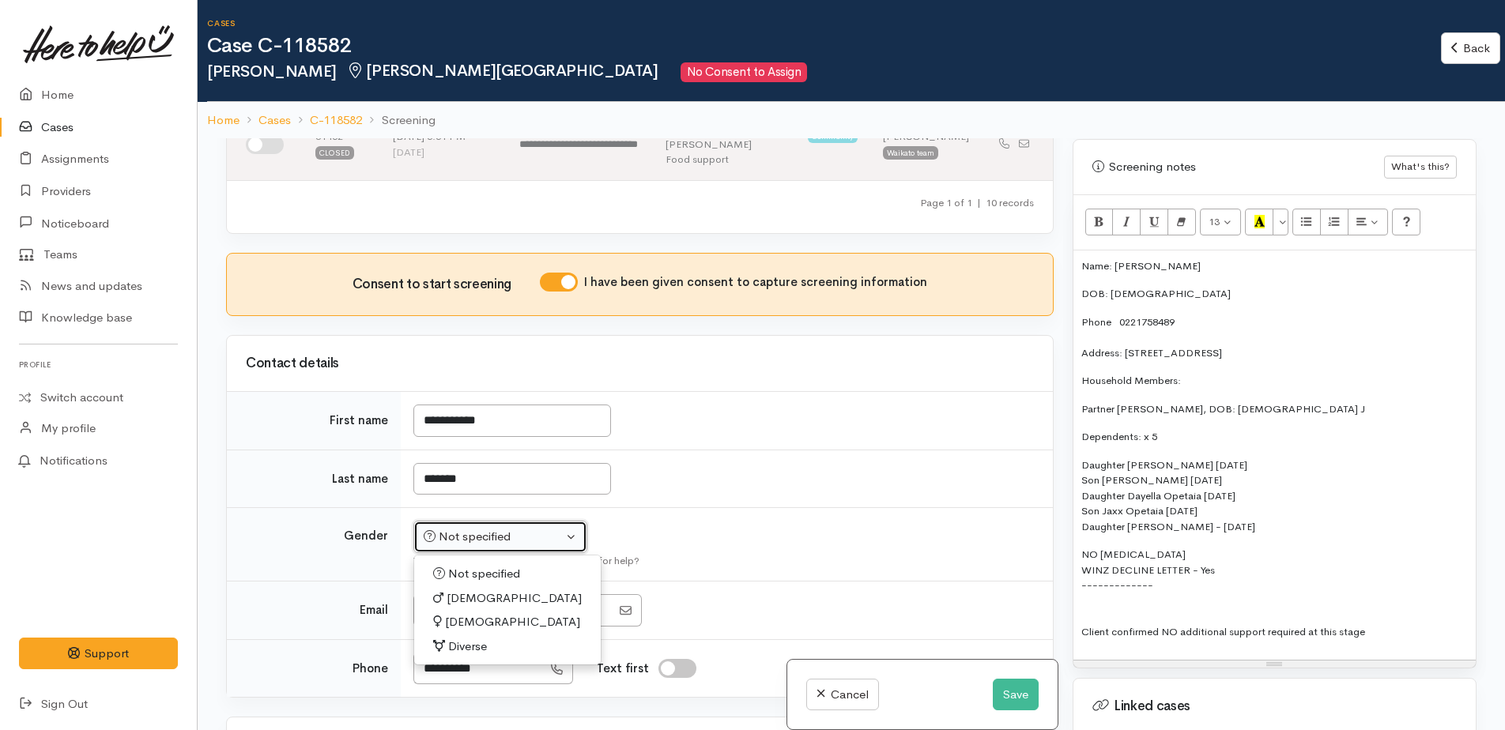
select select "Male"
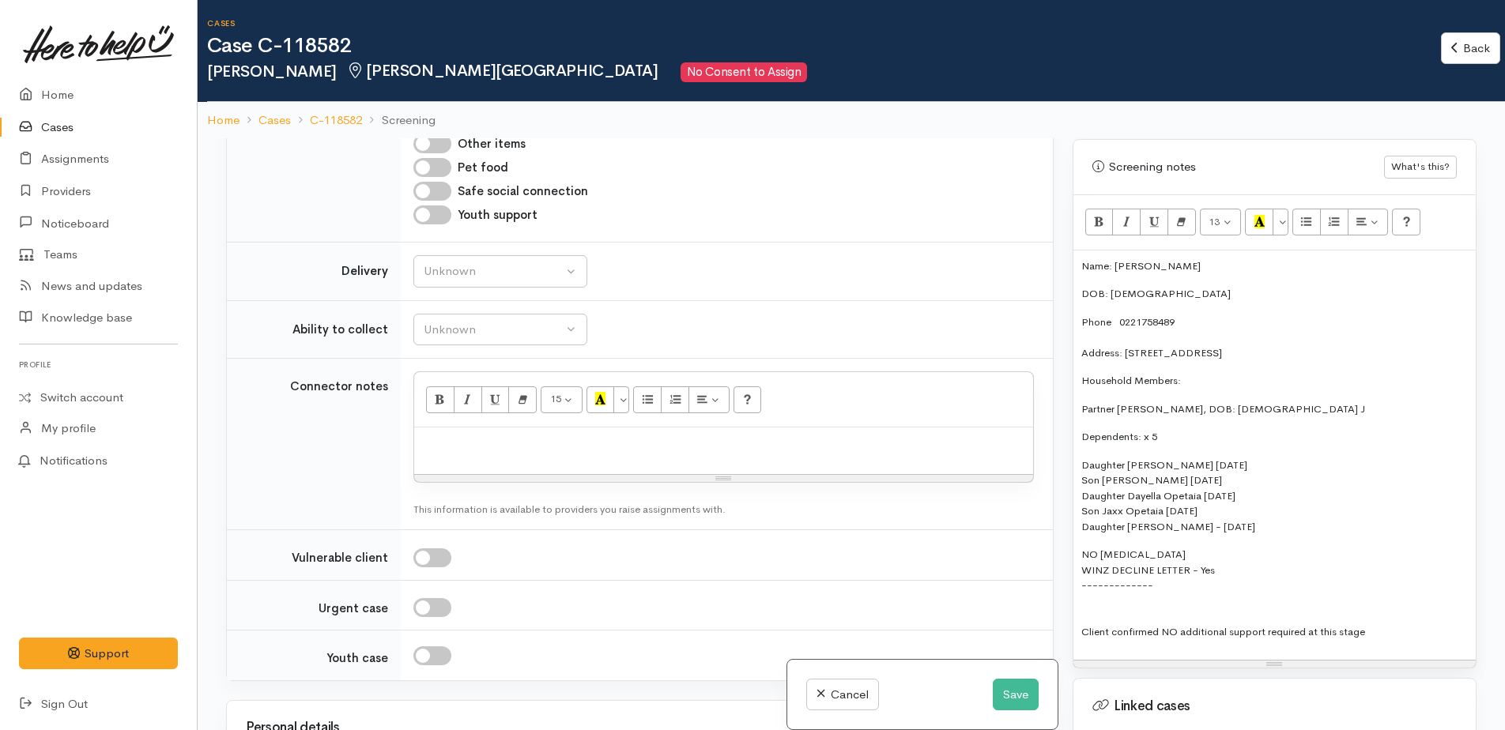
scroll to position [1818, 0]
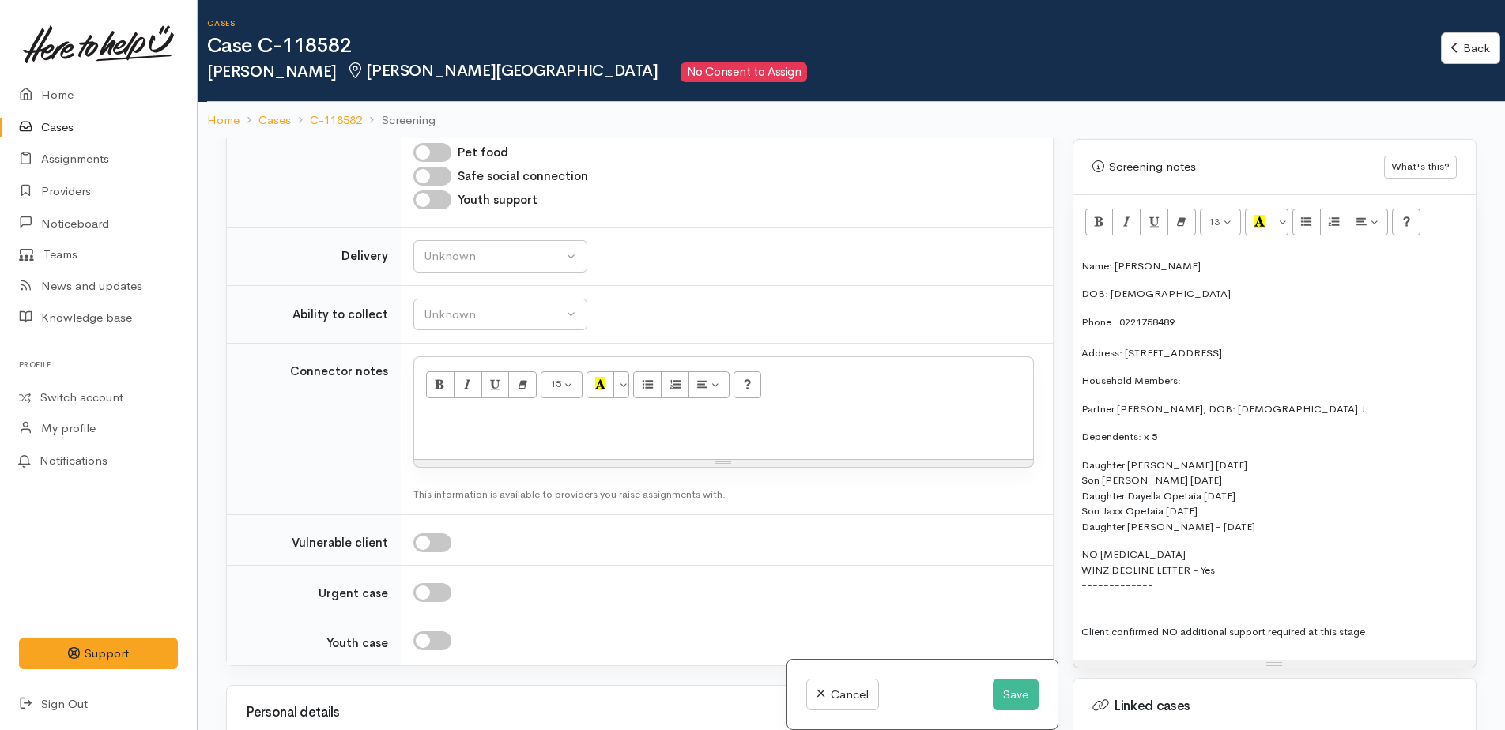
paste div
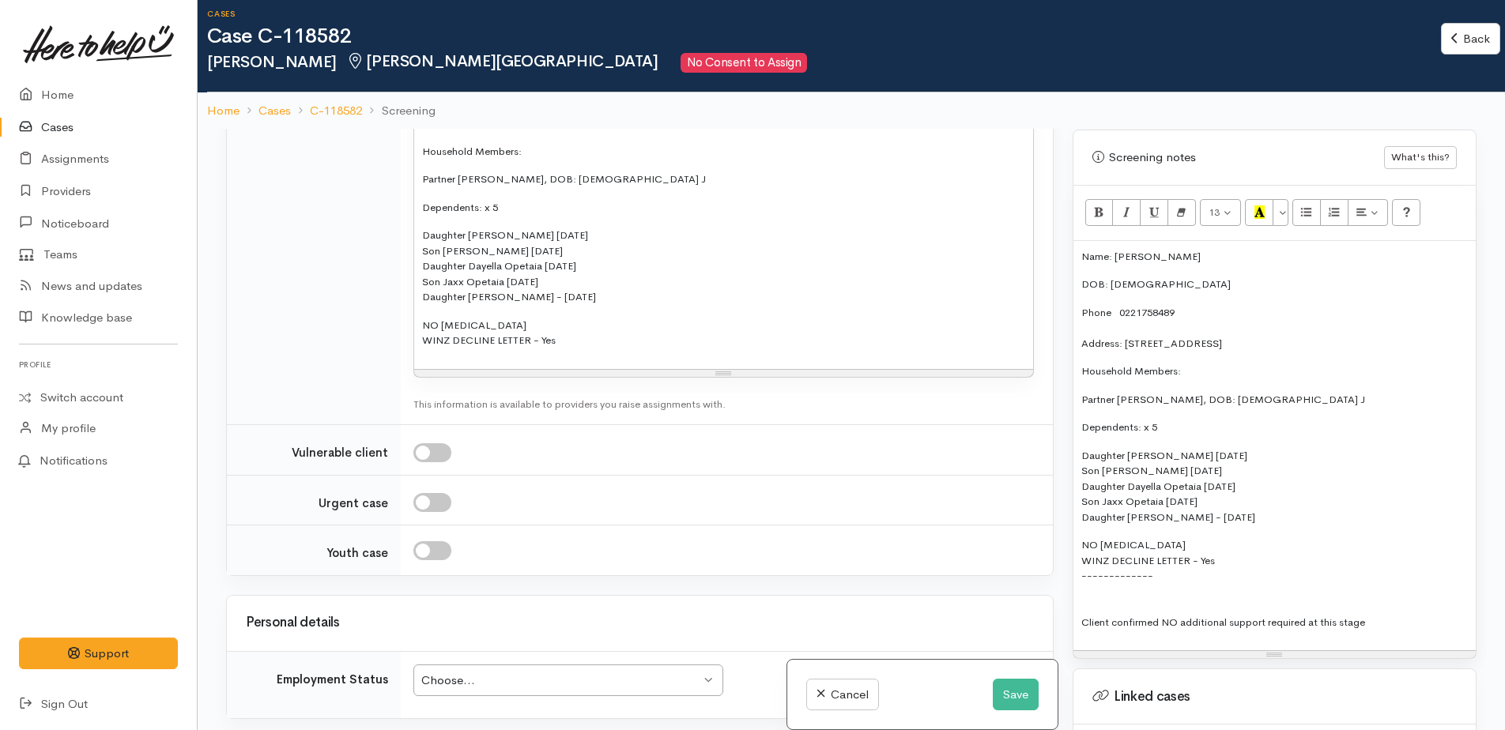
scroll to position [2292, 0]
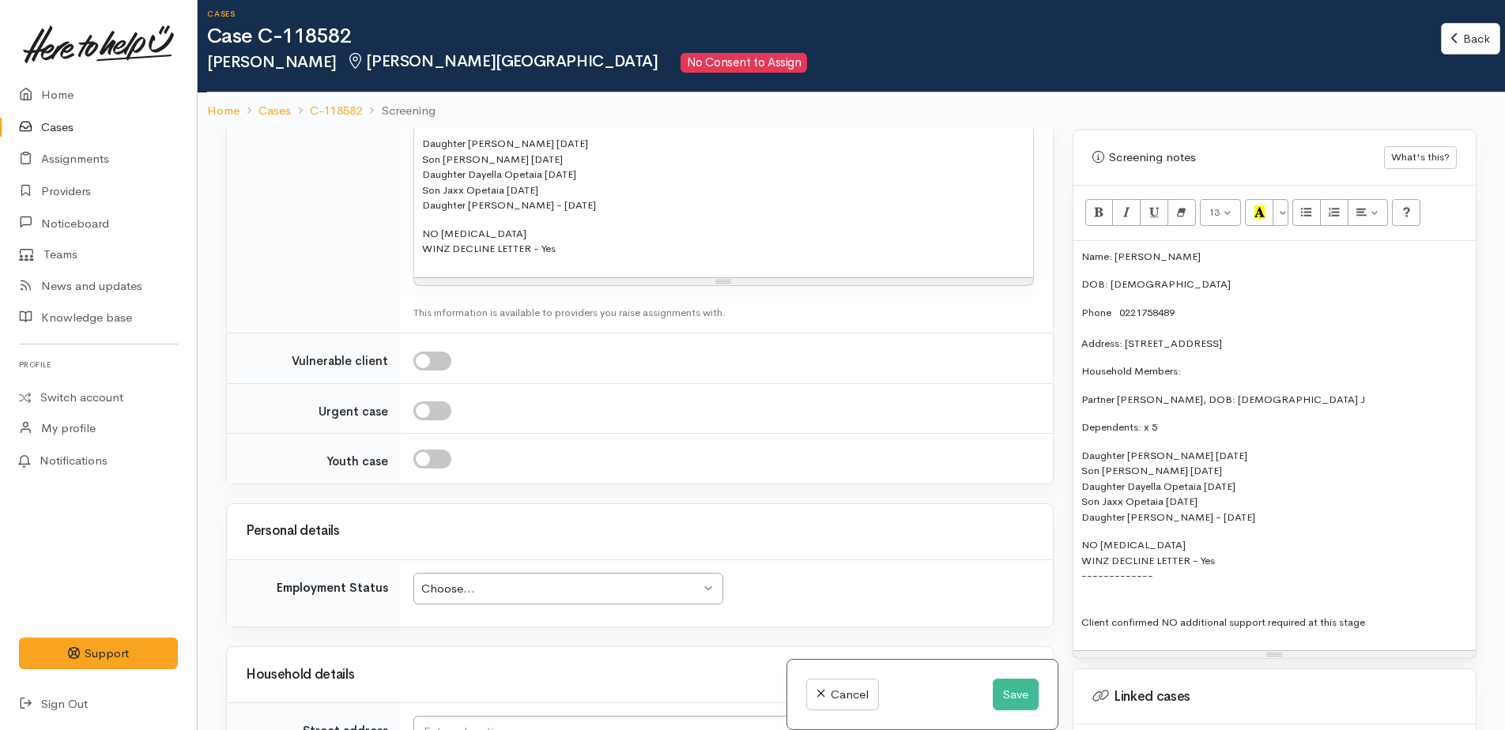
click at [1241, 552] on p "NO FOOD ALLERGIES WINZ DECLINE LETTER - Yes ------------- Client confirmed NO a…" at bounding box center [1274, 583] width 386 height 92
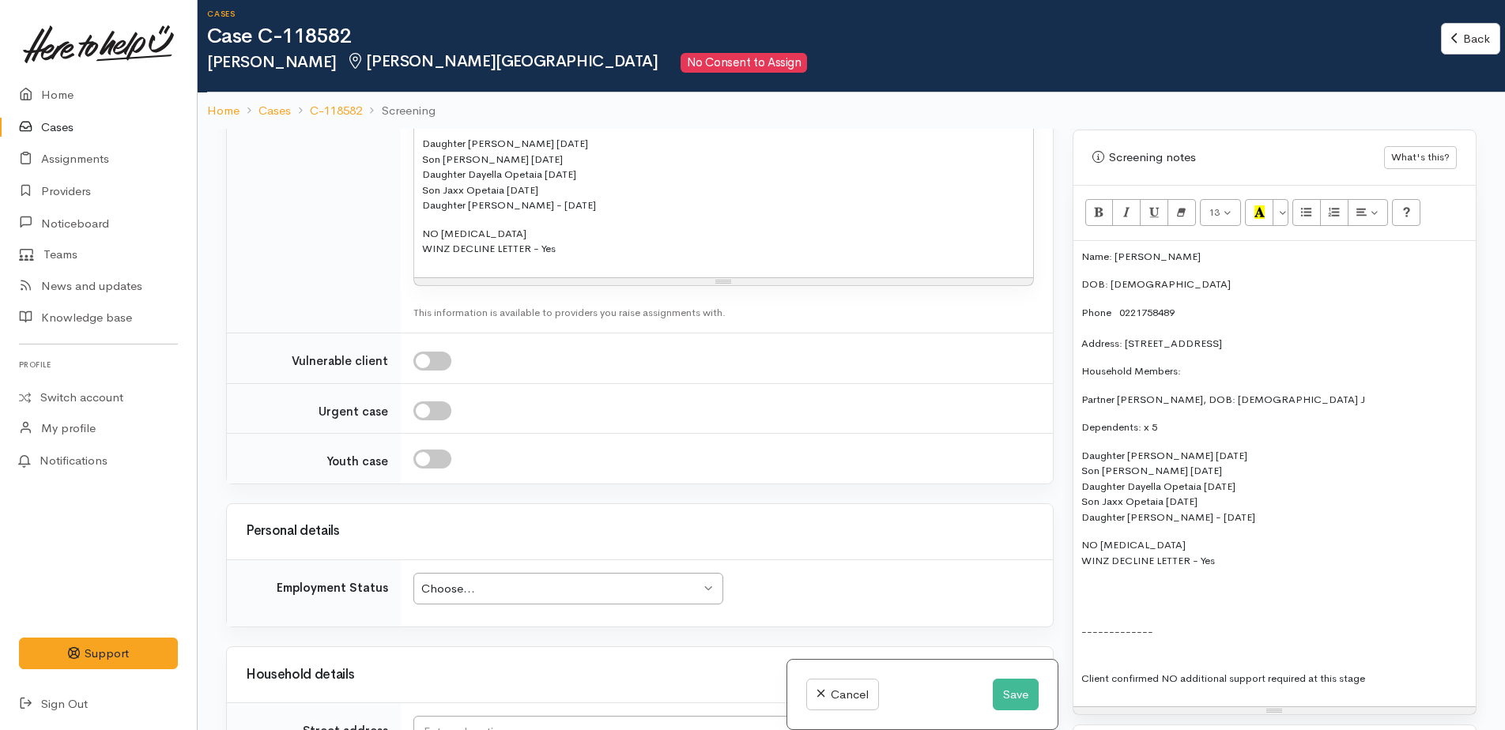
click at [1189, 537] on p "NO FOOD ALLERGIES WINZ DECLINE LETTER - Yes" at bounding box center [1274, 552] width 386 height 31
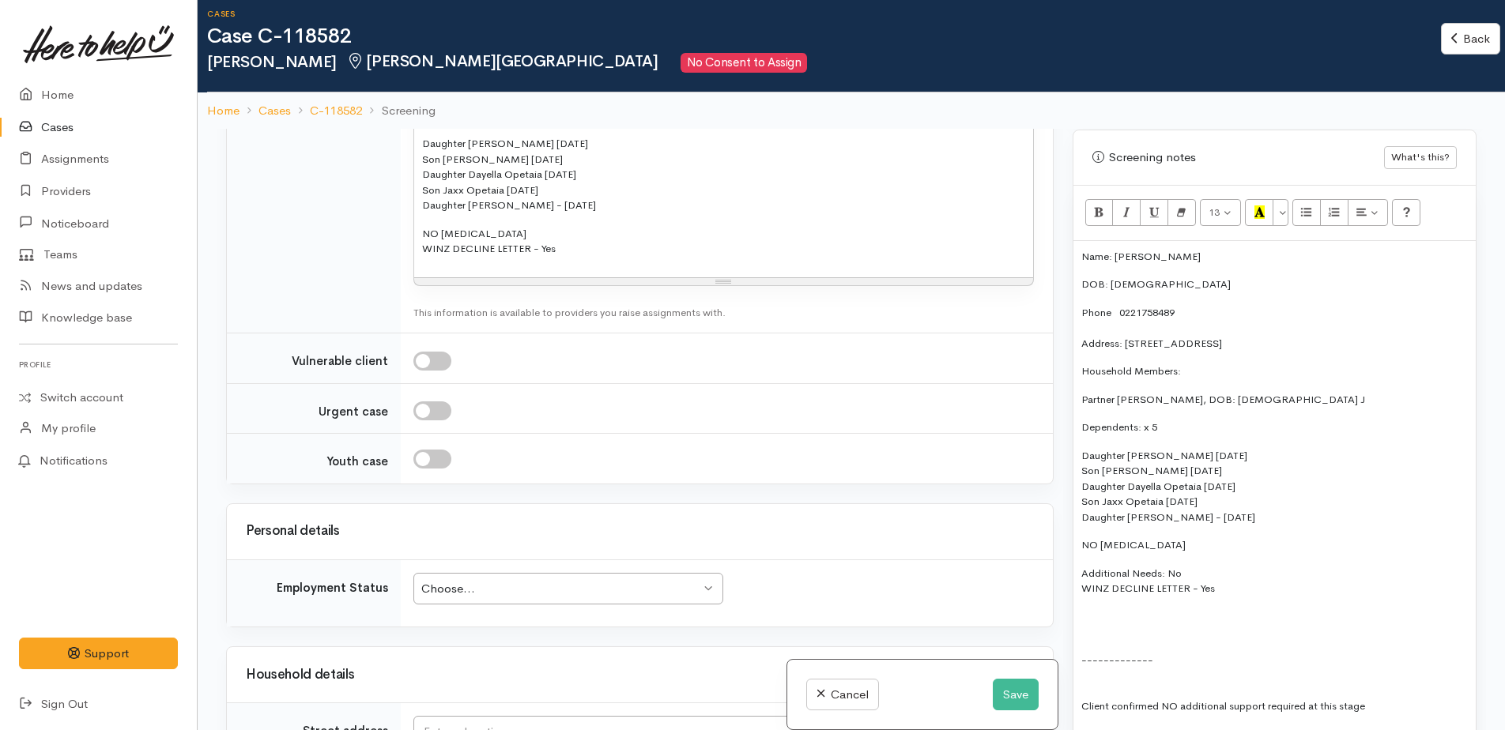
click at [1086, 612] on div "Name: Jacky Melrose DOB: 05/09/1985 Phone 0221758489 Address: 77 Mardon Road, E…" at bounding box center [1274, 488] width 402 height 494
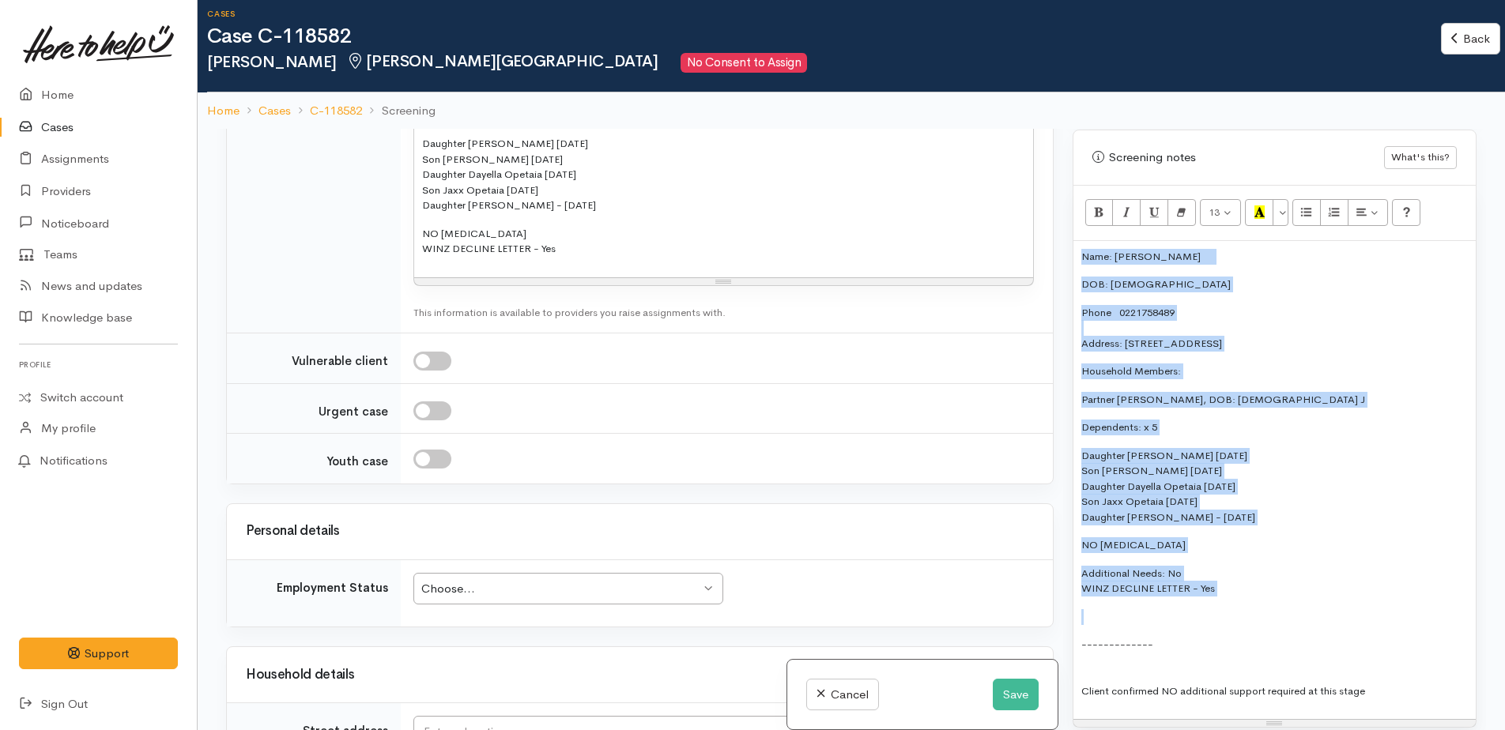
drag, startPoint x: 1221, startPoint y: 582, endPoint x: 1075, endPoint y: 241, distance: 370.6
click at [1075, 241] on div "Name: Jacky Melrose DOB: 05/09/1985 Phone 0221758489 Address: 77 Mardon Road, E…" at bounding box center [1274, 480] width 402 height 479
copy div "Name: Jacky Melrose DOB: 05/09/1985 Phone 0221758489 Address: 77 Mardon Road, E…"
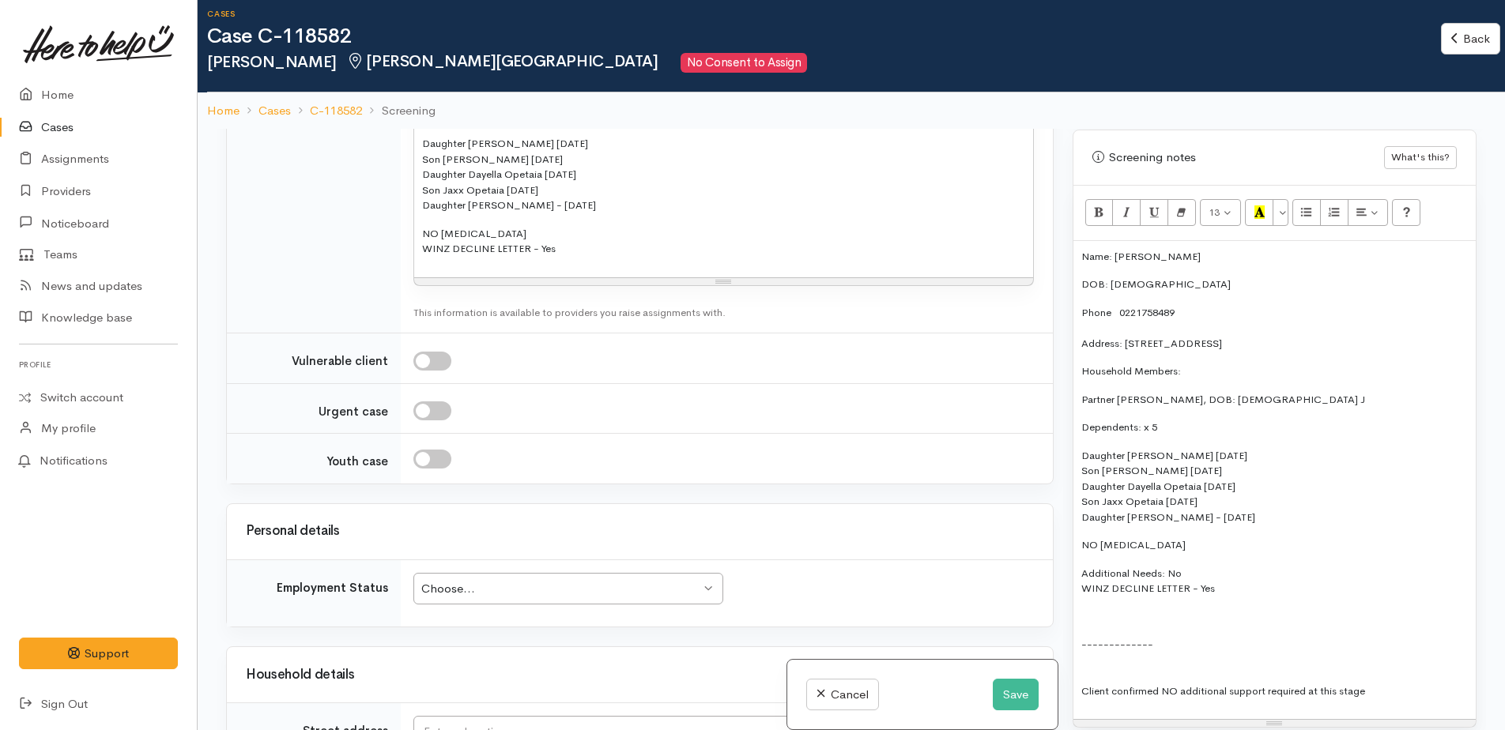
click at [577, 253] on p "NO FOOD ALLERGIES WINZ DECLINE LETTER - Yes" at bounding box center [723, 241] width 603 height 31
drag, startPoint x: 1196, startPoint y: 554, endPoint x: 1080, endPoint y: 552, distance: 116.2
click at [1081, 566] on p "Additional Needs: No WINZ DECLINE LETTER - Yes" at bounding box center [1274, 581] width 386 height 31
copy p "Additional Needs: No"
click at [537, 226] on p "NO FOOD ALLERGIES WINZ DECLINE LETTER - Yes" at bounding box center [723, 241] width 603 height 31
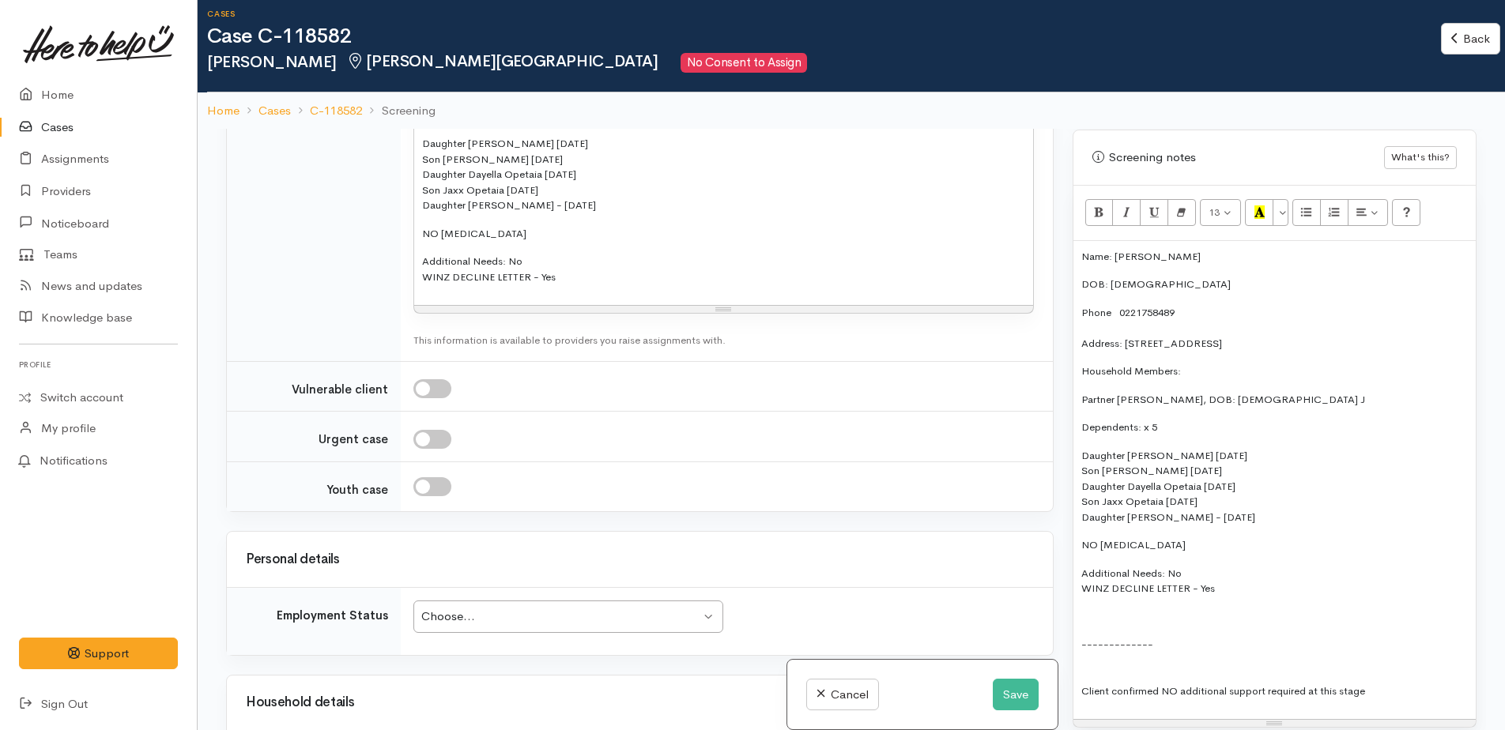
click at [420, 258] on div "Name: Jacky Melrose DOB: 05/09/1985 Phone 0221758489 Address: 77 Mardon Road, E…" at bounding box center [723, 117] width 619 height 376
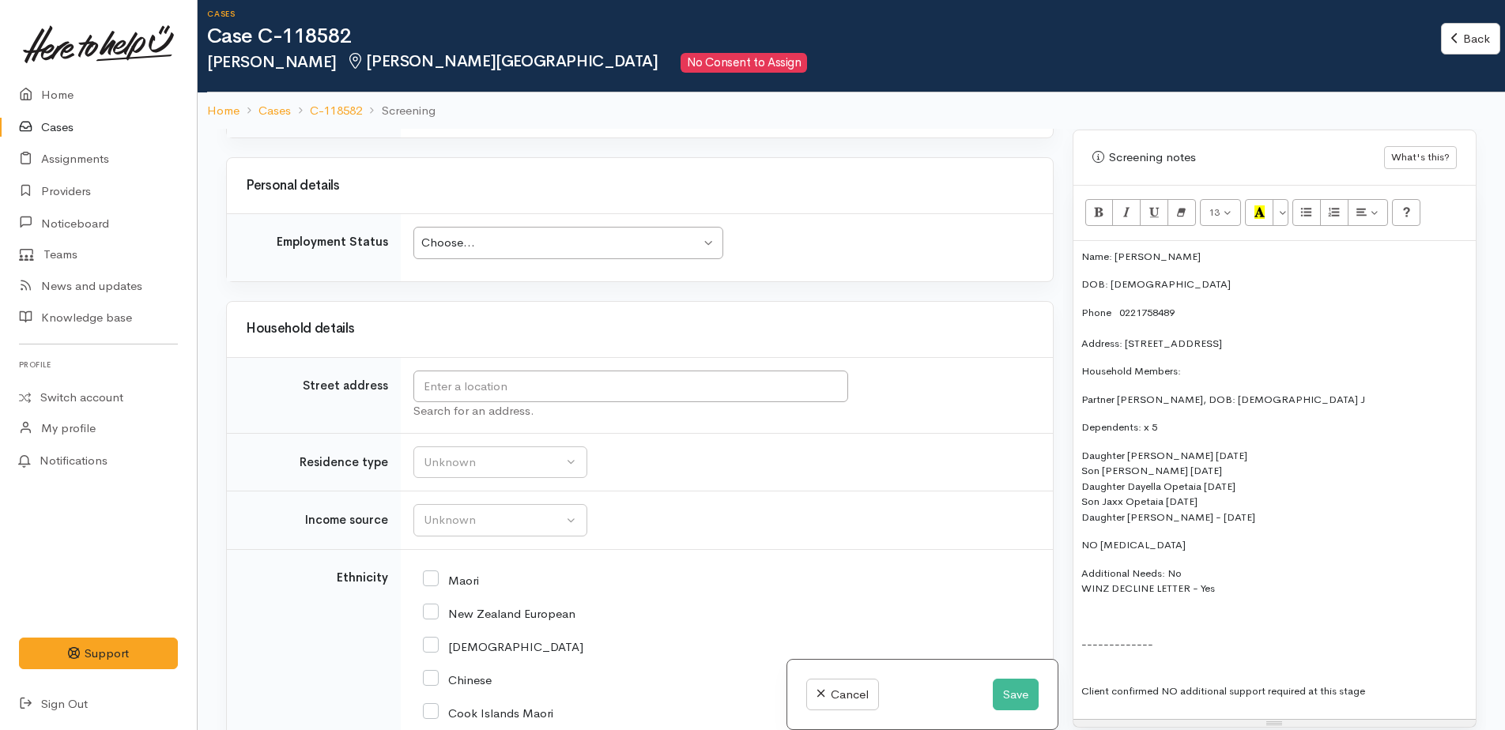
scroll to position [2687, 0]
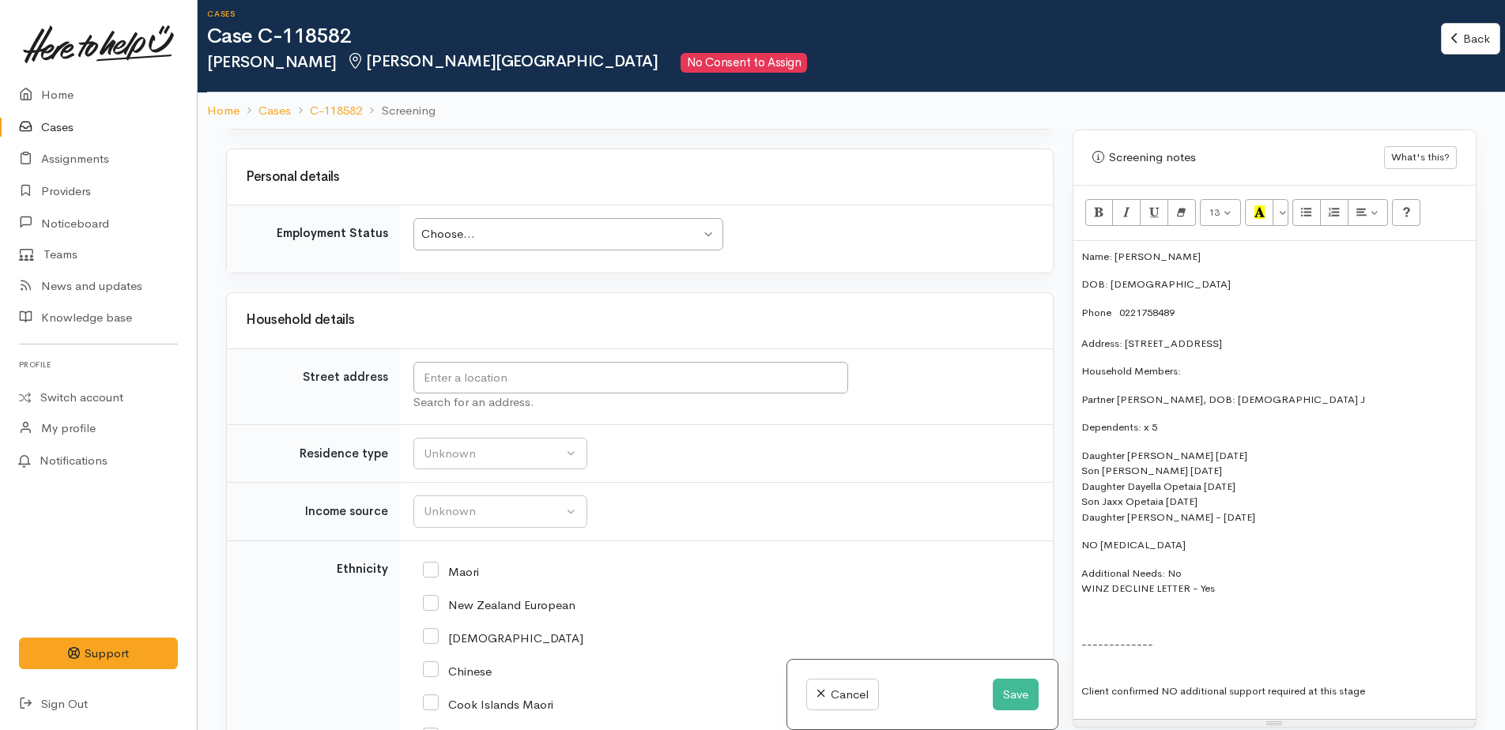
click at [467, 237] on div "Choose..." at bounding box center [560, 234] width 279 height 18
click at [551, 384] on input "text" at bounding box center [630, 378] width 435 height 32
type input "77 Mardon Road, Enderley, Hamilton, New Zealand"
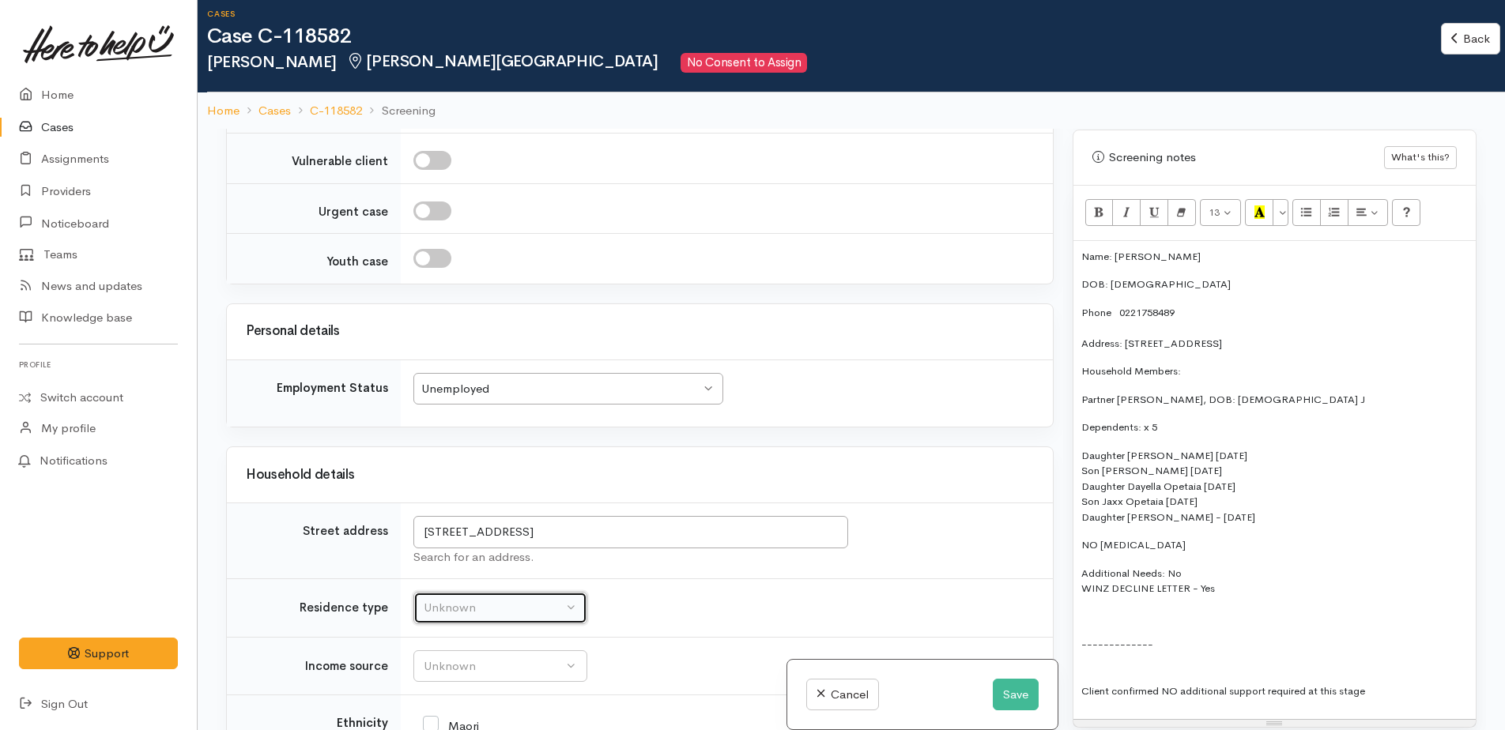
click at [497, 599] on div "Unknown" at bounding box center [493, 608] width 139 height 18
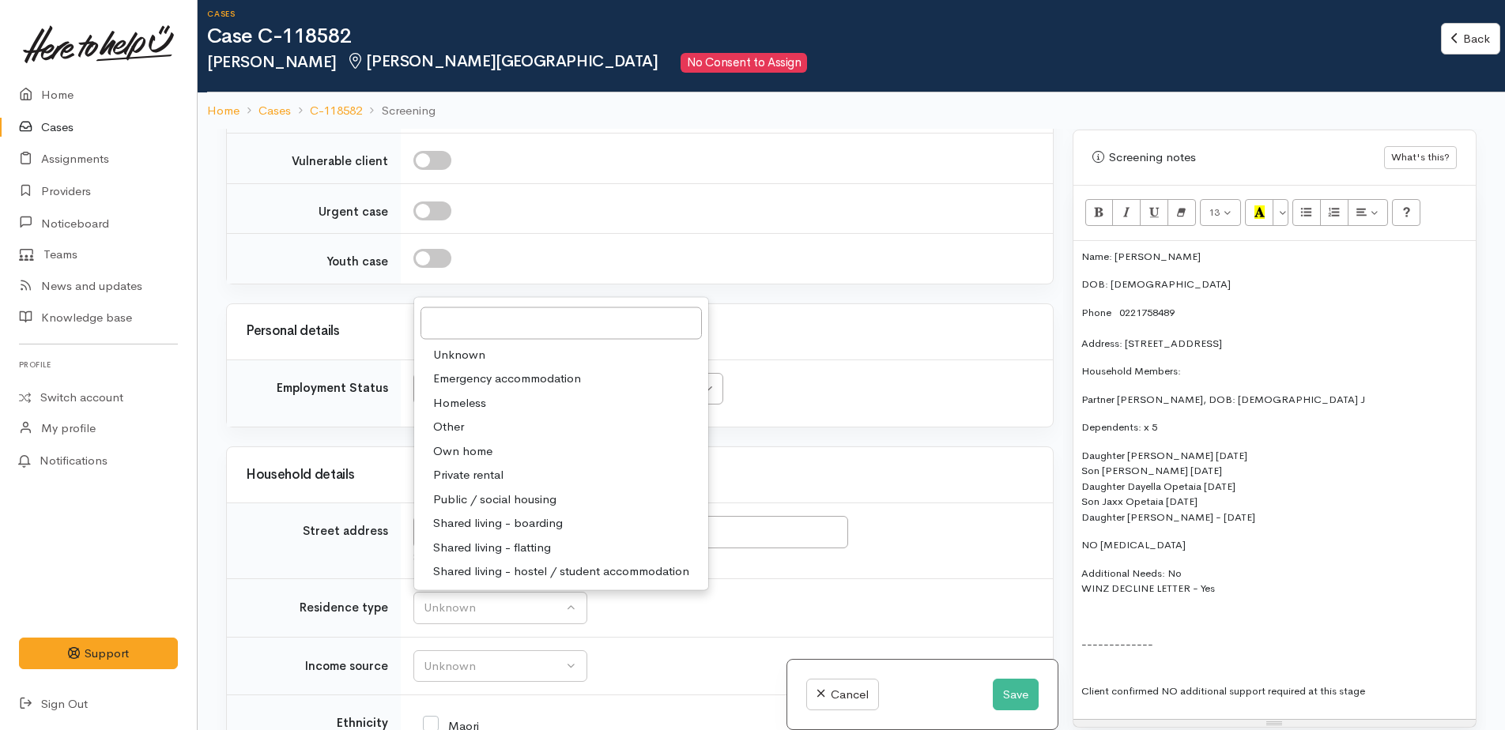
click at [484, 490] on span "Public / social housing" at bounding box center [494, 499] width 123 height 18
select select "3"
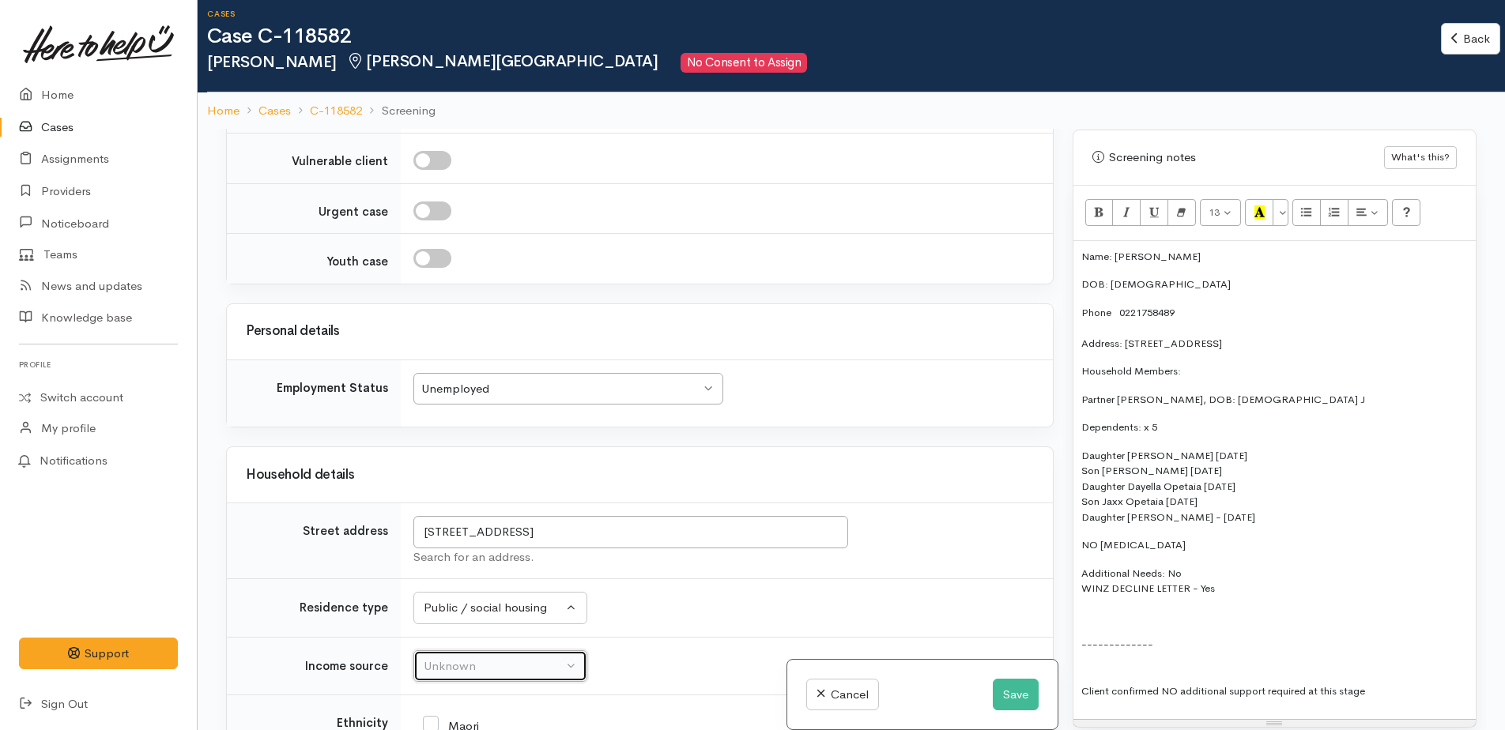
click at [460, 657] on div "Unknown" at bounding box center [493, 666] width 139 height 18
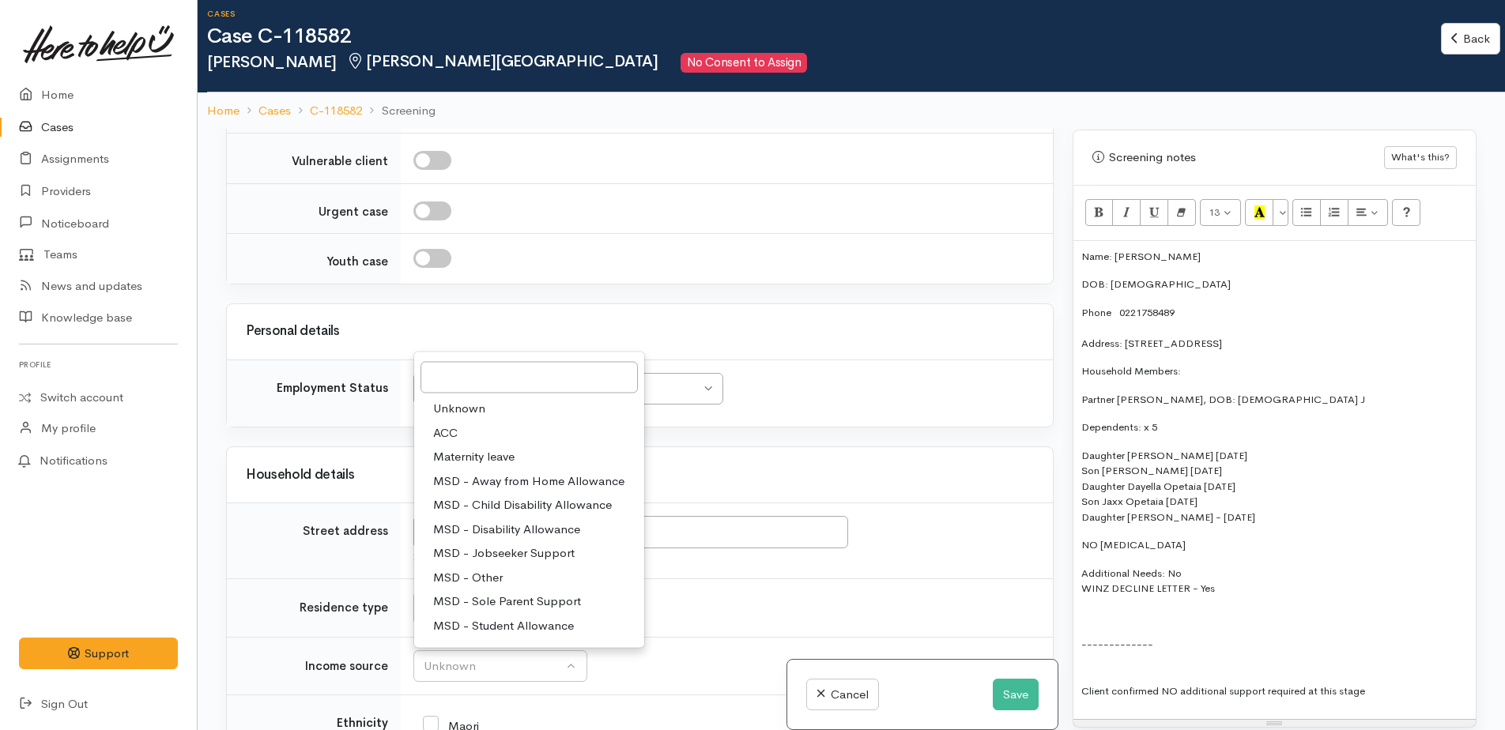
click at [488, 544] on span "MSD - Jobseeker Support" at bounding box center [503, 553] width 141 height 18
select select "4"
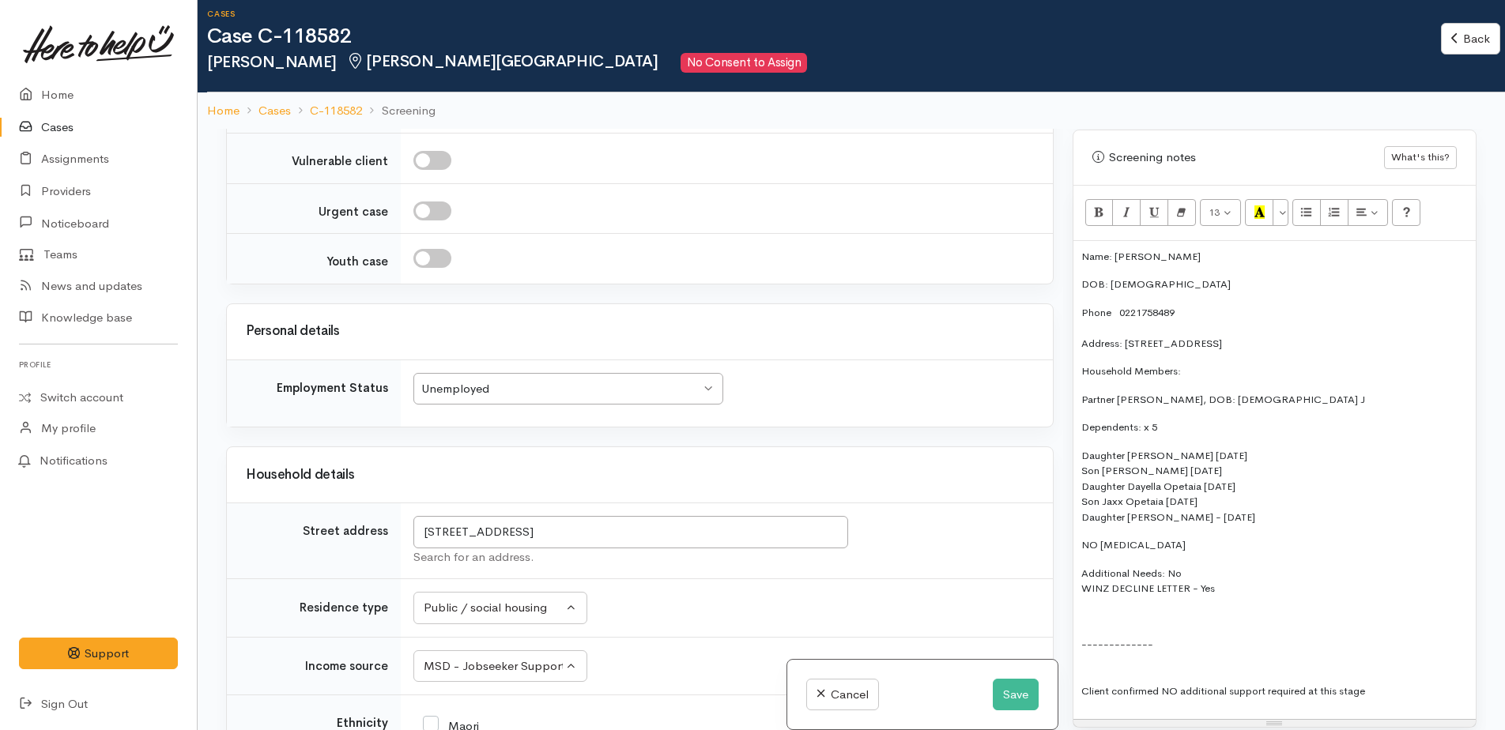
click at [431, 716] on icon at bounding box center [431, 724] width 16 height 16
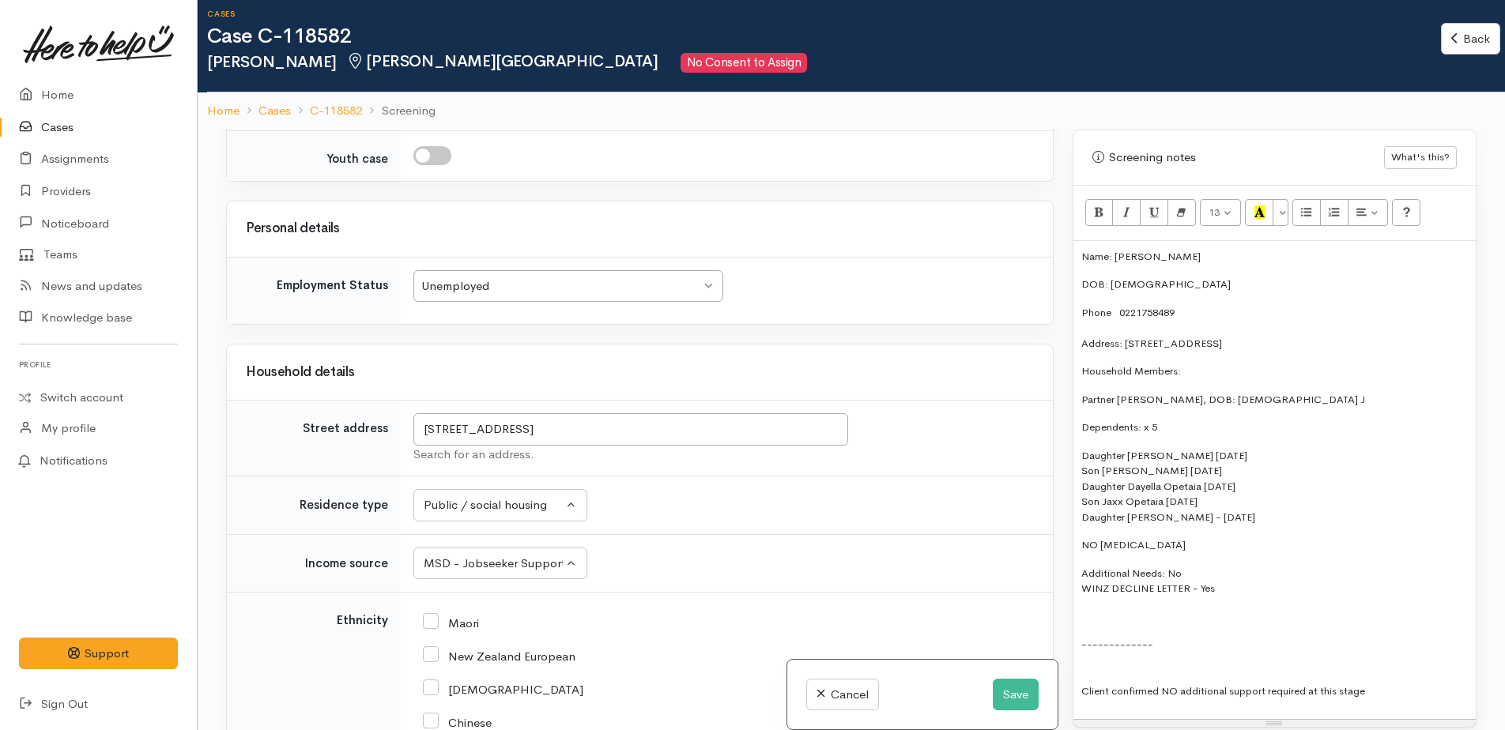
scroll to position [2938, 0]
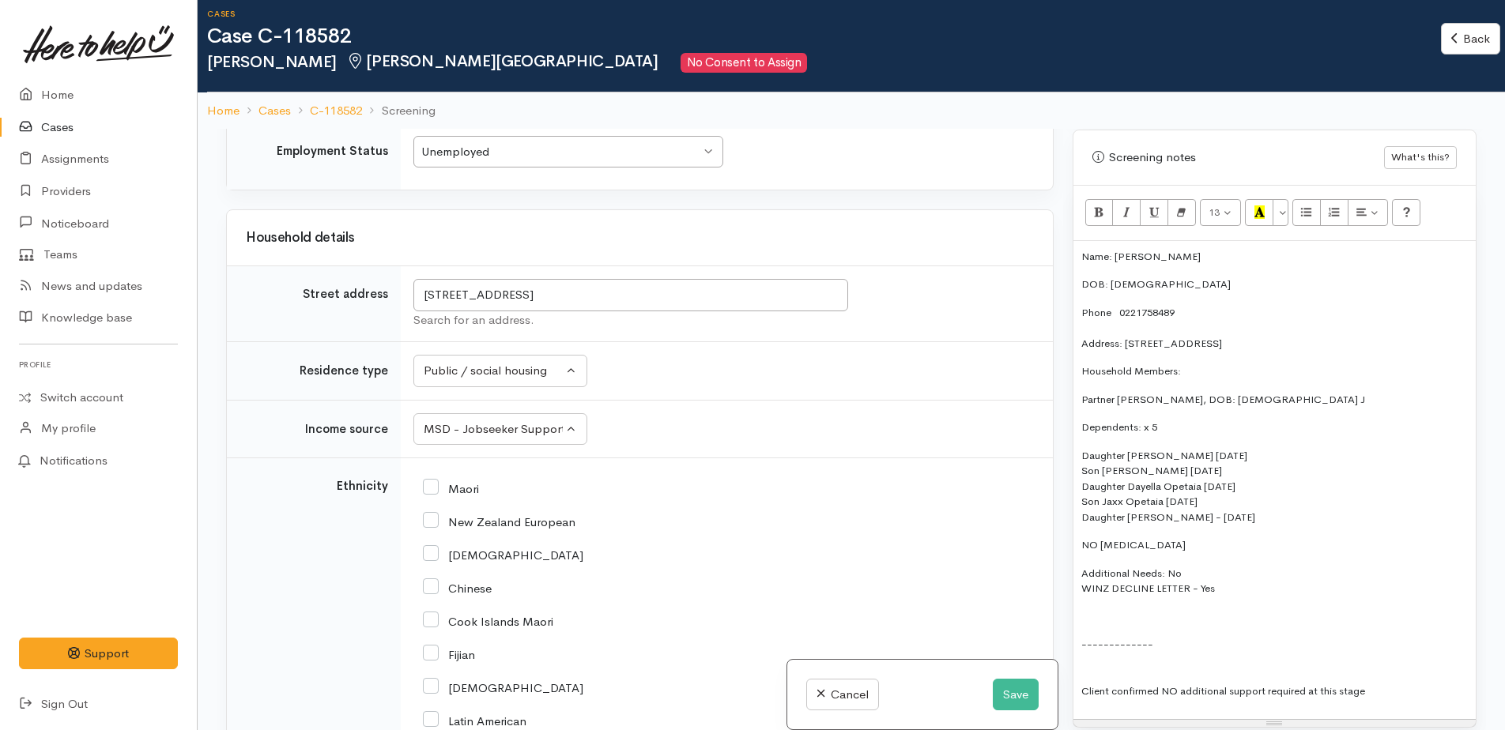
click at [435, 480] on input "Maori" at bounding box center [451, 487] width 56 height 14
checkbox input "true"
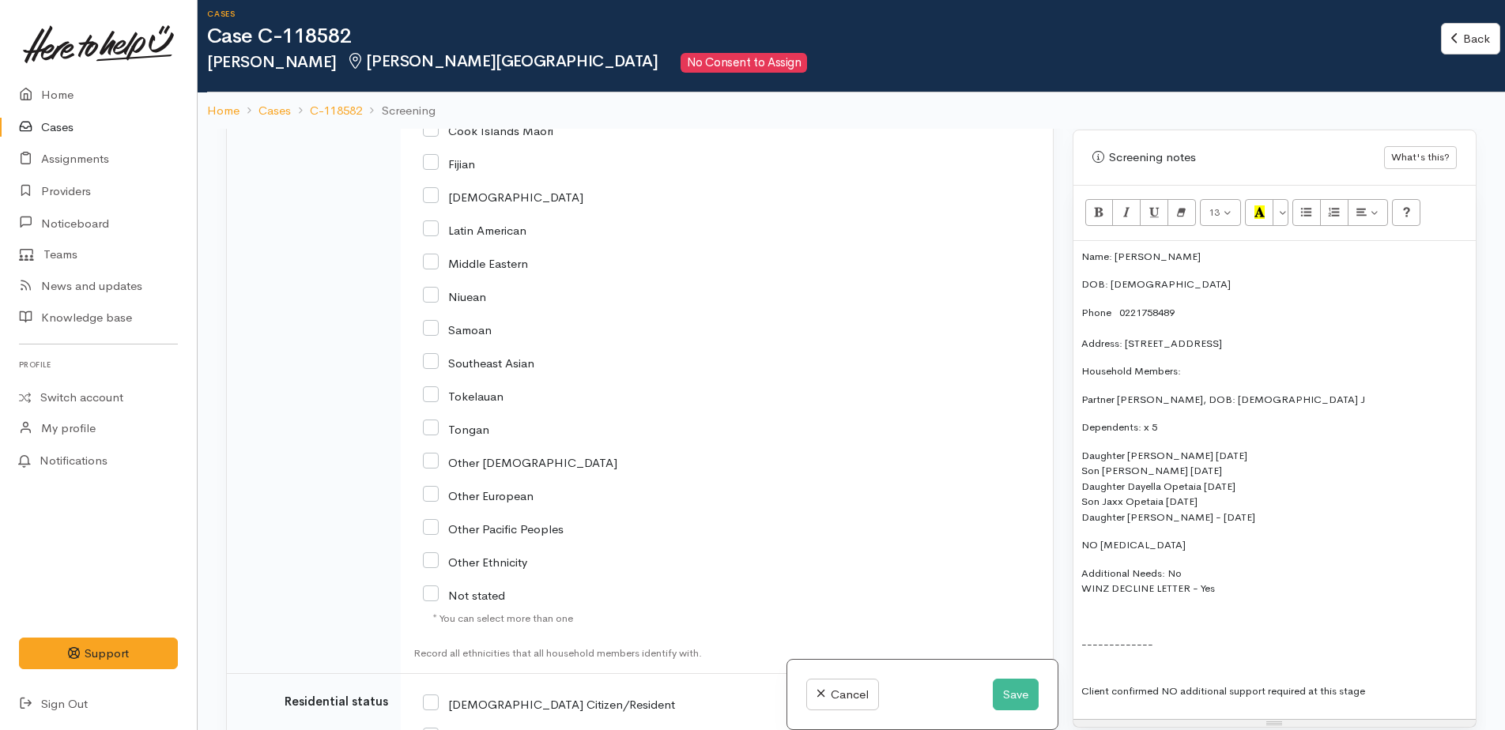
scroll to position [3649, 0]
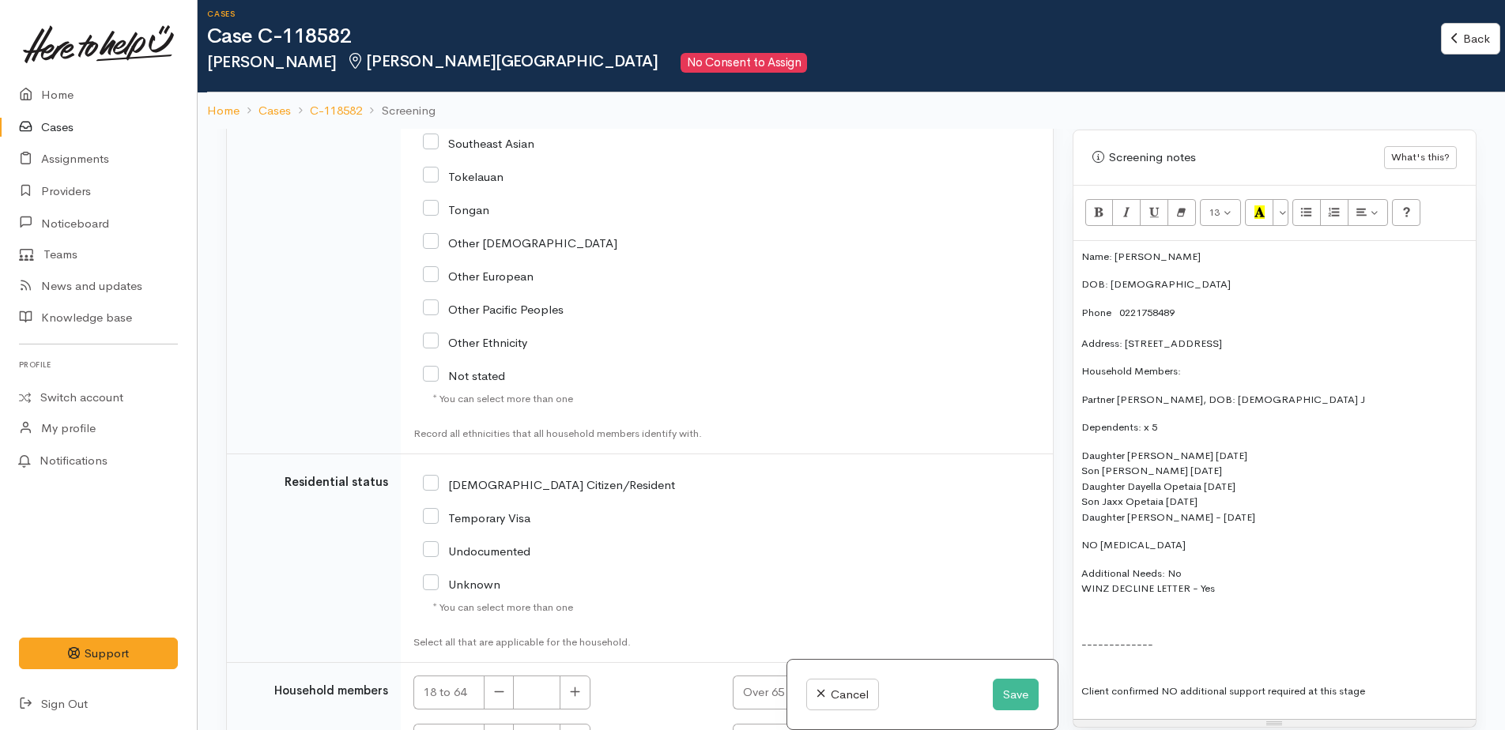
click at [435, 477] on input "NZ Citizen/Resident" at bounding box center [549, 484] width 252 height 14
checkbox input "true"
click at [576, 686] on icon "button" at bounding box center [575, 692] width 10 height 12
click at [577, 686] on icon "button" at bounding box center [575, 692] width 10 height 12
type input "2"
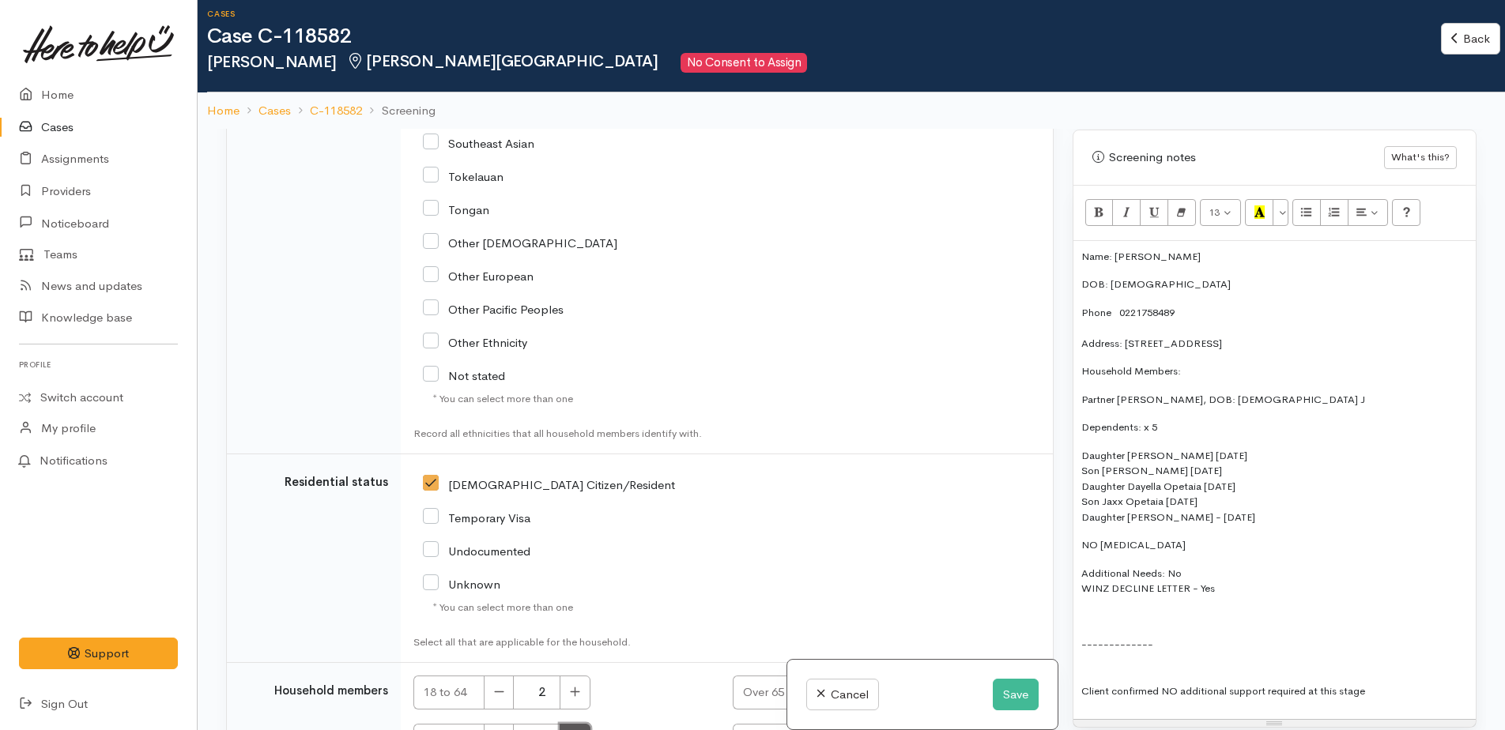
click at [579, 729] on icon "button" at bounding box center [575, 740] width 10 height 12
type input "2"
click at [895, 729] on icon "button" at bounding box center [894, 740] width 10 height 12
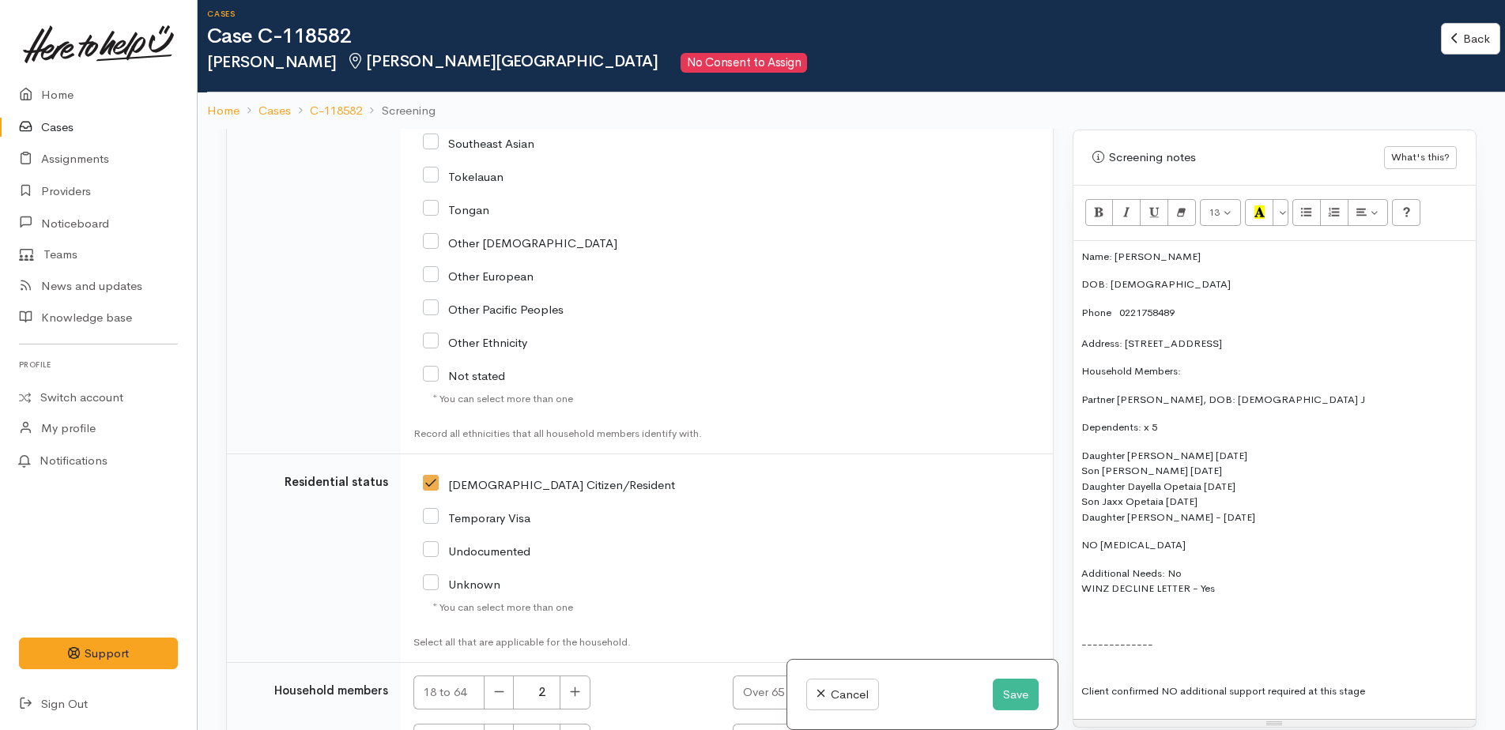
type input "2"
type input "1"
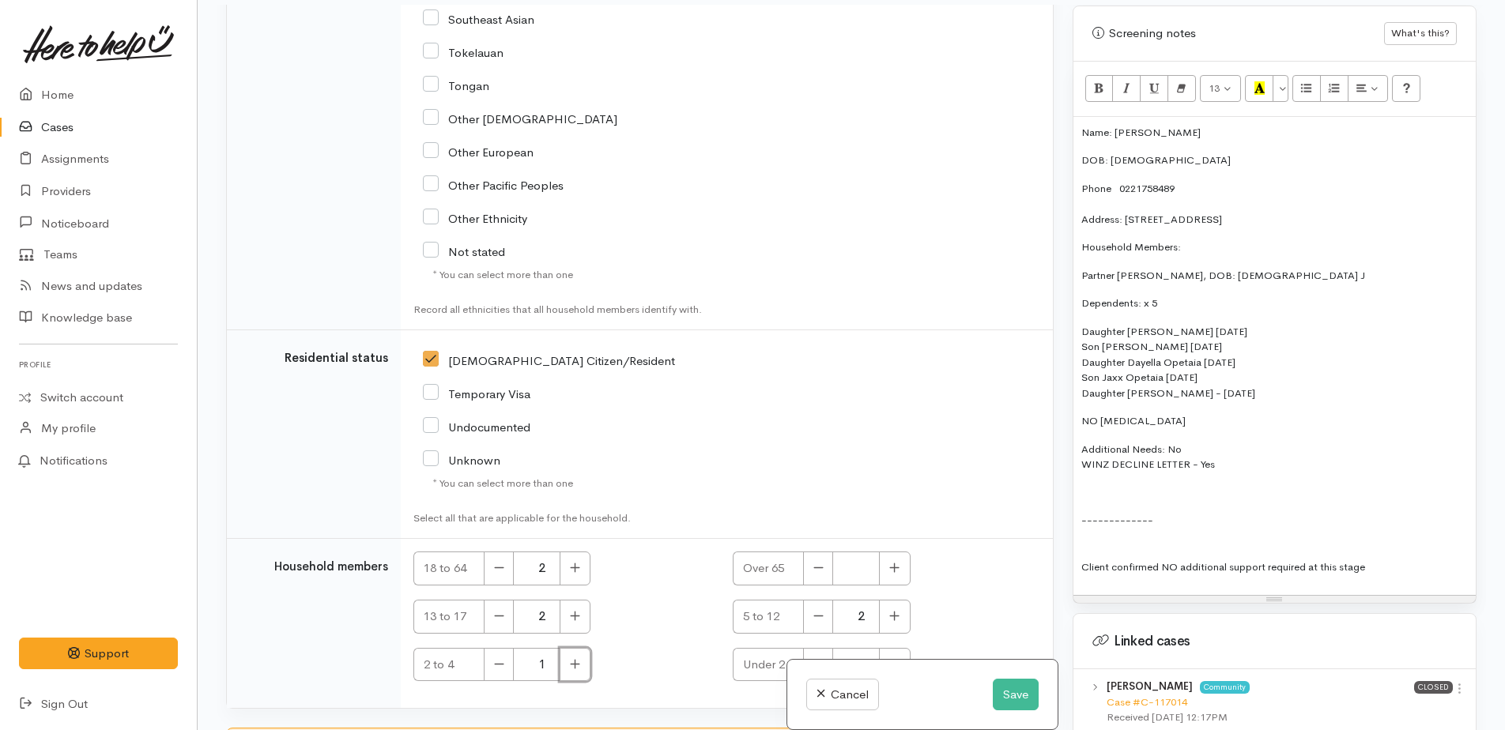
scroll to position [138, 0]
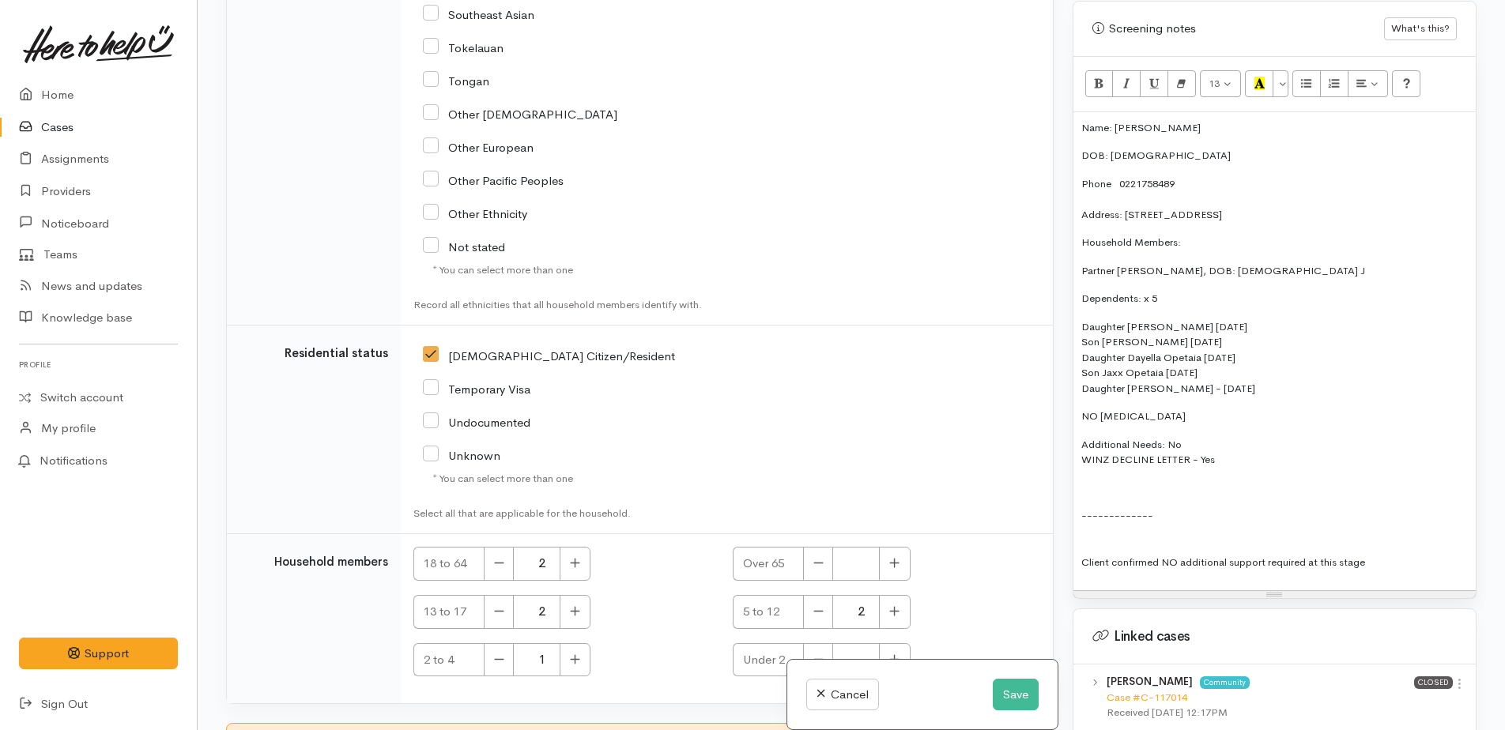
checkbox input "true"
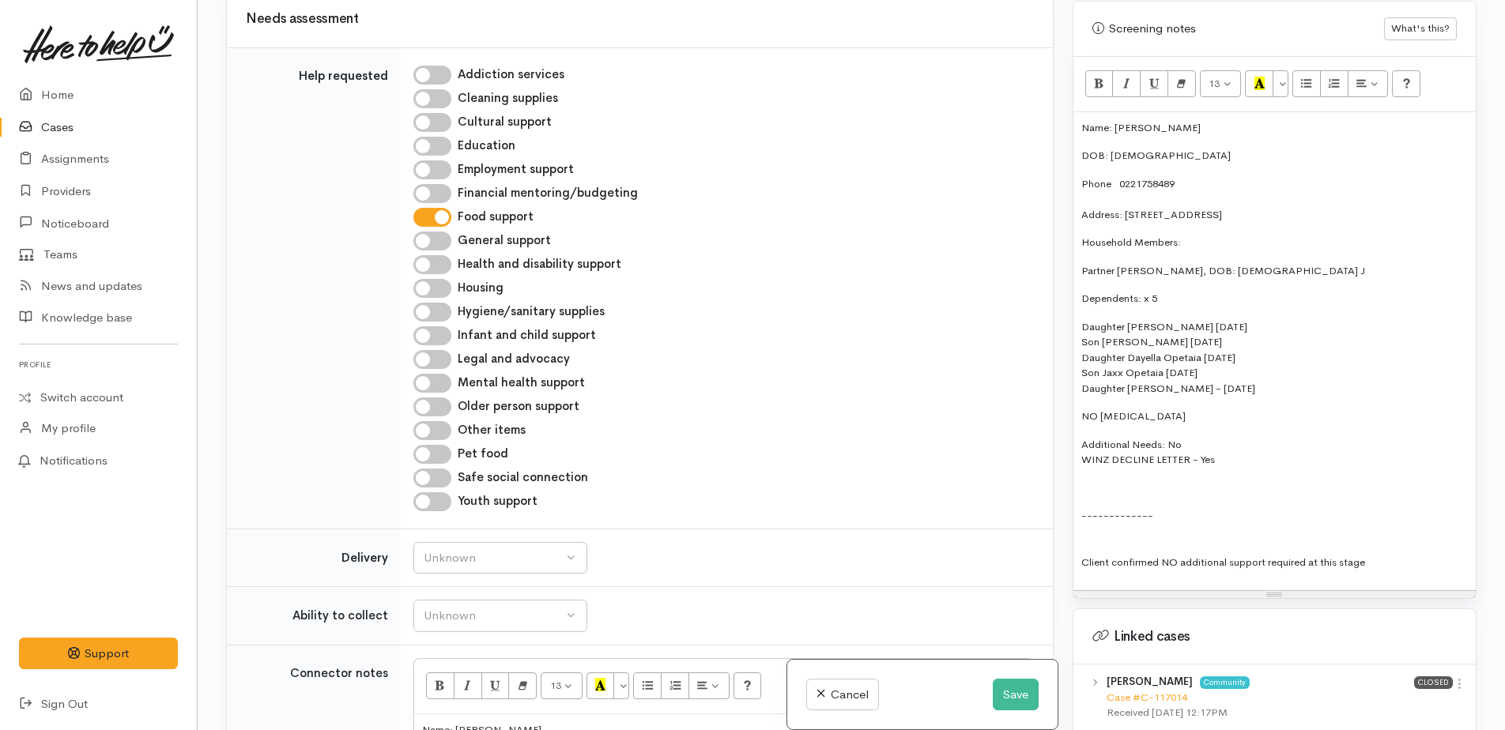
scroll to position [1515, 0]
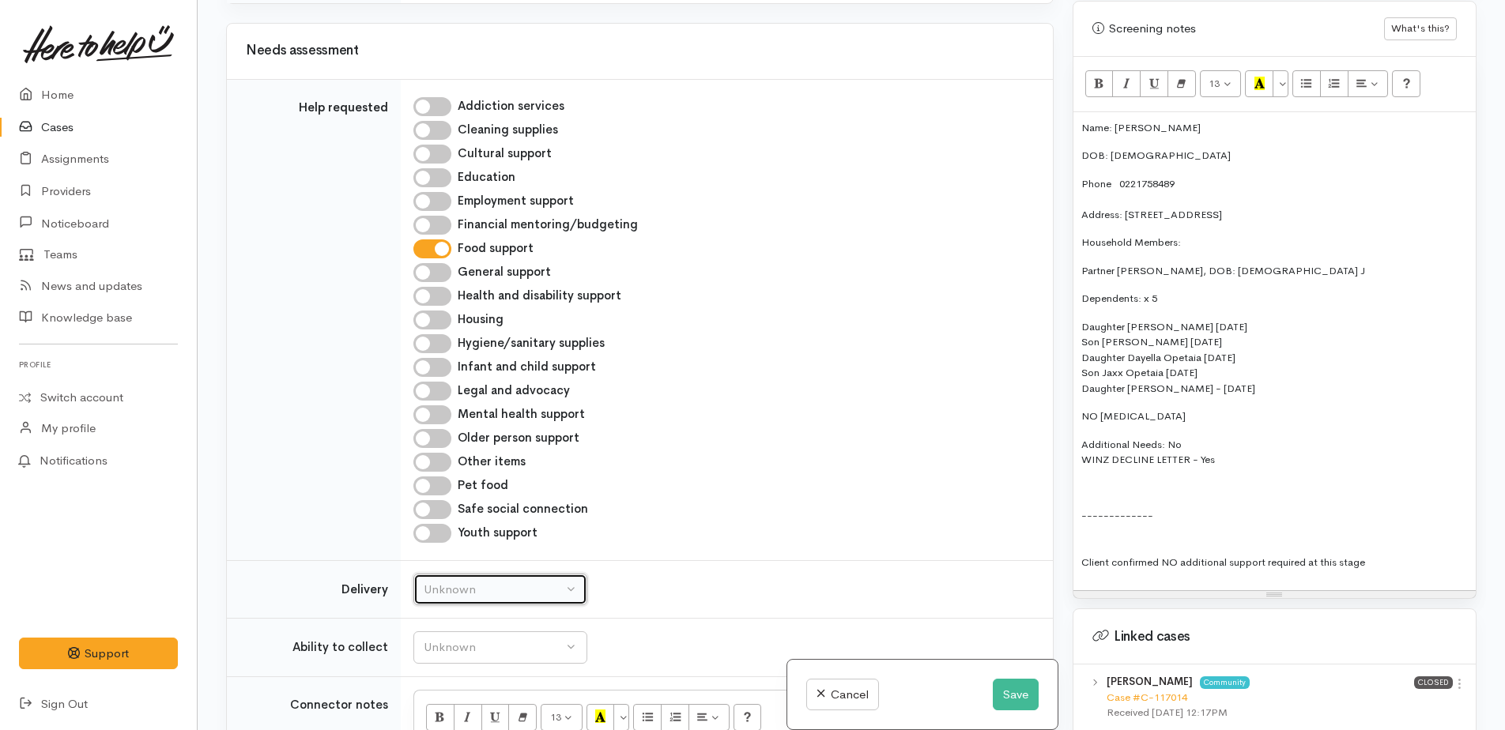
click at [503, 581] on div "Unknown" at bounding box center [493, 590] width 139 height 18
click at [452, 725] on link "No" at bounding box center [500, 737] width 172 height 24
click at [480, 581] on div "No" at bounding box center [493, 590] width 139 height 18
drag, startPoint x: 460, startPoint y: 558, endPoint x: 460, endPoint y: 539, distance: 19.0
click at [460, 704] on span "Delivery preferred" at bounding box center [480, 713] width 95 height 18
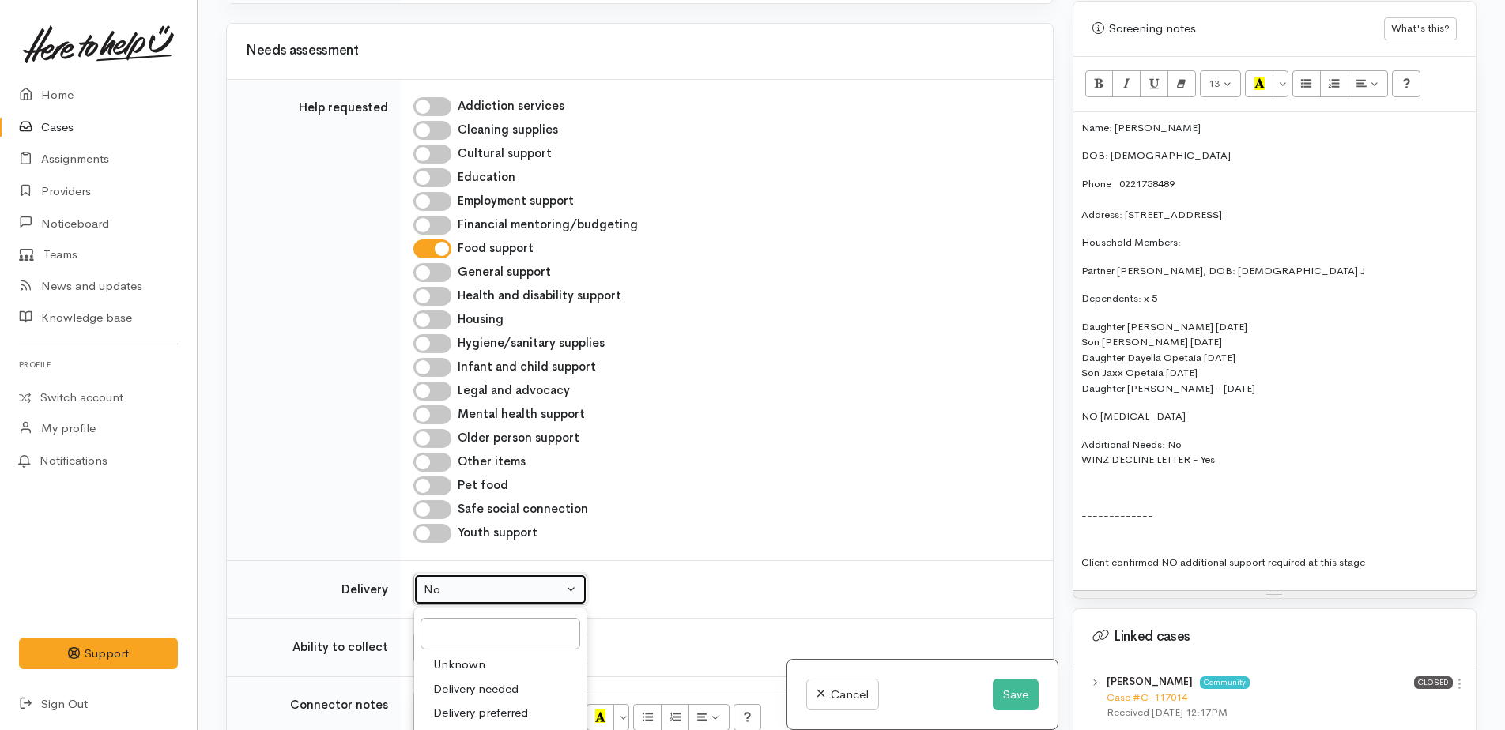
select select "2"
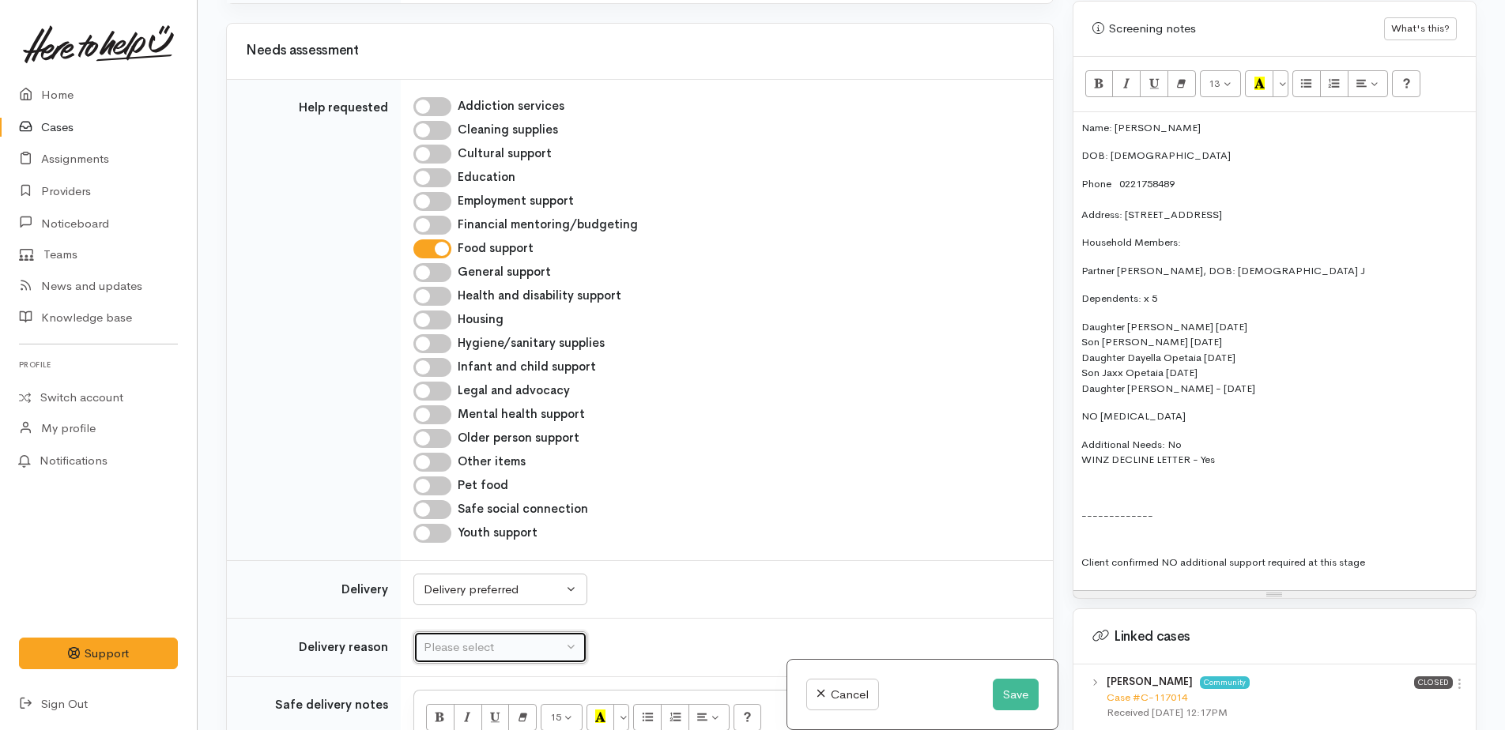
click at [454, 639] on div "Please select" at bounding box center [493, 648] width 139 height 18
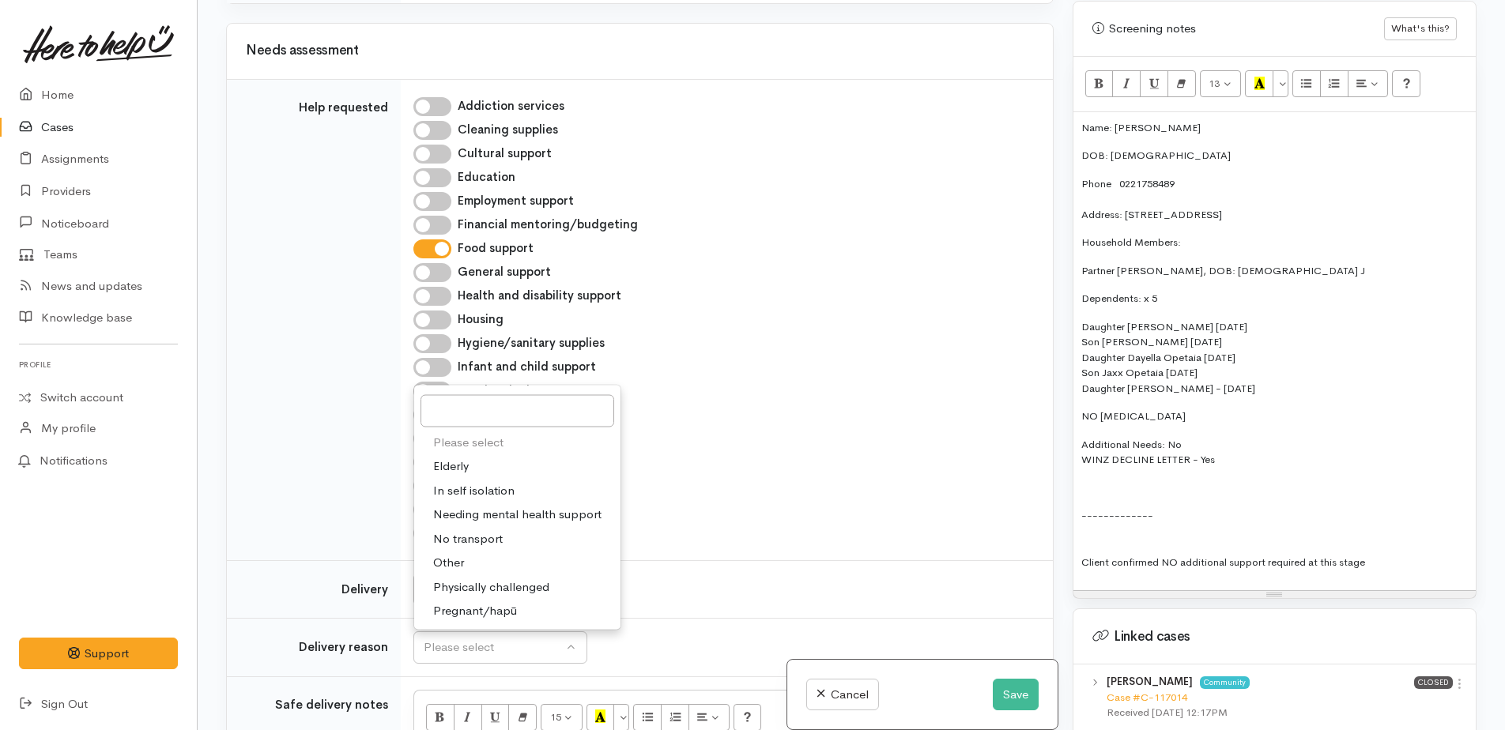
click at [465, 551] on link "Other" at bounding box center [517, 563] width 206 height 24
select select "7"
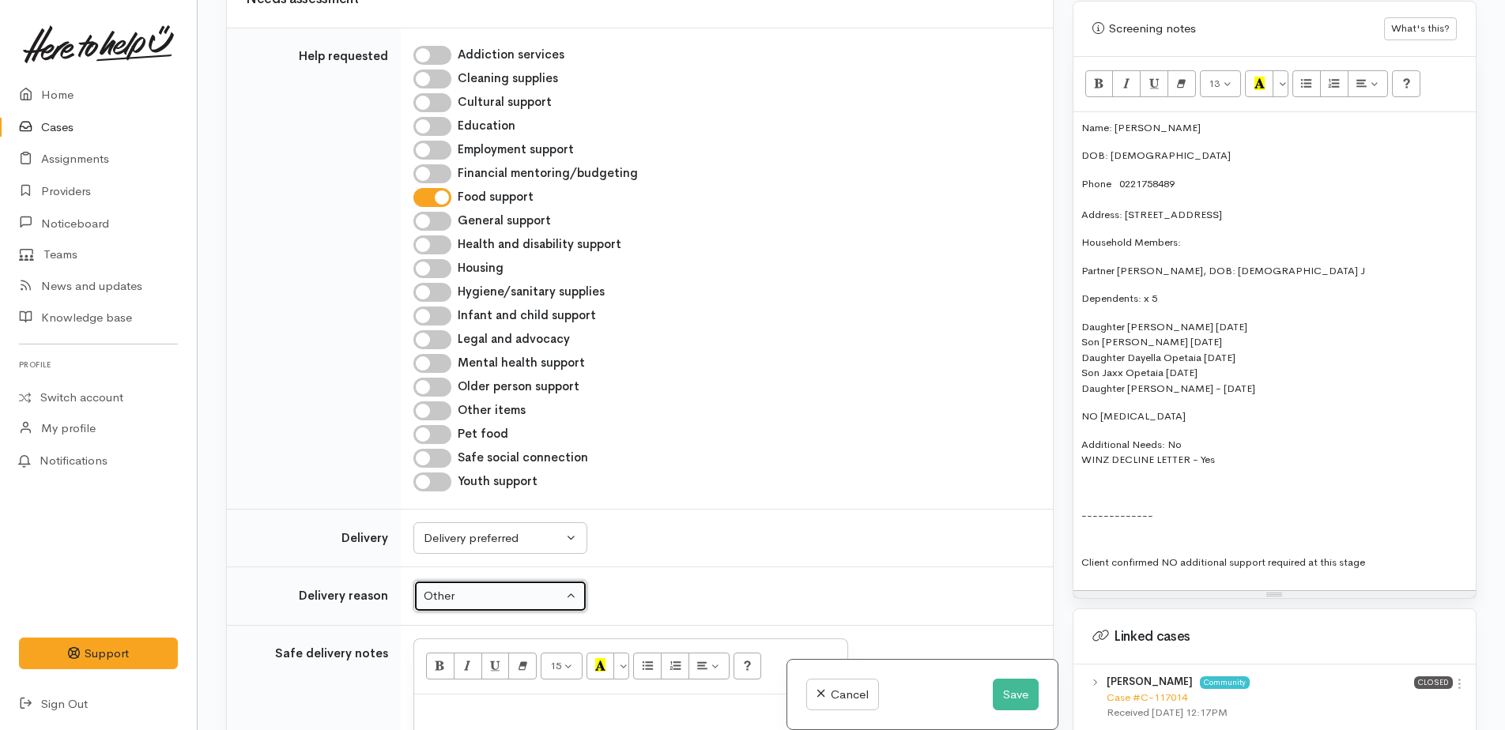
scroll to position [1594, 0]
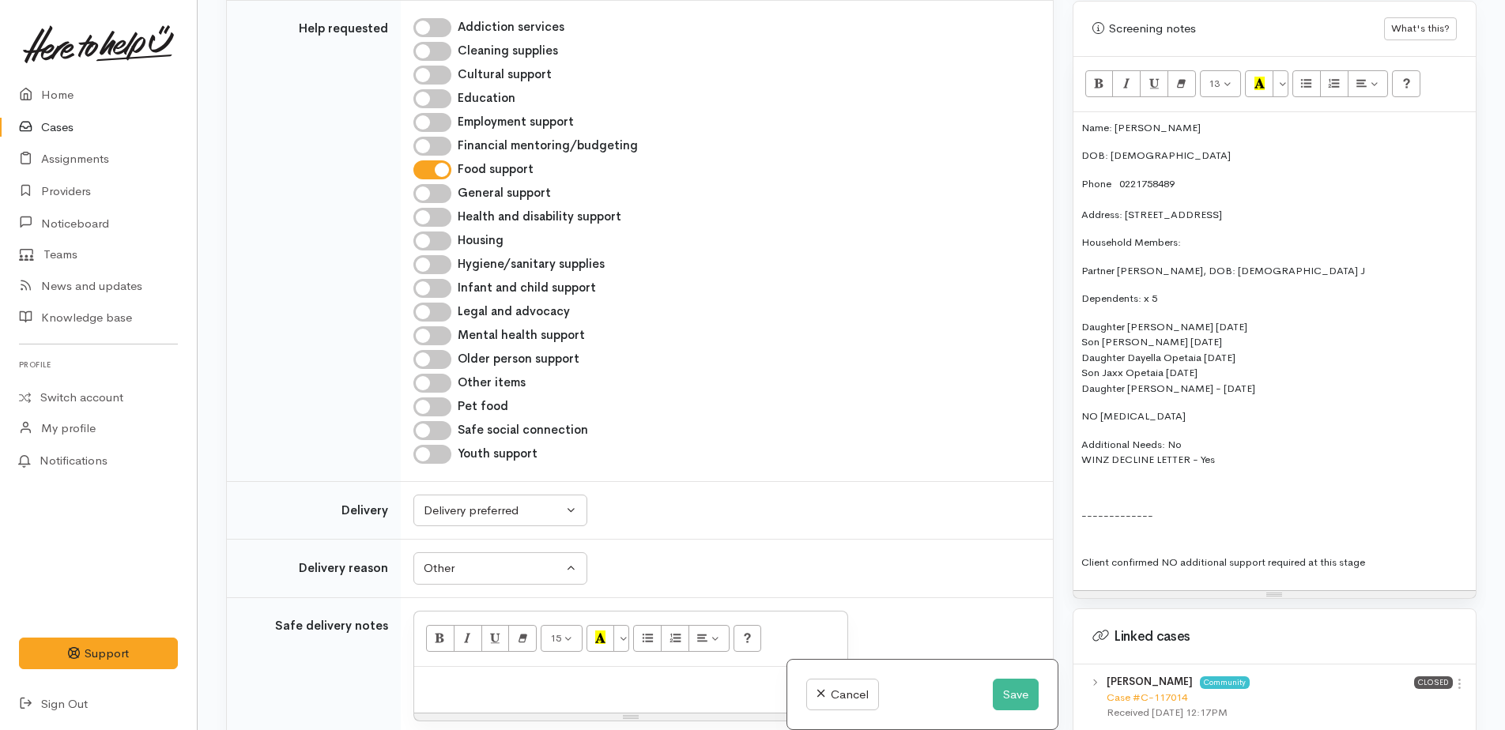
click at [503, 667] on div at bounding box center [630, 690] width 433 height 47
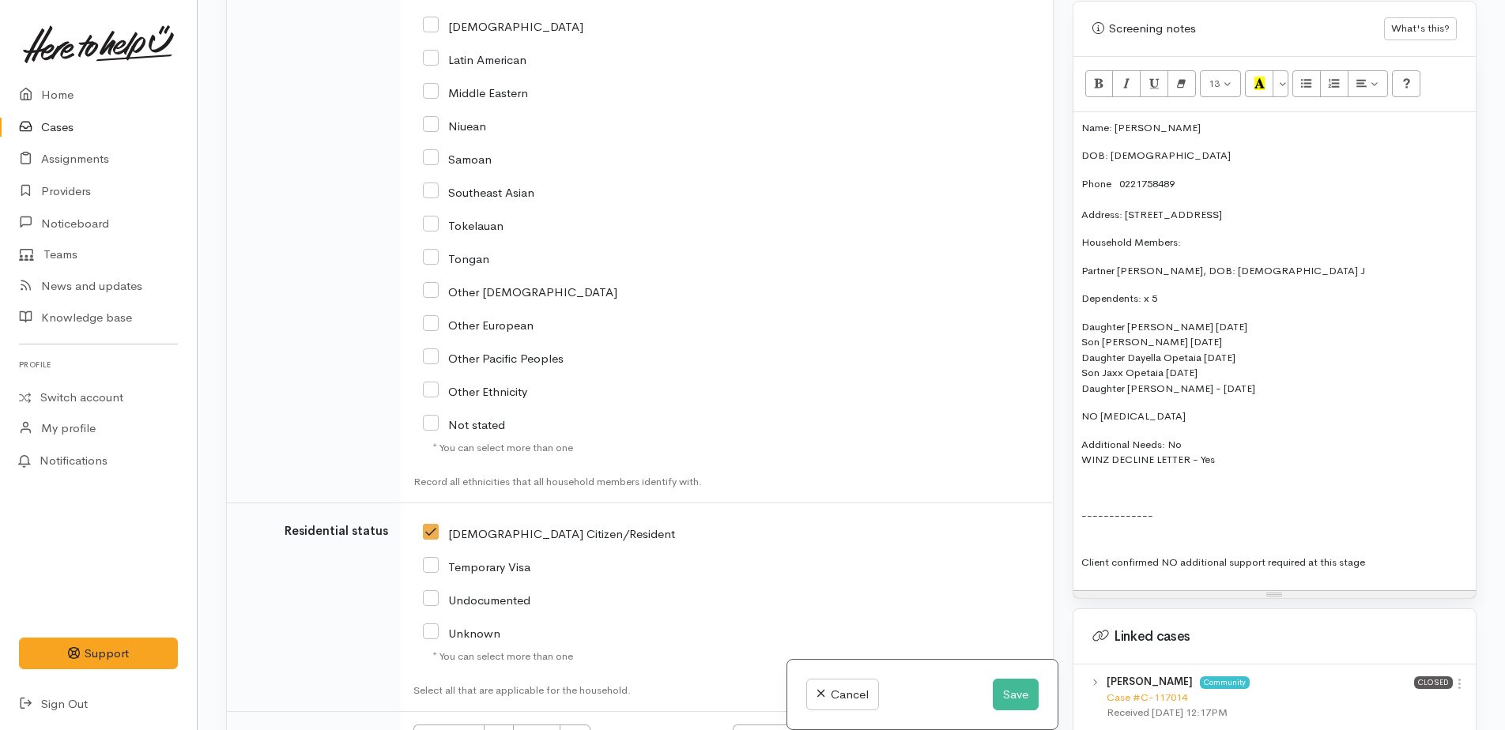
scroll to position [3805, 0]
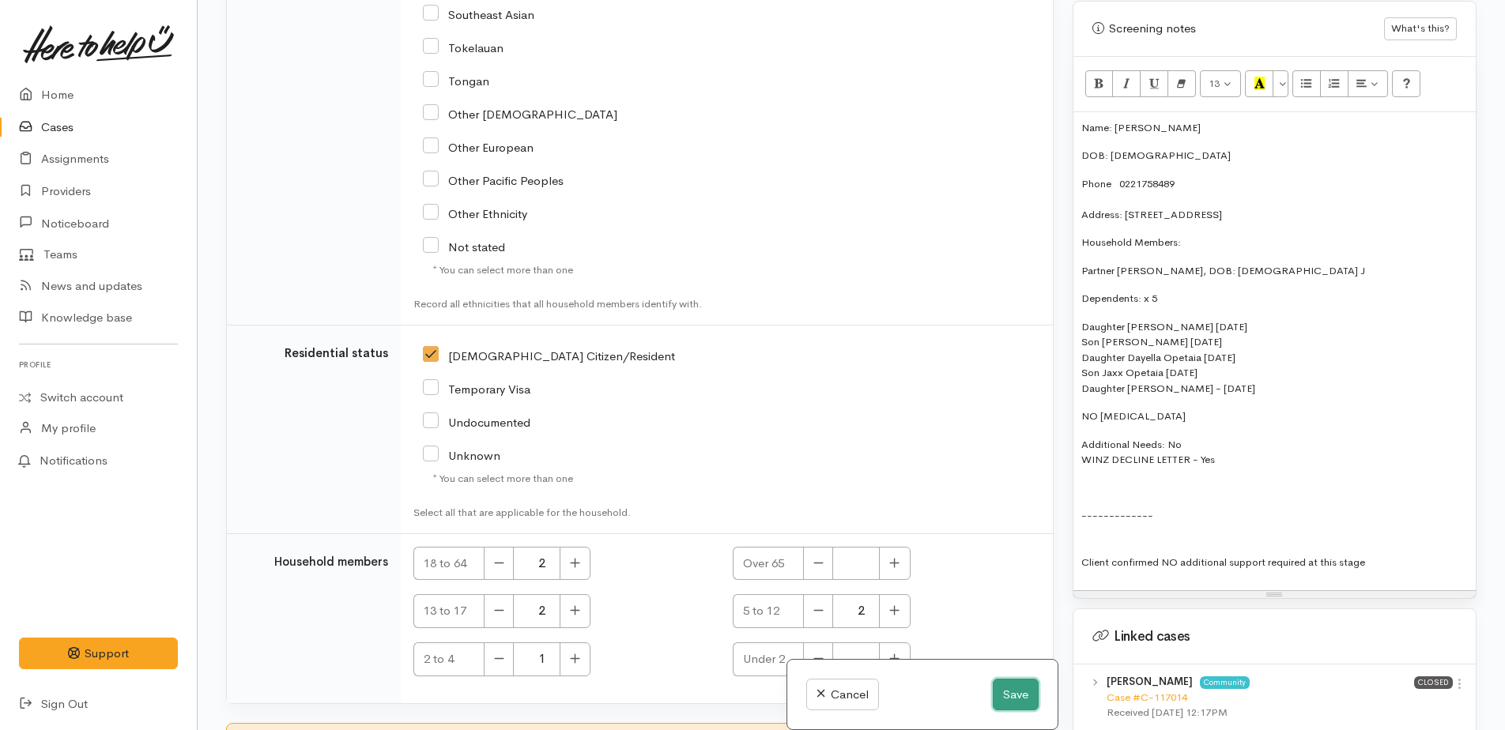
click at [1010, 697] on button "Save" at bounding box center [1016, 695] width 46 height 32
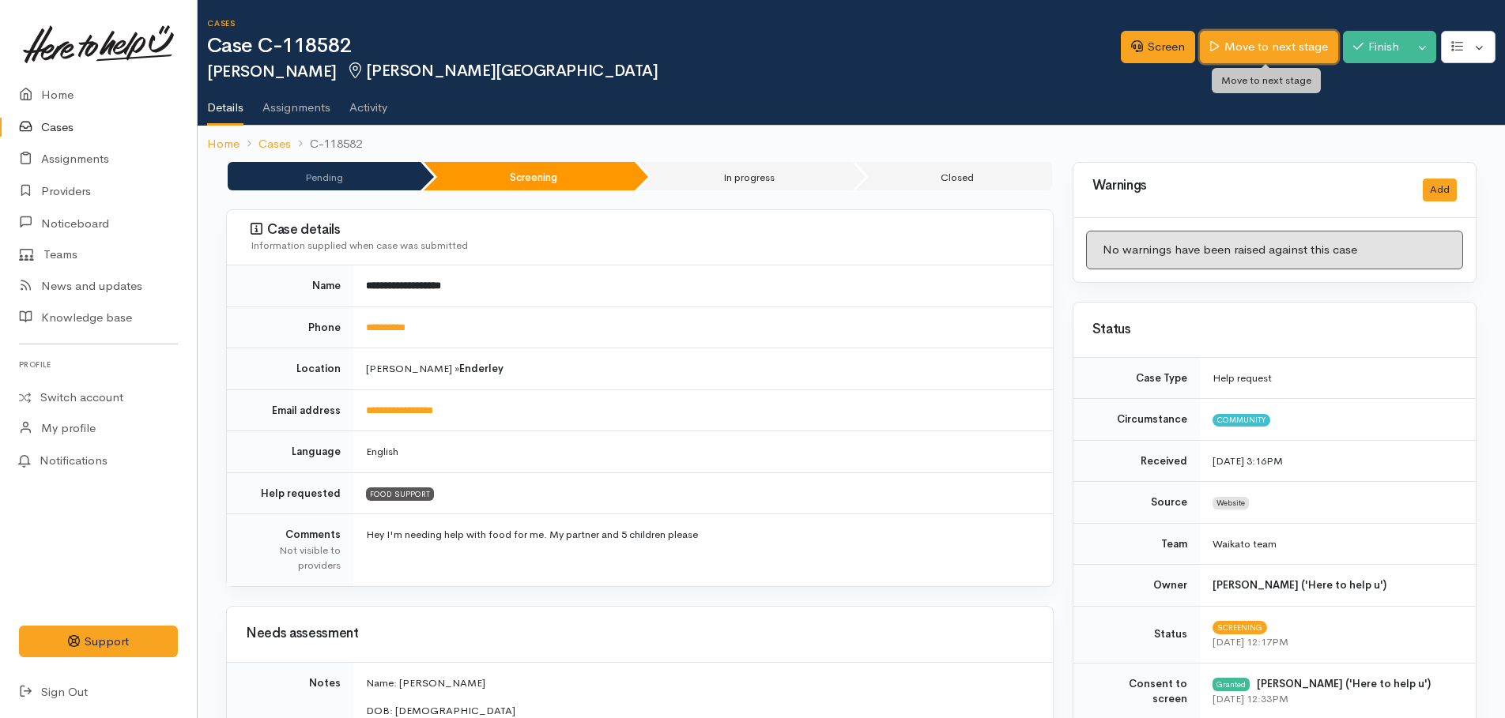
click at [1278, 43] on link "Move to next stage" at bounding box center [1269, 47] width 138 height 32
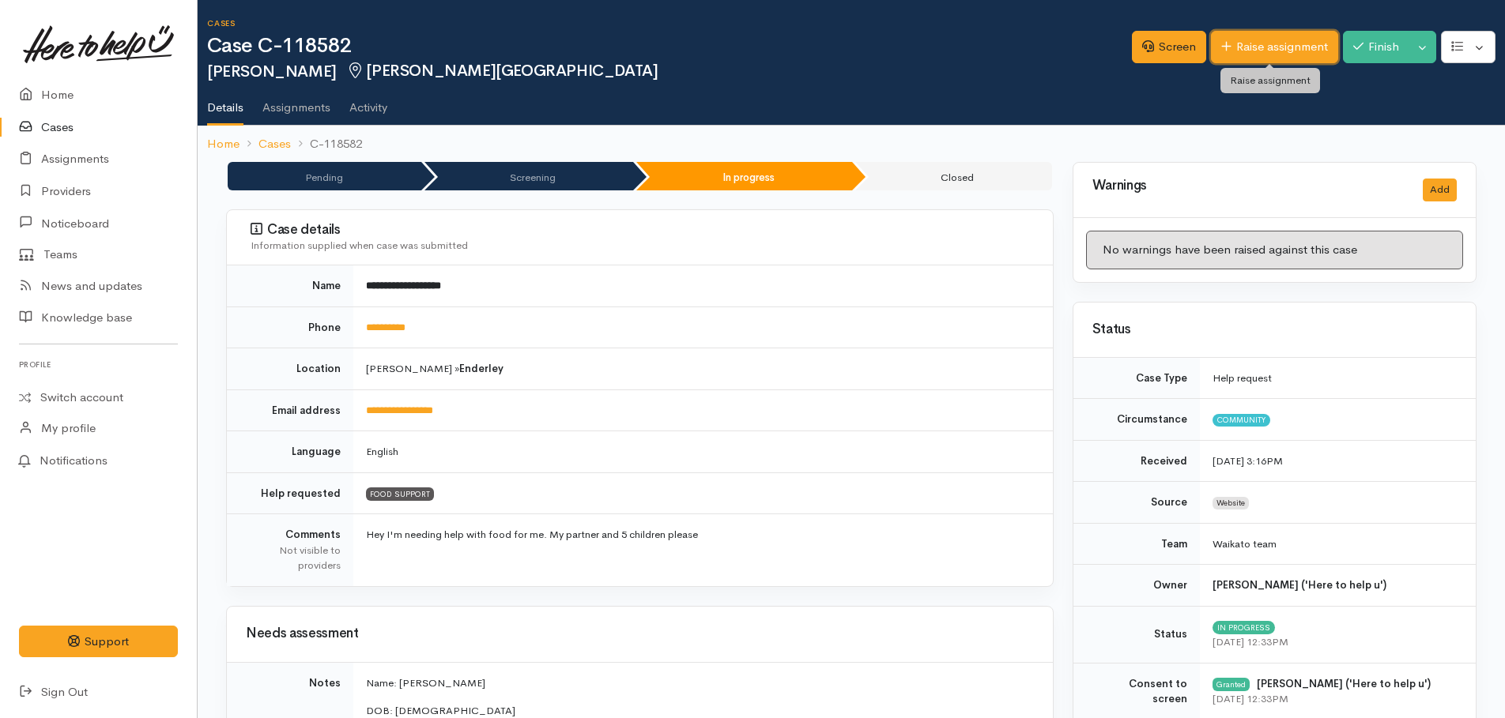
click at [1249, 54] on link "Raise assignment" at bounding box center [1274, 47] width 127 height 32
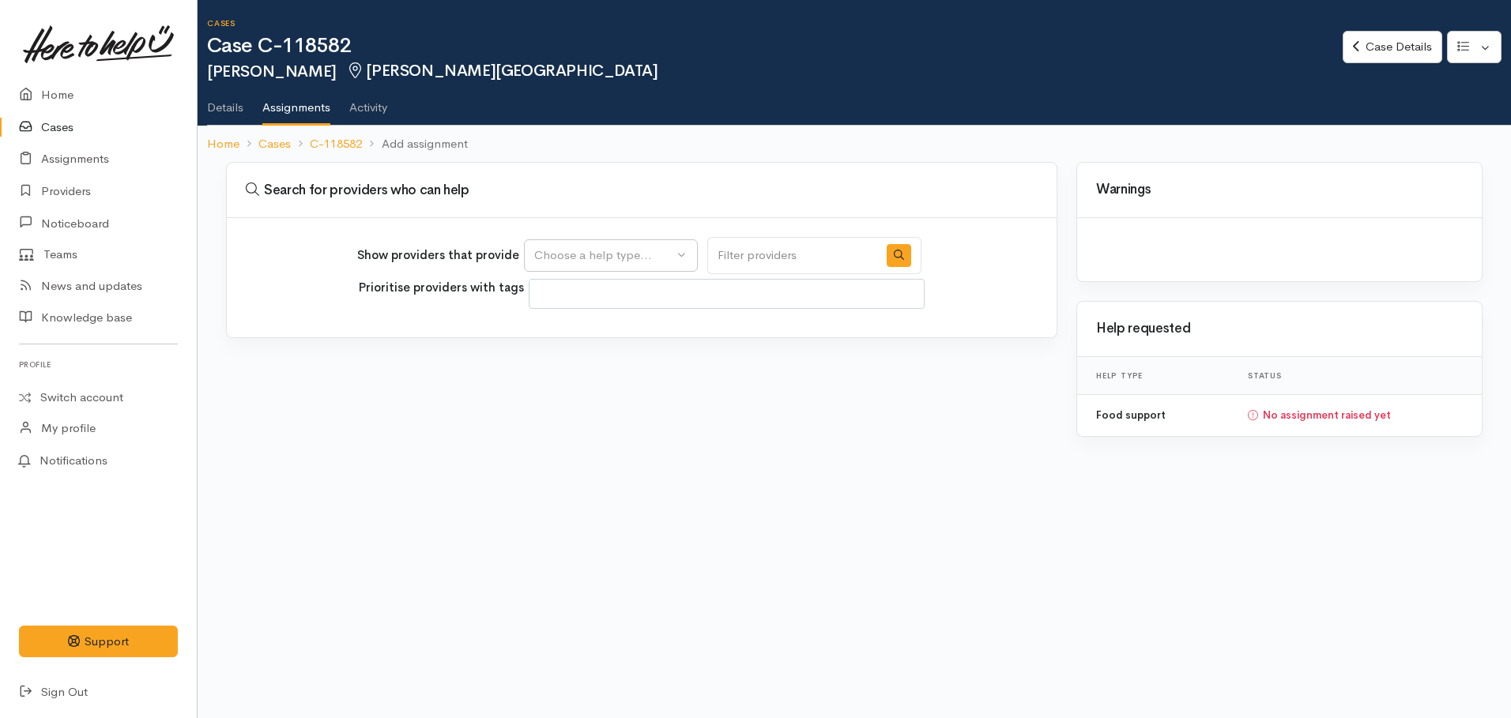
select select
click at [651, 249] on div "Choose a help type..." at bounding box center [603, 256] width 139 height 18
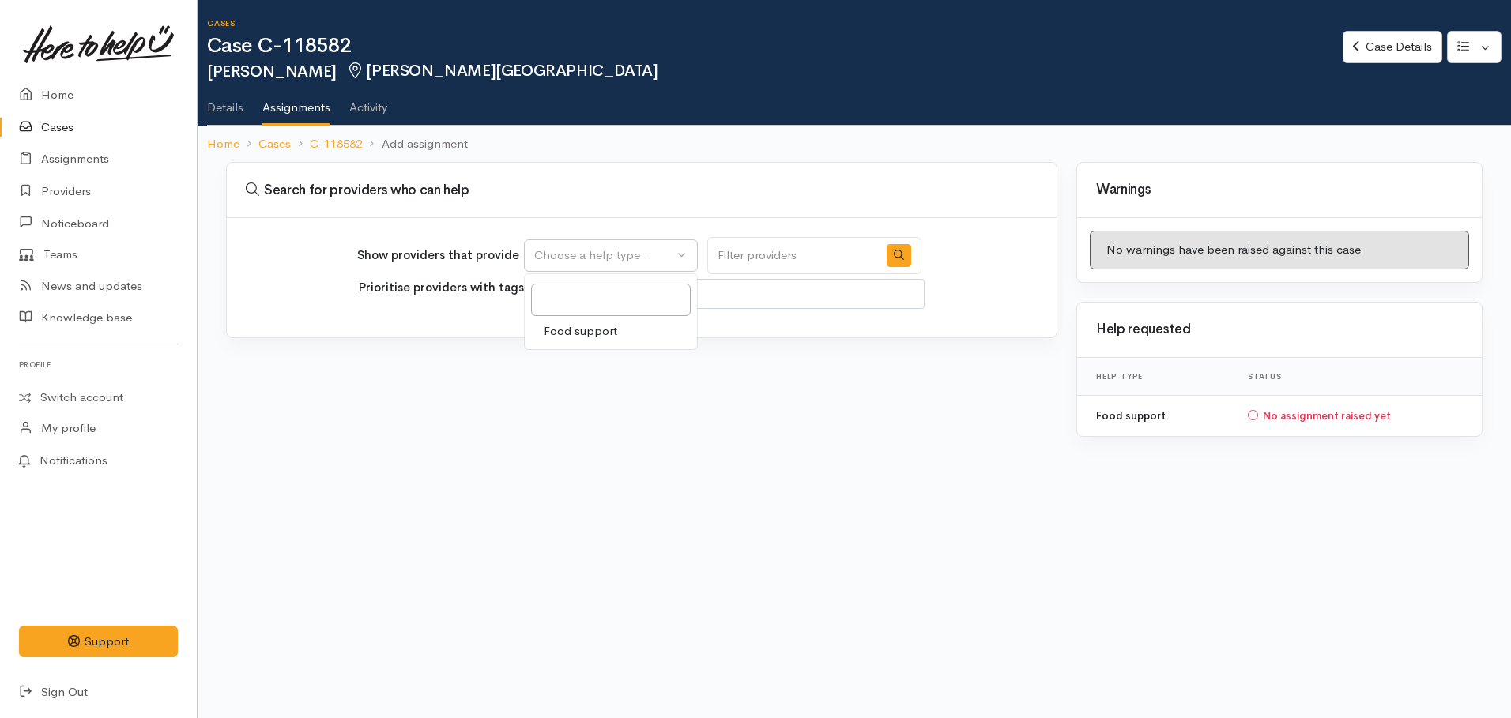
click at [567, 333] on span "Food support" at bounding box center [580, 331] width 73 height 18
select select "3"
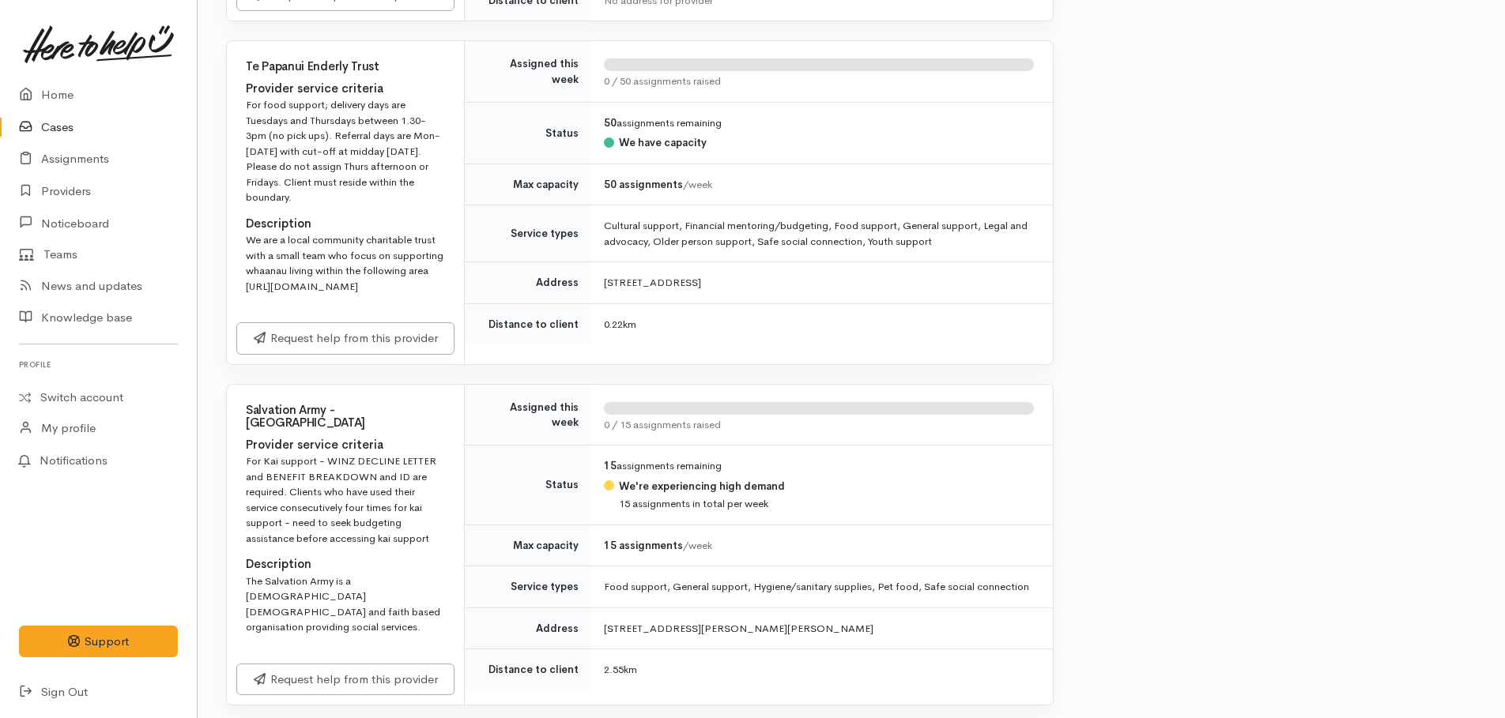
scroll to position [632, 0]
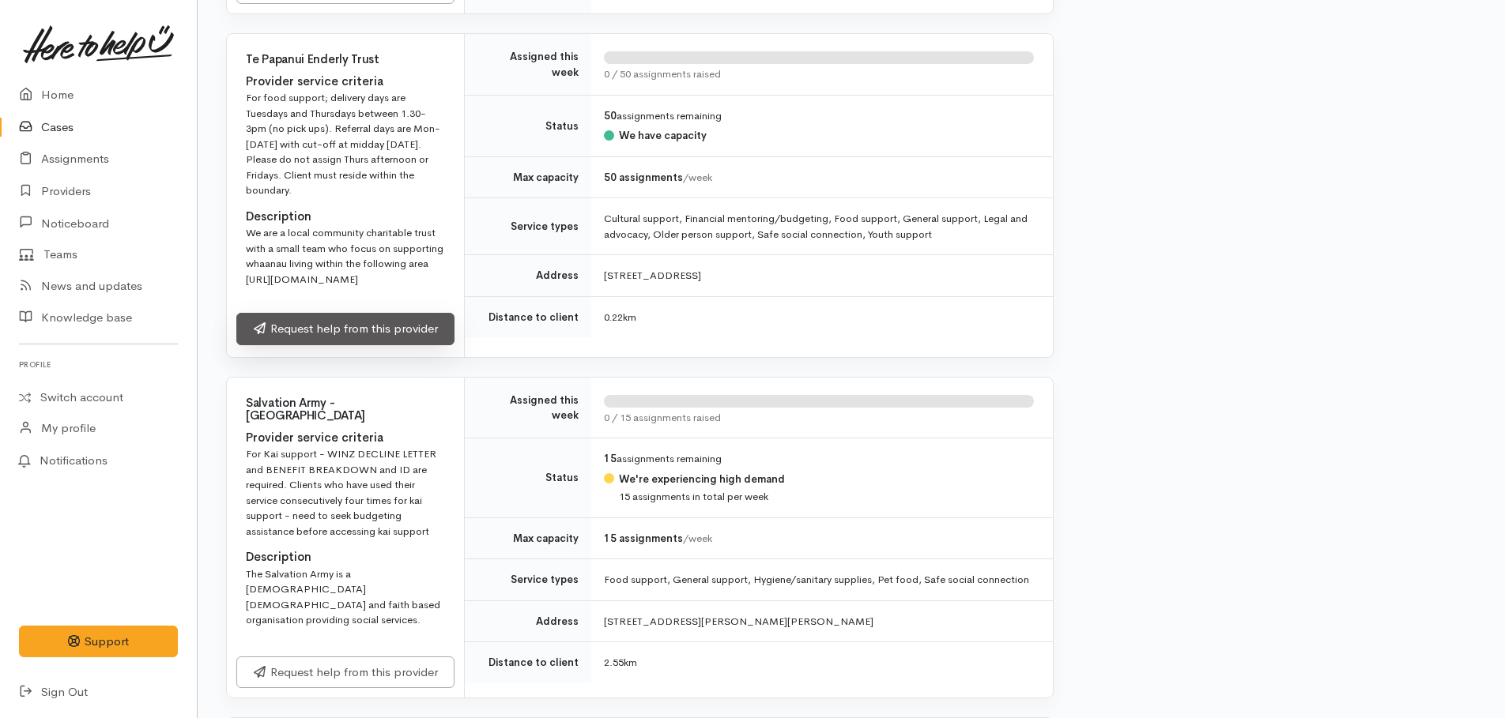
click at [332, 345] on link "Request help from this provider" at bounding box center [345, 329] width 218 height 32
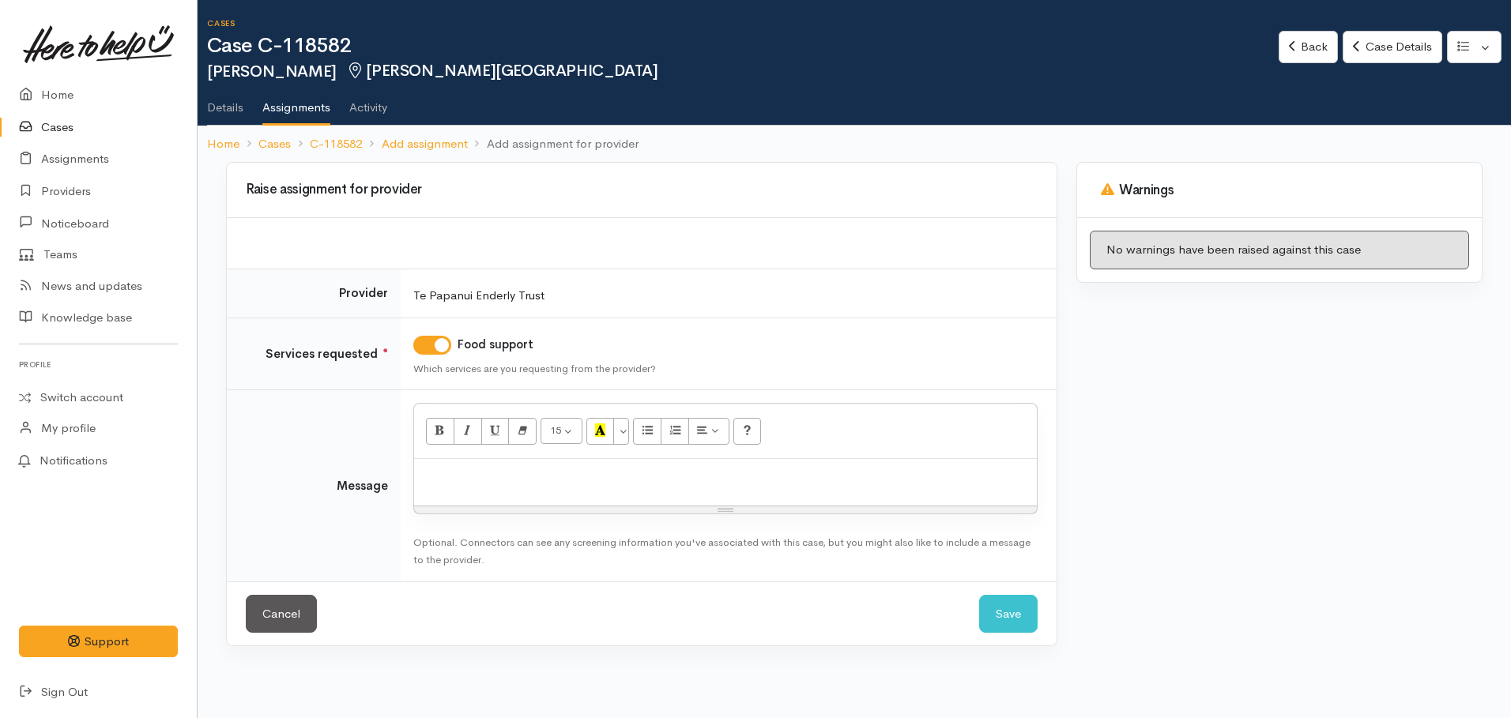
click at [463, 478] on p at bounding box center [725, 476] width 607 height 18
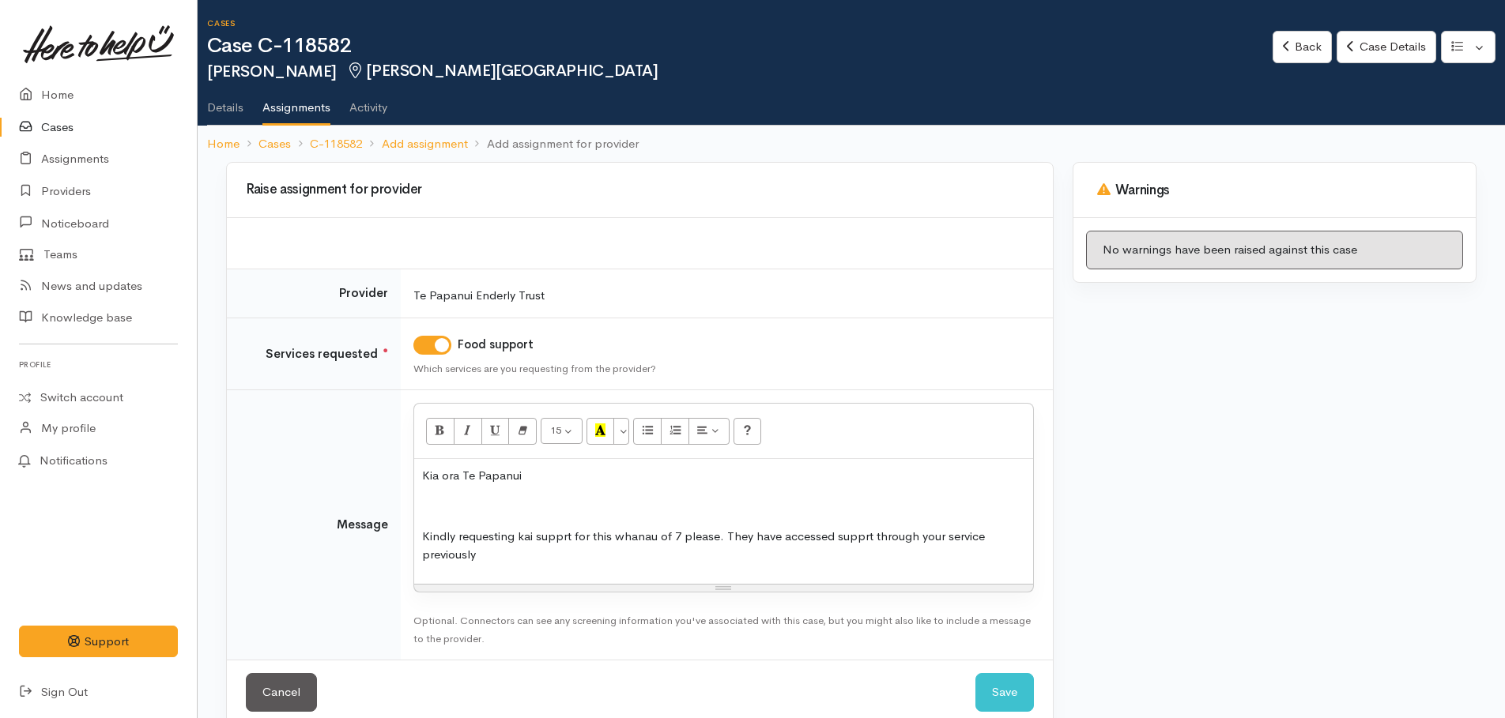
click at [492, 556] on p "Kindly requesting kai supprt for this whanau of 7 please. They have accessed su…" at bounding box center [723, 546] width 603 height 36
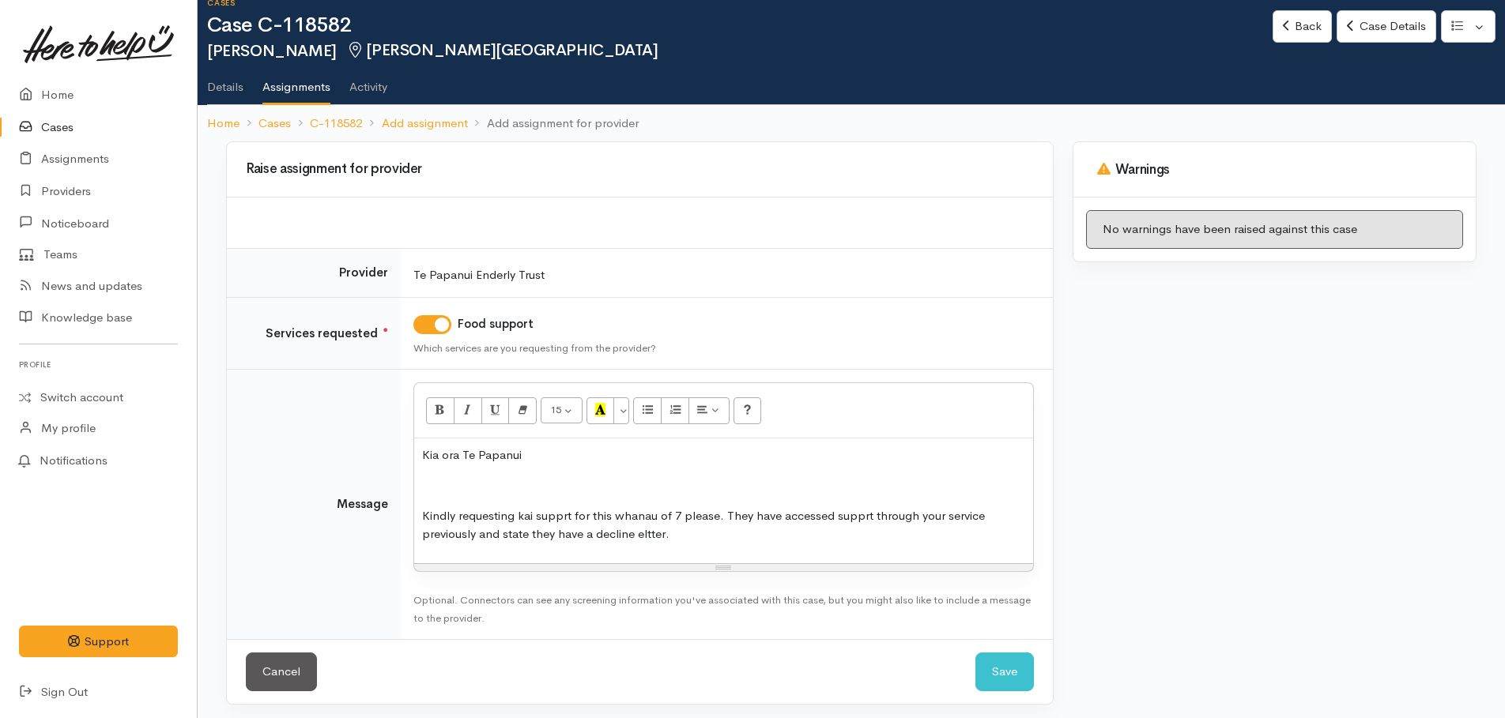
scroll to position [26, 0]
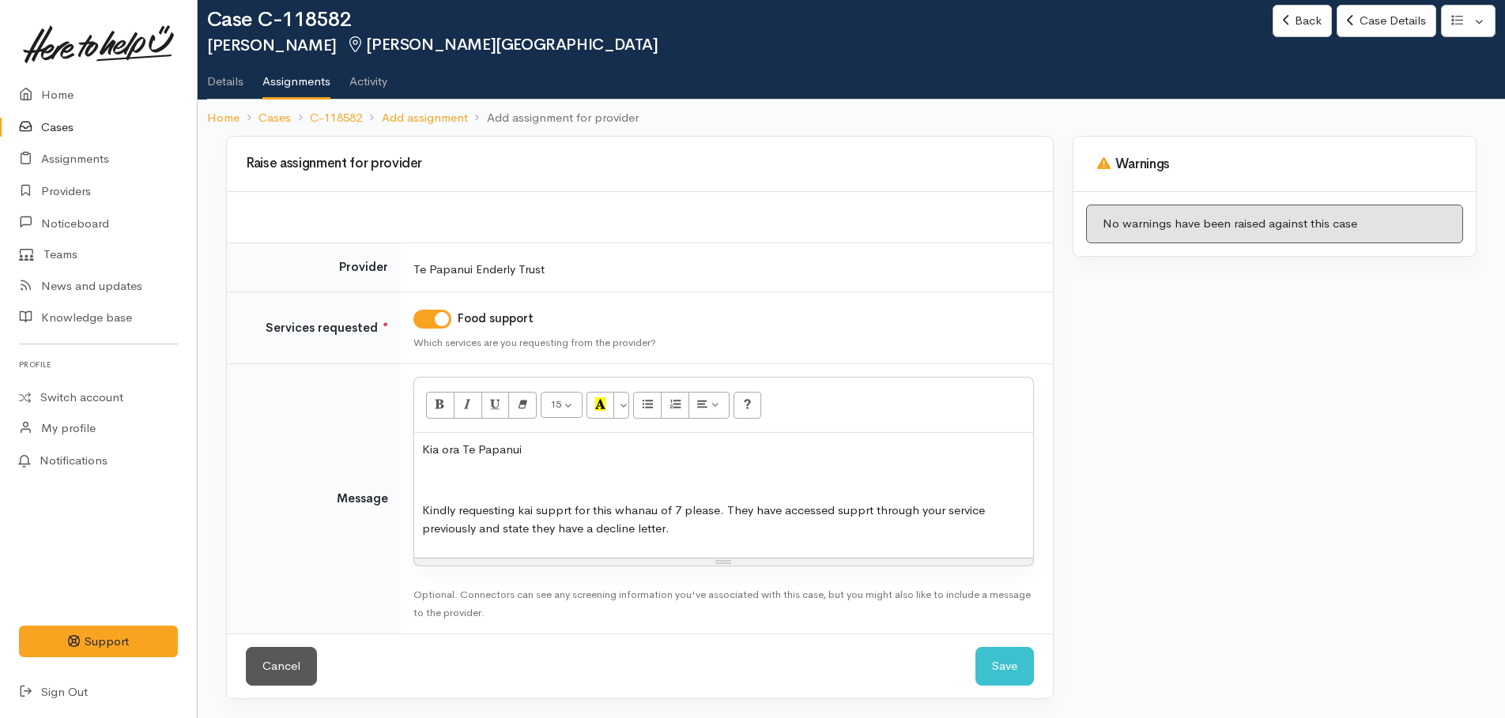
click at [697, 535] on p "Kindly requesting kai supprt for this whanau of 7 please. They have accessed su…" at bounding box center [723, 520] width 603 height 36
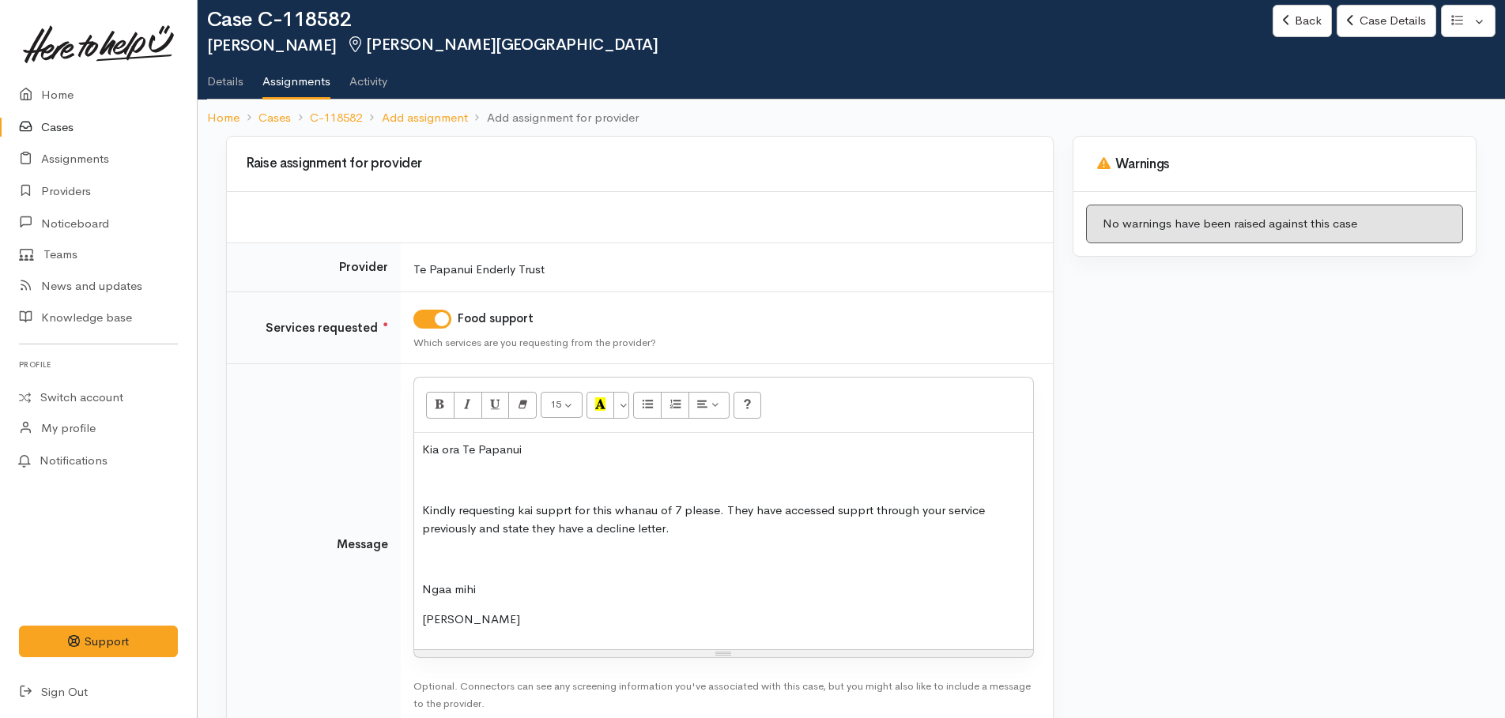
click at [563, 513] on p "Kindly requesting kai supprt for this whanau of 7 please. They have accessed su…" at bounding box center [723, 520] width 603 height 36
click at [868, 504] on p "Kindly requesting kai support for this whanau of 7 please. They have accessed s…" at bounding box center [723, 520] width 603 height 36
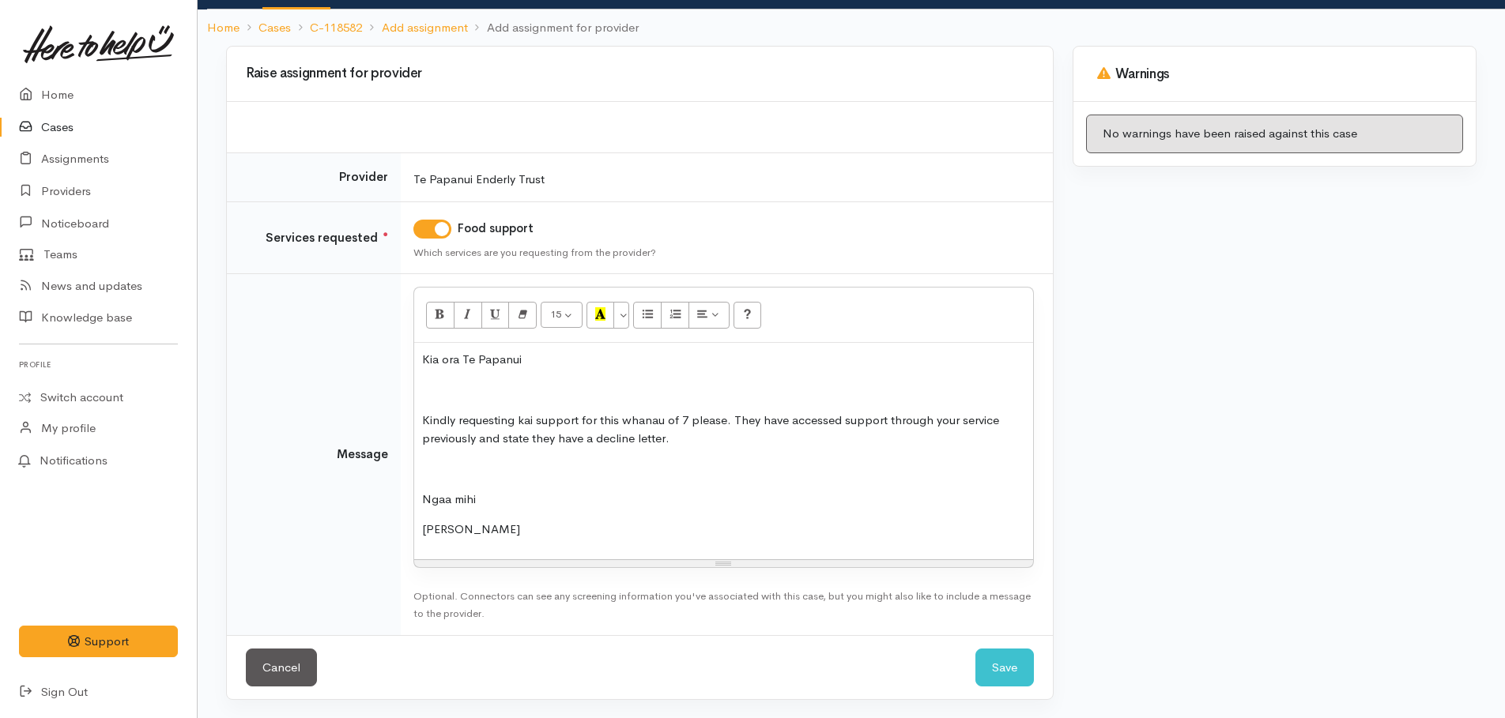
scroll to position [117, 0]
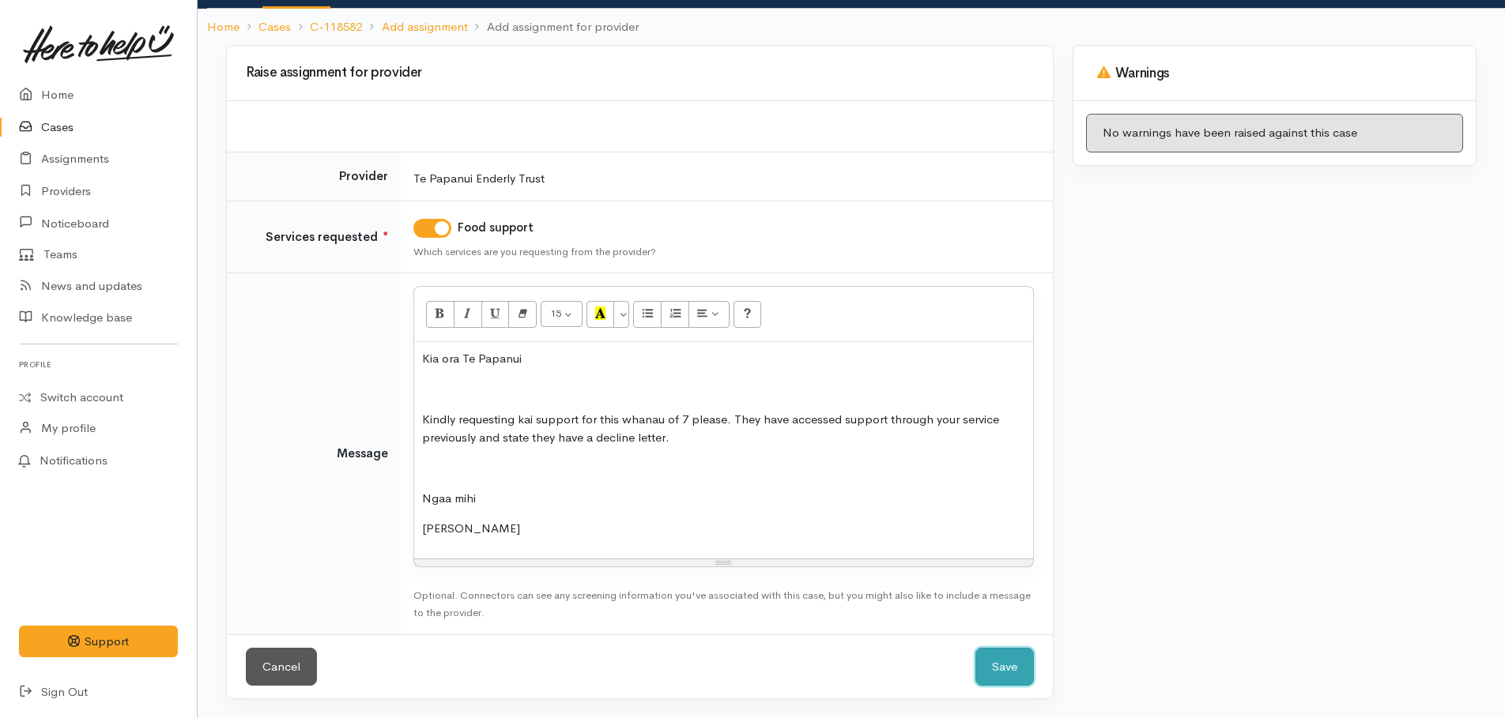
click at [996, 666] on button "Save" at bounding box center [1004, 667] width 58 height 39
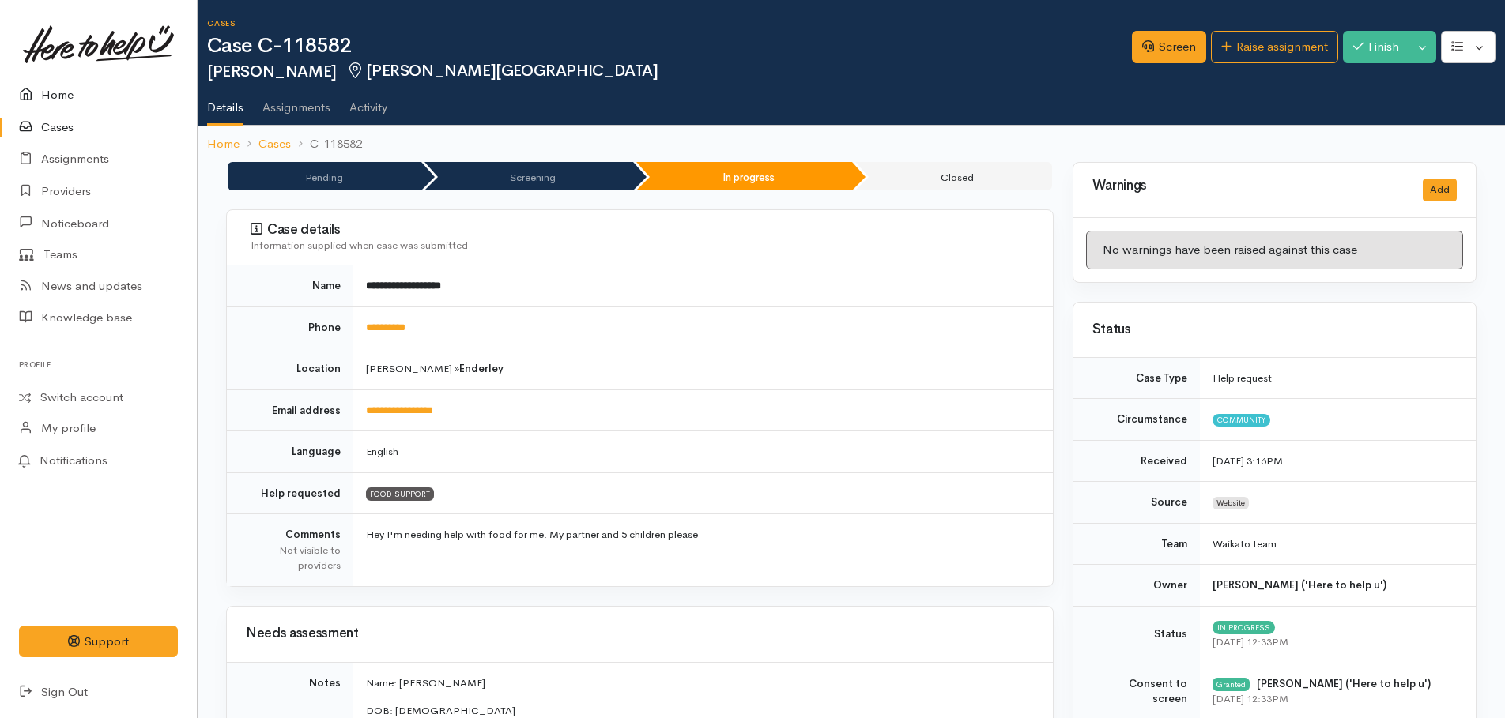
drag, startPoint x: 47, startPoint y: 96, endPoint x: 37, endPoint y: 96, distance: 9.5
click at [47, 96] on link "Home" at bounding box center [98, 95] width 197 height 32
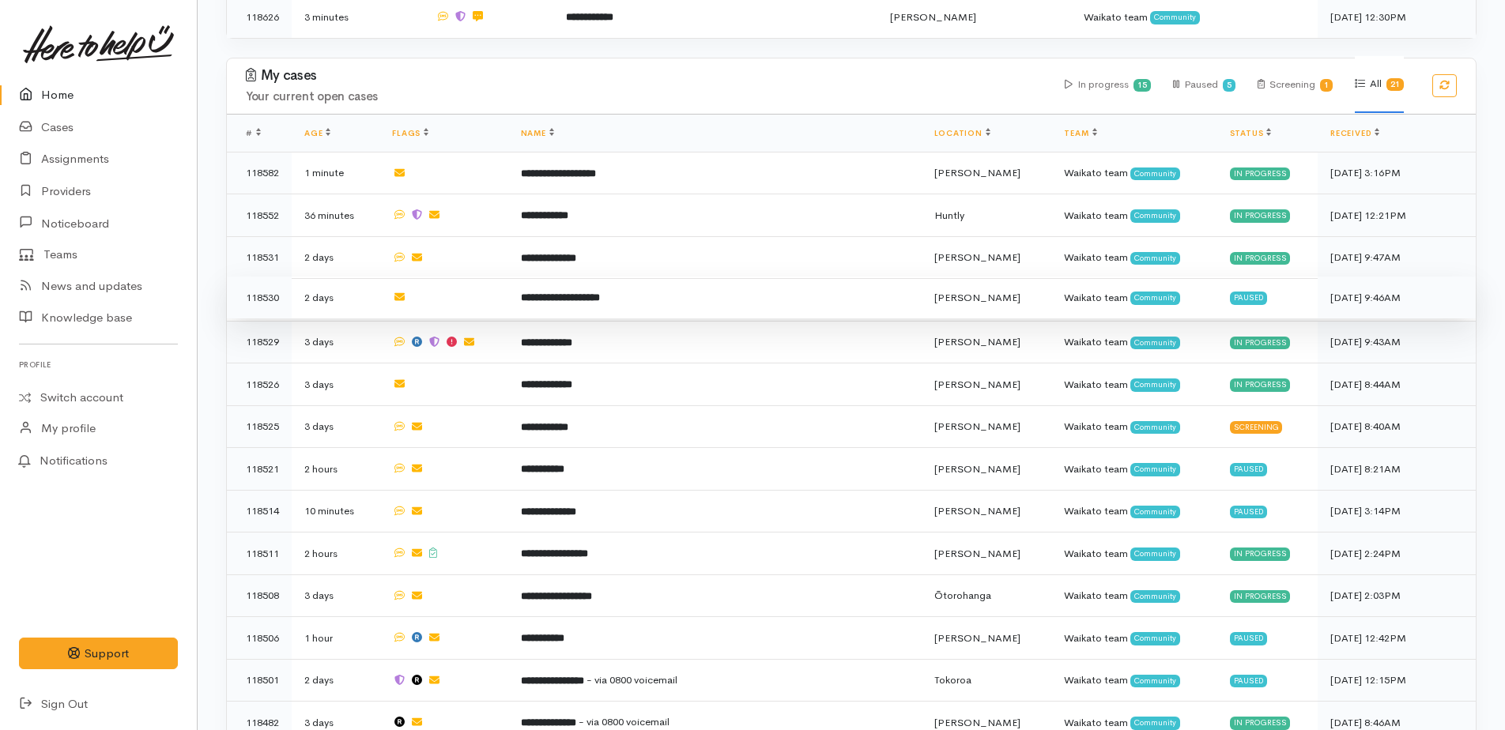
scroll to position [1106, 0]
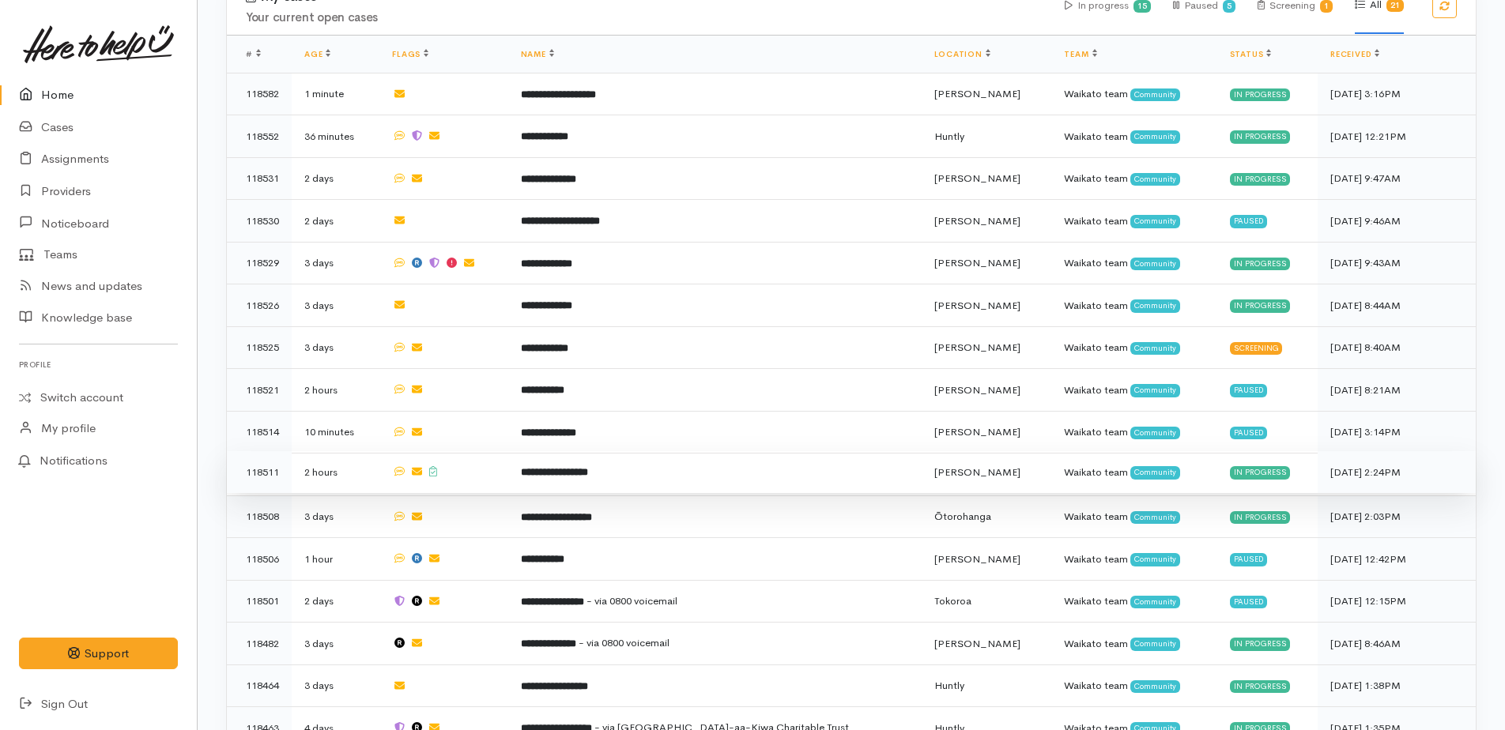
click at [575, 467] on b "**********" at bounding box center [554, 472] width 67 height 10
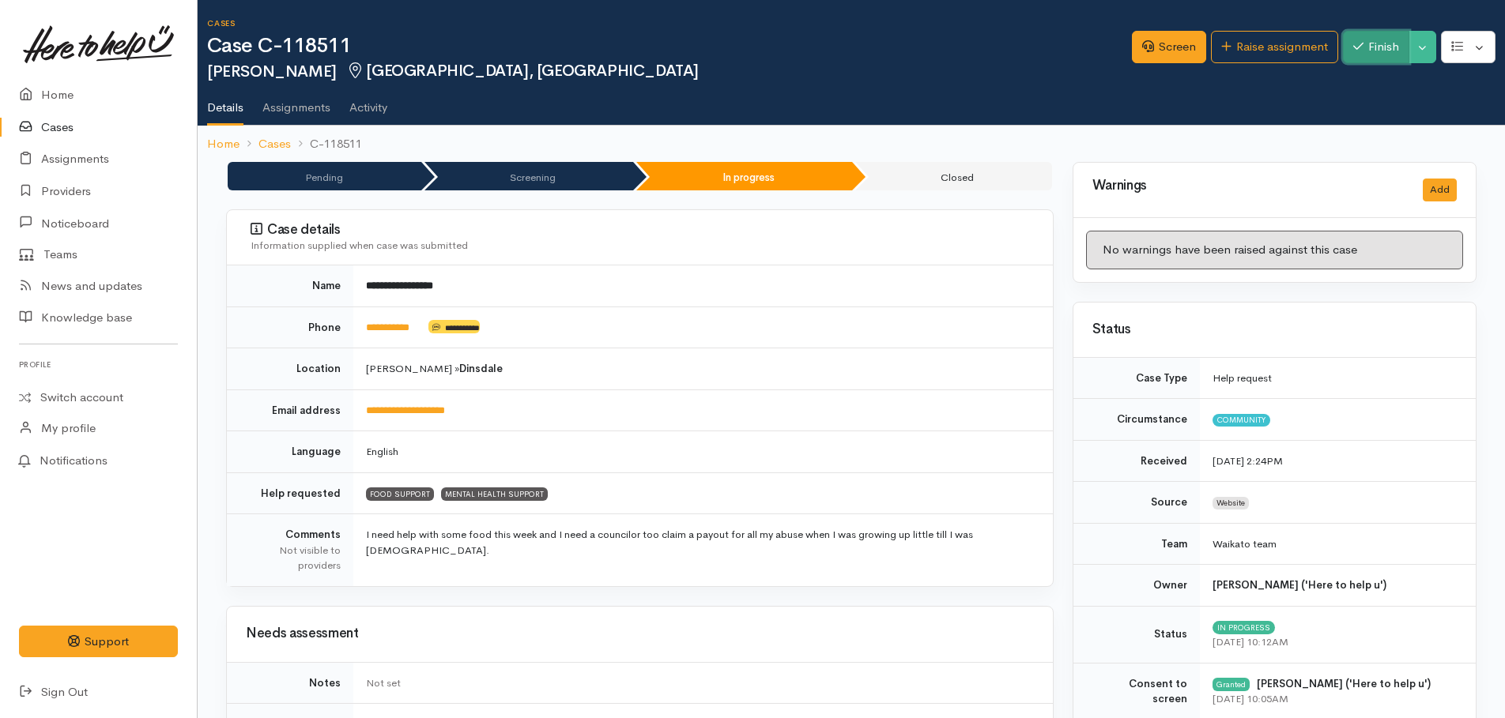
click at [1377, 46] on button "Finish" at bounding box center [1376, 47] width 66 height 32
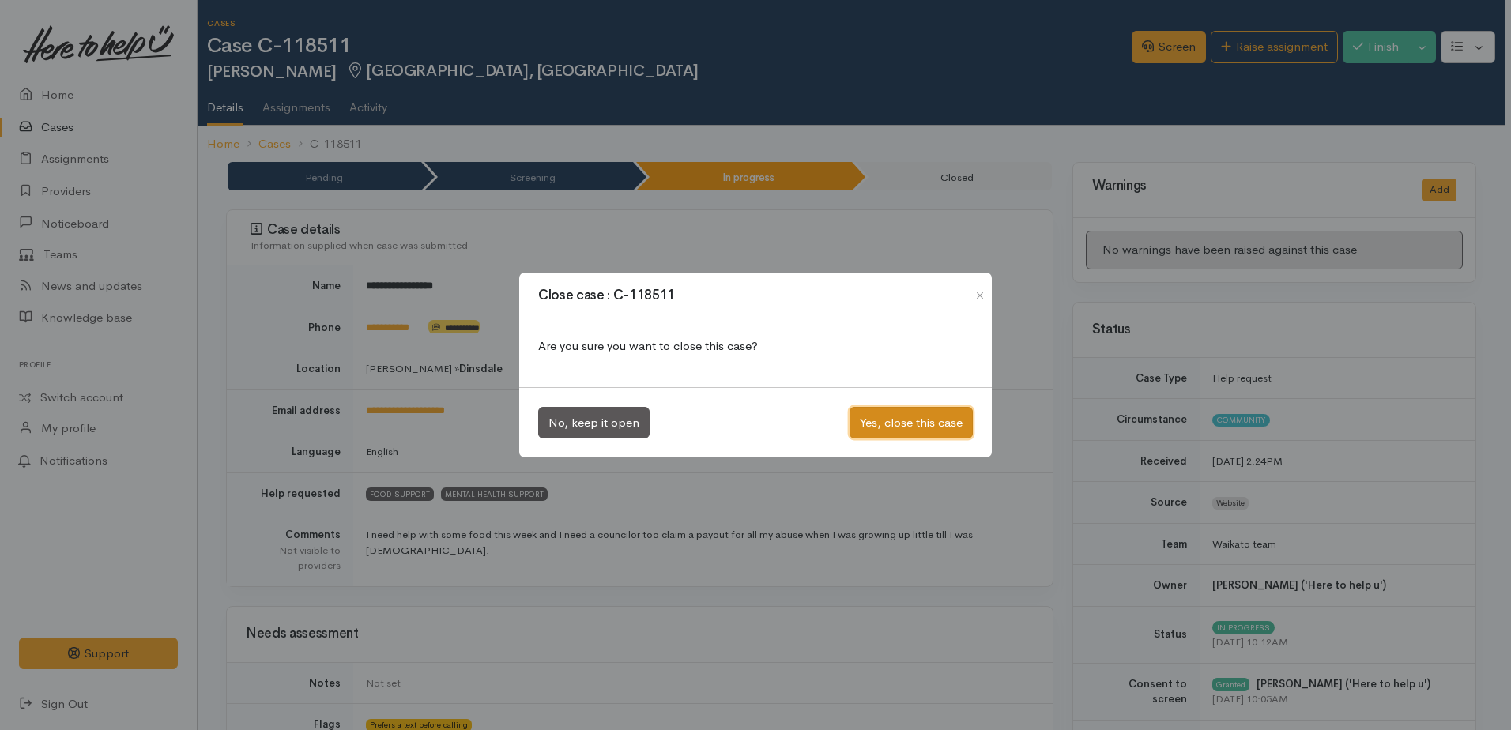
drag, startPoint x: 944, startPoint y: 423, endPoint x: 914, endPoint y: 410, distance: 31.9
click at [932, 420] on button "Yes, close this case" at bounding box center [911, 423] width 123 height 32
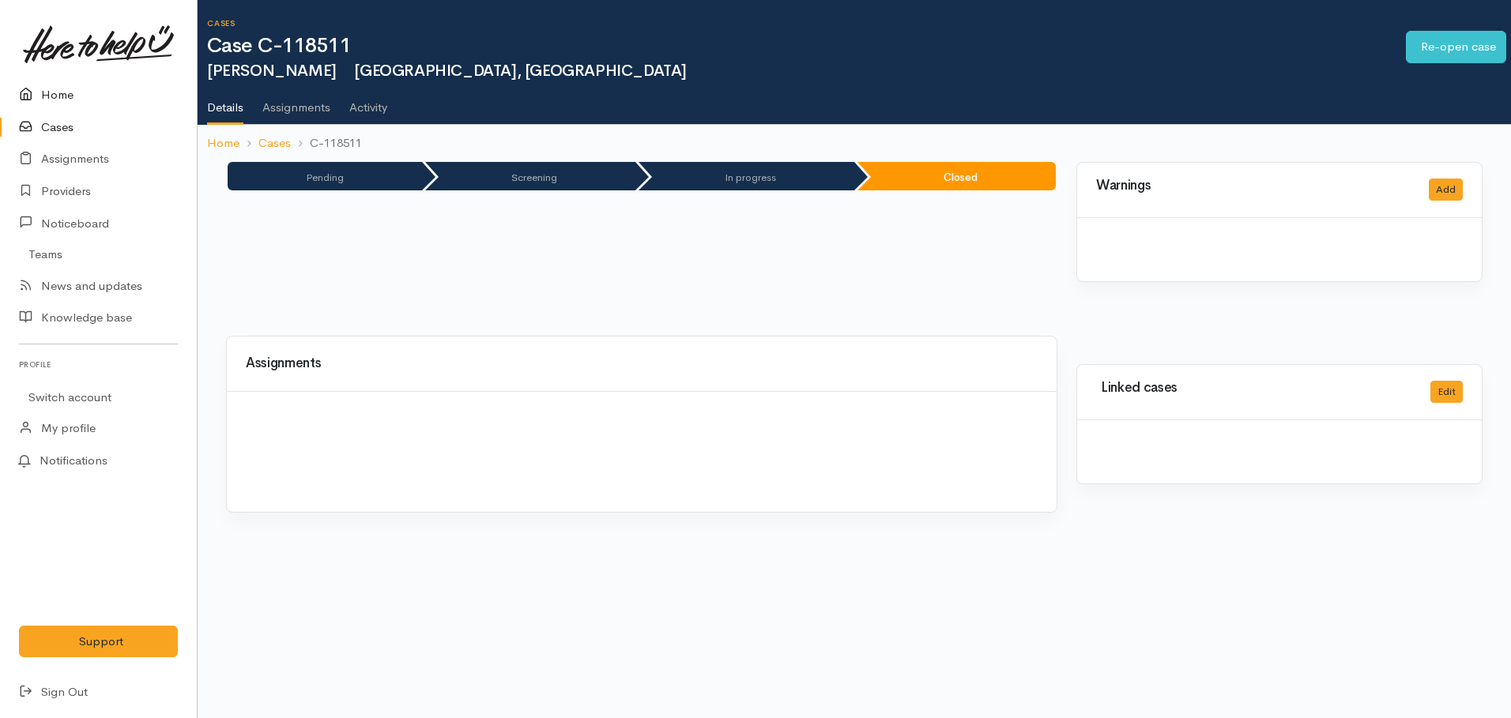
click at [58, 88] on link "Home" at bounding box center [98, 95] width 197 height 32
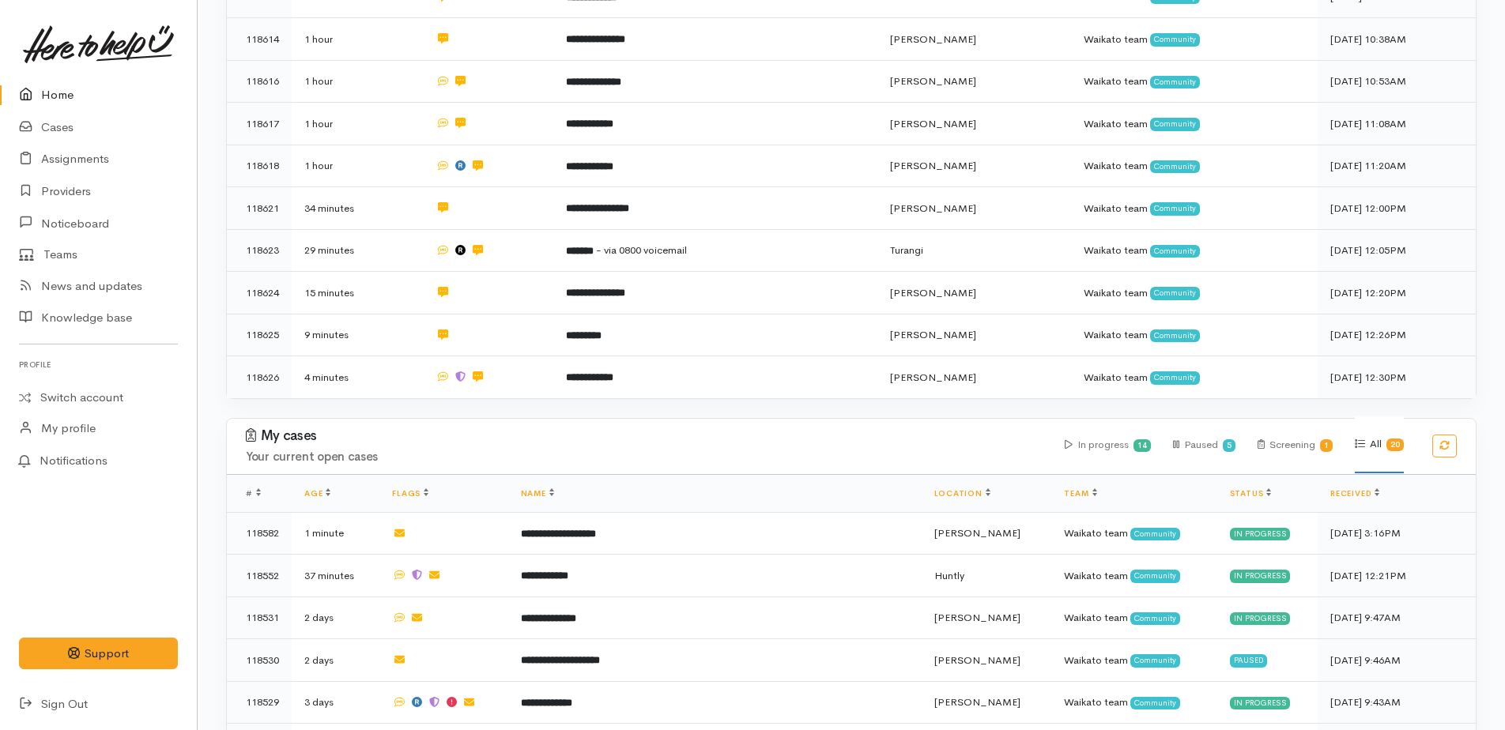
scroll to position [456, 0]
